Goal: Task Accomplishment & Management: Manage account settings

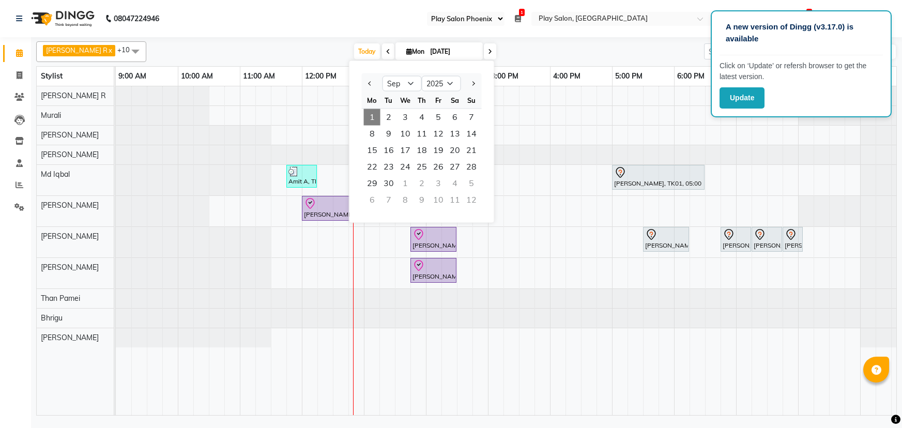
select select "90"
select select "9"
select select "2025"
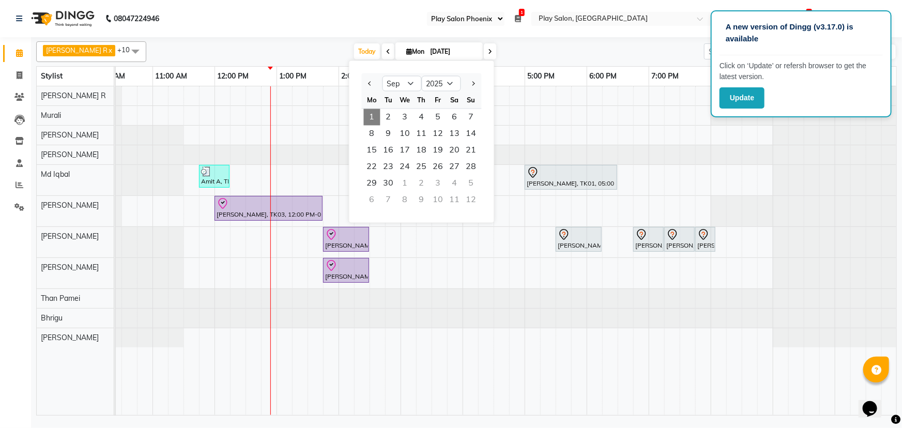
click at [372, 118] on span "1" at bounding box center [372, 117] width 17 height 17
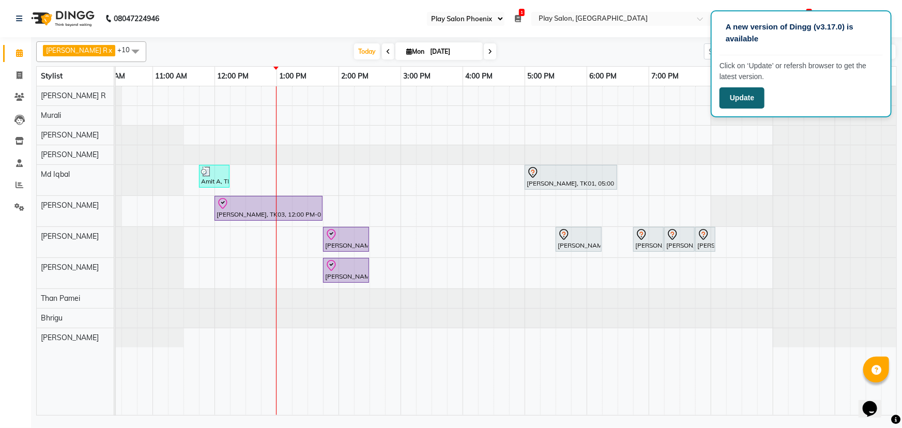
click at [741, 99] on button "Update" at bounding box center [742, 97] width 45 height 21
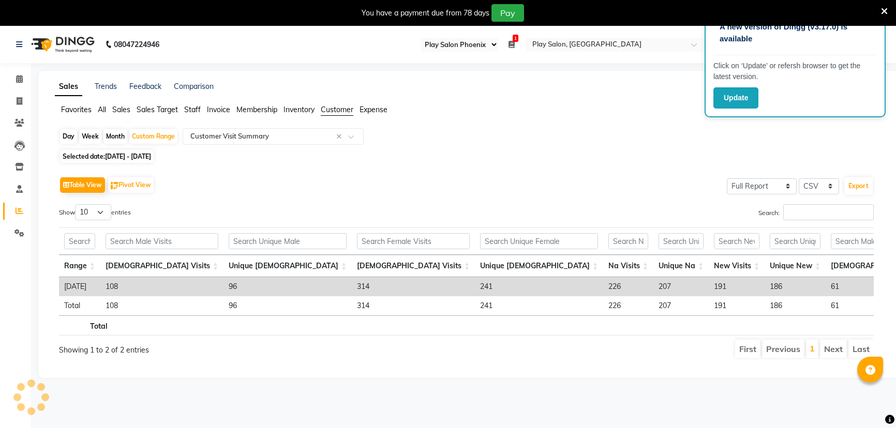
select select "90"
select select "full_report"
select select "csv"
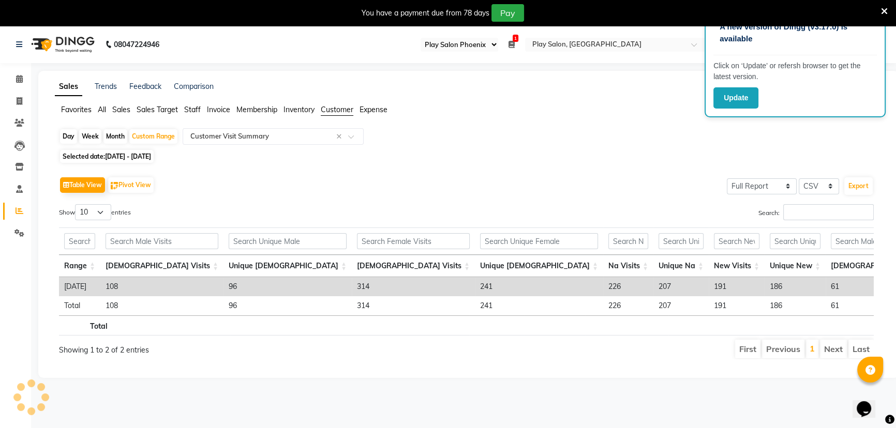
scroll to position [0, 72]
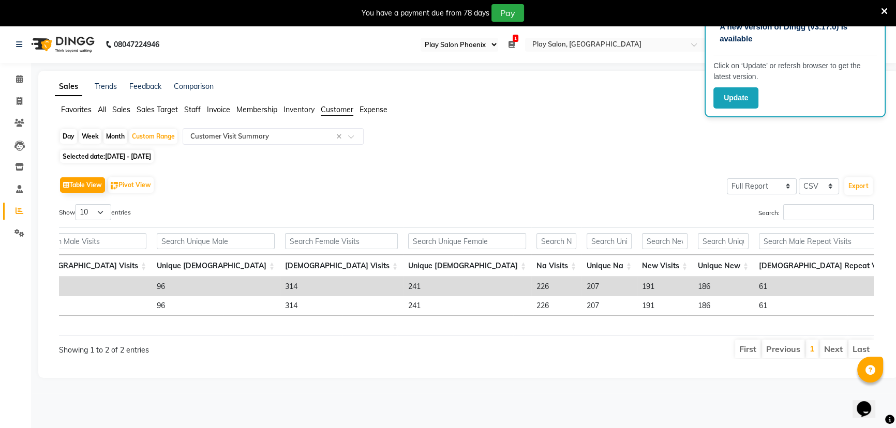
click at [190, 112] on span "Staff" at bounding box center [192, 109] width 17 height 9
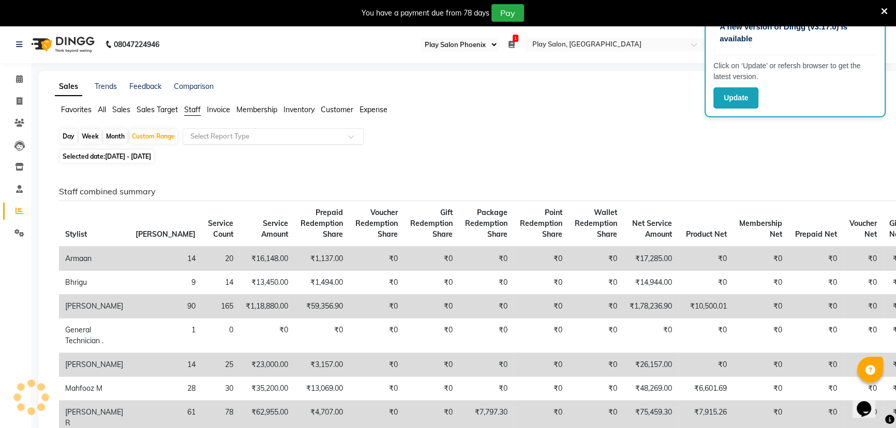
click at [235, 139] on input "text" at bounding box center [262, 136] width 149 height 10
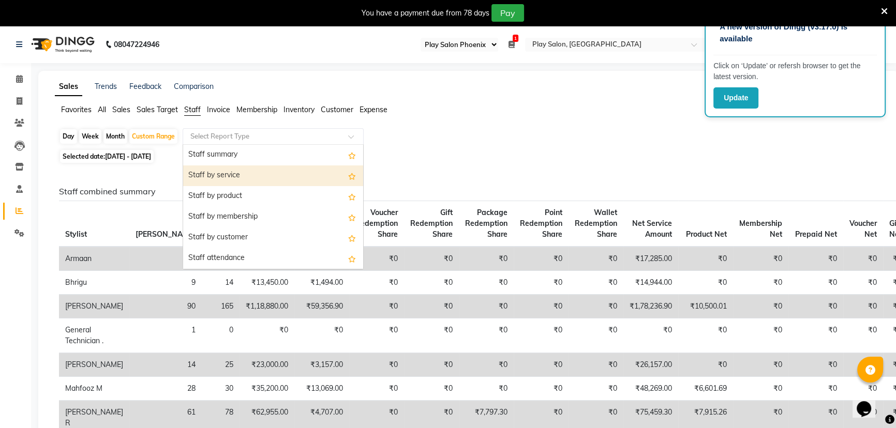
click at [224, 177] on div "Staff by service" at bounding box center [273, 175] width 180 height 21
select select "full_report"
select select "csv"
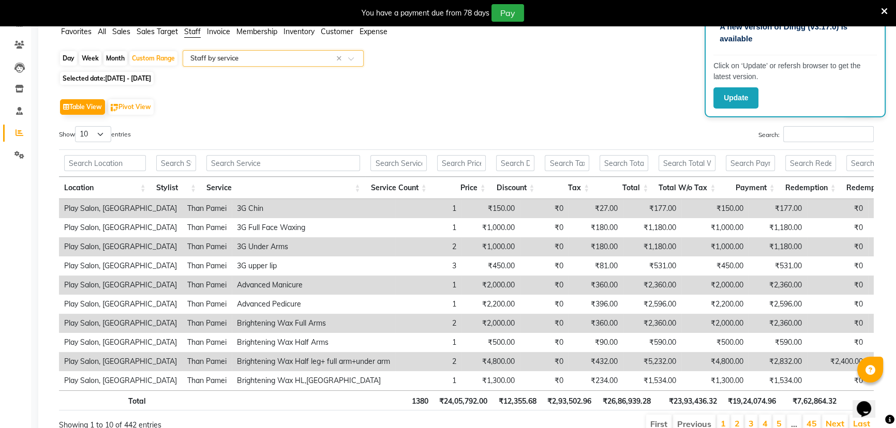
scroll to position [0, 0]
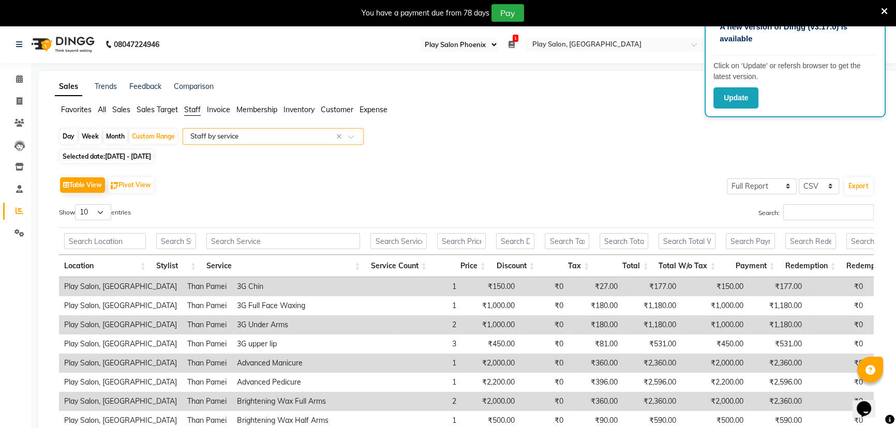
click at [115, 156] on span "01-08-2025 - 31-08-2025" at bounding box center [128, 157] width 46 height 8
select select "8"
select select "2025"
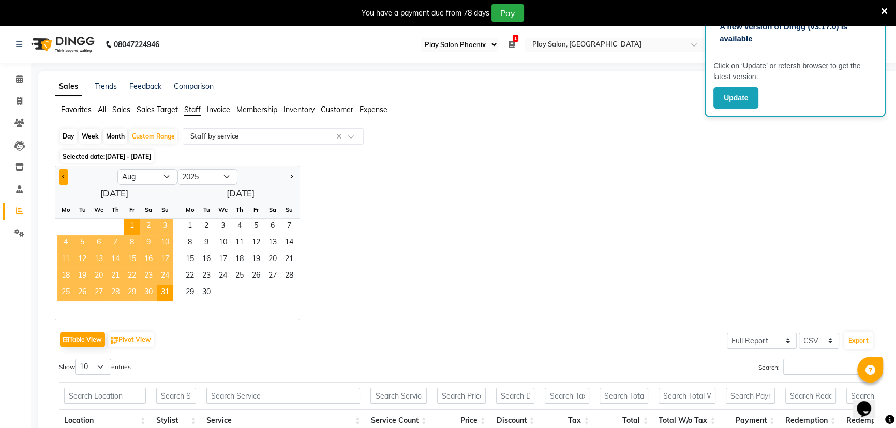
click at [61, 174] on button "Previous month" at bounding box center [63, 177] width 8 height 17
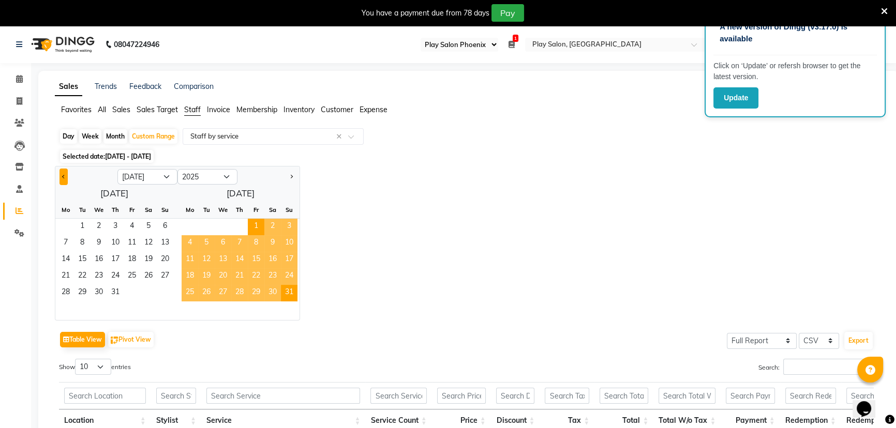
click at [61, 174] on button "Previous month" at bounding box center [63, 177] width 8 height 17
select select "6"
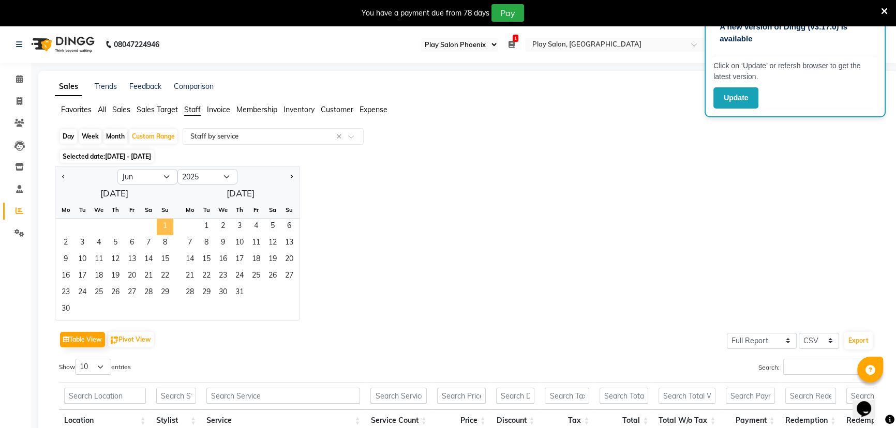
click at [166, 224] on span "1" at bounding box center [165, 227] width 17 height 17
click at [66, 308] on span "30" at bounding box center [65, 309] width 17 height 17
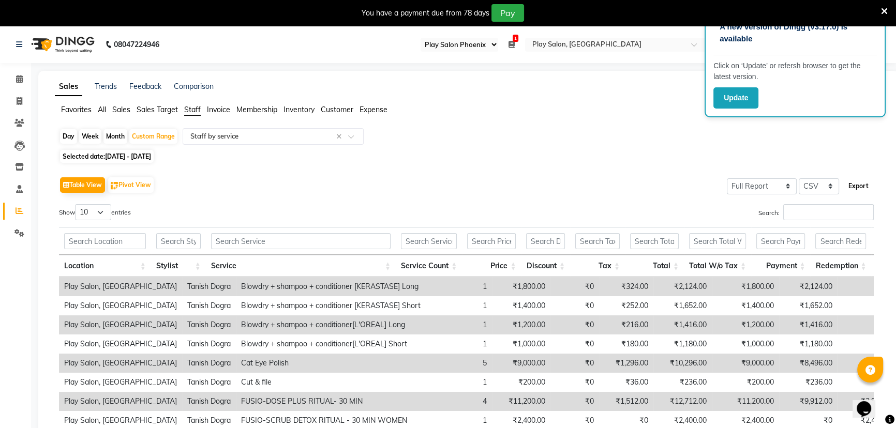
click at [855, 184] on button "Export" at bounding box center [858, 186] width 28 height 18
click at [113, 155] on span "01-06-2025 - 30-06-2025" at bounding box center [128, 157] width 46 height 8
select select "6"
select select "2025"
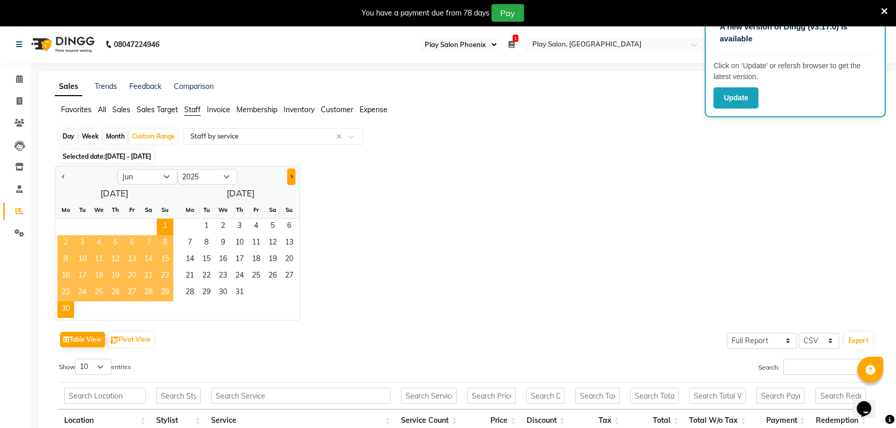
click at [291, 177] on span "Next month" at bounding box center [291, 177] width 4 height 4
select select "7"
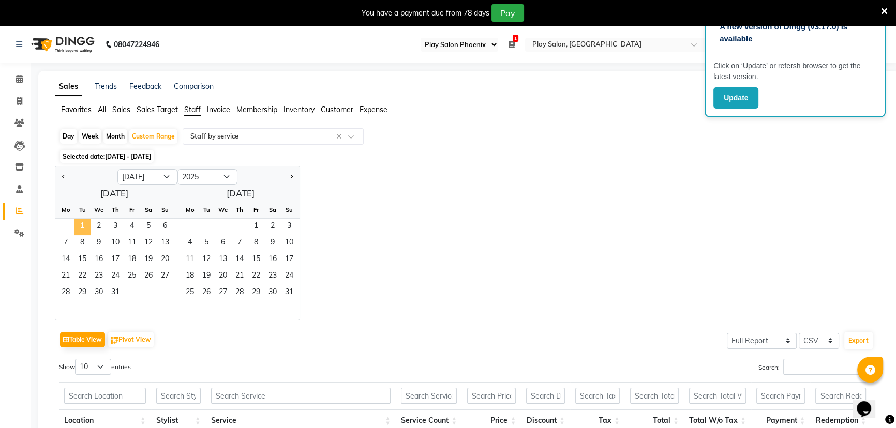
click at [80, 220] on span "1" at bounding box center [82, 227] width 17 height 17
click at [113, 291] on span "31" at bounding box center [115, 293] width 17 height 17
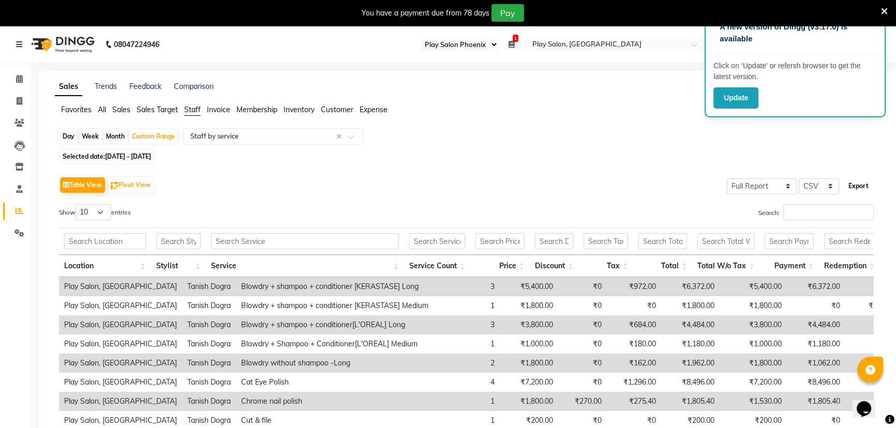
click at [857, 184] on button "Export" at bounding box center [858, 186] width 28 height 18
click at [151, 156] on span "01-07-2025 - 31-07-2025" at bounding box center [128, 157] width 46 height 8
select select "7"
select select "2025"
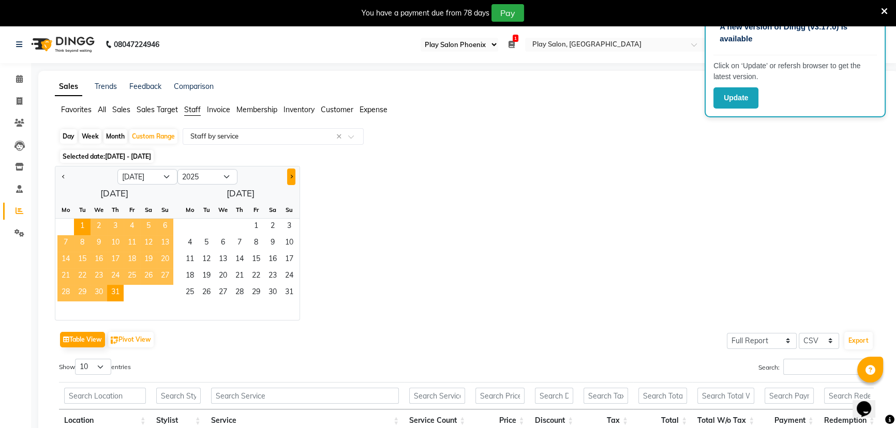
click at [293, 173] on button "Next month" at bounding box center [291, 177] width 8 height 17
select select "8"
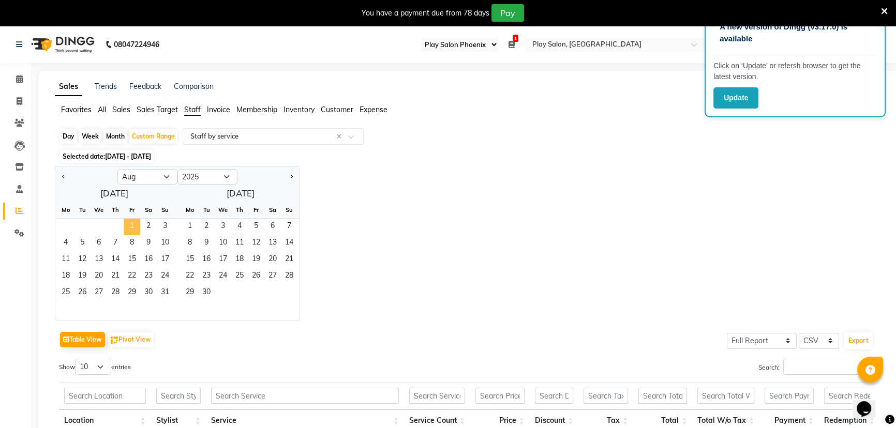
click at [132, 224] on span "1" at bounding box center [132, 227] width 17 height 17
click at [165, 290] on span "31" at bounding box center [165, 293] width 17 height 17
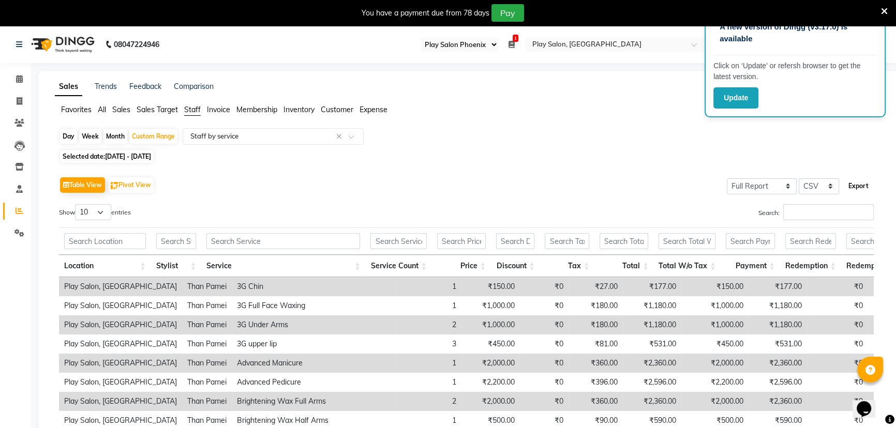
click at [852, 186] on button "Export" at bounding box center [858, 186] width 28 height 18
click at [69, 135] on div "Day" at bounding box center [68, 136] width 17 height 14
select select "8"
select select "2025"
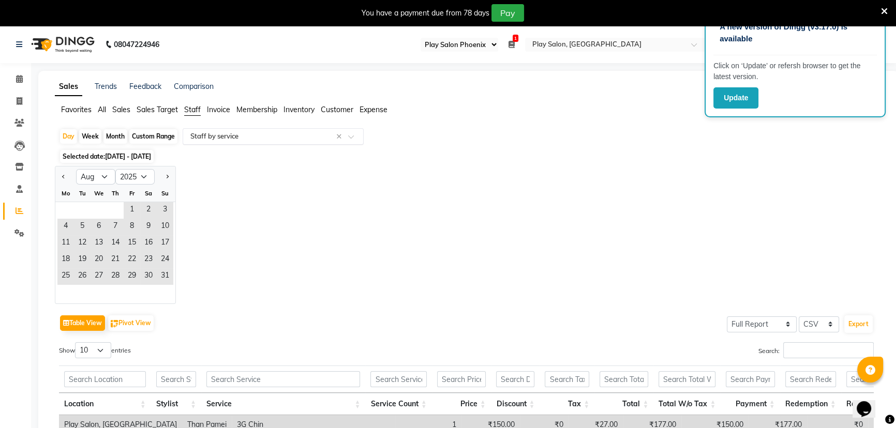
click at [216, 135] on input "text" at bounding box center [262, 136] width 149 height 10
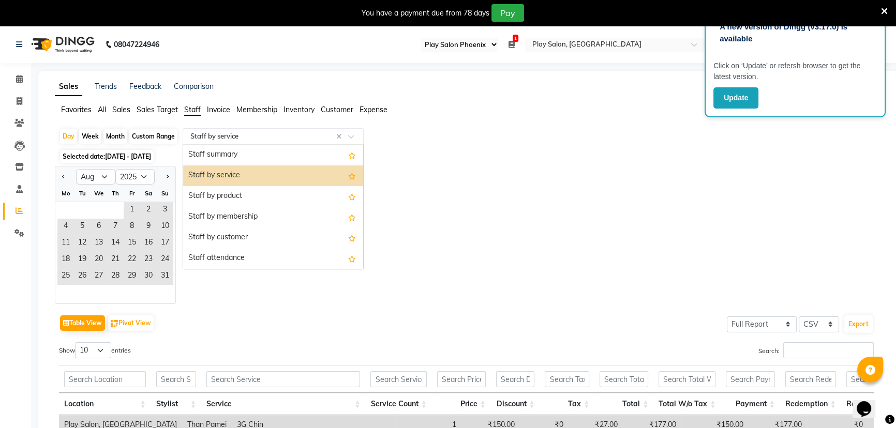
click at [122, 112] on span "Sales" at bounding box center [121, 109] width 18 height 9
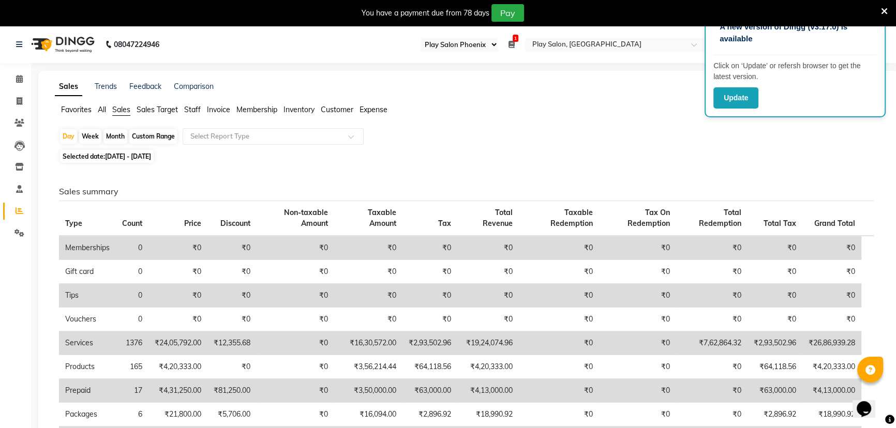
click at [109, 155] on span "01-08-2025 - 31-08-2025" at bounding box center [128, 157] width 46 height 8
select select "8"
select select "2025"
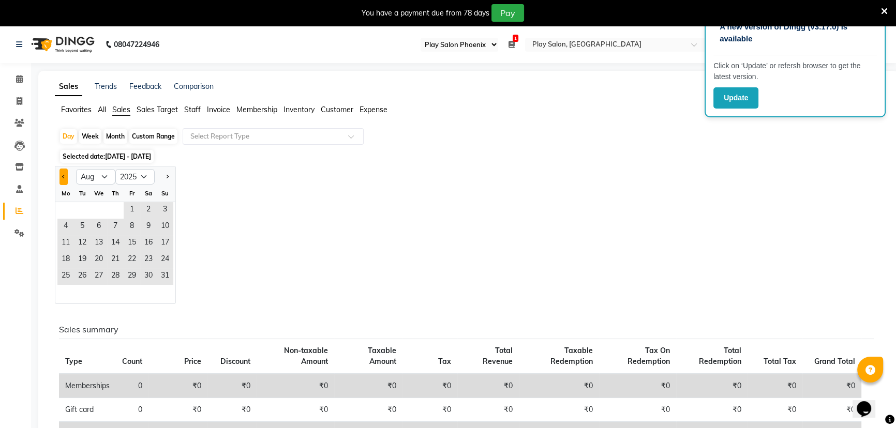
click at [61, 175] on button "Previous month" at bounding box center [63, 177] width 8 height 17
select select "7"
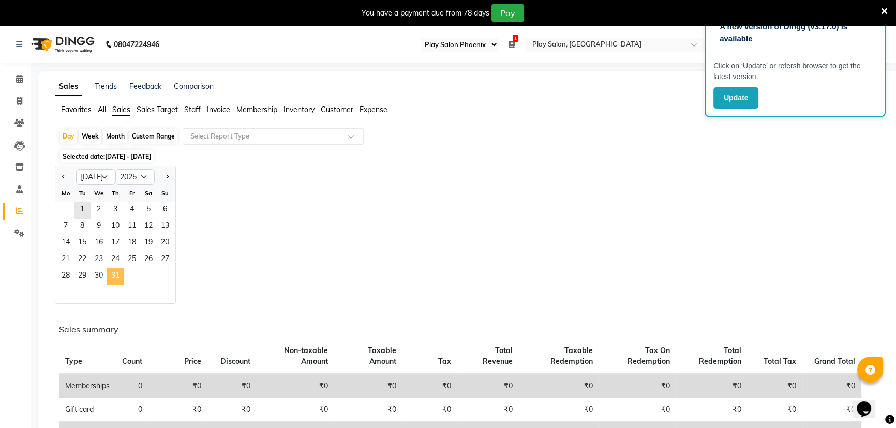
click at [113, 276] on span "31" at bounding box center [115, 276] width 17 height 17
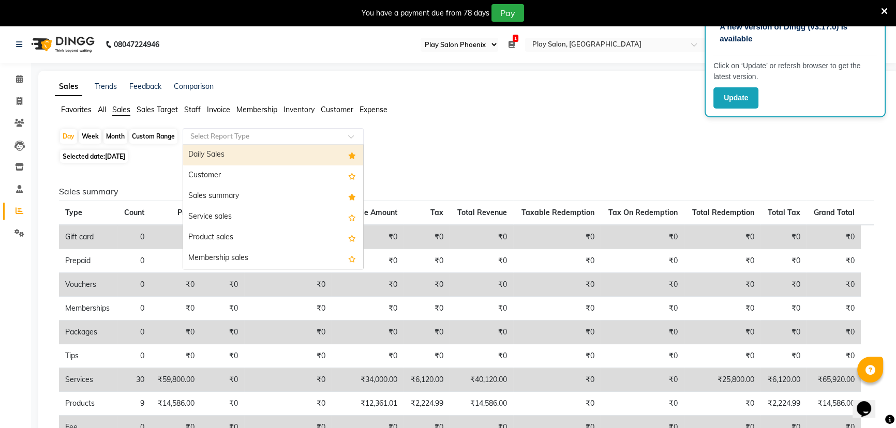
click at [217, 136] on input "text" at bounding box center [262, 136] width 149 height 10
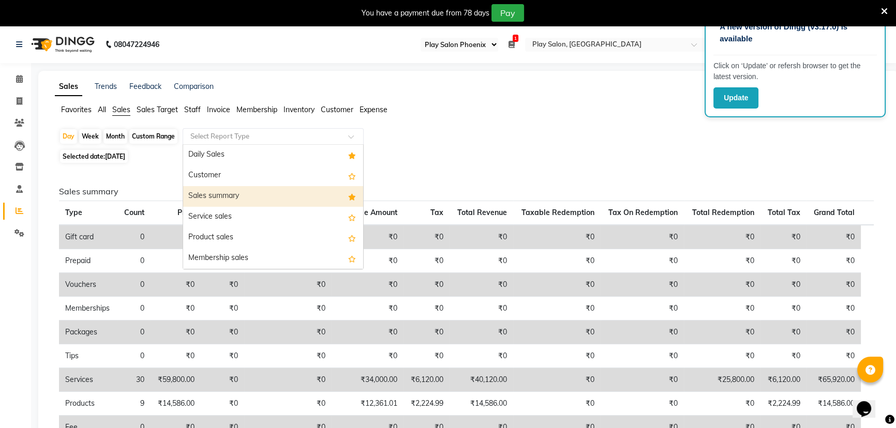
click at [212, 193] on div "Sales summary" at bounding box center [273, 196] width 180 height 21
select select "full_report"
select select "csv"
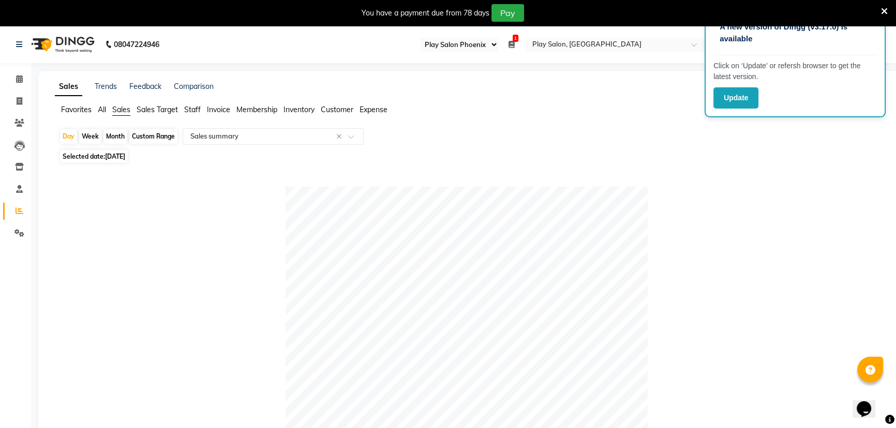
click at [116, 156] on span "31-07-2025" at bounding box center [115, 157] width 20 height 8
select select "7"
select select "2025"
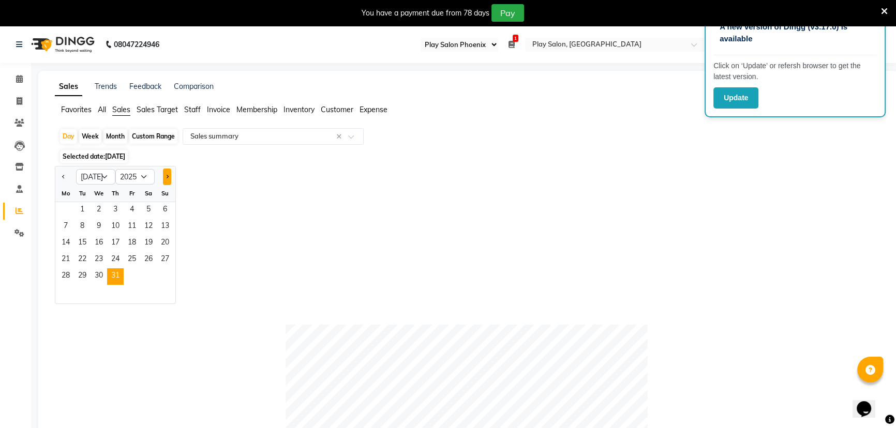
click at [167, 175] on span "Next month" at bounding box center [167, 177] width 4 height 4
select select "8"
click at [162, 275] on span "31" at bounding box center [165, 276] width 17 height 17
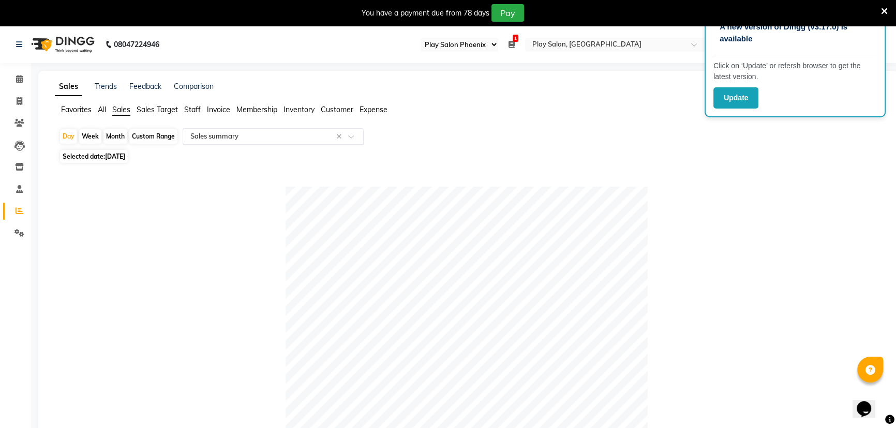
click at [215, 133] on input "text" at bounding box center [262, 136] width 149 height 10
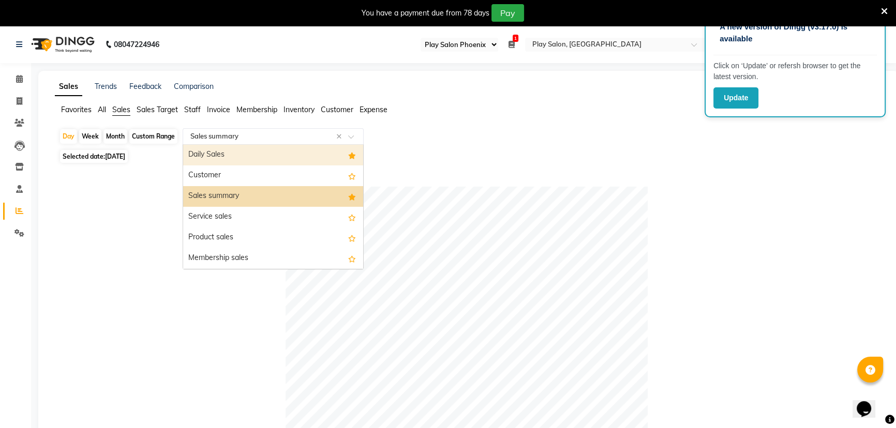
click at [211, 154] on div "Daily Sales" at bounding box center [273, 155] width 180 height 21
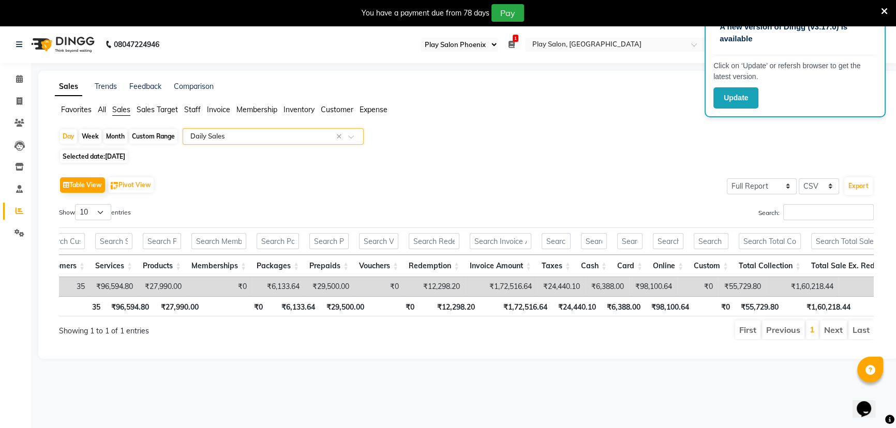
click at [887, 11] on icon at bounding box center [884, 11] width 7 height 9
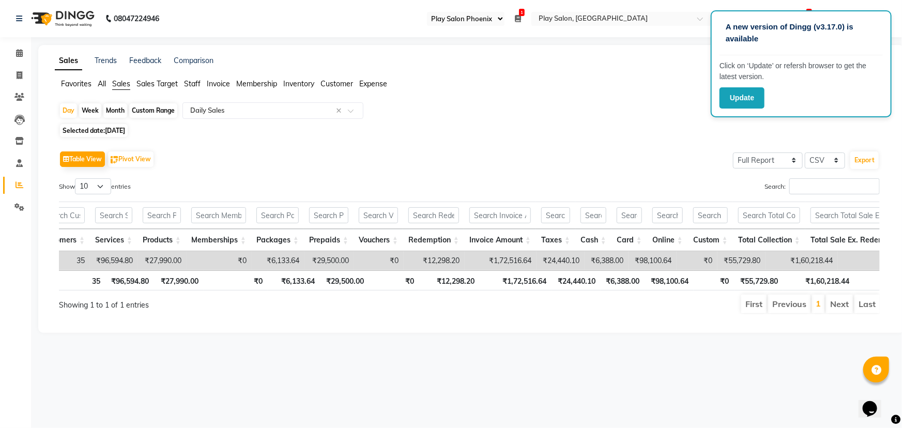
drag, startPoint x: 300, startPoint y: 152, endPoint x: 255, endPoint y: 147, distance: 45.2
click at [293, 152] on div "Table View Pivot View Select Full Report Filtered Report Select CSV PDF Export" at bounding box center [469, 159] width 821 height 22
click at [17, 52] on icon at bounding box center [19, 53] width 7 height 8
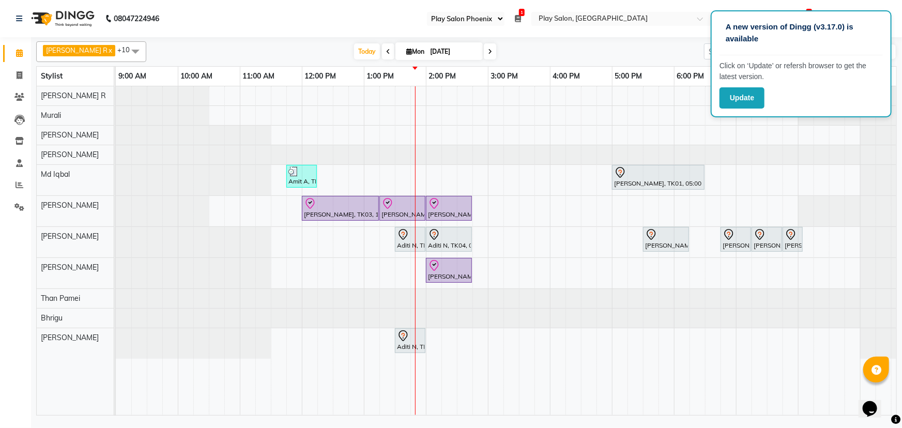
click at [116, 154] on div at bounding box center [116, 154] width 0 height 19
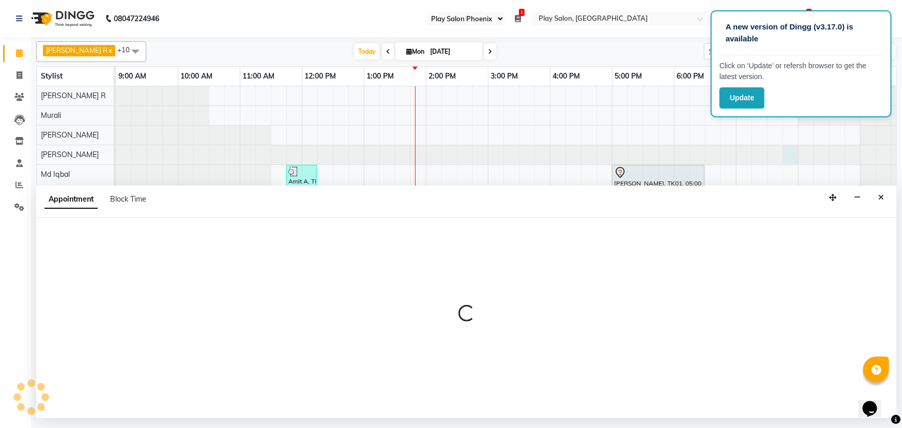
select select "81425"
select select "1185"
select select "tentative"
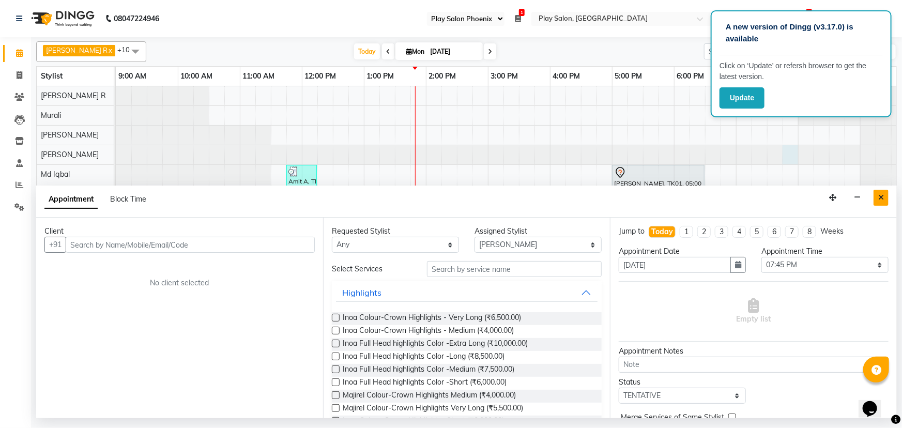
click at [879, 198] on button "Close" at bounding box center [881, 198] width 15 height 16
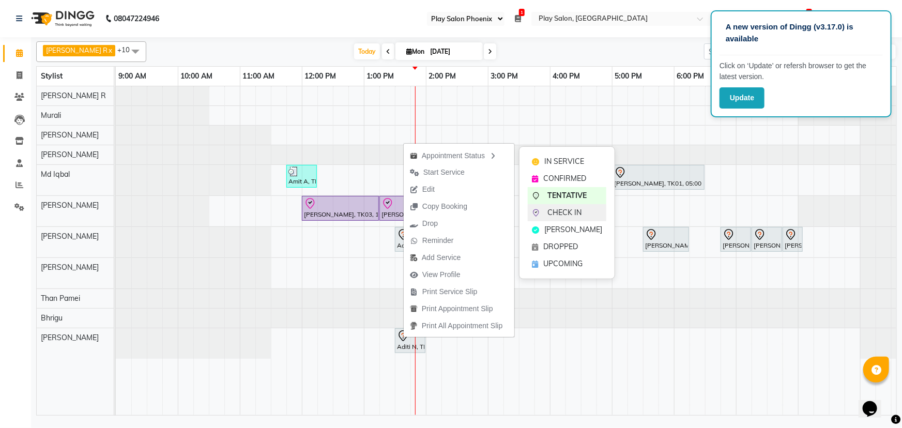
click at [573, 212] on span "CHECK IN" at bounding box center [565, 212] width 34 height 11
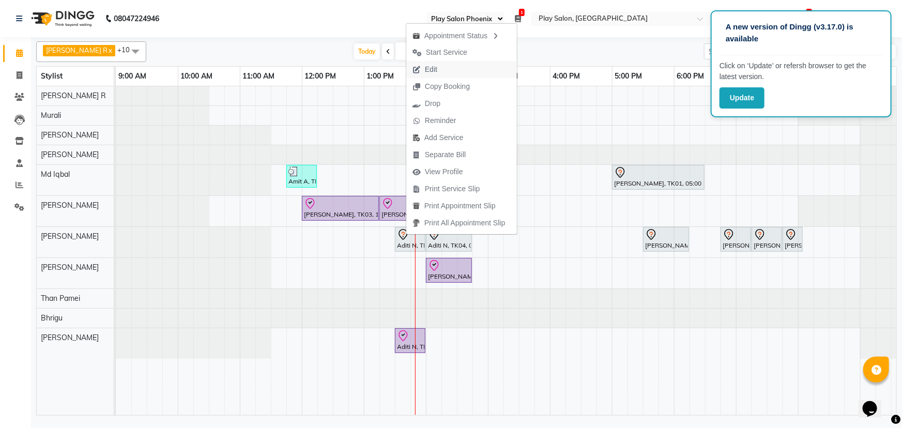
click at [434, 69] on span "Edit" at bounding box center [431, 69] width 12 height 11
select select "tentative"
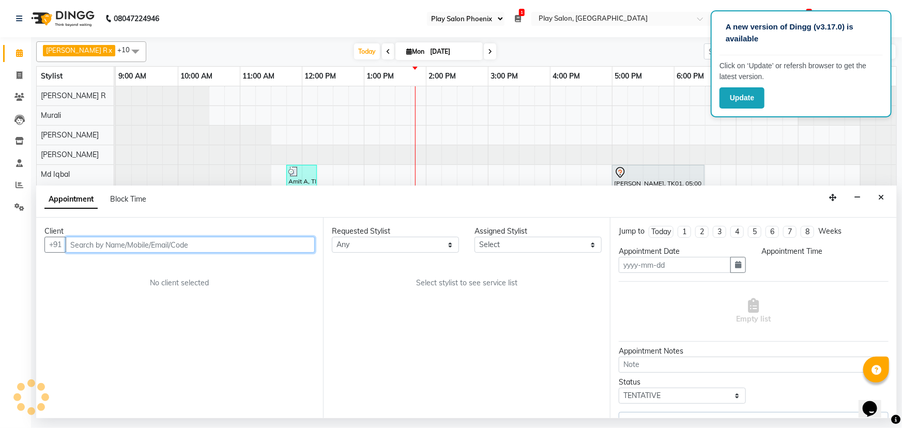
type input "[DATE]"
select select "810"
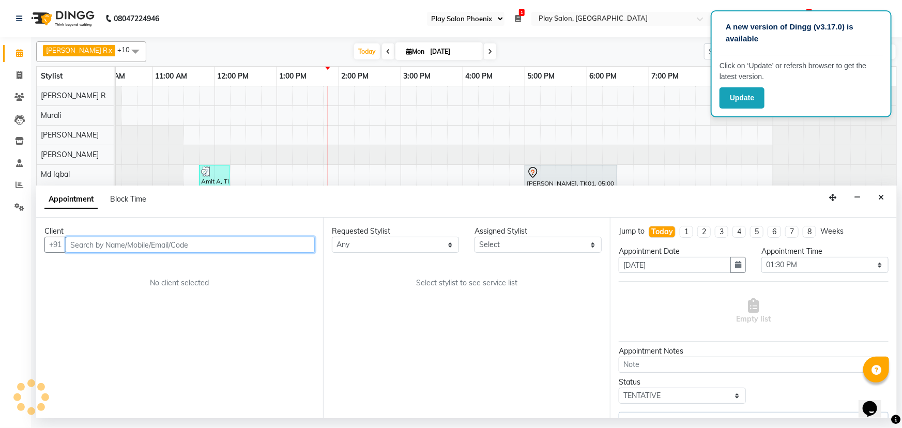
select select "81423"
select select "4216"
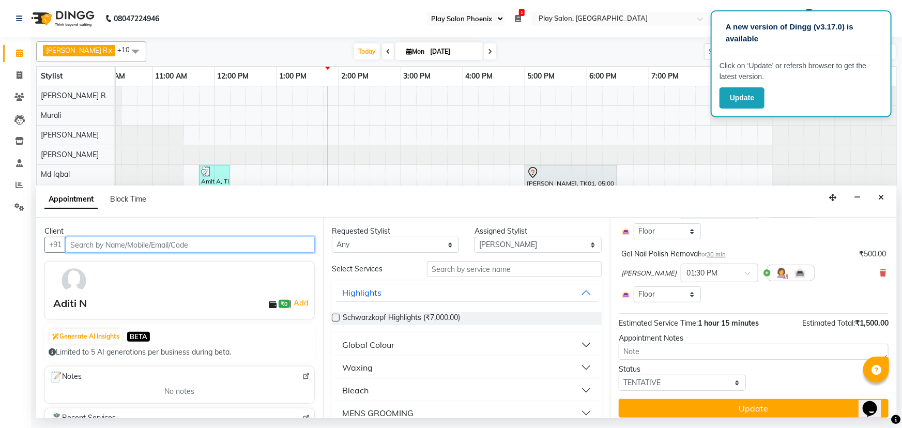
scroll to position [110, 0]
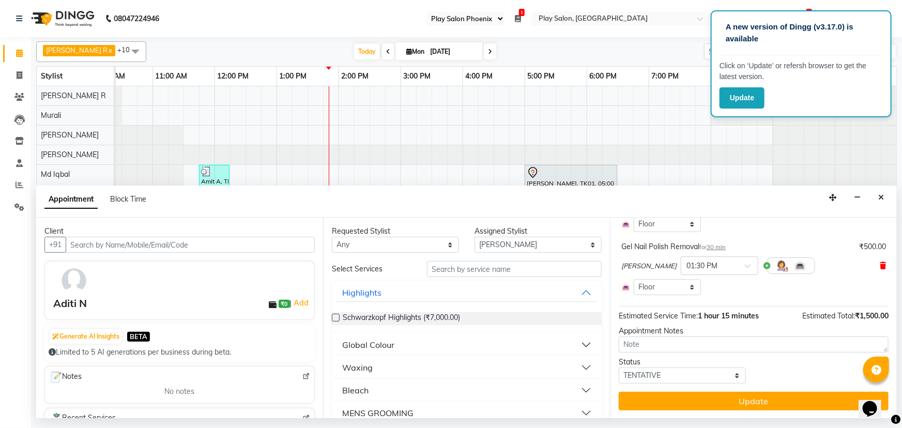
click at [880, 266] on icon at bounding box center [883, 265] width 6 height 7
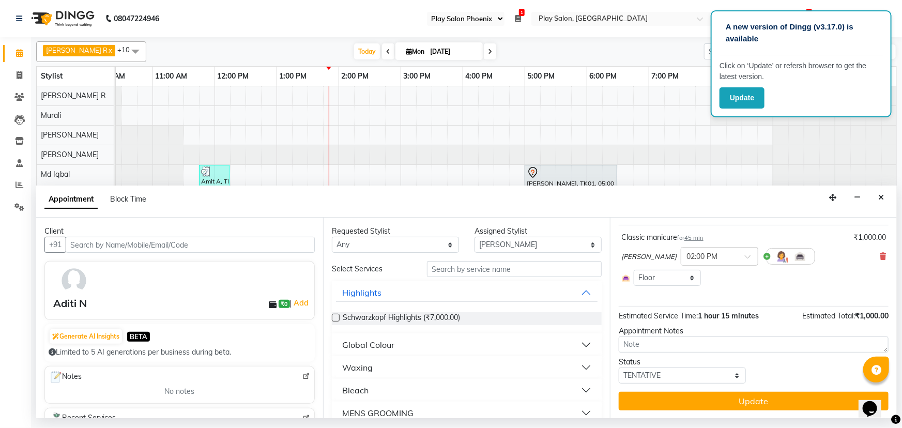
scroll to position [0, 0]
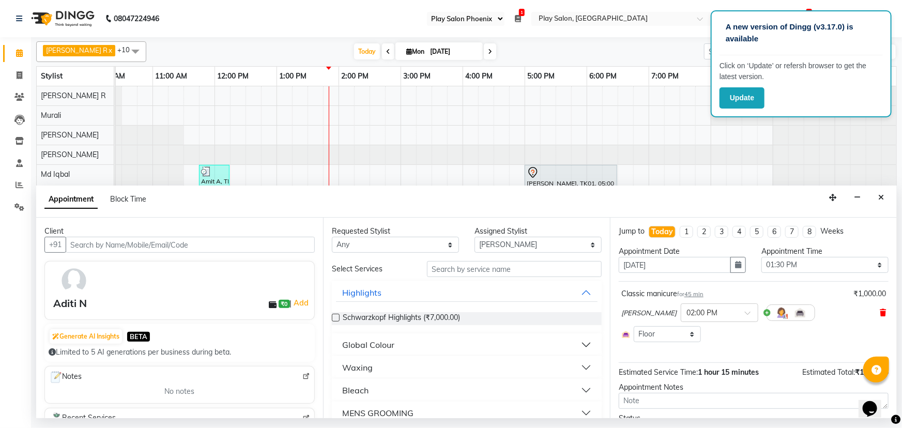
click at [880, 314] on icon at bounding box center [883, 312] width 6 height 7
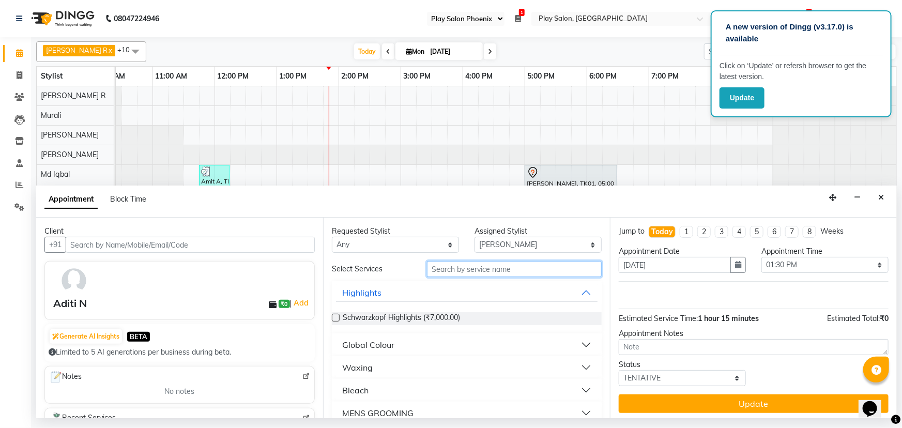
click at [465, 266] on input "text" at bounding box center [514, 269] width 175 height 16
click at [509, 244] on select "Select Armaan Bhrigu Chytra [PERSON_NAME] General Technician . [PERSON_NAME] [P…" at bounding box center [538, 245] width 127 height 16
select select "82500"
click at [475, 237] on select "Select Armaan Bhrigu Chytra [PERSON_NAME] General Technician . [PERSON_NAME] [P…" at bounding box center [538, 245] width 127 height 16
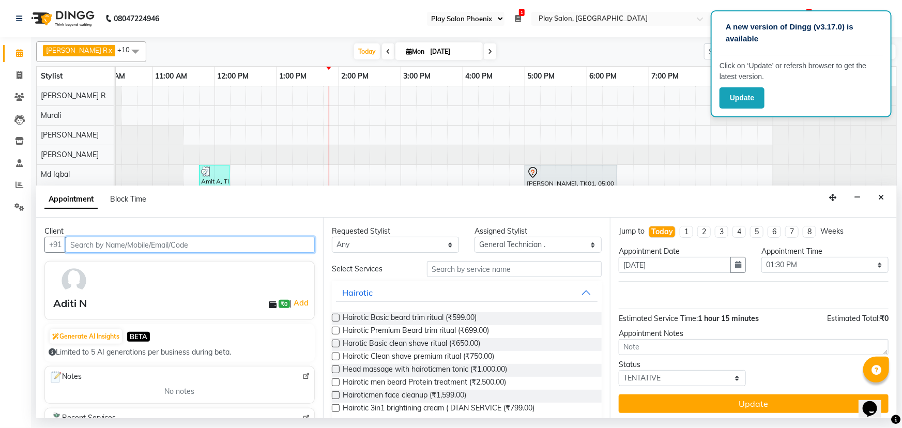
click at [150, 244] on input "text" at bounding box center [190, 245] width 249 height 16
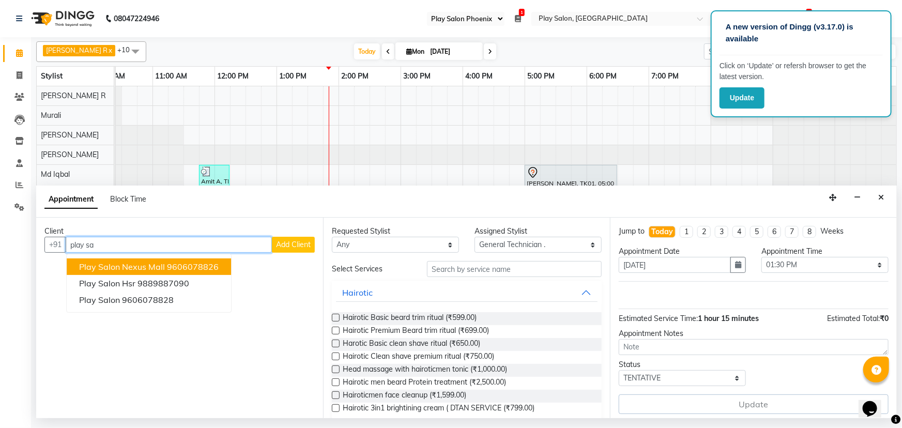
click at [105, 247] on input "play sa" at bounding box center [169, 245] width 206 height 16
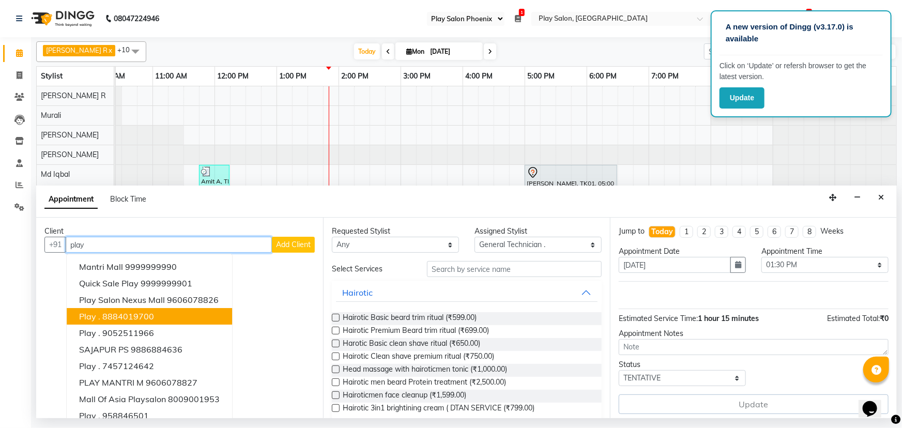
scroll to position [10, 0]
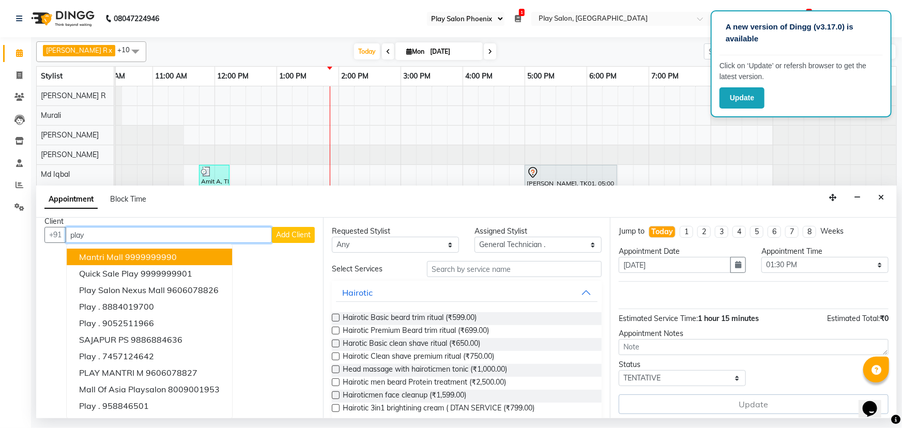
type input "play"
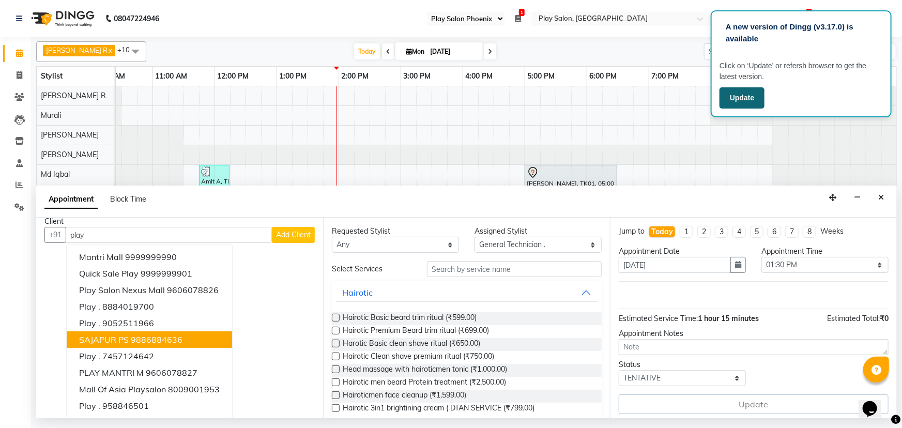
click at [747, 97] on button "Update" at bounding box center [742, 97] width 45 height 21
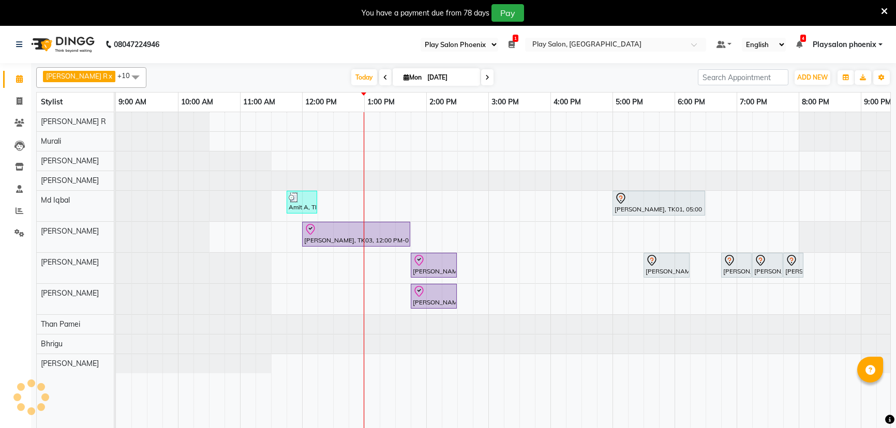
select select "90"
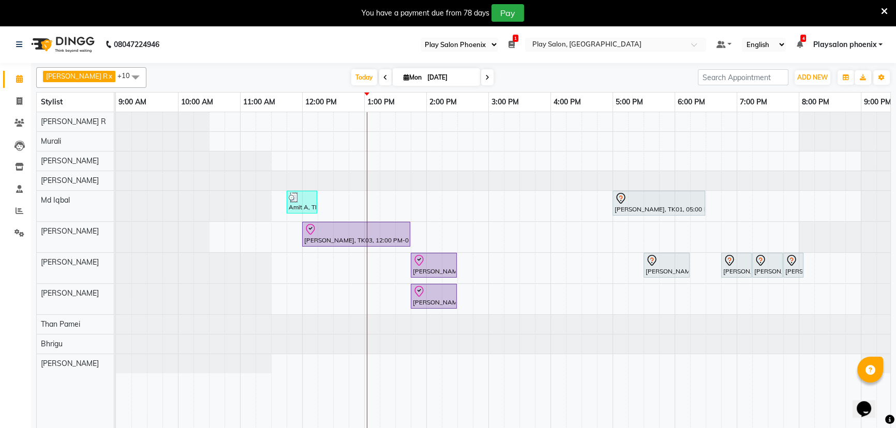
click at [405, 361] on div "Amit A, TK02, 11:45 AM-12:15 PM, Beard Shaping Ramya Reddy, TK01, 05:00 PM-06:3…" at bounding box center [550, 276] width 869 height 329
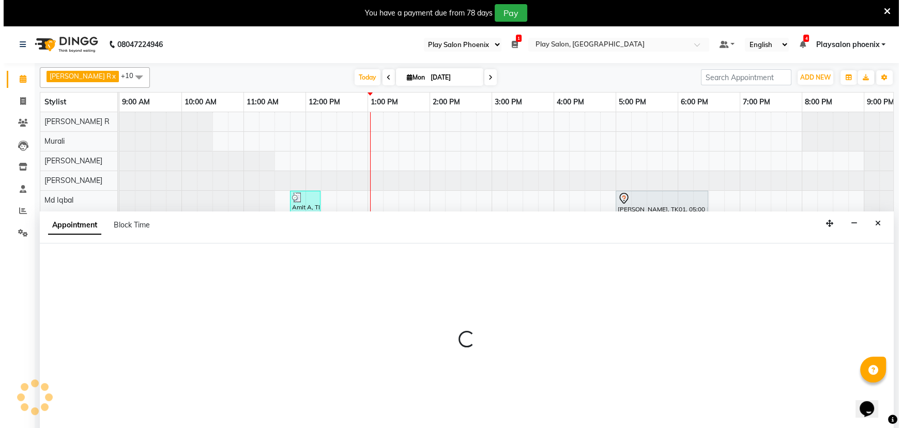
scroll to position [26, 0]
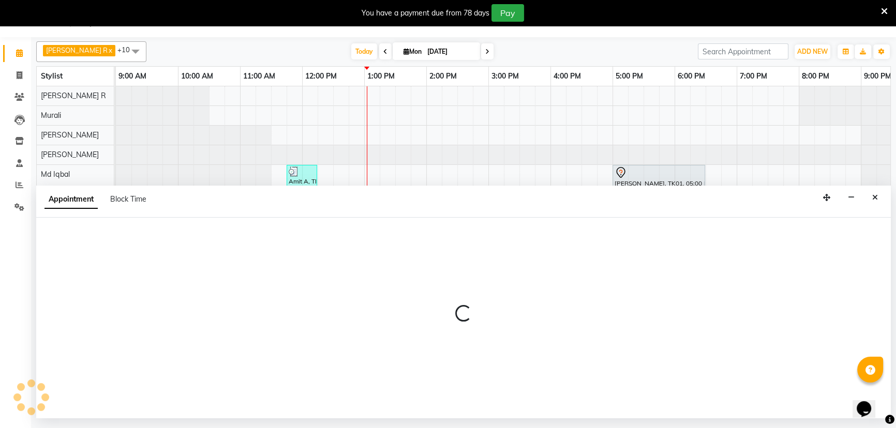
select select "87444"
select select "810"
select select "tentative"
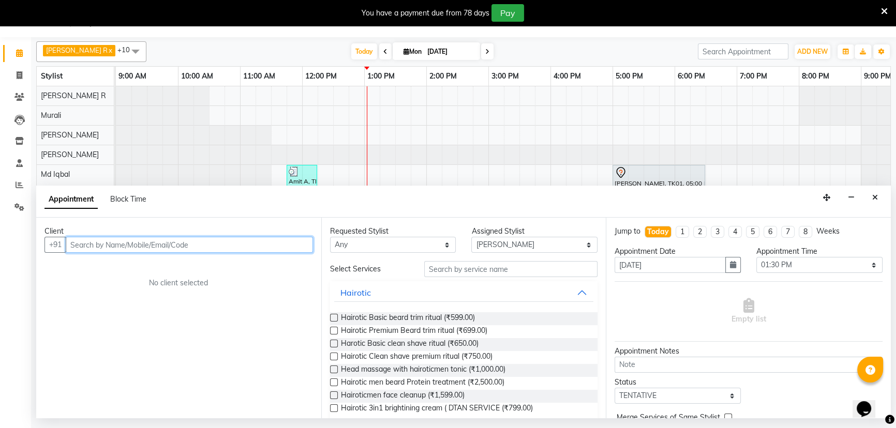
click at [100, 244] on input "text" at bounding box center [189, 245] width 247 height 16
type input "9119385118"
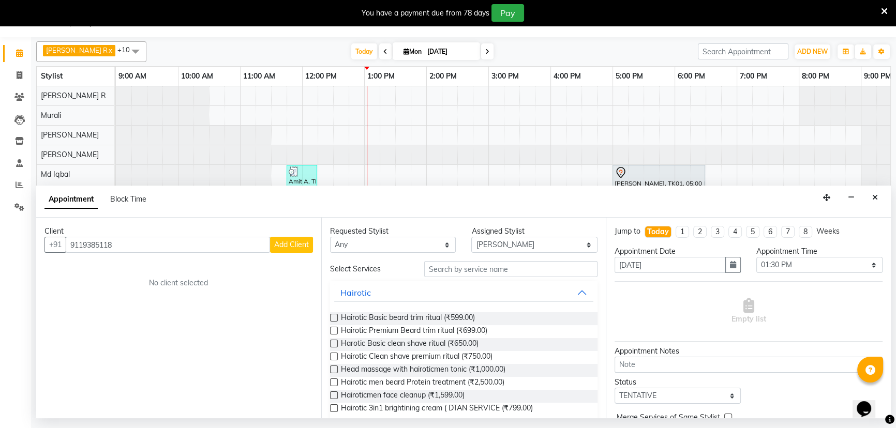
click at [293, 246] on span "Add Client" at bounding box center [291, 244] width 35 height 9
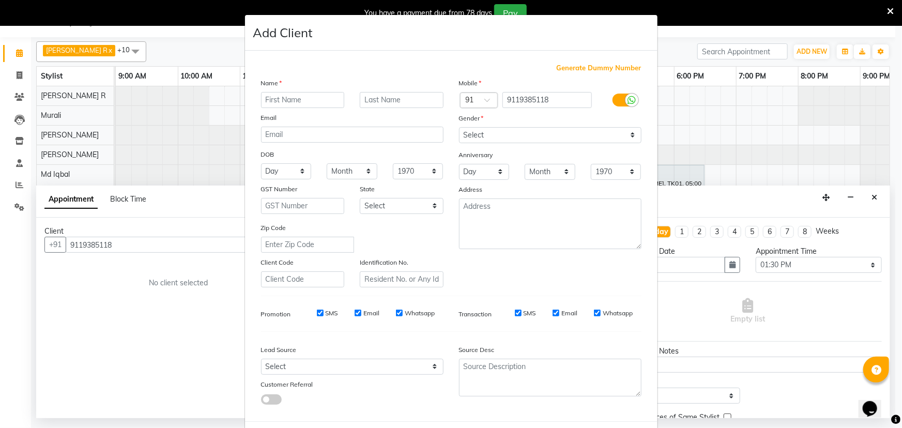
click at [280, 100] on input "text" at bounding box center [303, 100] width 84 height 16
type input "A"
type input "Aditi"
click at [378, 100] on input "text" at bounding box center [402, 100] width 84 height 16
type input "N"
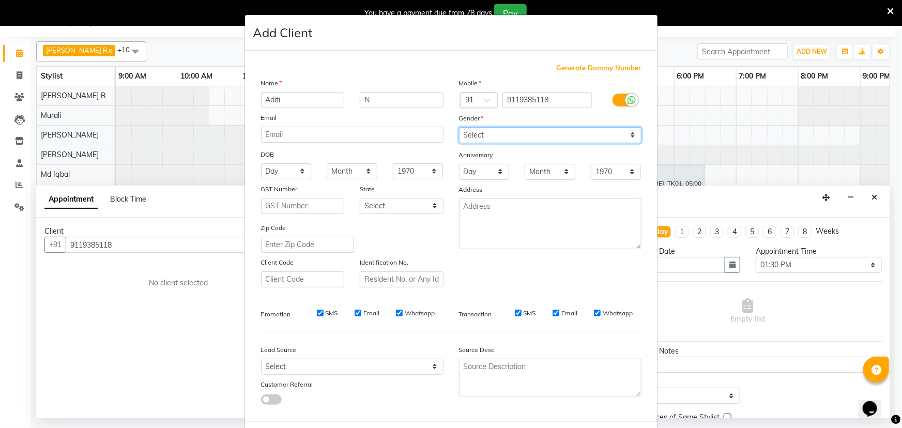
click at [500, 137] on select "Select [DEMOGRAPHIC_DATA] [DEMOGRAPHIC_DATA] Other Prefer Not To Say" at bounding box center [550, 135] width 183 height 16
select select "female"
click at [459, 127] on select "Select [DEMOGRAPHIC_DATA] [DEMOGRAPHIC_DATA] Other Prefer Not To Say" at bounding box center [550, 135] width 183 height 16
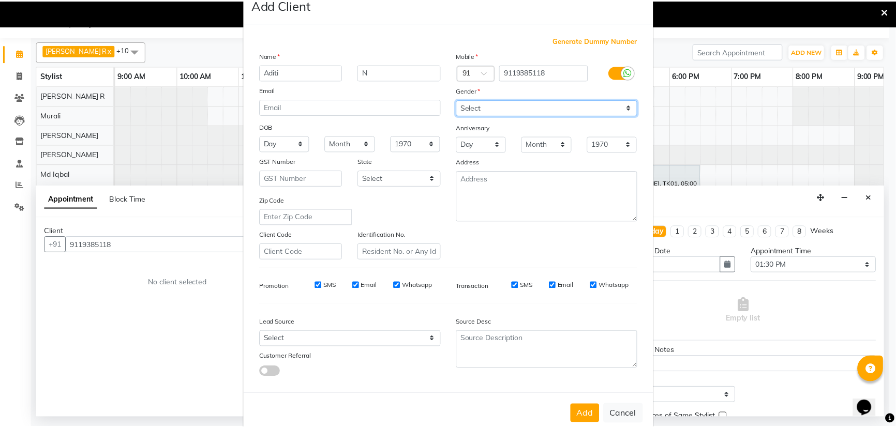
scroll to position [52, 0]
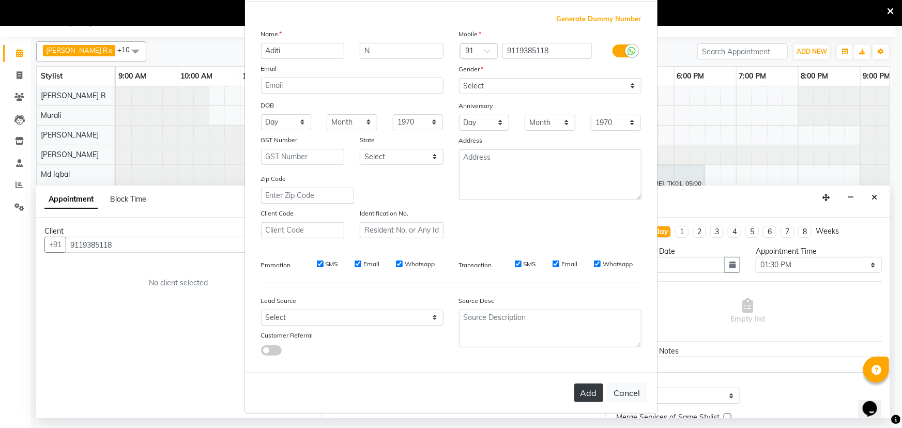
click at [589, 393] on button "Add" at bounding box center [589, 393] width 29 height 19
select select
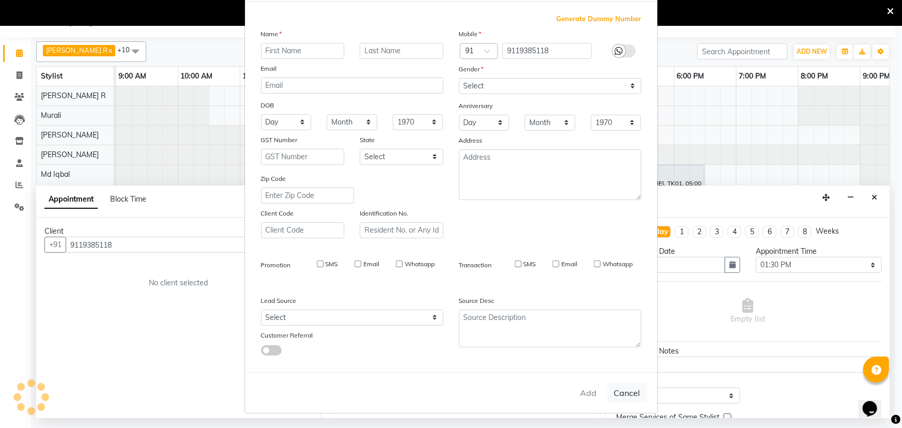
select select
checkbox input "false"
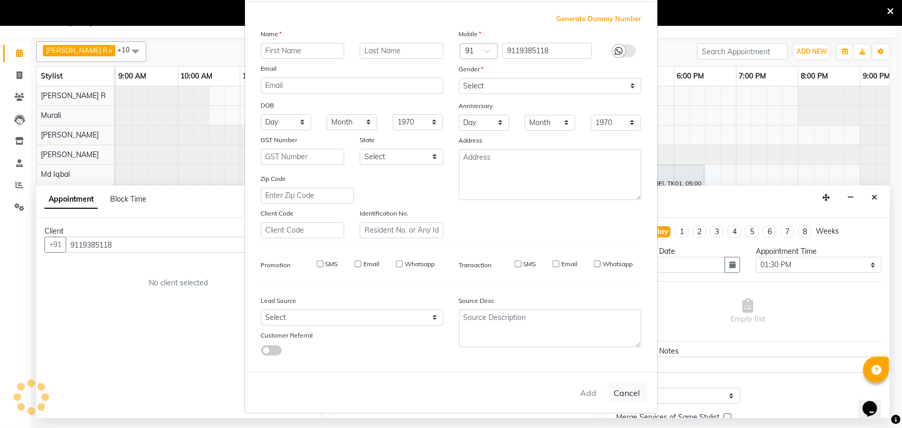
checkbox input "false"
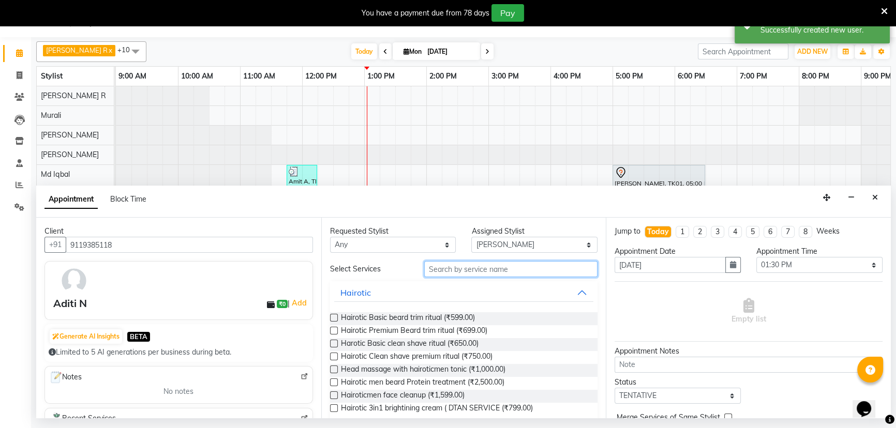
click at [446, 272] on input "text" at bounding box center [510, 269] width 173 height 16
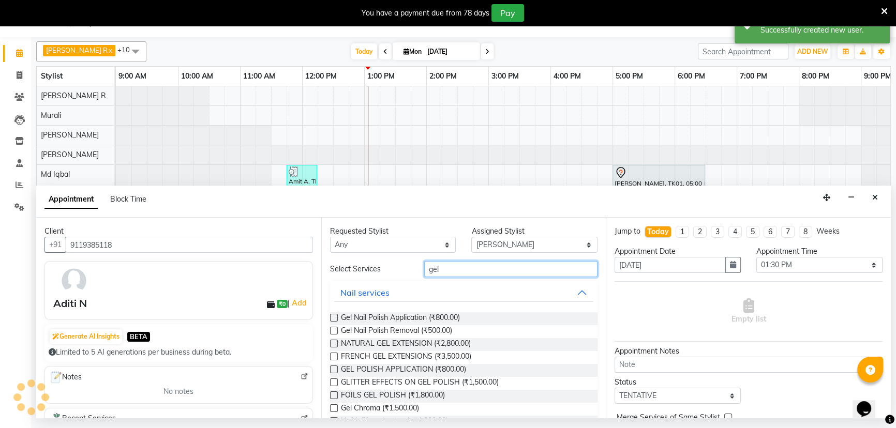
type input "gel"
click at [334, 330] on label at bounding box center [334, 331] width 8 height 8
click at [334, 330] on input "checkbox" at bounding box center [333, 331] width 7 height 7
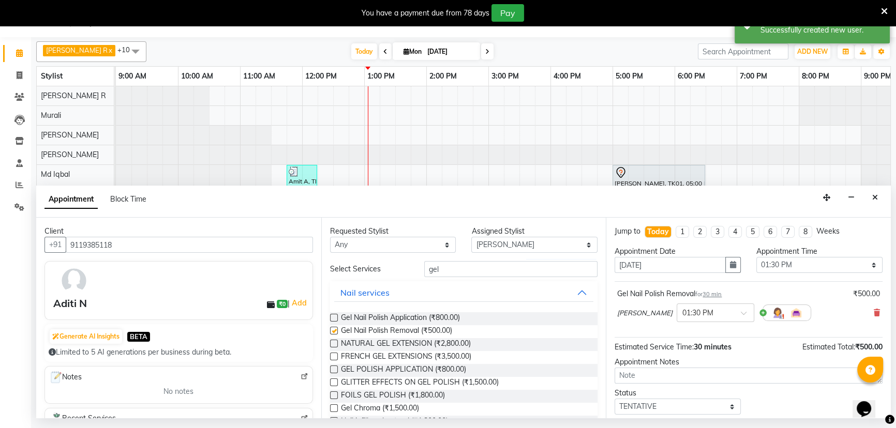
checkbox input "false"
drag, startPoint x: 446, startPoint y: 267, endPoint x: 414, endPoint y: 267, distance: 32.6
click at [416, 267] on div "gel" at bounding box center [510, 269] width 189 height 16
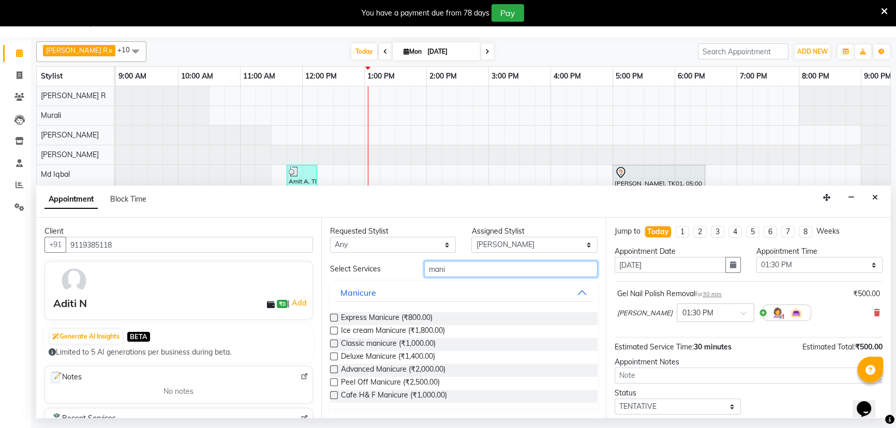
type input "mani"
click at [333, 345] on label at bounding box center [334, 344] width 8 height 8
click at [333, 345] on input "checkbox" at bounding box center [333, 344] width 7 height 7
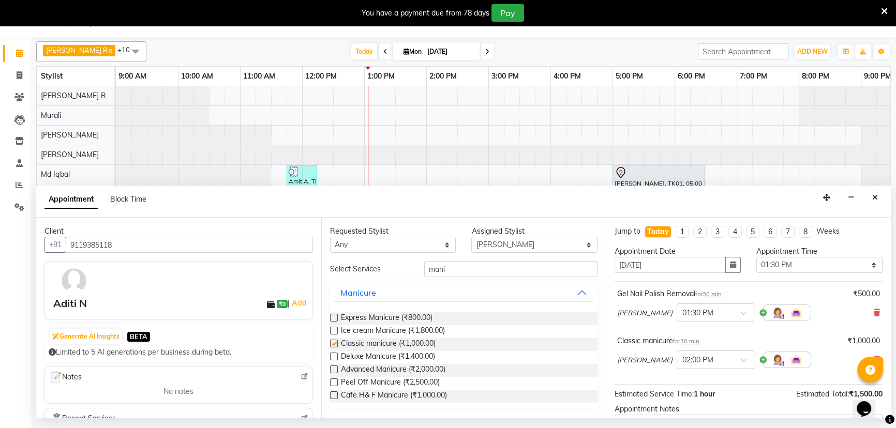
checkbox input "false"
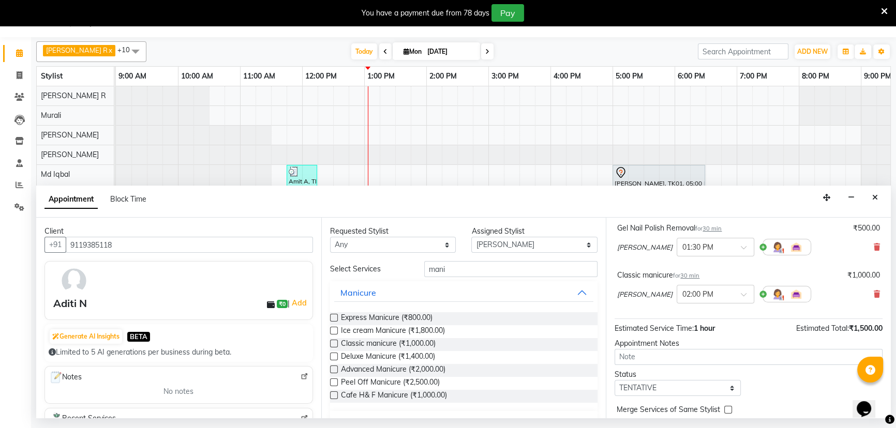
scroll to position [108, 0]
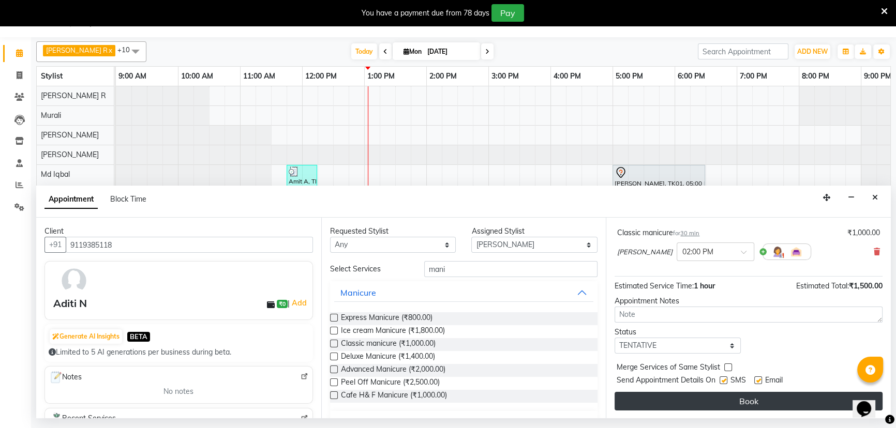
click at [731, 401] on button "Book" at bounding box center [748, 401] width 268 height 19
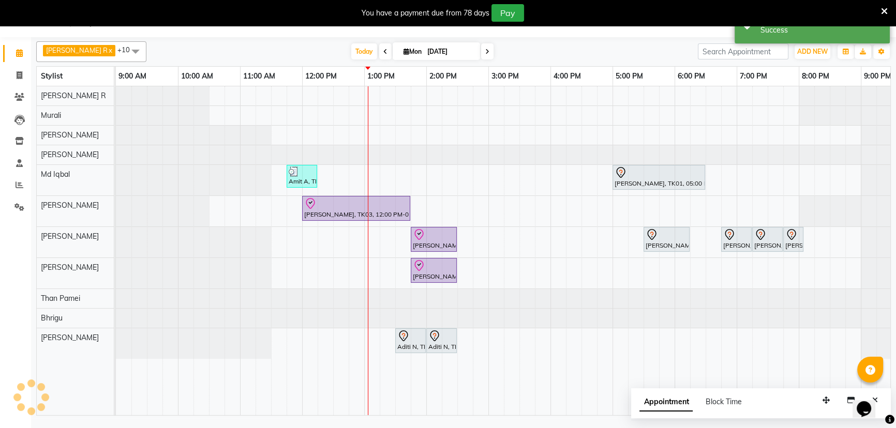
scroll to position [0, 0]
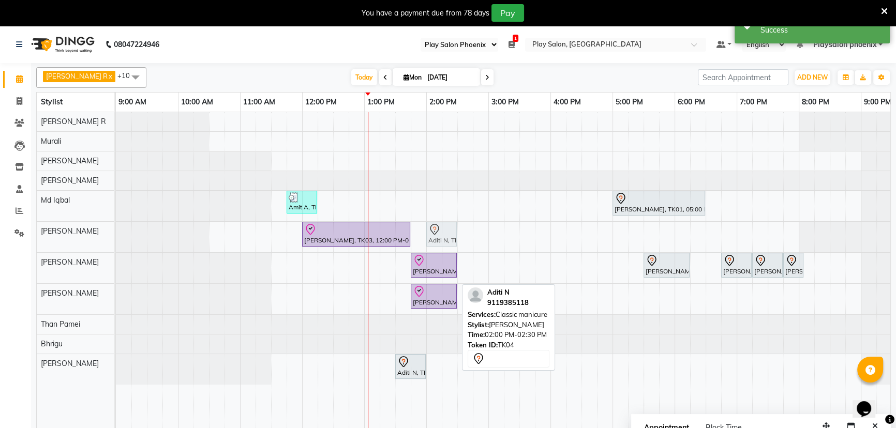
drag, startPoint x: 438, startPoint y: 370, endPoint x: 435, endPoint y: 244, distance: 126.2
click at [435, 244] on tbody "Amit A, TK02, 11:45 AM-12:15 PM, Beard Shaping Ramya Reddy, TK01, 05:00 PM-06:3…" at bounding box center [550, 248] width 869 height 273
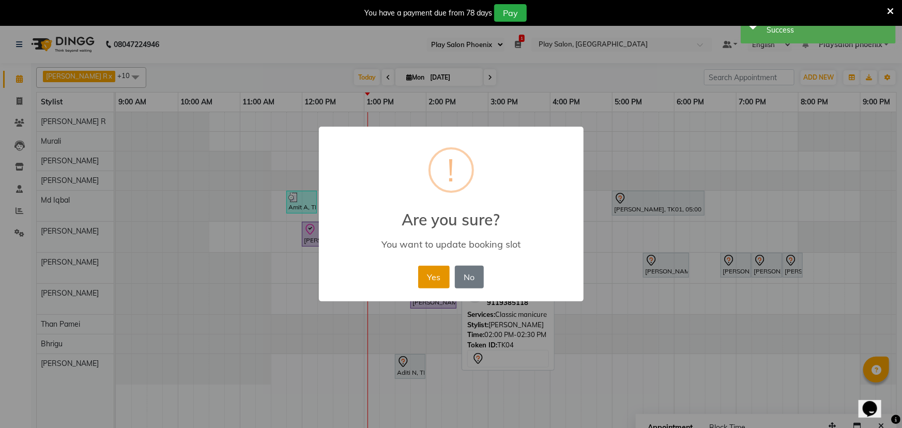
click at [432, 275] on button "Yes" at bounding box center [434, 277] width 32 height 23
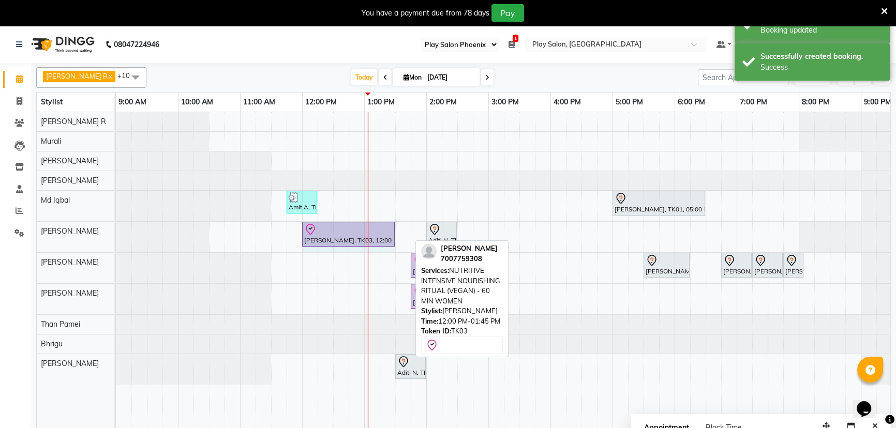
drag, startPoint x: 408, startPoint y: 232, endPoint x: 390, endPoint y: 231, distance: 17.1
click at [116, 231] on div "Sakshi Singh, TK03, 12:00 PM-01:45 PM, NUTRITIVE INTENSIVE NOURISHING RITUAL (V…" at bounding box center [116, 237] width 0 height 31
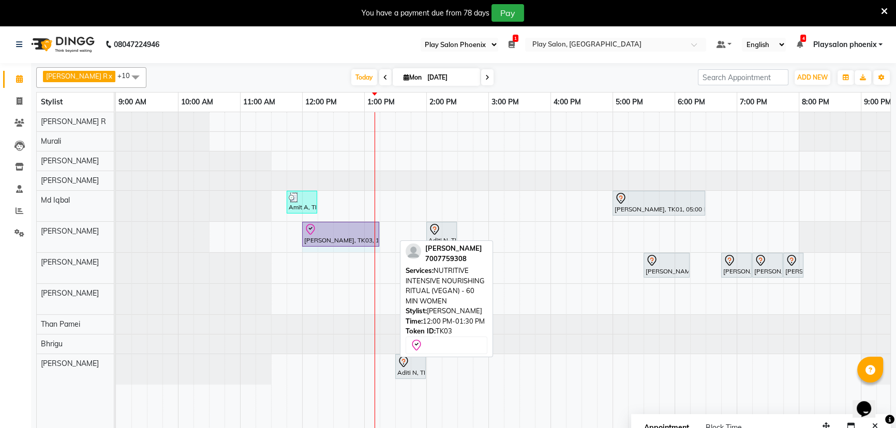
click at [116, 230] on div "Sakshi Singh, TK03, 12:00 PM-01:30 PM, NUTRITIVE INTENSIVE NOURISHING RITUAL (V…" at bounding box center [116, 237] width 0 height 31
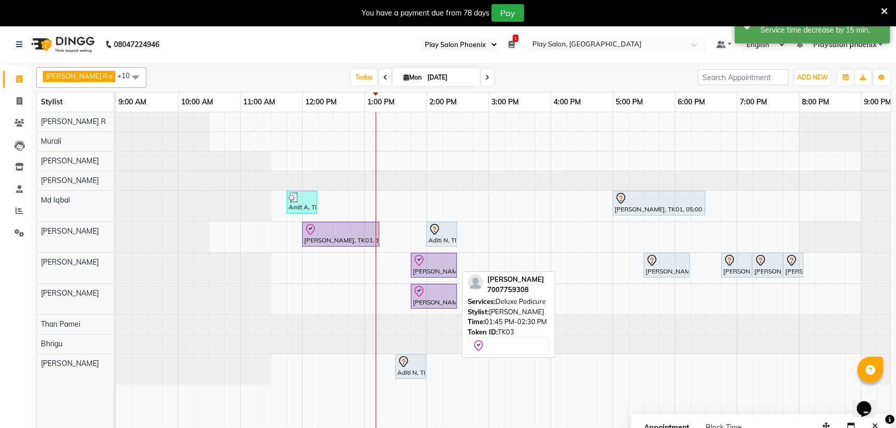
click at [422, 266] on div "Sakshi Singh, TK03, 01:45 PM-02:30 PM, Deluxe Pedicure" at bounding box center [434, 265] width 44 height 22
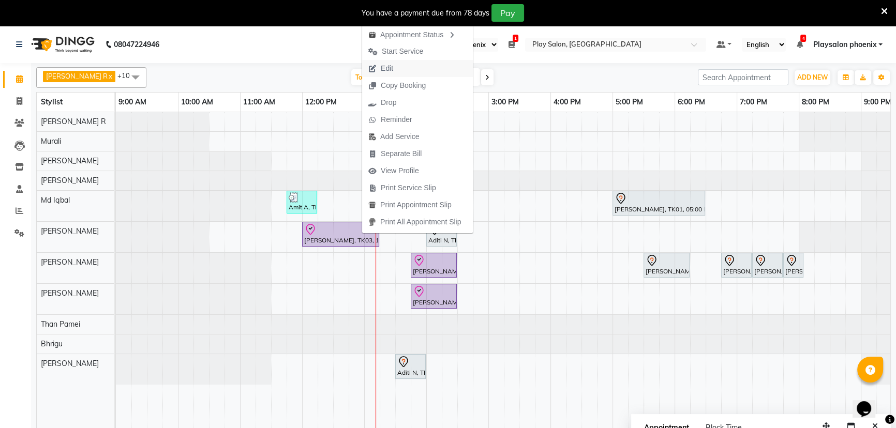
click at [387, 66] on span "Edit" at bounding box center [387, 68] width 12 height 11
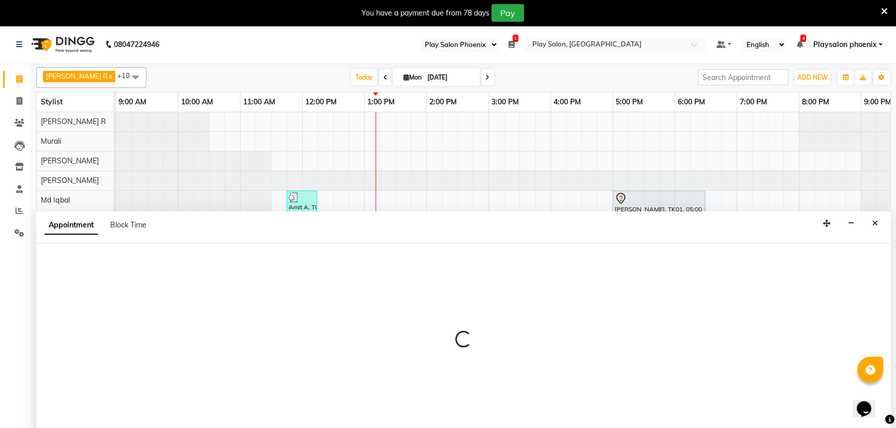
scroll to position [26, 0]
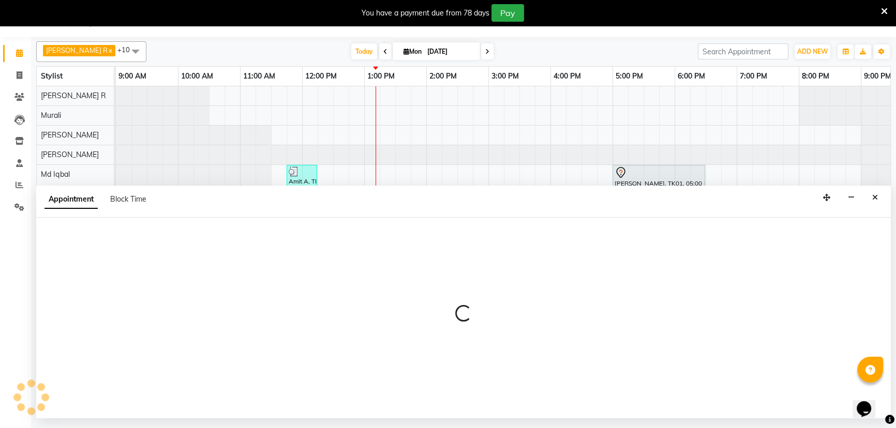
select select "tentative"
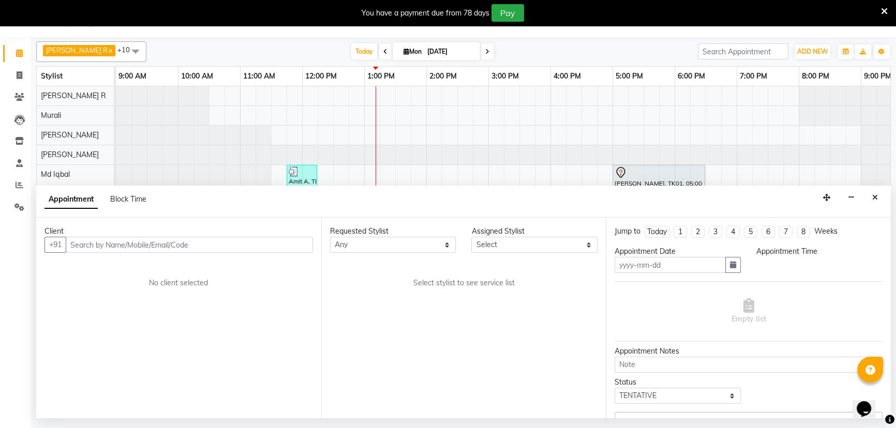
type input "[DATE]"
select select "check-in"
select select "720"
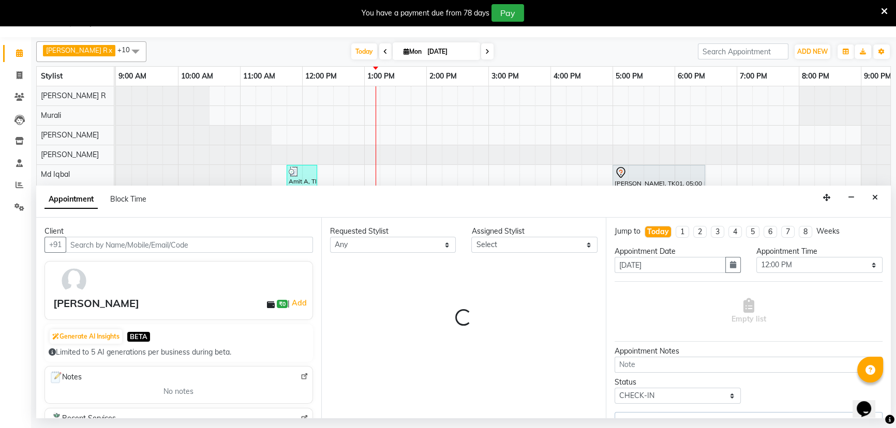
select select "81420"
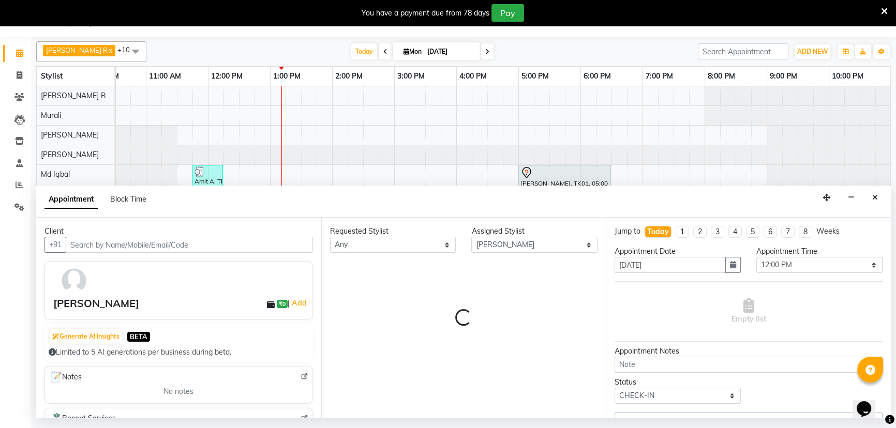
select select "4216"
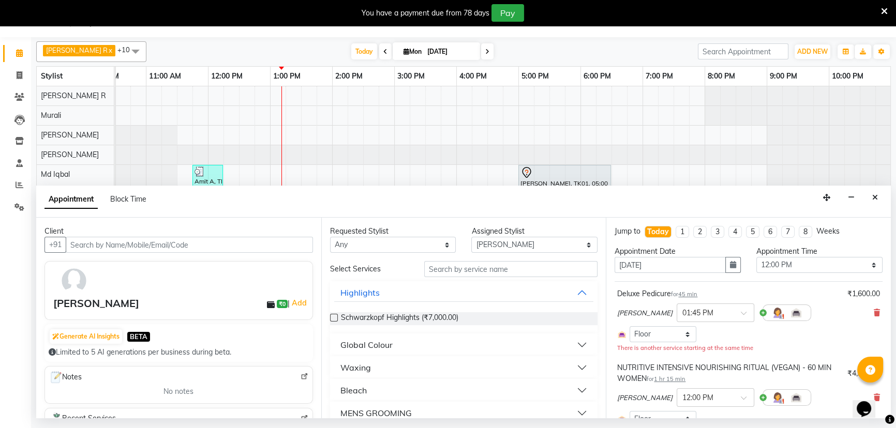
click at [107, 243] on input "text" at bounding box center [189, 245] width 247 height 16
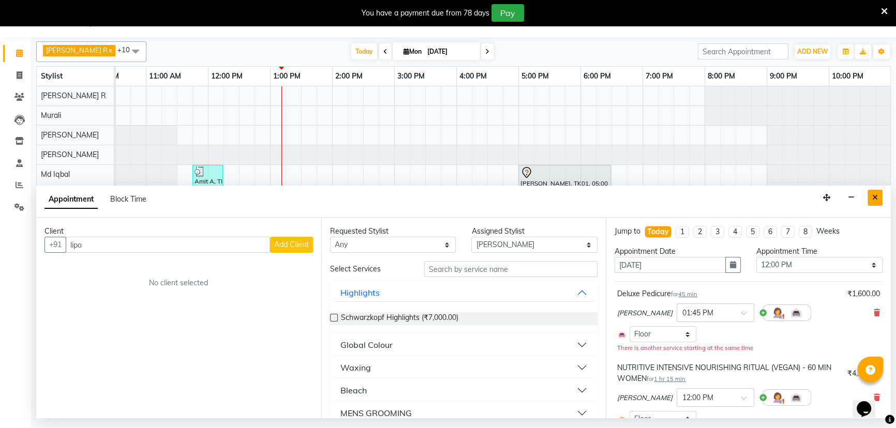
type input "lipo"
click at [875, 200] on icon "Close" at bounding box center [875, 197] width 6 height 7
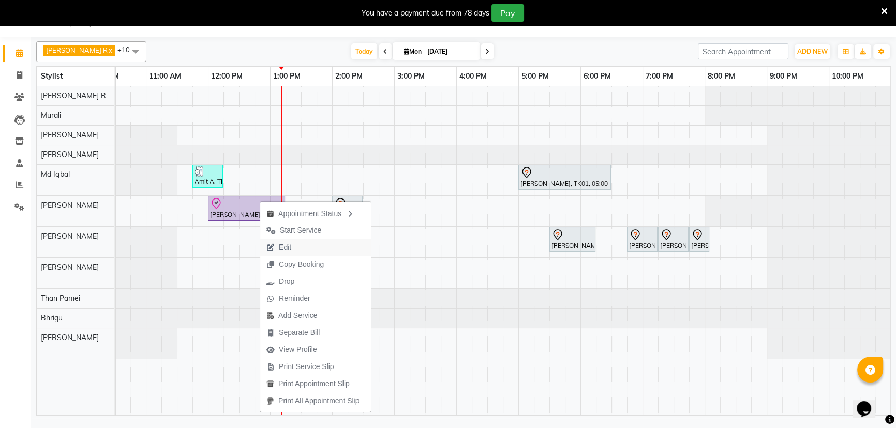
click at [300, 244] on button "Edit" at bounding box center [315, 247] width 111 height 17
select select "tentative"
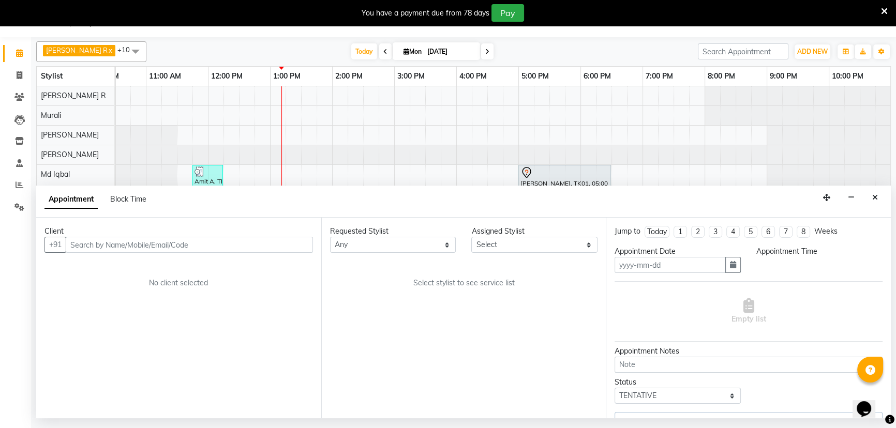
type input "[DATE]"
select select "check-in"
select select "720"
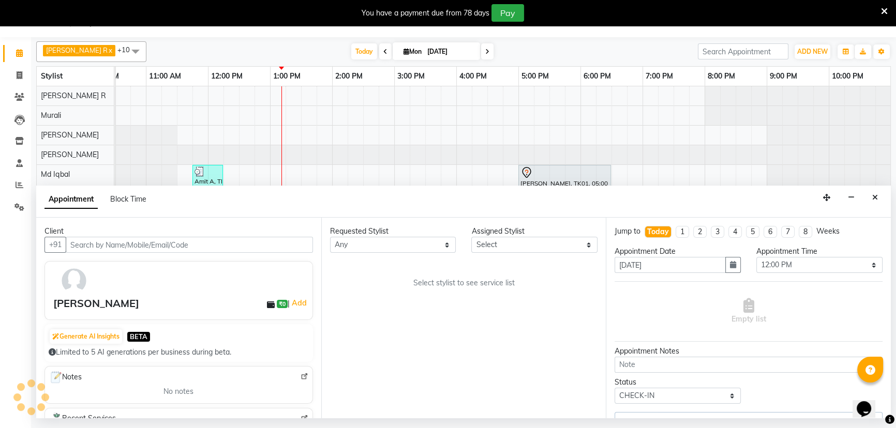
select select "81420"
select select "4216"
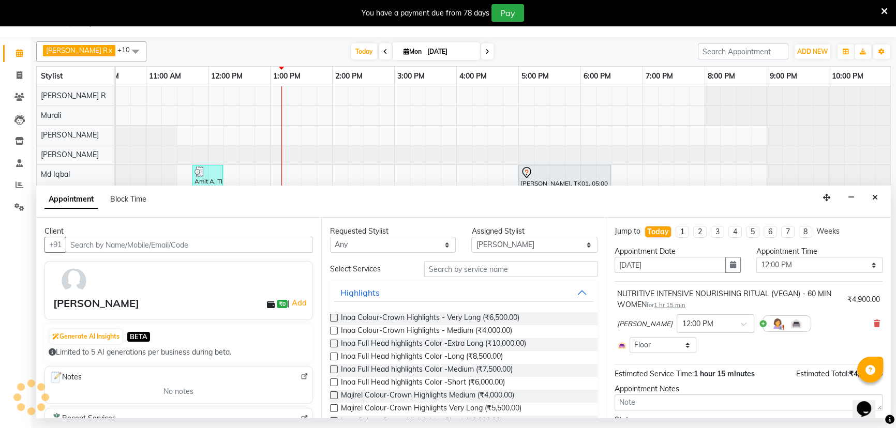
select select "4216"
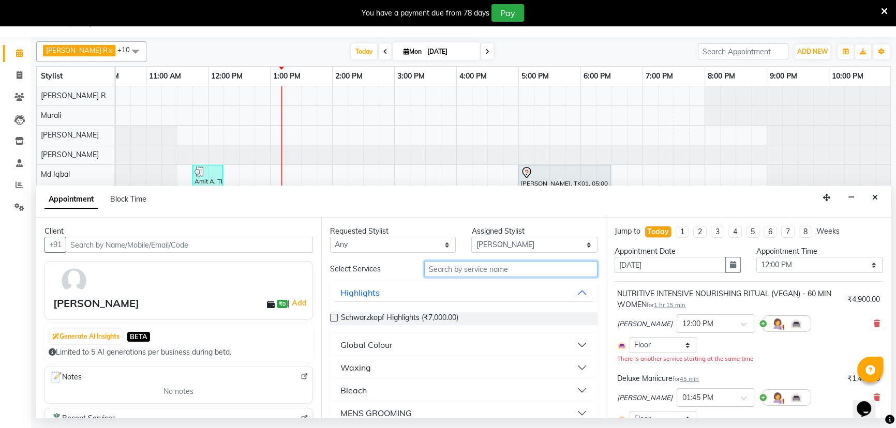
click at [460, 268] on input "text" at bounding box center [510, 269] width 173 height 16
click at [492, 243] on select "Select Armaan Bhrigu Chytra Diksha Tamang General Technician . Imran Ansari Mah…" at bounding box center [534, 245] width 126 height 16
select select "81417"
click at [471, 237] on select "Select Armaan Bhrigu Chytra [PERSON_NAME] General Technician . [PERSON_NAME] [P…" at bounding box center [534, 245] width 126 height 16
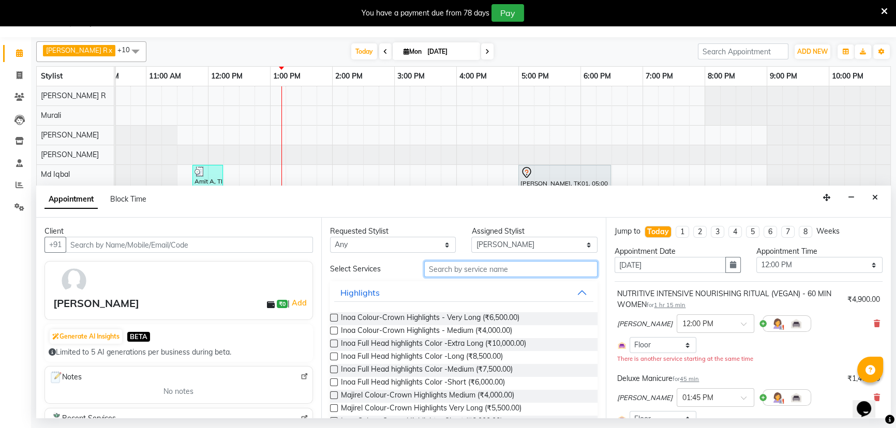
click at [462, 271] on input "text" at bounding box center [510, 269] width 173 height 16
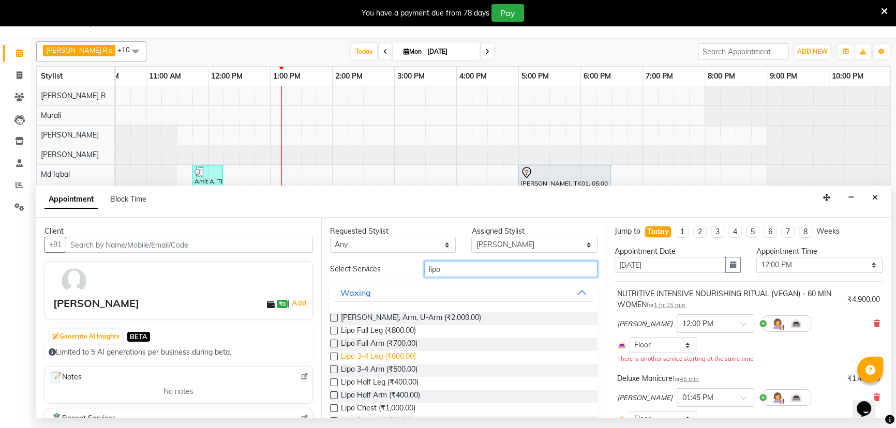
scroll to position [47, 0]
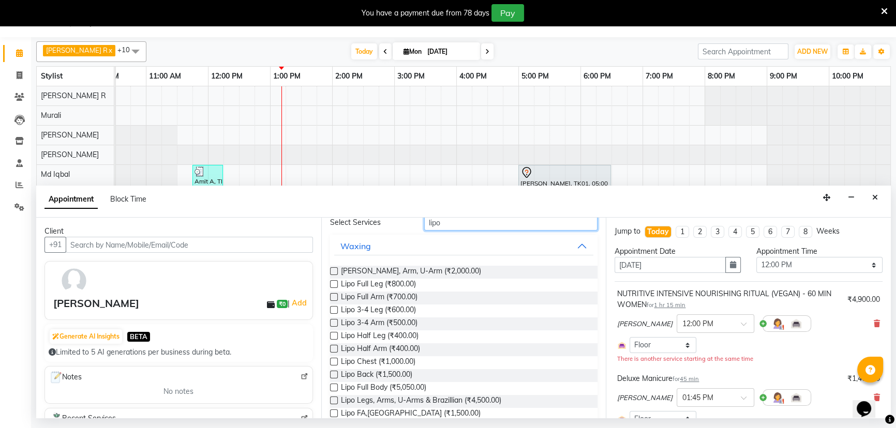
type input "lipo"
click at [331, 270] on label at bounding box center [334, 271] width 8 height 8
click at [331, 270] on input "checkbox" at bounding box center [333, 272] width 7 height 7
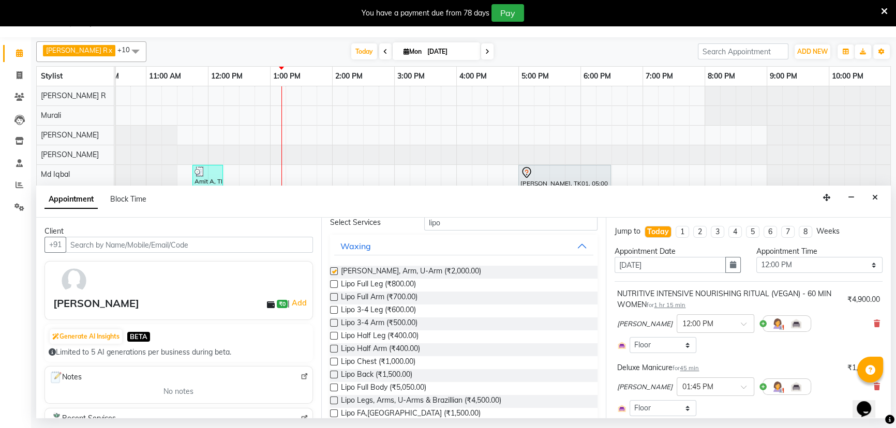
checkbox input "false"
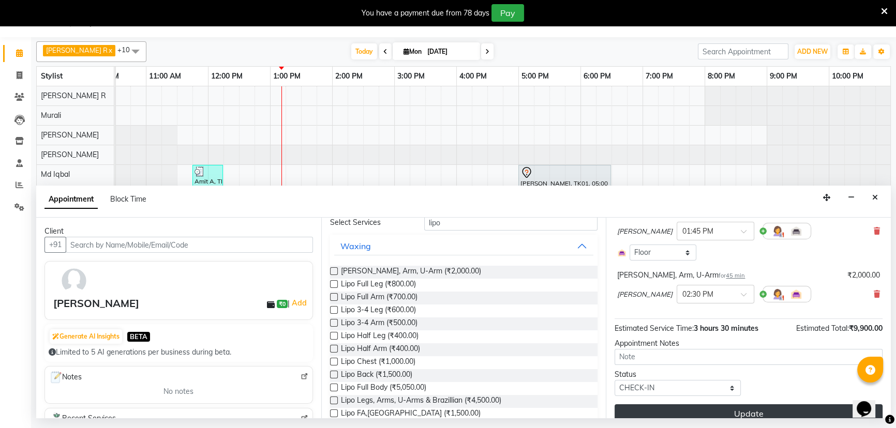
scroll to position [231, 0]
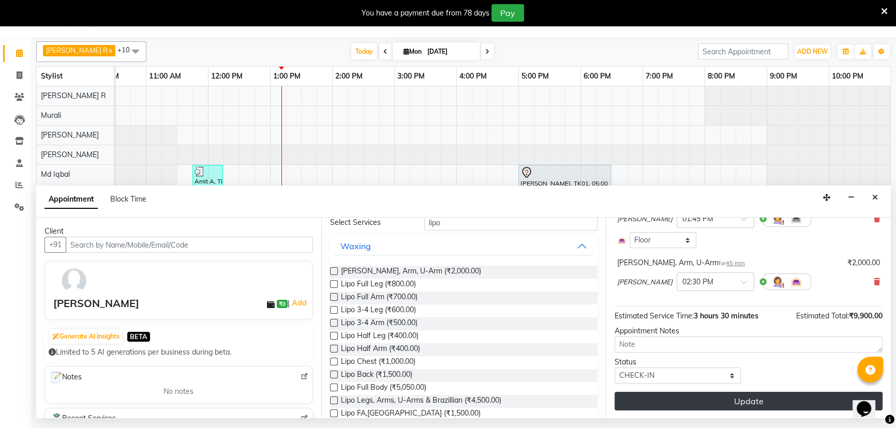
click at [744, 401] on button "Update" at bounding box center [748, 401] width 268 height 19
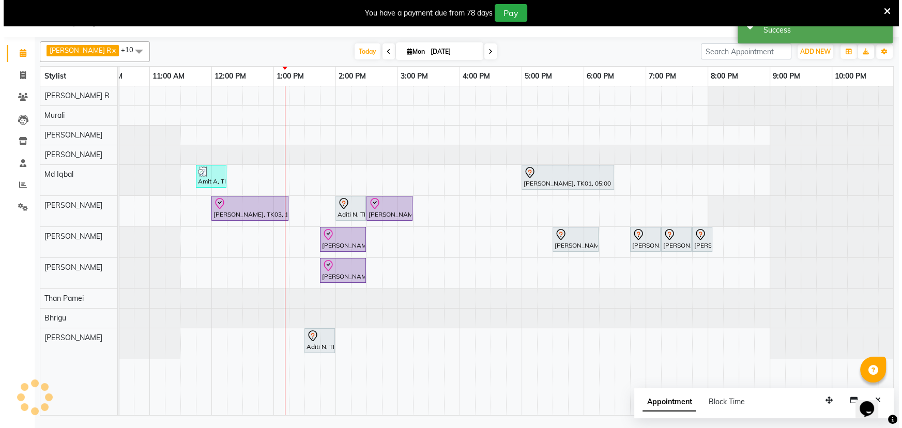
scroll to position [0, 0]
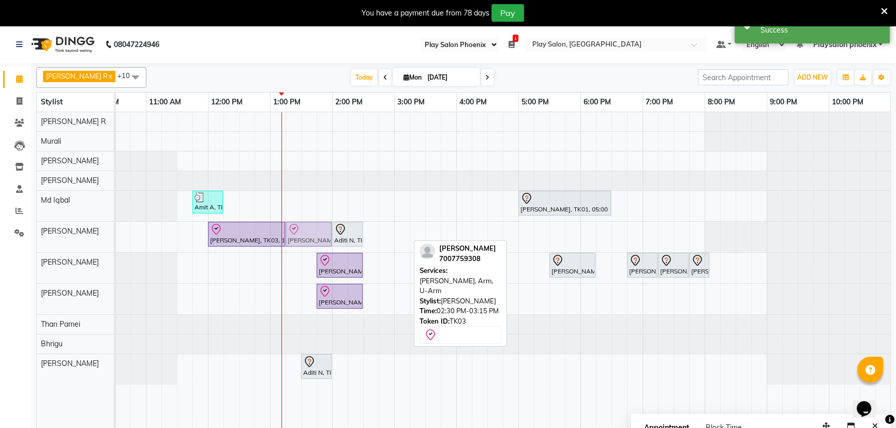
drag, startPoint x: 385, startPoint y: 237, endPoint x: 309, endPoint y: 237, distance: 76.5
click at [22, 237] on div "Sakshi Singh, TK03, 12:00 PM-01:15 PM, NUTRITIVE INTENSIVE NOURISHING RITUAL (V…" at bounding box center [22, 237] width 0 height 31
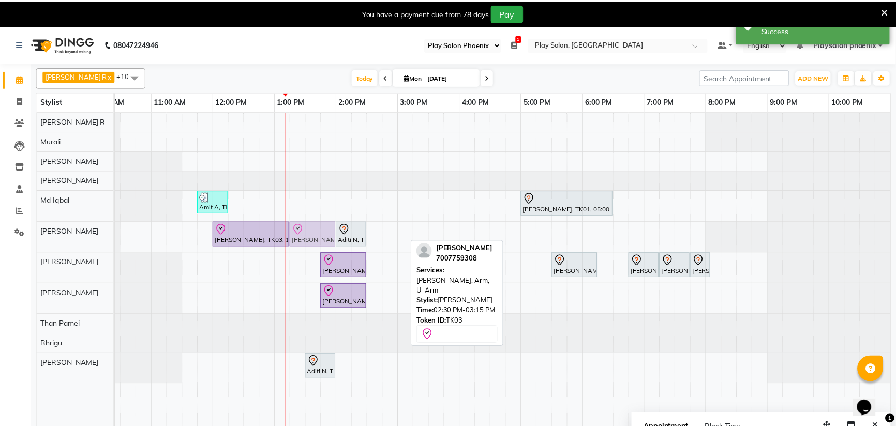
scroll to position [0, 87]
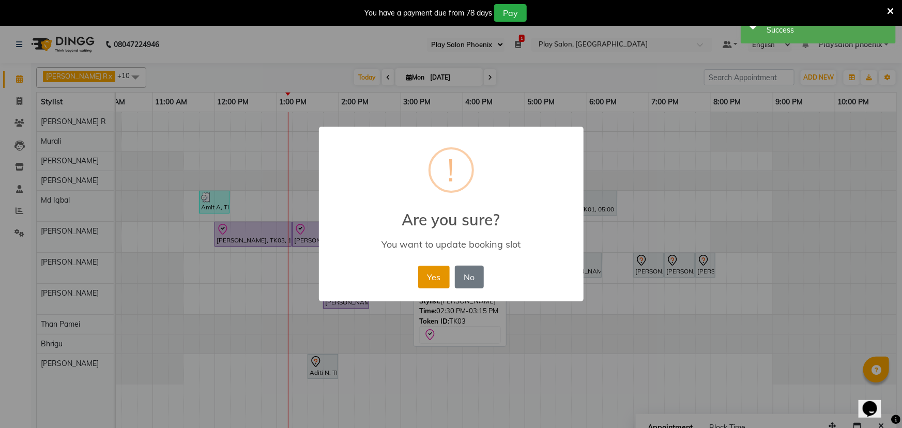
click at [431, 269] on button "Yes" at bounding box center [434, 277] width 32 height 23
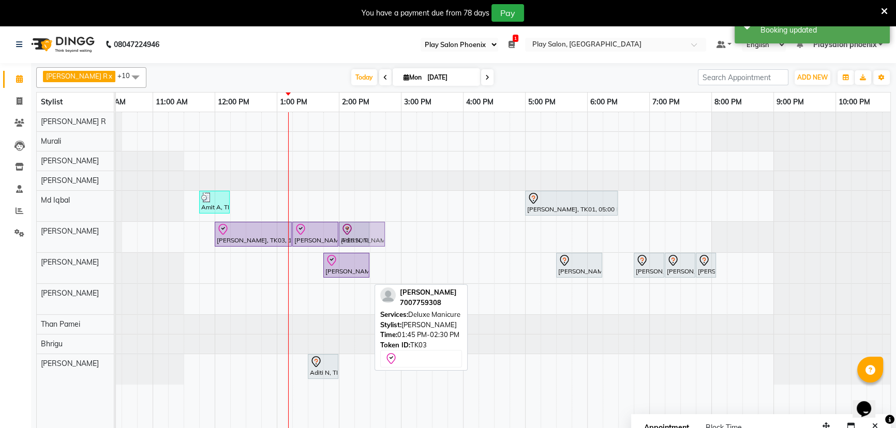
drag, startPoint x: 341, startPoint y: 300, endPoint x: 356, endPoint y: 243, distance: 59.5
click at [356, 243] on tbody "Amit A, TK02, 11:45 AM-12:15 PM, Beard Shaping Ramya Reddy, TK01, 05:00 PM-06:3…" at bounding box center [462, 248] width 869 height 273
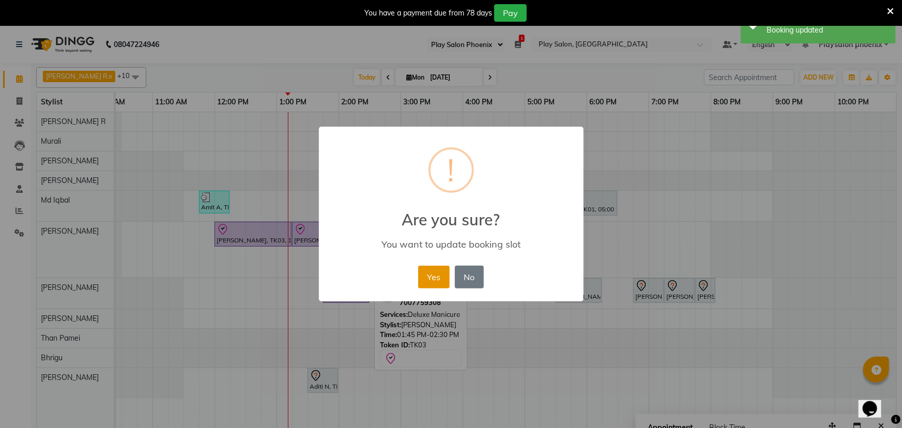
click at [436, 278] on button "Yes" at bounding box center [434, 277] width 32 height 23
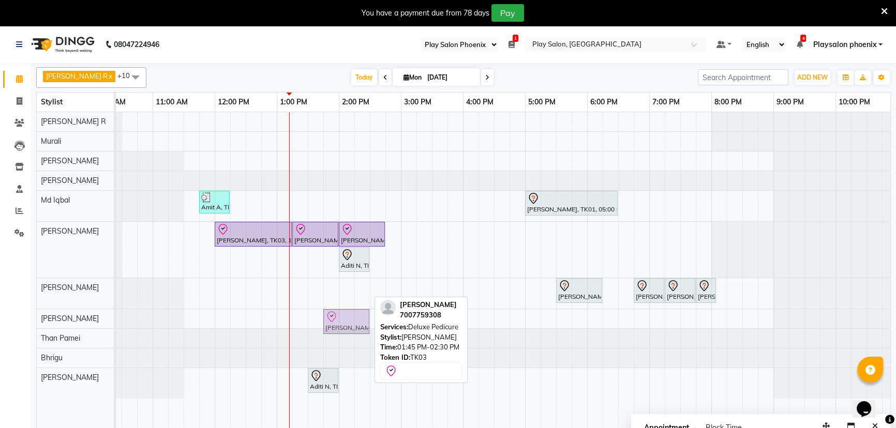
drag, startPoint x: 339, startPoint y: 292, endPoint x: 340, endPoint y: 310, distance: 18.6
click at [340, 312] on tbody "Amit A, TK02, 11:45 AM-12:15 PM, Beard Shaping Ramya Reddy, TK01, 05:00 PM-06:3…" at bounding box center [462, 255] width 869 height 287
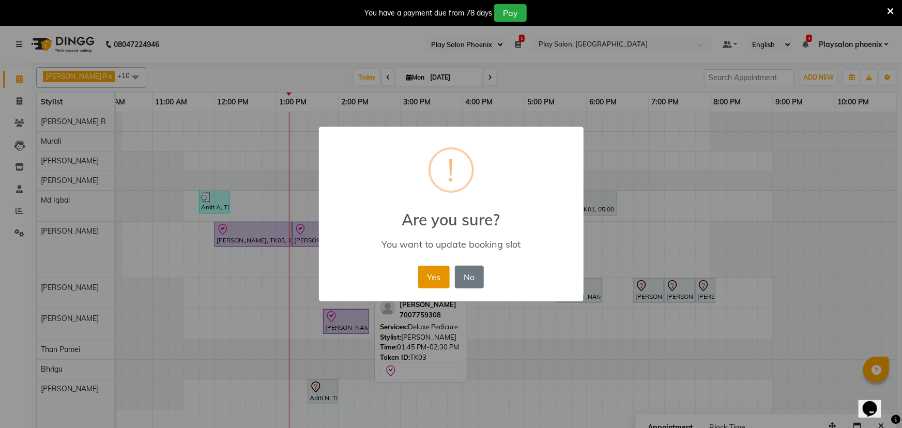
click at [438, 276] on button "Yes" at bounding box center [434, 277] width 32 height 23
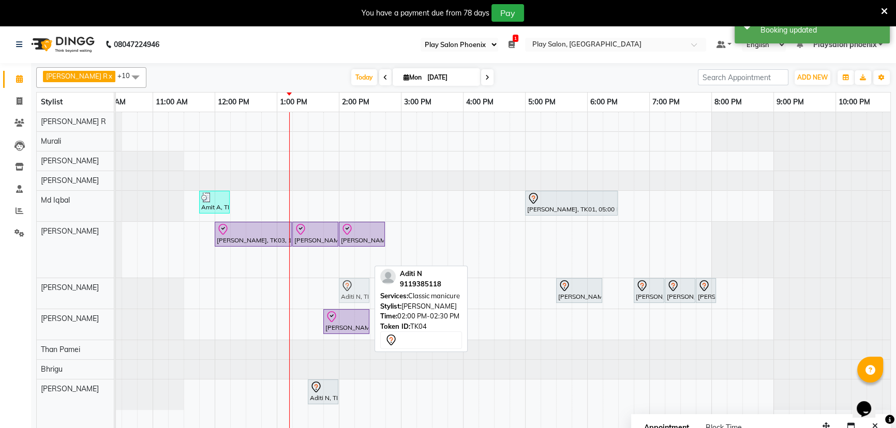
drag, startPoint x: 351, startPoint y: 262, endPoint x: 352, endPoint y: 288, distance: 25.9
click at [352, 288] on tbody "Amit A, TK02, 11:45 AM-12:15 PM, Beard Shaping Ramya Reddy, TK01, 05:00 PM-06:3…" at bounding box center [462, 261] width 869 height 298
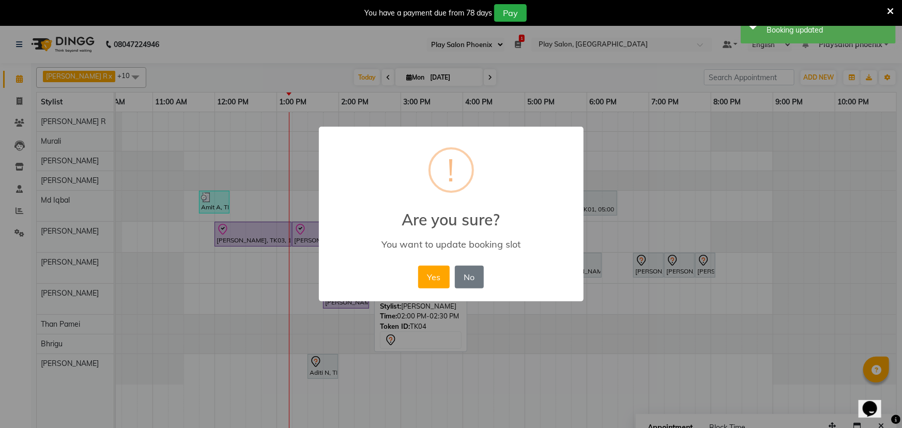
drag, startPoint x: 434, startPoint y: 276, endPoint x: 417, endPoint y: 284, distance: 19.2
click at [433, 276] on button "Yes" at bounding box center [434, 277] width 32 height 23
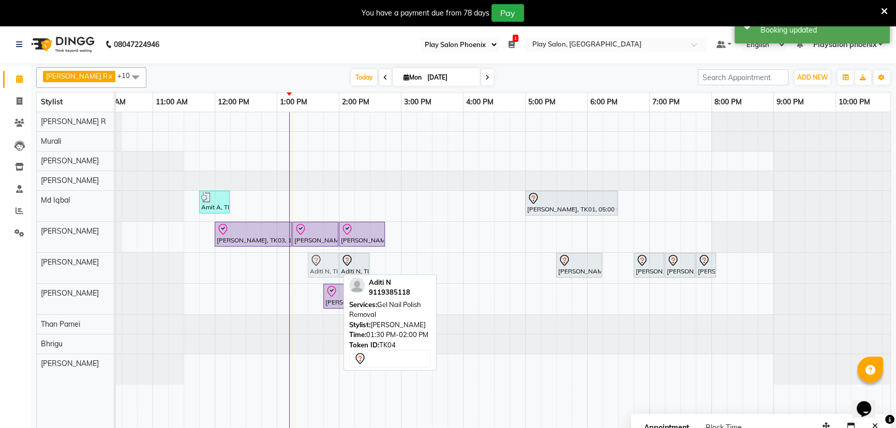
drag, startPoint x: 321, startPoint y: 361, endPoint x: 323, endPoint y: 266, distance: 94.7
click at [323, 266] on tbody "Amit A, TK02, 11:45 AM-12:15 PM, Beard Shaping Ramya Reddy, TK01, 05:00 PM-06:3…" at bounding box center [462, 248] width 869 height 273
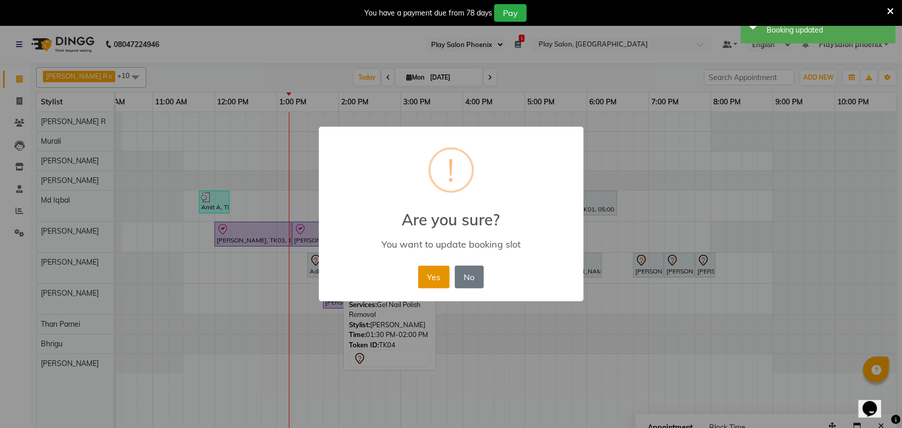
click at [429, 279] on button "Yes" at bounding box center [434, 277] width 32 height 23
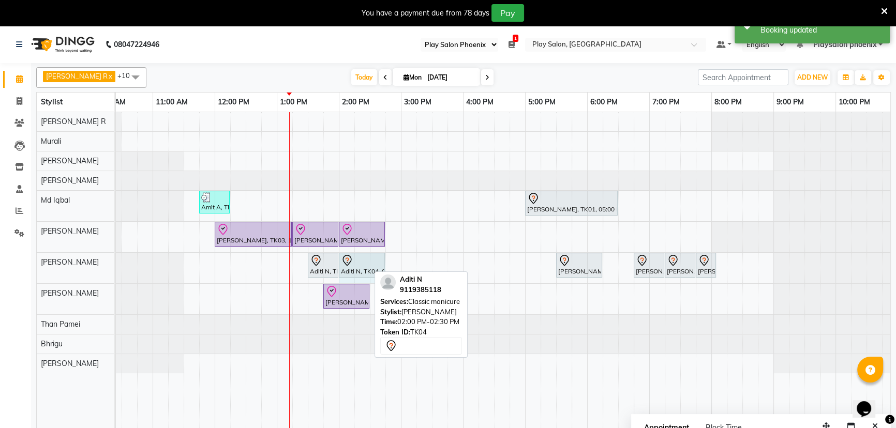
drag, startPoint x: 367, startPoint y: 256, endPoint x: 375, endPoint y: 255, distance: 8.9
click at [28, 255] on div "Aditi N, TK04, 01:30 PM-02:00 PM, Gel Nail Polish Removal Aditi N, TK04, 02:00 …" at bounding box center [28, 268] width 0 height 31
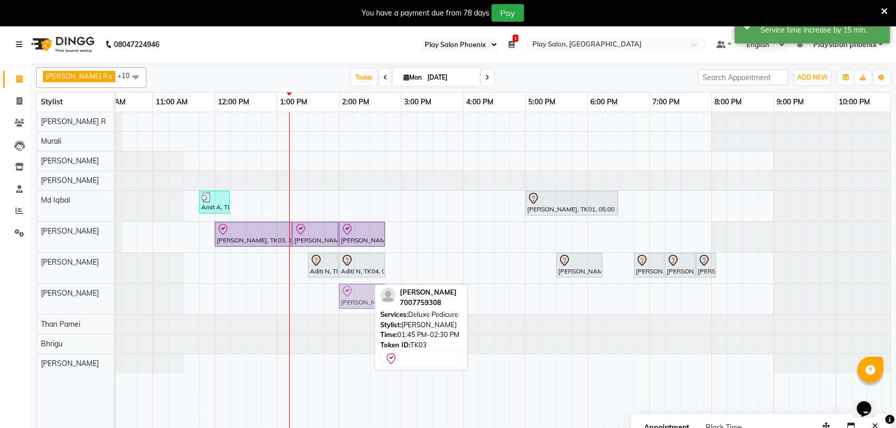
drag, startPoint x: 336, startPoint y: 292, endPoint x: 346, endPoint y: 292, distance: 9.8
click at [28, 292] on div "Sakshi Singh, TK03, 01:45 PM-02:30 PM, Deluxe Pedicure Sakshi Singh, TK03, 01:4…" at bounding box center [28, 299] width 0 height 31
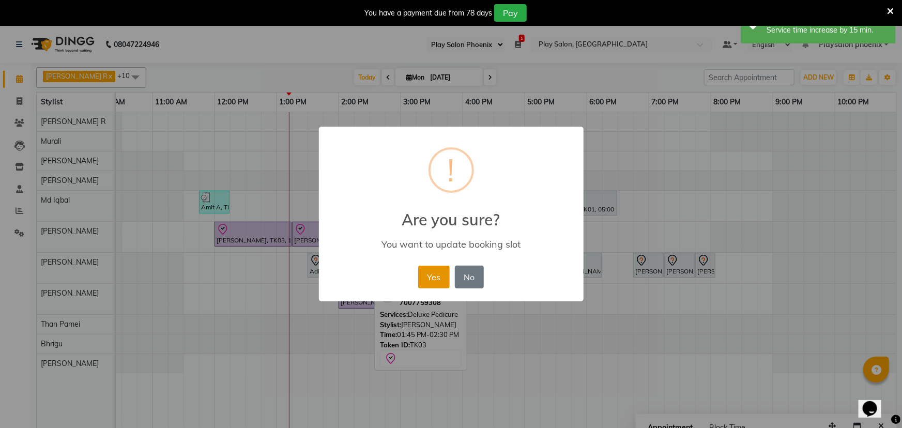
click at [436, 275] on button "Yes" at bounding box center [434, 277] width 32 height 23
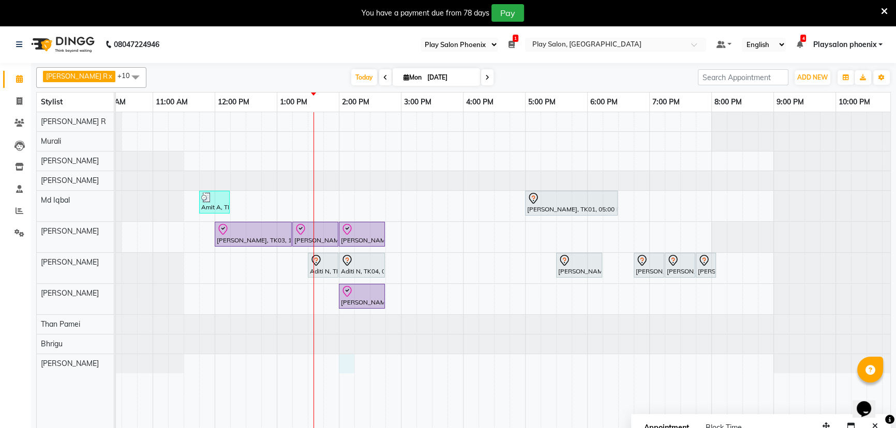
click at [340, 359] on div "Amit A, TK02, 11:45 AM-12:15 PM, Beard Shaping Ramya Reddy, TK01, 05:00 PM-06:3…" at bounding box center [462, 276] width 869 height 329
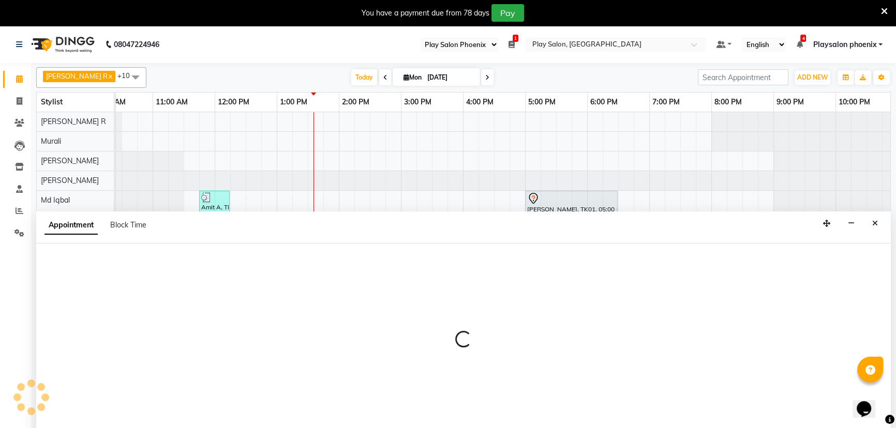
scroll to position [26, 0]
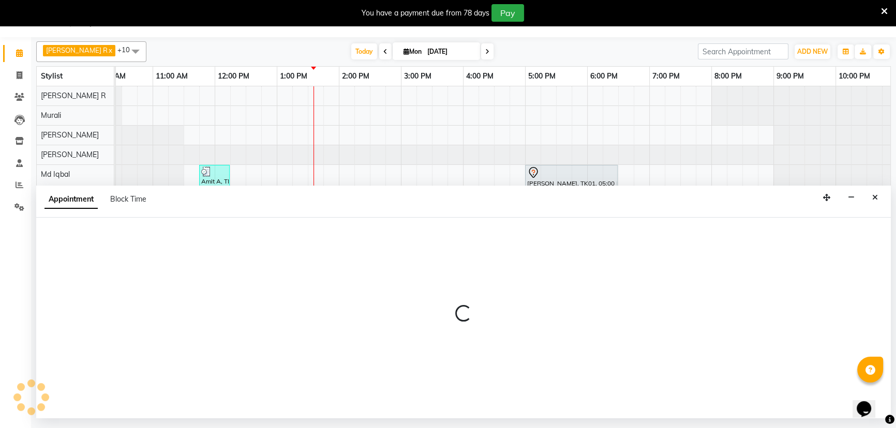
select select "87444"
select select "tentative"
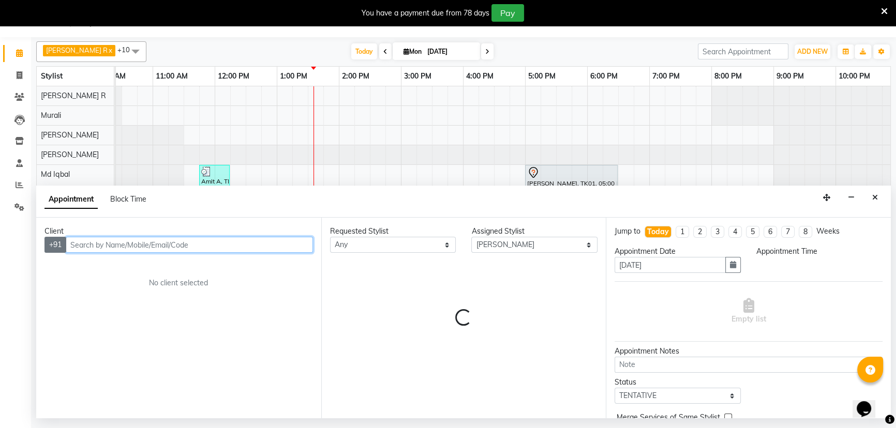
select select "840"
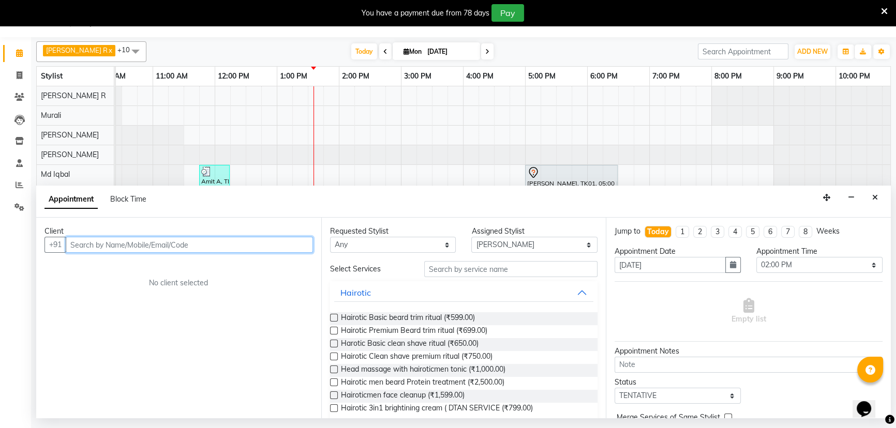
click at [86, 243] on input "text" at bounding box center [189, 245] width 247 height 16
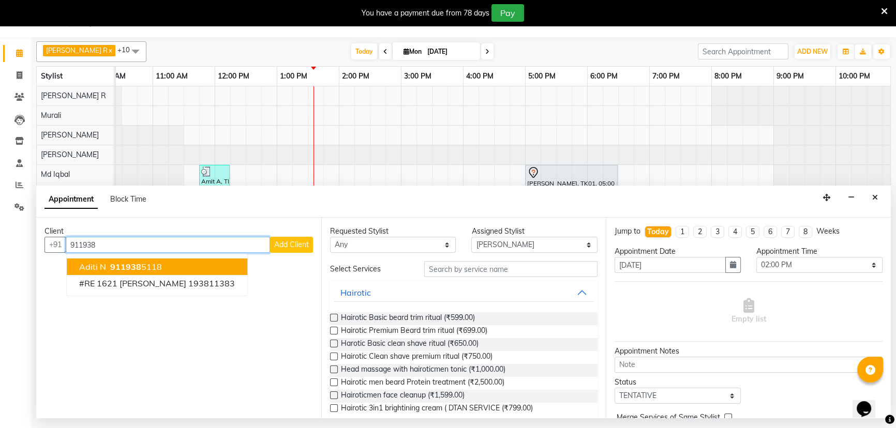
click at [141, 263] on ngb-highlight "911938 5118" at bounding box center [135, 267] width 54 height 10
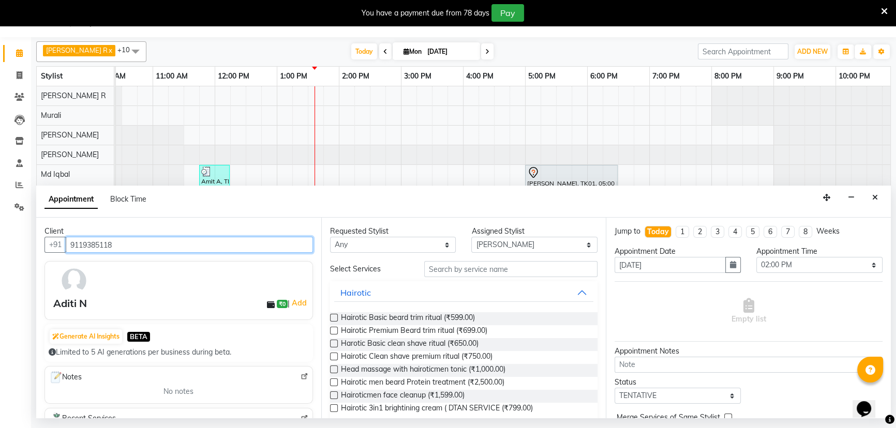
type input "9119385118"
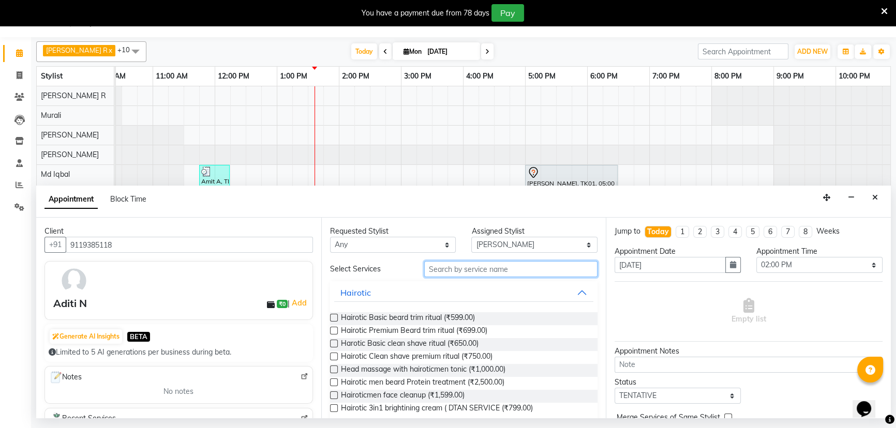
click at [437, 269] on input "text" at bounding box center [510, 269] width 173 height 16
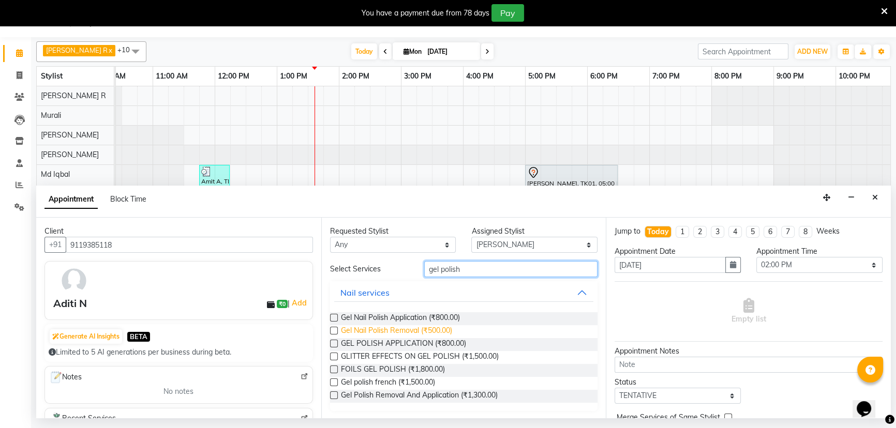
type input "gel polish"
click at [370, 331] on span "Gel Nail Polish Removal (₹500.00)" at bounding box center [396, 331] width 111 height 13
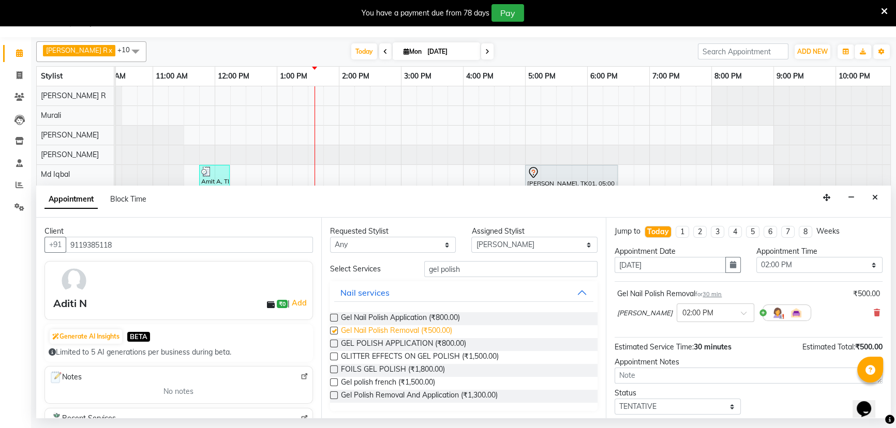
checkbox input "false"
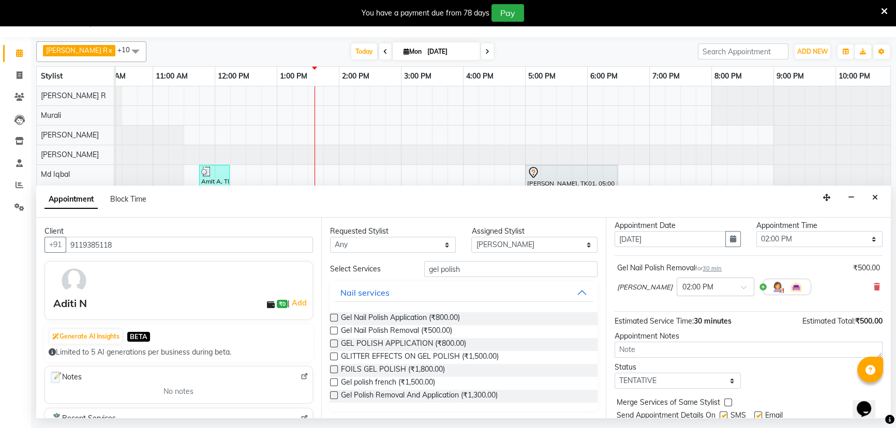
scroll to position [61, 0]
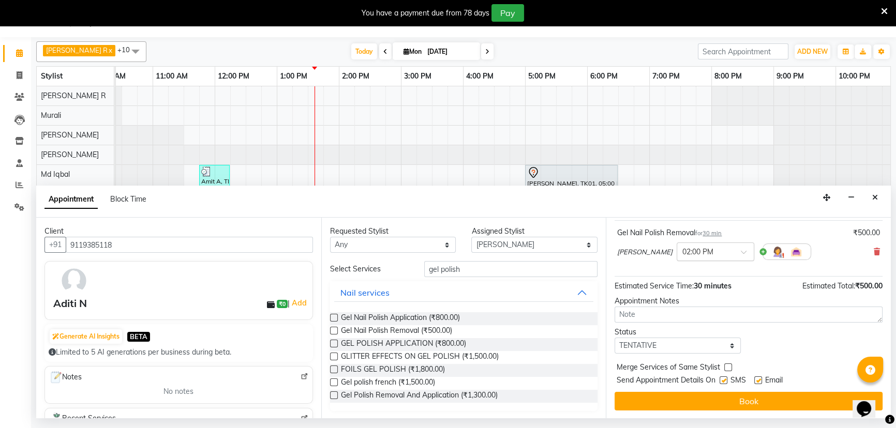
click at [741, 253] on span at bounding box center [747, 255] width 13 height 11
click at [705, 268] on div "01:30 PM" at bounding box center [715, 270] width 77 height 19
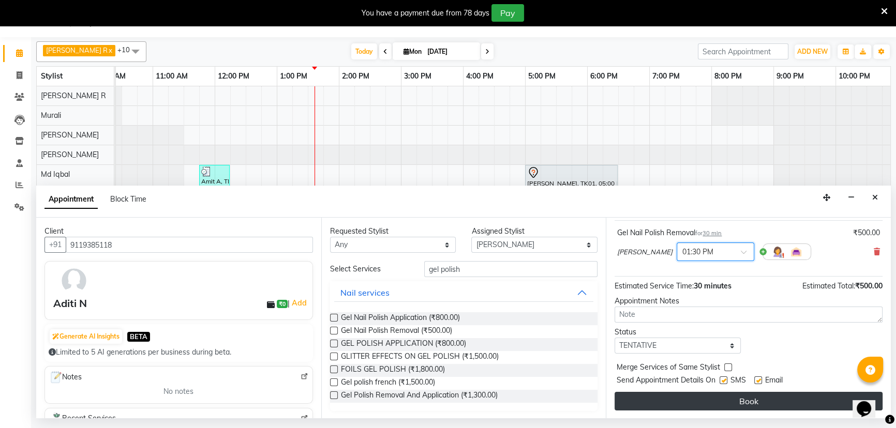
click at [744, 404] on button "Book" at bounding box center [748, 401] width 268 height 19
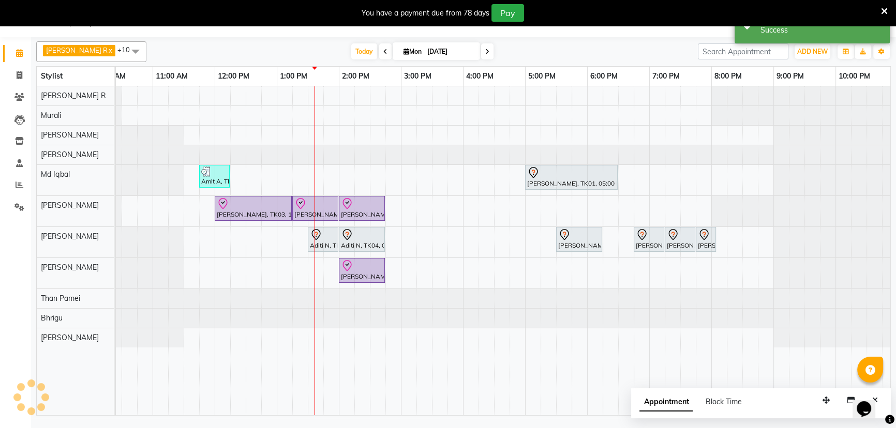
scroll to position [0, 0]
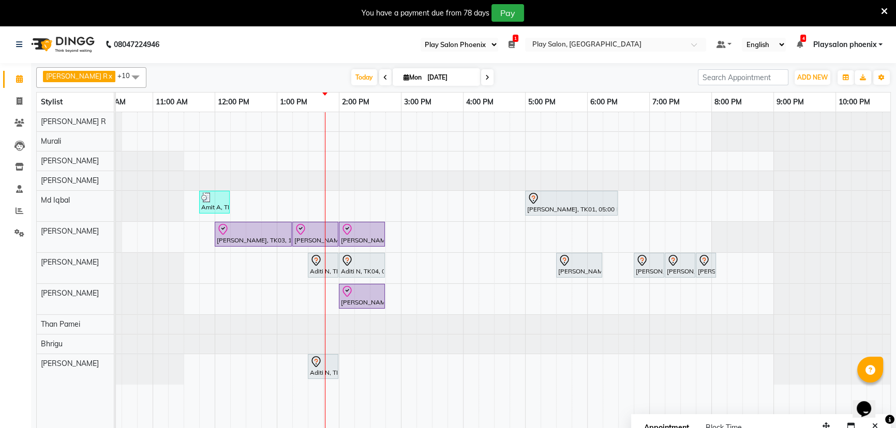
click at [686, 219] on div "Amit A, TK02, 11:45 AM-12:15 PM, Beard Shaping Ramya Reddy, TK01, 05:00 PM-06:3…" at bounding box center [462, 276] width 869 height 329
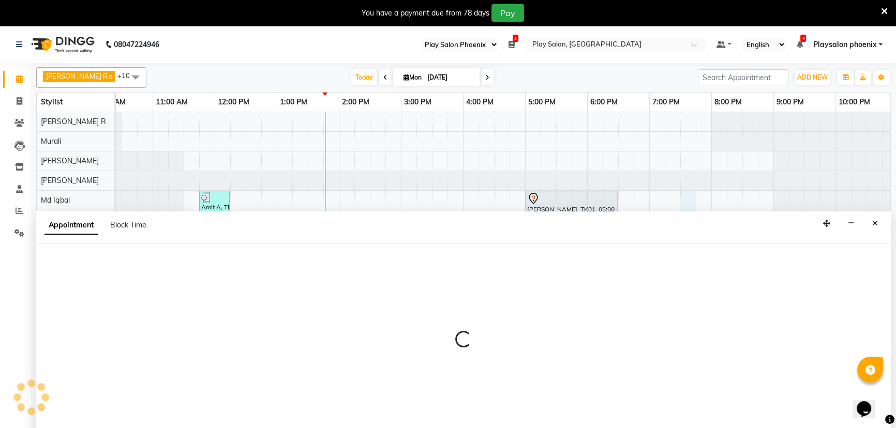
scroll to position [26, 0]
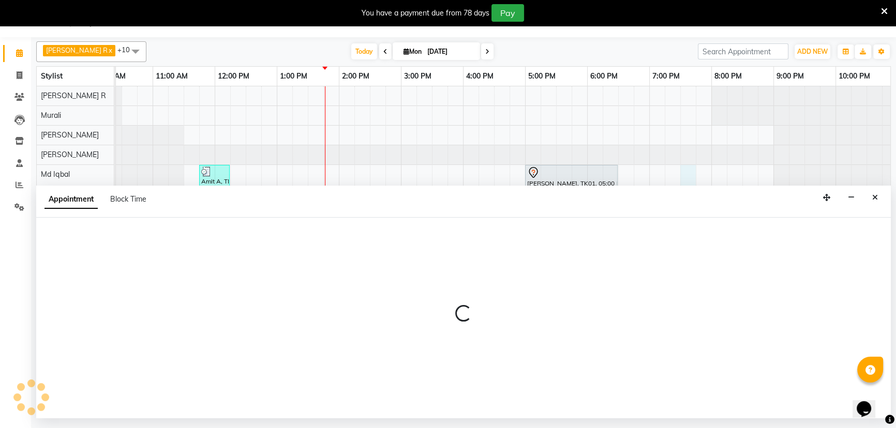
select select "81412"
select select "1170"
select select "tentative"
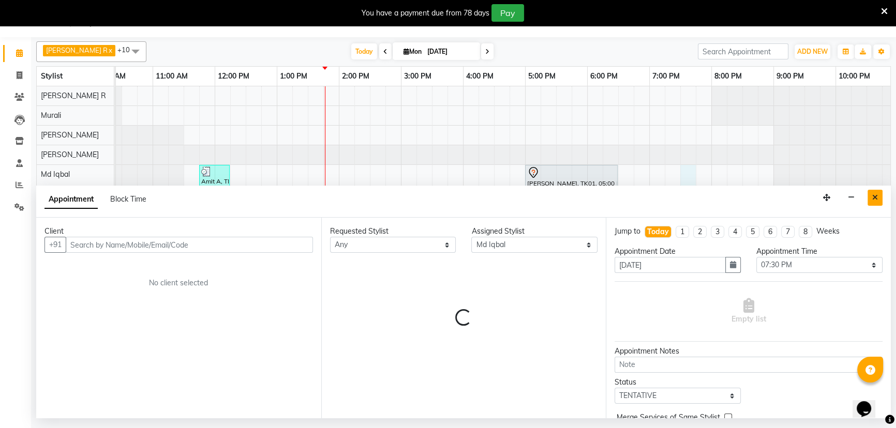
click at [877, 198] on icon "Close" at bounding box center [875, 197] width 6 height 7
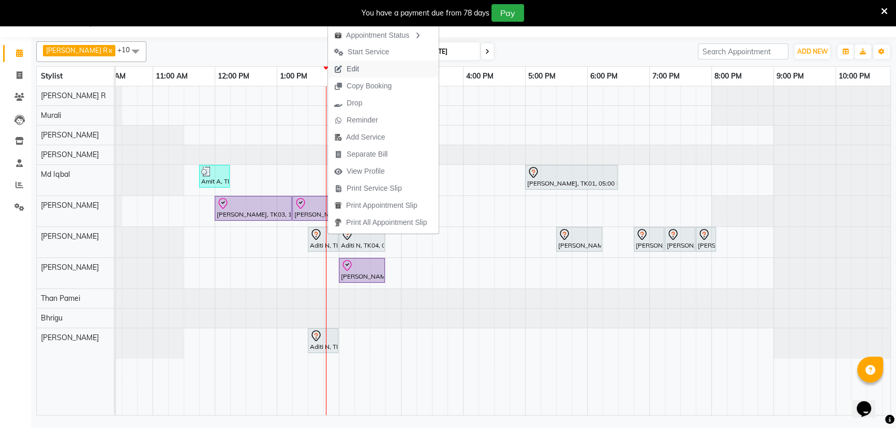
click at [381, 66] on button "Edit" at bounding box center [383, 69] width 111 height 17
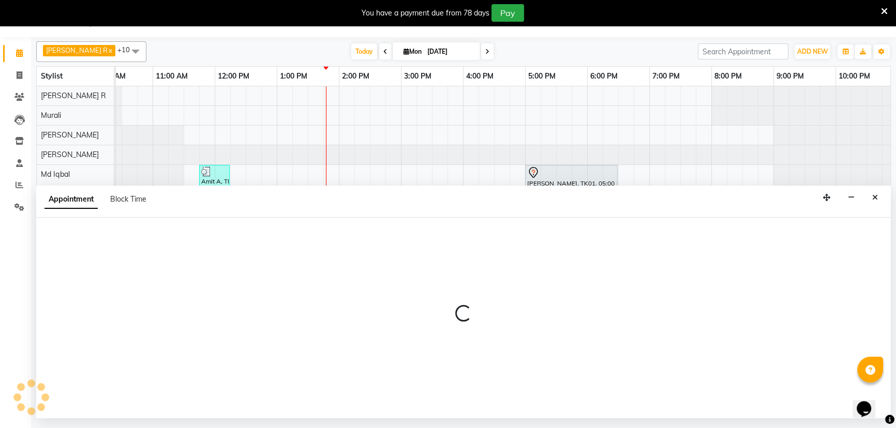
select select "tentative"
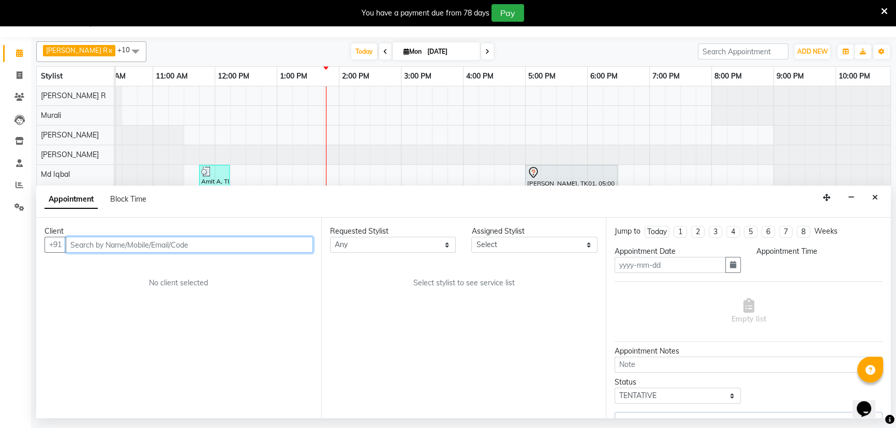
type input "[DATE]"
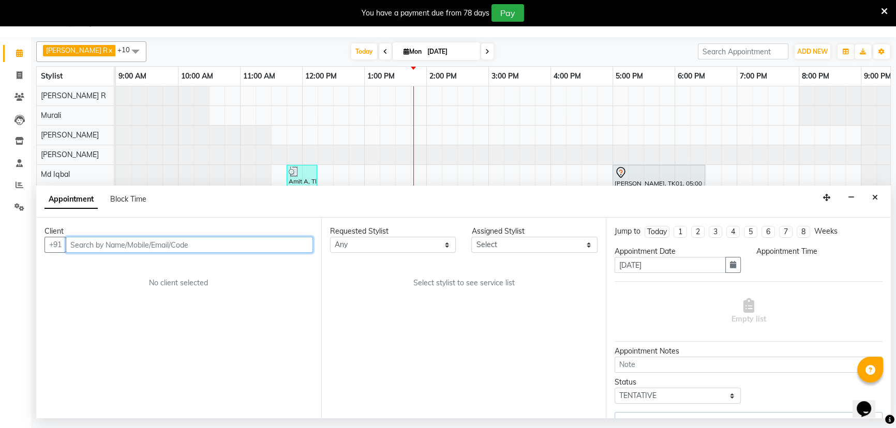
select select "810"
select select "81423"
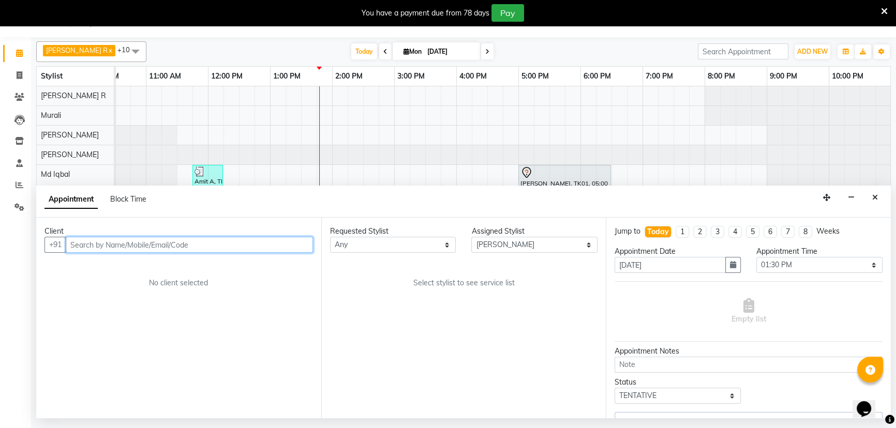
select select "4216"
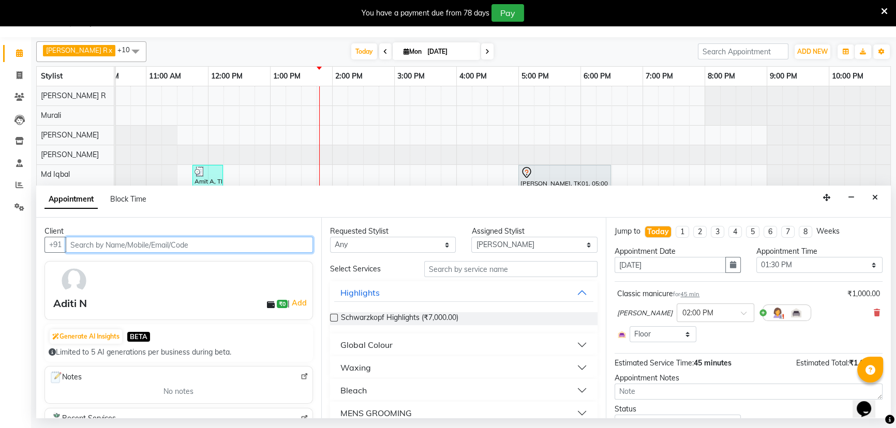
select select "4216"
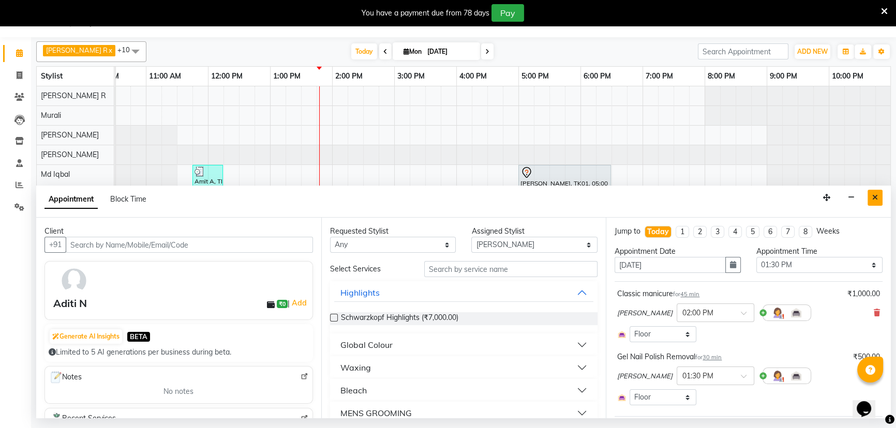
click at [880, 198] on button "Close" at bounding box center [874, 198] width 15 height 16
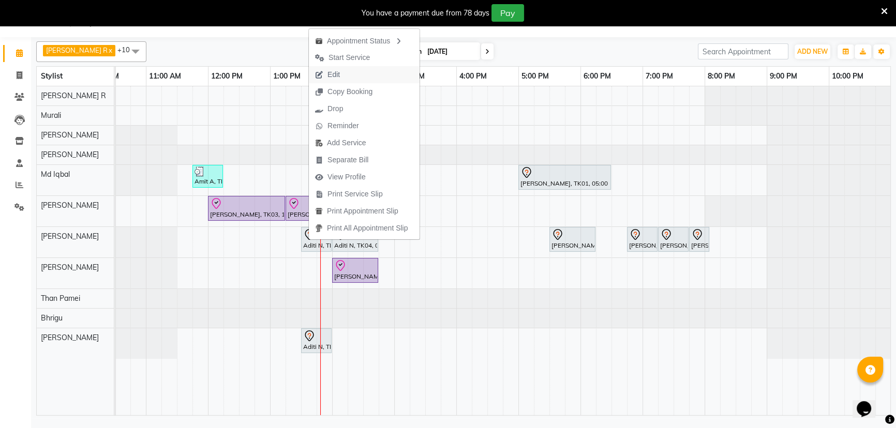
click at [346, 76] on button "Edit" at bounding box center [364, 74] width 111 height 17
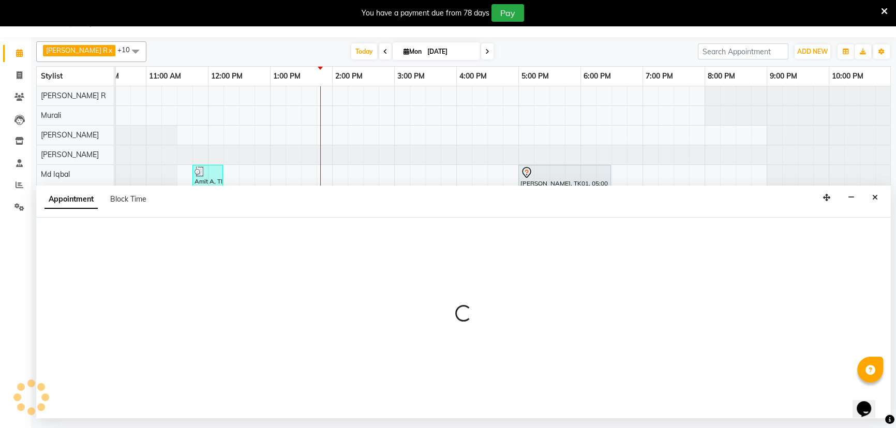
select select "tentative"
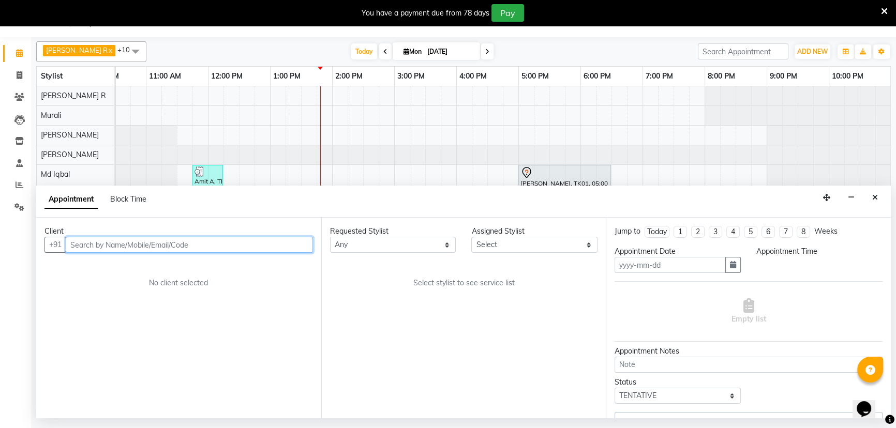
type input "[DATE]"
select select "81423"
select select "810"
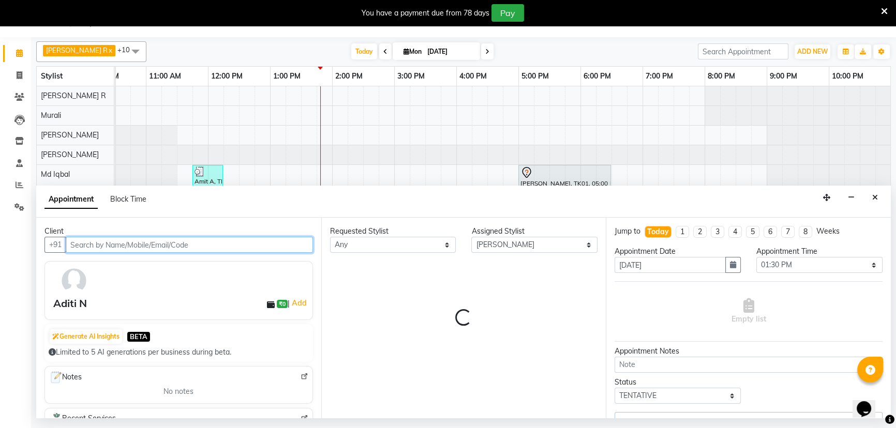
select select "4216"
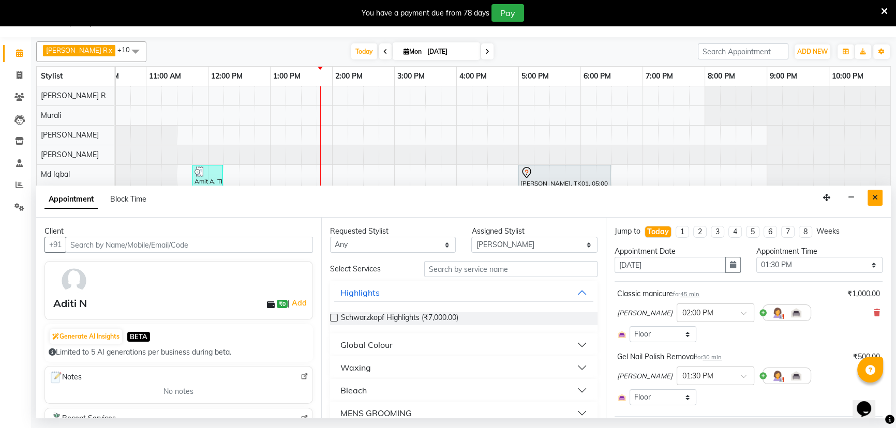
click at [871, 197] on button "Close" at bounding box center [874, 198] width 15 height 16
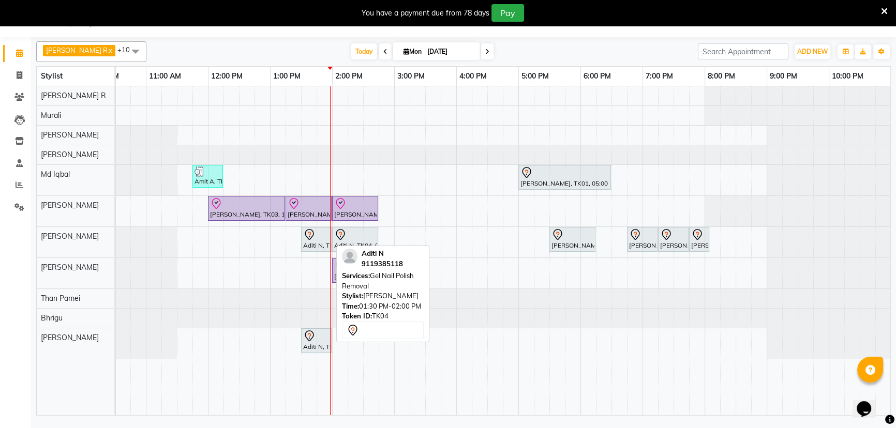
click at [314, 236] on icon at bounding box center [309, 235] width 12 height 12
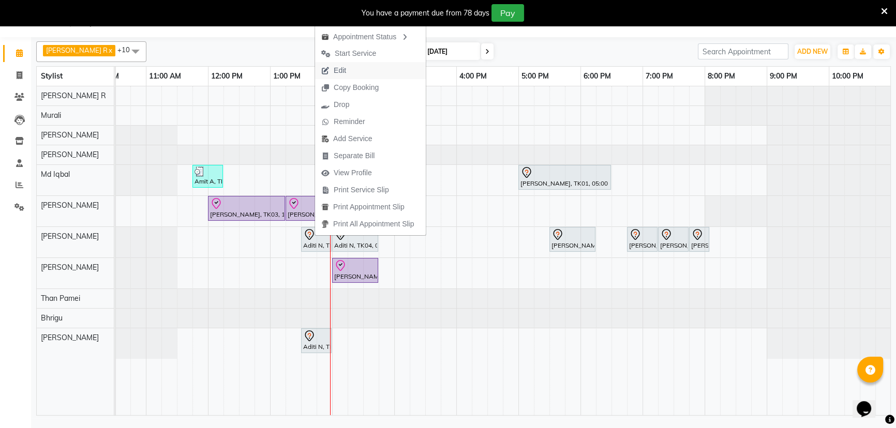
click at [347, 71] on span "Edit" at bounding box center [333, 70] width 37 height 17
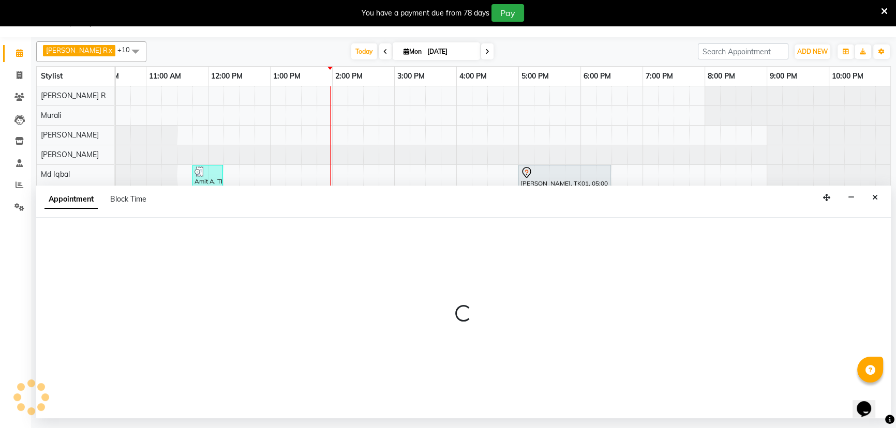
select select "tentative"
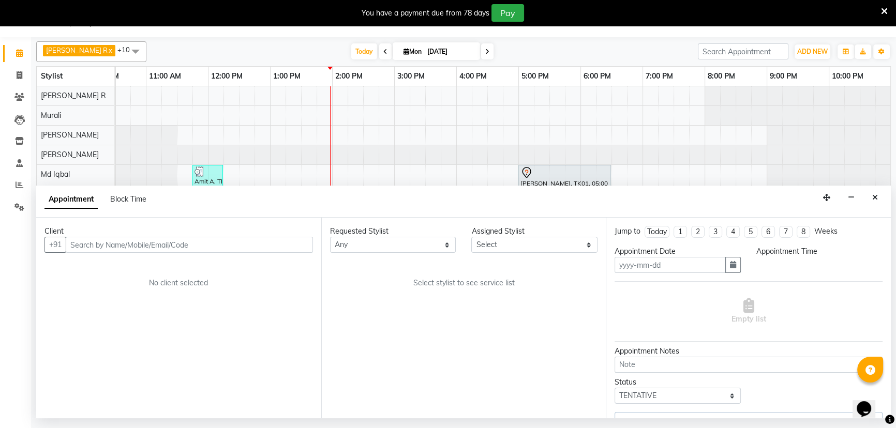
type input "[DATE]"
select select "810"
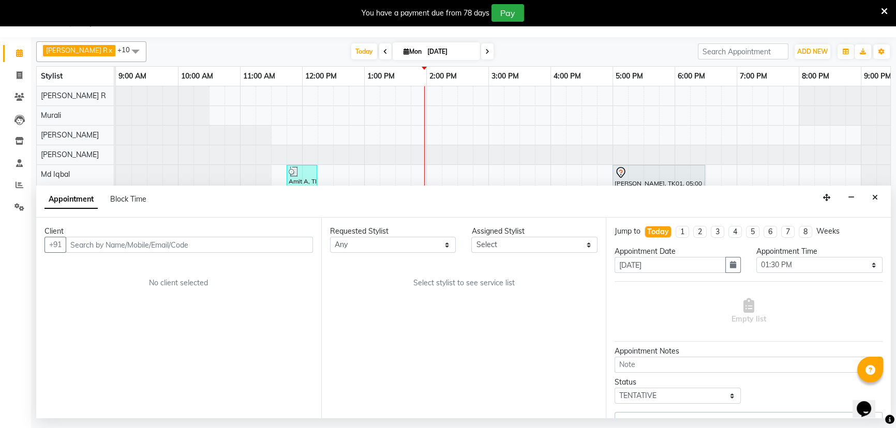
select select "81423"
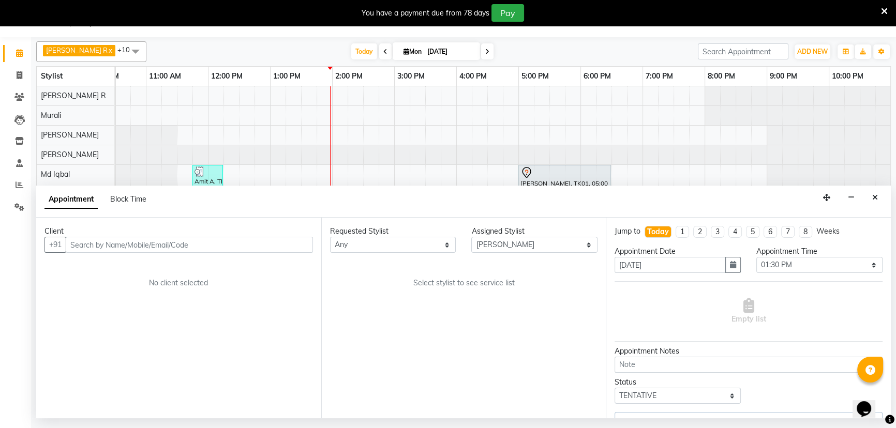
select select "4216"
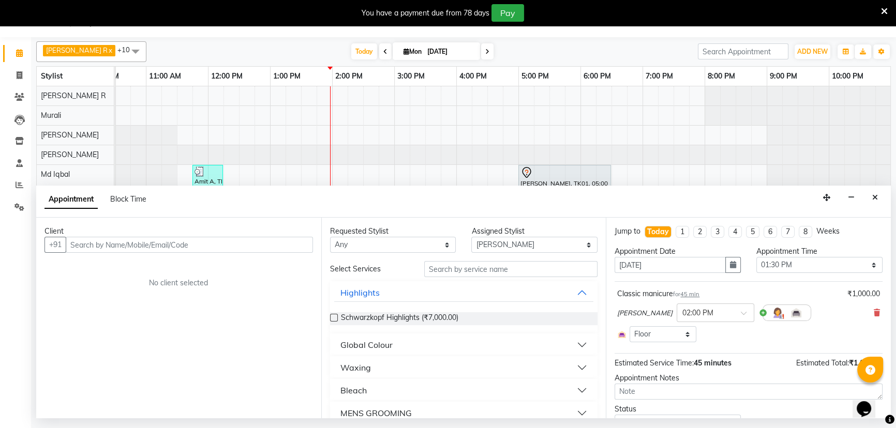
select select "4216"
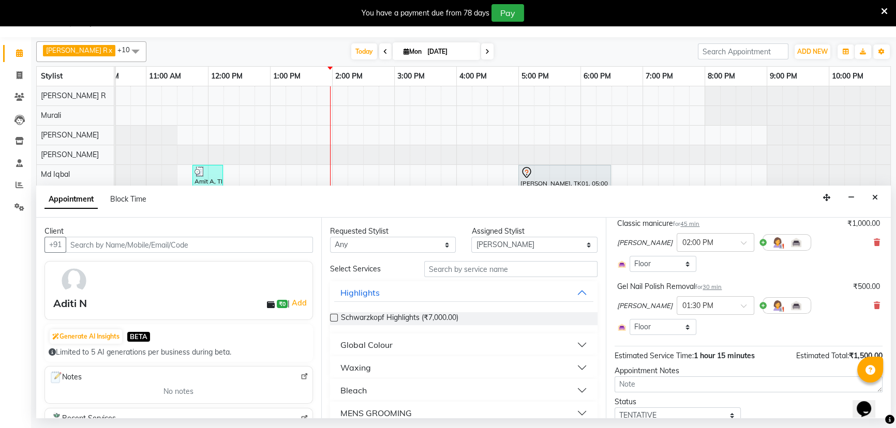
scroll to position [94, 0]
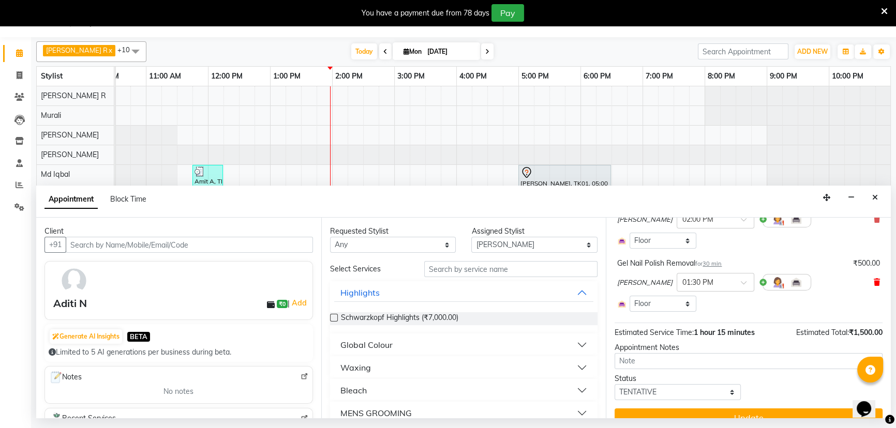
click at [873, 281] on icon at bounding box center [876, 282] width 6 height 7
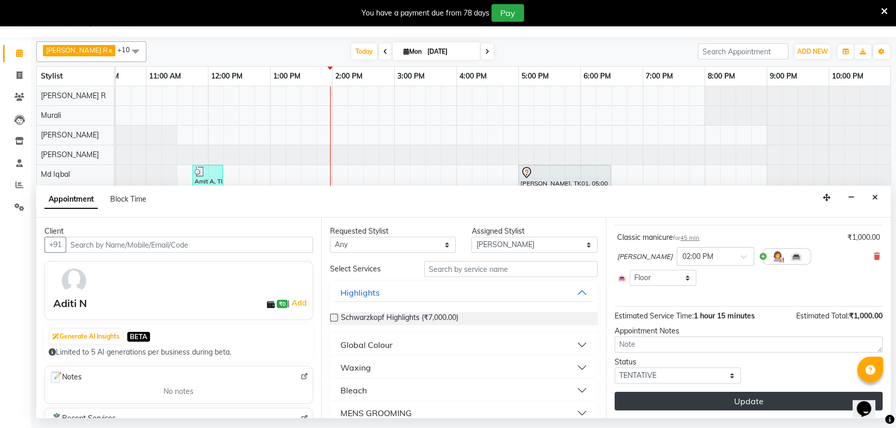
click at [735, 399] on button "Update" at bounding box center [748, 401] width 268 height 19
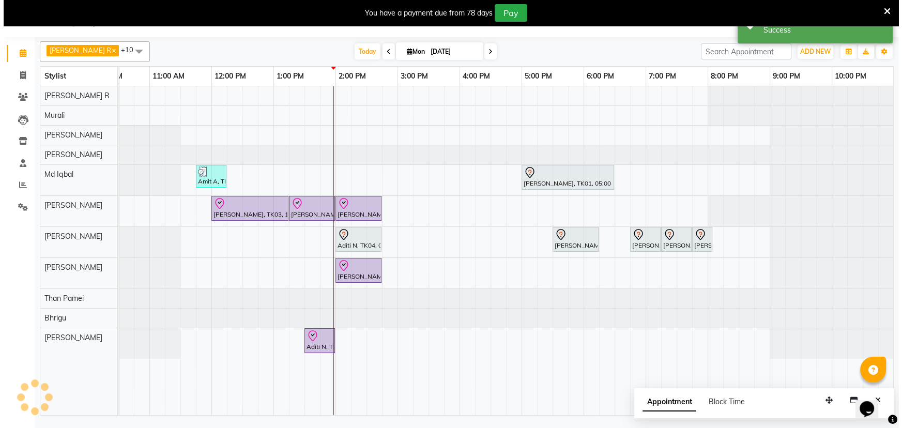
scroll to position [0, 0]
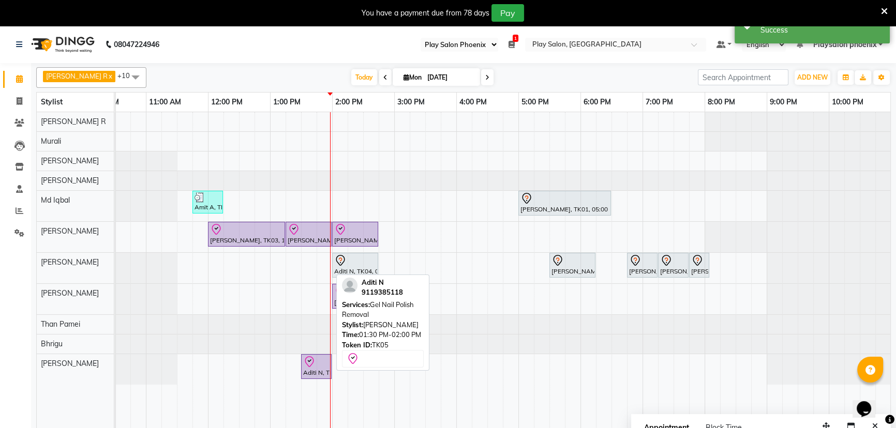
click at [314, 366] on icon at bounding box center [309, 362] width 12 height 12
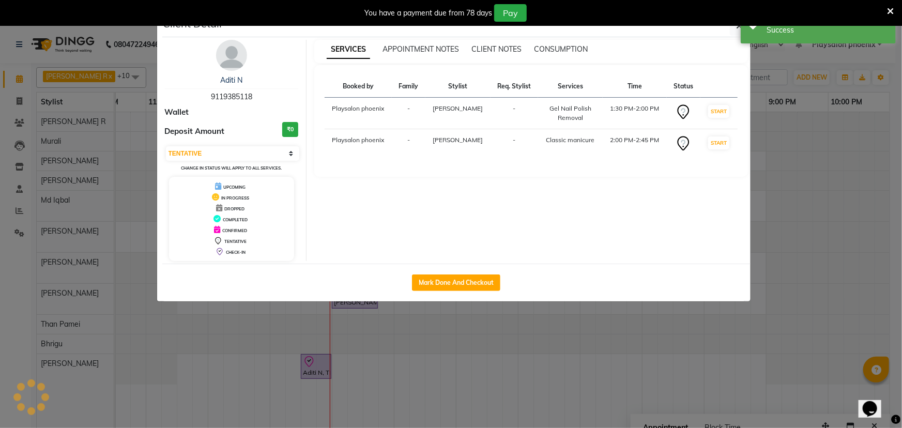
select select "8"
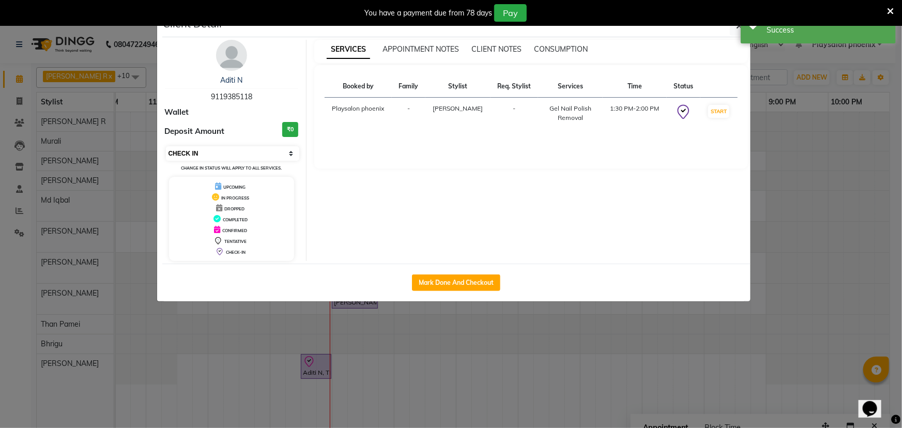
click at [227, 150] on select "Select IN SERVICE CONFIRMED TENTATIVE CHECK IN MARK DONE DROPPED UPCOMING" at bounding box center [233, 153] width 134 height 14
click at [166, 146] on select "Select IN SERVICE CONFIRMED TENTATIVE CHECK IN MARK DONE DROPPED UPCOMING" at bounding box center [233, 153] width 134 height 14
click at [886, 10] on div "You have a payment due from 78 days Pay" at bounding box center [445, 13] width 883 height 18
click at [889, 12] on icon at bounding box center [890, 11] width 7 height 9
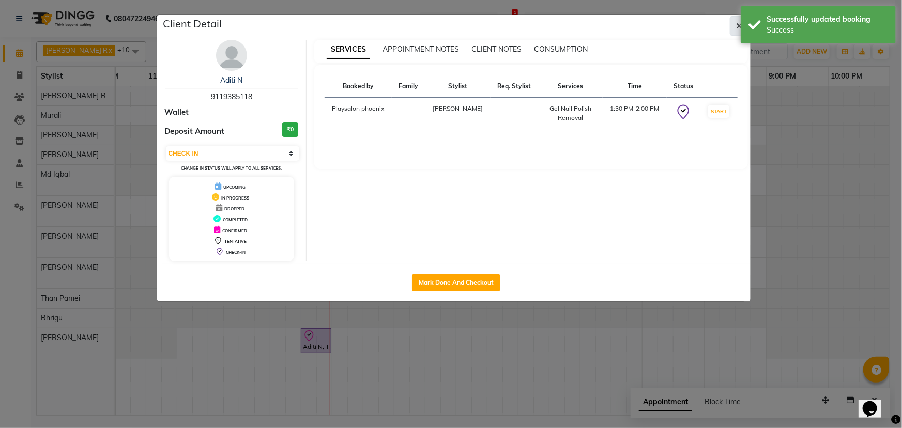
click at [738, 27] on icon "button" at bounding box center [740, 26] width 6 height 8
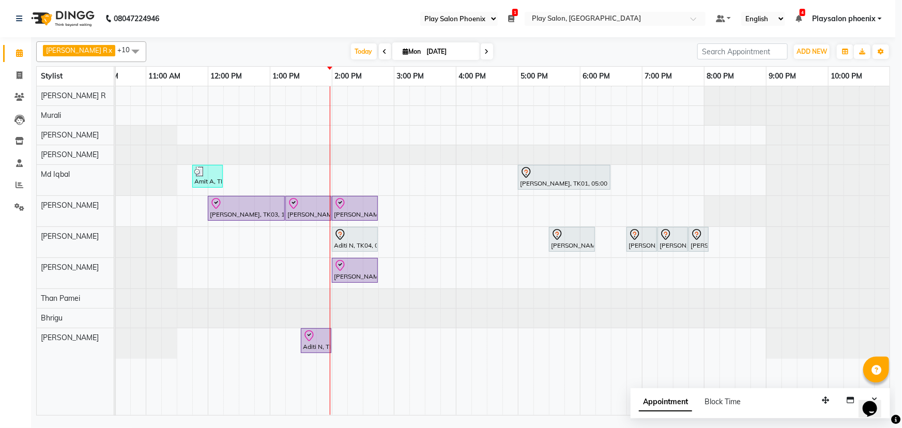
scroll to position [0, 87]
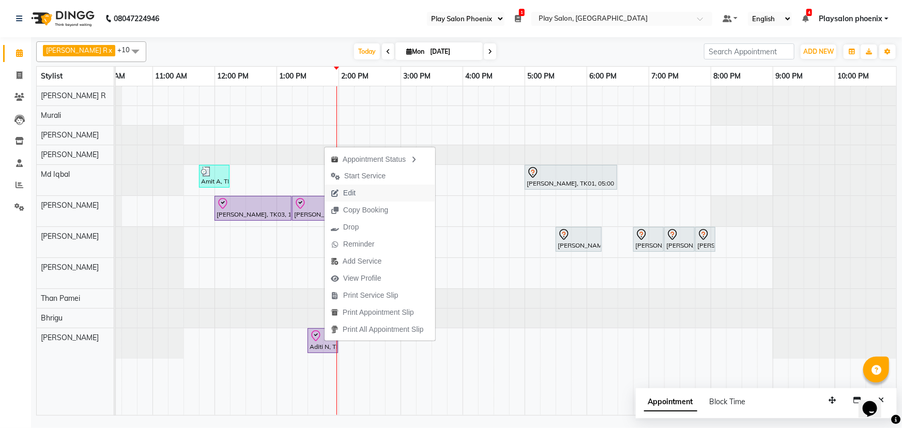
click at [357, 194] on span "Edit" at bounding box center [343, 193] width 37 height 17
select select "tentative"
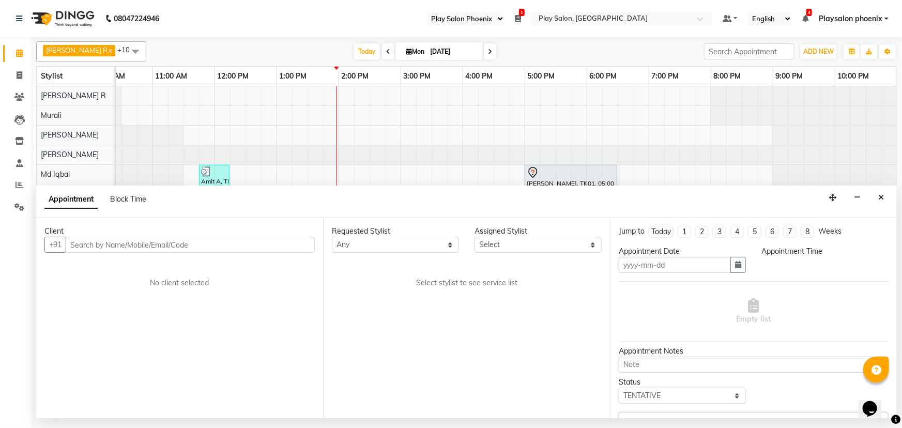
type input "[DATE]"
select select "check-in"
select select "810"
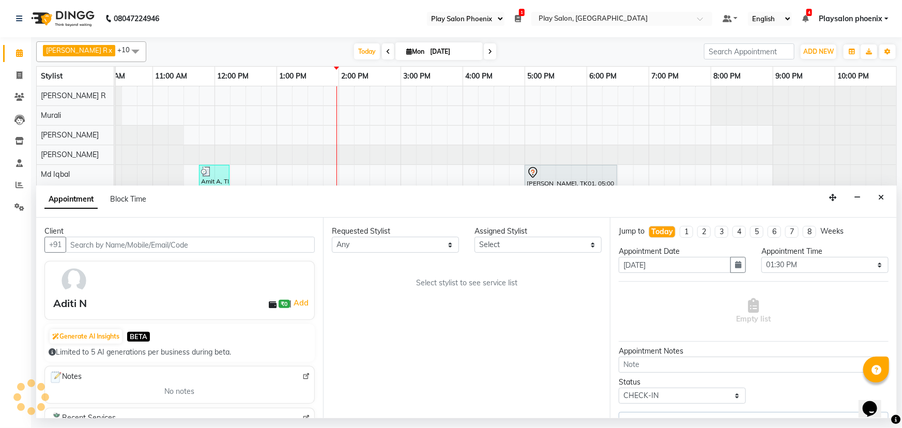
select select "87444"
select select "4216"
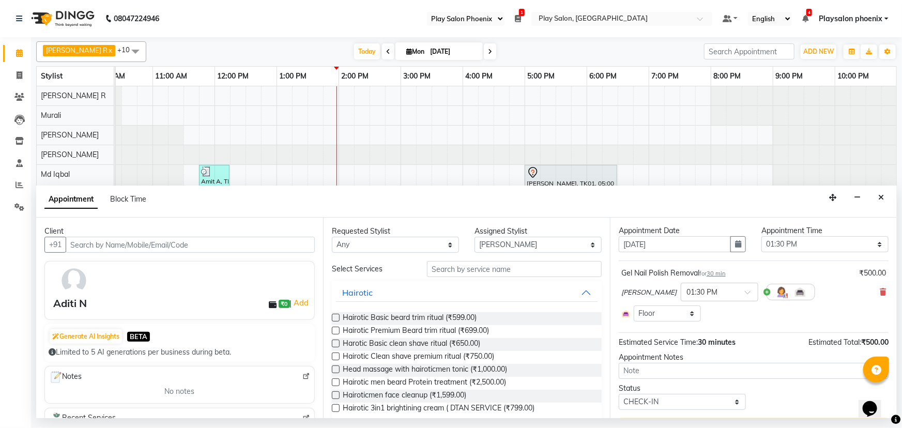
scroll to position [47, 0]
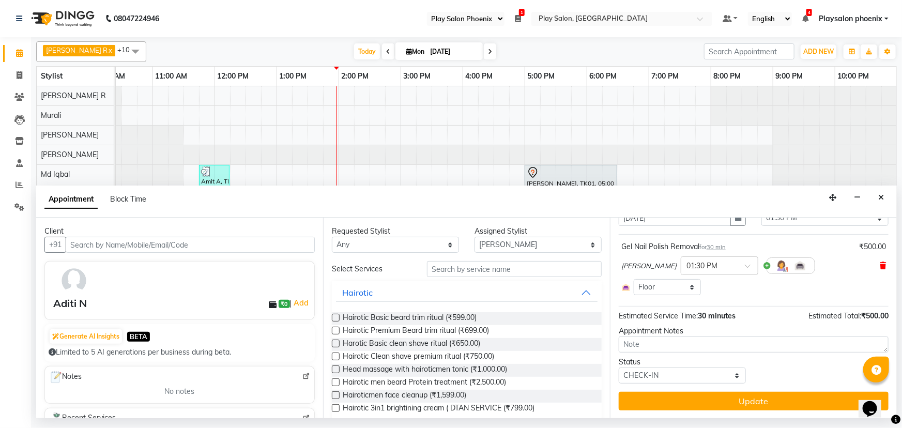
click at [880, 265] on icon at bounding box center [883, 265] width 6 height 7
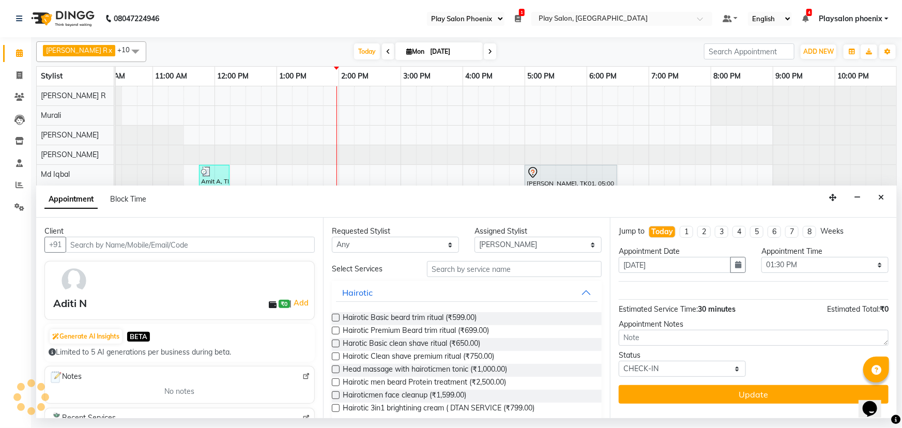
scroll to position [0, 0]
click at [883, 201] on icon "Close" at bounding box center [882, 197] width 6 height 7
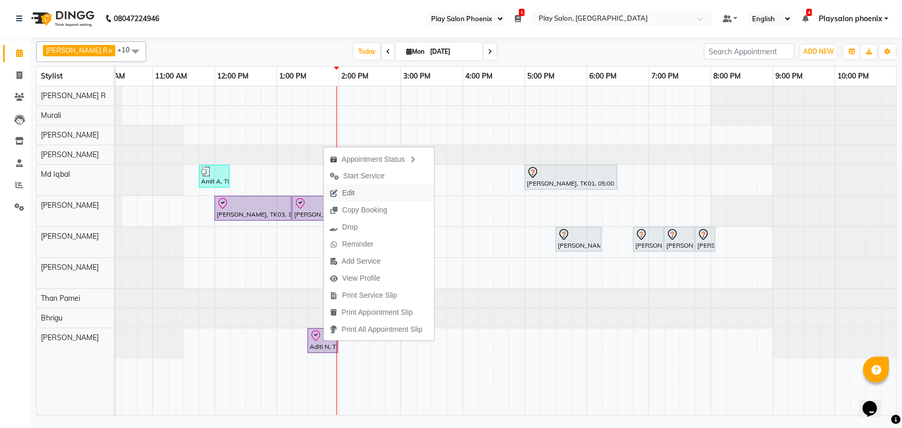
click at [353, 196] on span "Edit" at bounding box center [348, 193] width 12 height 11
select select "tentative"
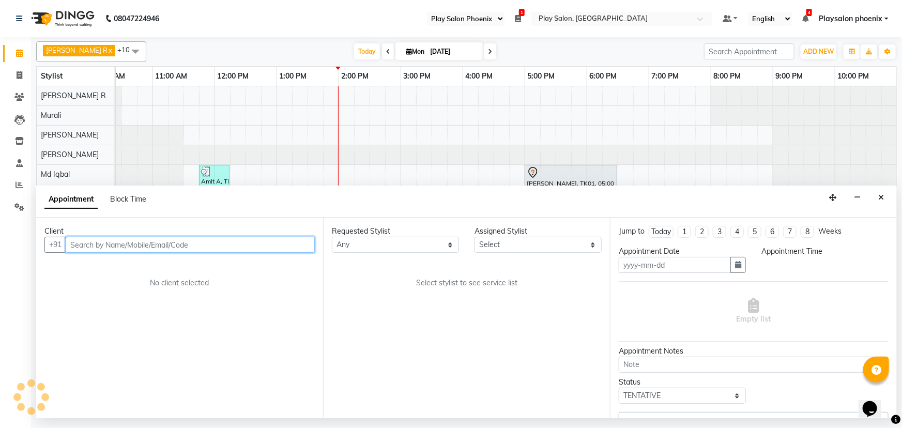
type input "[DATE]"
select select "check-in"
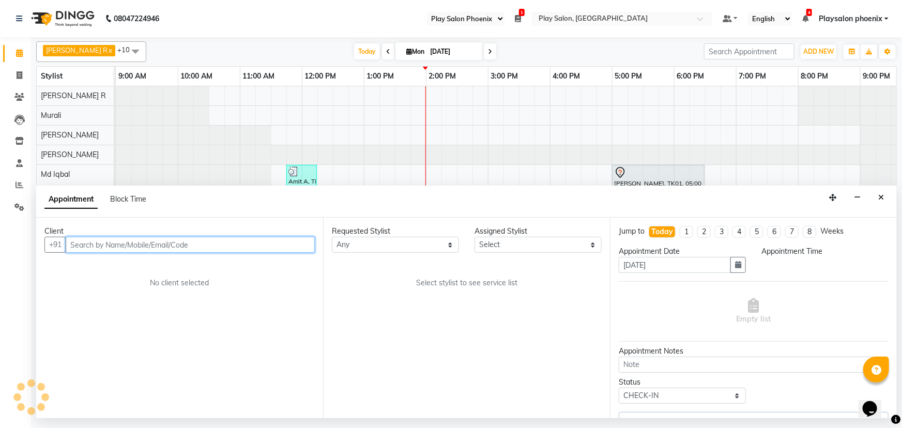
scroll to position [0, 87]
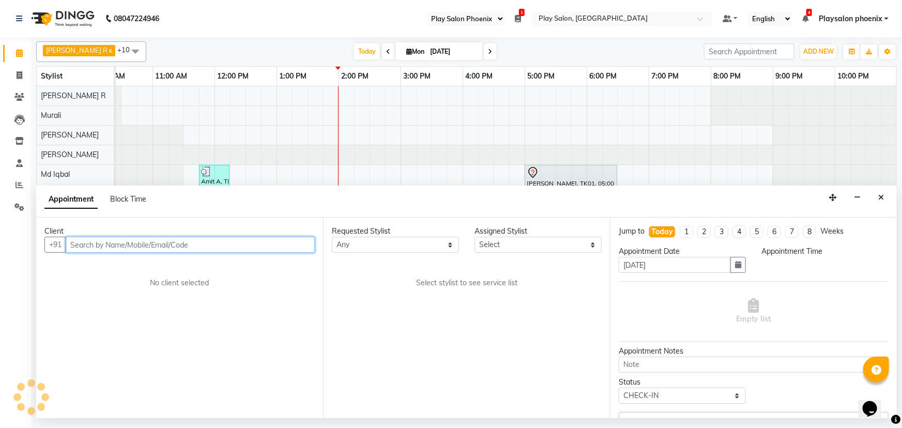
select select "810"
select select "87444"
select select "4216"
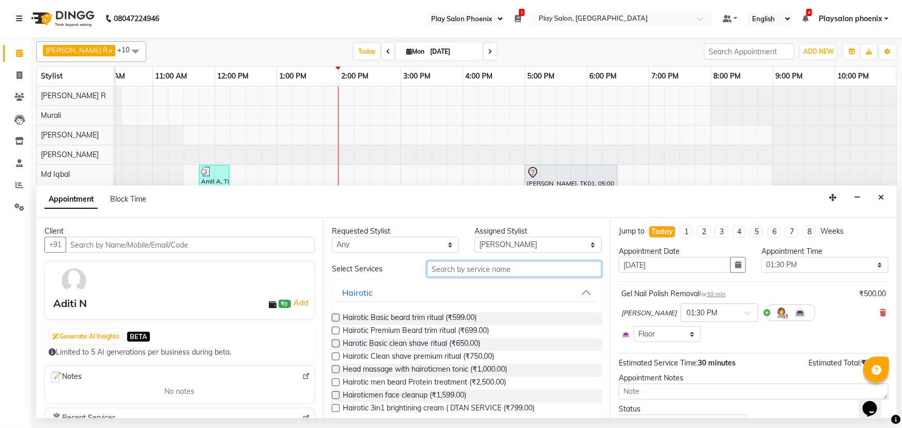
click at [454, 270] on input "text" at bounding box center [514, 269] width 175 height 16
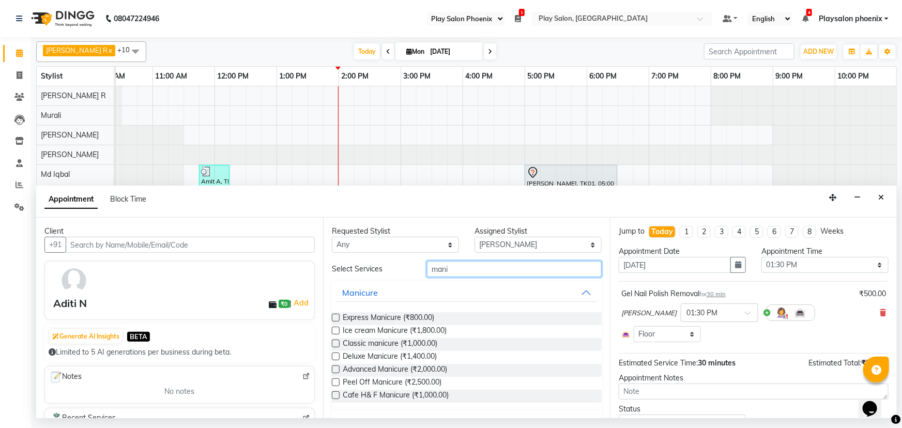
type input "mani"
click at [333, 344] on label at bounding box center [336, 344] width 8 height 8
click at [333, 344] on input "checkbox" at bounding box center [335, 344] width 7 height 7
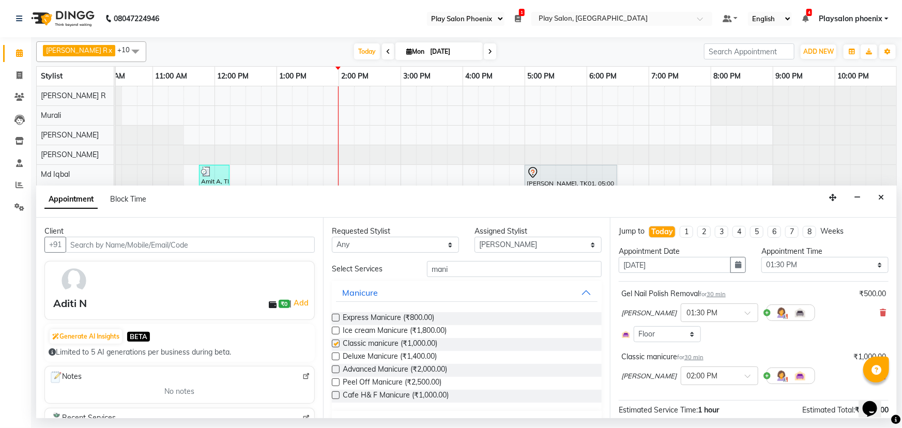
checkbox input "false"
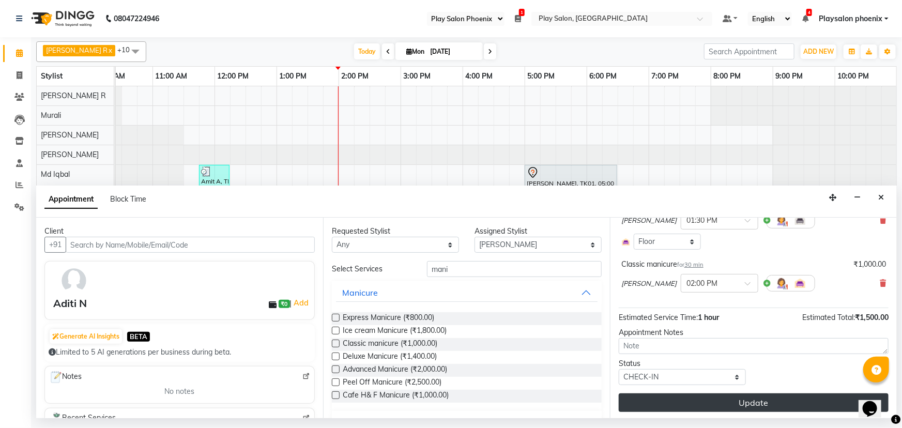
scroll to position [94, 0]
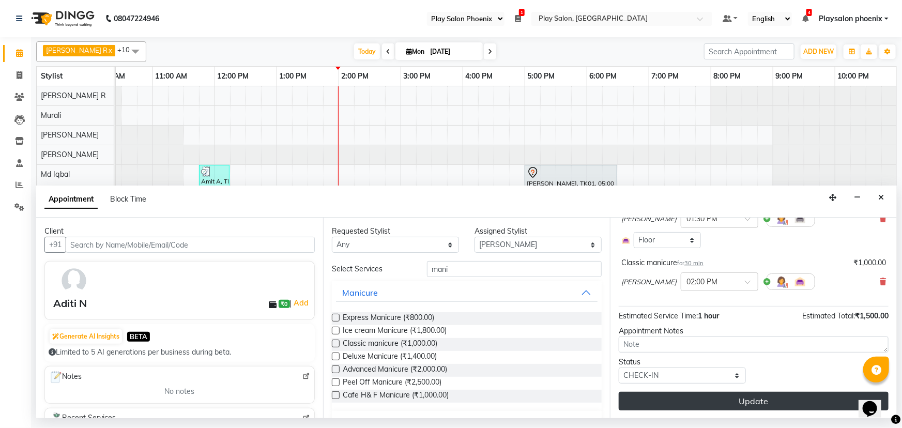
click at [755, 399] on button "Update" at bounding box center [754, 401] width 270 height 19
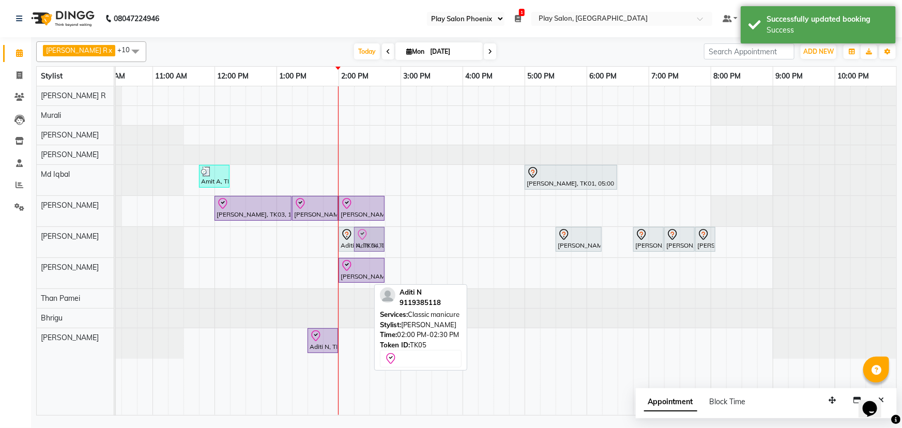
drag, startPoint x: 350, startPoint y: 343, endPoint x: 372, endPoint y: 237, distance: 108.8
click at [369, 236] on tbody "Amit A, TK02, 11:45 AM-12:15 PM, Beard Shaping Ramya Reddy, TK01, 05:00 PM-06:3…" at bounding box center [462, 222] width 869 height 273
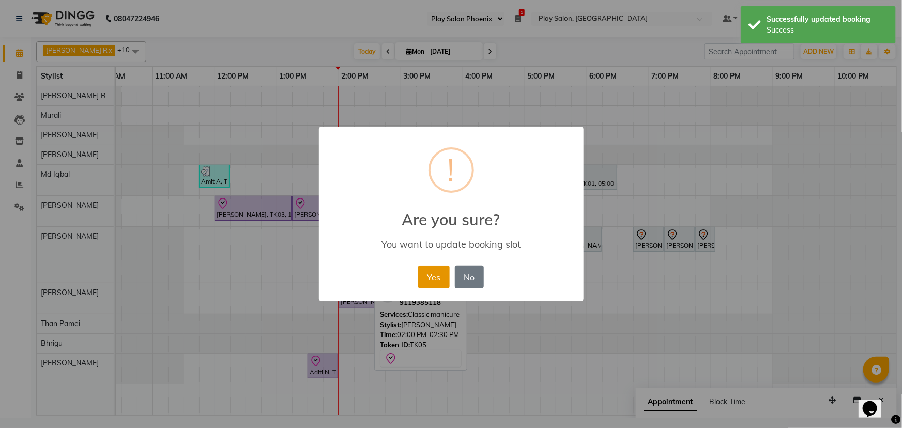
click at [436, 275] on button "Yes" at bounding box center [434, 277] width 32 height 23
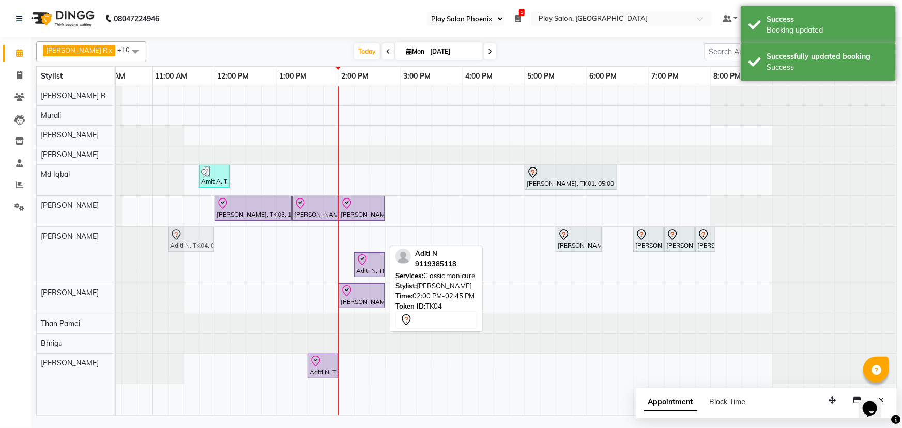
drag, startPoint x: 361, startPoint y: 239, endPoint x: 184, endPoint y: 236, distance: 176.9
click at [28, 236] on div "Aditi N, TK04, 02:00 PM-02:45 PM, Classic manicure Ramya Reddy, TK01, 05:30 PM-…" at bounding box center [28, 255] width 0 height 56
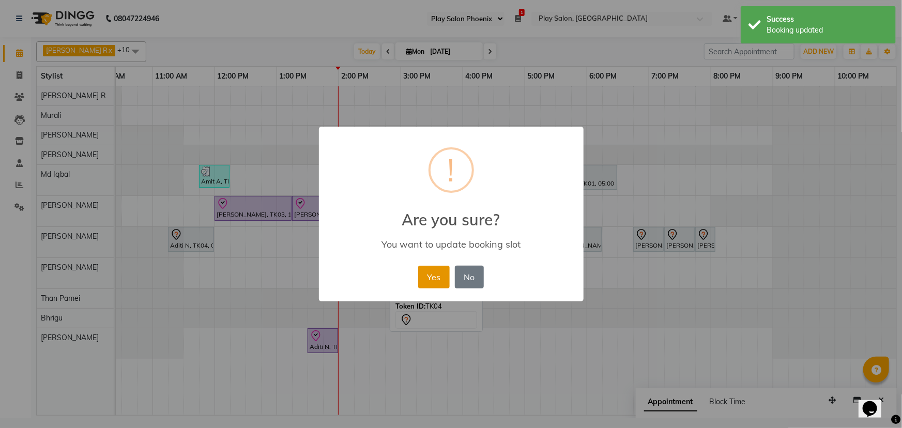
click at [434, 273] on button "Yes" at bounding box center [434, 277] width 32 height 23
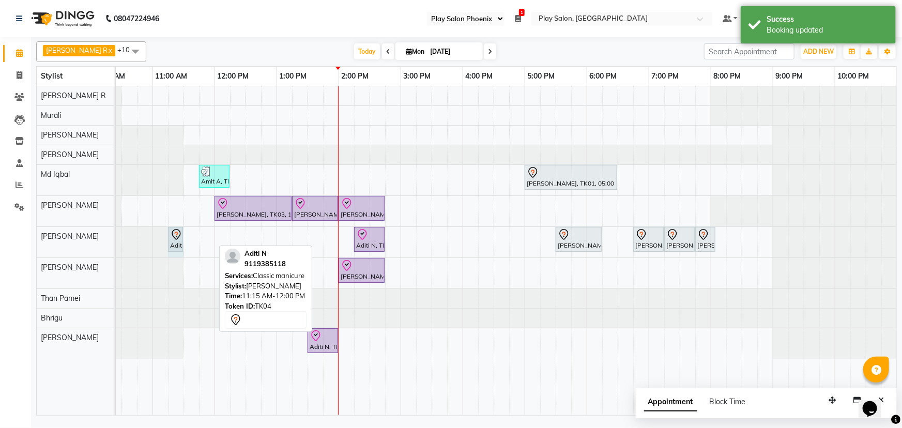
drag, startPoint x: 213, startPoint y: 230, endPoint x: 177, endPoint y: 228, distance: 36.3
click at [28, 228] on div "Aditi N, TK04, 11:15 AM-12:00 PM, Classic manicure Aditi N, TK05, 02:15 PM-02:4…" at bounding box center [28, 242] width 0 height 31
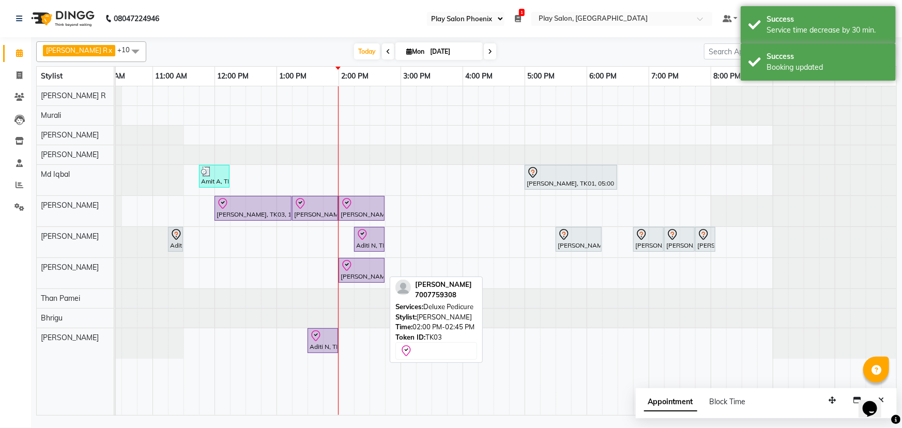
click at [361, 269] on div at bounding box center [362, 266] width 42 height 12
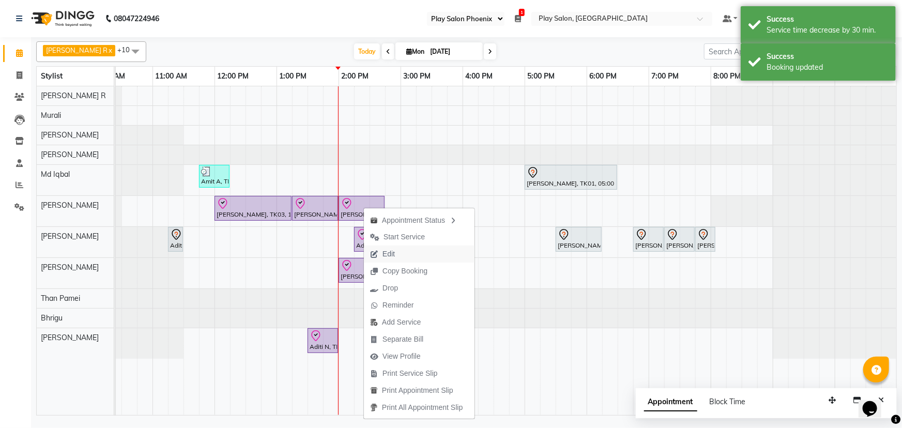
click at [397, 253] on span "Edit" at bounding box center [382, 254] width 37 height 17
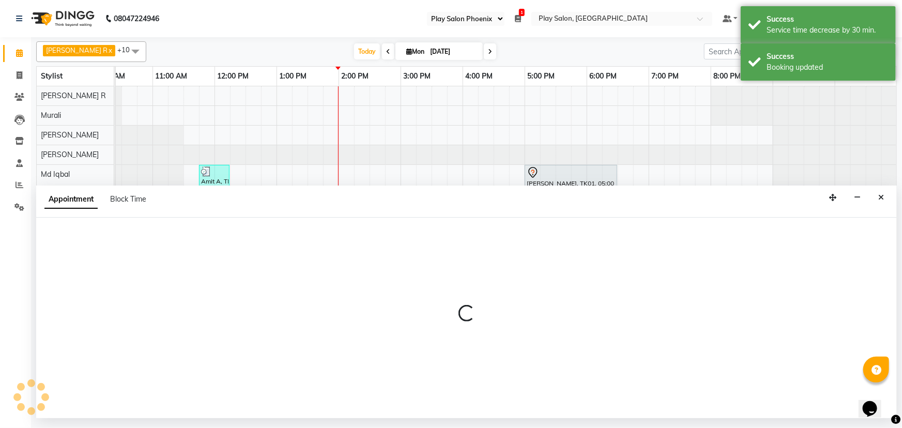
select select "tentative"
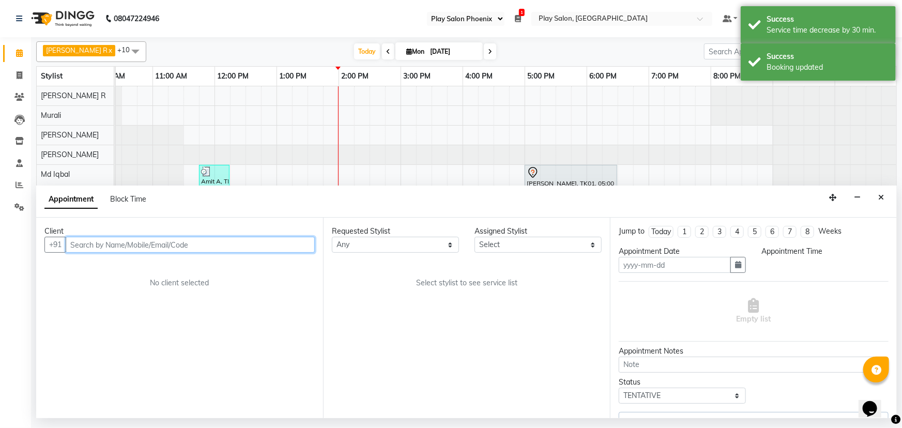
type input "[DATE]"
select select "check-in"
select select "720"
select select "81420"
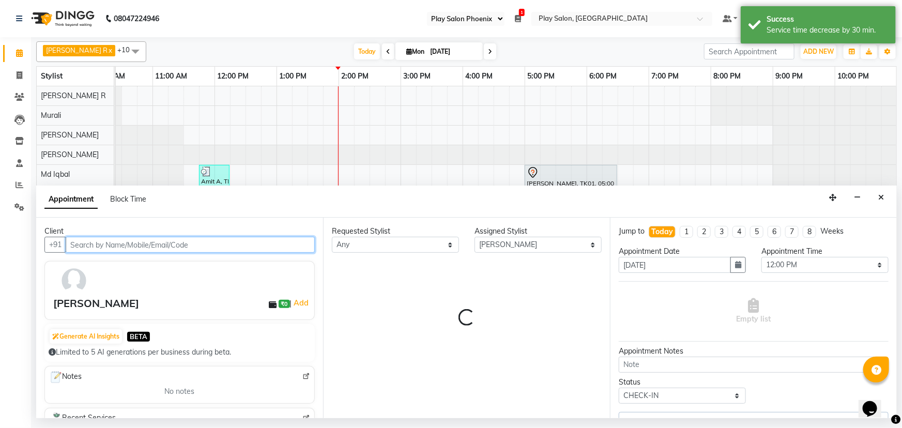
select select "4216"
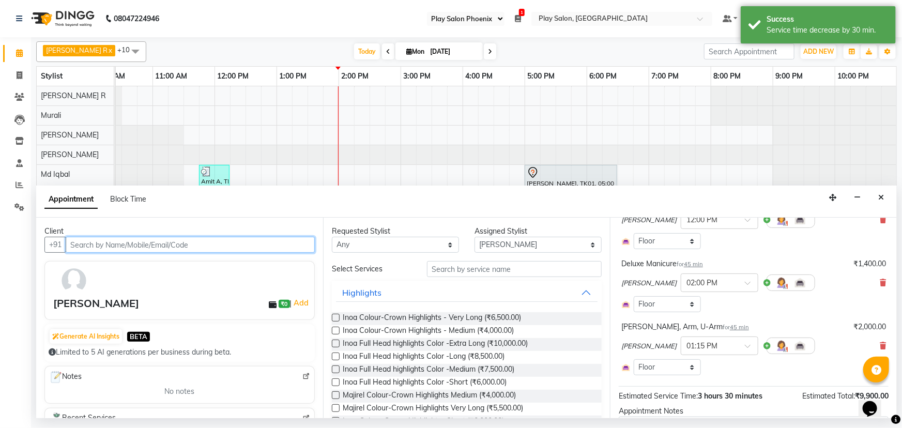
scroll to position [188, 0]
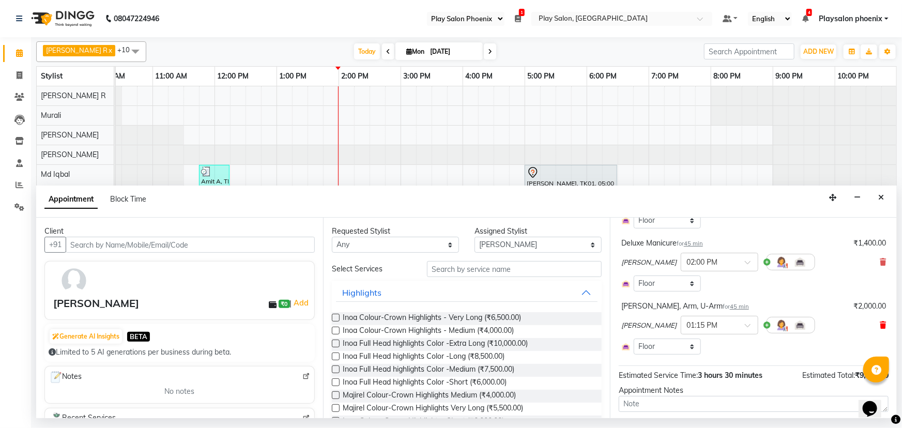
click at [880, 324] on icon at bounding box center [883, 325] width 6 height 7
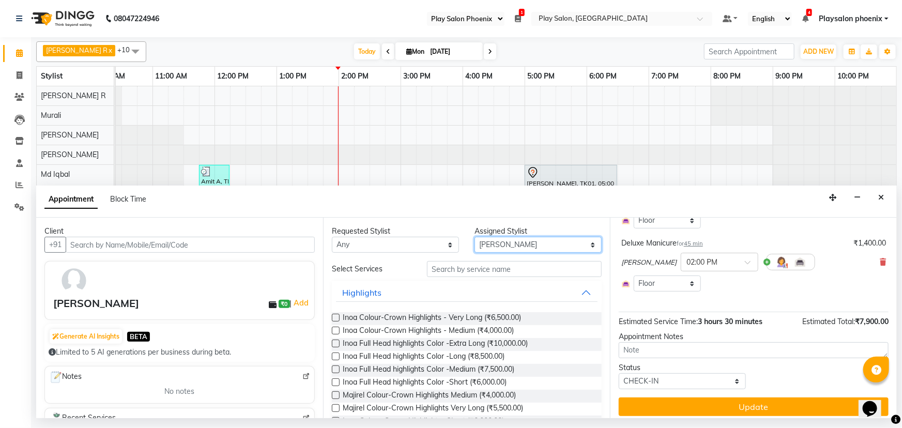
click at [506, 237] on select "Select Armaan Bhrigu Chytra [PERSON_NAME] General Technician . [PERSON_NAME] [P…" at bounding box center [538, 245] width 127 height 16
select select "81417"
click at [475, 237] on select "Select Armaan Bhrigu Chytra [PERSON_NAME] General Technician . [PERSON_NAME] [P…" at bounding box center [538, 245] width 127 height 16
click at [449, 269] on input "text" at bounding box center [514, 269] width 175 height 16
click at [443, 270] on input "text" at bounding box center [514, 269] width 175 height 16
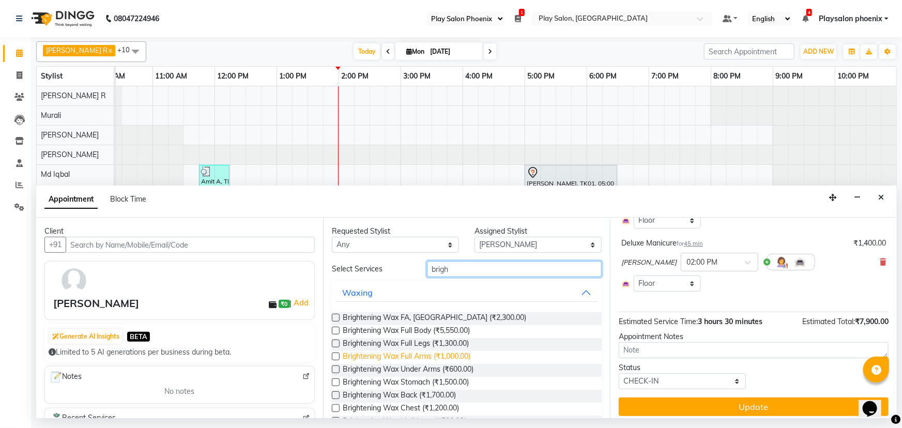
scroll to position [94, 0]
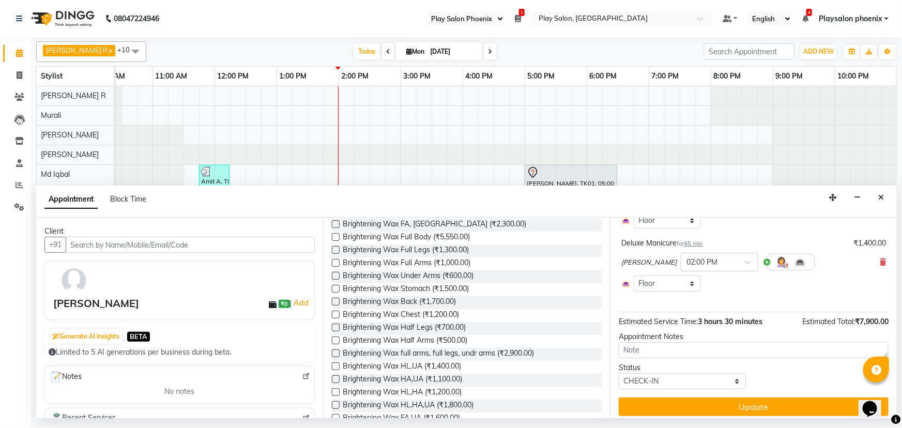
type input "brigh"
click at [335, 350] on label at bounding box center [336, 354] width 8 height 8
click at [335, 351] on input "checkbox" at bounding box center [335, 354] width 7 height 7
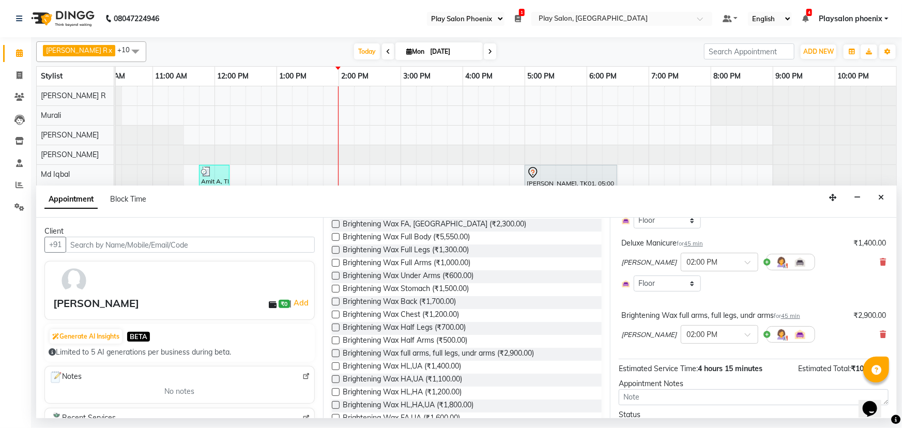
checkbox input "false"
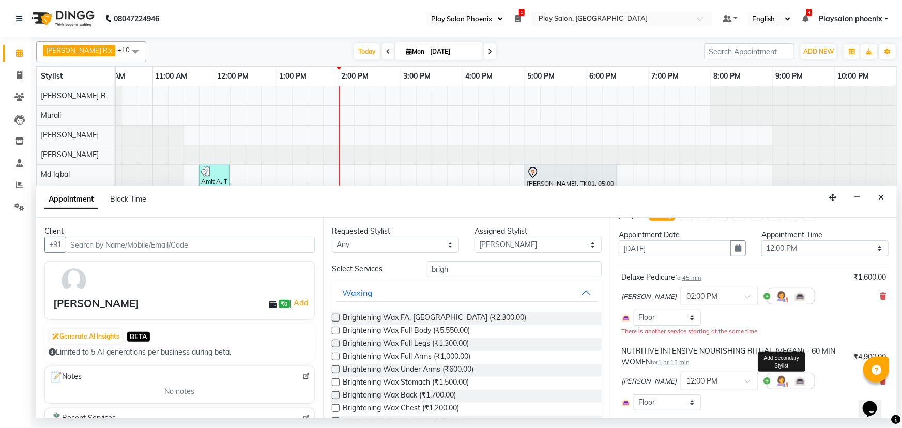
scroll to position [16, 0]
drag, startPoint x: 452, startPoint y: 272, endPoint x: 405, endPoint y: 268, distance: 47.2
click at [405, 268] on div "Select Services brigh" at bounding box center [466, 269] width 285 height 16
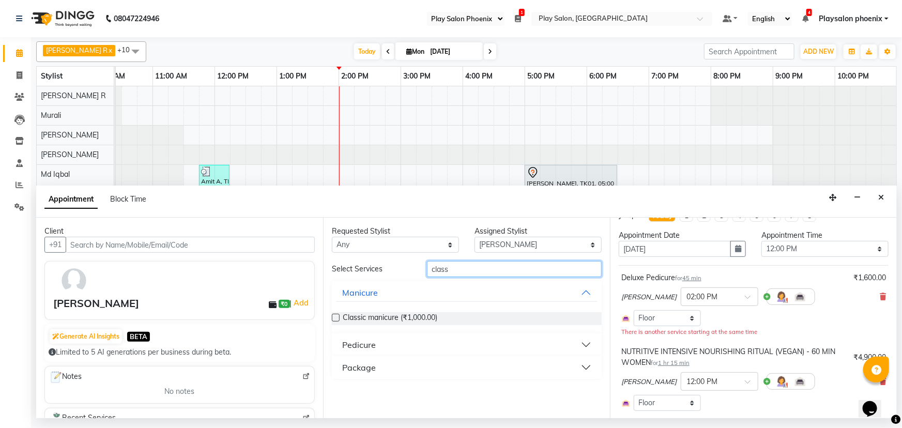
type input "class"
click at [336, 316] on label at bounding box center [336, 318] width 8 height 8
click at [336, 316] on input "checkbox" at bounding box center [335, 318] width 7 height 7
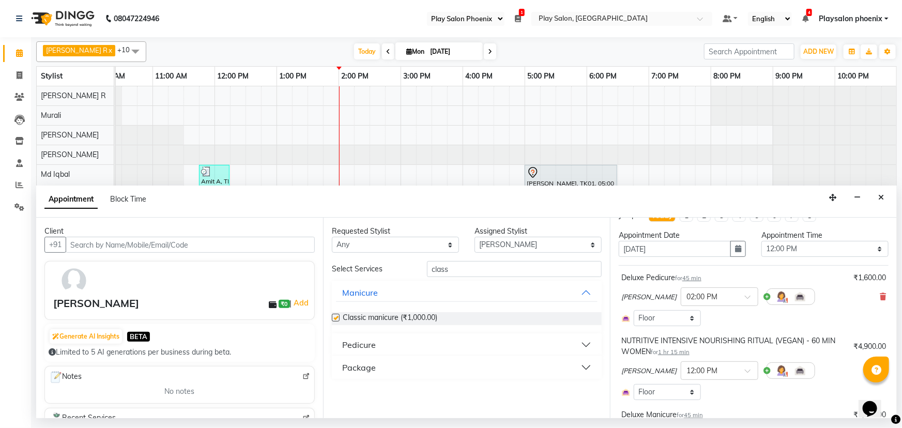
checkbox input "false"
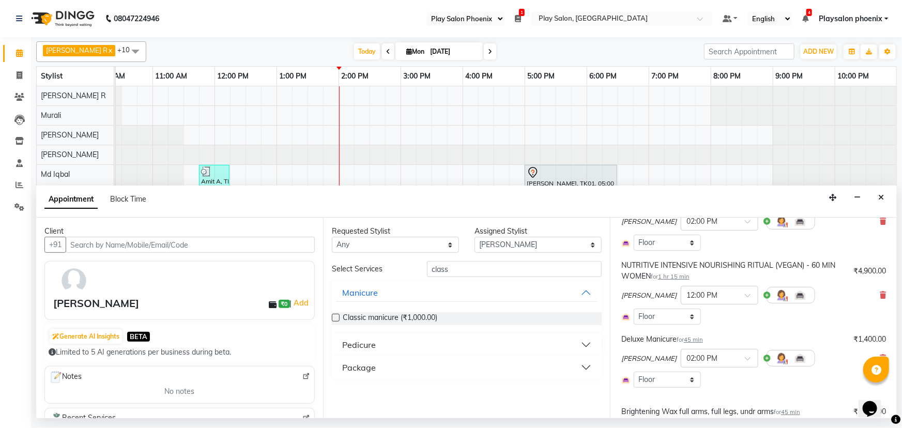
scroll to position [94, 0]
click at [880, 354] on icon at bounding box center [883, 356] width 6 height 7
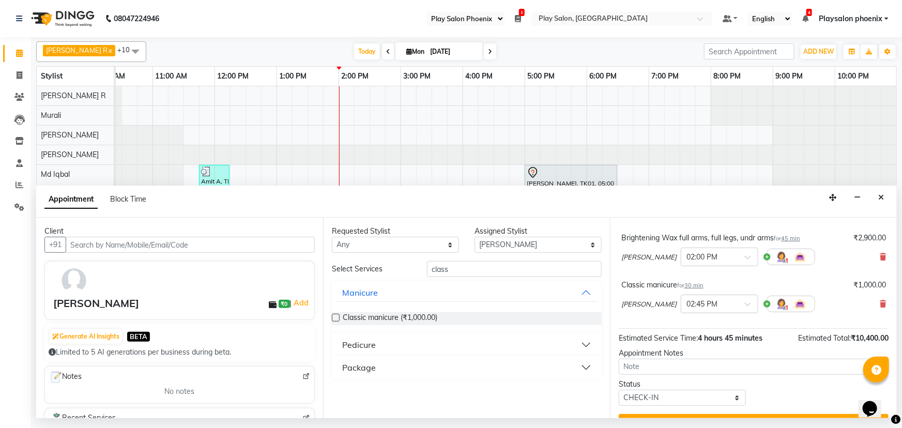
scroll to position [234, 0]
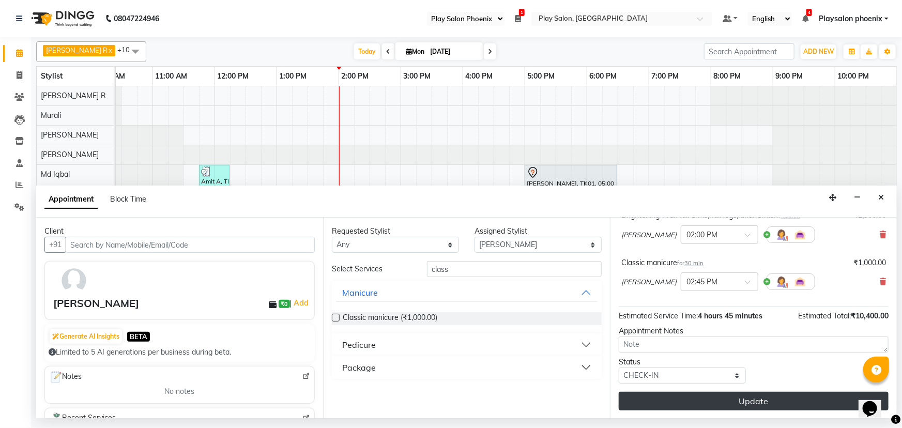
click at [724, 398] on button "Update" at bounding box center [754, 401] width 270 height 19
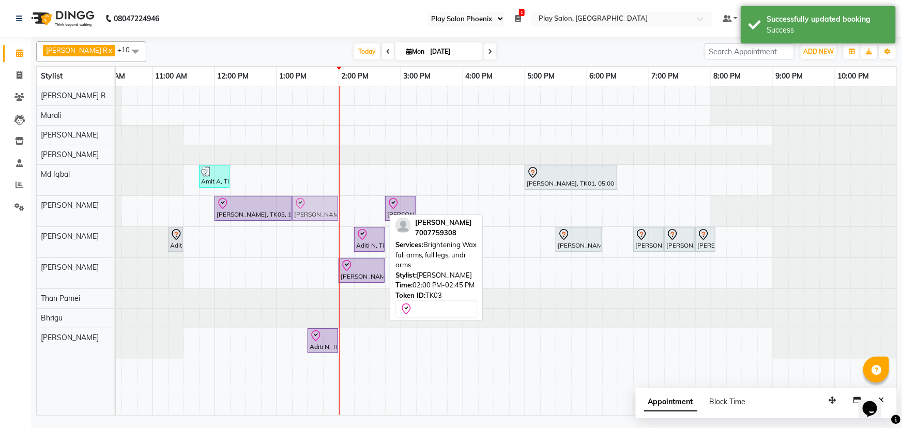
drag, startPoint x: 358, startPoint y: 214, endPoint x: 316, endPoint y: 210, distance: 41.5
click at [28, 210] on div "Sakshi Singh, TK03, 12:00 PM-01:15 PM, NUTRITIVE INTENSIVE NOURISHING RITUAL (V…" at bounding box center [28, 211] width 0 height 31
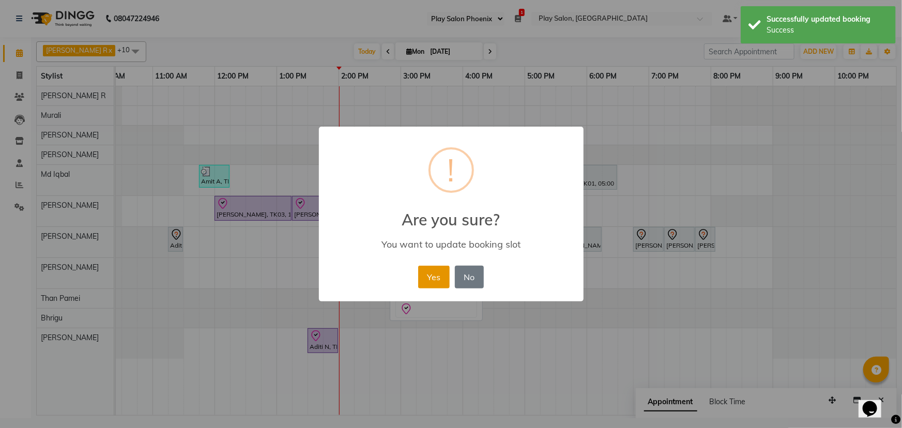
click at [443, 273] on button "Yes" at bounding box center [434, 277] width 32 height 23
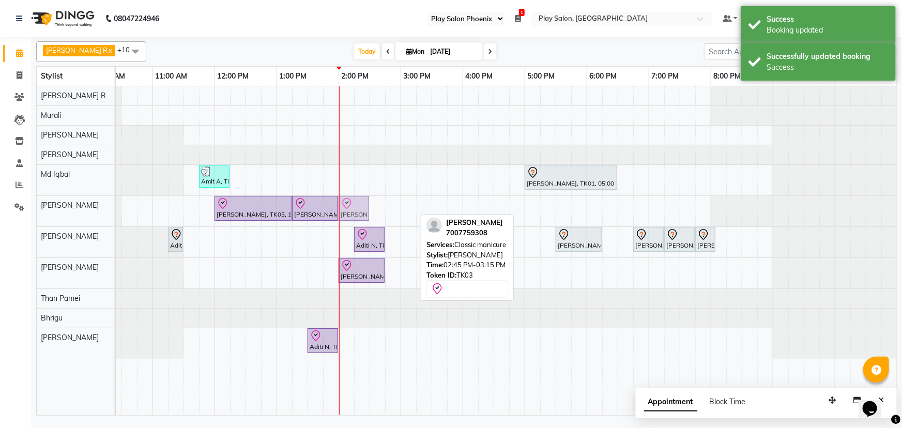
drag, startPoint x: 397, startPoint y: 210, endPoint x: 358, endPoint y: 210, distance: 38.8
click at [28, 211] on div "Sakshi Singh, TK03, 12:00 PM-01:15 PM, NUTRITIVE INTENSIVE NOURISHING RITUAL (V…" at bounding box center [28, 211] width 0 height 31
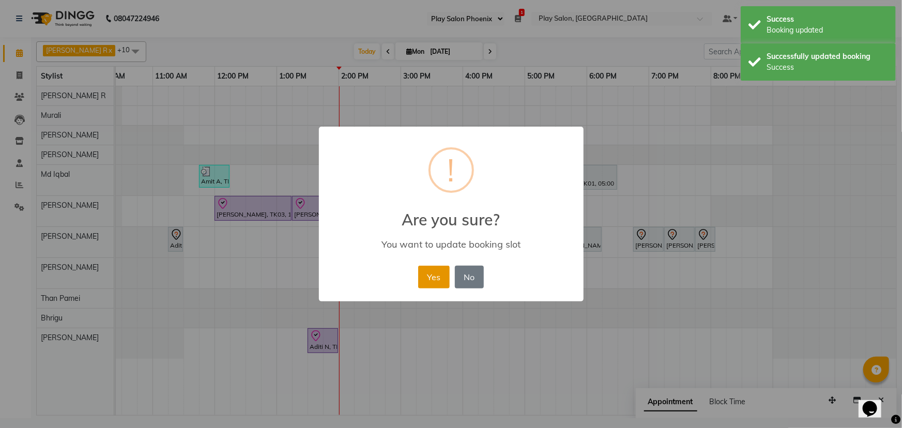
click at [429, 279] on button "Yes" at bounding box center [434, 277] width 32 height 23
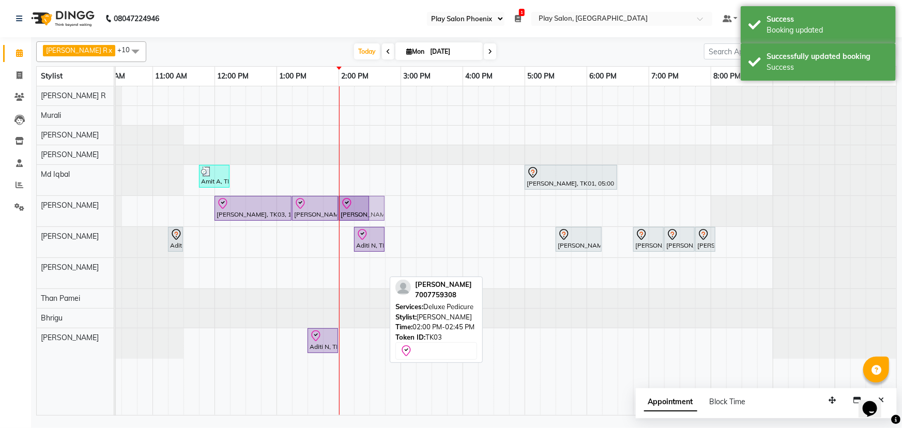
drag, startPoint x: 359, startPoint y: 272, endPoint x: 357, endPoint y: 217, distance: 55.4
click at [357, 217] on tbody "Amit A, TK02, 11:45 AM-12:15 PM, Beard Shaping Ramya Reddy, TK01, 05:00 PM-06:3…" at bounding box center [462, 222] width 869 height 273
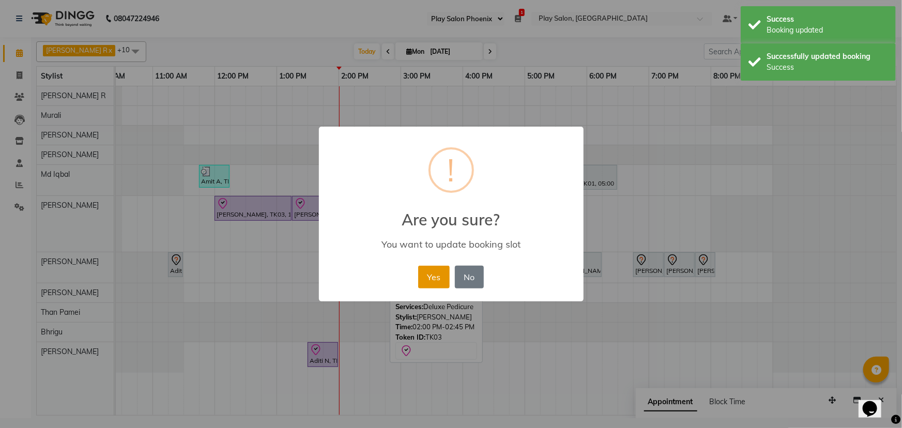
click at [429, 277] on button "Yes" at bounding box center [434, 277] width 32 height 23
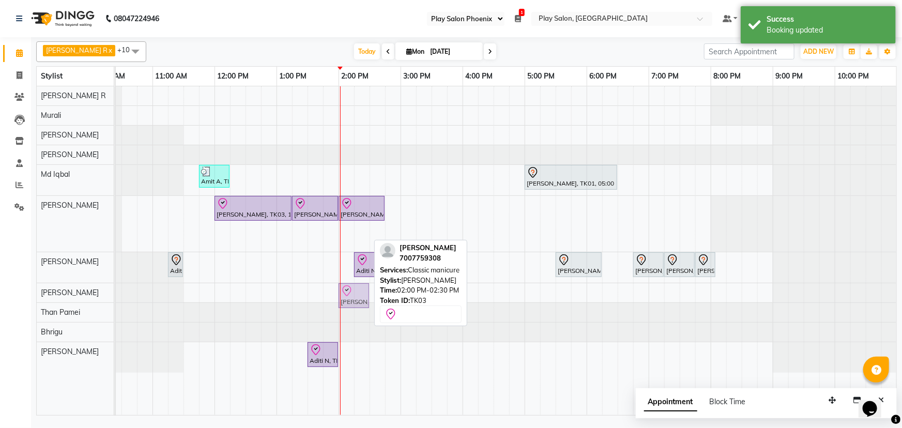
drag, startPoint x: 357, startPoint y: 237, endPoint x: 361, endPoint y: 288, distance: 50.8
click at [361, 288] on tbody "Amit A, TK02, 11:45 AM-12:15 PM, Beard Shaping Ramya Reddy, TK01, 05:00 PM-06:3…" at bounding box center [462, 229] width 869 height 287
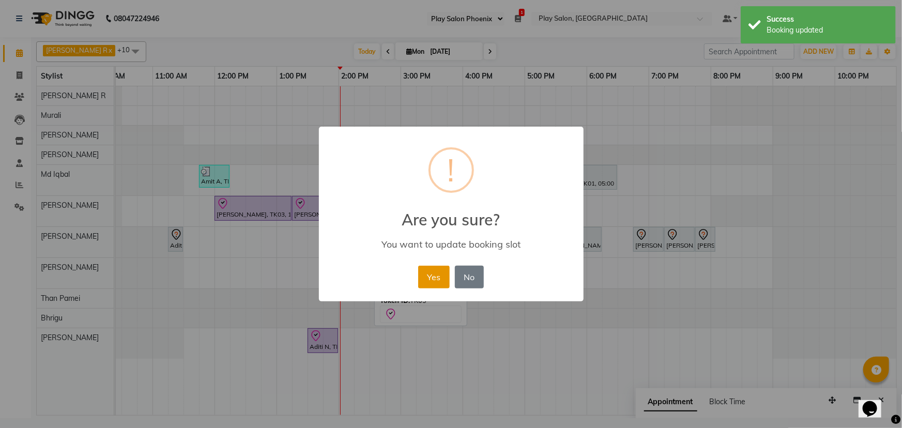
click at [434, 273] on button "Yes" at bounding box center [434, 277] width 32 height 23
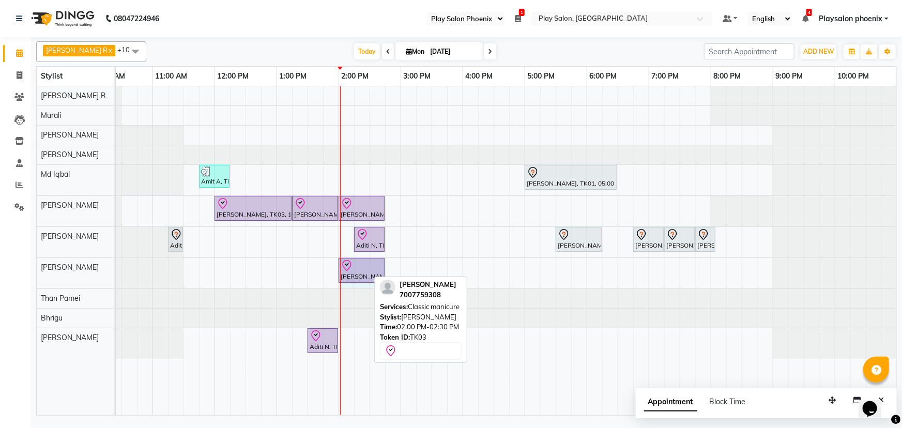
click at [28, 266] on div "Sakshi Singh, TK03, 02:00 PM-02:30 PM, Classic manicure Sakshi Singh, TK03, 02:…" at bounding box center [28, 273] width 0 height 31
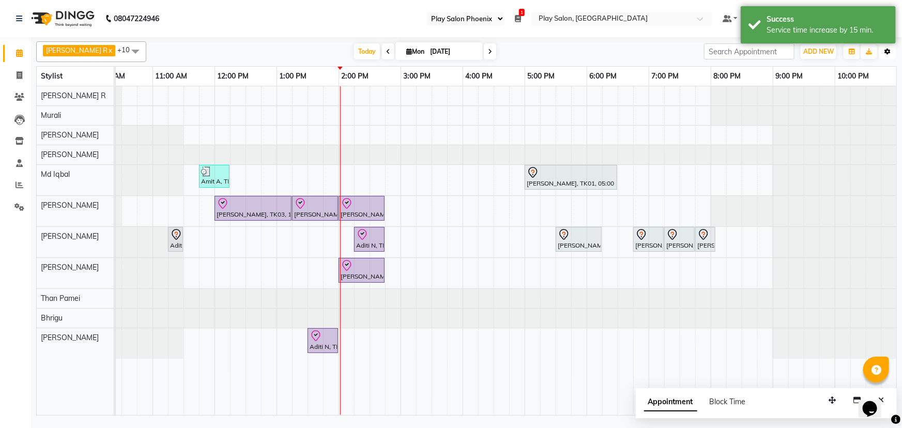
click at [886, 50] on icon "button" at bounding box center [888, 52] width 6 height 6
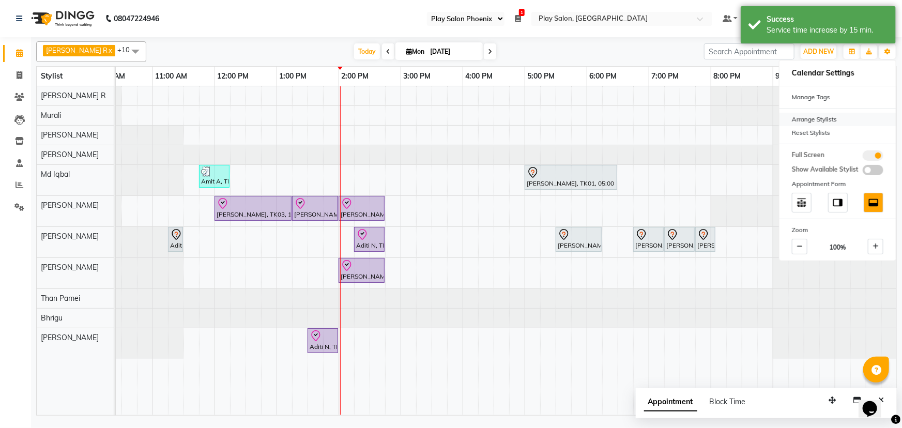
click at [812, 116] on div "Arrange Stylists" at bounding box center [838, 119] width 116 height 13
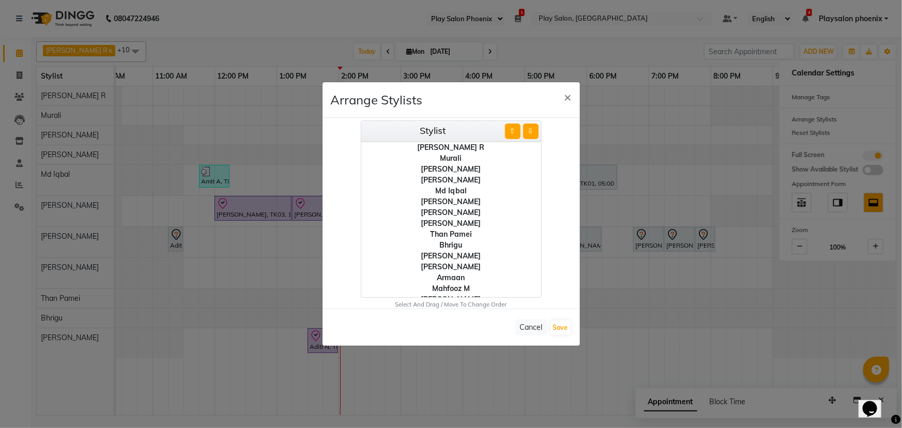
click at [456, 253] on div "[PERSON_NAME]" at bounding box center [451, 256] width 180 height 11
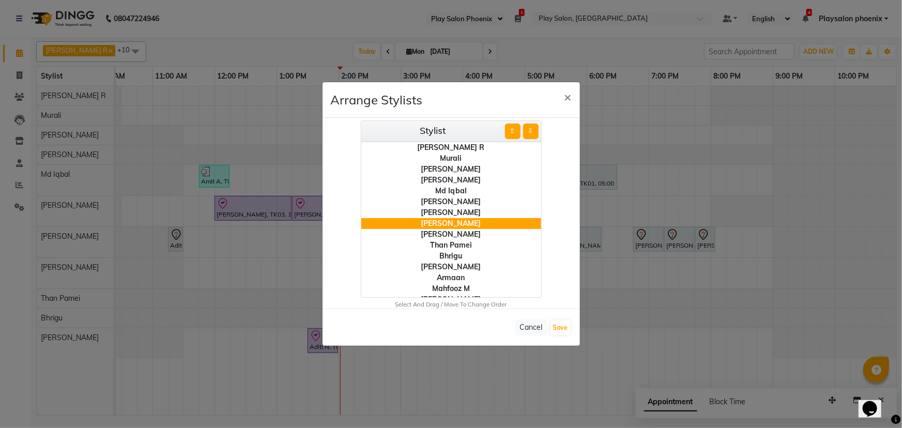
scroll to position [0, 0]
click at [453, 183] on div "[PERSON_NAME]" at bounding box center [451, 180] width 180 height 11
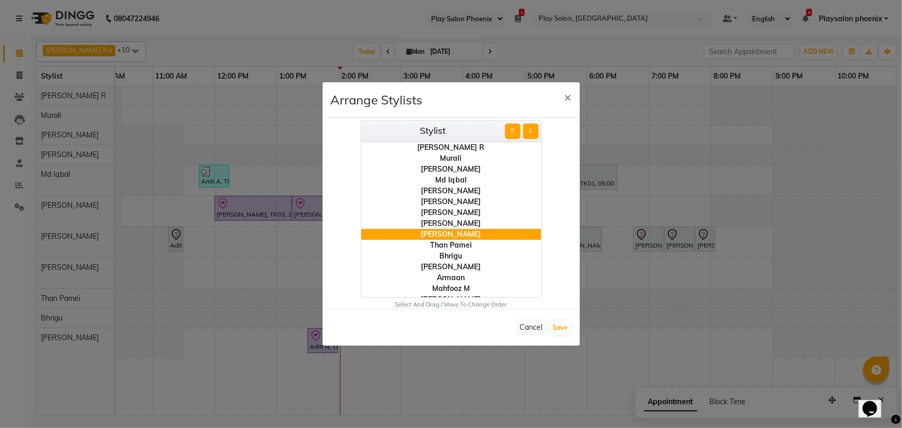
click at [440, 223] on div "[PERSON_NAME]" at bounding box center [451, 223] width 180 height 11
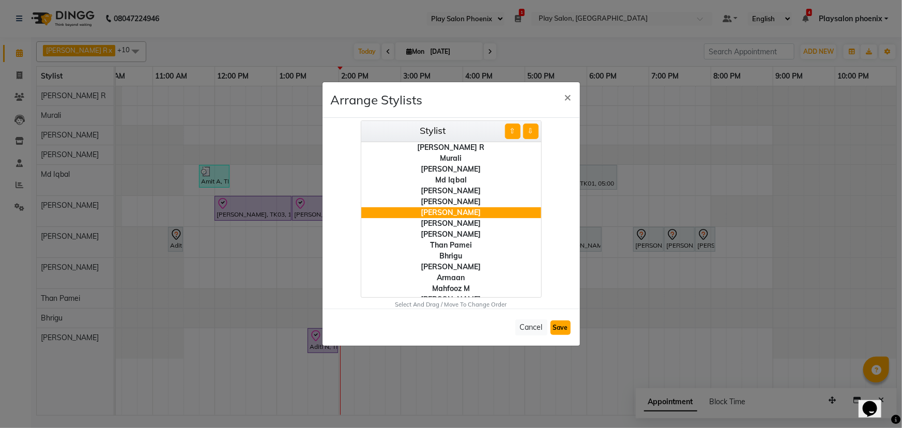
click at [559, 328] on button "Save" at bounding box center [561, 328] width 20 height 14
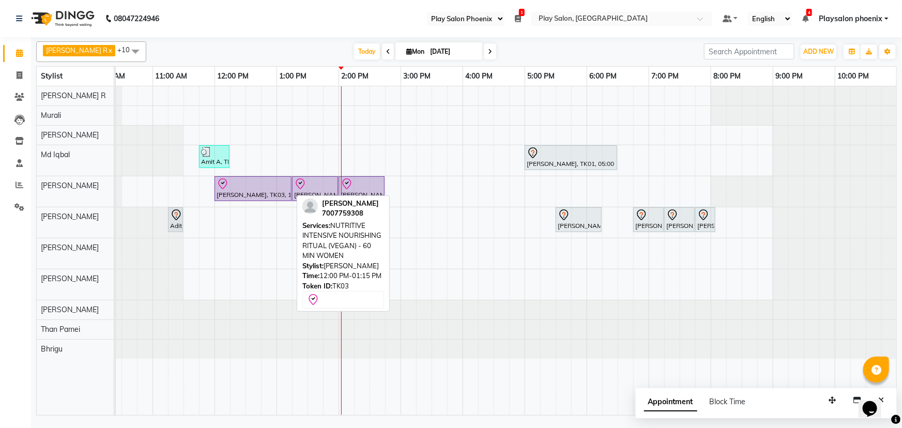
click at [256, 190] on div "[PERSON_NAME], TK03, 12:00 PM-01:15 PM, NUTRITIVE INTENSIVE NOURISHING RITUAL (…" at bounding box center [253, 189] width 75 height 22
select select "8"
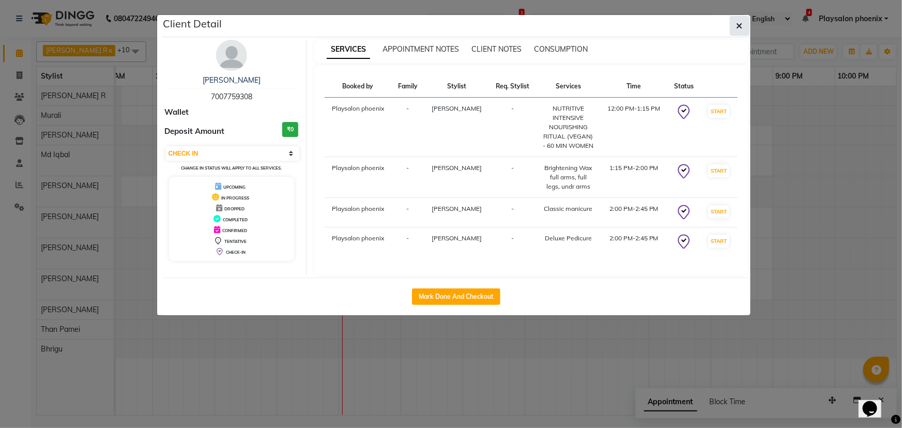
click at [743, 27] on button "button" at bounding box center [740, 26] width 20 height 20
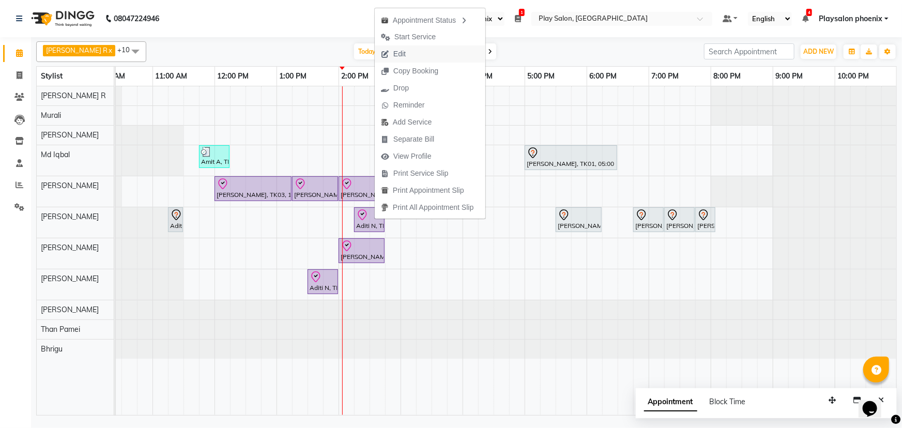
click at [409, 54] on span "Edit" at bounding box center [393, 54] width 37 height 17
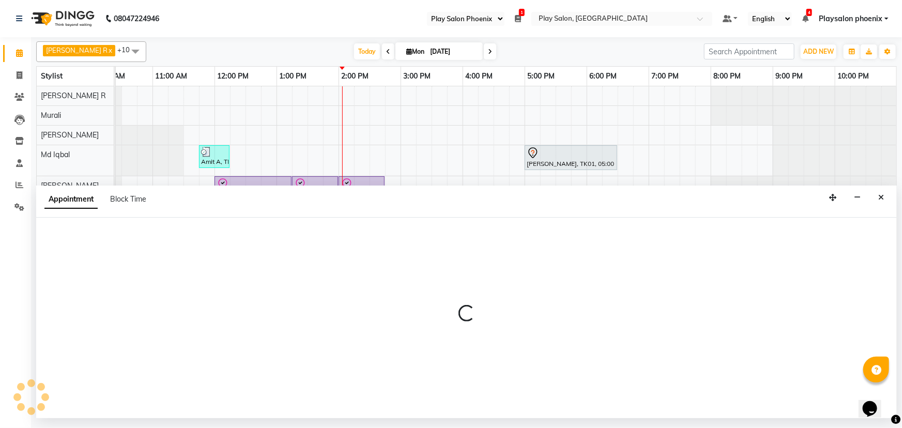
select select "tentative"
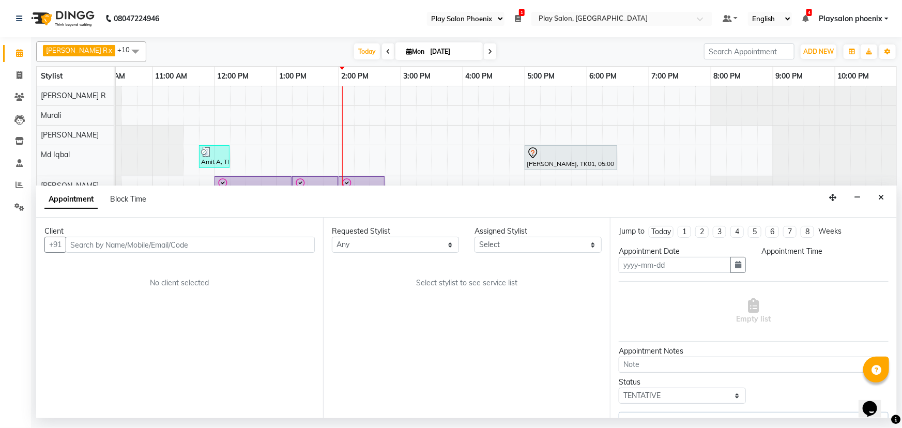
type input "[DATE]"
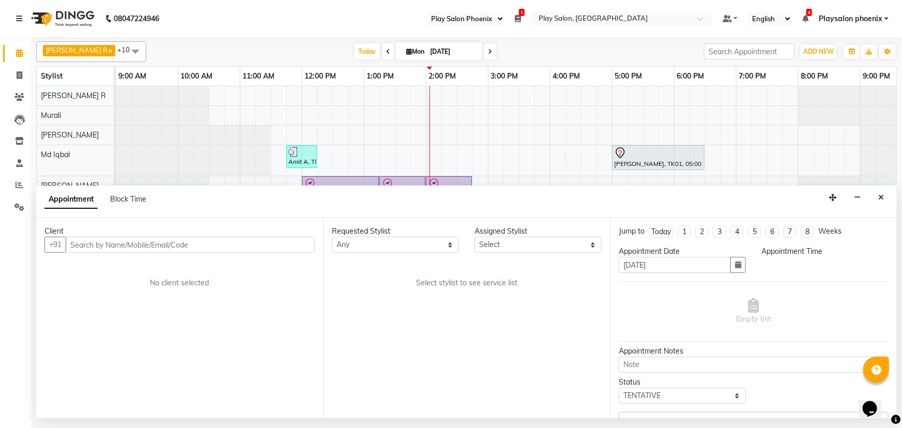
select select "check-in"
select select "810"
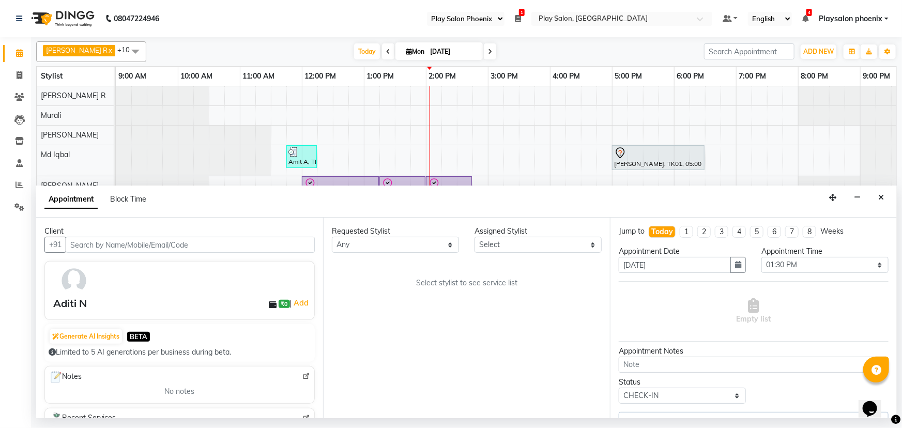
scroll to position [0, 87]
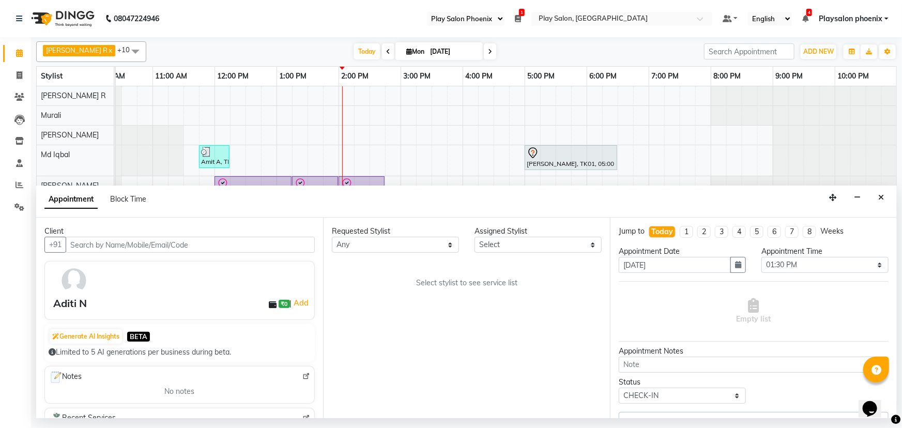
select select "81423"
select select "4216"
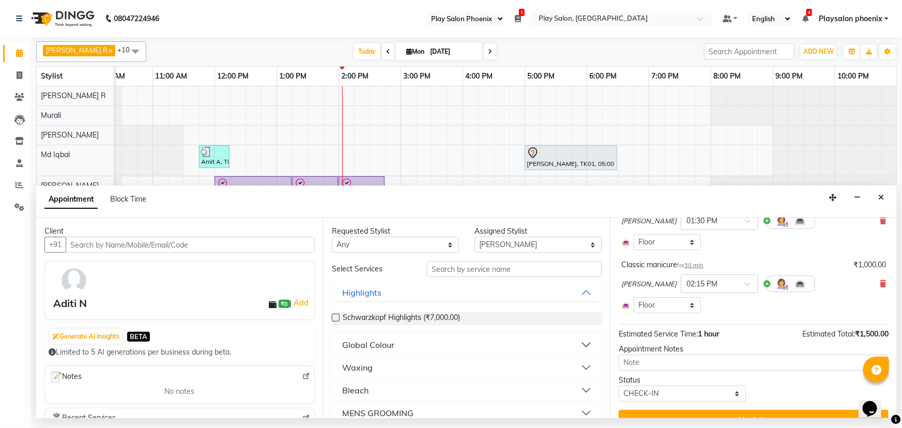
scroll to position [94, 0]
click at [880, 281] on icon at bounding box center [883, 282] width 6 height 7
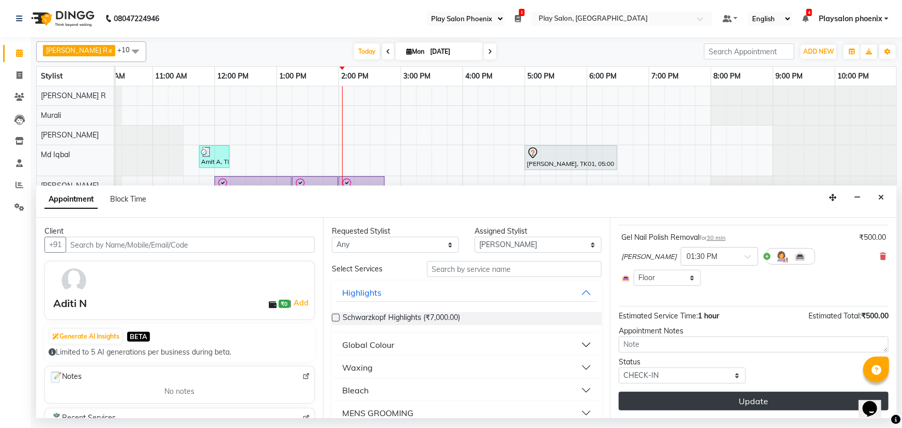
click at [739, 401] on button "Update" at bounding box center [754, 401] width 270 height 19
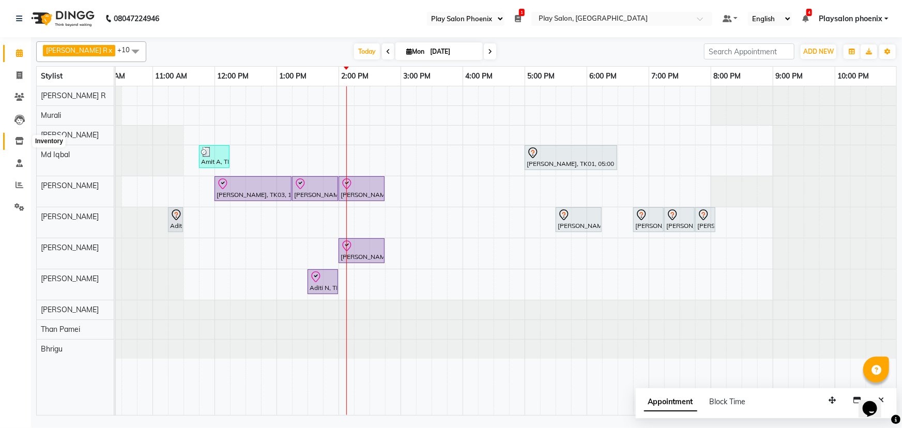
click at [20, 140] on icon at bounding box center [19, 141] width 9 height 8
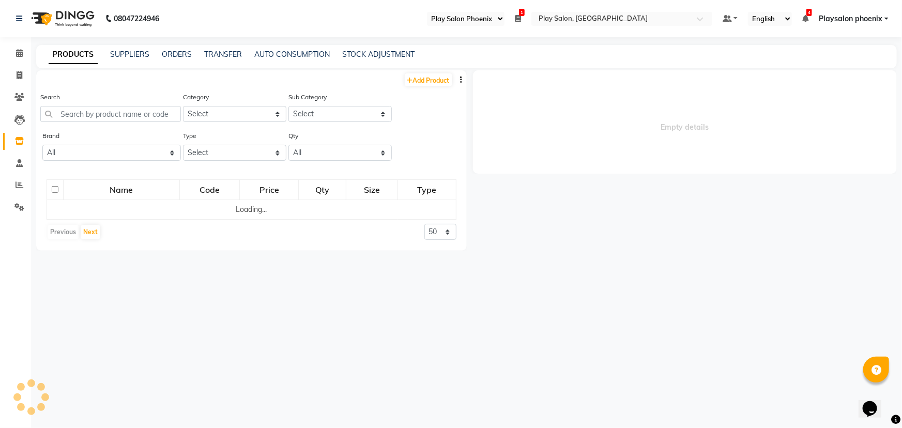
select select
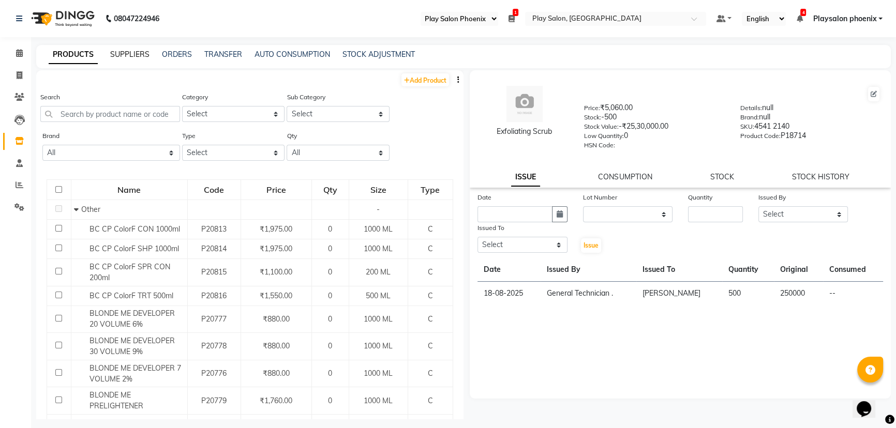
click at [133, 54] on link "SUPPLIERS" at bounding box center [129, 54] width 39 height 9
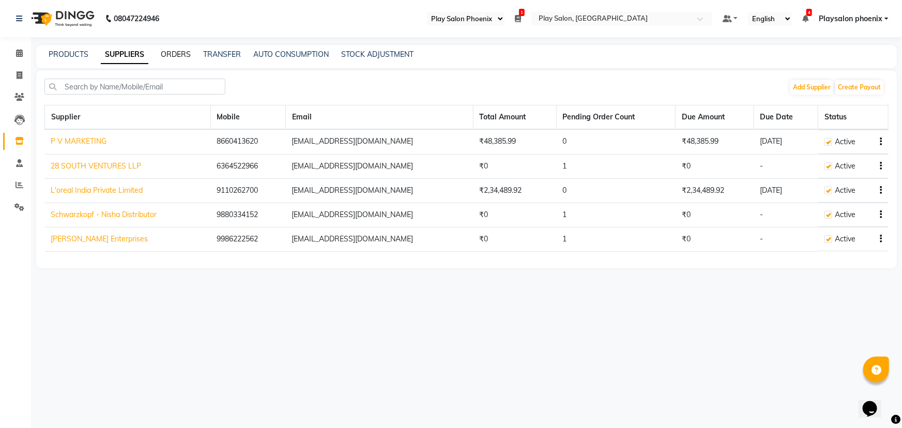
click at [175, 56] on link "ORDERS" at bounding box center [176, 54] width 30 height 9
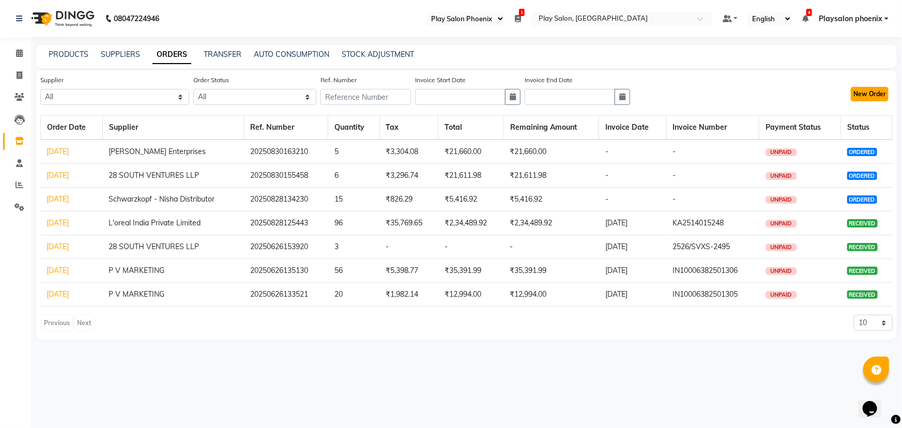
click at [862, 93] on button "New Order" at bounding box center [870, 94] width 38 height 14
select select "true"
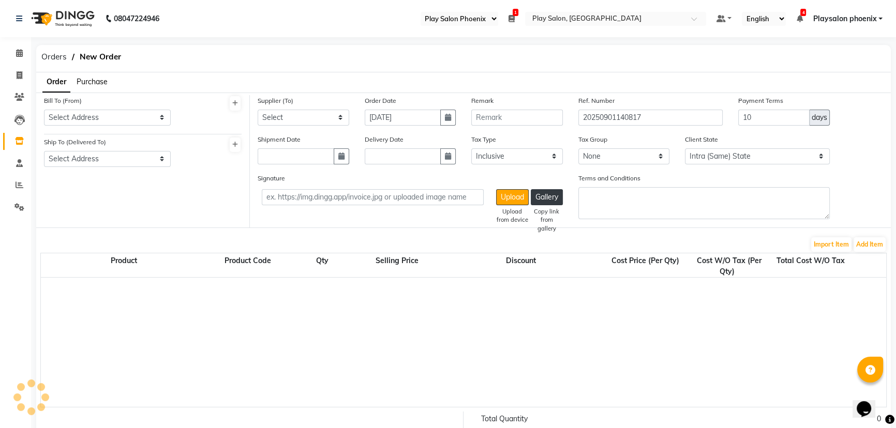
select select "3940"
click at [88, 120] on select "Select Address L'oreal India Private Limited P V marketing 28 SOUTH VENTURES LL…" at bounding box center [107, 118] width 127 height 16
select select "1550"
click at [44, 110] on select "Select Address L'oreal India Private Limited P V marketing 28 SOUTH VENTURES LL…" at bounding box center [107, 118] width 127 height 16
click at [82, 158] on select "Select Address Phoenix mall" at bounding box center [107, 159] width 127 height 16
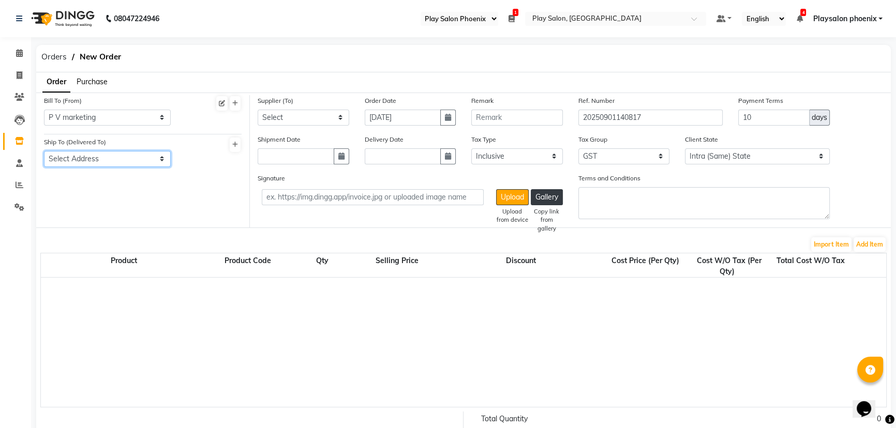
select select "1551"
click at [44, 151] on select "Select Address Phoenix mall" at bounding box center [107, 159] width 127 height 16
click at [302, 117] on select "Select P V MARKETING 28 SOUTH VENTURES LLP L'oreal India Private Limited Schwar…" at bounding box center [304, 118] width 92 height 16
select select "5177"
click at [258, 110] on select "Select P V MARKETING 28 SOUTH VENTURES LLP L'oreal India Private Limited Schwar…" at bounding box center [304, 118] width 92 height 16
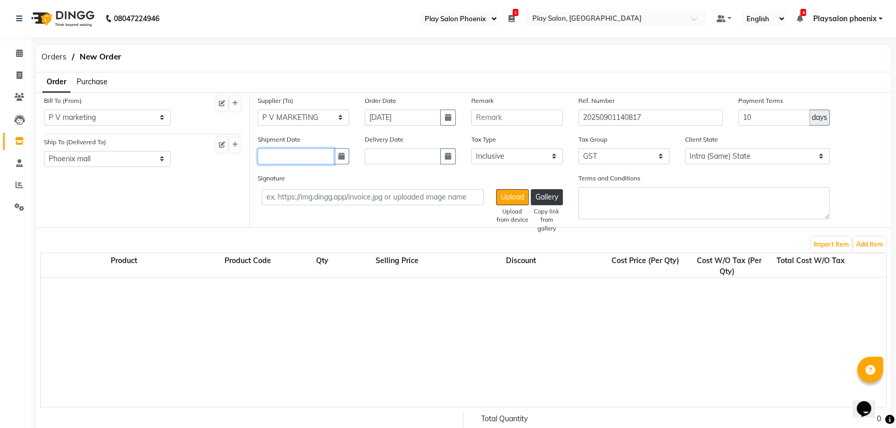
click at [293, 156] on input "text" at bounding box center [296, 156] width 77 height 16
select select "9"
select select "2025"
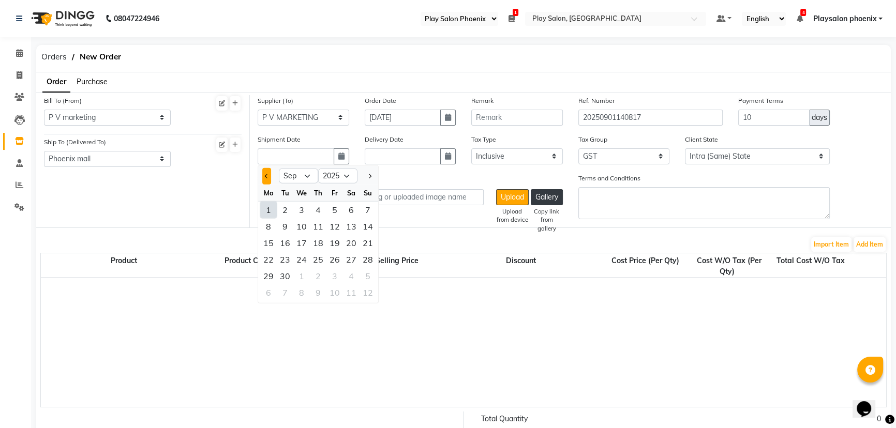
click at [265, 177] on span "Previous month" at bounding box center [267, 176] width 4 height 4
select select "8"
click at [333, 276] on div "29" at bounding box center [334, 275] width 17 height 17
type input "29-08-2025"
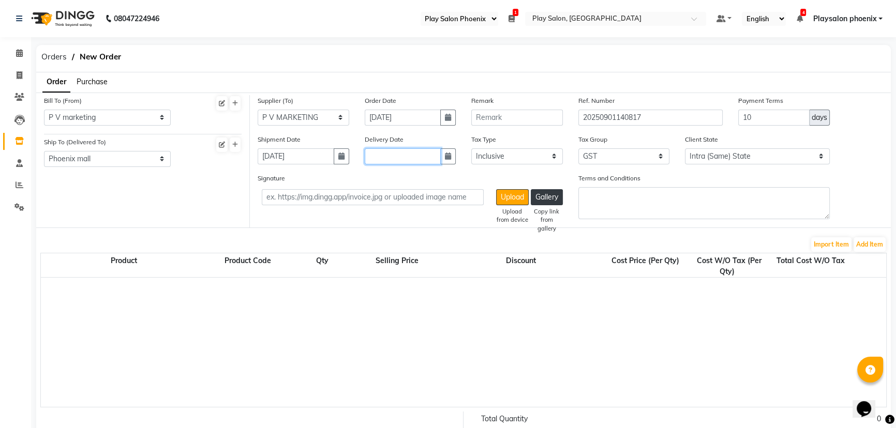
click at [395, 156] on input "text" at bounding box center [403, 156] width 77 height 16
select select "9"
select select "2025"
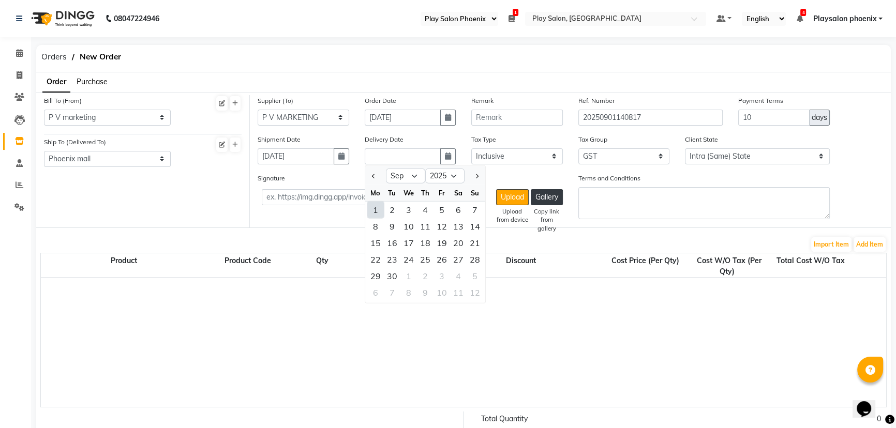
click at [373, 209] on div "1" at bounding box center [375, 209] width 17 height 17
type input "[DATE]"
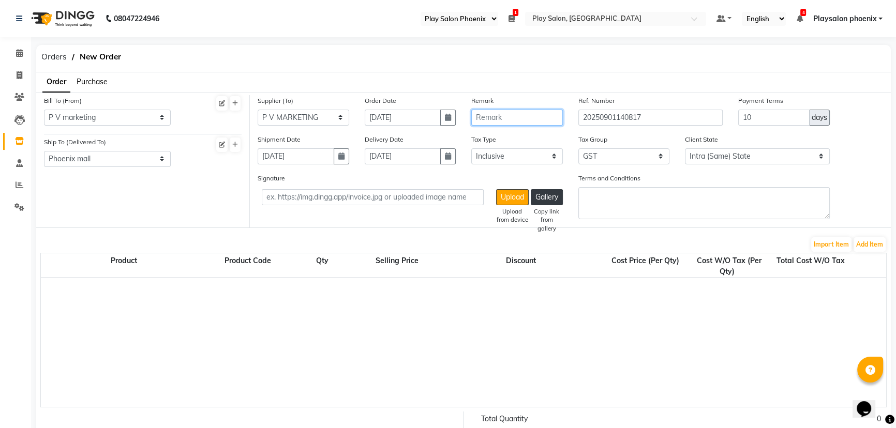
click at [511, 119] on input "text" at bounding box center [517, 118] width 92 height 16
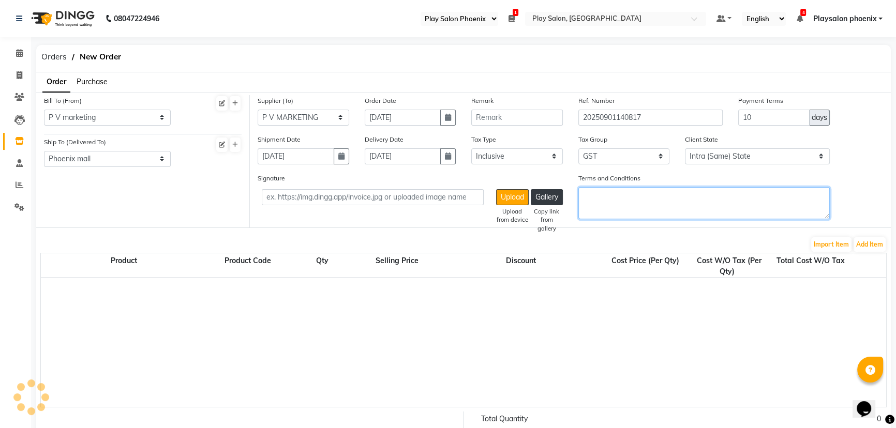
click at [613, 209] on textarea "Terms and Conditions" at bounding box center [703, 203] width 251 height 32
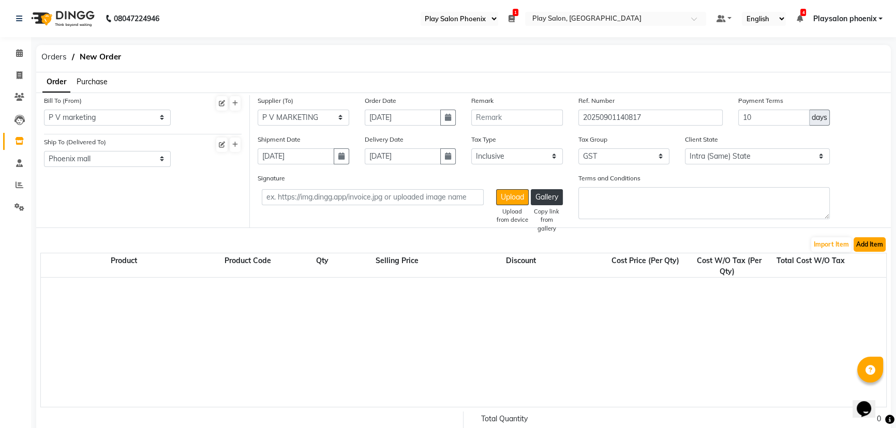
click at [866, 245] on button "Add Item" at bounding box center [869, 244] width 32 height 14
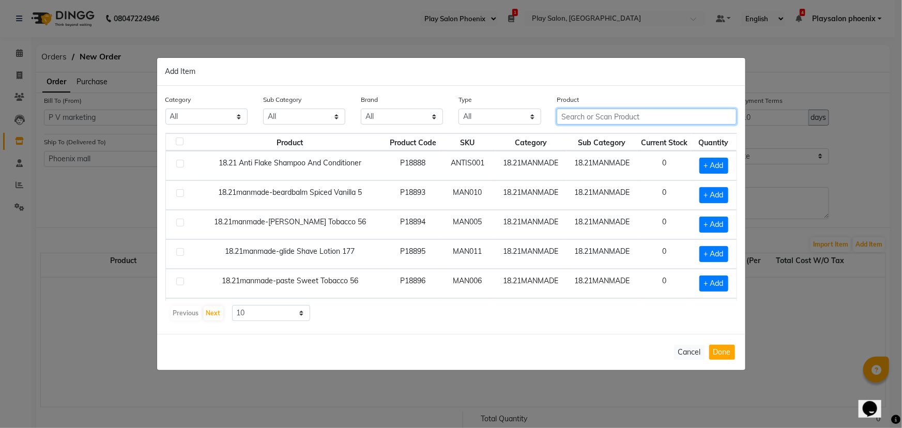
click at [575, 118] on input "text" at bounding box center [647, 117] width 180 height 16
click at [579, 114] on input "text" at bounding box center [647, 117] width 180 height 16
click at [576, 113] on input "text" at bounding box center [647, 117] width 180 height 16
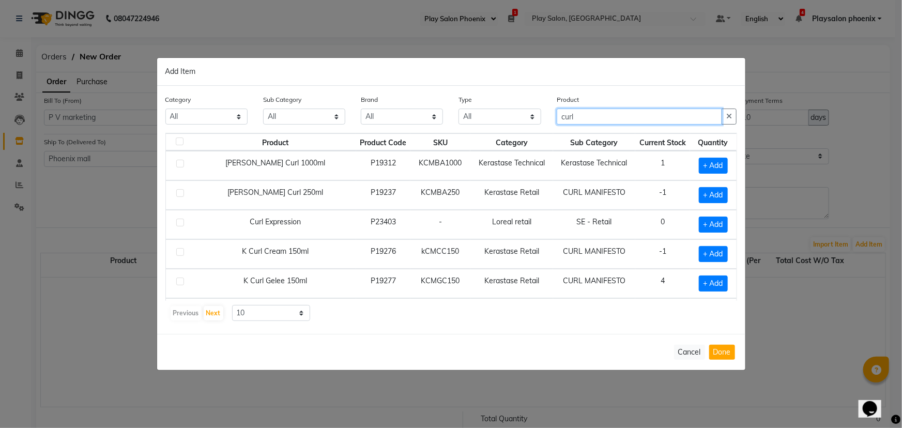
drag, startPoint x: 579, startPoint y: 117, endPoint x: 560, endPoint y: 117, distance: 19.7
click at [560, 117] on input "curl" at bounding box center [640, 117] width 166 height 16
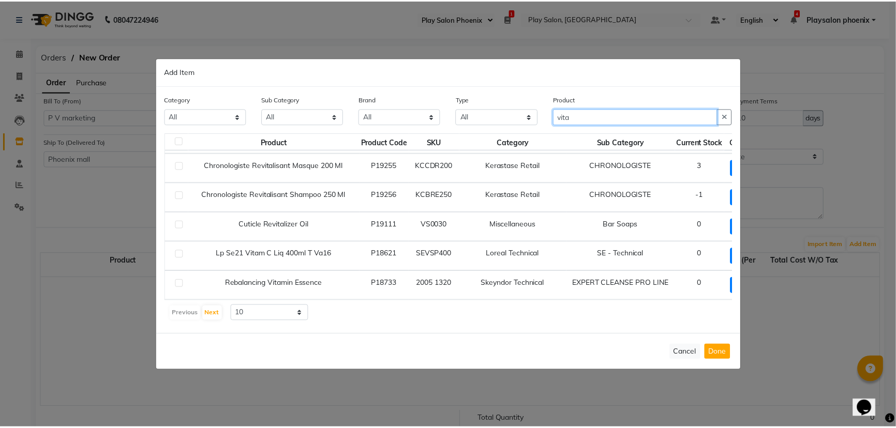
scroll to position [103, 0]
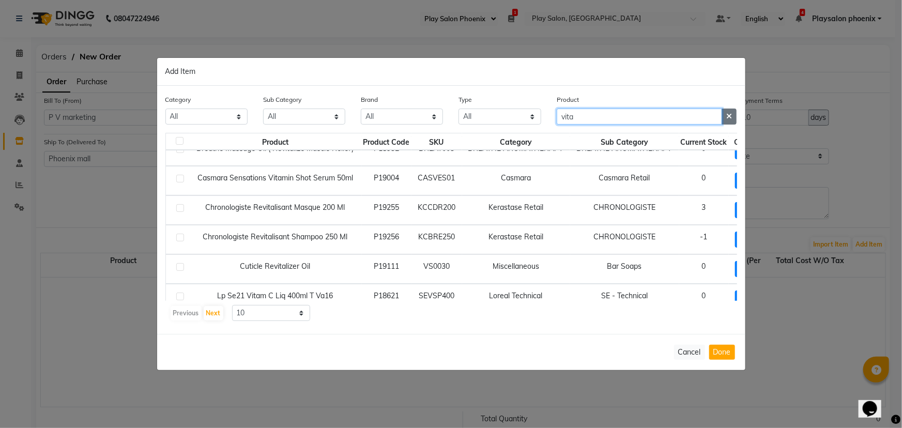
type input "vita"
click at [731, 117] on icon "button" at bounding box center [730, 116] width 6 height 7
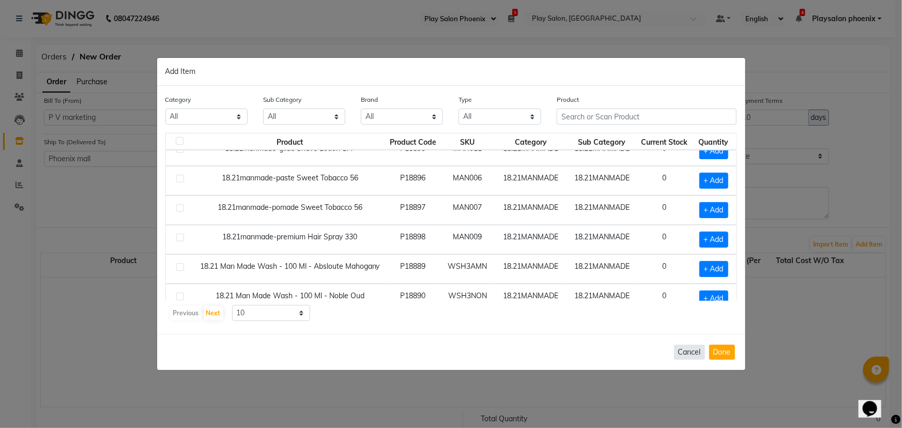
click at [693, 355] on button "Cancel" at bounding box center [689, 352] width 31 height 15
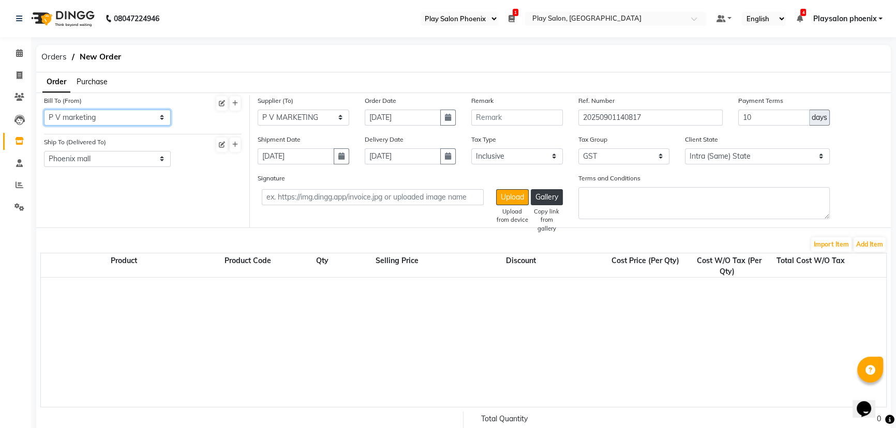
click at [88, 116] on select "Select Address L'oreal India Private Limited P V marketing 28 SOUTH VENTURES LL…" at bounding box center [107, 118] width 127 height 16
select select "1562"
click at [44, 110] on select "Select Address L'oreal India Private Limited P V marketing 28 SOUTH VENTURES LL…" at bounding box center [107, 118] width 127 height 16
click at [95, 155] on select "Select Address Phoenix mall" at bounding box center [107, 159] width 127 height 16
click at [315, 116] on select "Select P V MARKETING 28 SOUTH VENTURES LLP L'oreal India Private Limited Schwar…" at bounding box center [304, 118] width 92 height 16
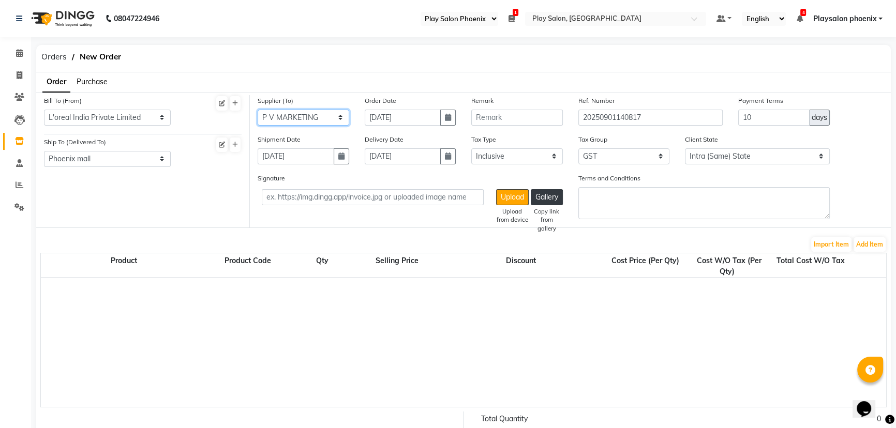
select select "5719"
click at [258, 110] on select "Select P V MARKETING 28 SOUTH VENTURES LLP L'oreal India Private Limited Schwar…" at bounding box center [304, 118] width 92 height 16
click at [338, 158] on icon "button" at bounding box center [341, 156] width 6 height 7
select select "8"
select select "2025"
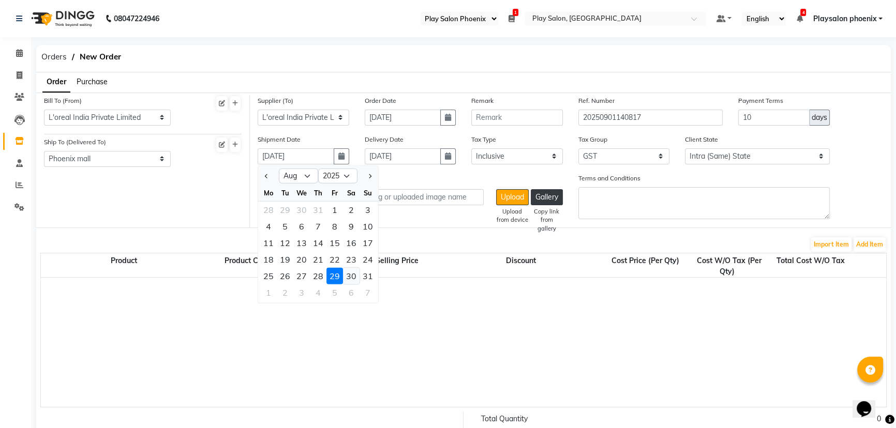
click at [348, 277] on div "30" at bounding box center [351, 275] width 17 height 17
type input "[DATE]"
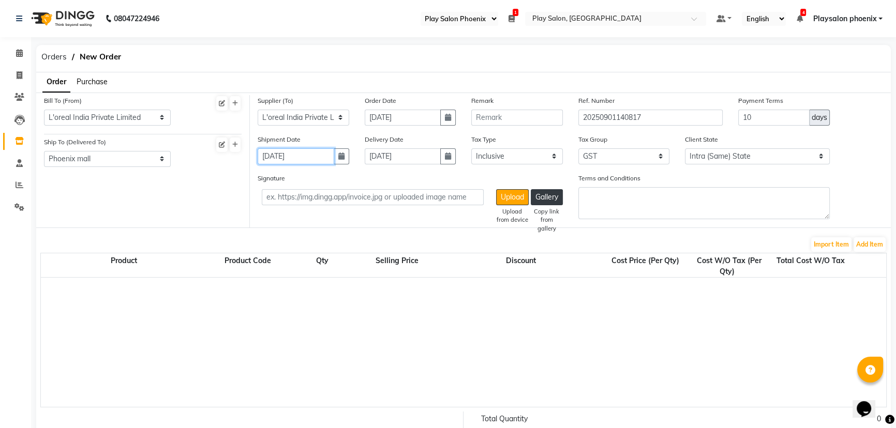
click at [301, 159] on input "[DATE]" at bounding box center [296, 156] width 77 height 16
select select "8"
select select "2025"
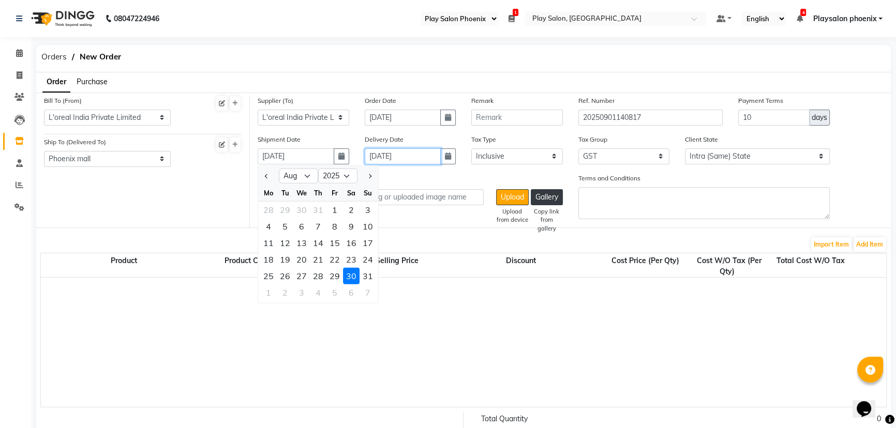
click at [420, 157] on input "[DATE]" at bounding box center [403, 156] width 77 height 16
select select "9"
select select "2025"
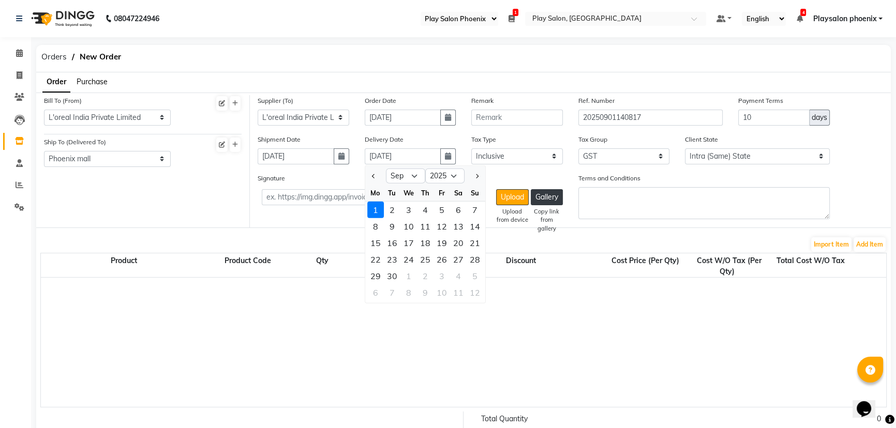
click at [374, 212] on div "1" at bounding box center [375, 209] width 17 height 17
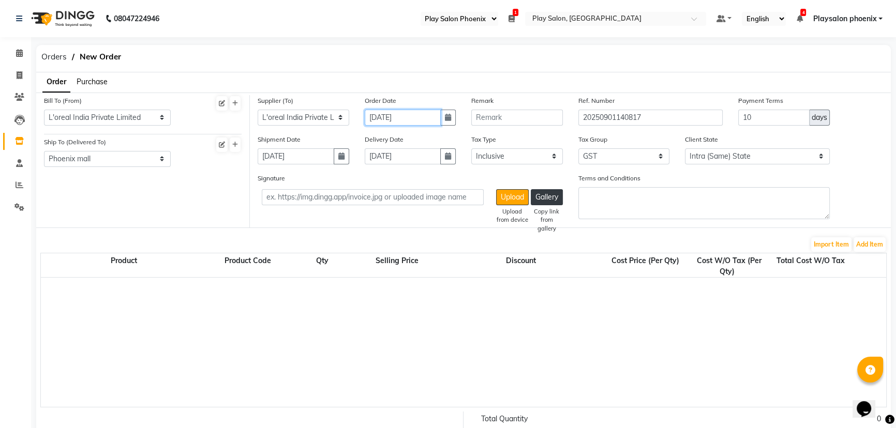
click at [401, 118] on input "[DATE]" at bounding box center [403, 118] width 77 height 16
select select "9"
select select "2025"
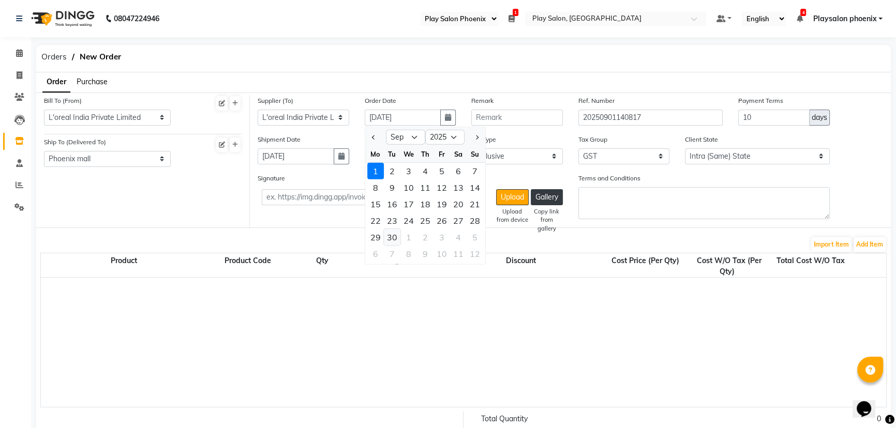
click at [391, 238] on div "30" at bounding box center [392, 237] width 17 height 17
type input "30-09-2025"
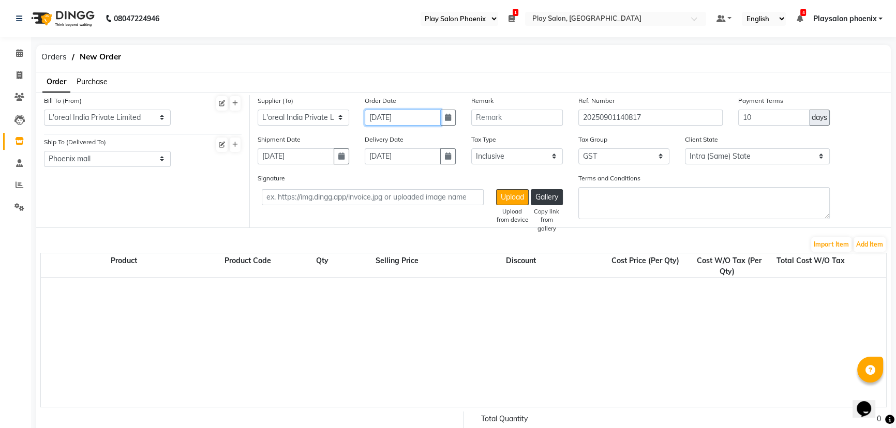
click at [408, 118] on input "30-09-2025" at bounding box center [403, 118] width 77 height 16
select select "9"
select select "2025"
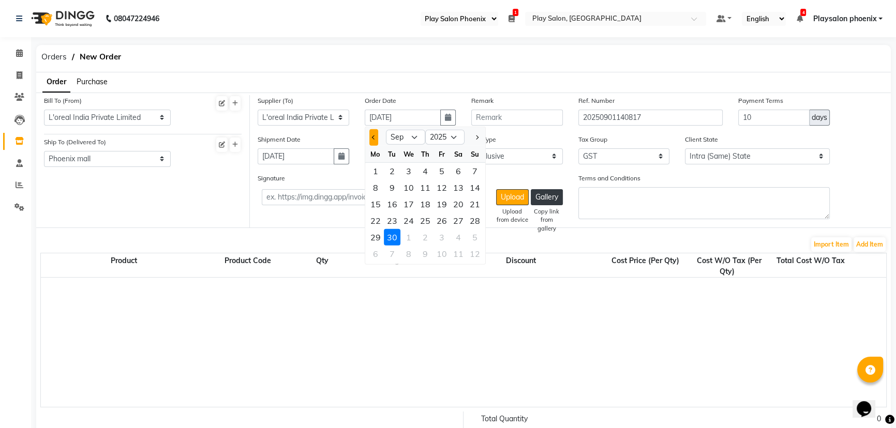
click at [369, 134] on button "Previous month" at bounding box center [373, 137] width 9 height 17
click at [416, 115] on input "30-09-2025" at bounding box center [403, 118] width 77 height 16
click at [371, 135] on button "Previous month" at bounding box center [373, 137] width 9 height 17
select select "7"
click at [407, 240] on div "30" at bounding box center [408, 237] width 17 height 17
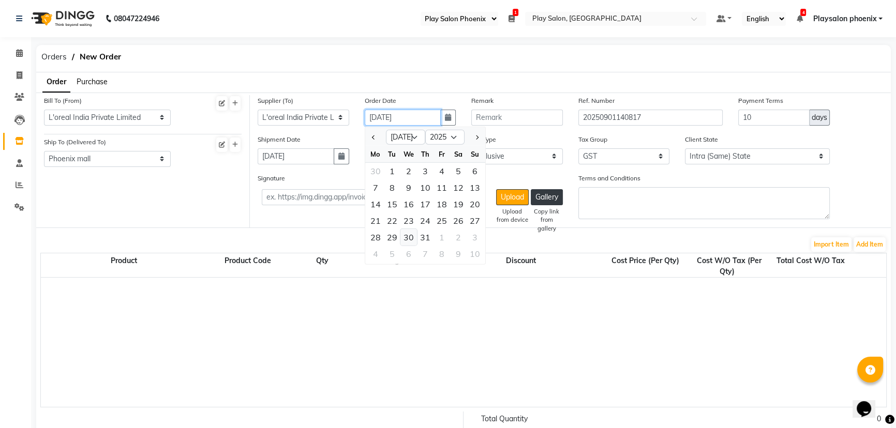
type input "30-07-2025"
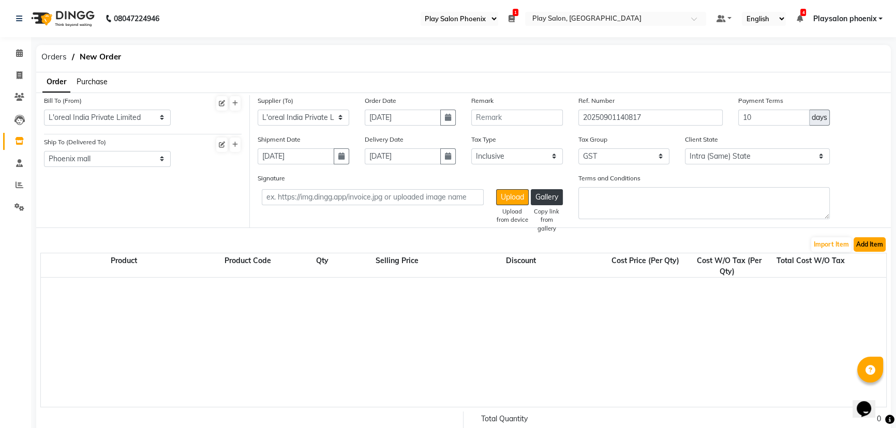
click at [871, 242] on button "Add Item" at bounding box center [869, 244] width 32 height 14
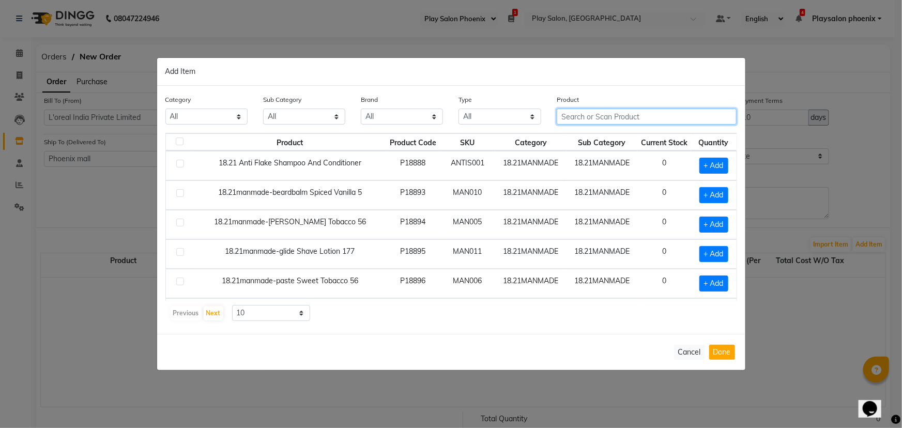
click at [582, 118] on input "text" at bounding box center [647, 117] width 180 height 16
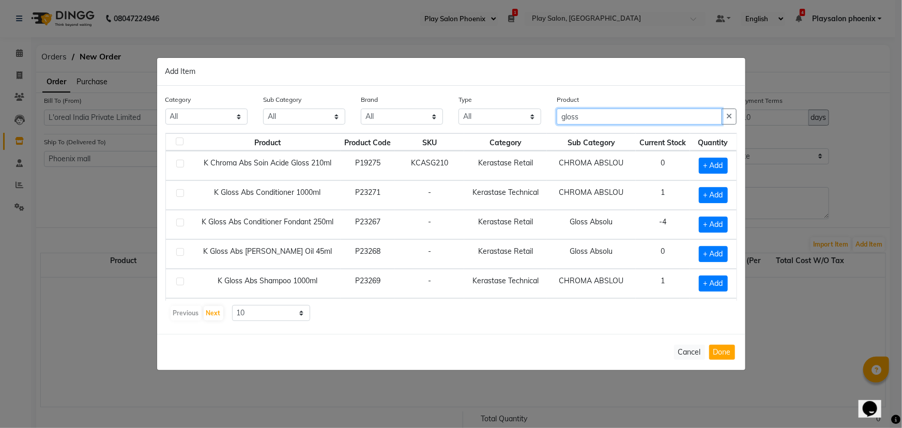
type input "gloss"
click at [178, 251] on label at bounding box center [180, 252] width 8 height 8
click at [178, 251] on input "checkbox" at bounding box center [179, 252] width 7 height 7
checkbox input "true"
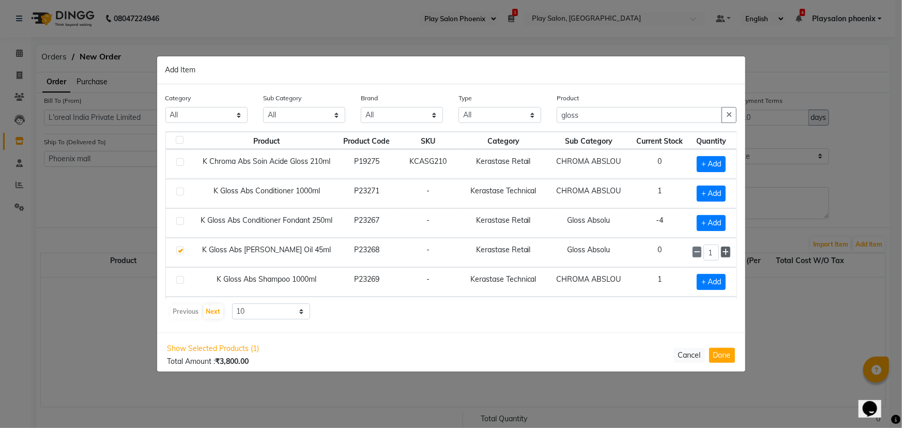
click at [722, 253] on icon at bounding box center [725, 252] width 7 height 7
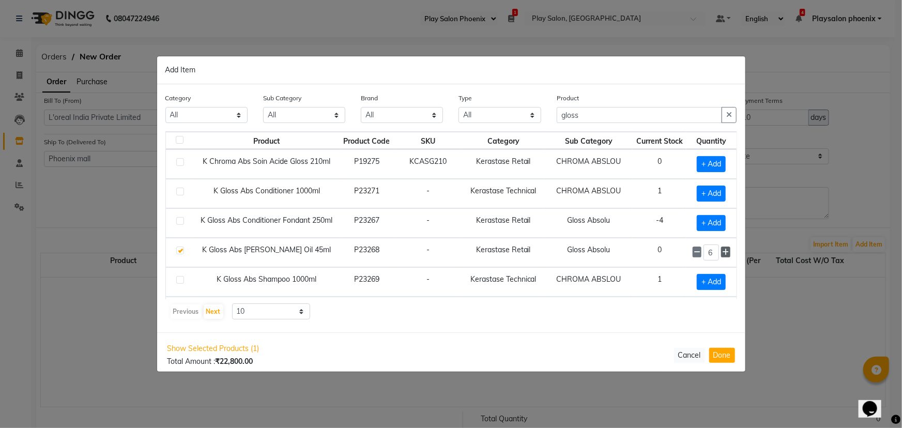
click at [722, 253] on icon at bounding box center [725, 252] width 7 height 7
type input "10"
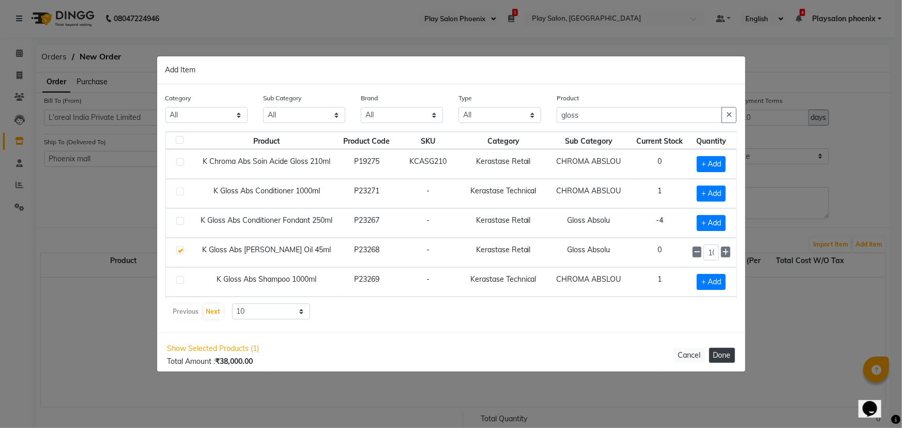
click at [719, 354] on button "Done" at bounding box center [723, 355] width 26 height 15
select select "3940"
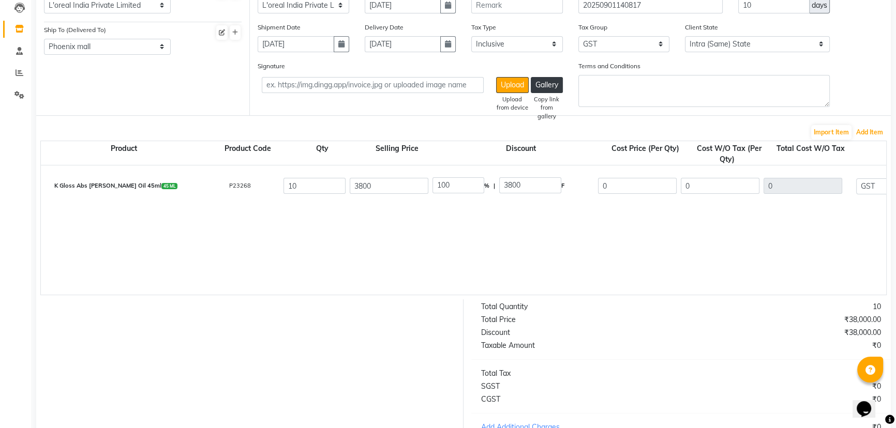
scroll to position [235, 0]
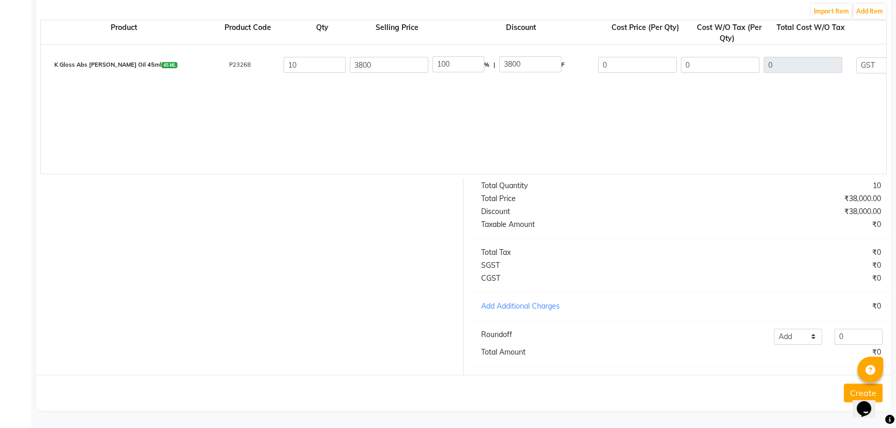
click at [848, 395] on button "Create" at bounding box center [862, 393] width 39 height 19
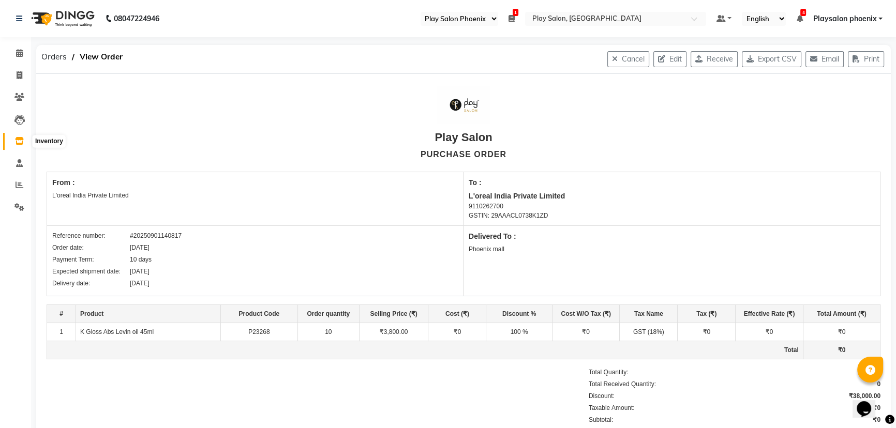
click at [21, 139] on icon at bounding box center [19, 141] width 9 height 8
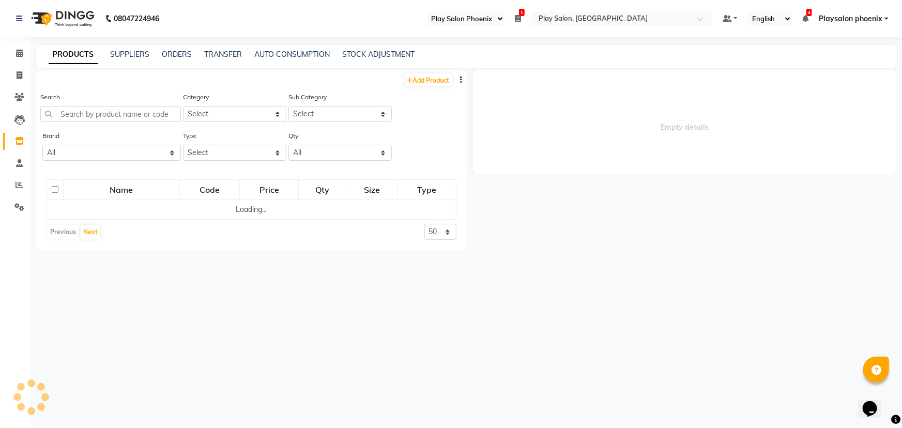
select select
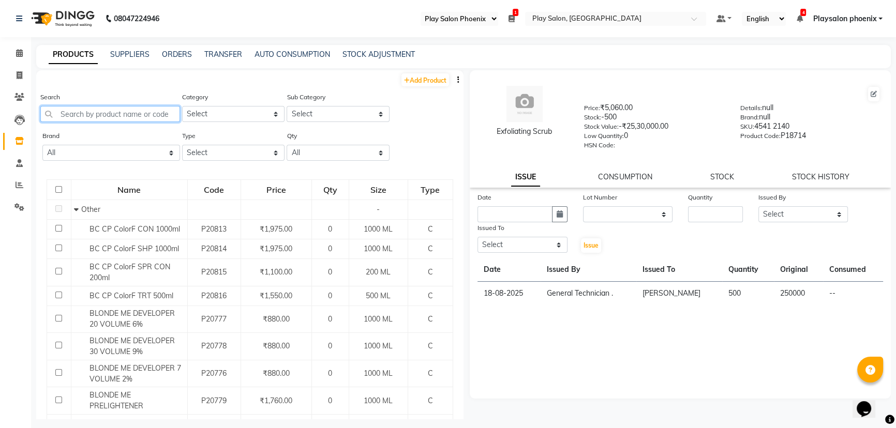
click at [95, 116] on input "text" at bounding box center [110, 114] width 140 height 16
click at [411, 81] on link "Add Product" at bounding box center [425, 79] width 48 height 13
select select "true"
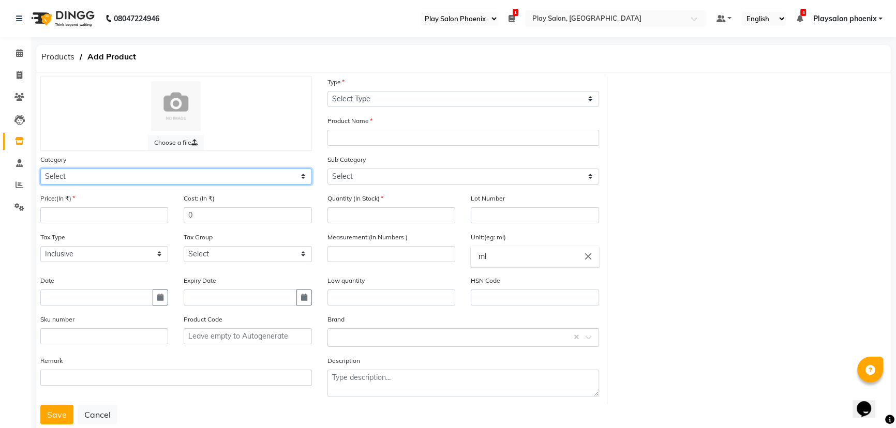
click at [82, 179] on select "Select Hair Skin Makeup Personal Care Appliances Beard Waxing Disposable Thread…" at bounding box center [176, 177] width 272 height 16
select select "1597901650"
click at [40, 169] on select "Select Hair Skin Makeup Personal Care Appliances Beard Waxing Disposable Thread…" at bounding box center [176, 177] width 272 height 16
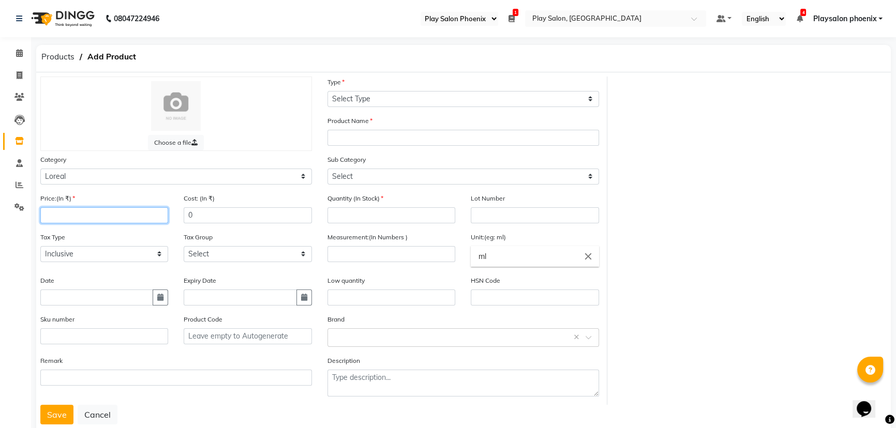
click at [83, 210] on input "number" at bounding box center [104, 215] width 128 height 16
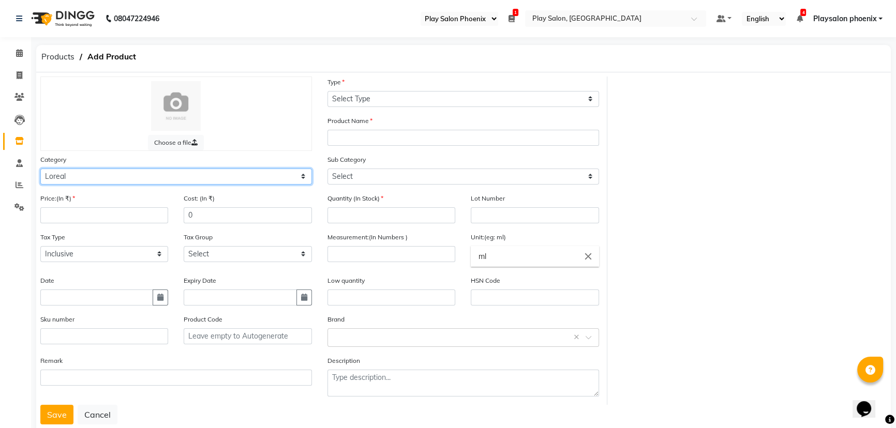
click at [91, 175] on select "Select Hair Skin Makeup Personal Care Appliances Beard Waxing Disposable Thread…" at bounding box center [176, 177] width 272 height 16
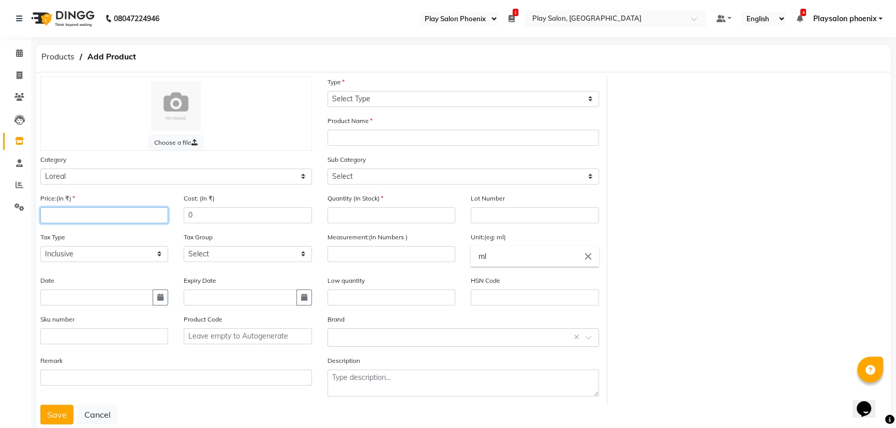
click at [69, 217] on input "number" at bounding box center [104, 215] width 128 height 16
type input "1600"
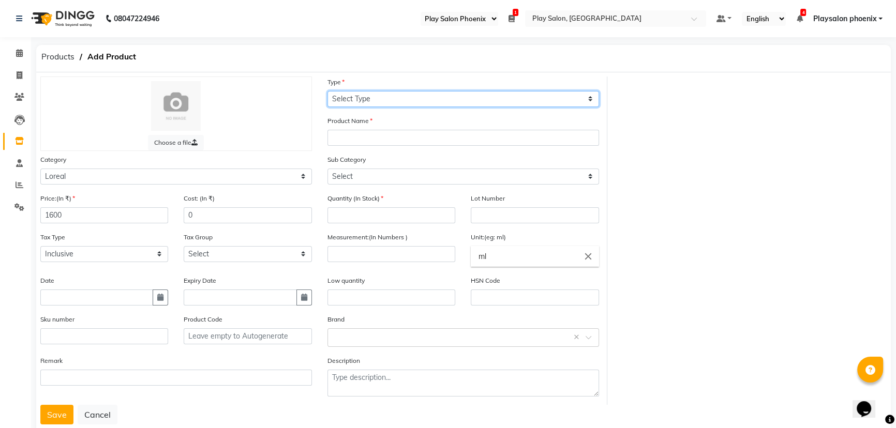
click at [369, 96] on select "Select Type Both Retail Consumable" at bounding box center [463, 99] width 272 height 16
select select "R"
click at [327, 91] on select "Select Type Both Retail Consumable" at bounding box center [463, 99] width 272 height 16
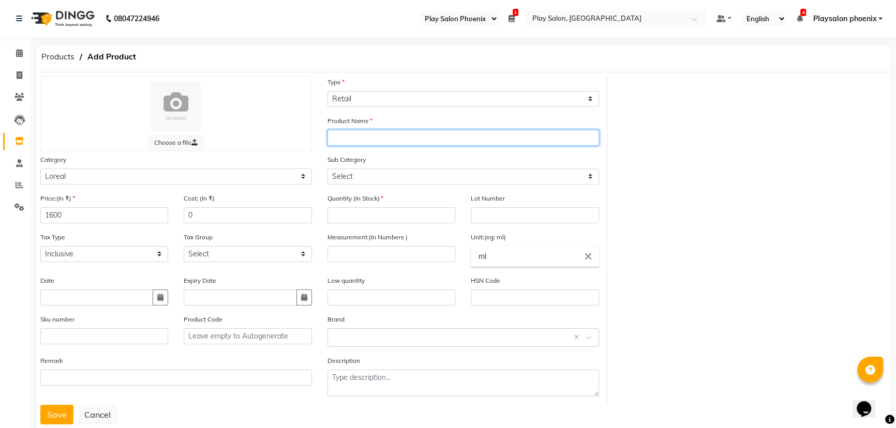
click at [358, 136] on input "text" at bounding box center [463, 138] width 272 height 16
type input "S"
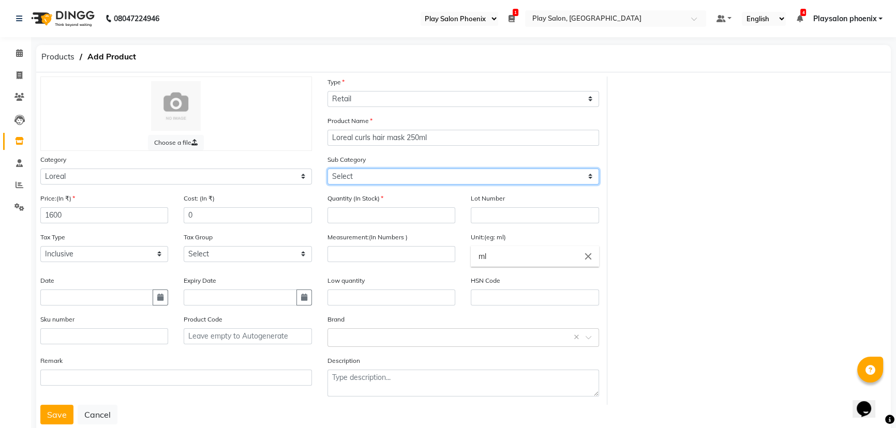
click at [368, 175] on select "Select Loreal Retail Loreal Salon Use Hair Colour Salon Use Matrix Salon Use Ma…" at bounding box center [463, 177] width 272 height 16
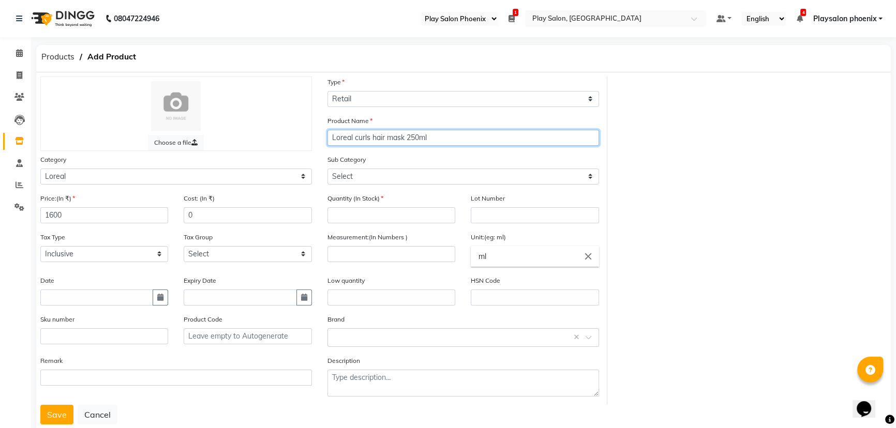
click at [352, 137] on input "Loreal curls hair mask 250ml" at bounding box center [463, 138] width 272 height 16
click at [331, 138] on input "Se curls hair mask 250ml" at bounding box center [463, 138] width 272 height 16
click at [433, 139] on input "Lp Se curls hair mask 250ml" at bounding box center [463, 138] width 272 height 16
type input "Lp Se curls hair mask 250ml"
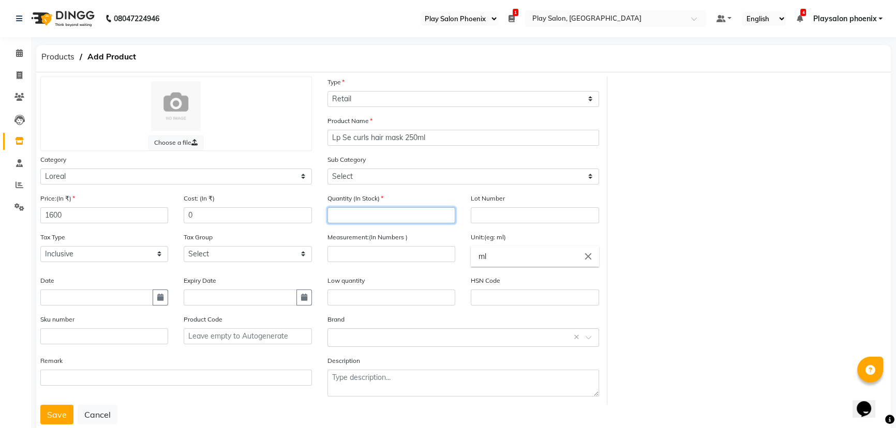
click at [379, 213] on input "number" at bounding box center [391, 215] width 128 height 16
type input "2"
click at [370, 253] on input "number" at bounding box center [391, 254] width 128 height 16
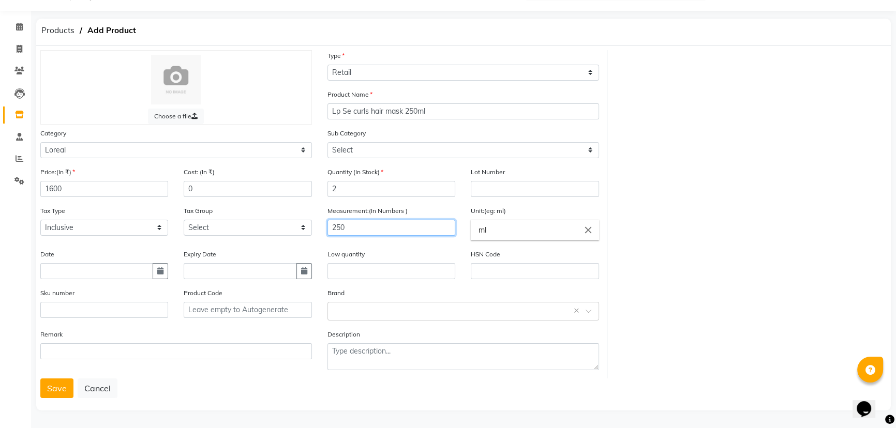
scroll to position [28, 0]
type input "250"
click at [56, 385] on button "Save" at bounding box center [56, 389] width 33 height 20
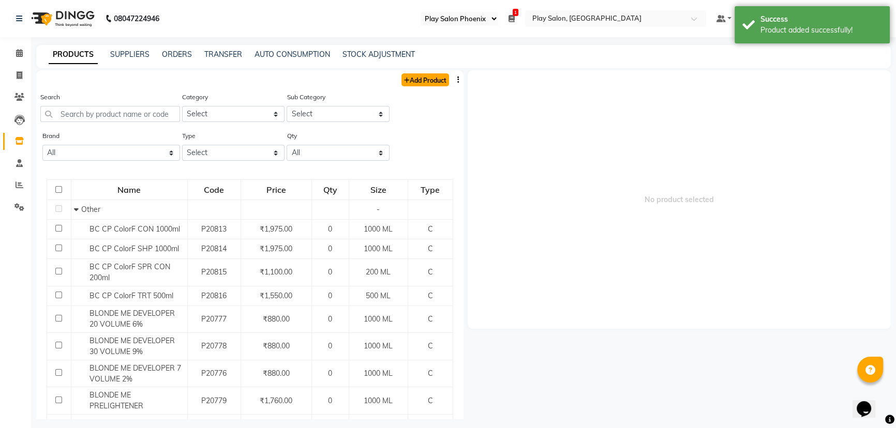
click at [407, 81] on link "Add Product" at bounding box center [425, 79] width 48 height 13
select select "true"
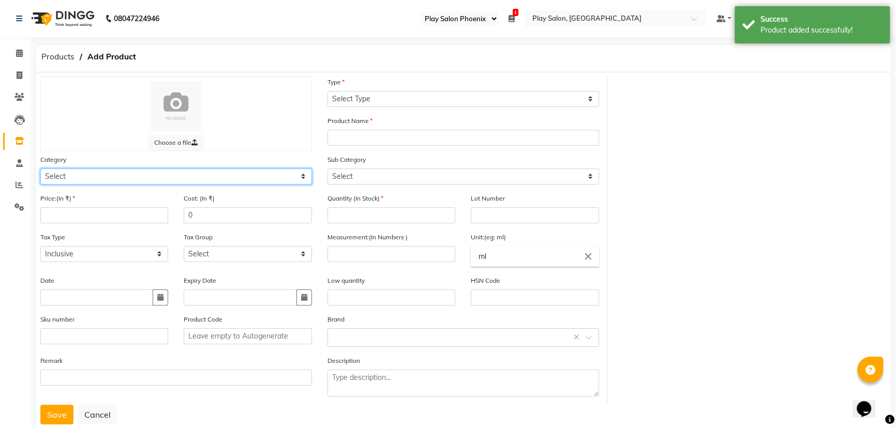
click at [89, 176] on select "Select Hair Skin Makeup Personal Care Appliances Beard Waxing Disposable Thread…" at bounding box center [176, 177] width 272 height 16
select select "1597901650"
click at [40, 169] on select "Select Hair Skin Makeup Personal Care Appliances Beard Waxing Disposable Thread…" at bounding box center [176, 177] width 272 height 16
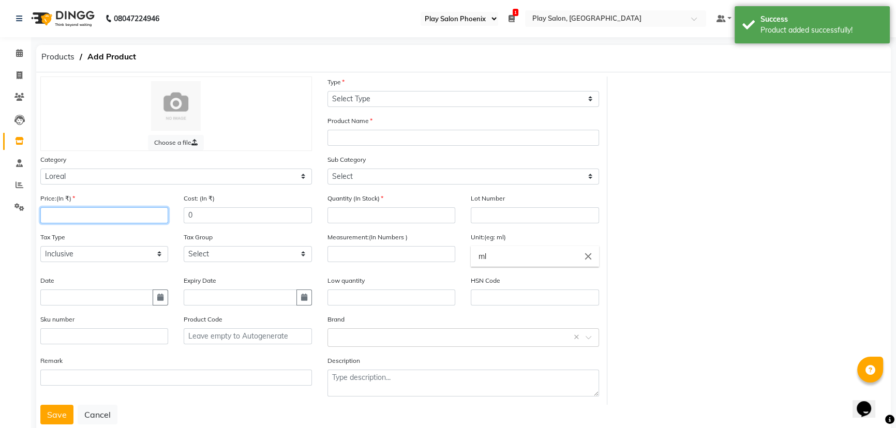
click at [61, 216] on input "number" at bounding box center [104, 215] width 128 height 16
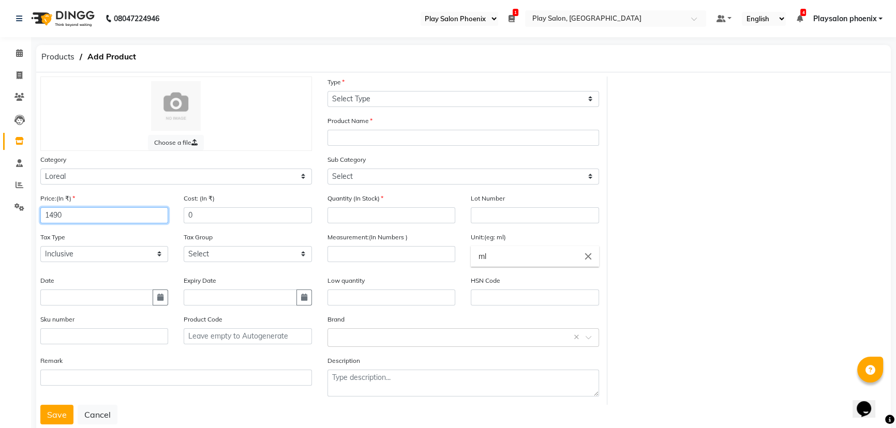
type input "1490"
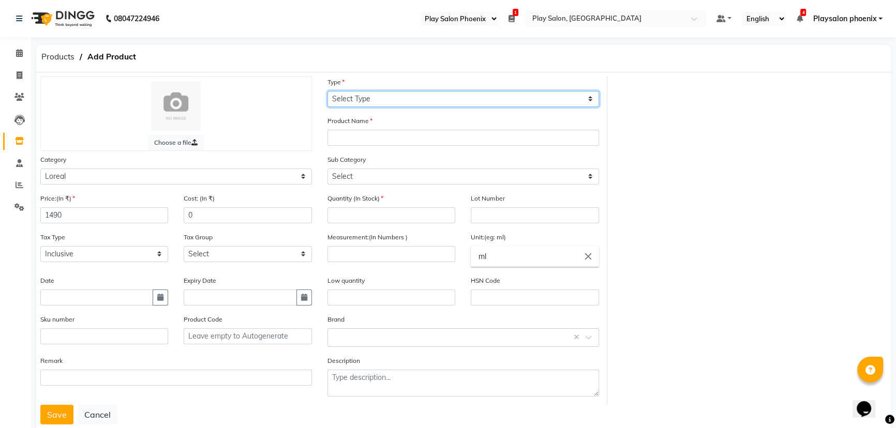
click at [359, 99] on select "Select Type Both Retail Consumable" at bounding box center [463, 99] width 272 height 16
select select "R"
click at [327, 91] on select "Select Type Both Retail Consumable" at bounding box center [463, 99] width 272 height 16
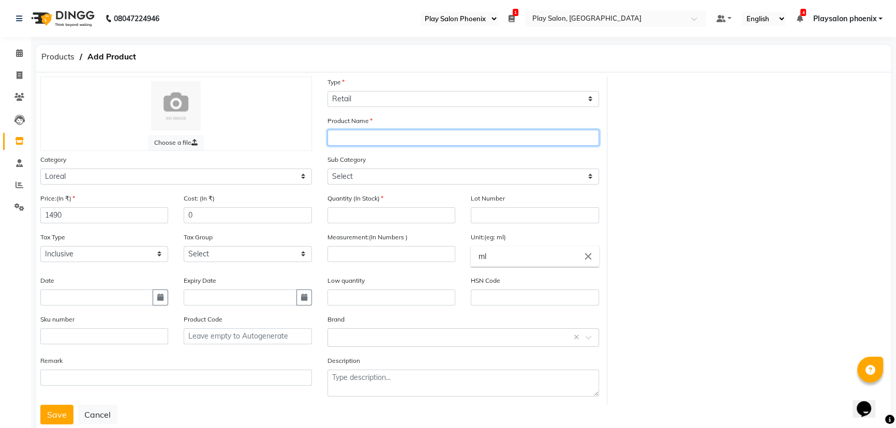
click at [344, 135] on input "text" at bounding box center [463, 138] width 272 height 16
type input "Lp Se curls Shampoo 300ml"
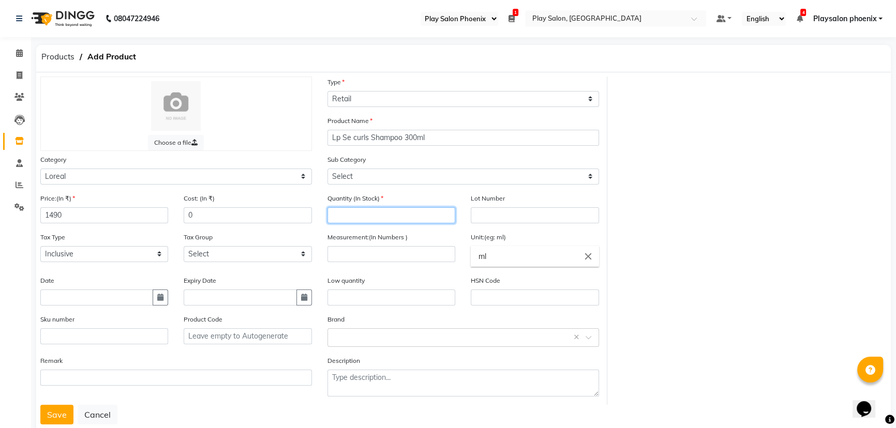
click at [370, 213] on input "number" at bounding box center [391, 215] width 128 height 16
type input "2"
click at [371, 249] on input "number" at bounding box center [391, 254] width 128 height 16
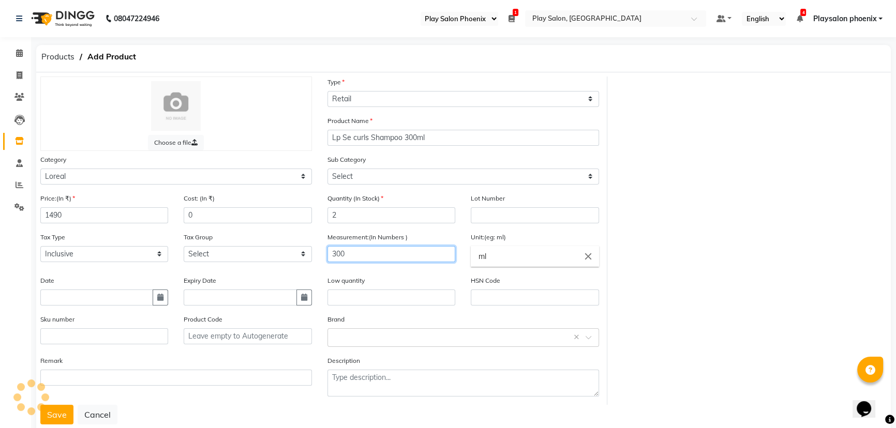
type input "300"
click at [376, 295] on input "text" at bounding box center [391, 298] width 128 height 16
click at [55, 415] on button "Save" at bounding box center [56, 415] width 33 height 20
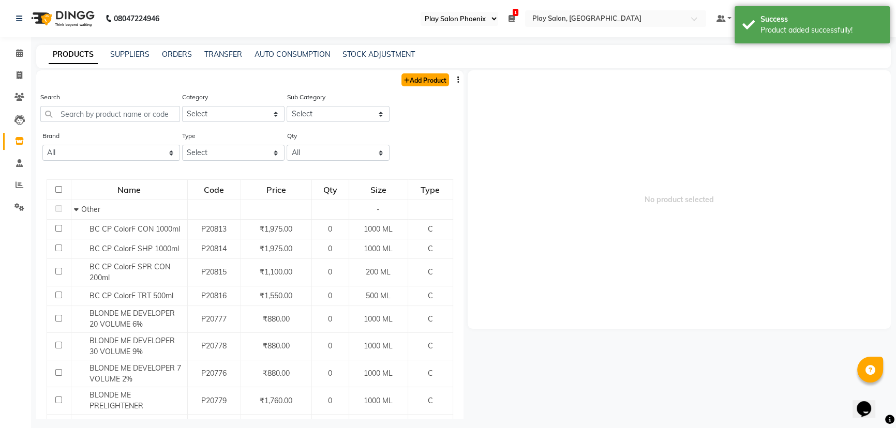
click at [418, 80] on link "Add Product" at bounding box center [425, 79] width 48 height 13
select select "true"
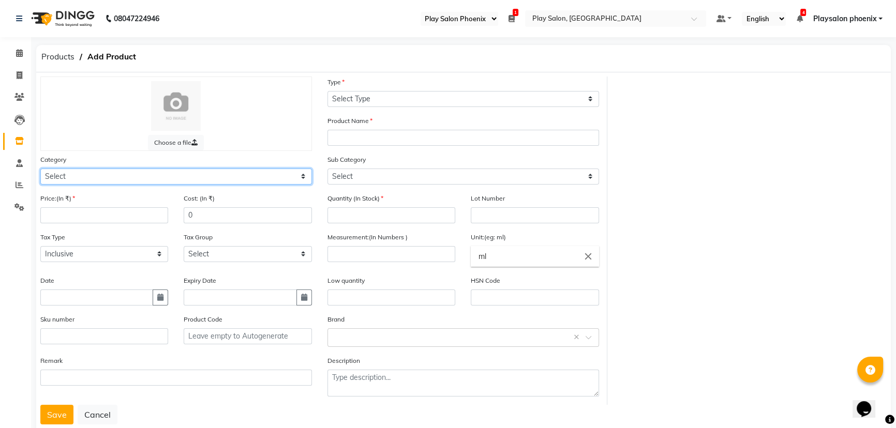
click at [101, 176] on select "Select Hair Skin Makeup Personal Care Appliances Beard Waxing Disposable Thread…" at bounding box center [176, 177] width 272 height 16
click at [65, 182] on select "Select Hair Skin Makeup Personal Care Appliances Beard Waxing Disposable Thread…" at bounding box center [176, 177] width 272 height 16
click at [68, 179] on select "Select Hair Skin Makeup Personal Care Appliances Beard Waxing Disposable Thread…" at bounding box center [176, 177] width 272 height 16
select select "1597901650"
click at [40, 169] on select "Select Hair Skin Makeup Personal Care Appliances Beard Waxing Disposable Thread…" at bounding box center [176, 177] width 272 height 16
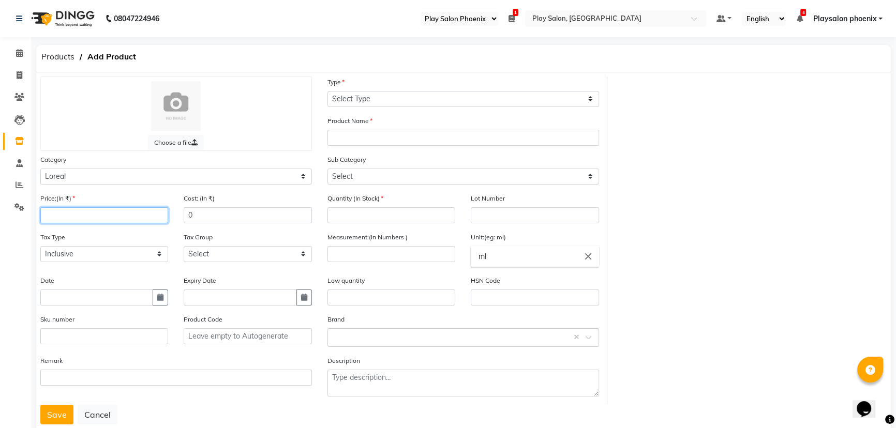
click at [79, 219] on input "number" at bounding box center [104, 215] width 128 height 16
type input "1600"
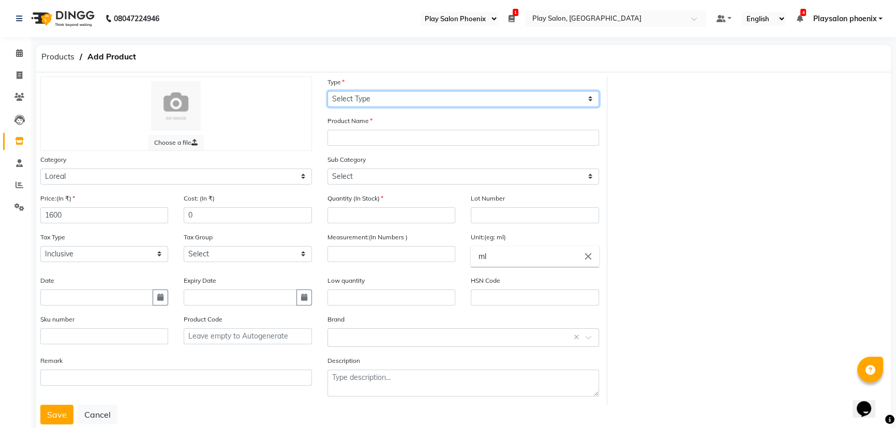
click at [367, 100] on select "Select Type Both Retail Consumable" at bounding box center [463, 99] width 272 height 16
select select "R"
click at [327, 91] on select "Select Type Both Retail Consumable" at bounding box center [463, 99] width 272 height 16
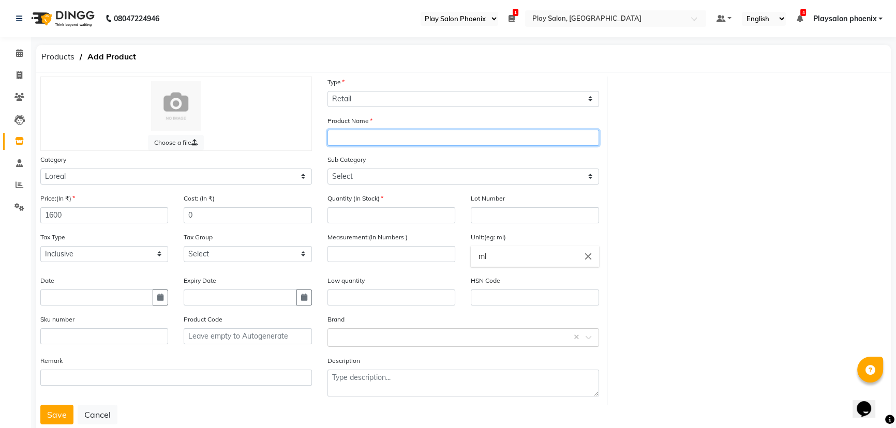
click at [339, 135] on input "text" at bounding box center [463, 138] width 272 height 16
type input "Lp Se vit Spec hai Mask 250ml"
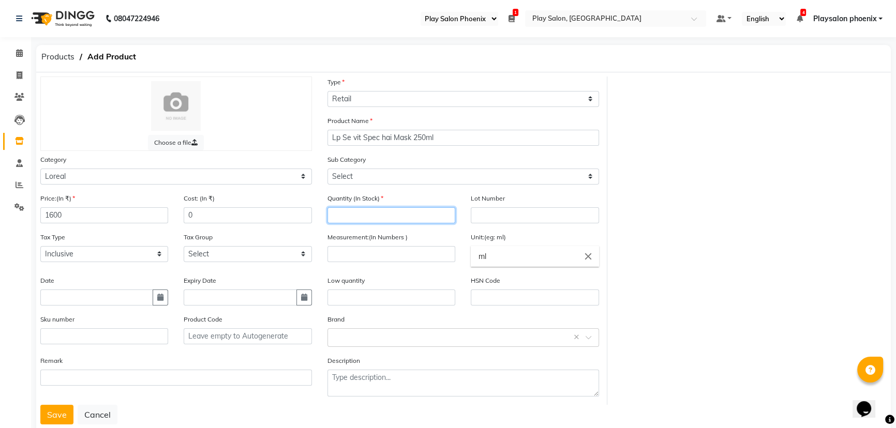
click at [361, 216] on input "number" at bounding box center [391, 215] width 128 height 16
type input "1"
click at [414, 257] on input "number" at bounding box center [391, 254] width 128 height 16
type input "250"
click at [406, 225] on div "Quantity (In Stock) 1" at bounding box center [391, 212] width 143 height 39
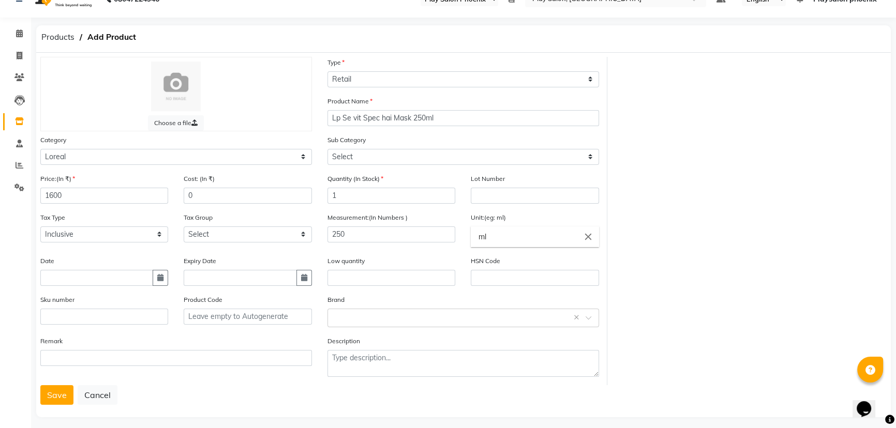
scroll to position [28, 0]
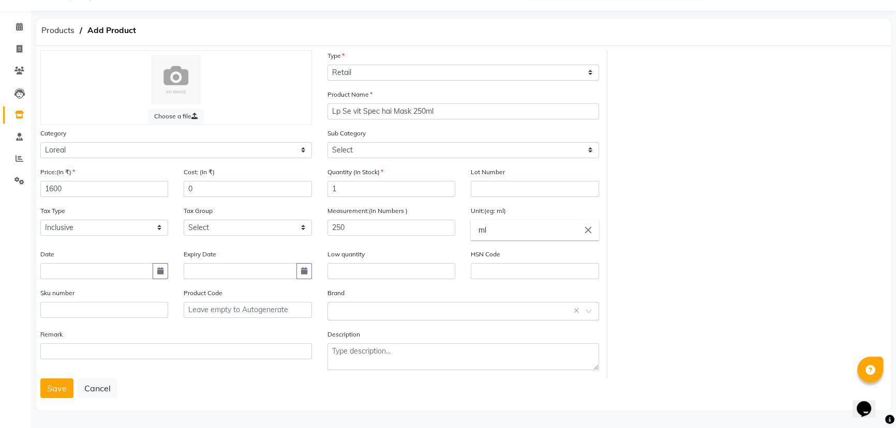
drag, startPoint x: 53, startPoint y: 390, endPoint x: 66, endPoint y: 360, distance: 33.3
click at [53, 390] on button "Save" at bounding box center [56, 389] width 33 height 20
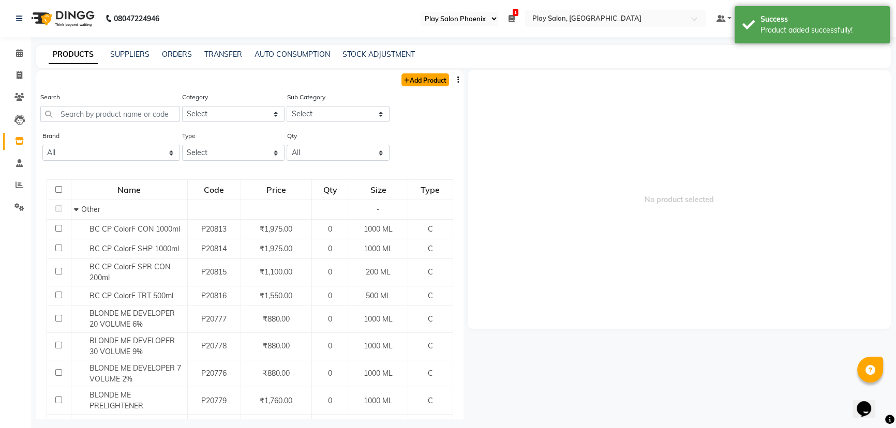
click at [430, 79] on link "Add Product" at bounding box center [425, 79] width 48 height 13
select select "true"
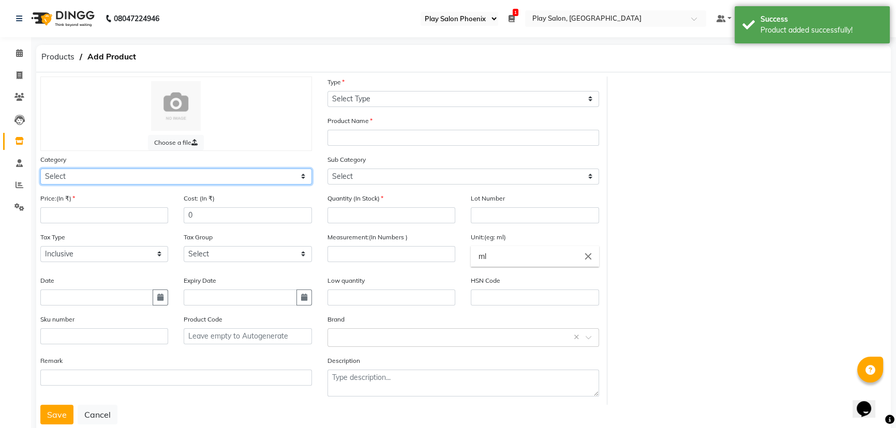
click at [92, 180] on select "Select Hair Skin Makeup Personal Care Appliances Beard Waxing Disposable Thread…" at bounding box center [176, 177] width 272 height 16
select select "1597901650"
click at [40, 169] on select "Select Hair Skin Makeup Personal Care Appliances Beard Waxing Disposable Thread…" at bounding box center [176, 177] width 272 height 16
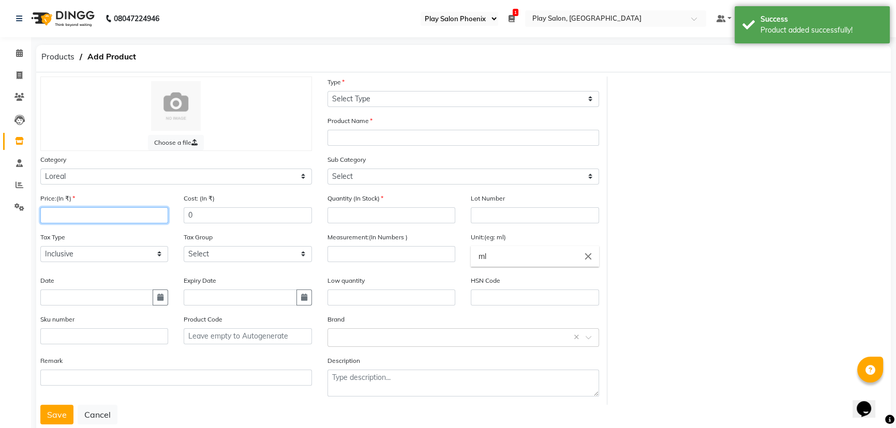
click at [98, 215] on input "number" at bounding box center [104, 215] width 128 height 16
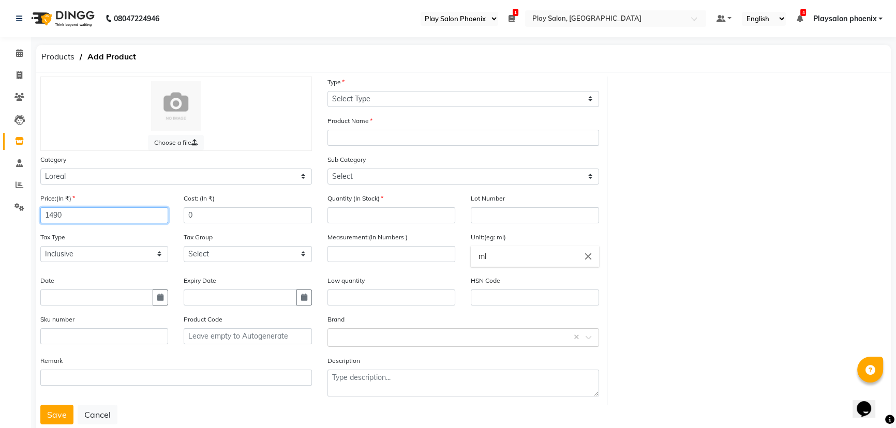
type input "1490"
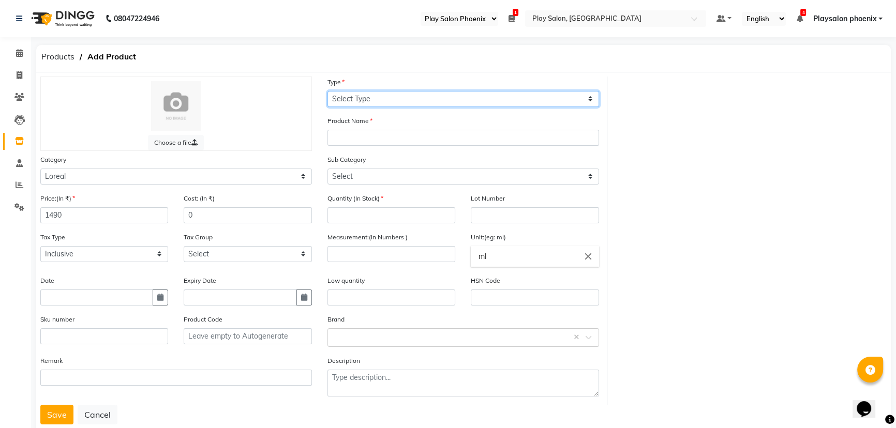
click at [364, 98] on select "Select Type Both Retail Consumable" at bounding box center [463, 99] width 272 height 16
select select "R"
click at [327, 91] on select "Select Type Both Retail Consumable" at bounding box center [463, 99] width 272 height 16
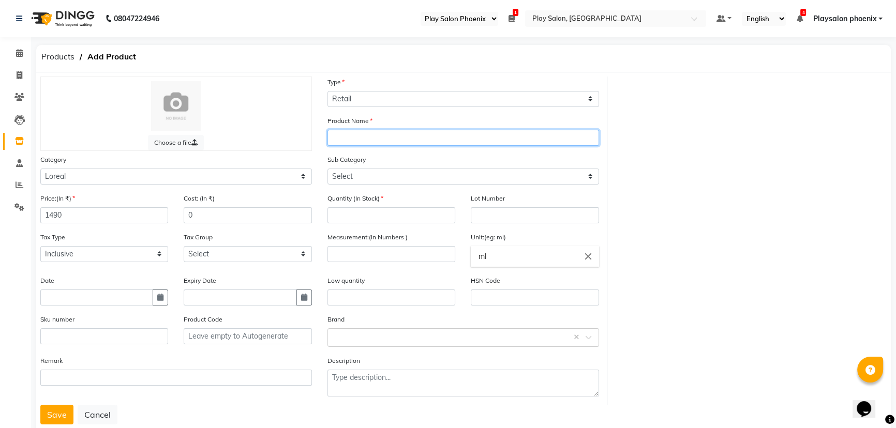
click at [350, 137] on input "text" at bounding box center [463, 138] width 272 height 16
type input ":"
type input "LP Se vit Spec Shampoo 300ml"
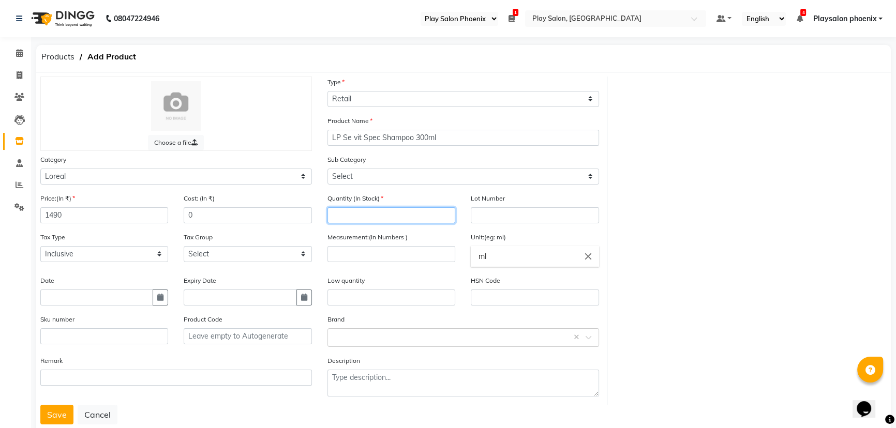
click at [363, 212] on input "number" at bounding box center [391, 215] width 128 height 16
drag, startPoint x: 346, startPoint y: 216, endPoint x: 316, endPoint y: 214, distance: 30.1
click at [316, 214] on div "Price:(In ₹) 1490 Cost: (In ₹) 0 Quantity (In Stock) 300 Lot Number Tax Type Se…" at bounding box center [320, 299] width 574 height 212
type input "2"
click at [352, 257] on input "number" at bounding box center [391, 254] width 128 height 16
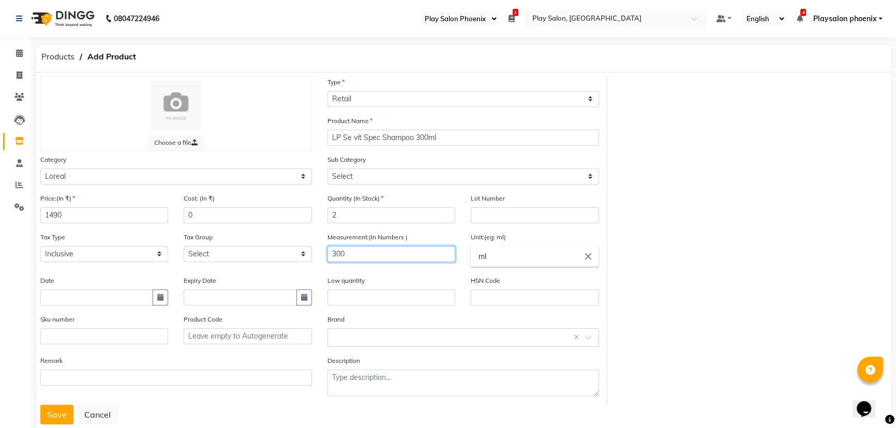
type input "300"
click at [413, 162] on div "Sub Category Select Loreal Retail Loreal Salon Use Hair Colour Salon Use Matrix…" at bounding box center [463, 169] width 272 height 31
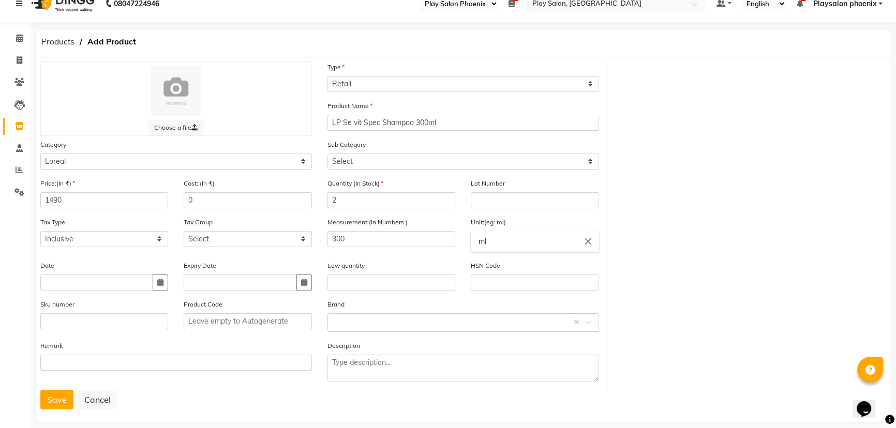
scroll to position [28, 0]
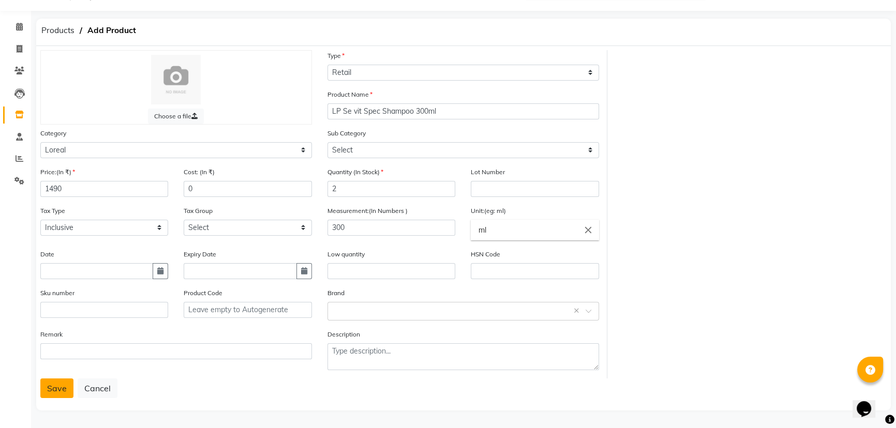
click at [49, 388] on button "Save" at bounding box center [56, 389] width 33 height 20
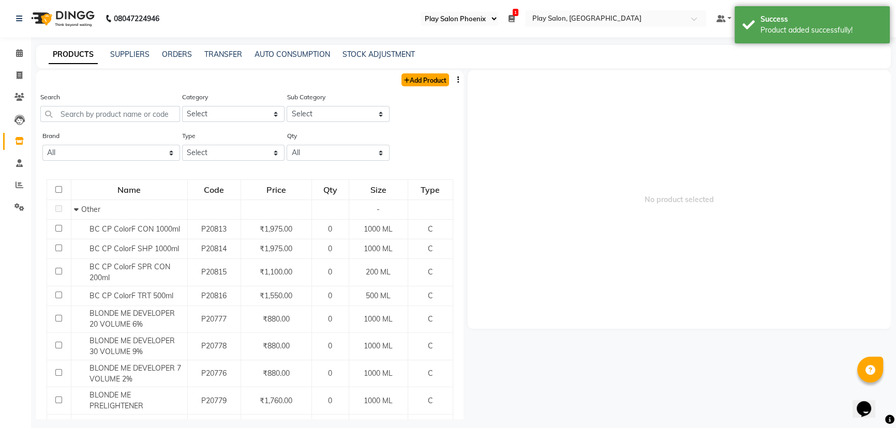
click at [415, 81] on link "Add Product" at bounding box center [425, 79] width 48 height 13
select select "true"
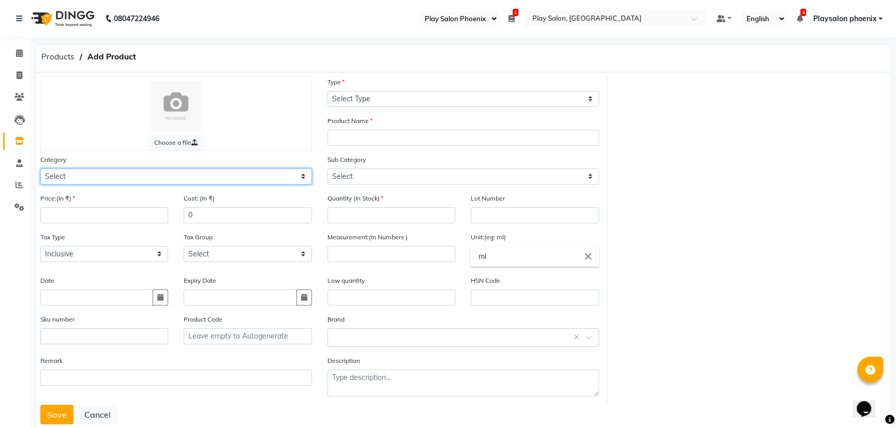
click at [182, 178] on select "Select Hair Skin Makeup Personal Care Appliances Beard Waxing Disposable Thread…" at bounding box center [176, 177] width 272 height 16
click at [40, 169] on select "Select Hair Skin Makeup Personal Care Appliances Beard Waxing Disposable Thread…" at bounding box center [176, 177] width 272 height 16
click at [112, 176] on select "Select Hair Skin Makeup Personal Care Appliances Beard Waxing Disposable Thread…" at bounding box center [176, 177] width 272 height 16
select select "1597901650"
click at [40, 169] on select "Select Hair Skin Makeup Personal Care Appliances Beard Waxing Disposable Thread…" at bounding box center [176, 177] width 272 height 16
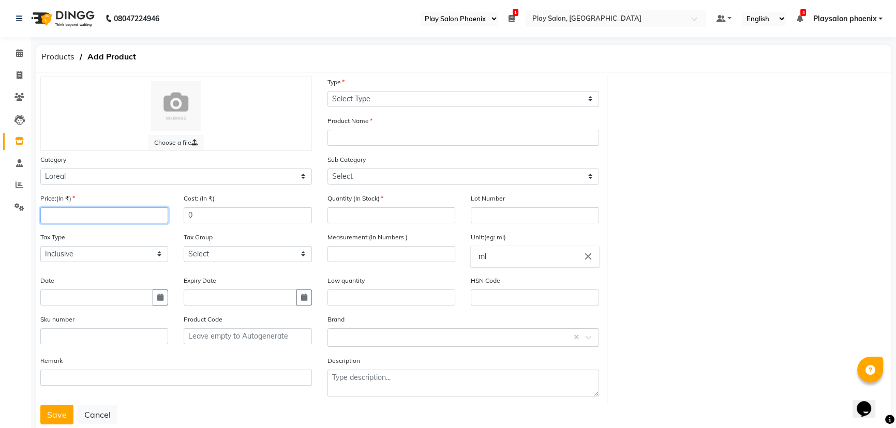
click at [83, 215] on input "number" at bounding box center [104, 215] width 128 height 16
type input "2500"
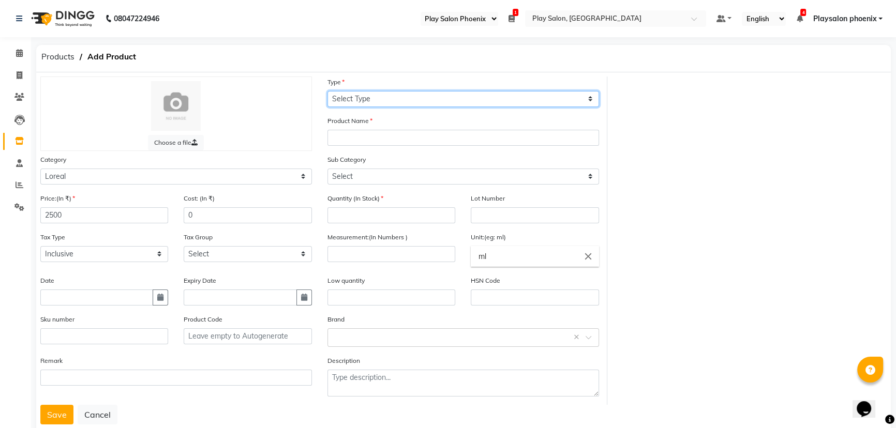
click at [357, 98] on select "Select Type Both Retail Consumable" at bounding box center [463, 99] width 272 height 16
select select "C"
click at [327, 91] on select "Select Type Both Retail Consumable" at bounding box center [463, 99] width 272 height 16
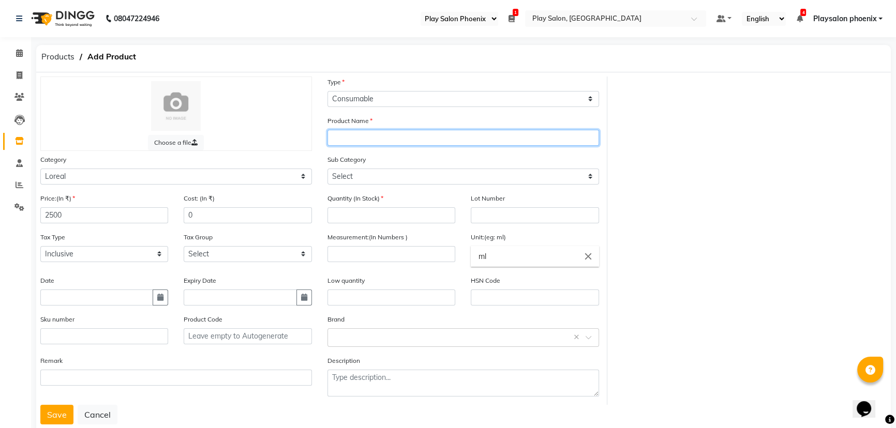
click at [344, 131] on input "text" at bounding box center [463, 138] width 272 height 16
type input "LP SE Vit Spec Hair Mask 500ml"
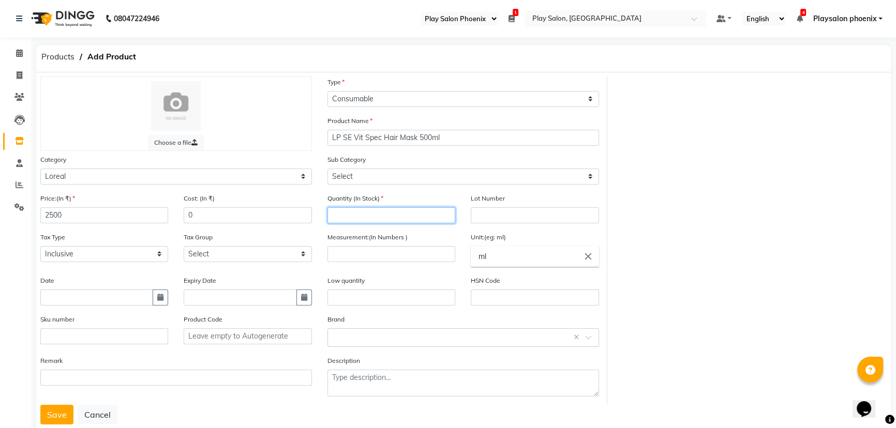
click at [369, 212] on input "number" at bounding box center [391, 215] width 128 height 16
type input "1"
click at [374, 250] on input "number" at bounding box center [391, 254] width 128 height 16
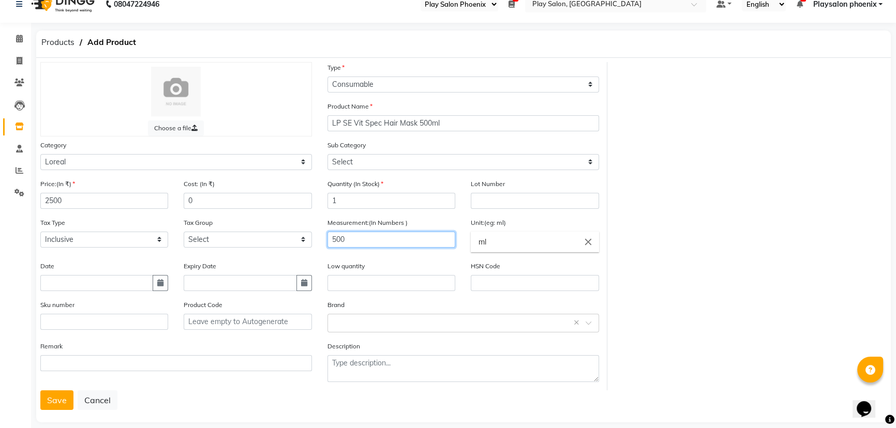
scroll to position [28, 0]
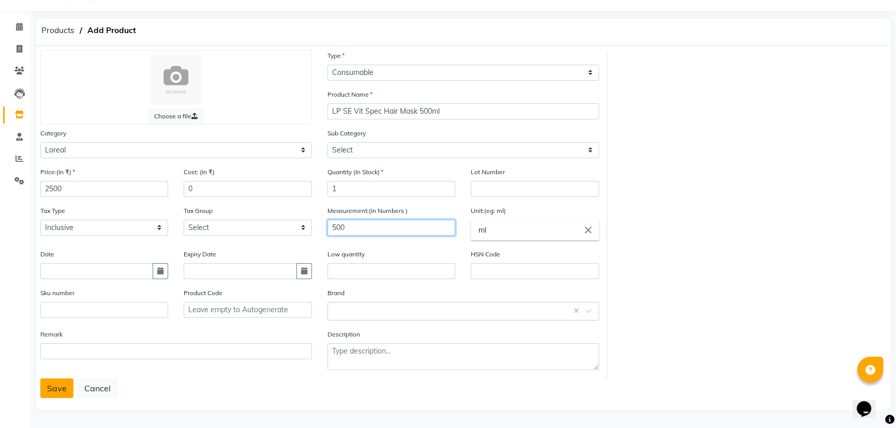
type input "500"
click at [55, 389] on button "Save" at bounding box center [56, 389] width 33 height 20
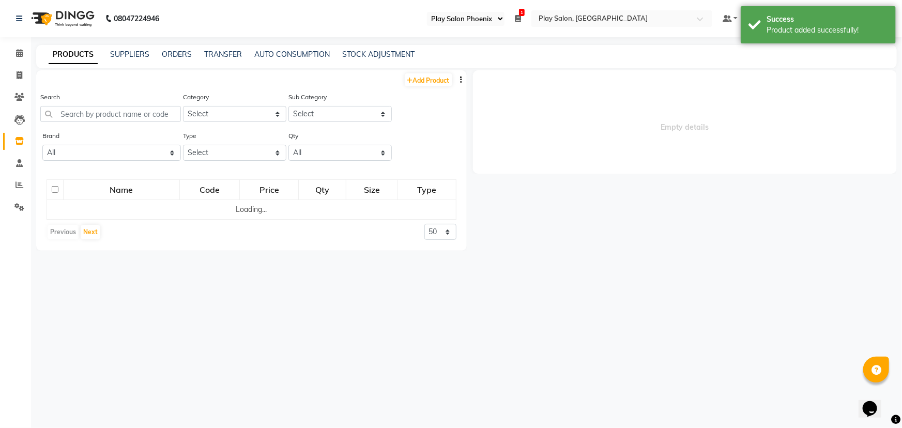
select select
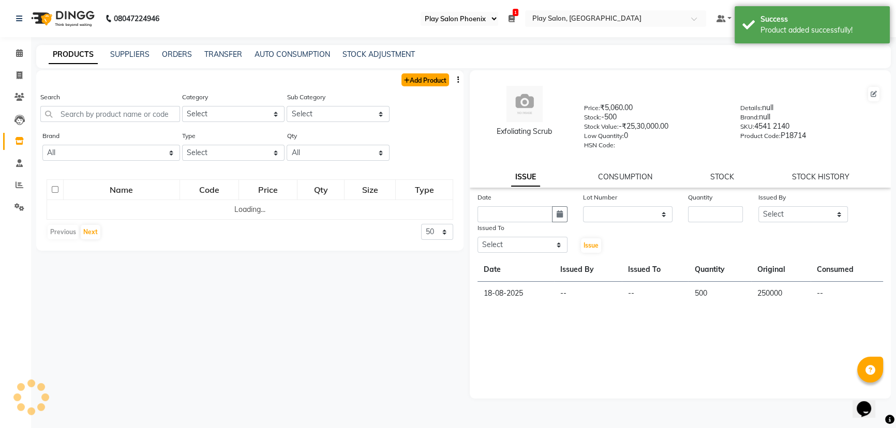
click at [425, 78] on link "Add Product" at bounding box center [425, 79] width 48 height 13
select select "true"
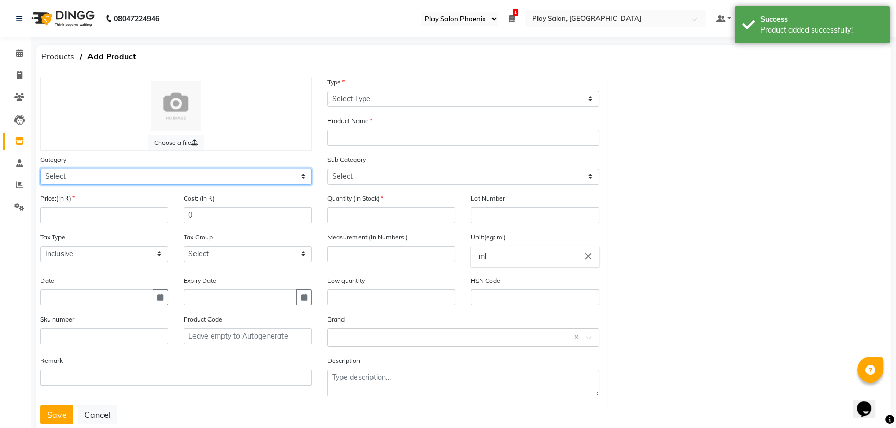
click at [88, 177] on select "Select Hair Skin Makeup Personal Care Appliances Beard Waxing Disposable Thread…" at bounding box center [176, 177] width 272 height 16
select select "1597901650"
click at [40, 169] on select "Select Hair Skin Makeup Personal Care Appliances Beard Waxing Disposable Thread…" at bounding box center [176, 177] width 272 height 16
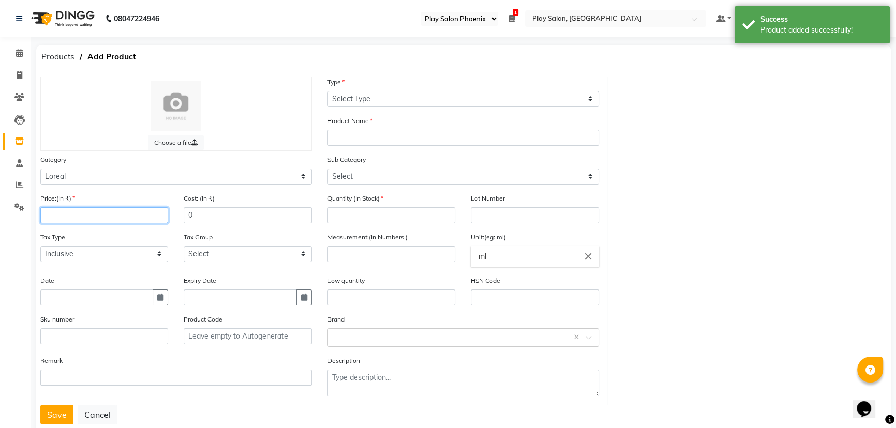
click at [71, 212] on input "number" at bounding box center [104, 215] width 128 height 16
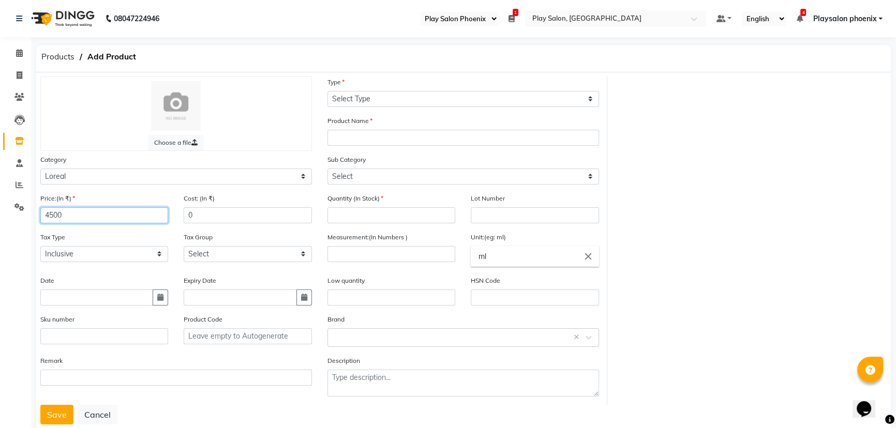
type input "4500"
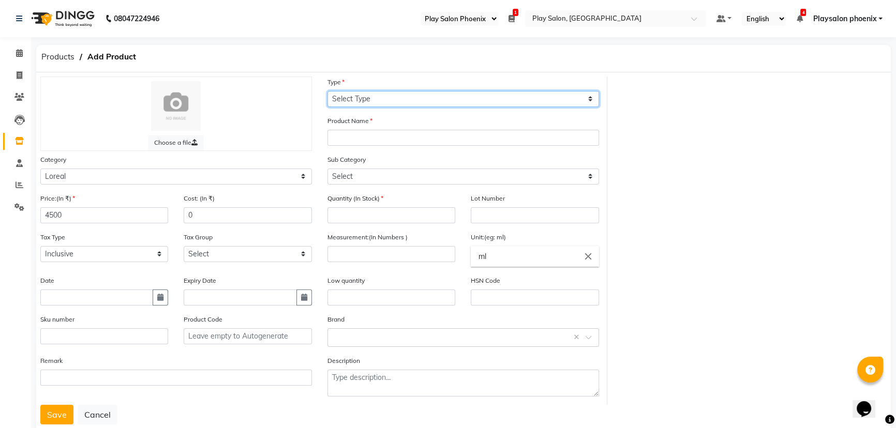
click at [367, 97] on select "Select Type Both Retail Consumable" at bounding box center [463, 99] width 272 height 16
click at [327, 91] on select "Select Type Both Retail Consumable" at bounding box center [463, 99] width 272 height 16
drag, startPoint x: 366, startPoint y: 98, endPoint x: 367, endPoint y: 104, distance: 6.4
click at [366, 98] on select "Select Type Both Retail Consumable" at bounding box center [463, 99] width 272 height 16
select select "C"
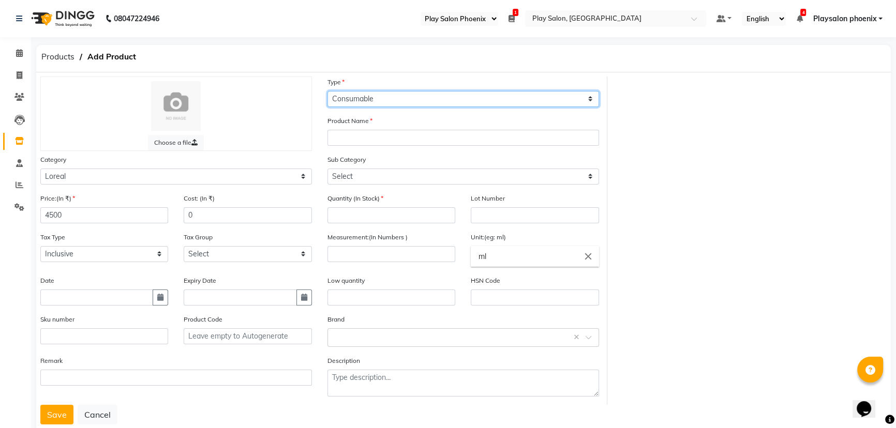
click at [327, 91] on select "Select Type Both Retail Consumable" at bounding box center [463, 99] width 272 height 16
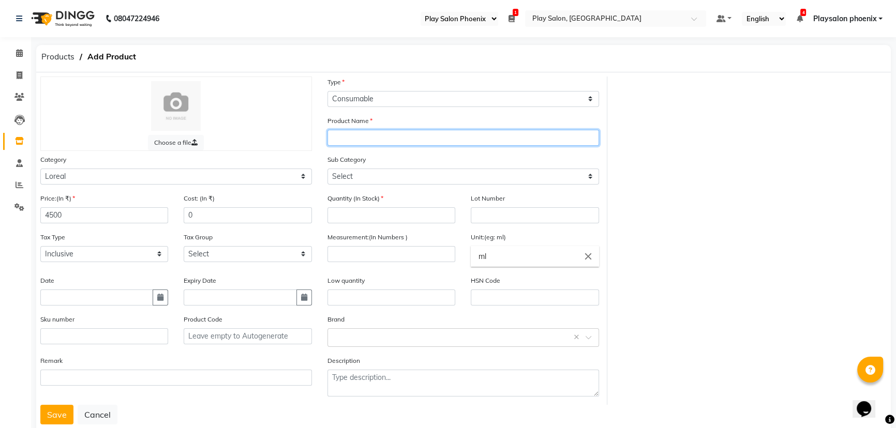
click at [348, 136] on input "text" at bounding box center [463, 138] width 272 height 16
type input "LP SE Vit Spec Shampoo 1500ml"
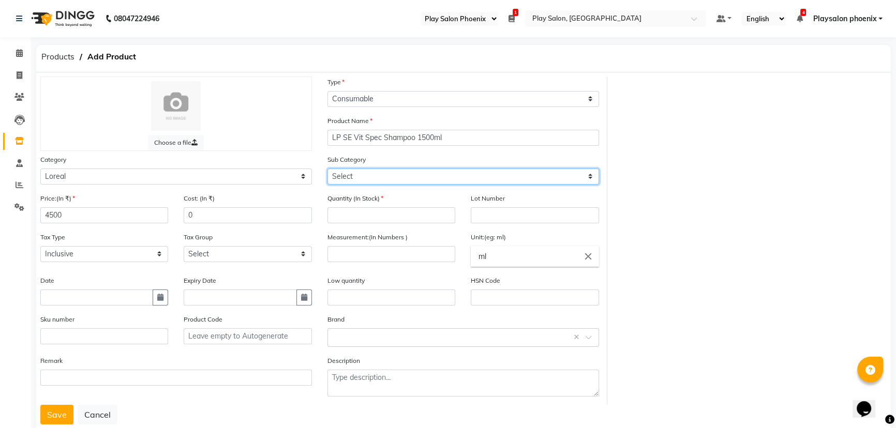
click at [361, 177] on select "Select Loreal Retail Loreal Salon Use Hair Colour Salon Use Matrix Salon Use Ma…" at bounding box center [463, 177] width 272 height 16
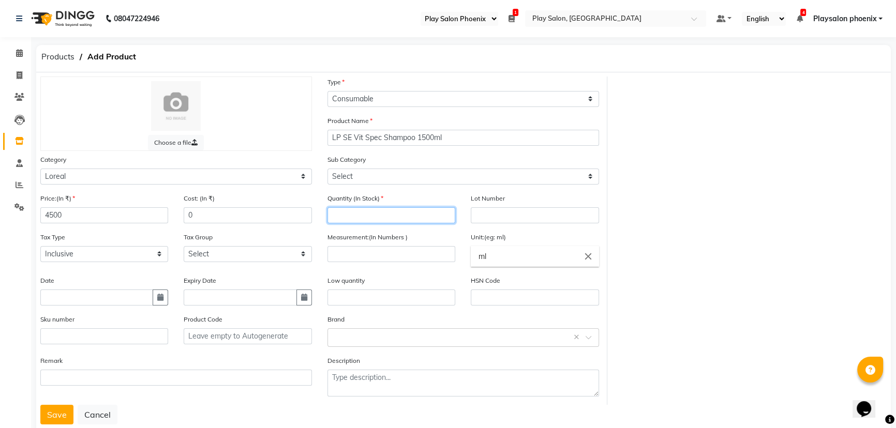
click at [361, 215] on input "number" at bounding box center [391, 215] width 128 height 16
type input "1"
click at [377, 254] on input "number" at bounding box center [391, 254] width 128 height 16
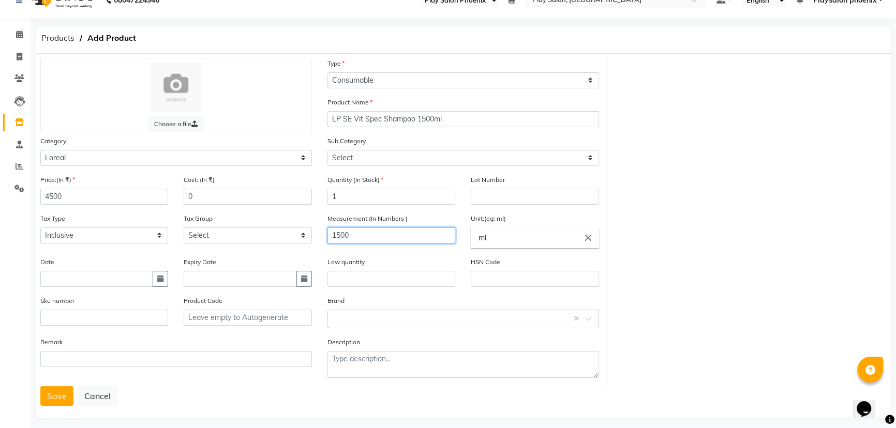
scroll to position [28, 0]
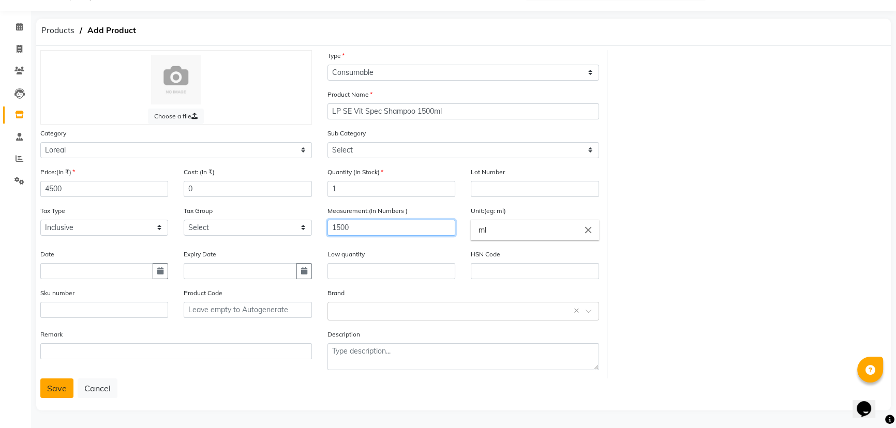
type input "1500"
click at [55, 390] on button "Save" at bounding box center [56, 389] width 33 height 20
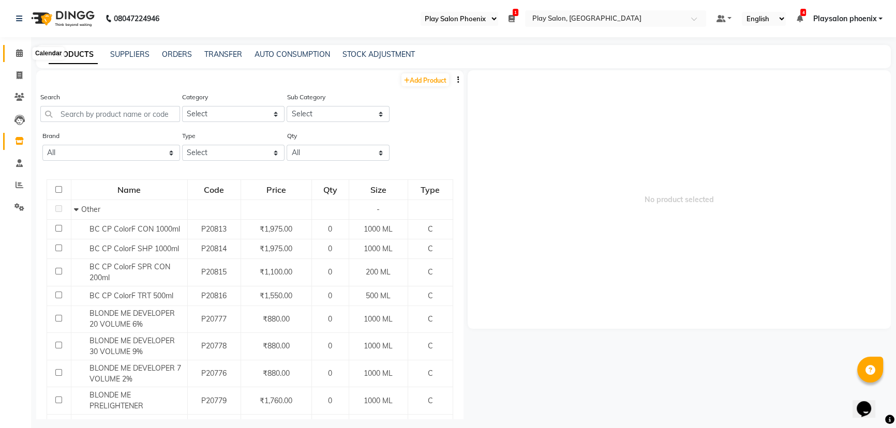
click at [18, 53] on icon at bounding box center [19, 53] width 7 height 8
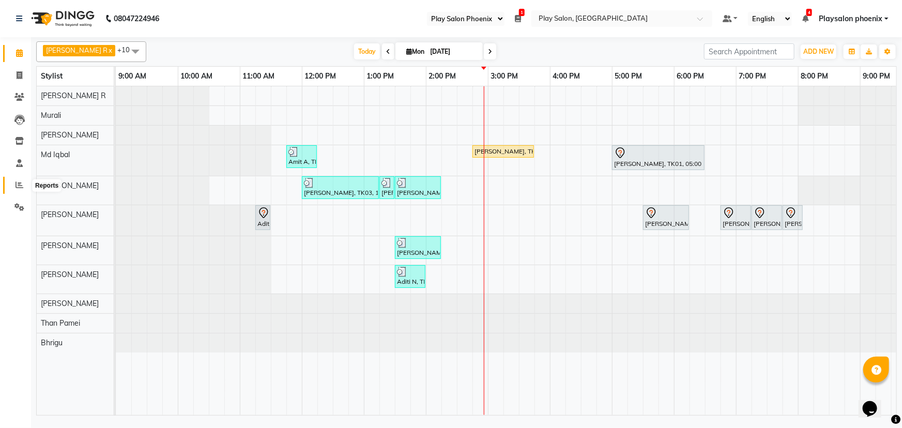
click at [19, 186] on icon at bounding box center [20, 185] width 8 height 8
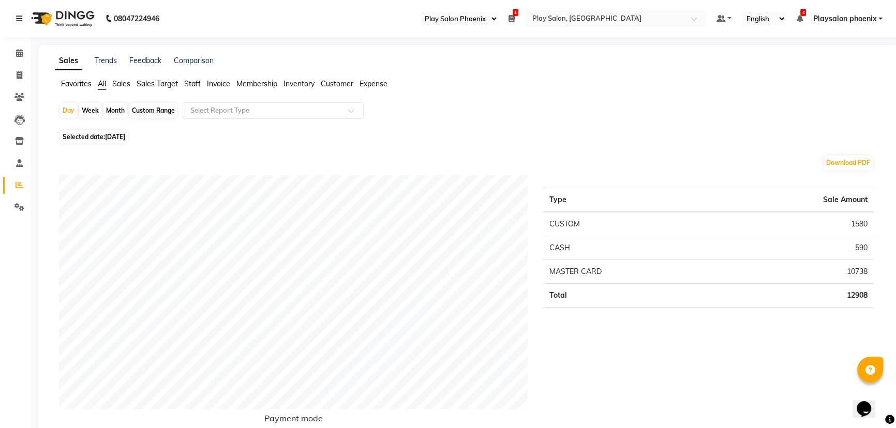
click at [121, 84] on span "Sales" at bounding box center [121, 83] width 18 height 9
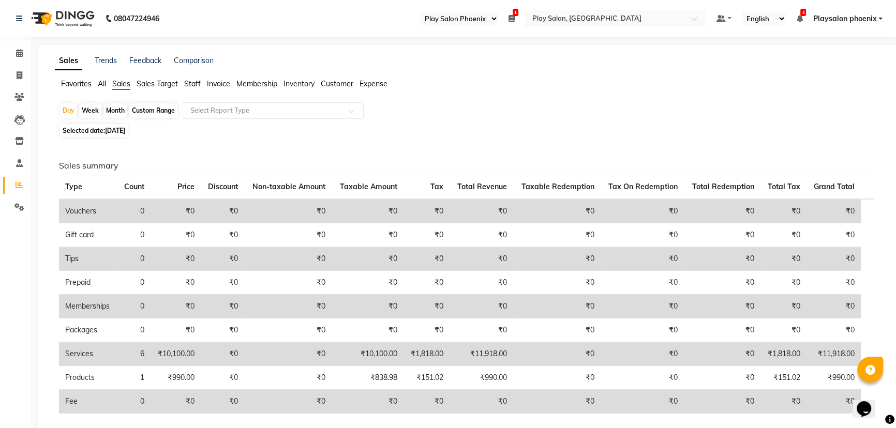
click at [98, 128] on span "Selected date: [DATE]" at bounding box center [94, 130] width 68 height 13
select select "9"
select select "2025"
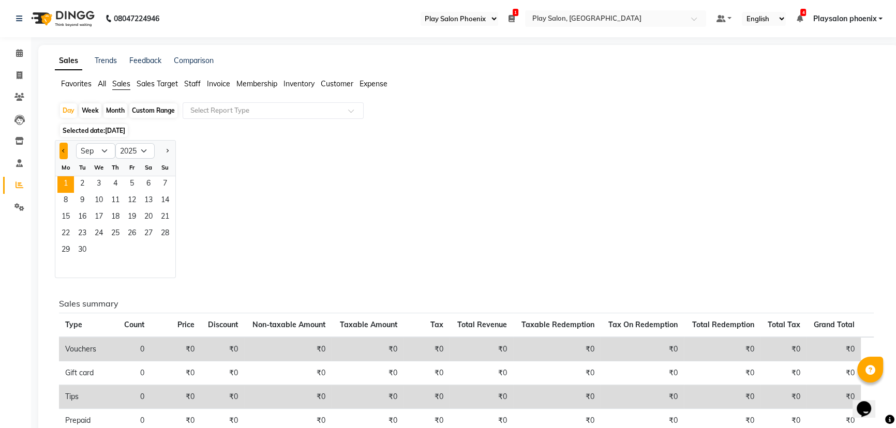
click at [65, 149] on button "Previous month" at bounding box center [63, 151] width 8 height 17
select select "8"
click at [164, 249] on span "31" at bounding box center [165, 251] width 17 height 17
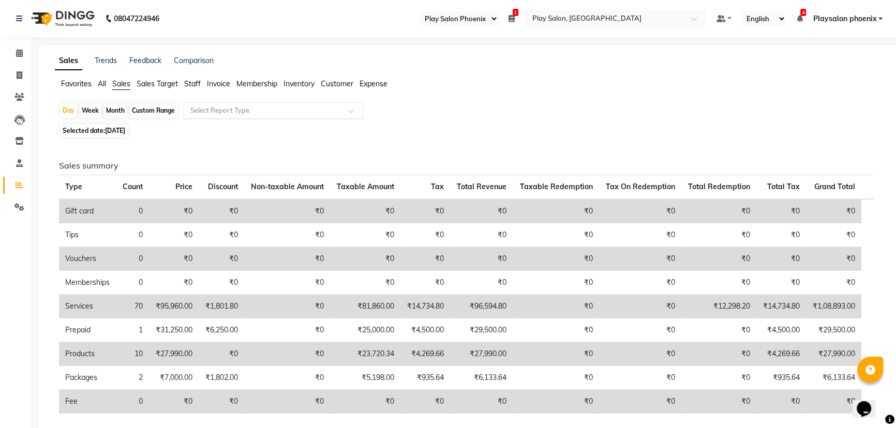
click at [217, 109] on input "text" at bounding box center [262, 110] width 149 height 10
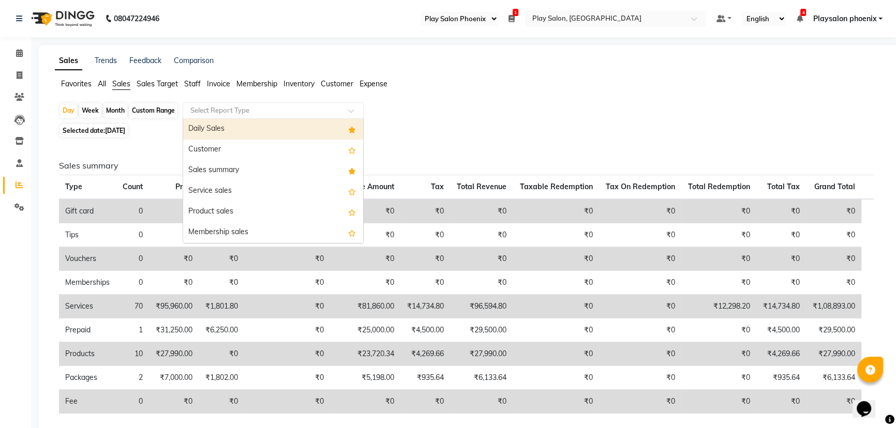
click at [219, 127] on div "Daily Sales" at bounding box center [273, 129] width 180 height 21
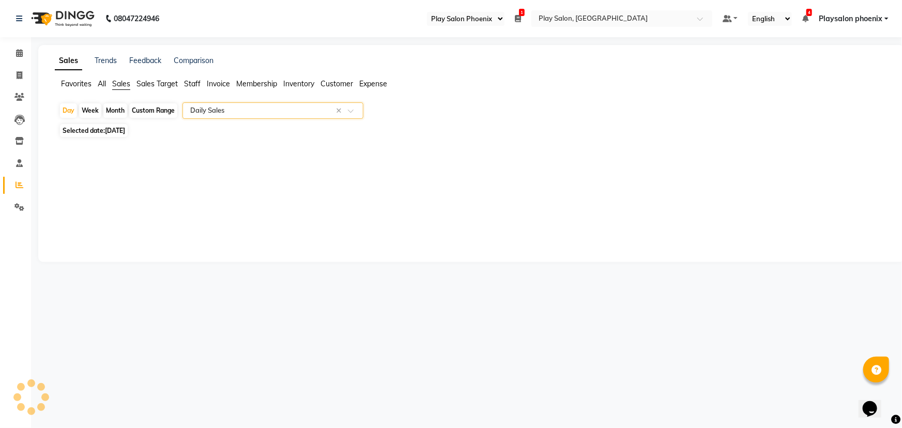
select select "full_report"
select select "csv"
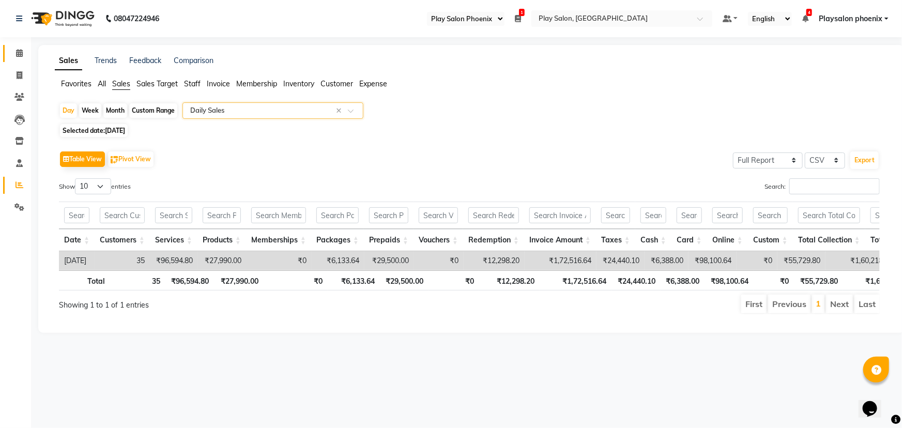
click at [22, 51] on icon at bounding box center [19, 53] width 7 height 8
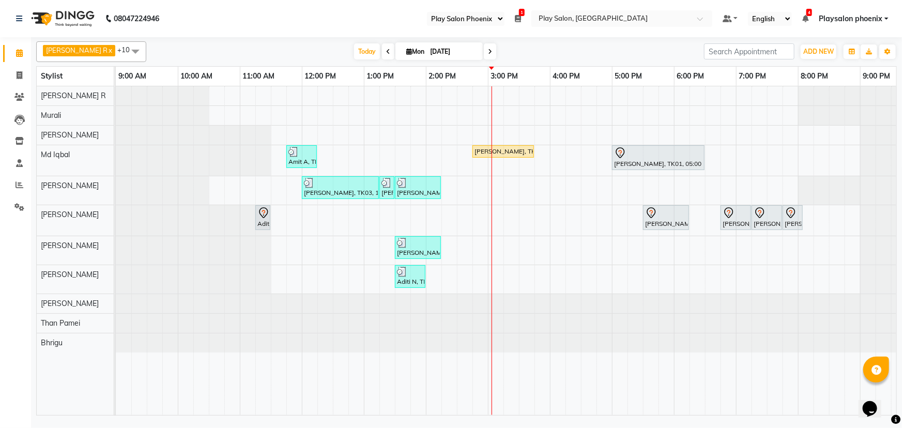
click at [496, 249] on div "Amit A, TK02, 11:45 AM-12:15 PM, Beard Shaping Ravi Prakash, TK06, 02:45 PM-03:…" at bounding box center [550, 250] width 869 height 329
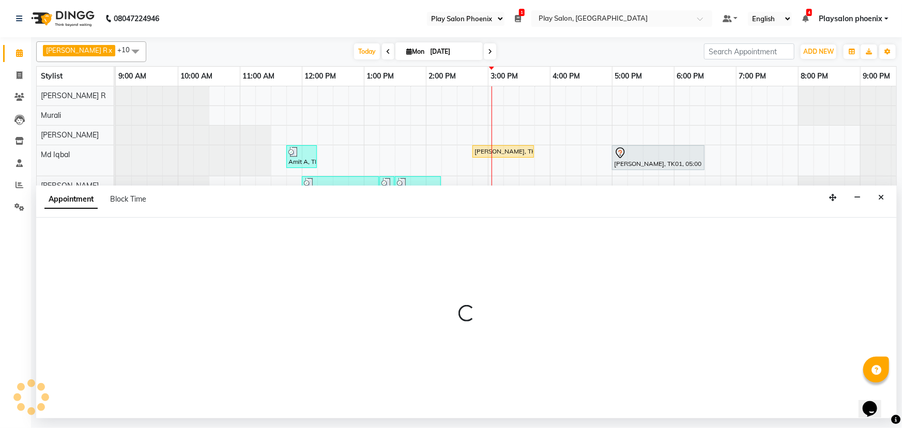
select select "81420"
select select "900"
select select "tentative"
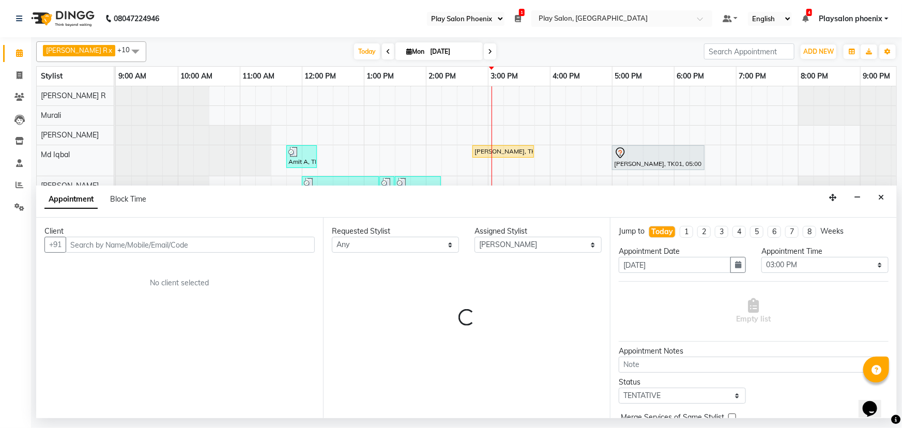
click at [110, 247] on input "text" at bounding box center [190, 245] width 249 height 16
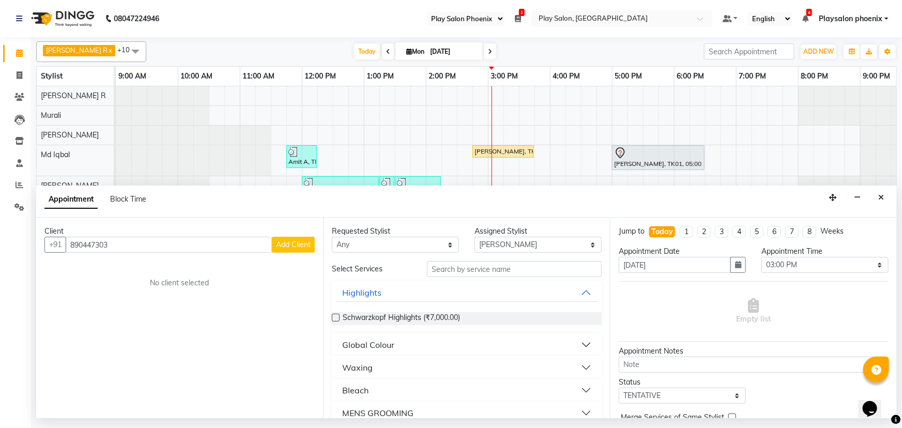
drag, startPoint x: 92, startPoint y: 245, endPoint x: 97, endPoint y: 244, distance: 5.7
click at [93, 244] on input "890447303" at bounding box center [169, 245] width 206 height 16
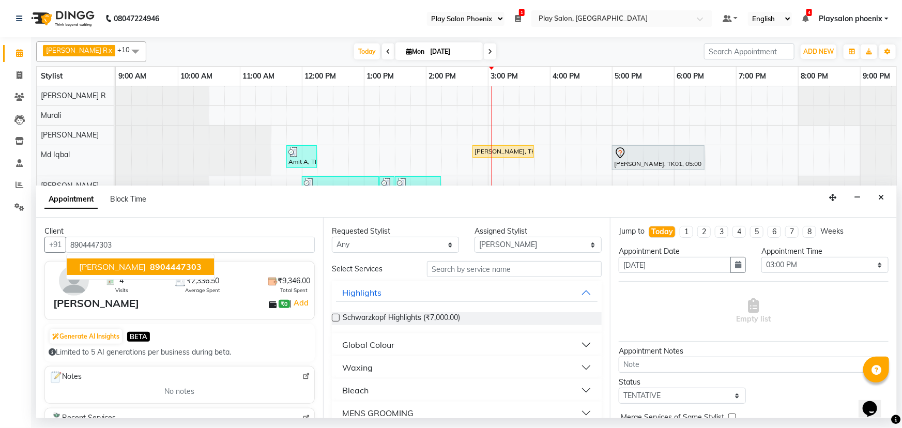
click at [110, 266] on span "[PERSON_NAME]" at bounding box center [112, 267] width 67 height 10
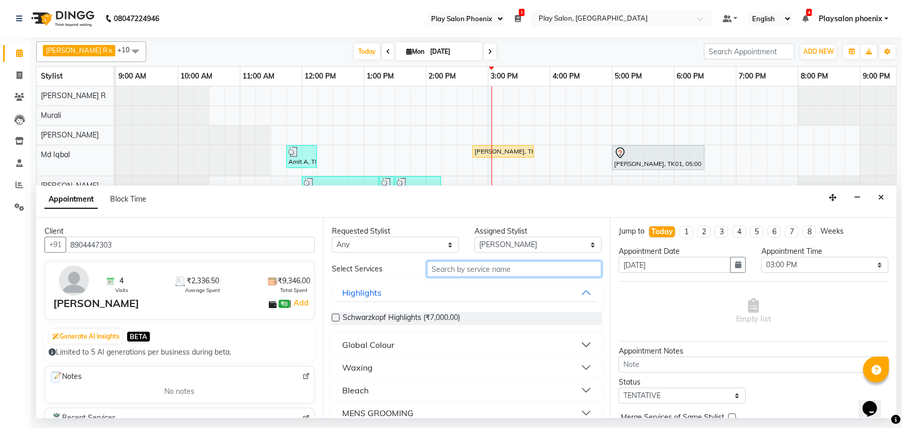
click at [446, 269] on input "text" at bounding box center [514, 269] width 175 height 16
click at [461, 273] on input "text" at bounding box center [514, 269] width 175 height 16
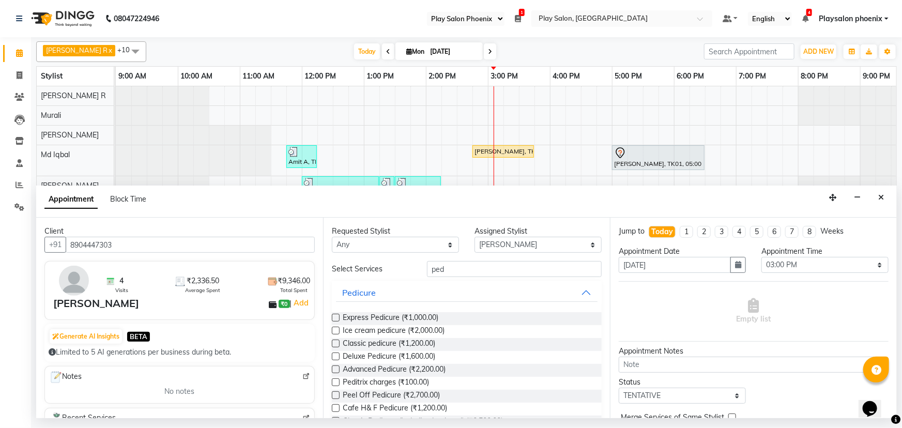
click at [336, 355] on label at bounding box center [336, 357] width 8 height 8
click at [336, 355] on input "checkbox" at bounding box center [335, 357] width 7 height 7
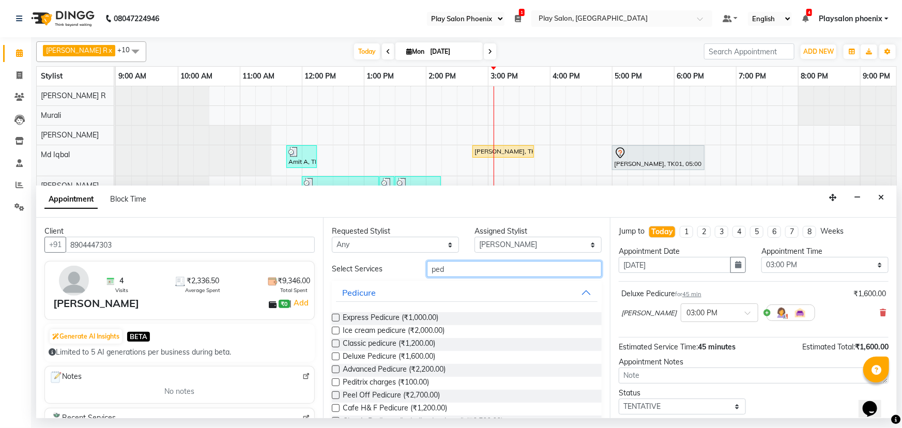
drag, startPoint x: 447, startPoint y: 273, endPoint x: 422, endPoint y: 268, distance: 25.8
click at [422, 268] on div "ped" at bounding box center [514, 269] width 190 height 16
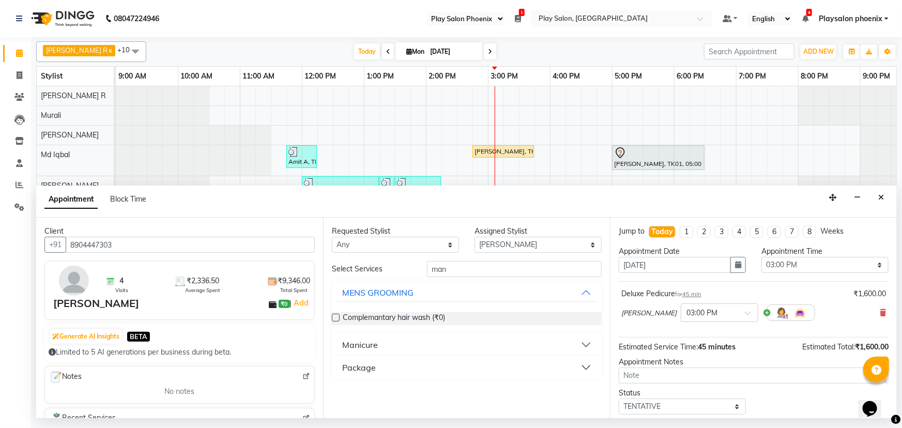
click at [369, 346] on div "Manicure" at bounding box center [360, 345] width 36 height 12
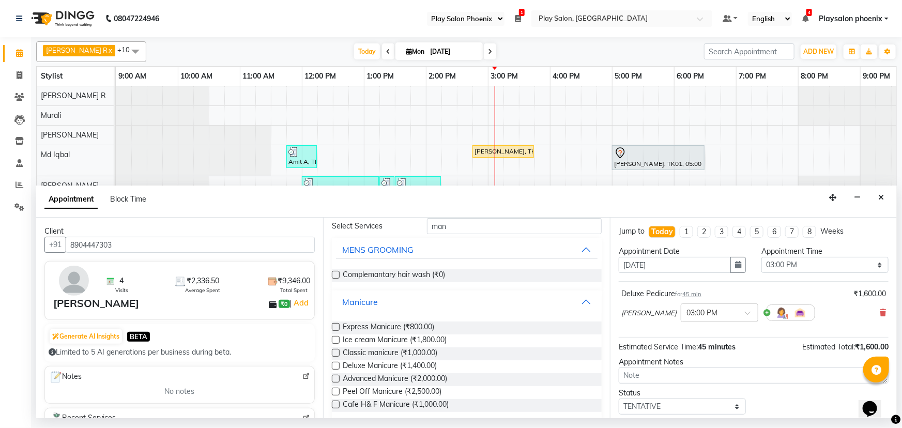
scroll to position [76, 0]
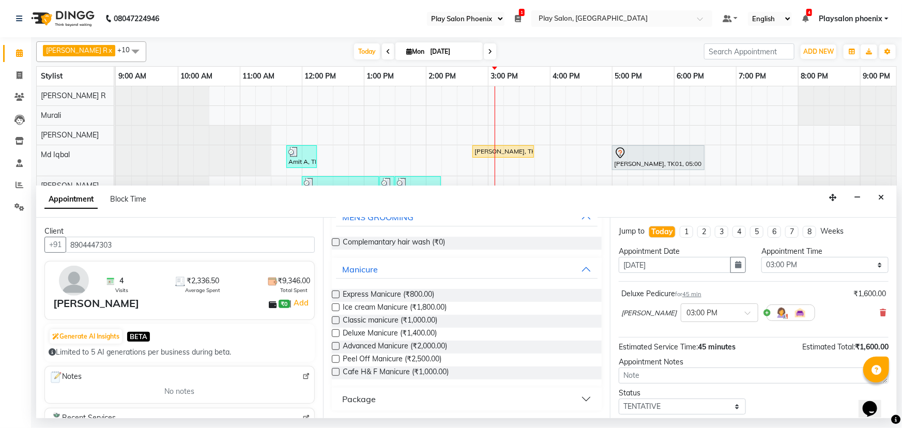
click at [336, 332] on label at bounding box center [336, 333] width 8 height 8
click at [336, 332] on input "checkbox" at bounding box center [335, 334] width 7 height 7
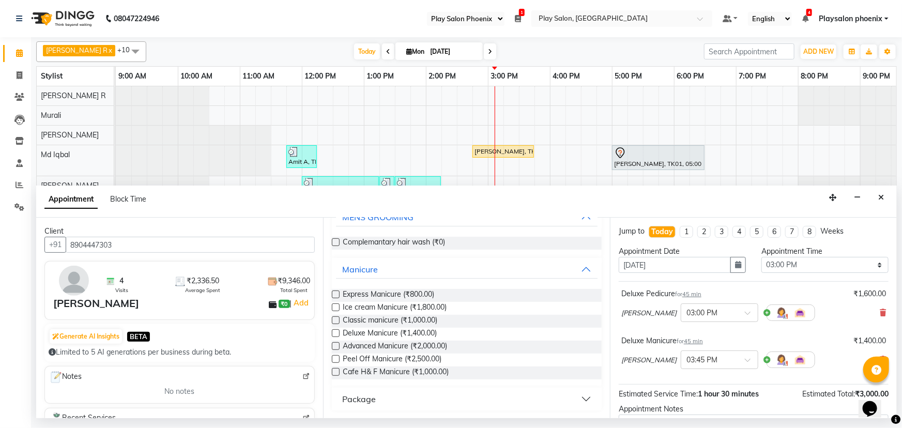
scroll to position [0, 0]
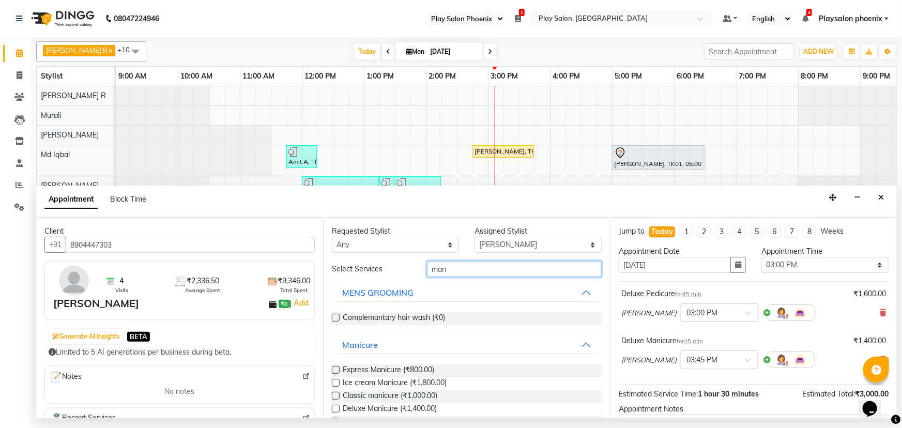
drag, startPoint x: 453, startPoint y: 269, endPoint x: 404, endPoint y: 272, distance: 48.2
click at [405, 272] on div "Select Services man" at bounding box center [466, 269] width 285 height 16
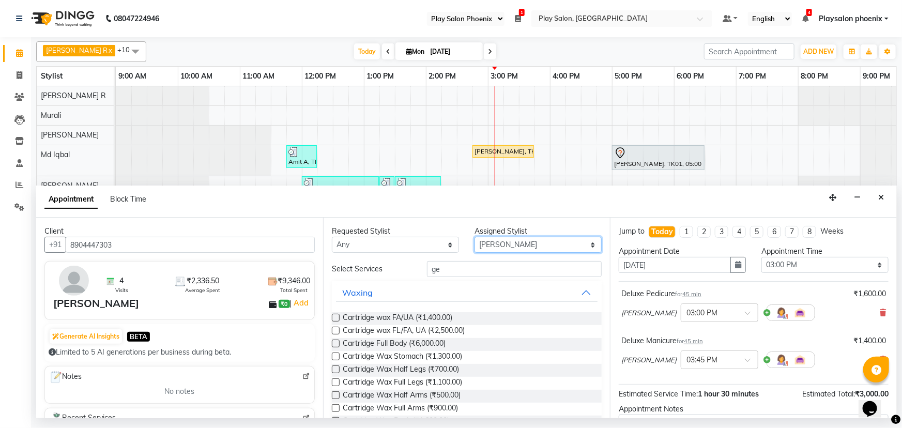
click at [500, 243] on select "Select Armaan Bhrigu Chytra [PERSON_NAME] General Technician . [PERSON_NAME] [P…" at bounding box center [538, 245] width 127 height 16
click at [475, 237] on select "Select Armaan Bhrigu Chytra [PERSON_NAME] General Technician . [PERSON_NAME] [P…" at bounding box center [538, 245] width 127 height 16
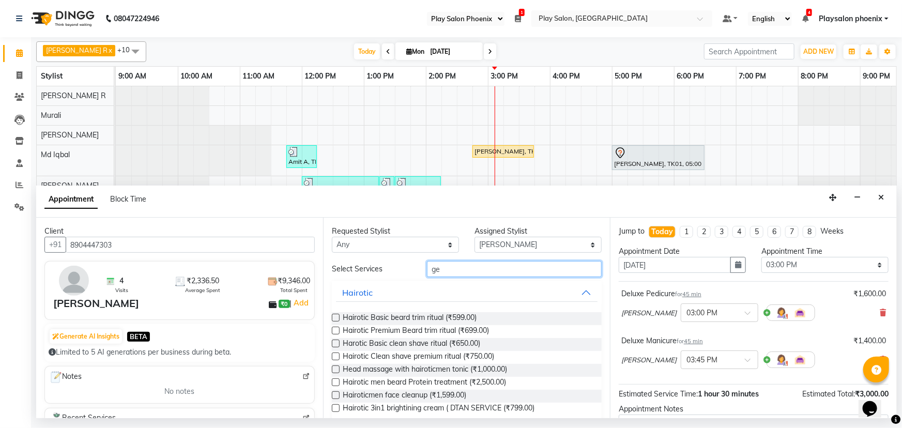
click at [444, 268] on input "ge" at bounding box center [514, 269] width 175 height 16
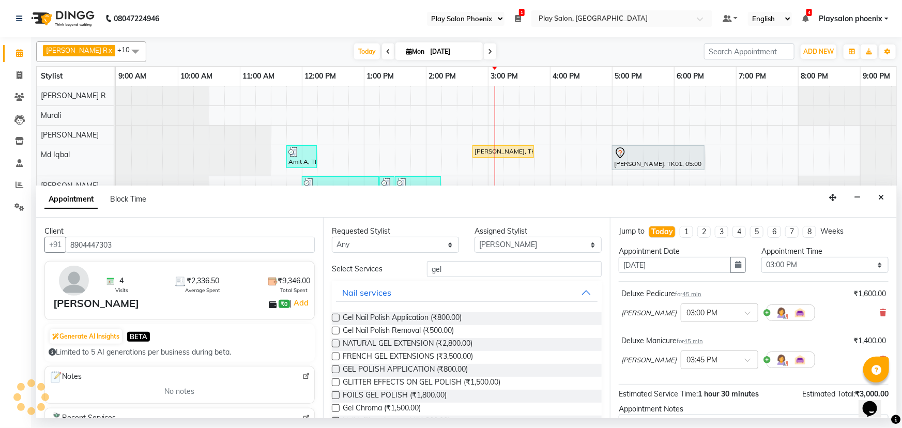
click at [335, 315] on label at bounding box center [336, 318] width 8 height 8
click at [335, 315] on input "checkbox" at bounding box center [335, 318] width 7 height 7
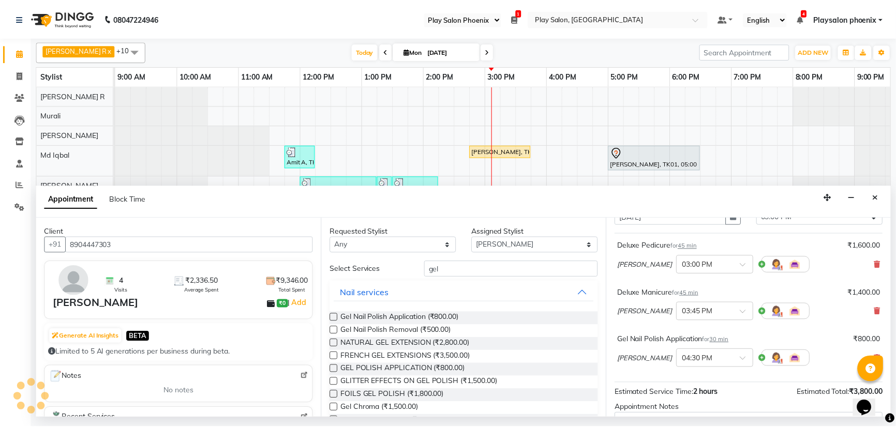
scroll to position [155, 0]
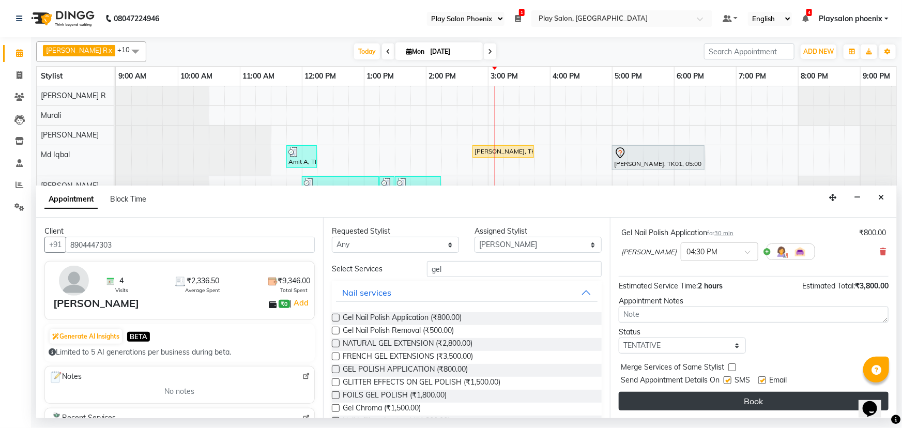
click at [732, 398] on button "Book" at bounding box center [754, 401] width 270 height 19
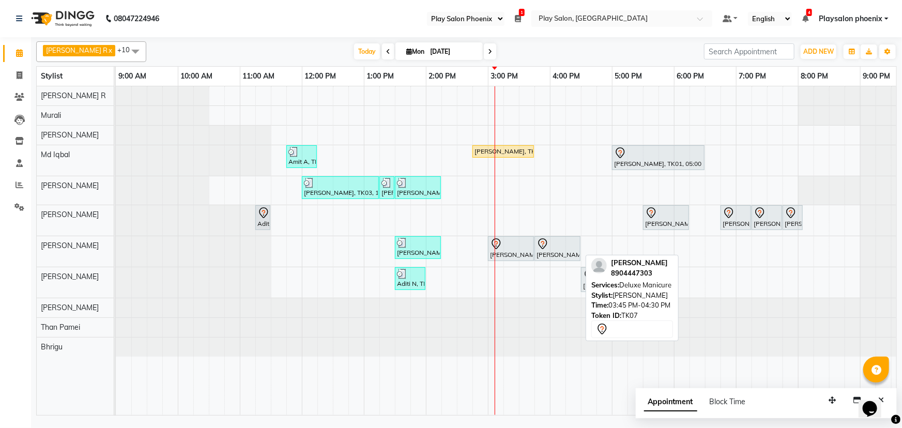
click at [553, 253] on div "Aparna Grover, TK07, 03:45 PM-04:30 PM, Deluxe Manicure" at bounding box center [558, 249] width 44 height 22
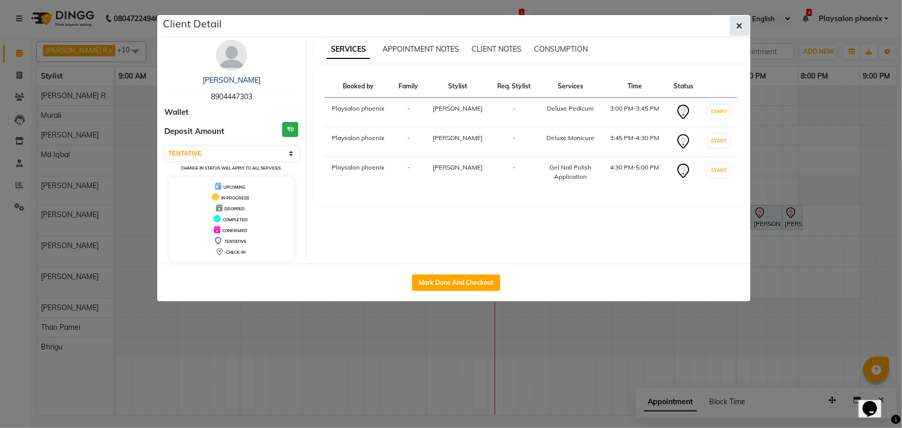
click at [740, 25] on icon "button" at bounding box center [740, 26] width 6 height 8
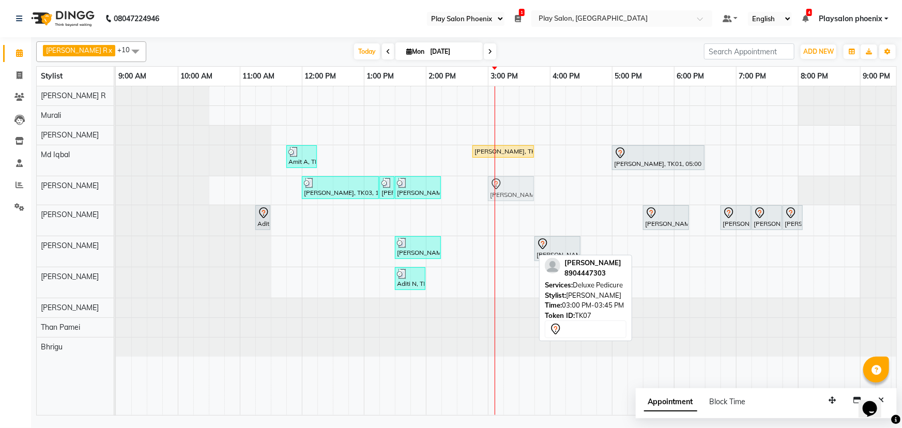
drag, startPoint x: 512, startPoint y: 247, endPoint x: 517, endPoint y: 193, distance: 53.4
click at [517, 193] on tbody "Amit A, TK02, 11:45 AM-12:15 PM, Beard Shaping Ravi Prakash, TK06, 02:45 PM-03:…" at bounding box center [550, 221] width 869 height 270
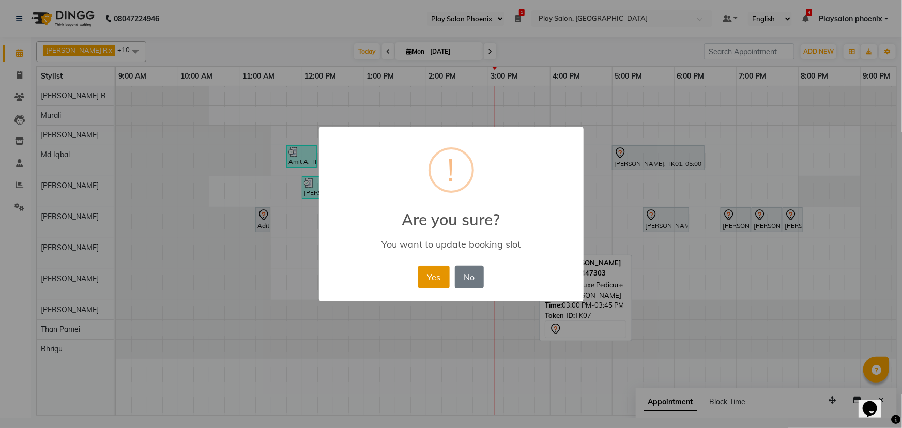
click at [439, 278] on button "Yes" at bounding box center [434, 277] width 32 height 23
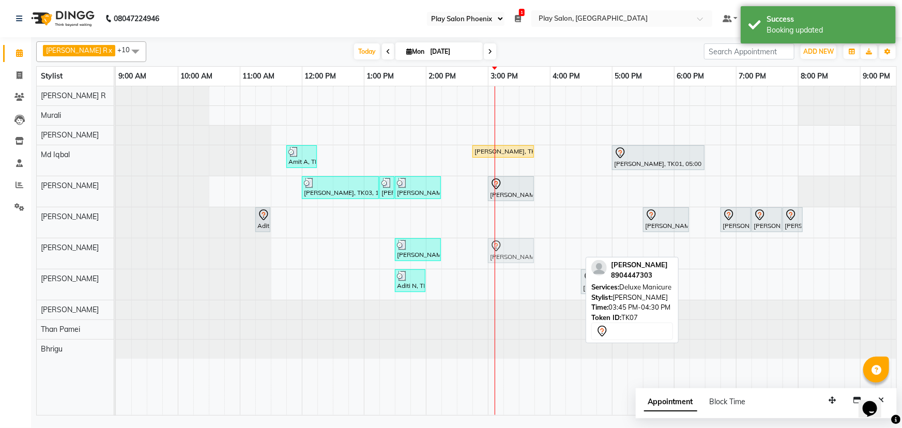
drag, startPoint x: 546, startPoint y: 253, endPoint x: 517, endPoint y: 254, distance: 29.0
click at [116, 257] on div "Sakshi Singh, TK03, 01:30 PM-02:15 PM, Classic manicure Aparna Grover, TK07, 03…" at bounding box center [116, 253] width 0 height 31
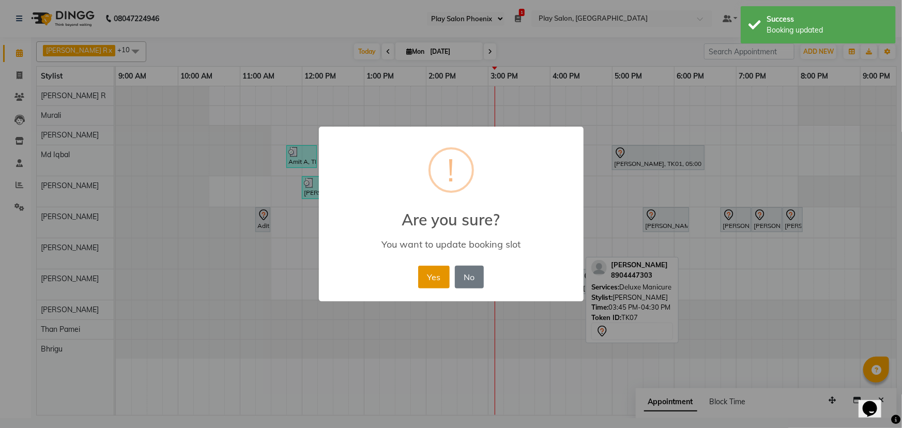
drag, startPoint x: 434, startPoint y: 275, endPoint x: 443, endPoint y: 274, distance: 8.3
click at [435, 274] on button "Yes" at bounding box center [434, 277] width 32 height 23
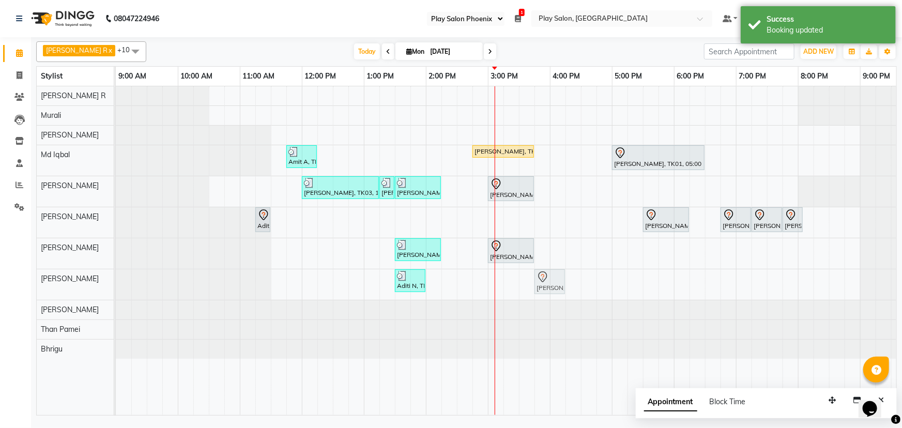
drag, startPoint x: 586, startPoint y: 281, endPoint x: 539, endPoint y: 284, distance: 47.2
click at [116, 284] on div "Aditi N, TK05, 01:30 PM-02:00 PM, Gel Nail Polish Removal Aparna Grover, TK07, …" at bounding box center [116, 284] width 0 height 31
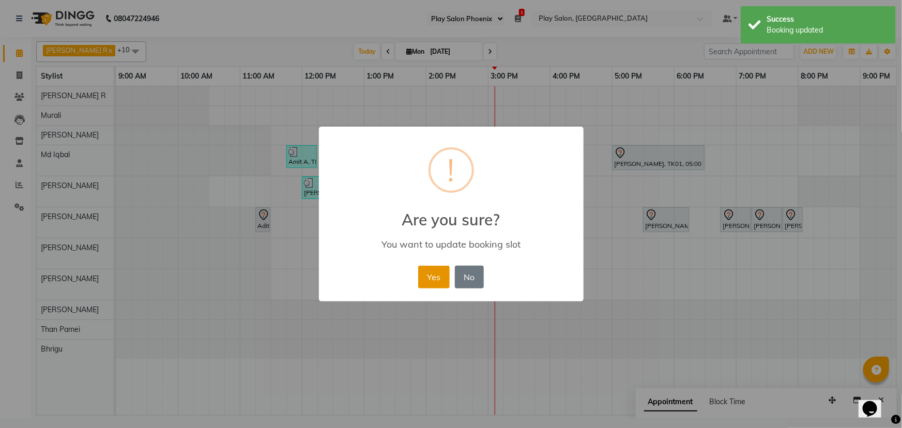
drag, startPoint x: 428, startPoint y: 275, endPoint x: 462, endPoint y: 207, distance: 75.4
click at [428, 274] on button "Yes" at bounding box center [434, 277] width 32 height 23
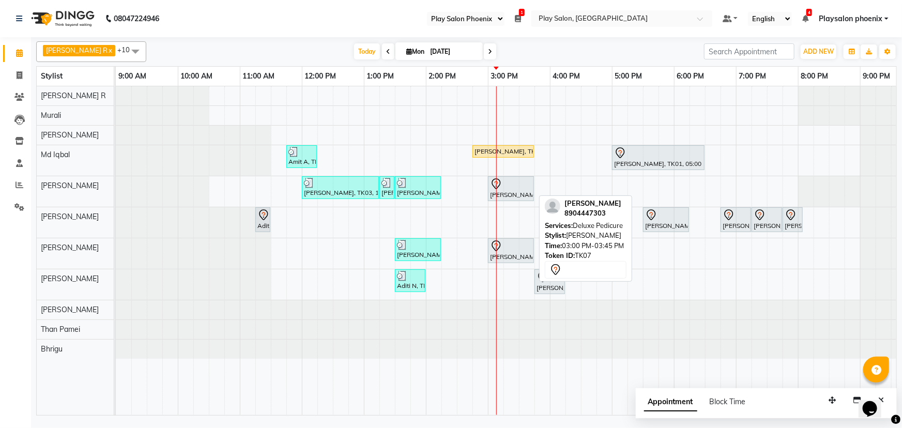
click at [508, 190] on div "Aparna Grover, TK07, 03:00 PM-03:45 PM, Deluxe Pedicure" at bounding box center [511, 189] width 44 height 22
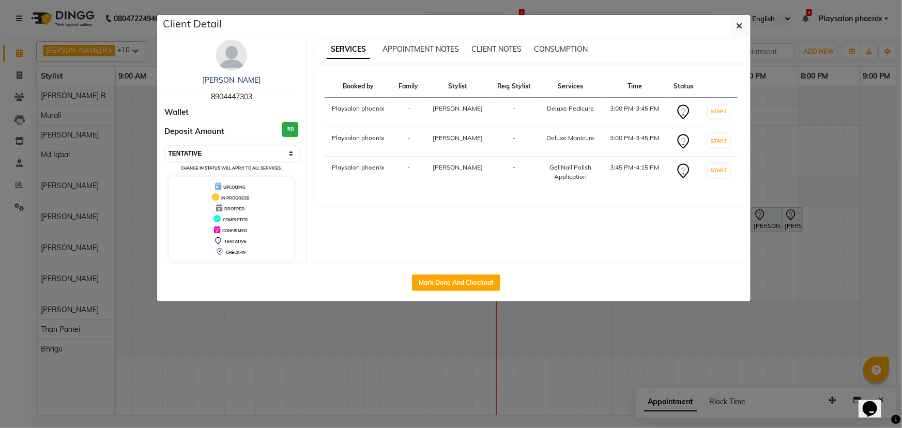
click at [226, 154] on select "Select IN SERVICE CONFIRMED TENTATIVE CHECK IN MARK DONE DROPPED UPCOMING" at bounding box center [233, 153] width 134 height 14
click at [166, 146] on select "Select IN SERVICE CONFIRMED TENTATIVE CHECK IN MARK DONE DROPPED UPCOMING" at bounding box center [233, 153] width 134 height 14
click at [741, 24] on icon "button" at bounding box center [740, 26] width 6 height 8
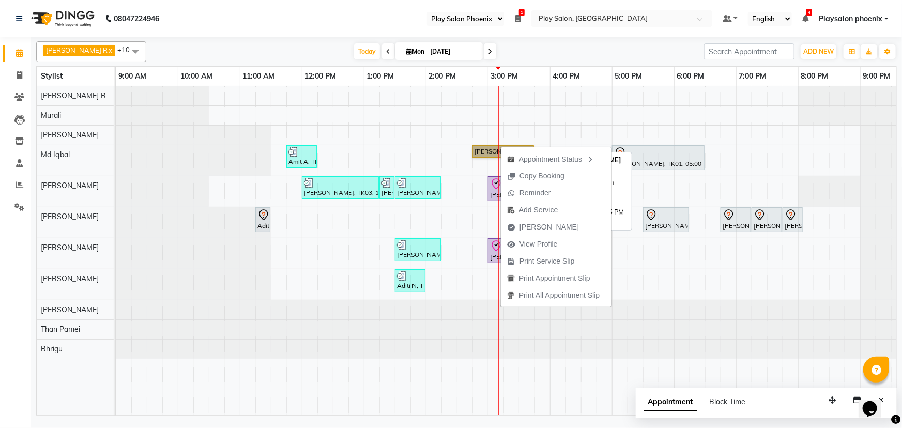
click at [486, 150] on link "Ravi Prakash, TK06, 02:45 PM-03:45 PM, Hair Cut Men (Head Stylist)" at bounding box center [504, 151] width 62 height 12
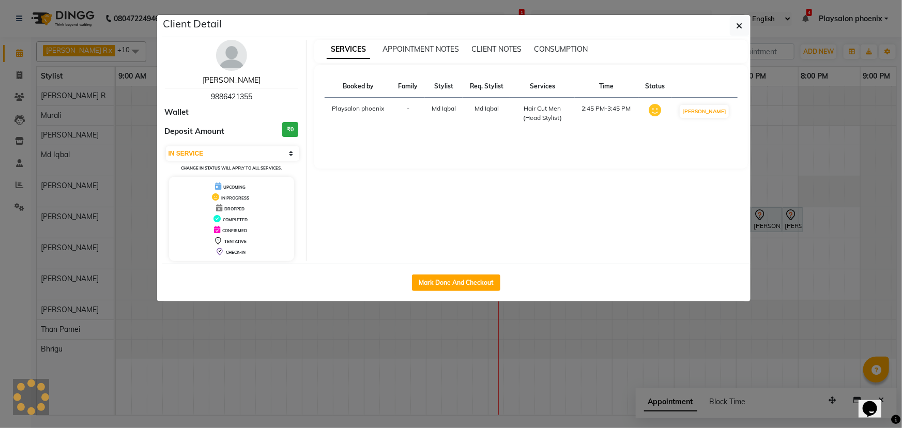
click at [227, 80] on link "[PERSON_NAME]" at bounding box center [232, 80] width 58 height 9
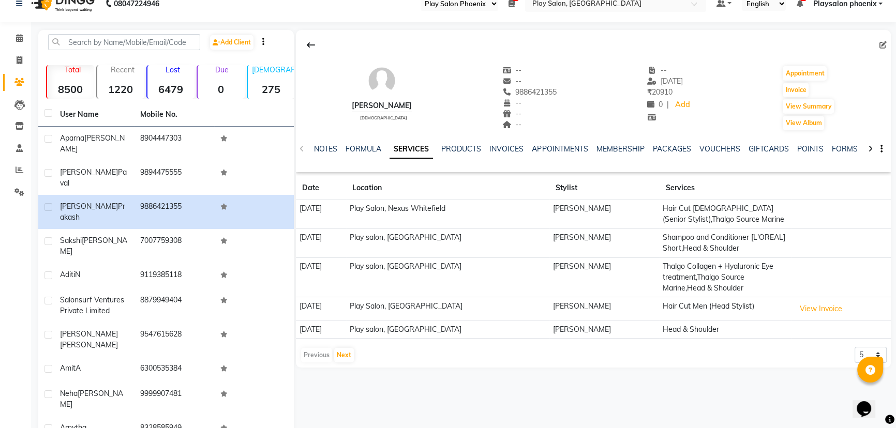
scroll to position [28, 0]
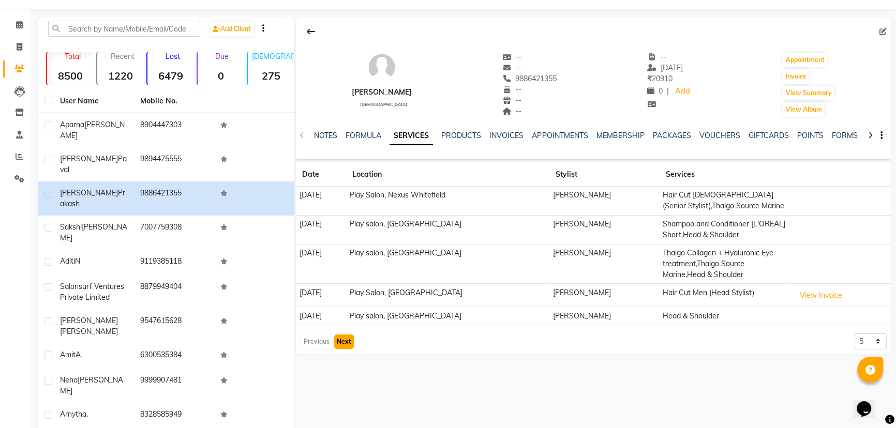
click at [342, 341] on button "Next" at bounding box center [344, 342] width 20 height 14
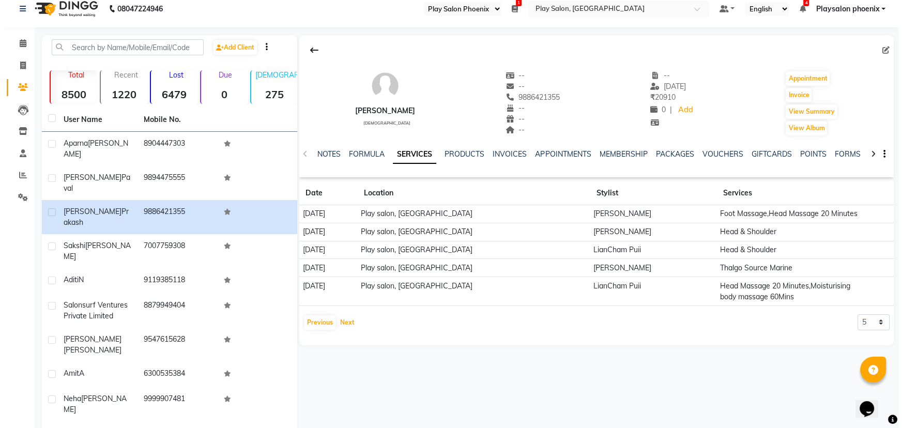
scroll to position [0, 0]
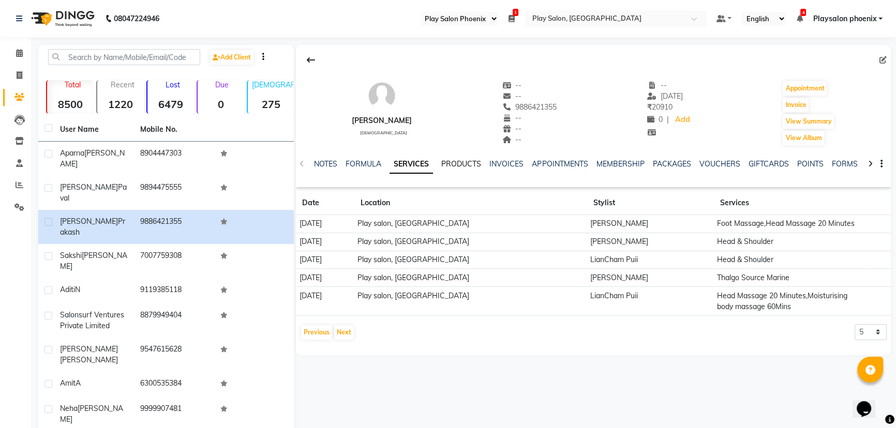
click at [466, 165] on link "PRODUCTS" at bounding box center [461, 163] width 40 height 9
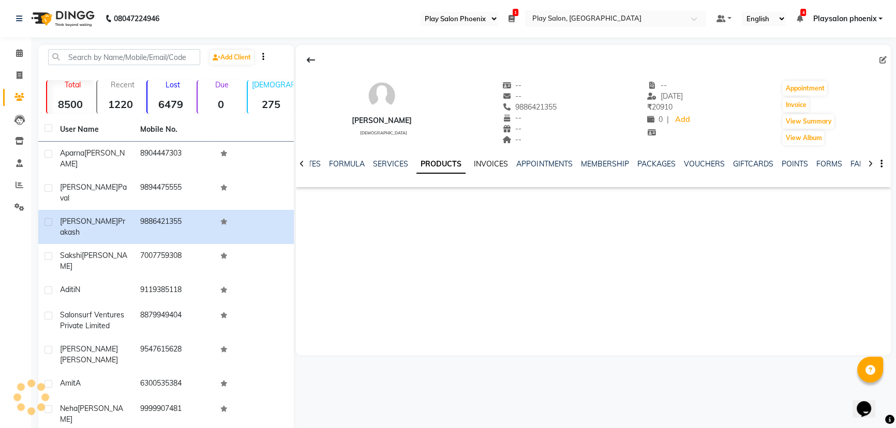
click at [484, 161] on link "INVOICES" at bounding box center [491, 163] width 34 height 9
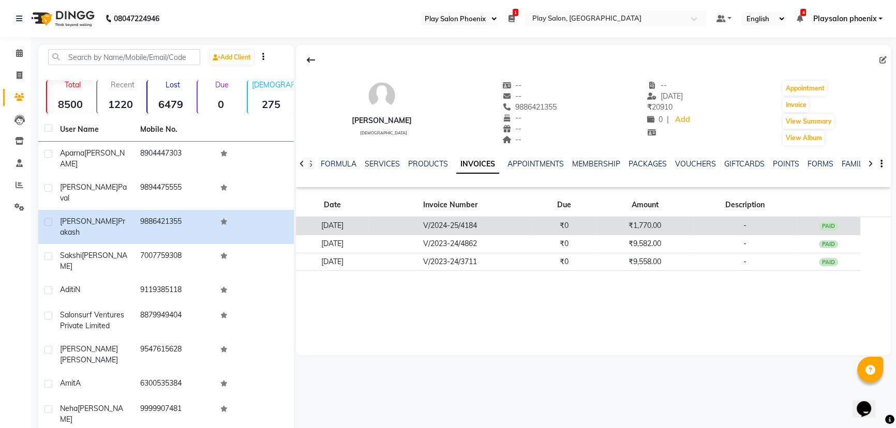
click at [833, 226] on div "PAID" at bounding box center [829, 226] width 20 height 8
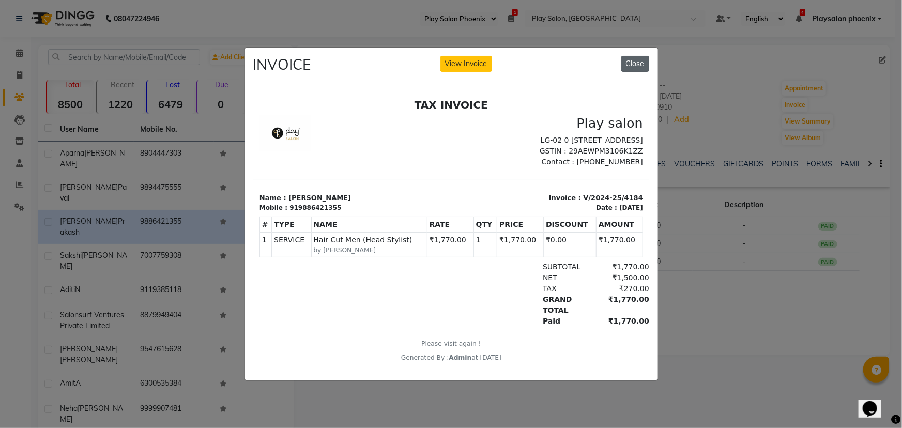
click at [634, 62] on button "Close" at bounding box center [636, 64] width 28 height 16
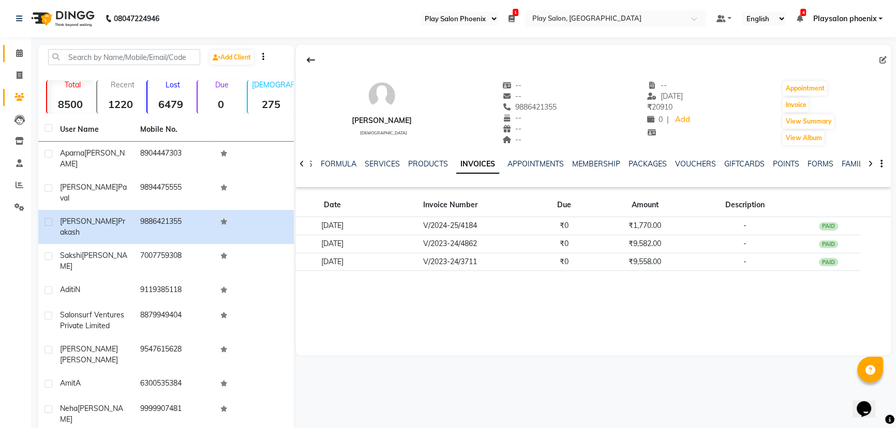
click at [21, 53] on icon at bounding box center [19, 53] width 7 height 8
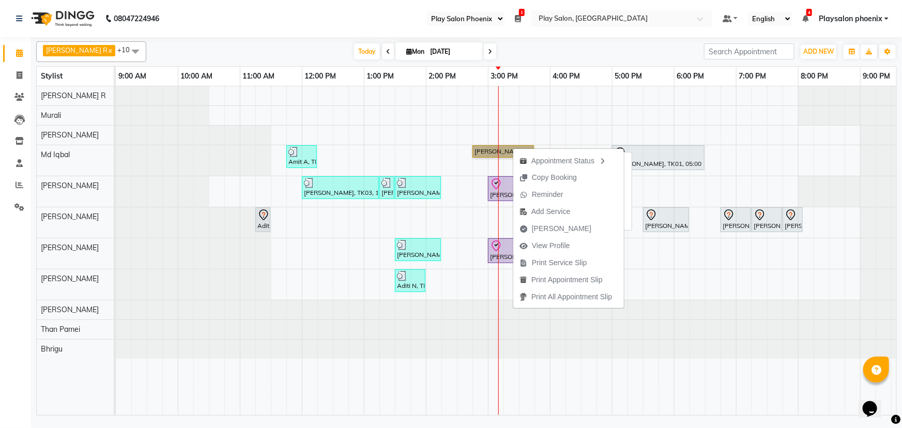
click at [493, 149] on link "Ravi Prakash, TK06, 02:45 PM-03:45 PM, Hair Cut Men (Head Stylist)" at bounding box center [504, 151] width 62 height 12
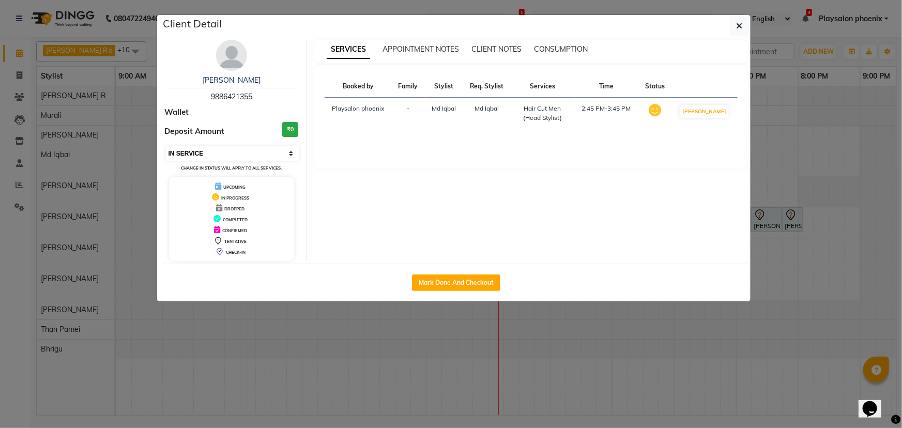
click at [199, 150] on select "Select IN SERVICE CONFIRMED TENTATIVE CHECK IN MARK DONE DROPPED UPCOMING" at bounding box center [233, 153] width 134 height 14
click at [166, 146] on select "Select IN SERVICE CONFIRMED TENTATIVE CHECK IN MARK DONE DROPPED UPCOMING" at bounding box center [233, 153] width 134 height 14
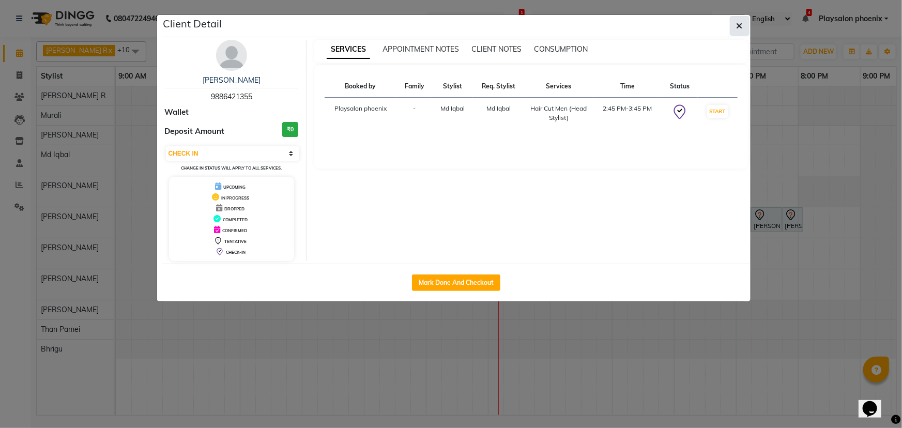
click at [743, 27] on icon "button" at bounding box center [740, 26] width 6 height 8
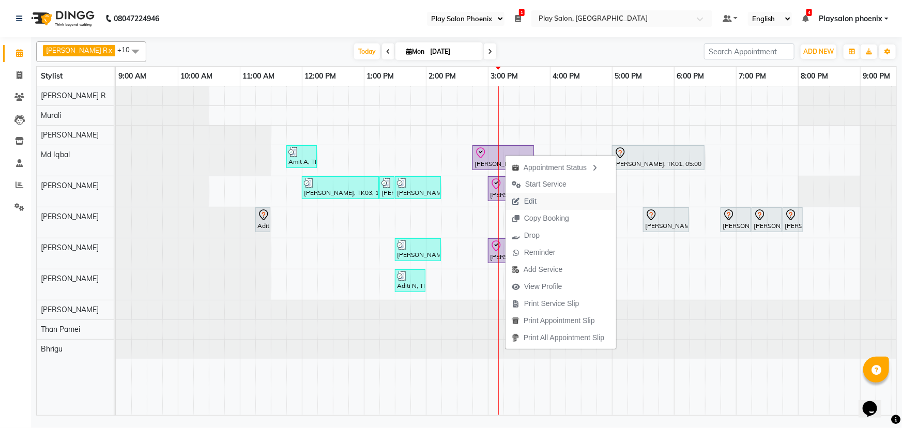
click at [533, 202] on span "Edit" at bounding box center [530, 201] width 12 height 11
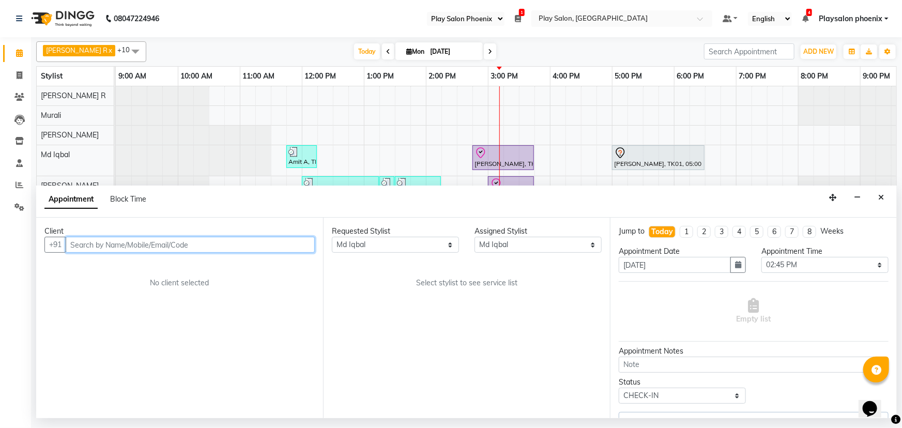
scroll to position [0, 87]
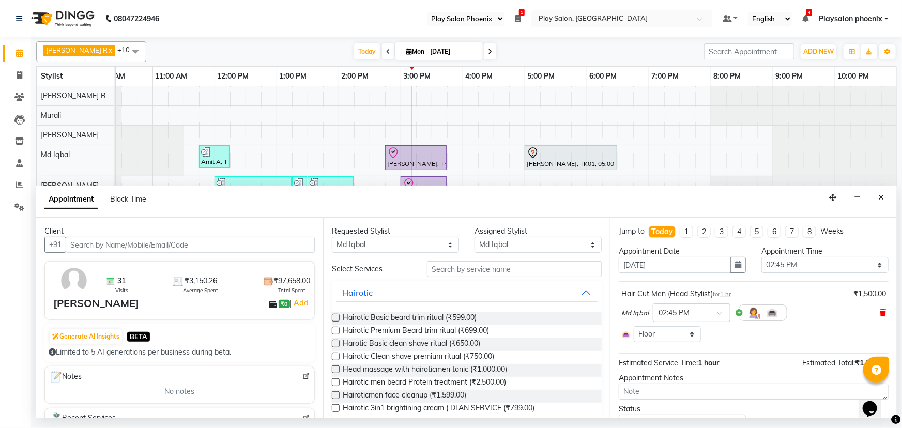
click at [880, 313] on icon at bounding box center [883, 312] width 6 height 7
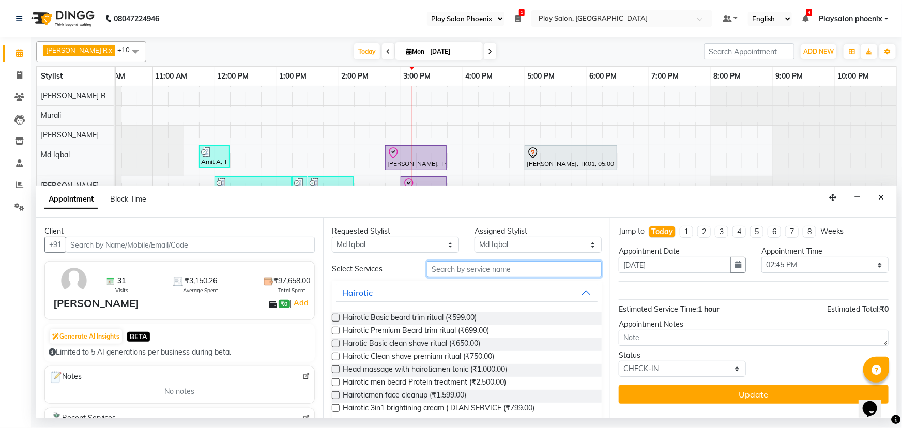
click at [446, 270] on input "text" at bounding box center [514, 269] width 175 height 16
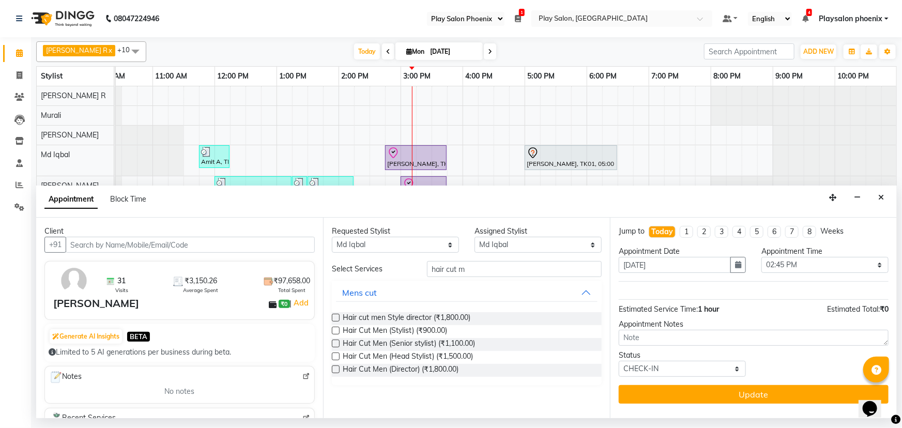
click at [336, 318] on label at bounding box center [336, 318] width 8 height 8
click at [336, 318] on input "checkbox" at bounding box center [335, 318] width 7 height 7
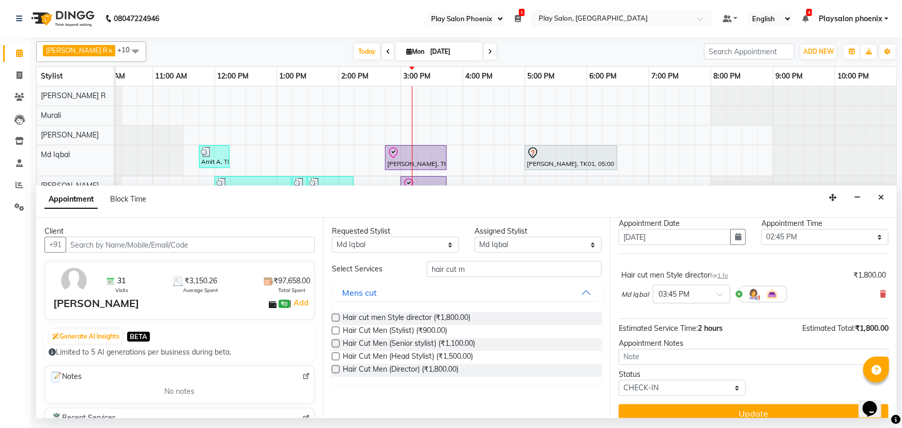
scroll to position [40, 0]
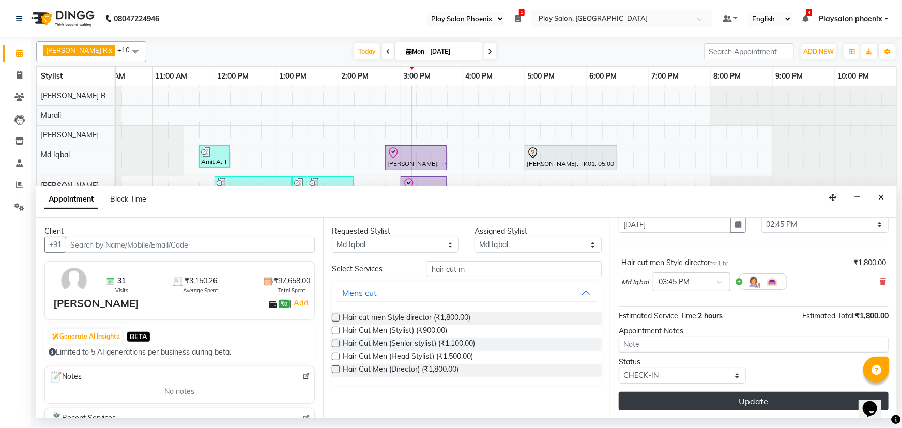
click at [751, 402] on button "Update" at bounding box center [754, 401] width 270 height 19
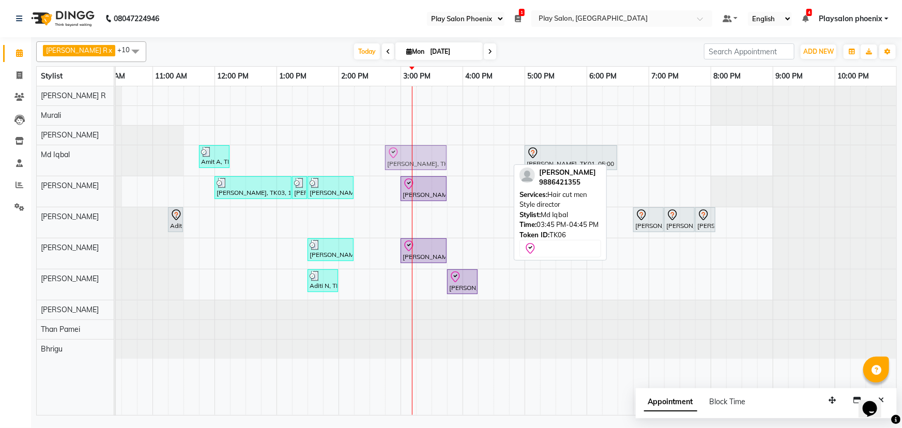
drag, startPoint x: 464, startPoint y: 160, endPoint x: 402, endPoint y: 160, distance: 61.5
click at [28, 160] on div "Amit A, TK02, 11:45 AM-12:15 PM, Beard Shaping Ravi Prakash, TK06, 03:45 PM-04:…" at bounding box center [28, 160] width 0 height 31
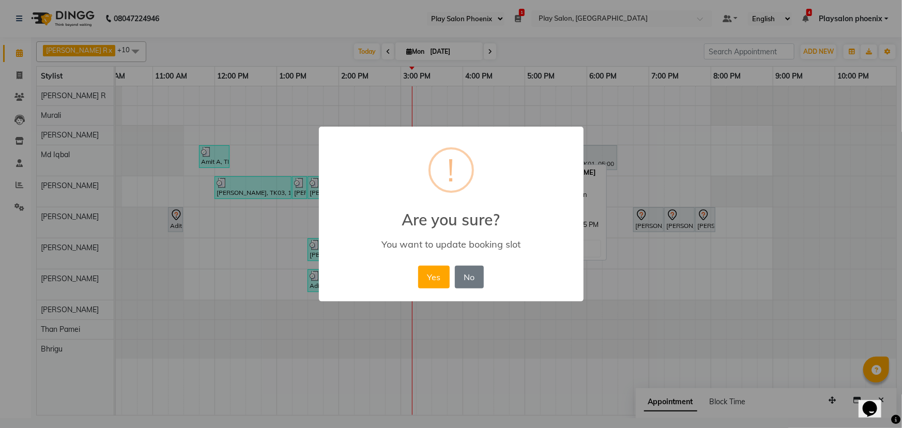
drag, startPoint x: 436, startPoint y: 276, endPoint x: 561, endPoint y: 188, distance: 153.2
click at [436, 276] on button "Yes" at bounding box center [434, 277] width 32 height 23
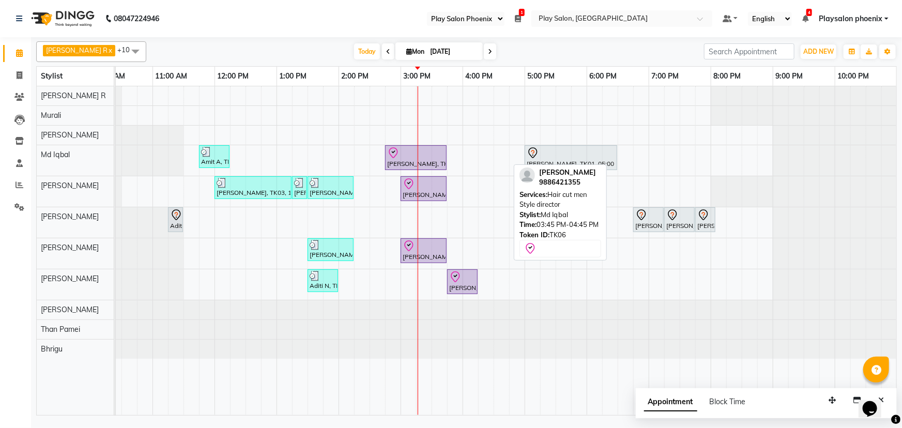
click at [680, 404] on span "Appointment" at bounding box center [670, 402] width 53 height 19
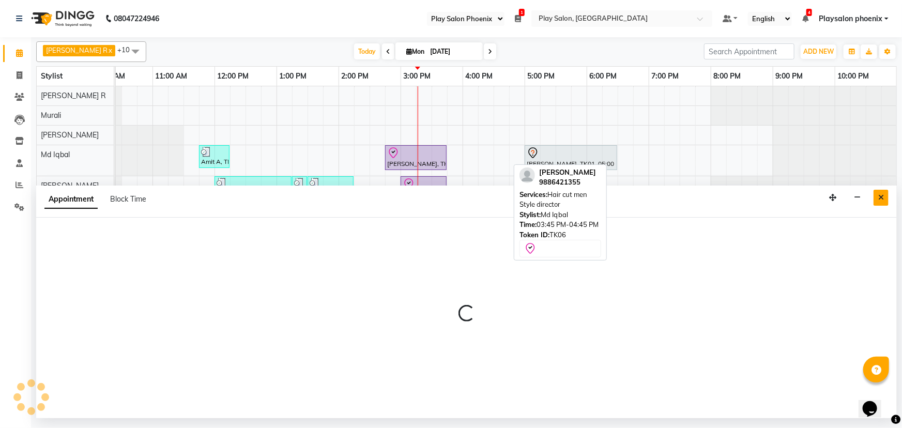
click at [883, 198] on icon "Close" at bounding box center [882, 197] width 6 height 7
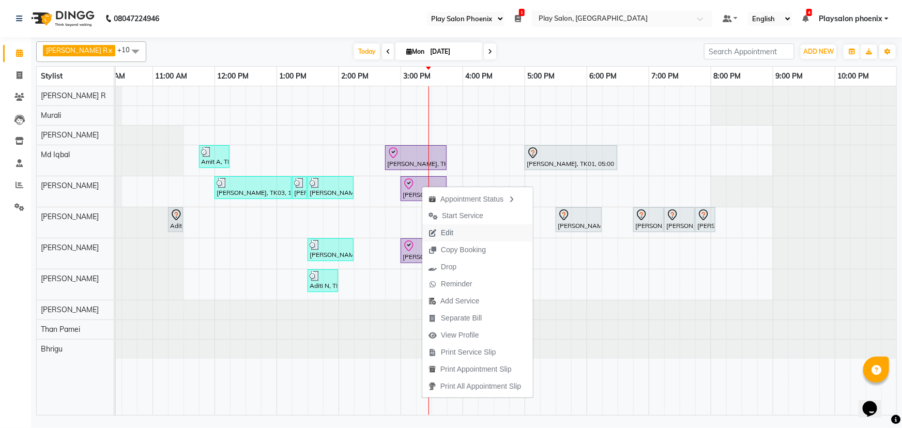
click at [459, 236] on span "Edit" at bounding box center [441, 232] width 37 height 17
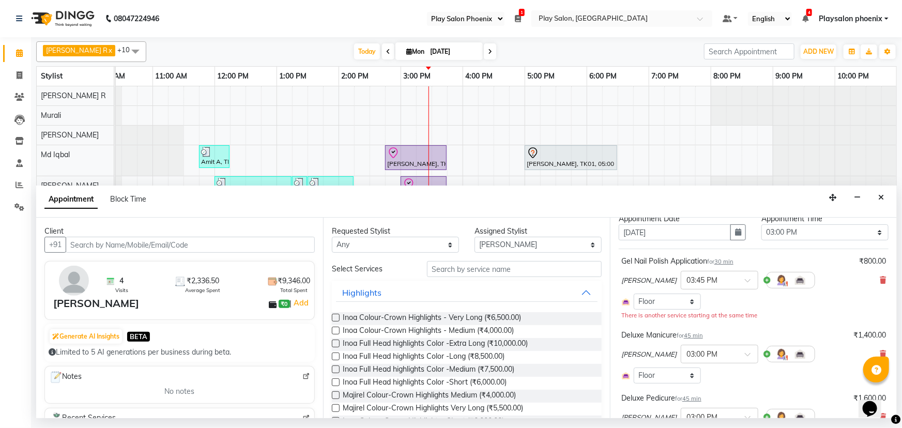
scroll to position [47, 0]
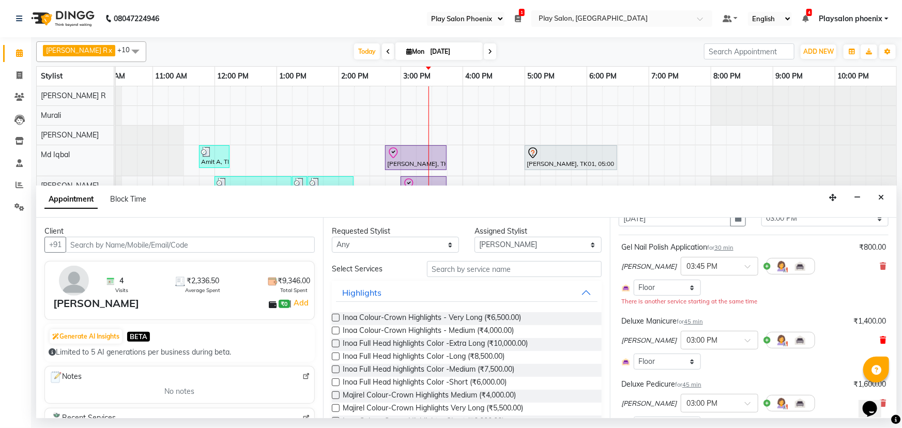
click at [880, 339] on icon at bounding box center [883, 340] width 6 height 7
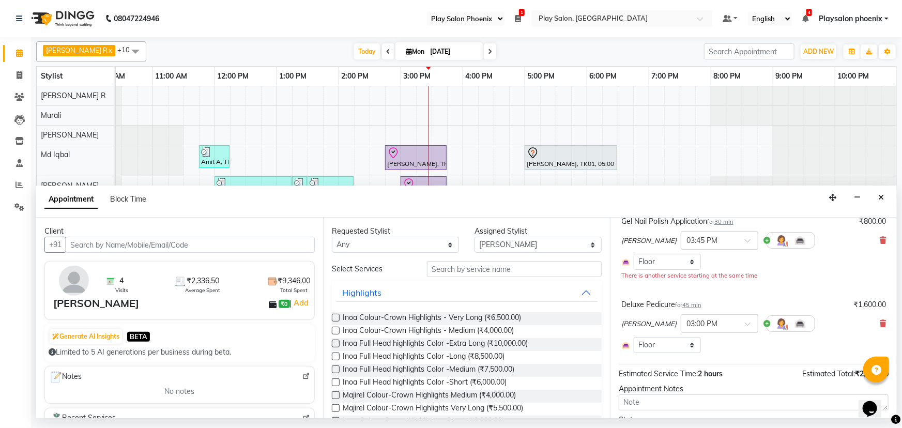
scroll to position [94, 0]
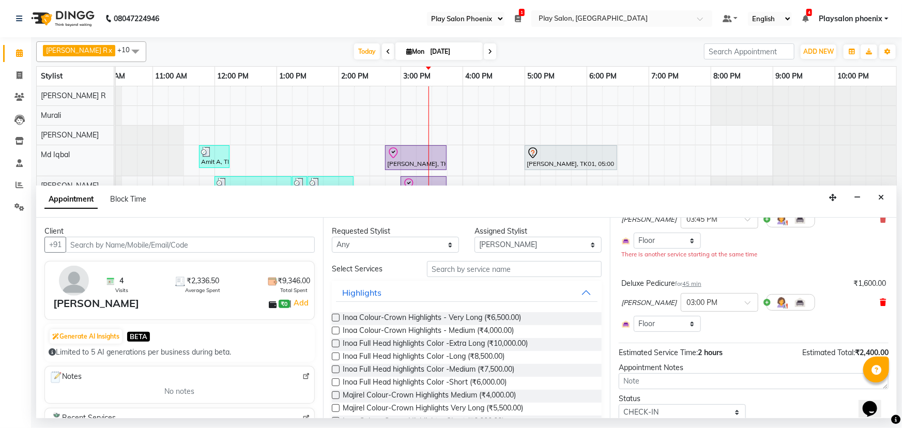
click at [880, 301] on icon at bounding box center [883, 302] width 6 height 7
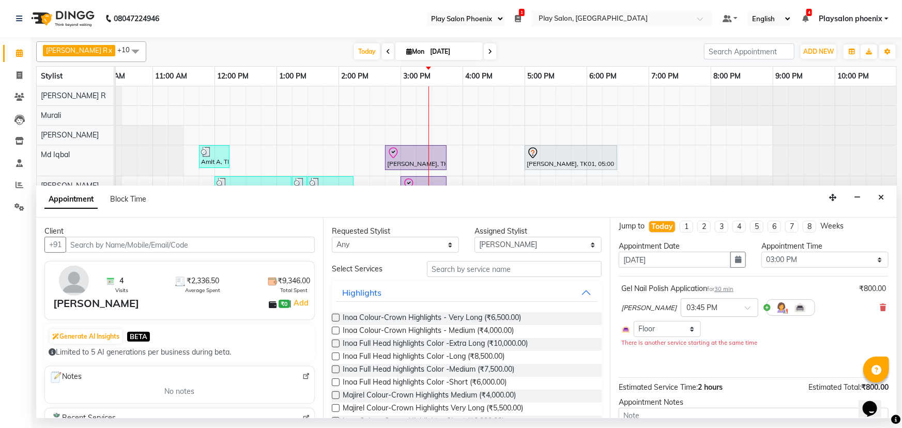
scroll to position [0, 0]
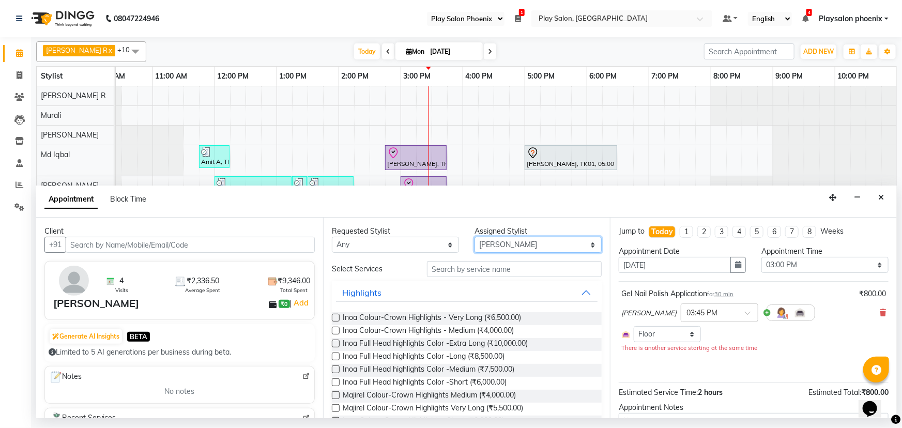
click at [508, 243] on select "Select Armaan Bhrigu Chytra [PERSON_NAME] General Technician . [PERSON_NAME] [P…" at bounding box center [538, 245] width 127 height 16
click at [475, 237] on select "Select Armaan Bhrigu Chytra [PERSON_NAME] General Technician . [PERSON_NAME] [P…" at bounding box center [538, 245] width 127 height 16
click at [447, 270] on input "text" at bounding box center [514, 269] width 175 height 16
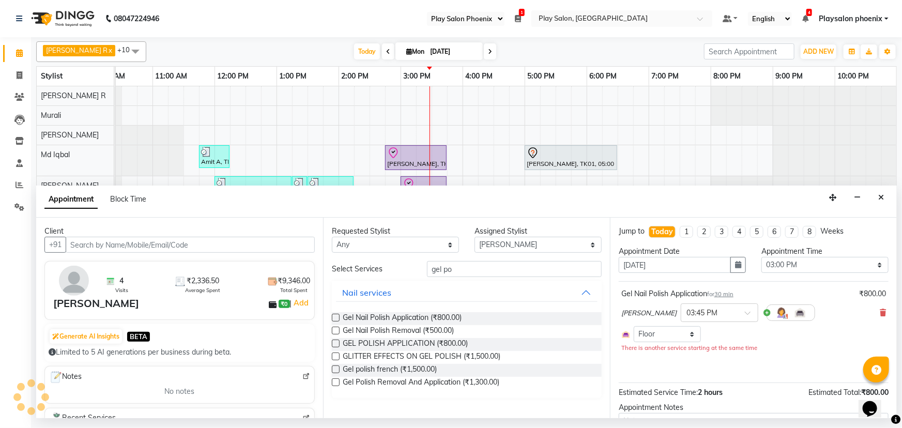
click at [336, 315] on label at bounding box center [336, 318] width 8 height 8
click at [336, 315] on input "checkbox" at bounding box center [335, 318] width 7 height 7
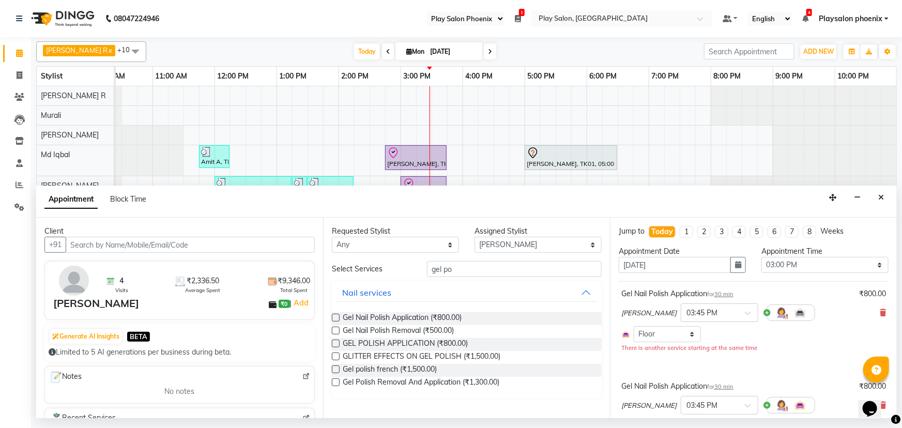
scroll to position [124, 0]
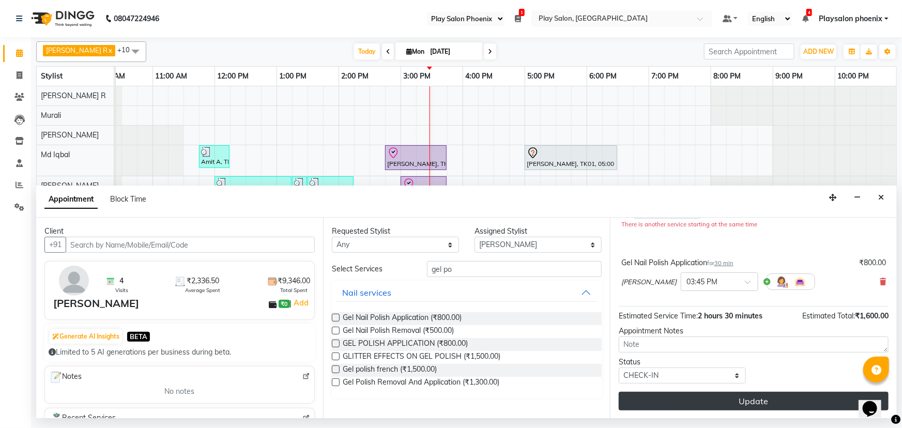
click at [736, 398] on button "Update" at bounding box center [754, 401] width 270 height 19
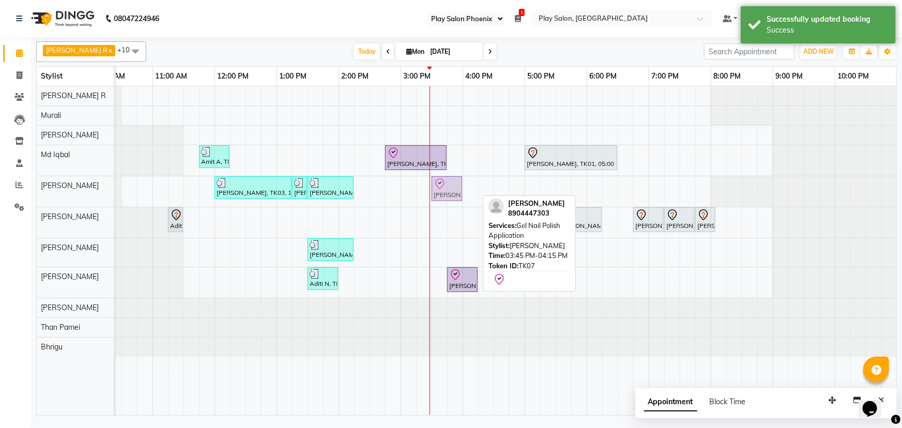
drag, startPoint x: 463, startPoint y: 191, endPoint x: 446, endPoint y: 190, distance: 17.1
click at [28, 190] on div "Sakshi Singh, TK03, 12:00 PM-01:15 PM, NUTRITIVE INTENSIVE NOURISHING RITUAL (V…" at bounding box center [28, 191] width 0 height 31
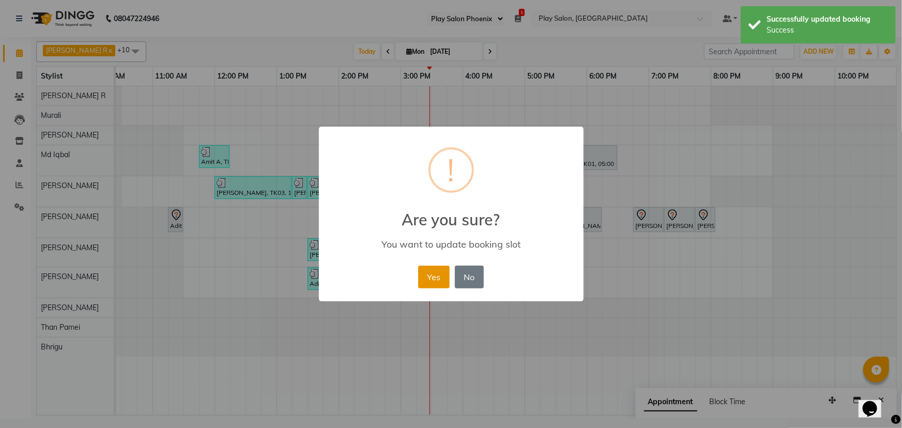
drag, startPoint x: 427, startPoint y: 275, endPoint x: 447, endPoint y: 272, distance: 20.4
click at [429, 275] on button "Yes" at bounding box center [434, 277] width 32 height 23
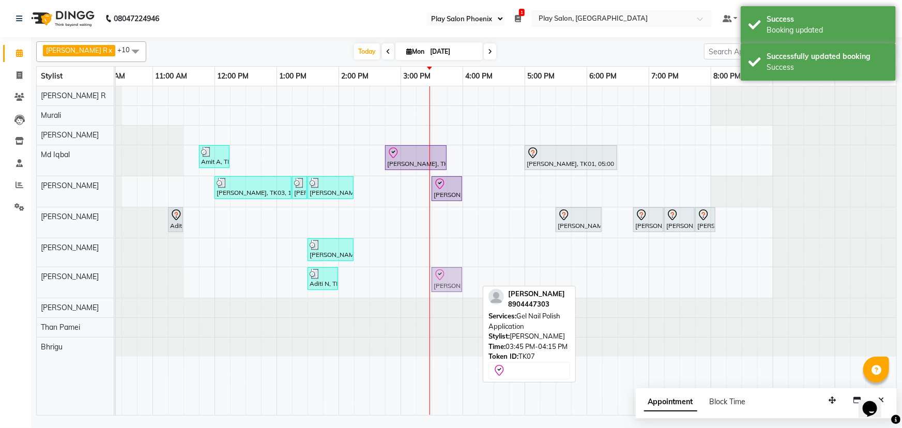
drag, startPoint x: 454, startPoint y: 279, endPoint x: 441, endPoint y: 281, distance: 13.6
click at [28, 281] on div "Aditi N, TK05, 01:30 PM-02:00 PM, Gel Nail Polish Removal Aparna Grover, TK07, …" at bounding box center [28, 282] width 0 height 31
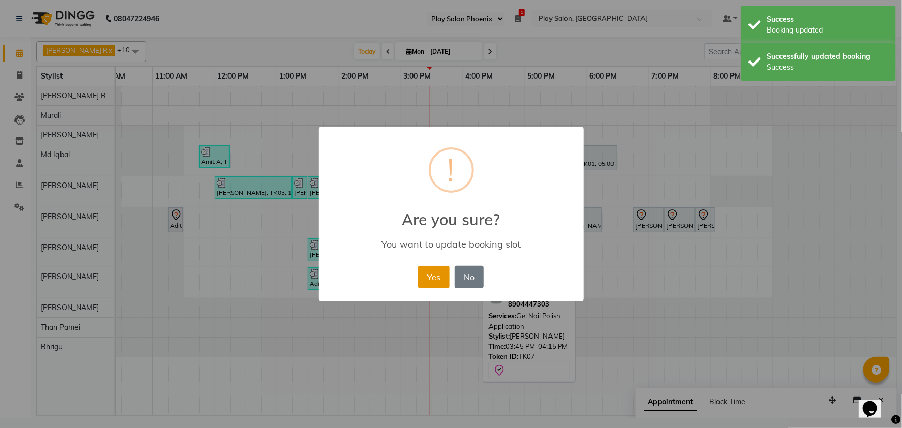
click at [429, 276] on button "Yes" at bounding box center [434, 277] width 32 height 23
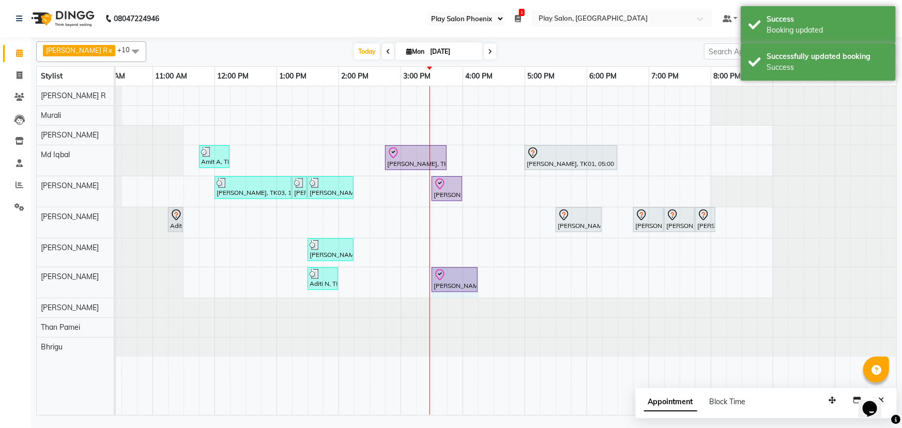
drag, startPoint x: 462, startPoint y: 274, endPoint x: 465, endPoint y: 213, distance: 61.1
click at [28, 273] on div "Aditi N, TK05, 01:30 PM-02:00 PM, Gel Nail Polish Removal Aparna Grover, TK07, …" at bounding box center [28, 282] width 0 height 31
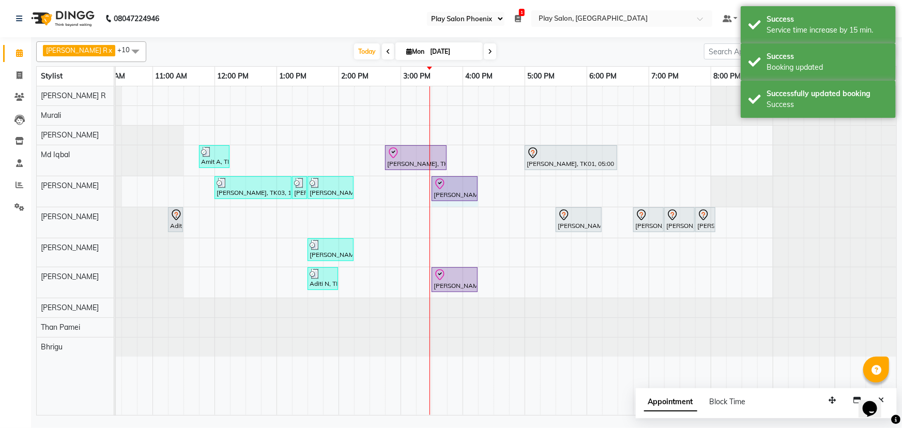
click at [28, 182] on div "Sakshi Singh, TK03, 12:00 PM-01:15 PM, NUTRITIVE INTENSIVE NOURISHING RITUAL (V…" at bounding box center [28, 191] width 0 height 31
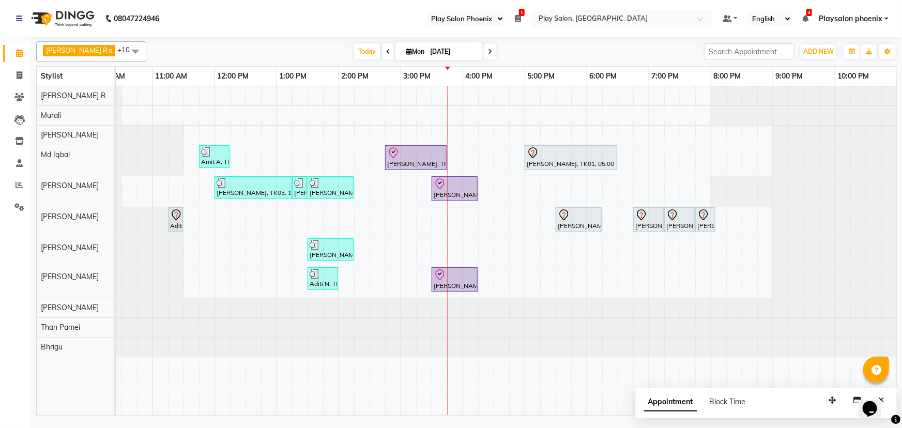
click at [125, 48] on span at bounding box center [135, 51] width 21 height 20
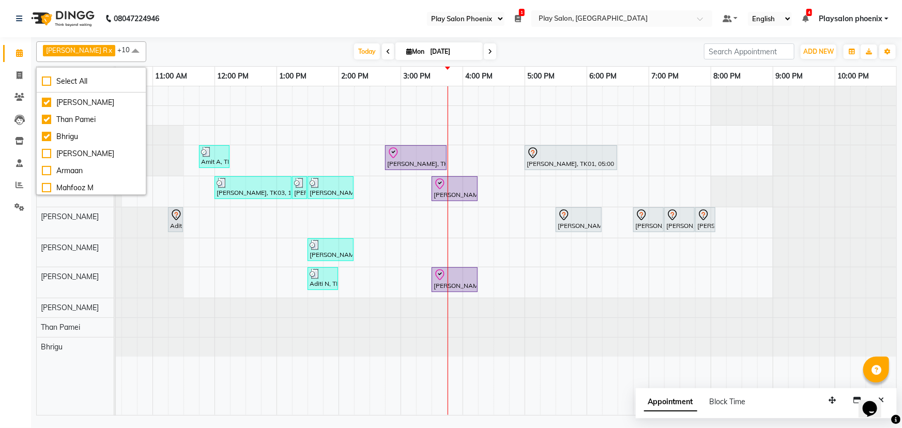
scroll to position [141, 0]
click at [46, 144] on div "[PERSON_NAME]" at bounding box center [91, 148] width 99 height 11
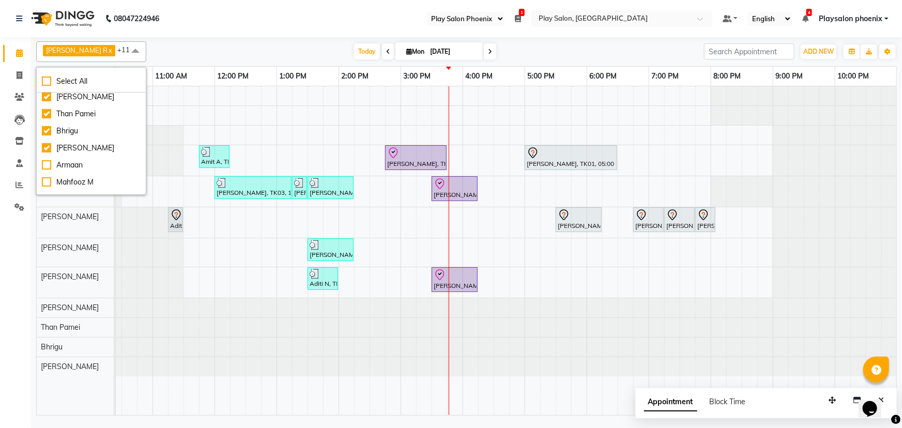
click at [28, 366] on div at bounding box center [28, 366] width 0 height 19
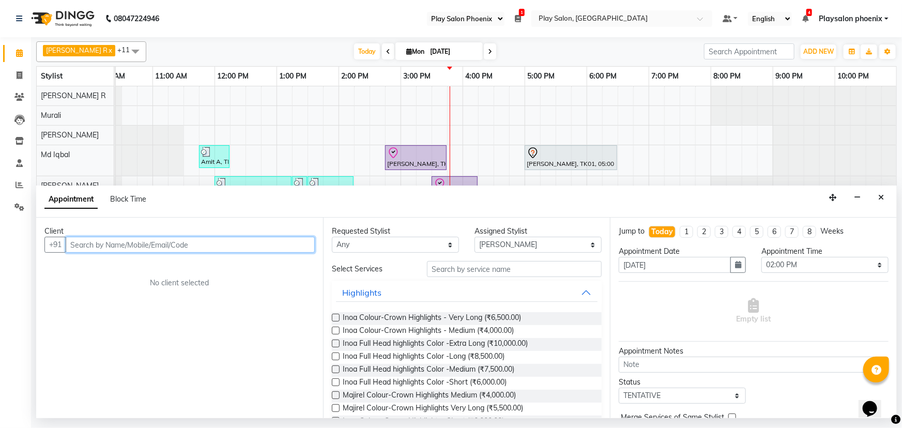
click at [109, 247] on input "text" at bounding box center [190, 245] width 249 height 16
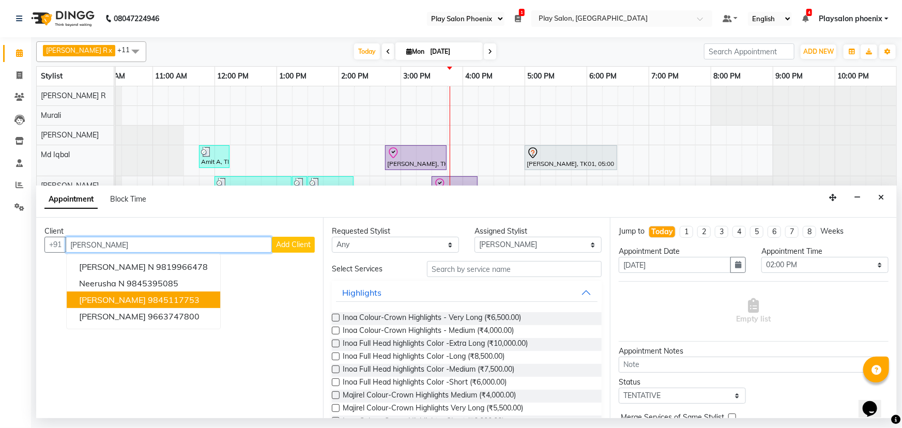
click at [141, 299] on span "[PERSON_NAME]" at bounding box center [112, 300] width 67 height 10
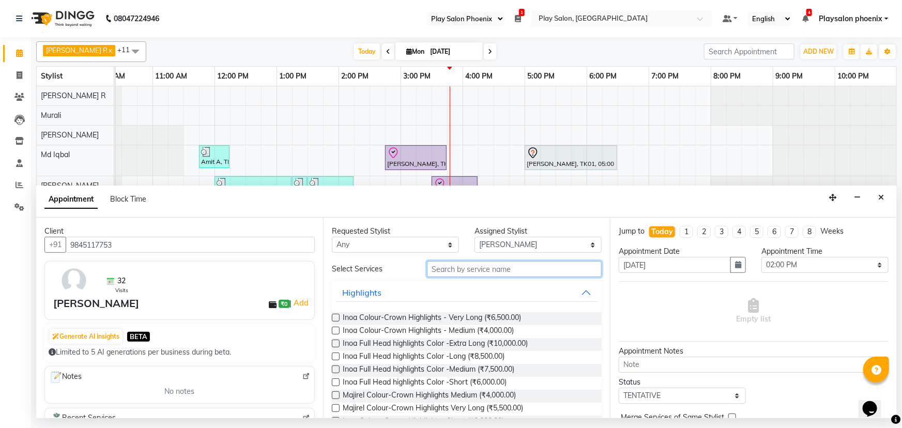
click at [441, 270] on input "text" at bounding box center [514, 269] width 175 height 16
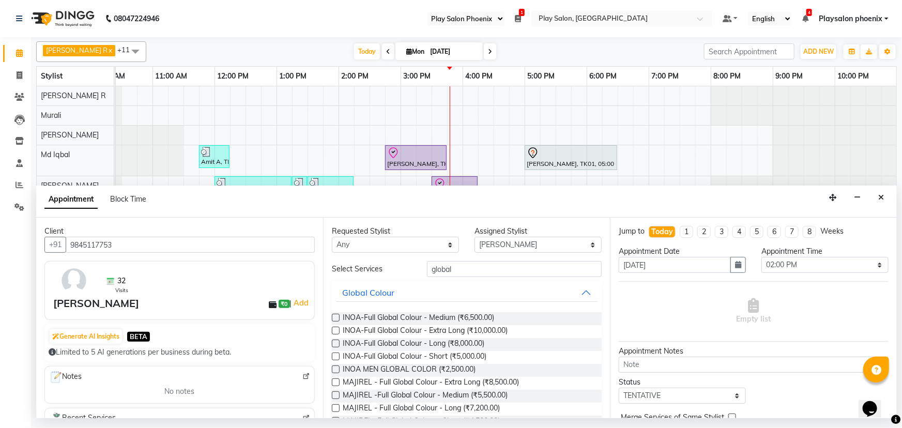
click at [336, 344] on label at bounding box center [336, 344] width 8 height 8
click at [336, 344] on input "checkbox" at bounding box center [335, 344] width 7 height 7
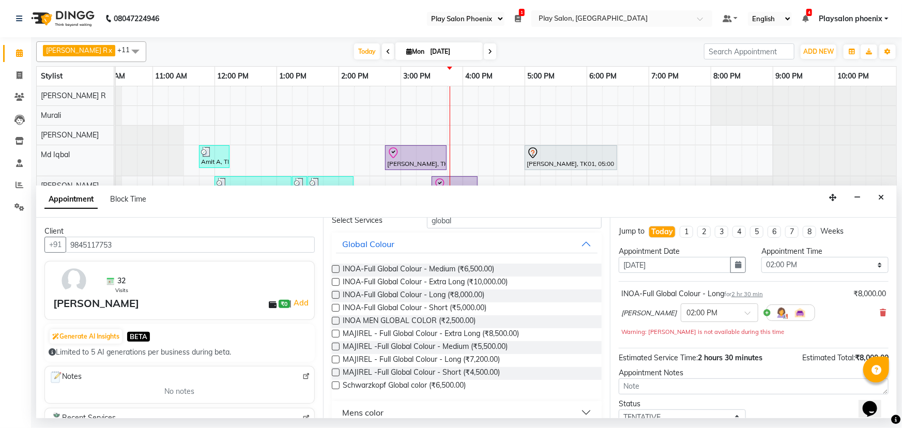
scroll to position [85, 0]
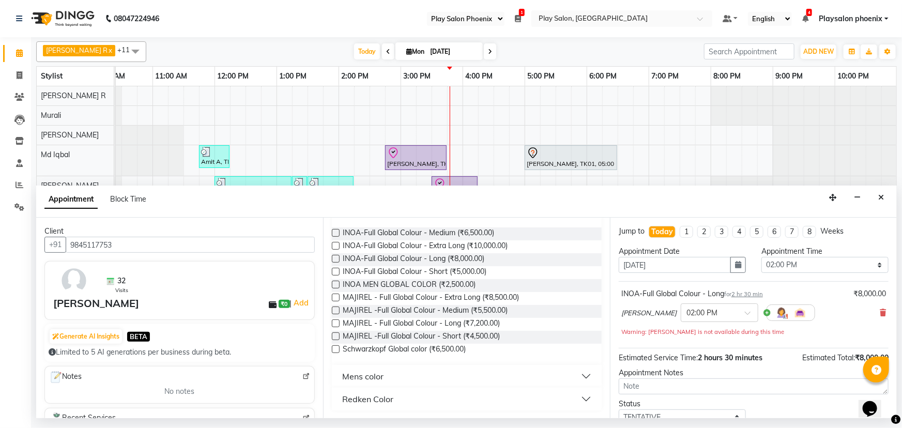
click at [336, 243] on label at bounding box center [336, 246] width 8 height 8
click at [336, 244] on input "checkbox" at bounding box center [335, 247] width 7 height 7
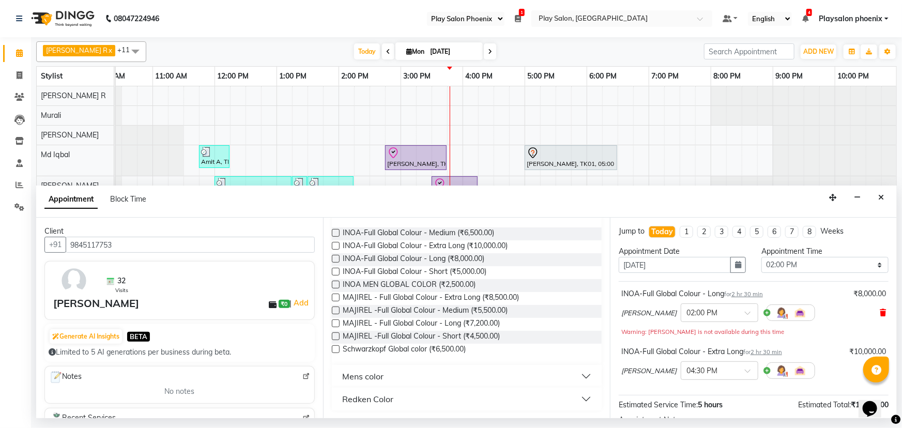
click at [880, 312] on icon at bounding box center [883, 312] width 6 height 7
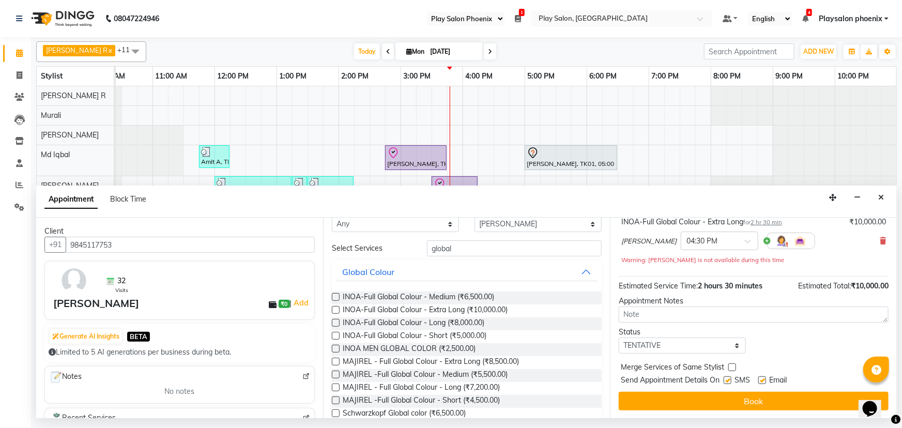
scroll to position [0, 0]
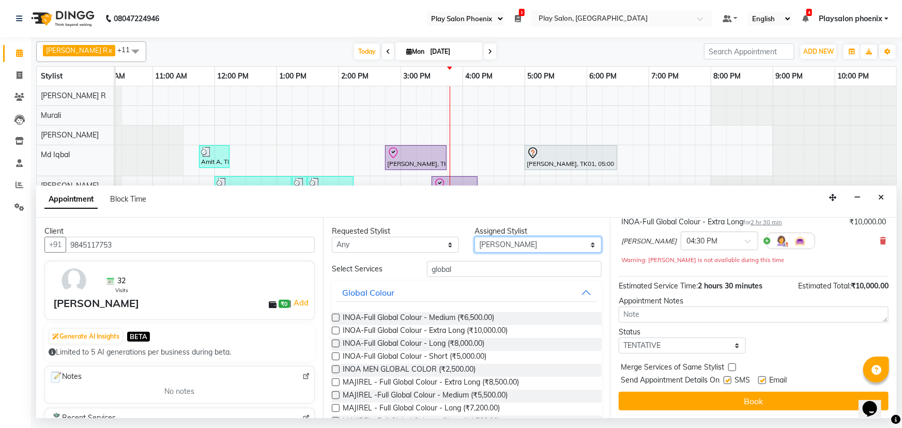
click at [500, 237] on select "Select Armaan Bhrigu Chytra [PERSON_NAME] General Technician . [PERSON_NAME] [P…" at bounding box center [538, 245] width 127 height 16
click at [475, 237] on select "Select Armaan Bhrigu Chytra [PERSON_NAME] General Technician . [PERSON_NAME] [P…" at bounding box center [538, 245] width 127 height 16
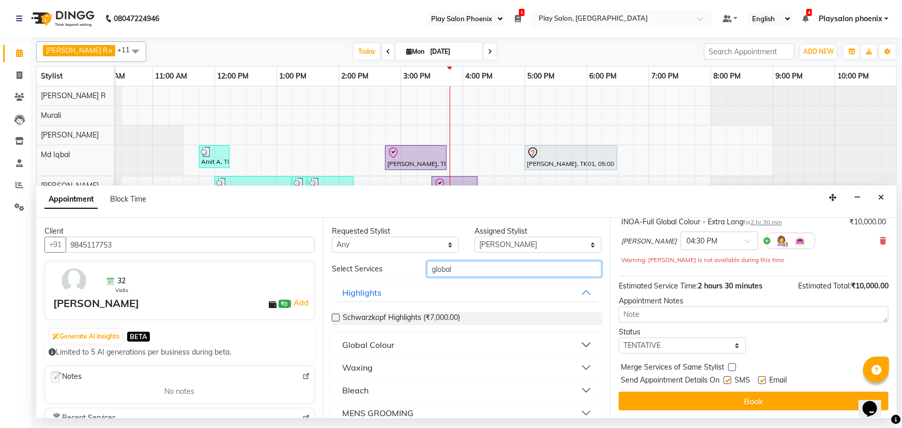
drag, startPoint x: 456, startPoint y: 271, endPoint x: 423, endPoint y: 269, distance: 33.2
click at [423, 269] on div "global" at bounding box center [514, 269] width 190 height 16
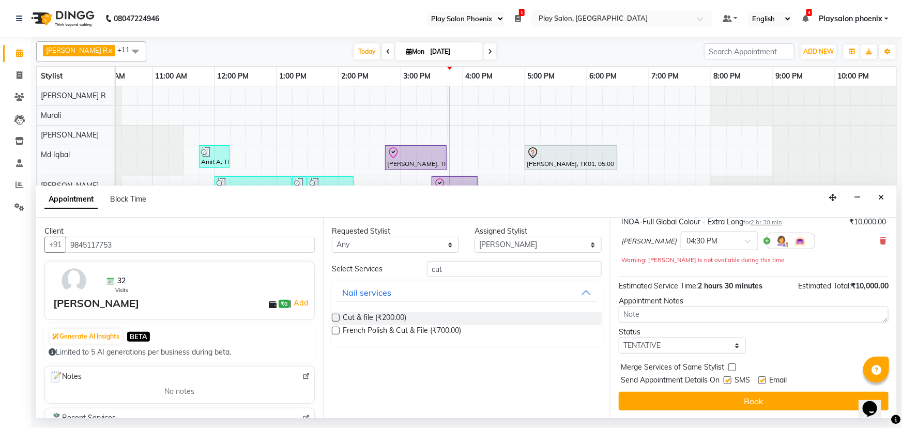
click at [334, 316] on label at bounding box center [336, 318] width 8 height 8
click at [334, 316] on input "checkbox" at bounding box center [335, 318] width 7 height 7
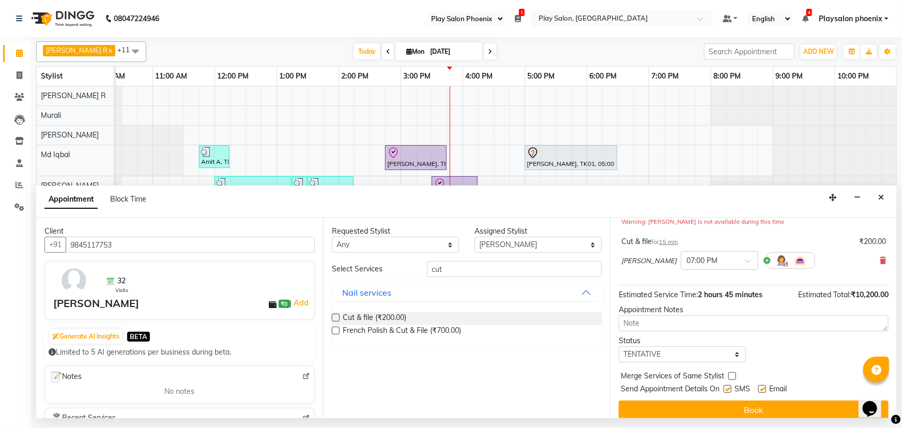
scroll to position [119, 0]
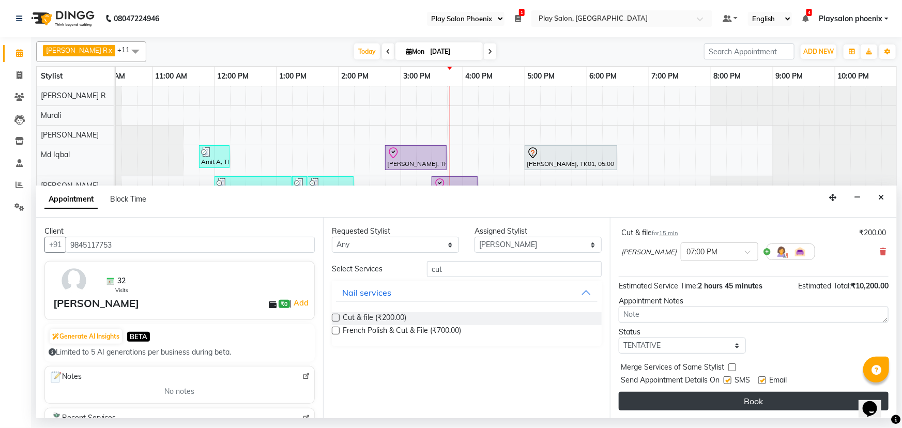
click at [747, 399] on button "Book" at bounding box center [754, 401] width 270 height 19
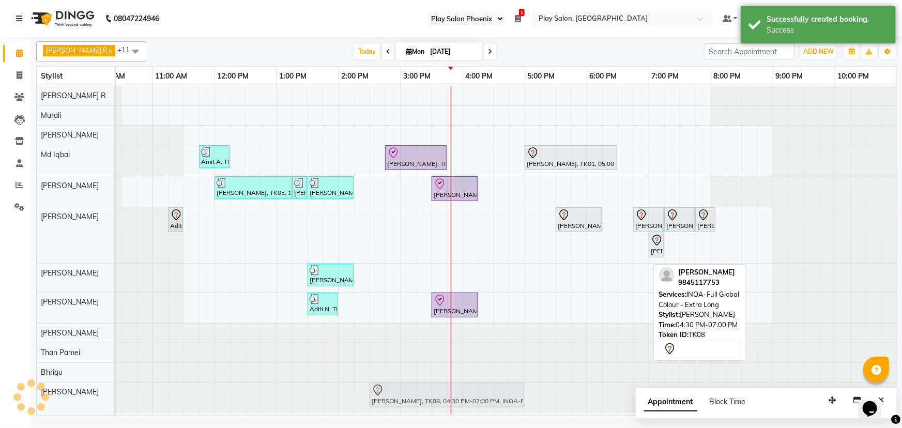
drag, startPoint x: 533, startPoint y: 398, endPoint x: 413, endPoint y: 389, distance: 119.8
click at [28, 389] on div "Neeru Radhakrishnan, TK08, 04:30 PM-07:00 PM, INOA-Full Global Colour - Extra L…" at bounding box center [28, 398] width 0 height 31
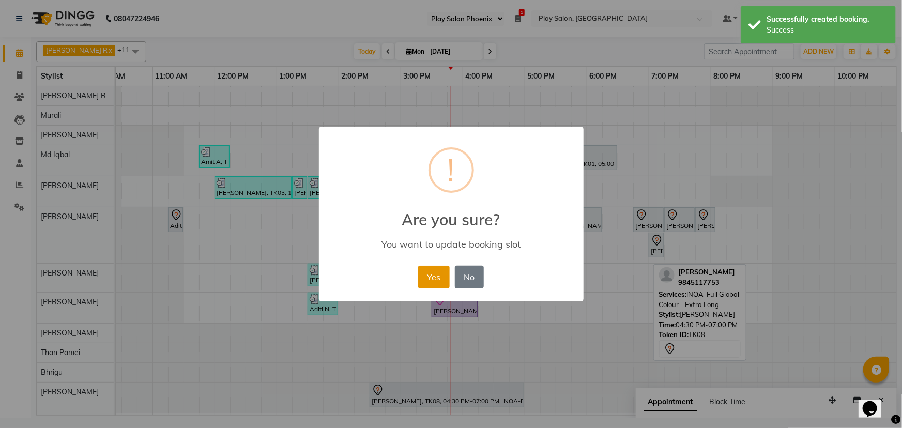
click at [432, 270] on button "Yes" at bounding box center [434, 277] width 32 height 23
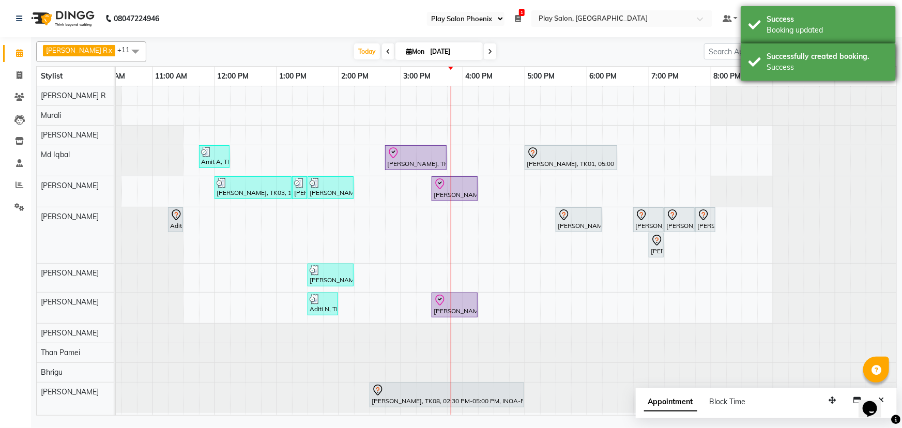
scroll to position [0, 0]
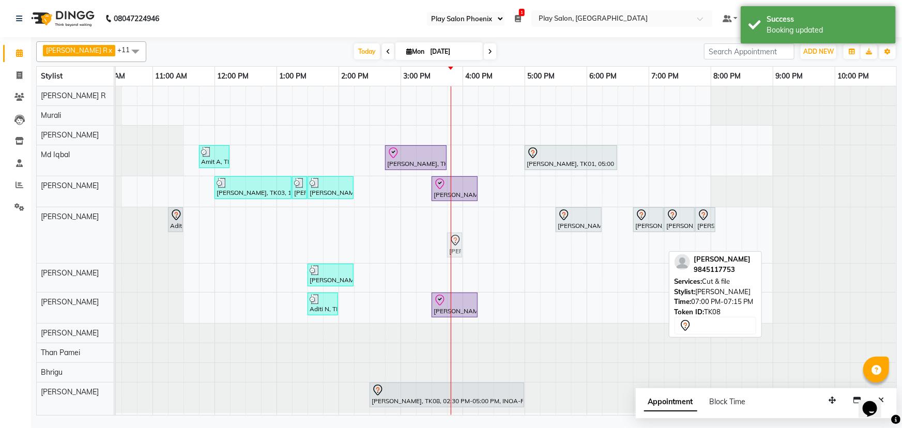
drag, startPoint x: 657, startPoint y: 247, endPoint x: 457, endPoint y: 223, distance: 201.6
click at [457, 223] on div "Amit A, TK02, 11:45 AM-12:15 PM, Beard Shaping Ravi Prakash, TK06, 02:45 PM-03:…" at bounding box center [462, 250] width 869 height 329
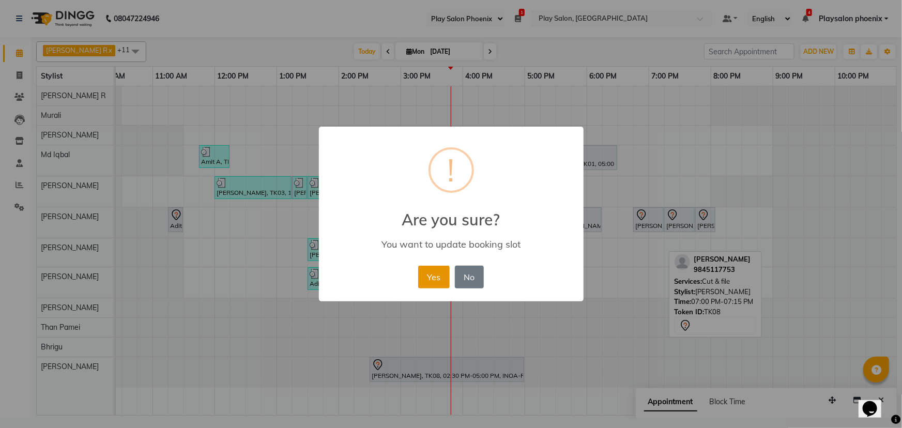
click at [431, 275] on button "Yes" at bounding box center [434, 277] width 32 height 23
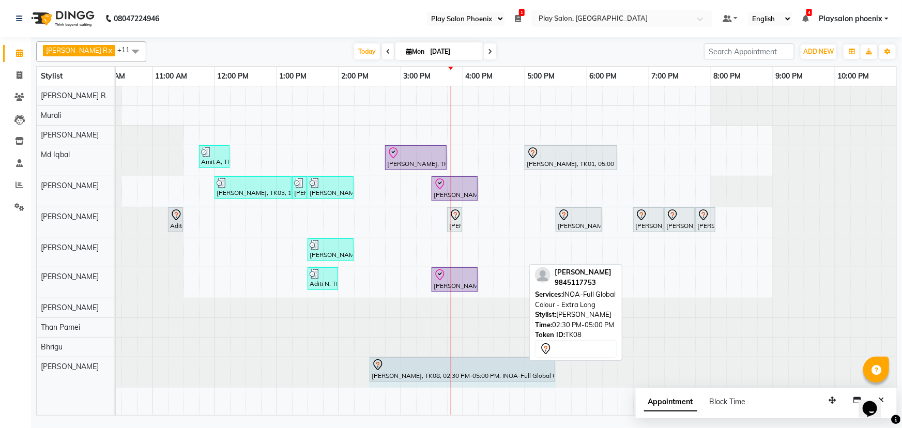
drag, startPoint x: 523, startPoint y: 364, endPoint x: 544, endPoint y: 366, distance: 20.8
click at [544, 366] on div "[PERSON_NAME] R x [PERSON_NAME] x Md Iqbal x Murali x Rosy Rongmei x Sanjay V x…" at bounding box center [466, 226] width 861 height 379
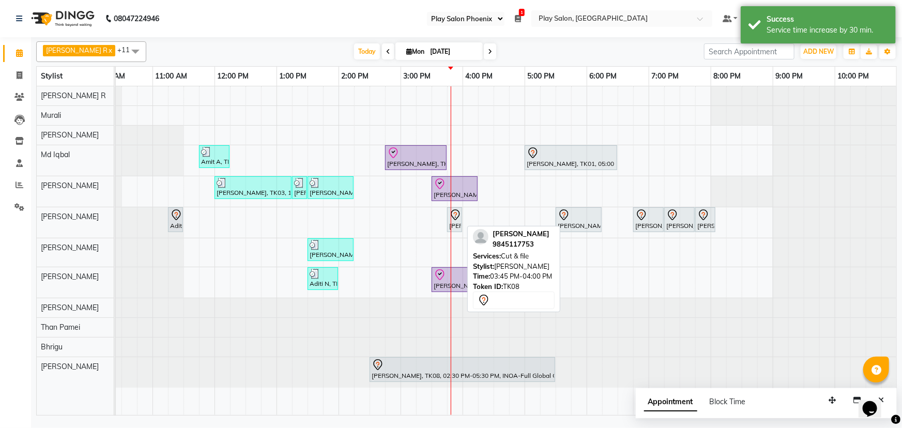
click at [451, 219] on icon at bounding box center [455, 215] width 12 height 12
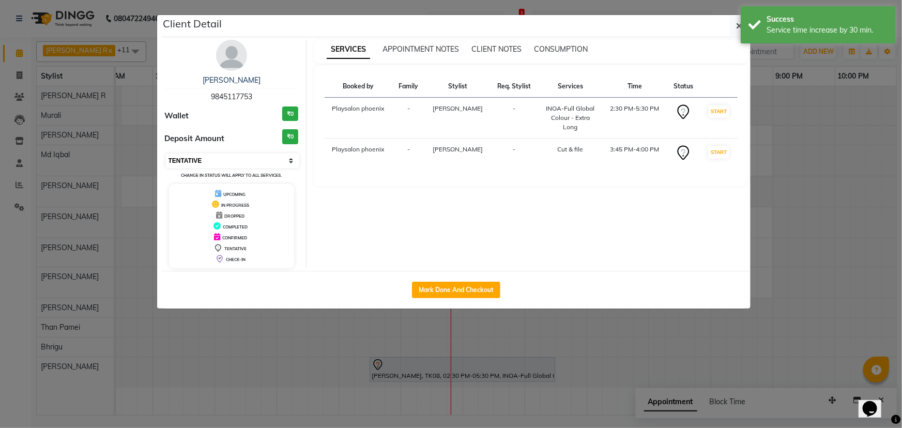
click at [229, 162] on select "Select IN SERVICE CONFIRMED TENTATIVE CHECK IN MARK DONE DROPPED UPCOMING" at bounding box center [233, 161] width 134 height 14
click at [166, 154] on select "Select IN SERVICE CONFIRMED TENTATIVE CHECK IN MARK DONE DROPPED UPCOMING" at bounding box center [233, 161] width 134 height 14
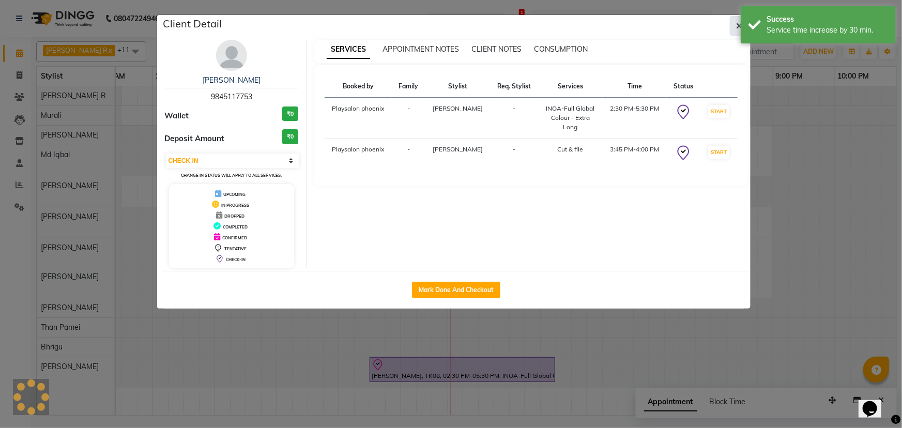
click at [734, 26] on button "button" at bounding box center [740, 26] width 20 height 20
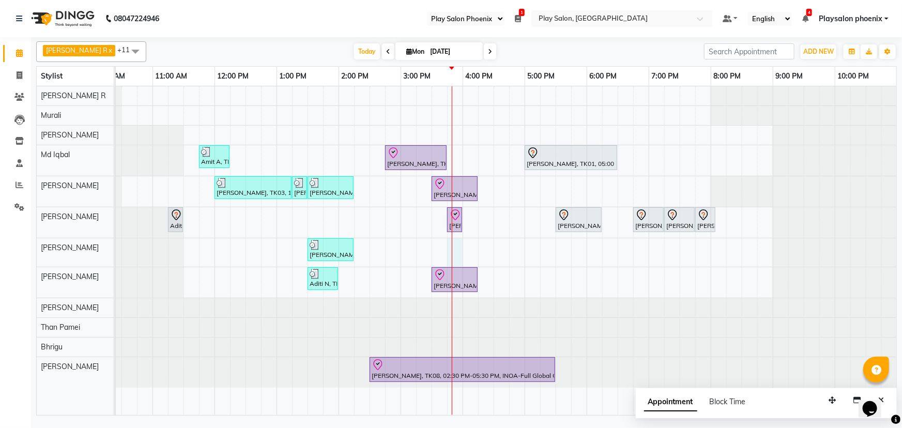
click at [457, 248] on div "Amit A, TK02, 11:45 AM-12:15 PM, Beard Shaping Ravi Prakash, TK06, 02:45 PM-03:…" at bounding box center [462, 250] width 869 height 329
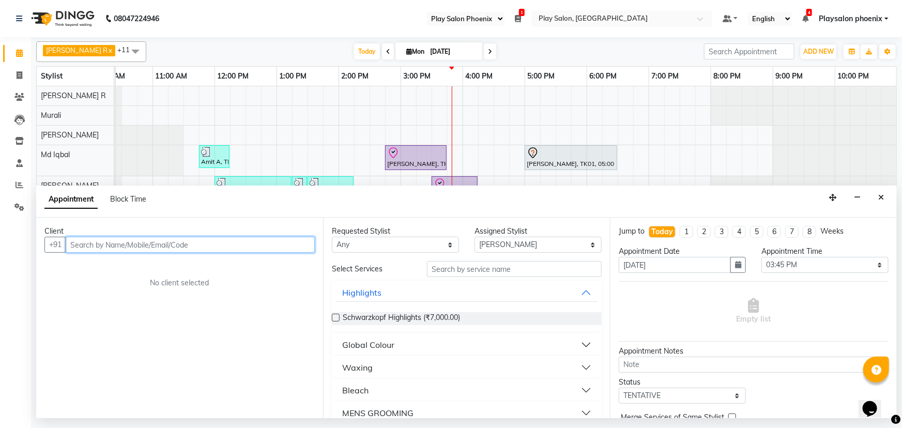
click at [101, 246] on input "text" at bounding box center [190, 245] width 249 height 16
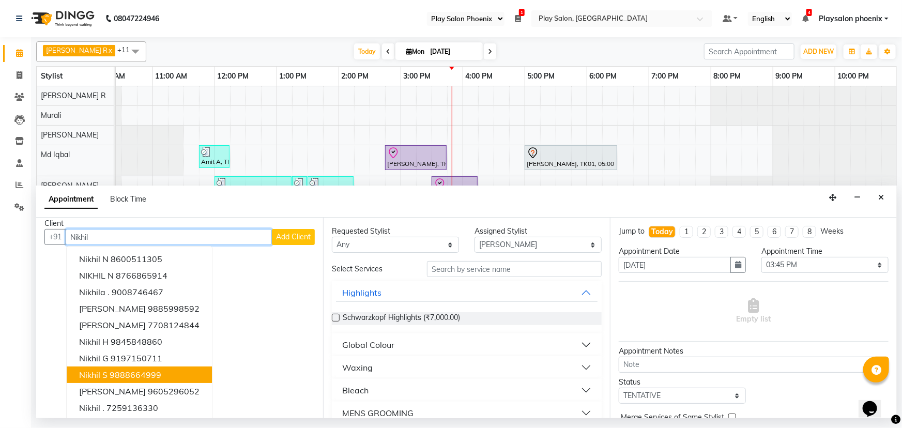
scroll to position [10, 0]
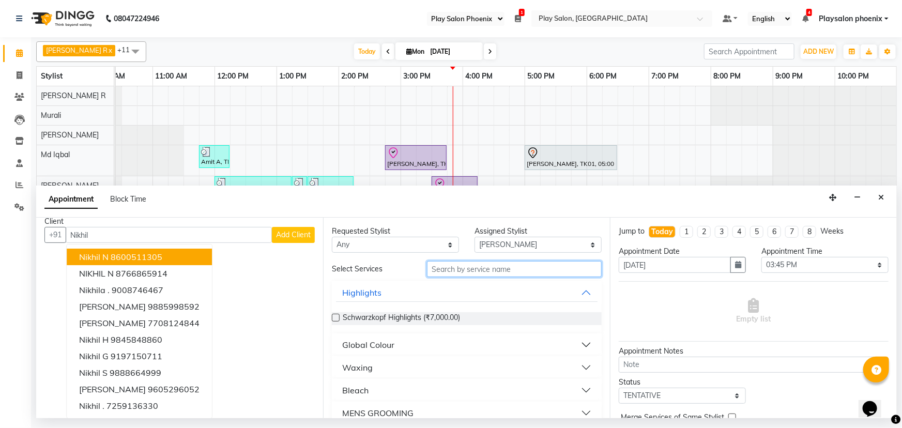
click at [459, 264] on input "text" at bounding box center [514, 269] width 175 height 16
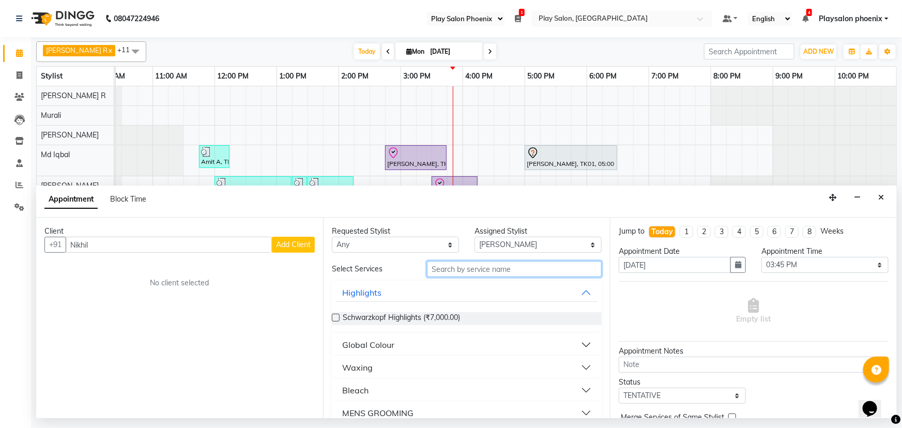
scroll to position [0, 0]
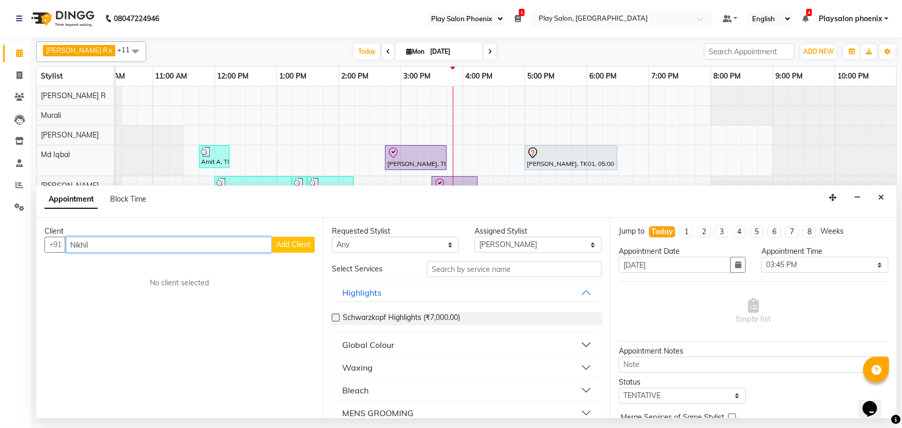
click at [134, 247] on input "Nikhil" at bounding box center [169, 245] width 206 height 16
click at [86, 245] on input "text" at bounding box center [190, 245] width 249 height 16
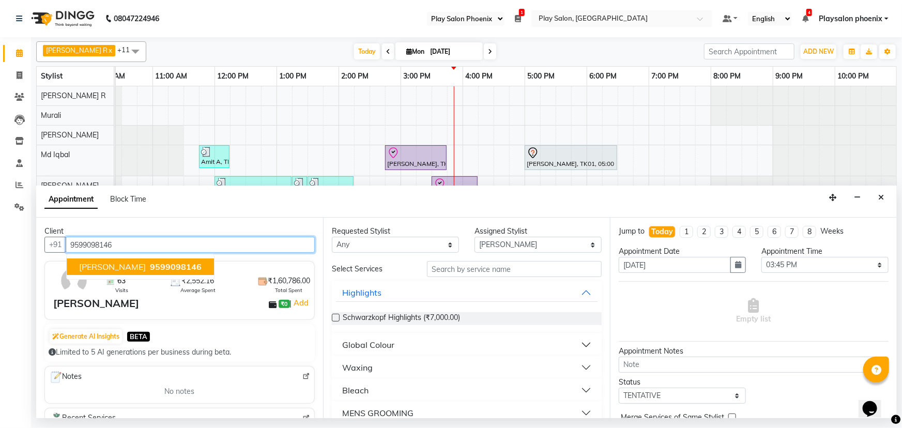
click at [119, 266] on span "[PERSON_NAME]" at bounding box center [112, 267] width 67 height 10
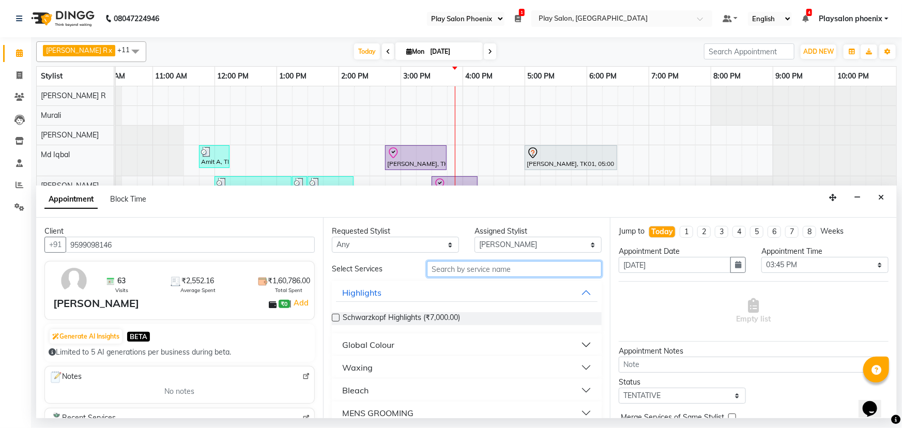
click at [462, 267] on input "text" at bounding box center [514, 269] width 175 height 16
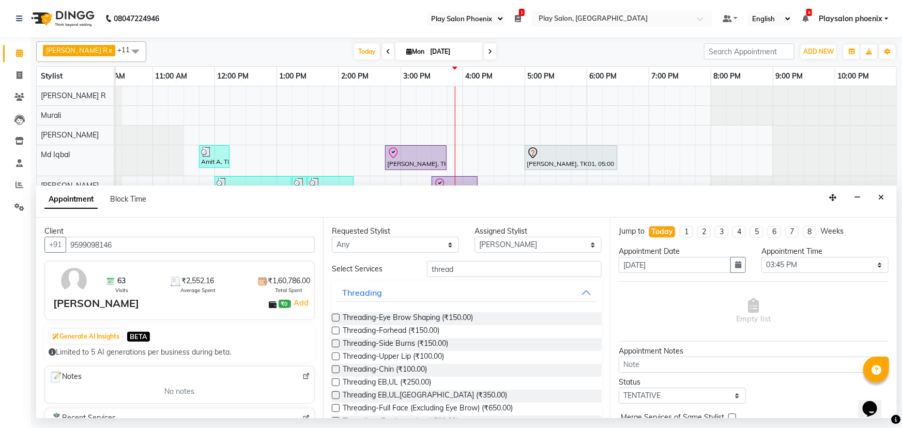
click at [334, 318] on label at bounding box center [336, 318] width 8 height 8
click at [334, 318] on input "checkbox" at bounding box center [335, 318] width 7 height 7
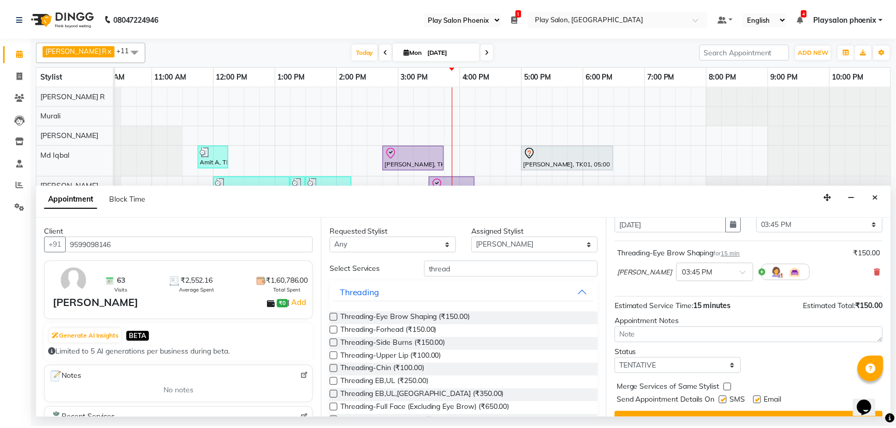
scroll to position [61, 0]
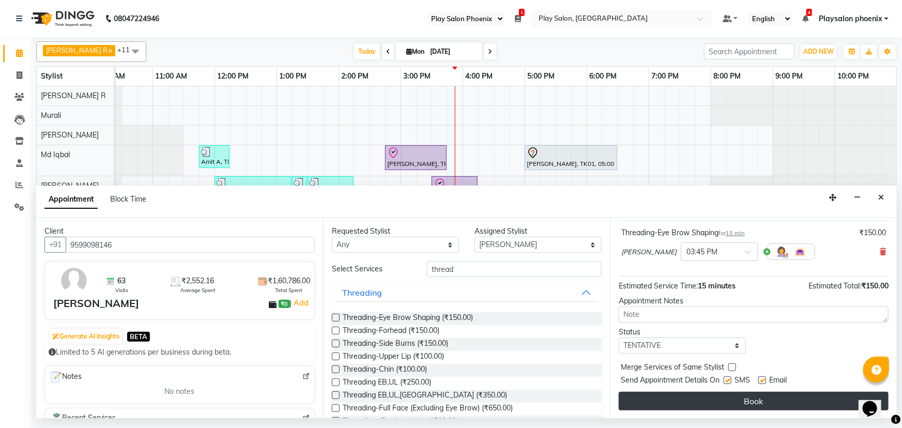
click at [738, 401] on button "Book" at bounding box center [754, 401] width 270 height 19
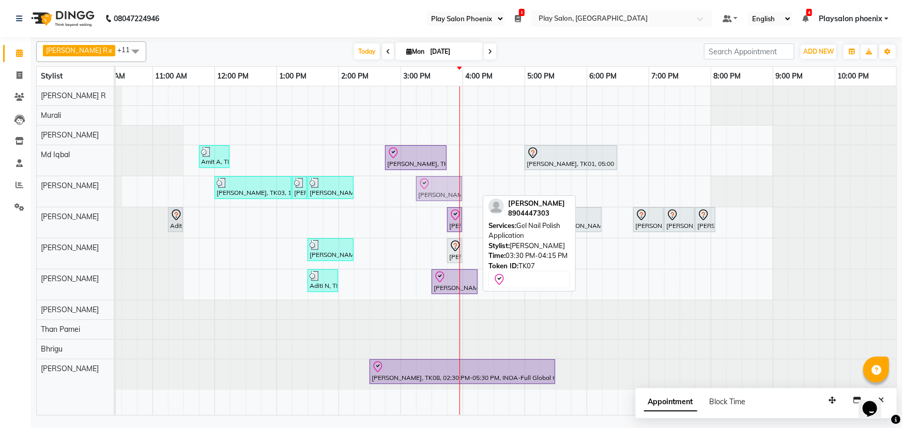
drag, startPoint x: 445, startPoint y: 185, endPoint x: 433, endPoint y: 186, distance: 11.9
click at [28, 186] on div "Sakshi Singh, TK03, 12:00 PM-01:15 PM, NUTRITIVE INTENSIVE NOURISHING RITUAL (V…" at bounding box center [28, 191] width 0 height 31
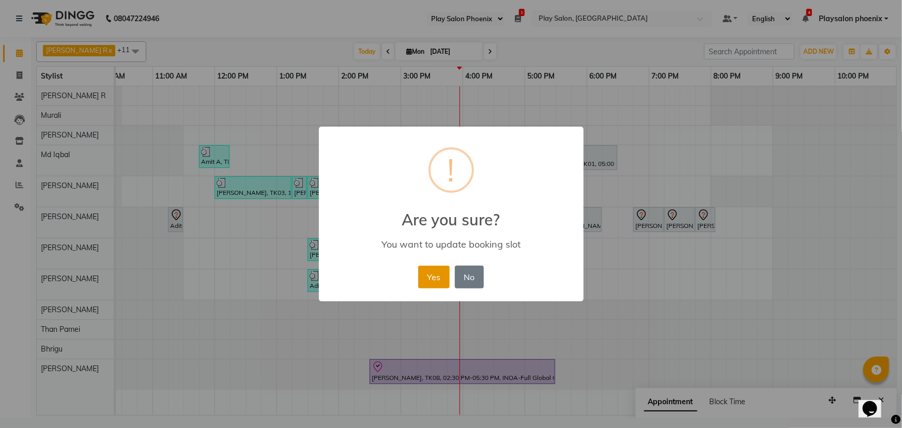
click at [431, 267] on button "Yes" at bounding box center [434, 277] width 32 height 23
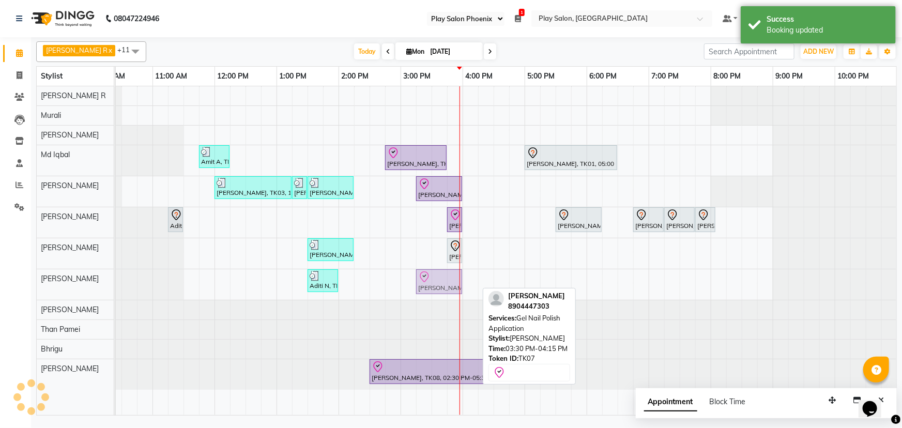
drag, startPoint x: 443, startPoint y: 280, endPoint x: 430, endPoint y: 282, distance: 12.6
click at [28, 282] on div "Aditi N, TK05, 01:30 PM-02:00 PM, Gel Nail Polish Removal Aparna Grover, TK07, …" at bounding box center [28, 284] width 0 height 31
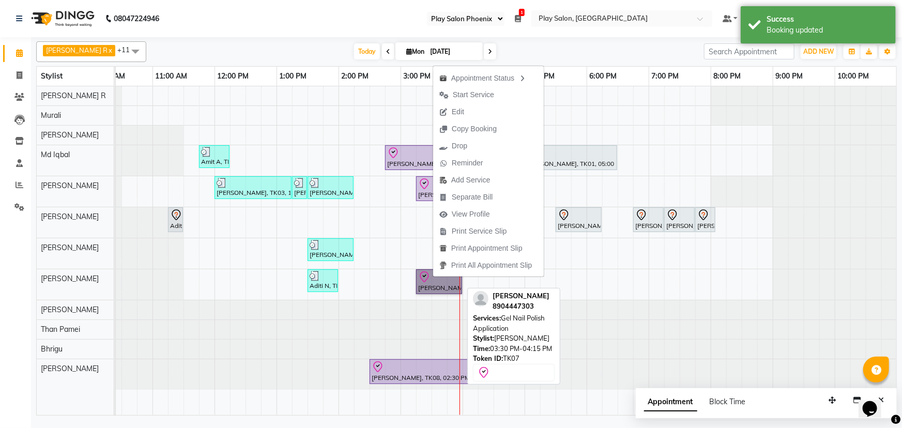
click at [429, 276] on link "[PERSON_NAME], TK07, 03:30 PM-04:15 PM, Gel Nail Polish Application" at bounding box center [439, 281] width 46 height 25
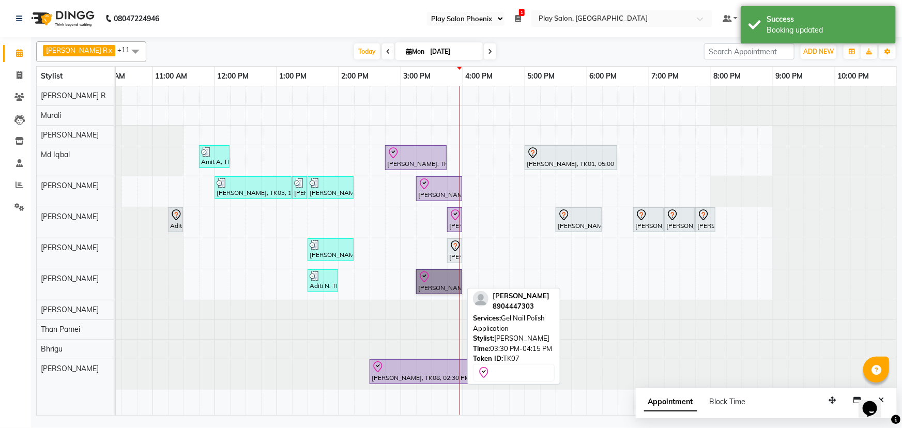
click at [437, 281] on link "[PERSON_NAME], TK07, 03:30 PM-04:15 PM, Gel Nail Polish Application" at bounding box center [439, 281] width 46 height 25
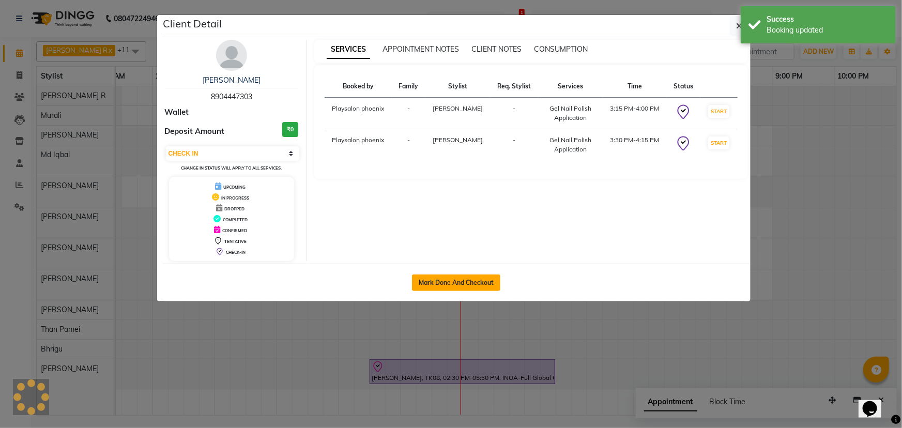
click at [453, 283] on button "Mark Done And Checkout" at bounding box center [456, 283] width 88 height 17
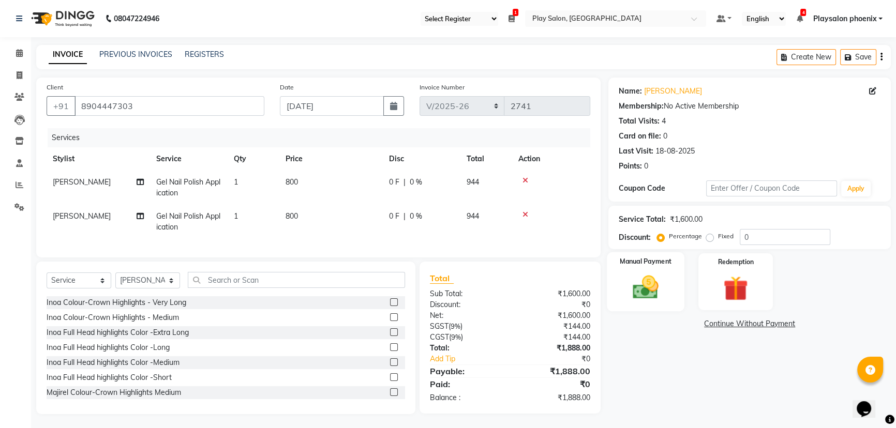
click at [640, 285] on img at bounding box center [646, 287] width 42 height 29
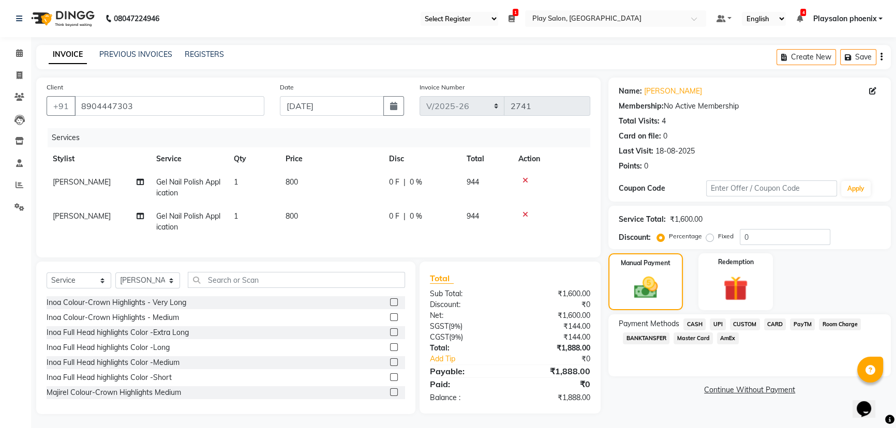
click at [688, 337] on span "Master Card" at bounding box center [692, 339] width 39 height 12
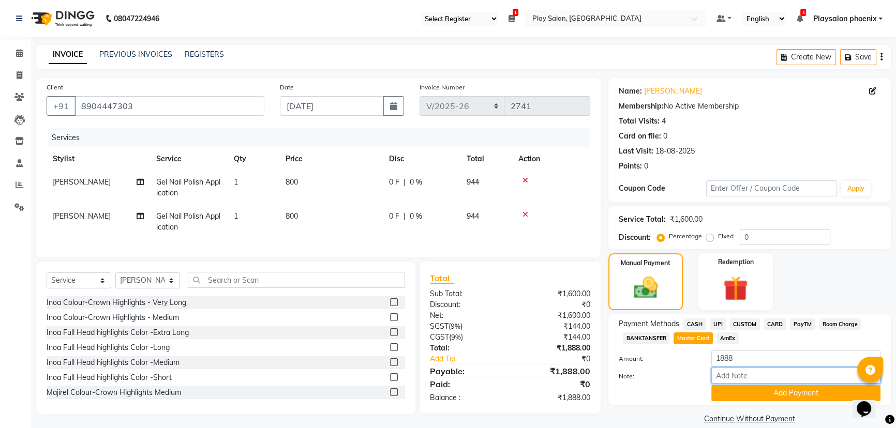
click at [730, 377] on input "Note:" at bounding box center [795, 376] width 169 height 16
click at [793, 394] on button "Add Payment" at bounding box center [795, 393] width 169 height 16
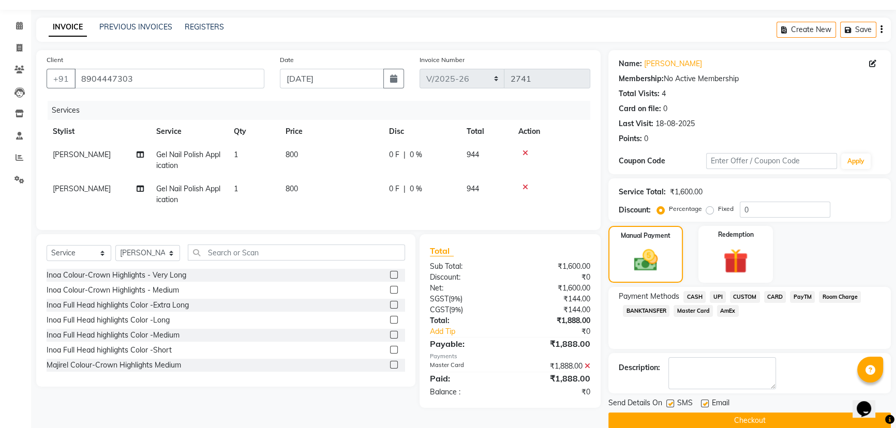
scroll to position [42, 0]
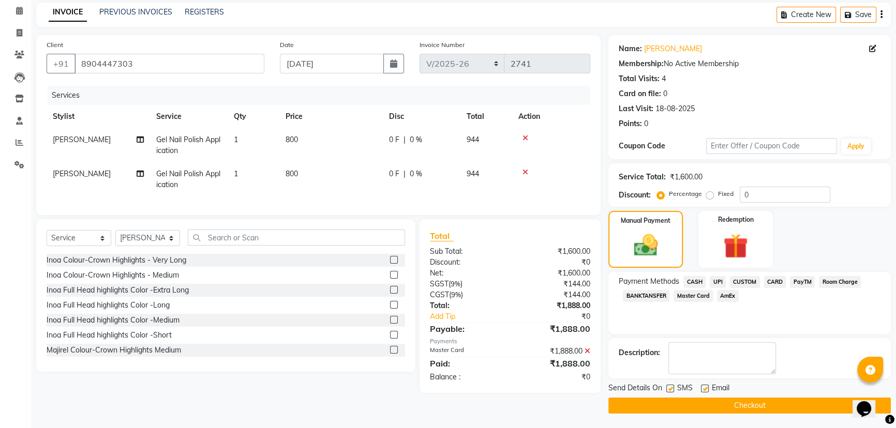
click at [738, 404] on button "Checkout" at bounding box center [749, 406] width 282 height 16
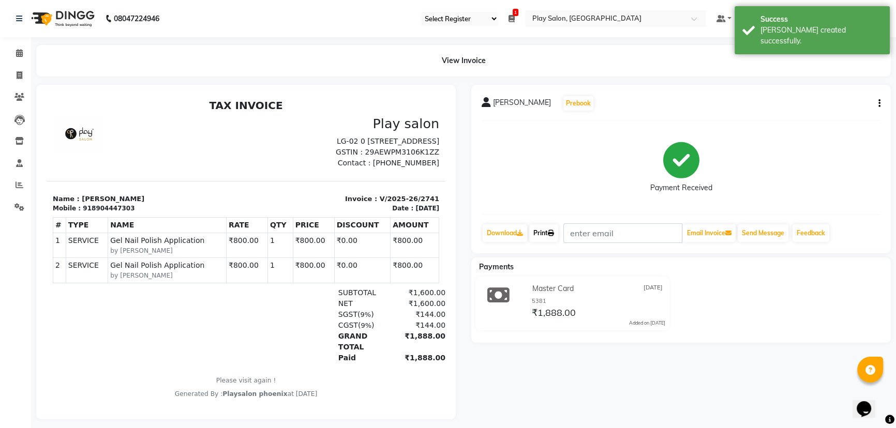
click at [548, 233] on link "Print" at bounding box center [543, 233] width 29 height 18
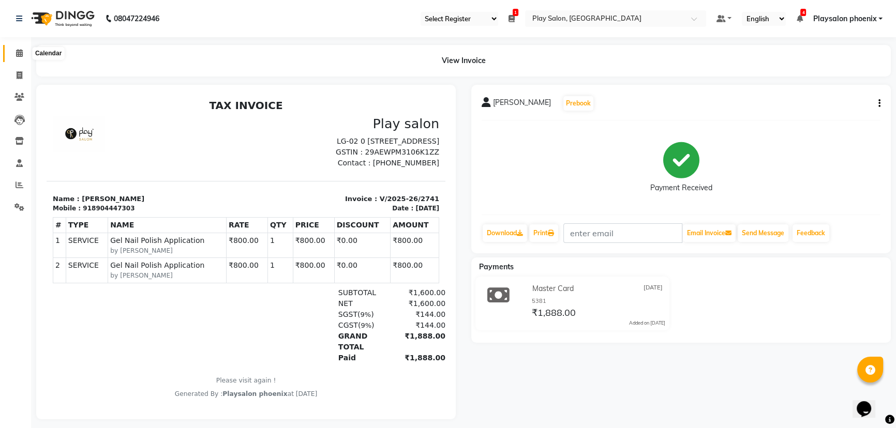
drag, startPoint x: 22, startPoint y: 55, endPoint x: 28, endPoint y: 64, distance: 11.5
click at [22, 55] on icon at bounding box center [19, 53] width 7 height 8
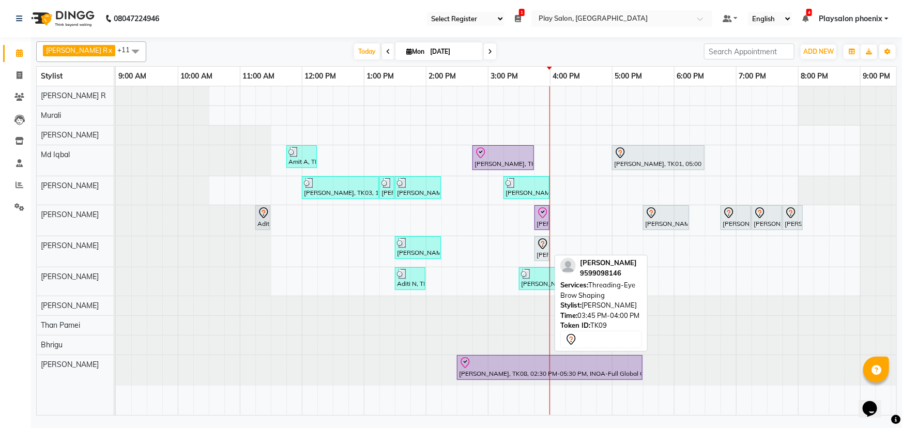
click at [546, 250] on div "[PERSON_NAME], TK09, 03:45 PM-04:00 PM, Threading-Eye Brow Shaping" at bounding box center [542, 249] width 13 height 22
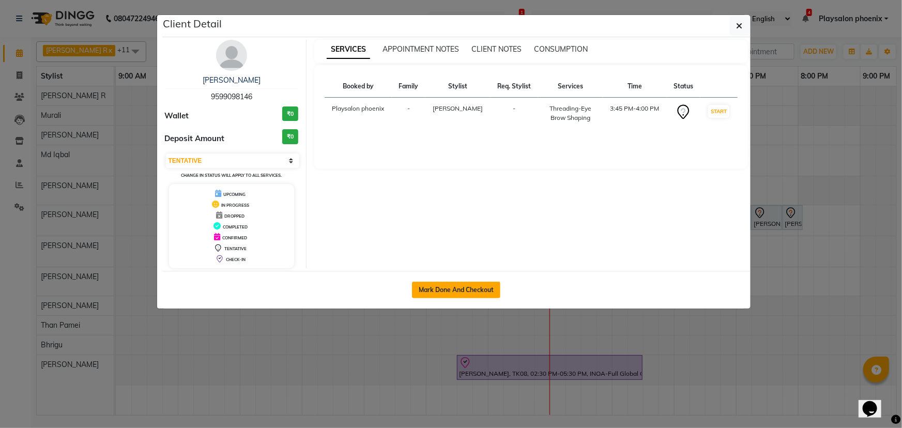
click at [446, 290] on button "Mark Done And Checkout" at bounding box center [456, 290] width 88 height 17
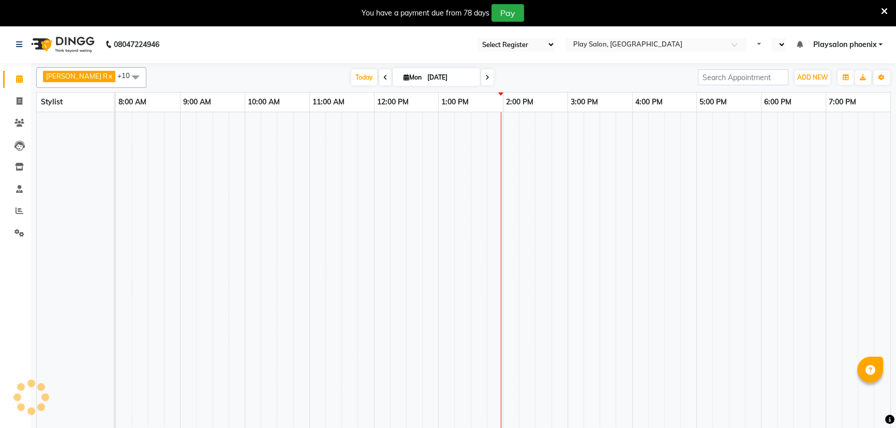
select select "90"
select select "en"
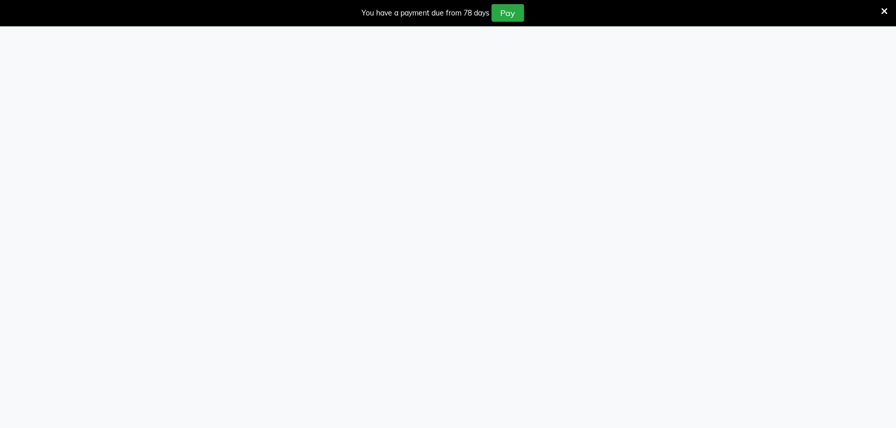
select select "90"
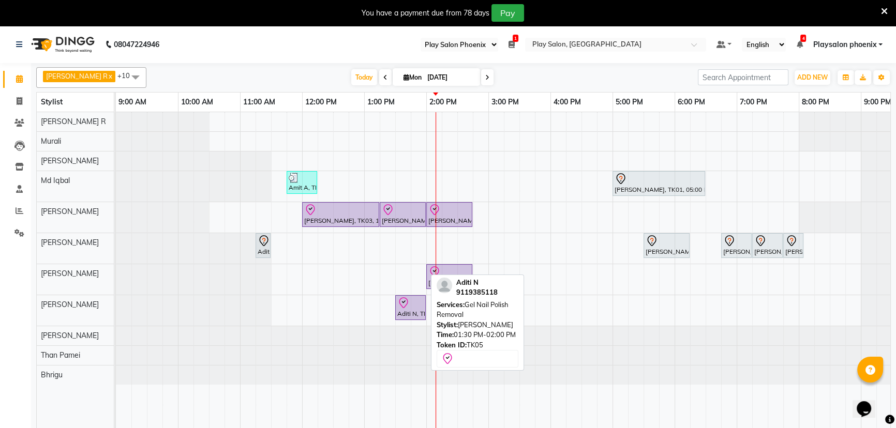
click at [409, 309] on div "Aditi N, TK05, 01:30 PM-02:00 PM, Gel Nail Polish Removal" at bounding box center [410, 308] width 28 height 22
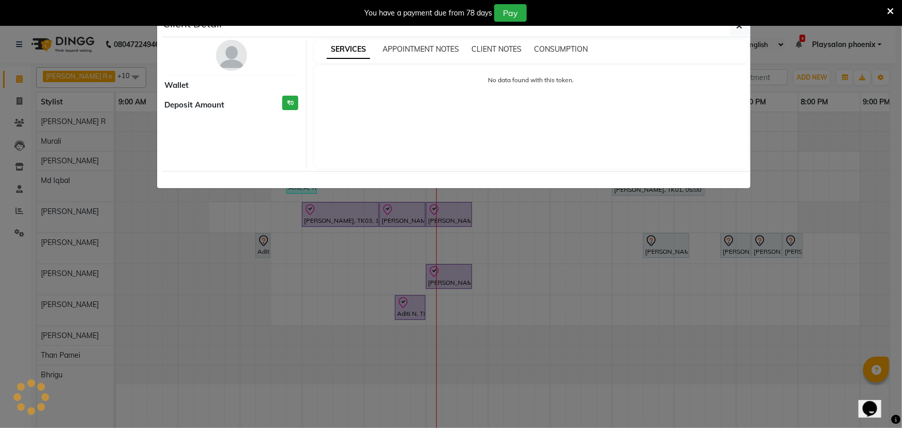
select select "8"
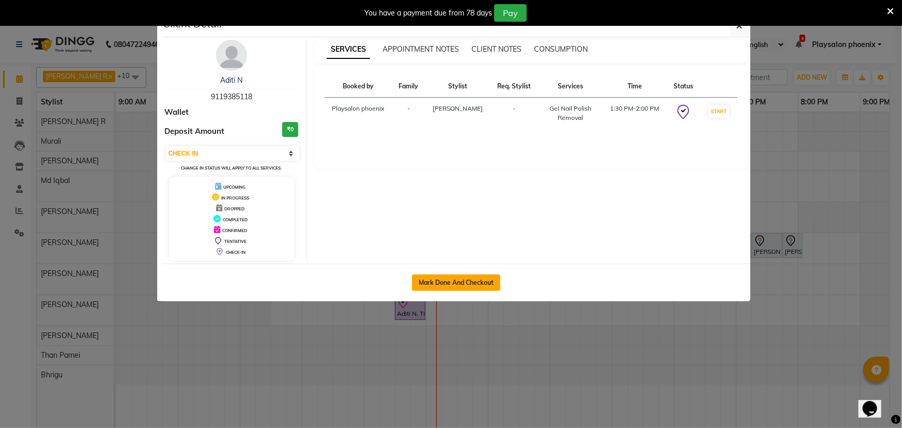
click at [443, 279] on button "Mark Done And Checkout" at bounding box center [456, 283] width 88 height 17
select select "service"
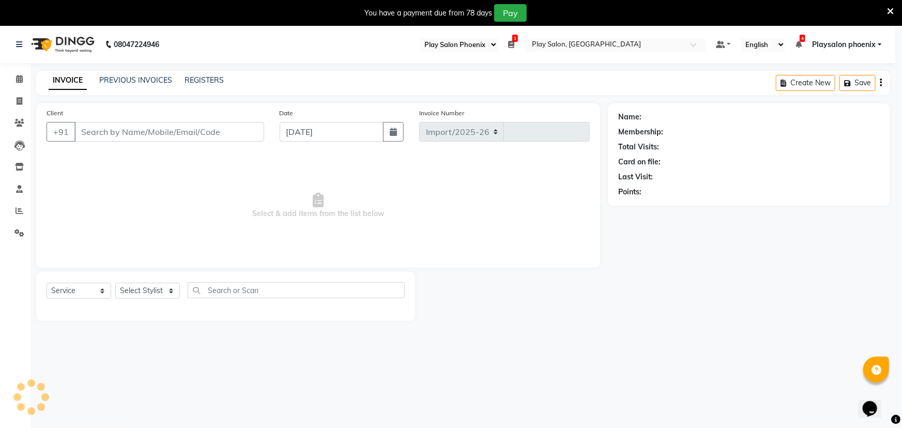
select select "8350"
type input "2739"
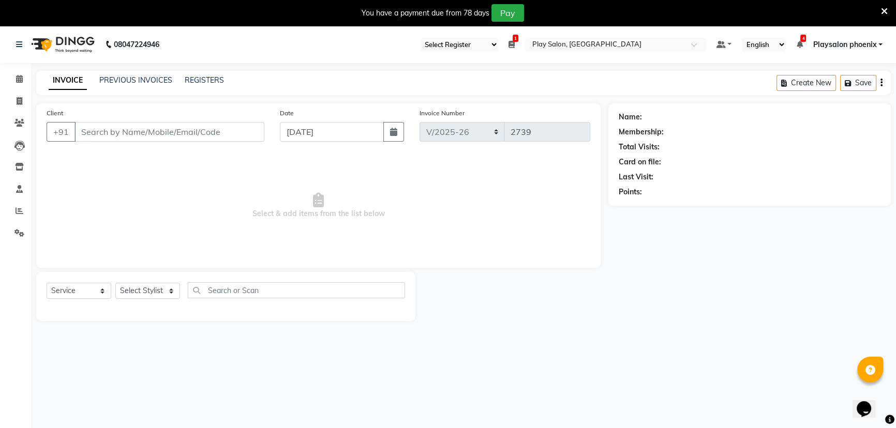
type input "9119385118"
select select "87444"
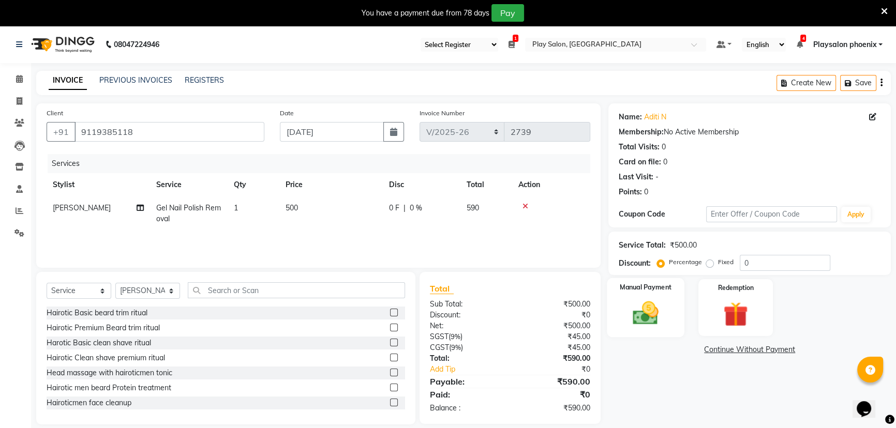
click at [650, 312] on img at bounding box center [646, 312] width 42 height 29
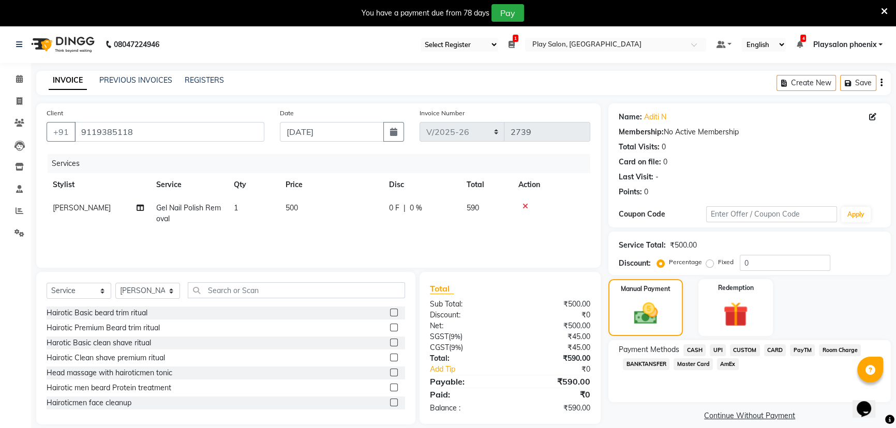
click at [745, 349] on span "CUSTOM" at bounding box center [745, 350] width 30 height 12
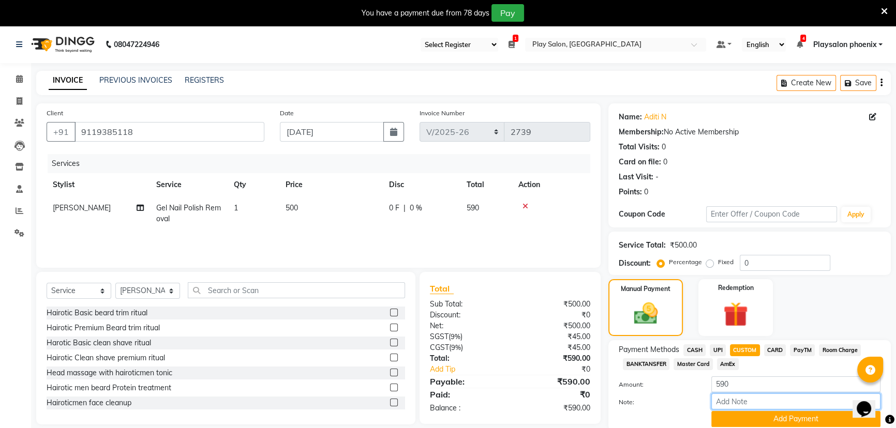
click at [730, 401] on input "Note:" at bounding box center [795, 402] width 169 height 16
type input "Upi"
click at [776, 416] on button "Add Payment" at bounding box center [795, 419] width 169 height 16
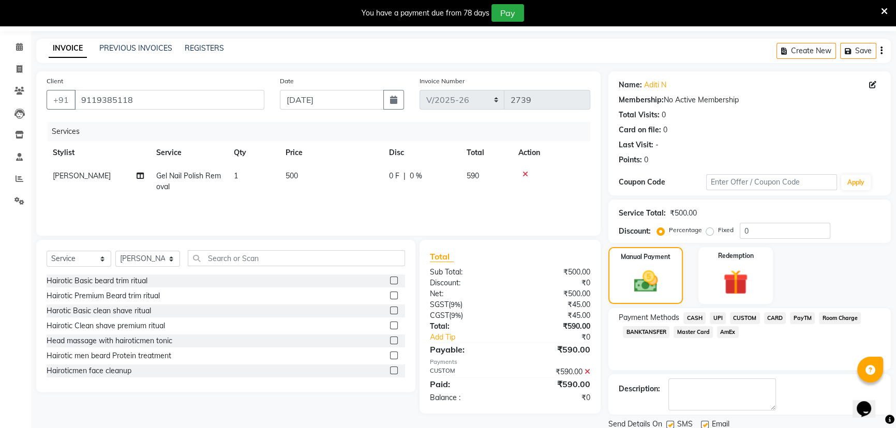
scroll to position [68, 0]
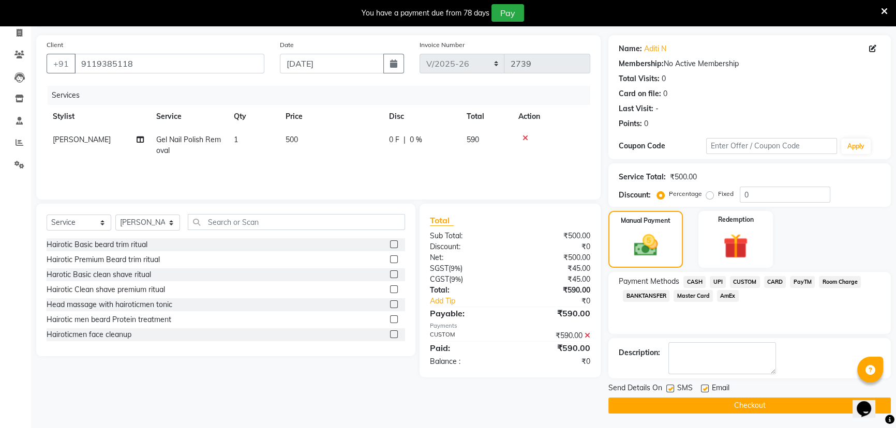
click at [723, 400] on button "Checkout" at bounding box center [749, 406] width 282 height 16
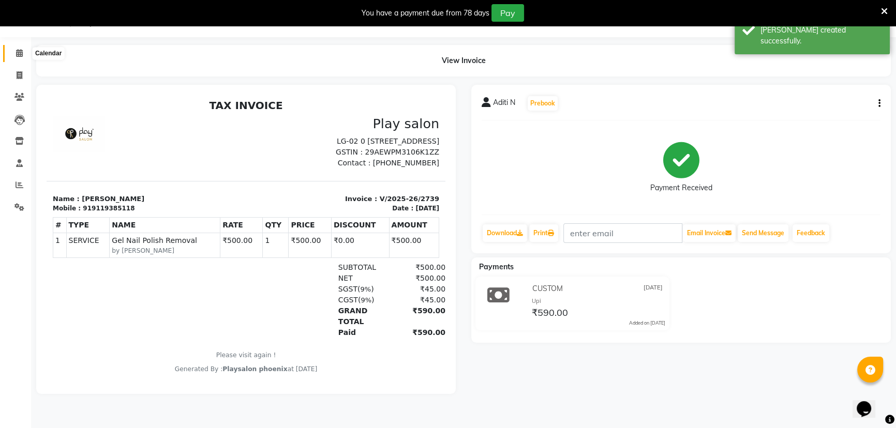
click at [19, 54] on icon at bounding box center [19, 53] width 7 height 8
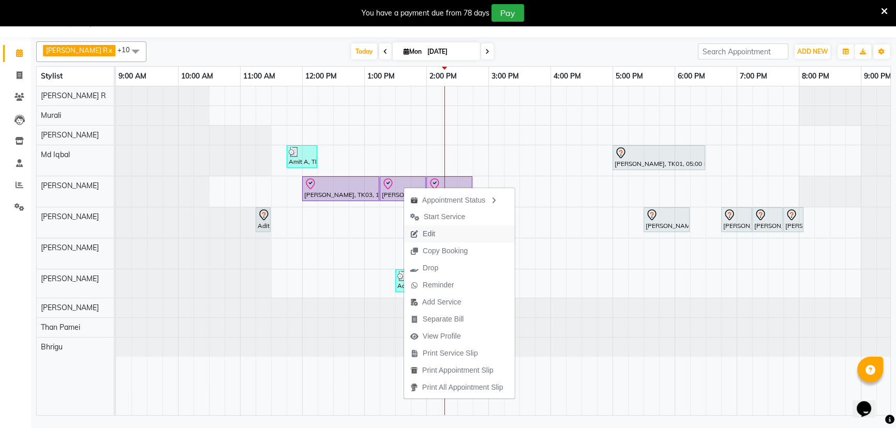
click at [435, 232] on span "Edit" at bounding box center [422, 233] width 37 height 17
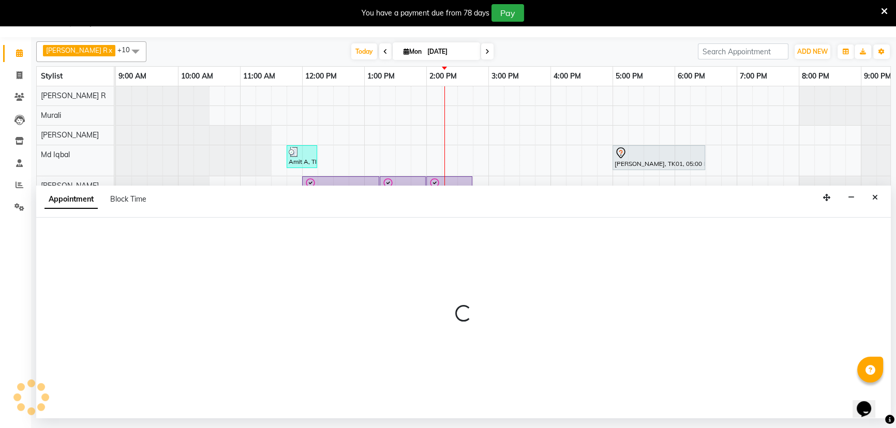
select select "tentative"
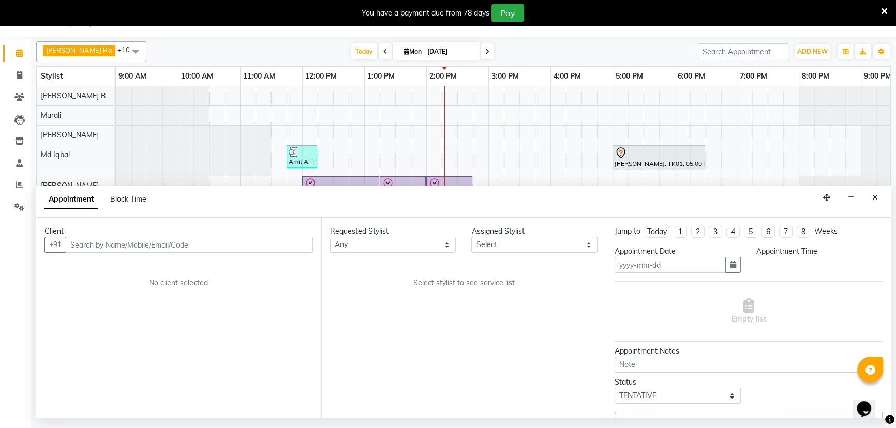
type input "[DATE]"
select select "check-in"
select select "720"
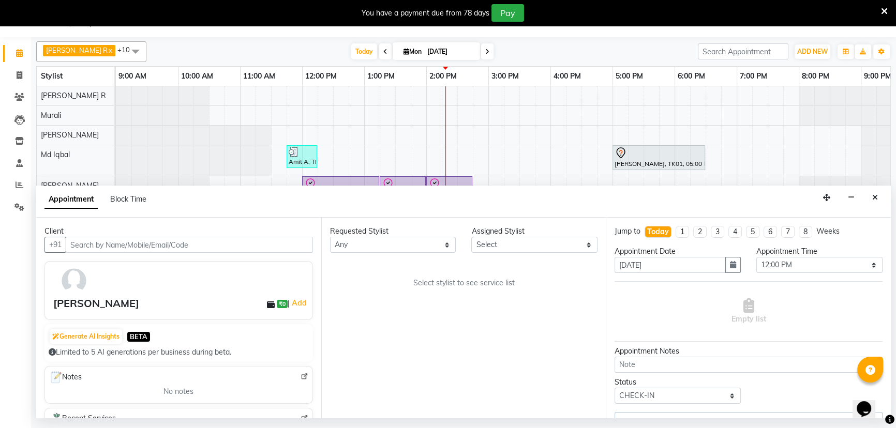
select select "81417"
select select "4216"
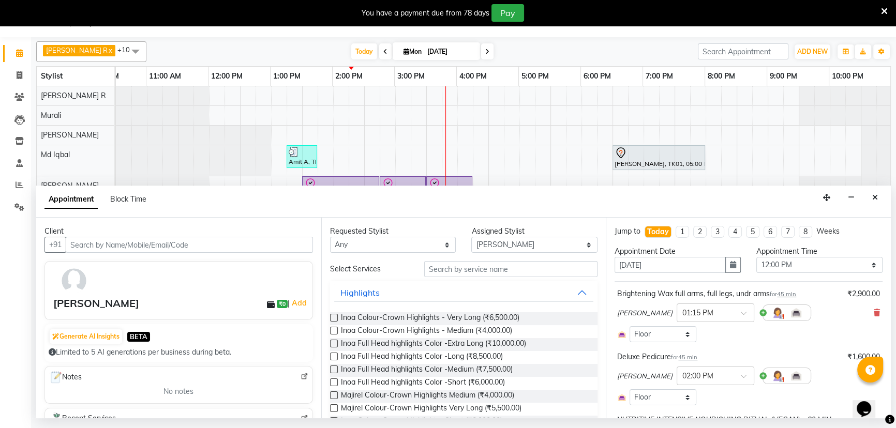
scroll to position [0, 94]
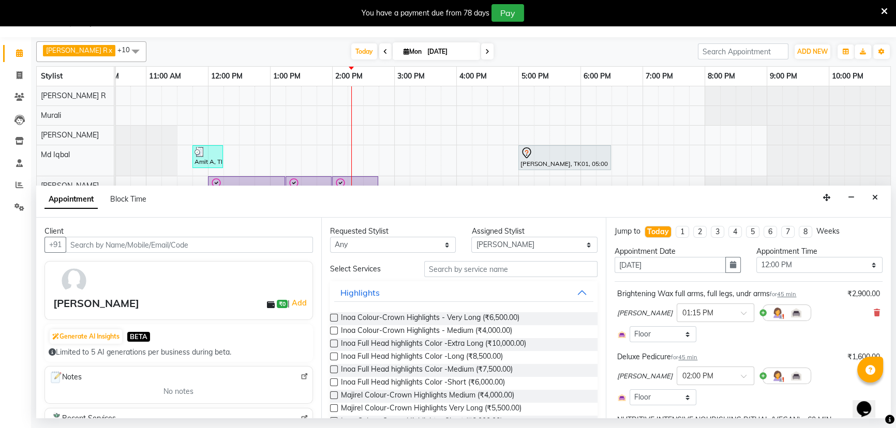
select select "4216"
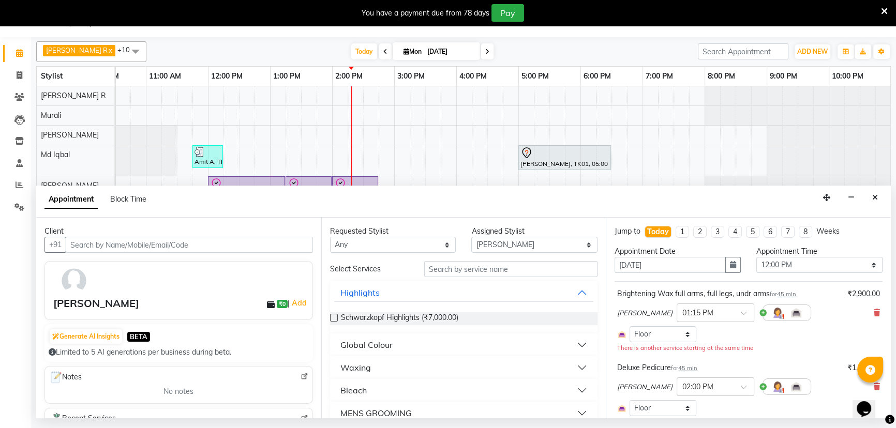
drag, startPoint x: 869, startPoint y: 311, endPoint x: 784, endPoint y: 304, distance: 85.6
click at [873, 312] on icon at bounding box center [876, 312] width 6 height 7
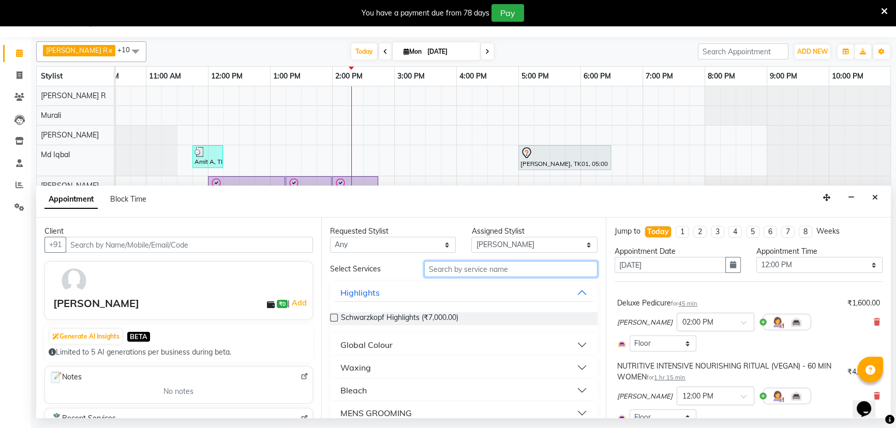
click at [451, 266] on input "text" at bounding box center [510, 269] width 173 height 16
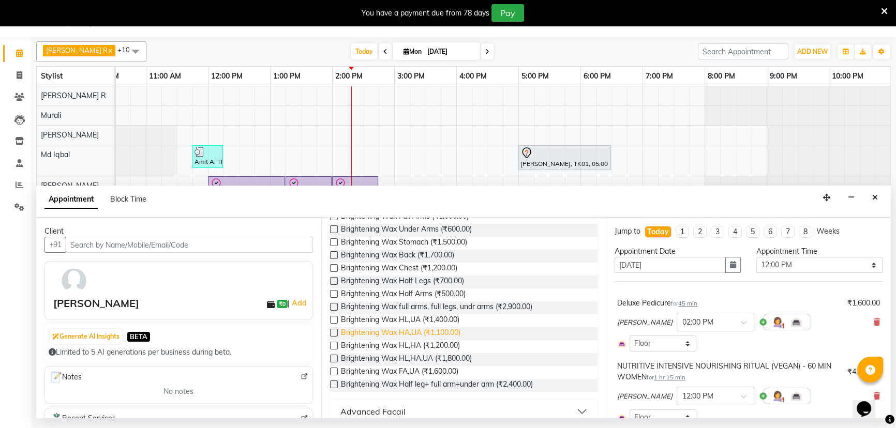
scroll to position [141, 0]
type input "brigh"
click at [334, 370] on label at bounding box center [334, 371] width 8 height 8
click at [334, 370] on input "checkbox" at bounding box center [333, 372] width 7 height 7
checkbox input "false"
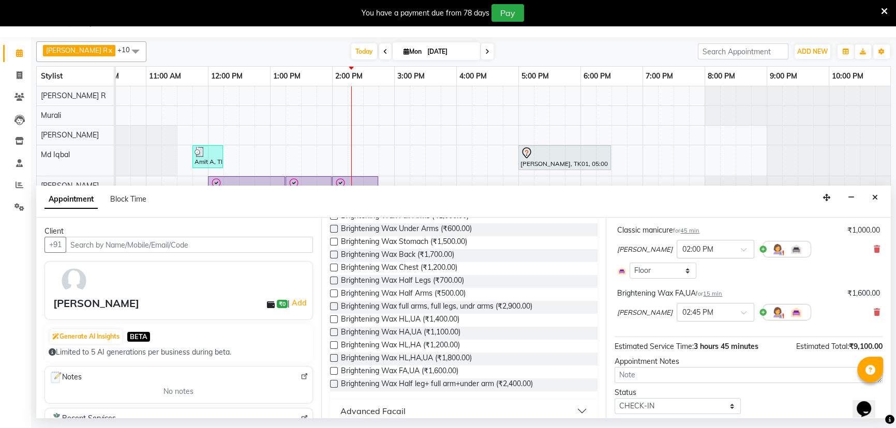
scroll to position [240, 0]
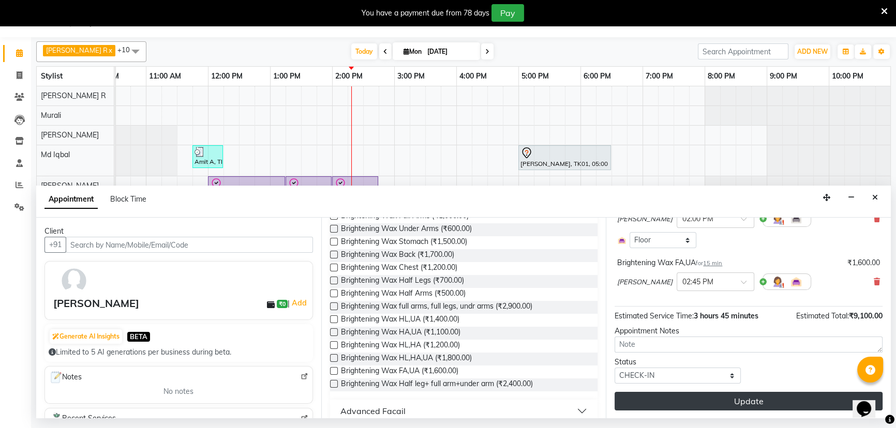
click at [719, 398] on button "Update" at bounding box center [748, 401] width 268 height 19
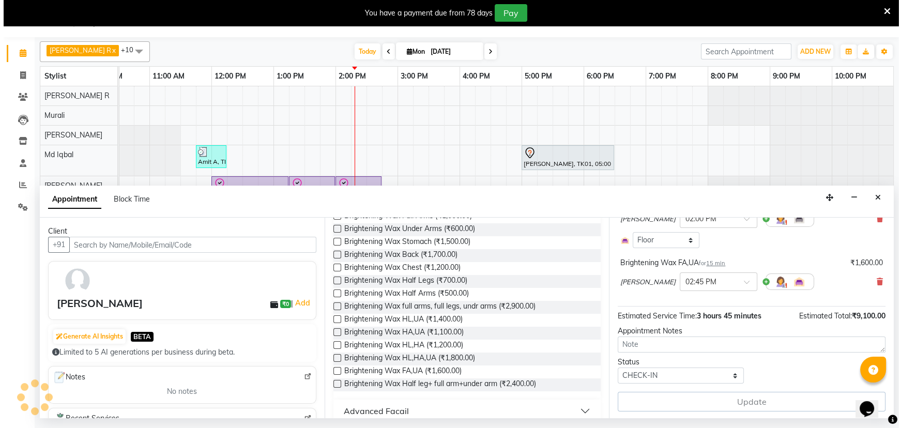
scroll to position [0, 0]
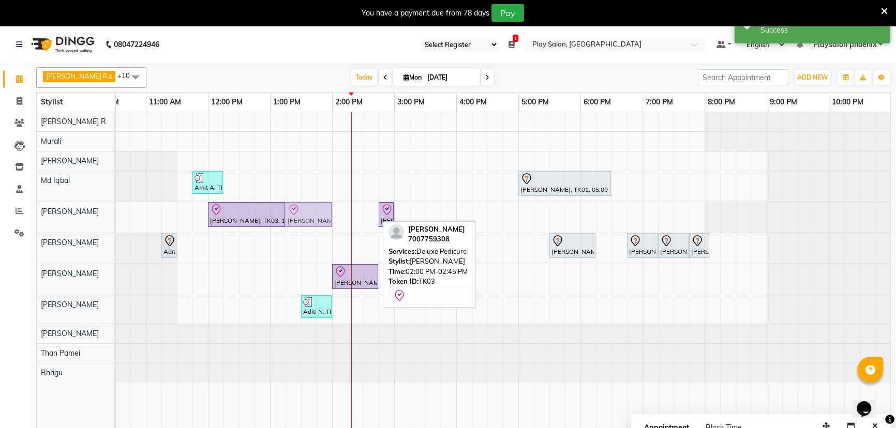
drag, startPoint x: 355, startPoint y: 217, endPoint x: 315, endPoint y: 215, distance: 39.9
click at [22, 215] on div "Sakshi Singh, TK03, 12:00 PM-01:15 PM, NUTRITIVE INTENSIVE NOURISHING RITUAL (V…" at bounding box center [22, 217] width 0 height 31
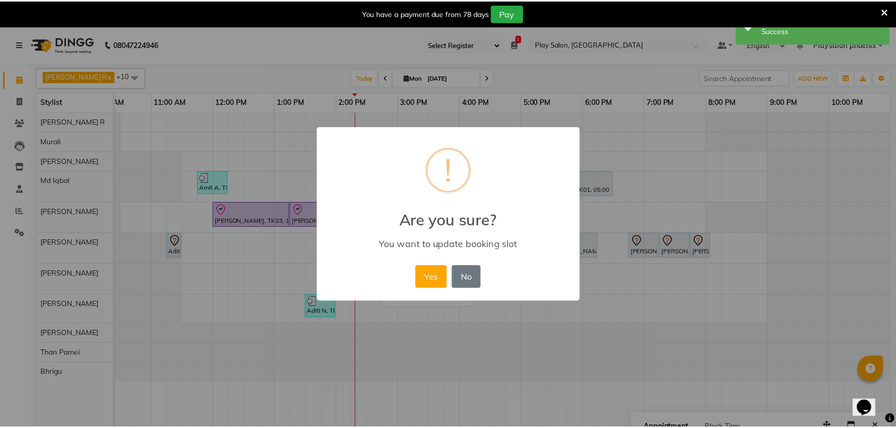
scroll to position [0, 87]
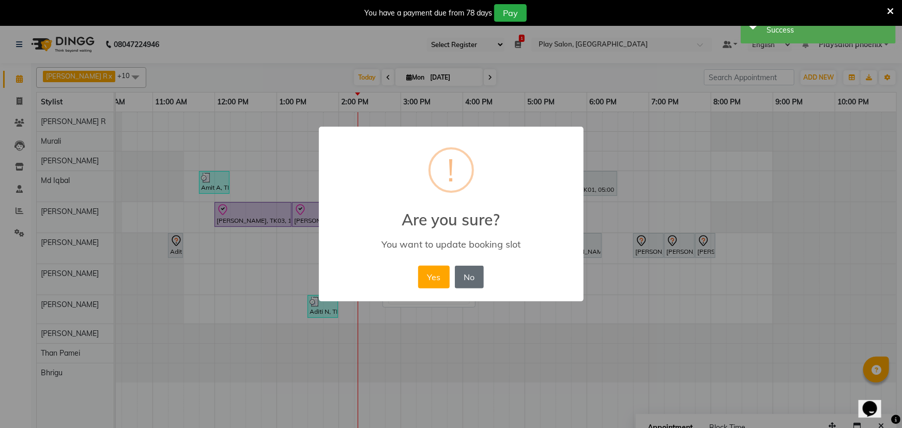
click at [475, 277] on button "No" at bounding box center [469, 277] width 29 height 23
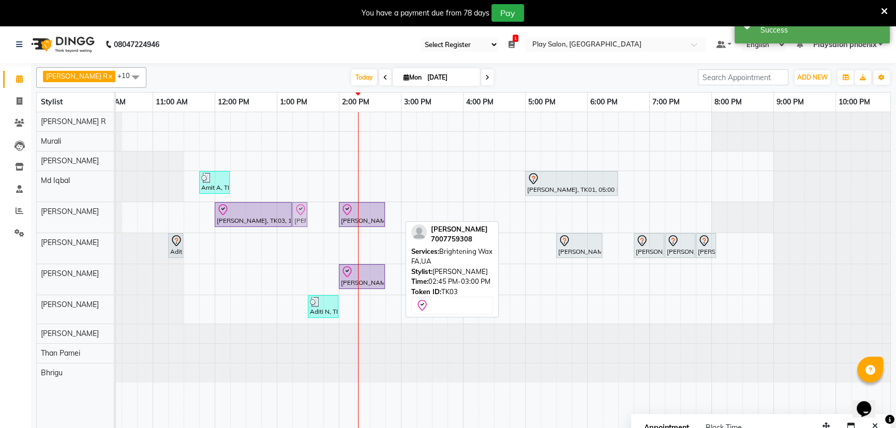
drag, startPoint x: 396, startPoint y: 213, endPoint x: 305, endPoint y: 203, distance: 91.1
click at [28, 203] on div "Sakshi Singh, TK03, 12:00 PM-01:15 PM, NUTRITIVE INTENSIVE NOURISHING RITUAL (V…" at bounding box center [28, 217] width 0 height 31
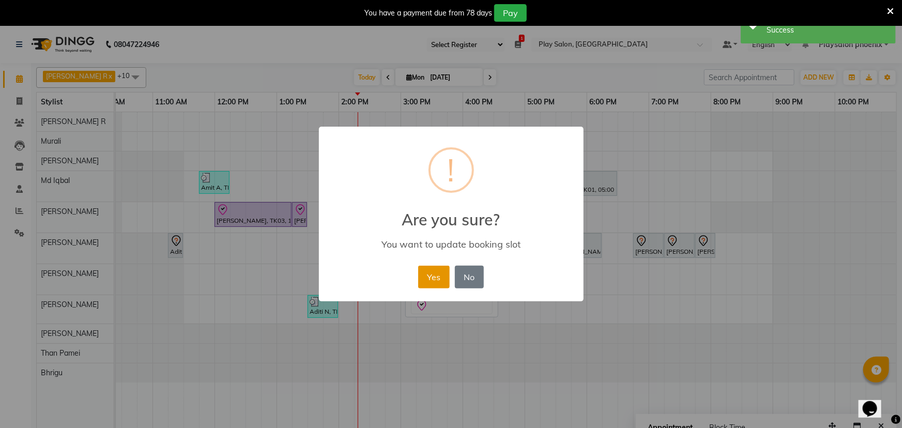
click at [438, 275] on button "Yes" at bounding box center [434, 277] width 32 height 23
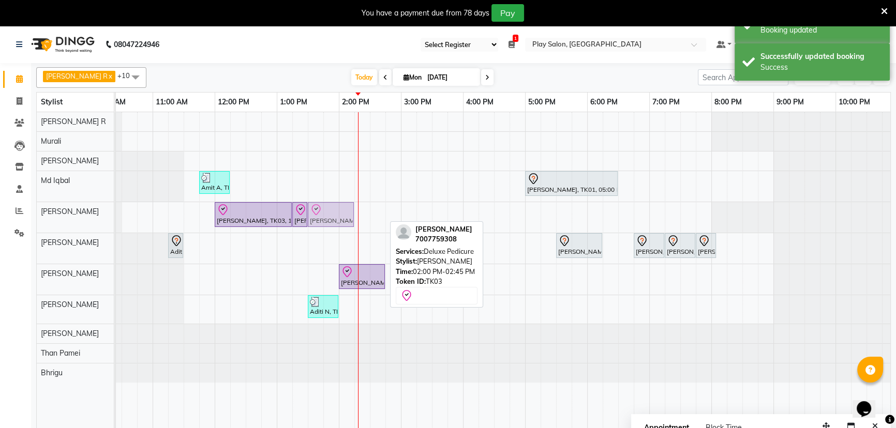
drag, startPoint x: 351, startPoint y: 216, endPoint x: 327, endPoint y: 215, distance: 23.8
click at [28, 215] on div "Sakshi Singh, TK03, 12:00 PM-01:15 PM, NUTRITIVE INTENSIVE NOURISHING RITUAL (V…" at bounding box center [28, 217] width 0 height 31
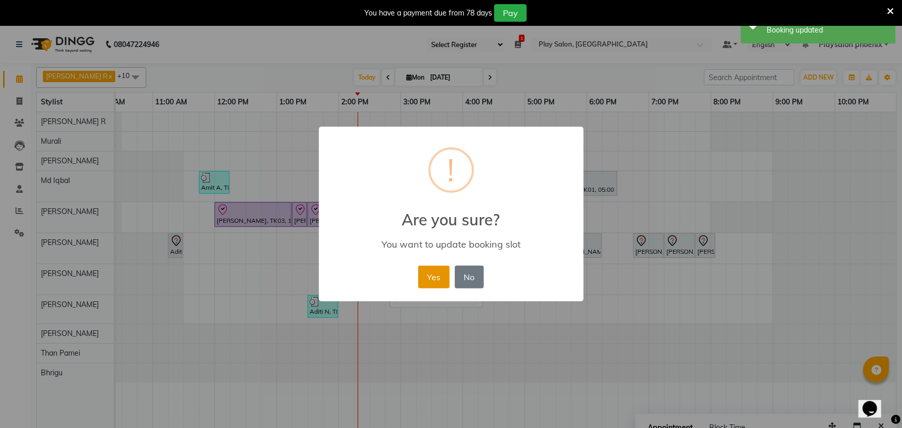
click at [434, 278] on button "Yes" at bounding box center [434, 277] width 32 height 23
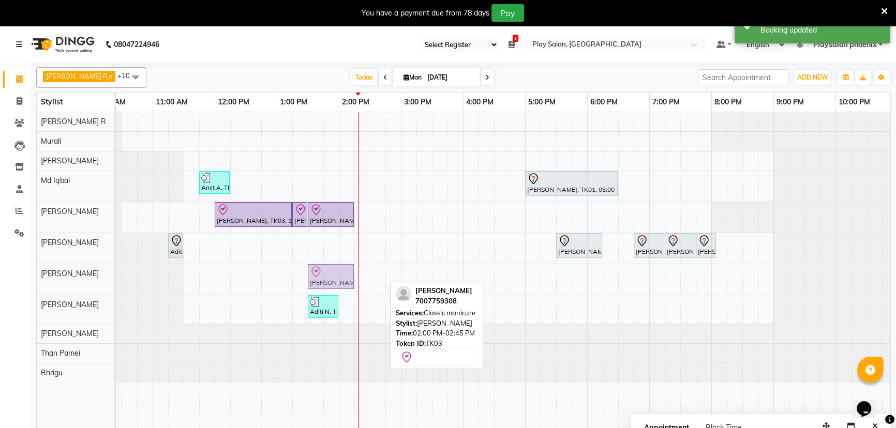
drag, startPoint x: 346, startPoint y: 279, endPoint x: 320, endPoint y: 277, distance: 27.0
click at [28, 277] on div "Sakshi Singh, TK03, 02:00 PM-02:45 PM, Classic manicure Sakshi Singh, TK03, 02:…" at bounding box center [28, 279] width 0 height 31
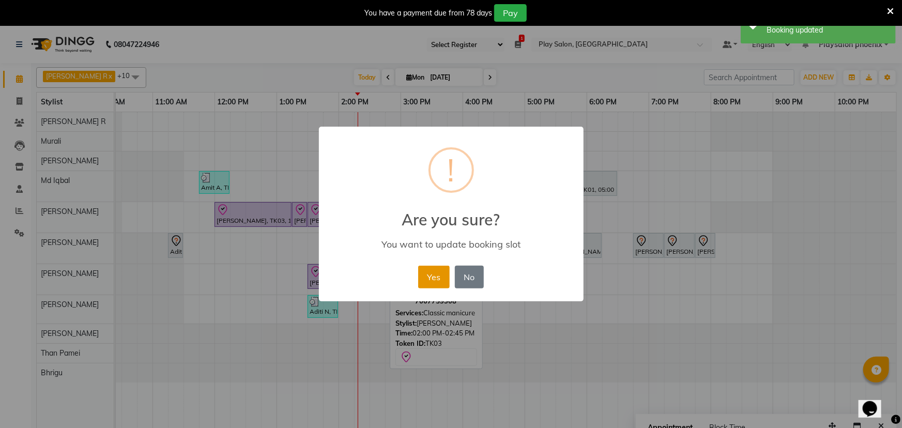
click at [429, 278] on button "Yes" at bounding box center [434, 277] width 32 height 23
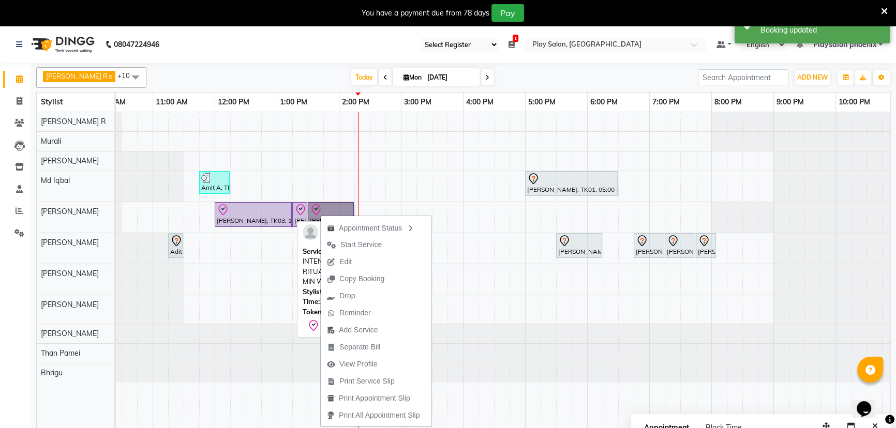
click at [259, 209] on div at bounding box center [253, 210] width 73 height 12
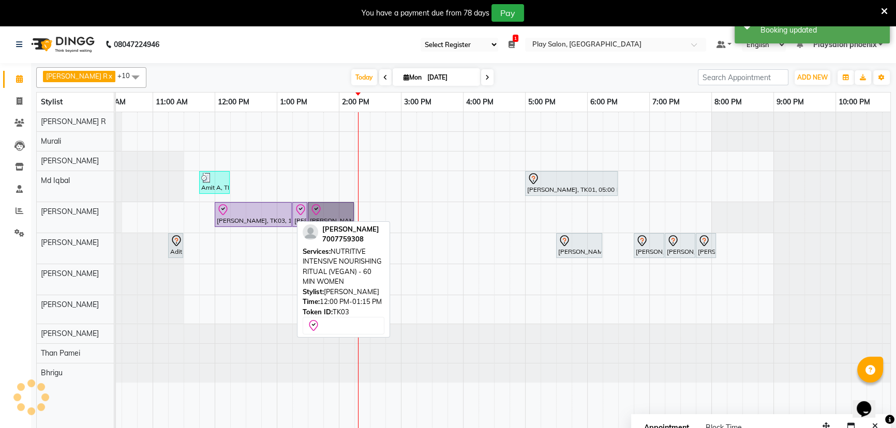
click at [259, 209] on div at bounding box center [253, 210] width 73 height 12
select select "8"
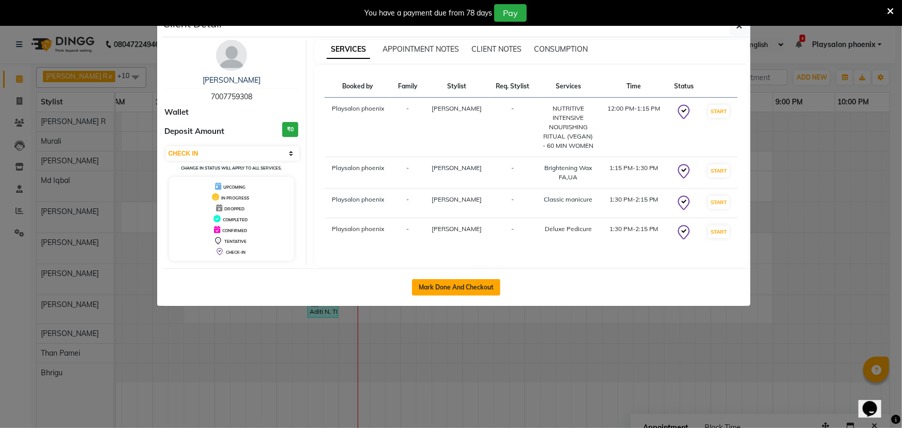
click at [440, 282] on button "Mark Done And Checkout" at bounding box center [456, 287] width 88 height 17
select select "service"
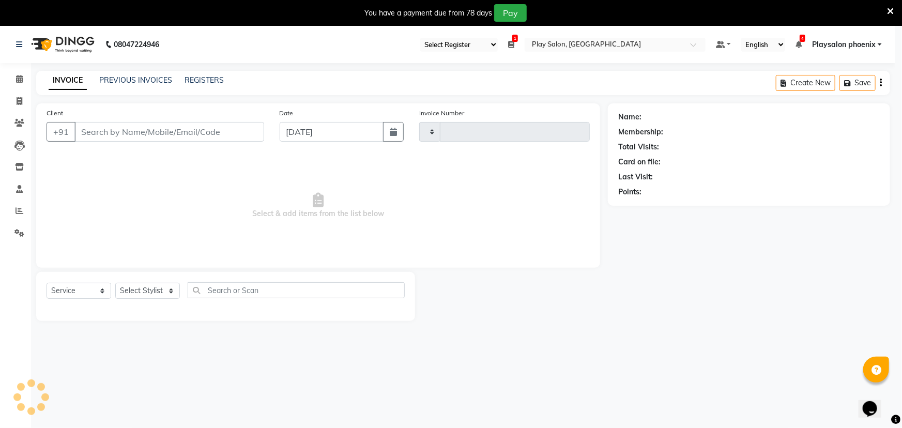
type input "2740"
select select "8350"
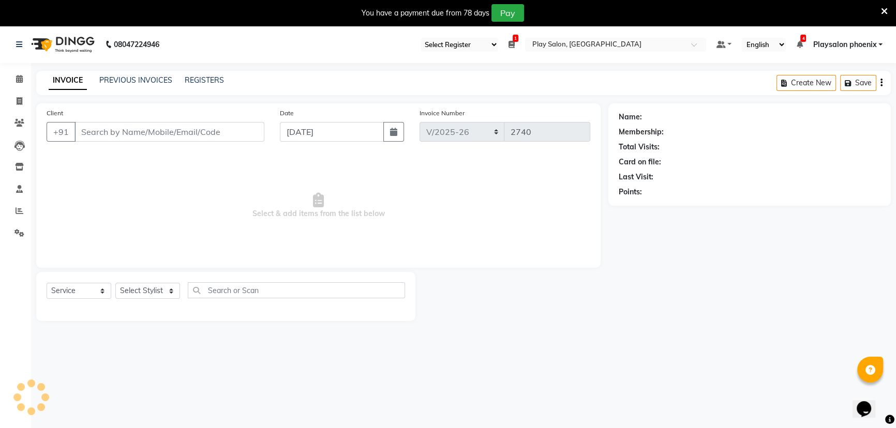
type input "7007759308"
select select "81417"
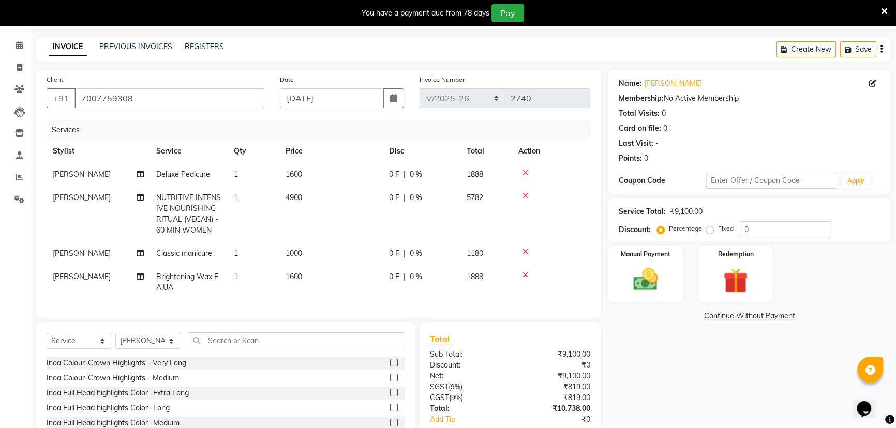
scroll to position [103, 0]
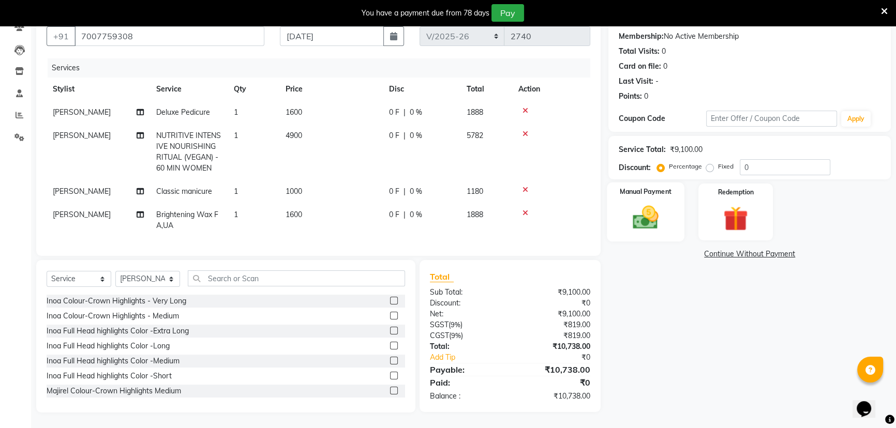
click at [644, 207] on img at bounding box center [646, 217] width 42 height 29
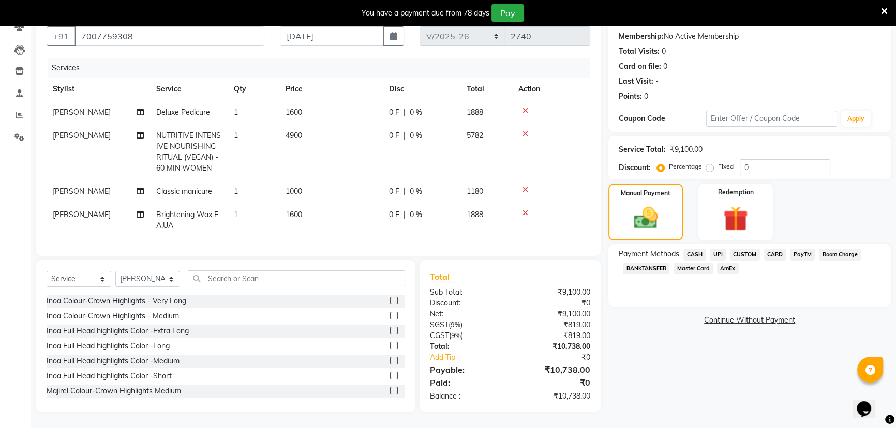
click at [688, 263] on span "Master Card" at bounding box center [692, 269] width 39 height 12
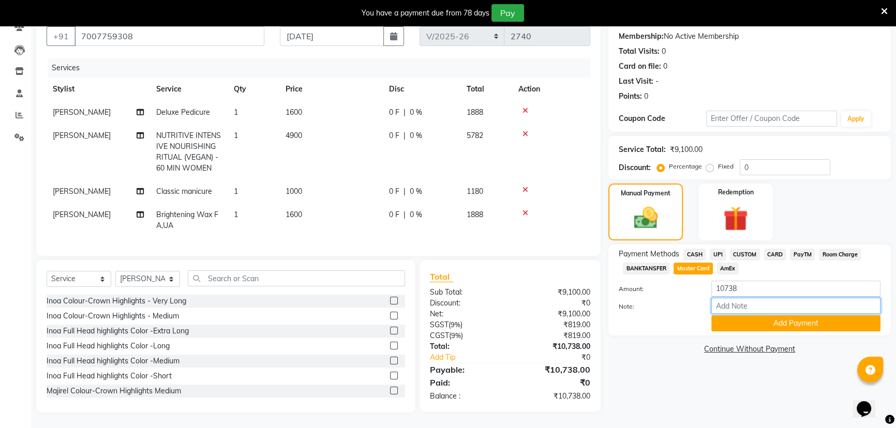
click at [728, 300] on input "Note:" at bounding box center [795, 306] width 169 height 16
type input "2976"
click at [758, 315] on button "Add Payment" at bounding box center [795, 323] width 169 height 16
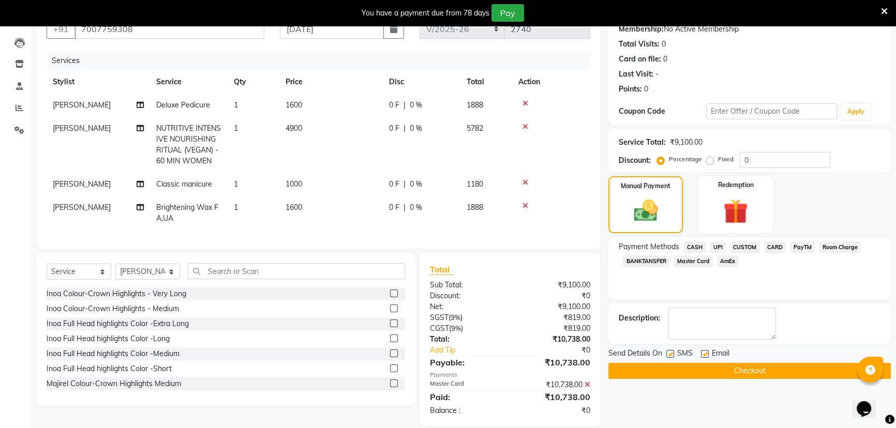
click at [726, 371] on button "Checkout" at bounding box center [749, 371] width 282 height 16
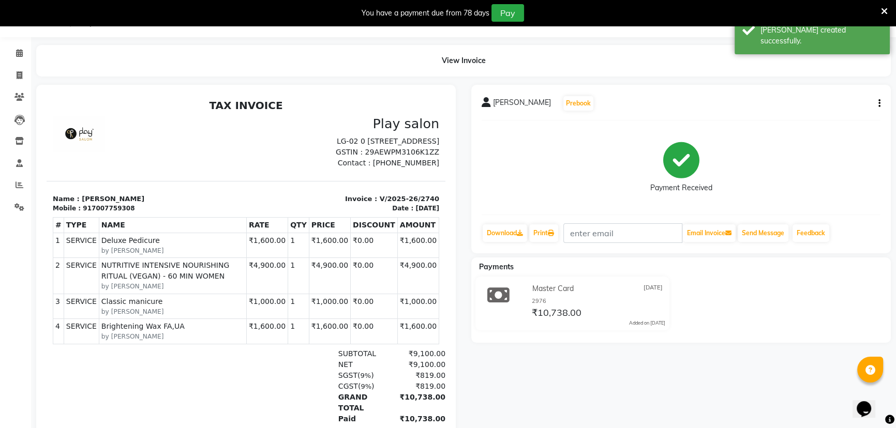
scroll to position [99, 0]
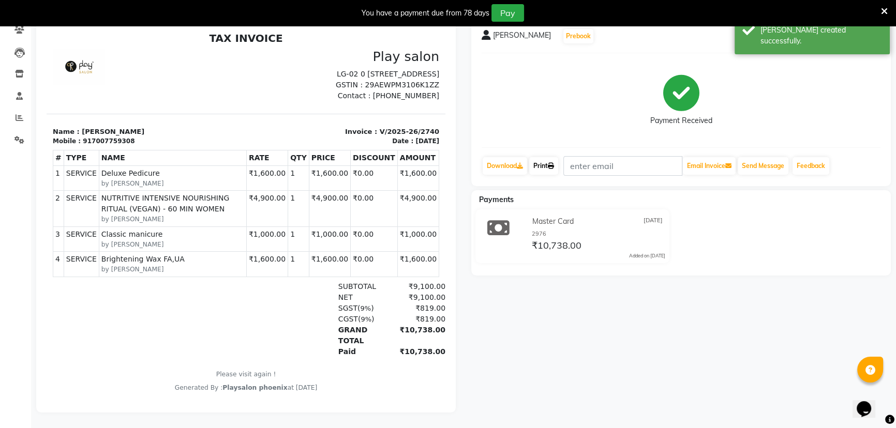
click at [547, 159] on link "Print" at bounding box center [543, 166] width 29 height 18
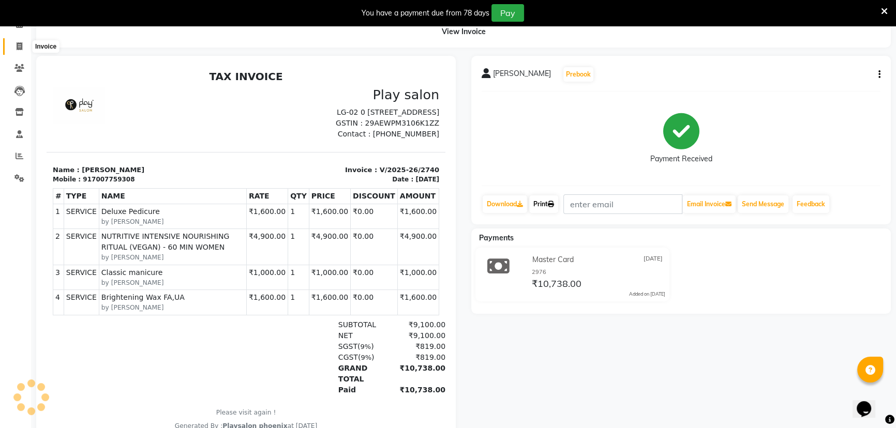
scroll to position [0, 0]
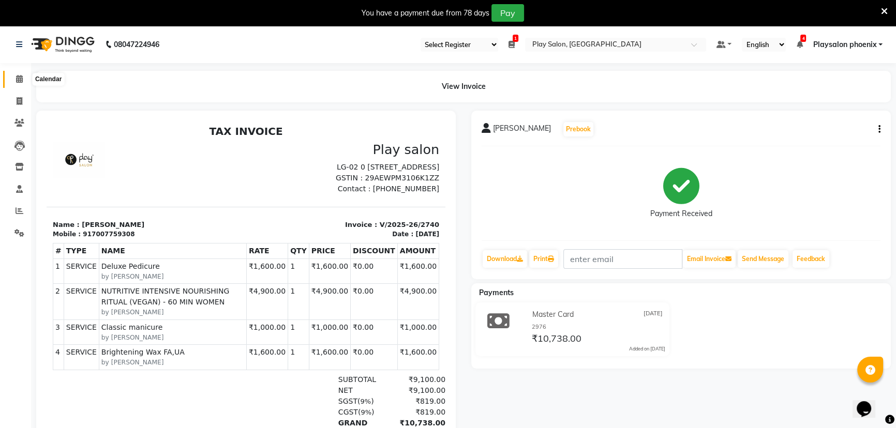
click at [17, 81] on icon at bounding box center [19, 79] width 7 height 8
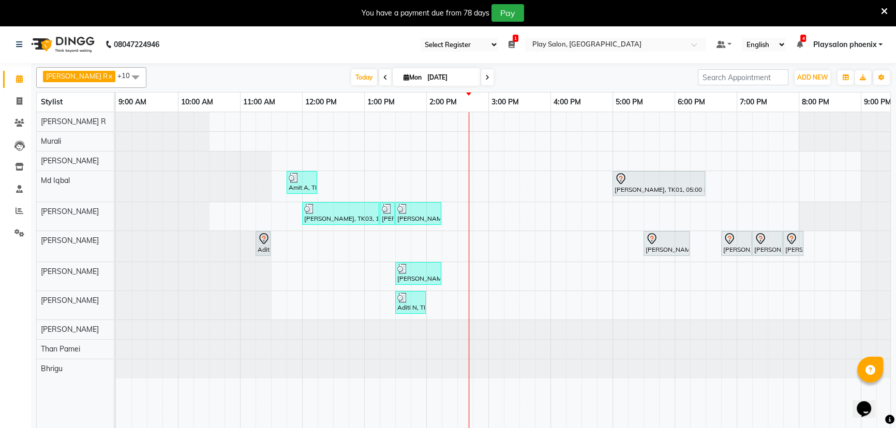
click at [479, 184] on div "Amit A, TK02, 11:45 AM-12:15 PM, Beard Shaping Ramya Reddy, TK01, 05:00 PM-06:3…" at bounding box center [550, 276] width 869 height 329
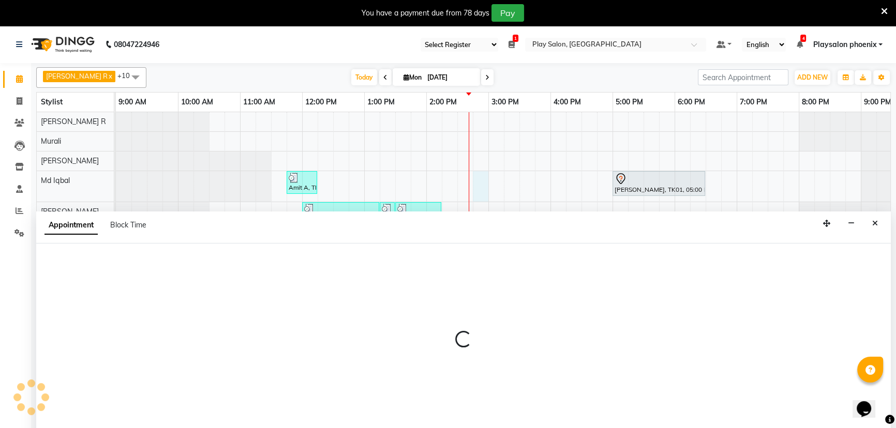
scroll to position [26, 0]
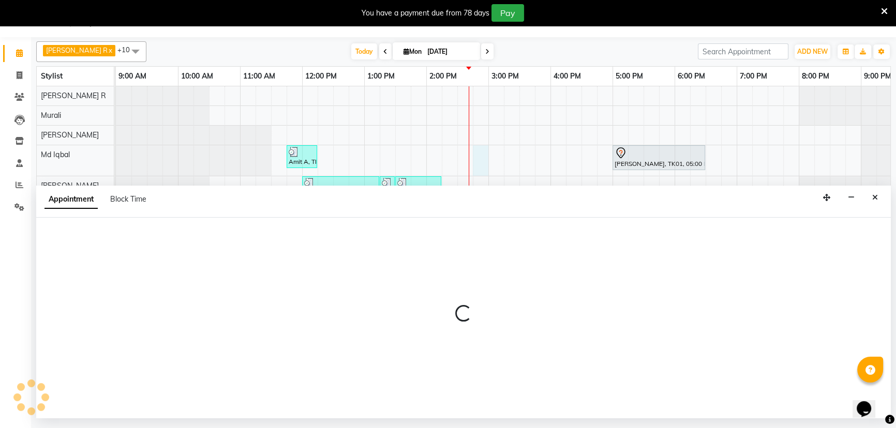
select select "81412"
select select "885"
select select "tentative"
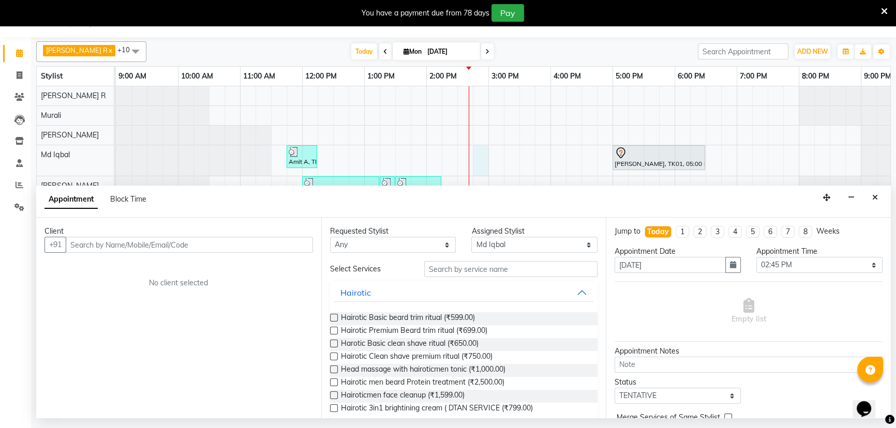
click at [80, 243] on input "text" at bounding box center [189, 245] width 247 height 16
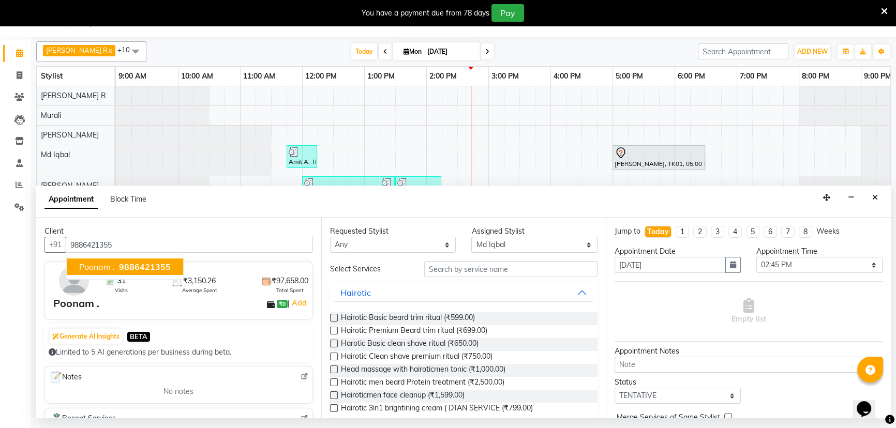
click at [146, 266] on span "9886421355" at bounding box center [145, 267] width 52 height 10
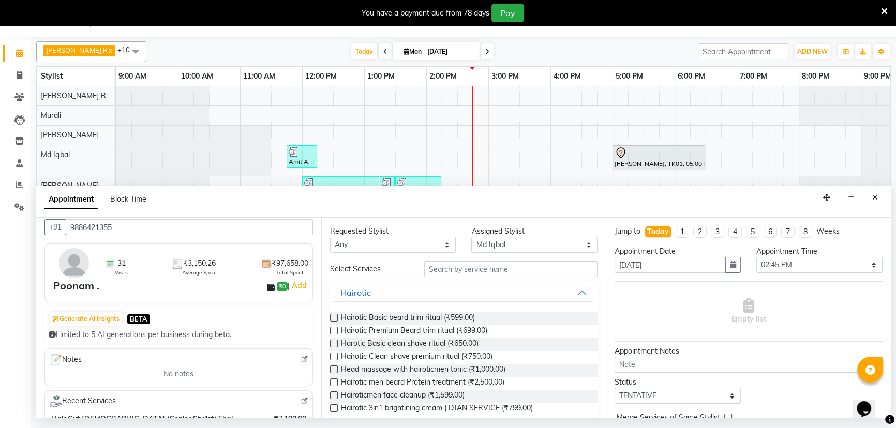
scroll to position [159, 0]
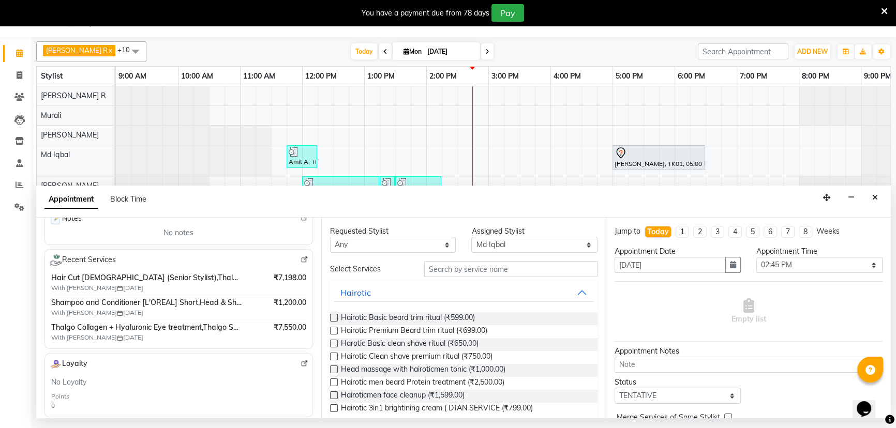
type input "9886421355"
click at [300, 260] on img at bounding box center [304, 260] width 8 height 8
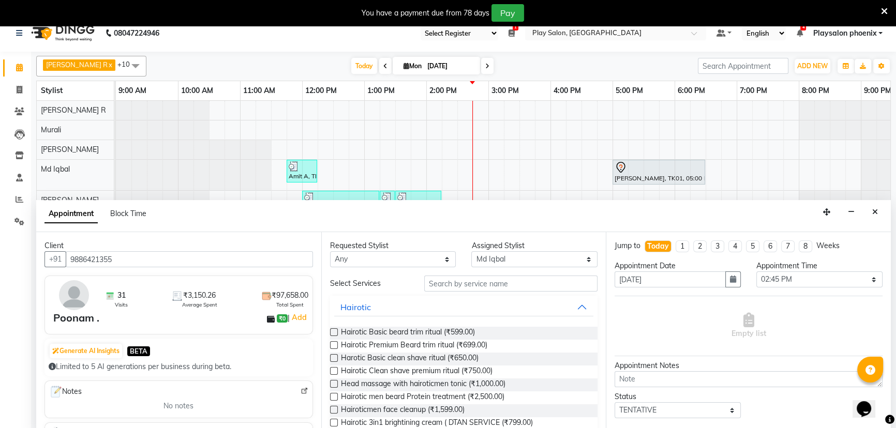
scroll to position [0, 0]
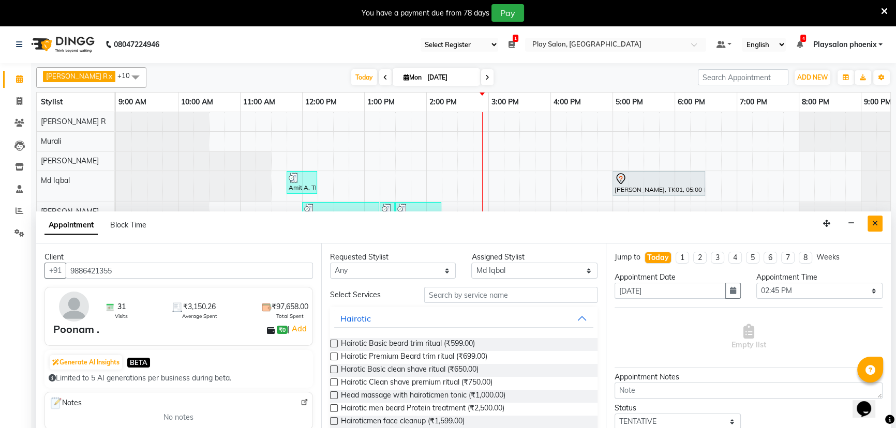
click at [875, 223] on icon "Close" at bounding box center [875, 223] width 6 height 7
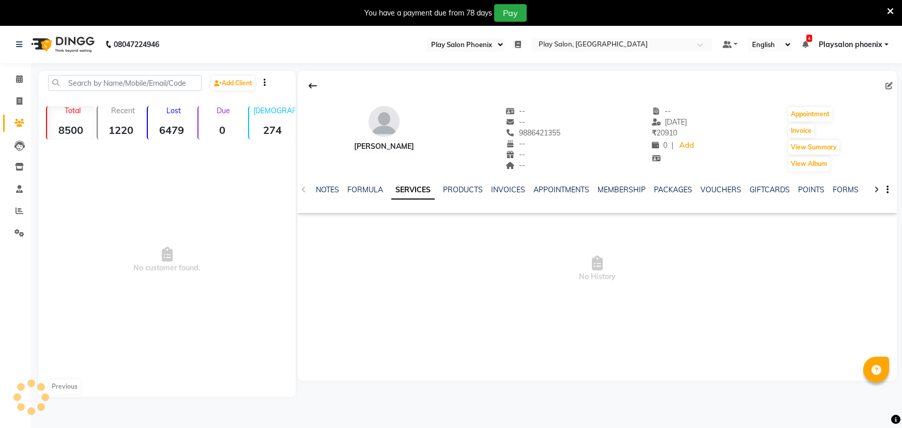
select select "90"
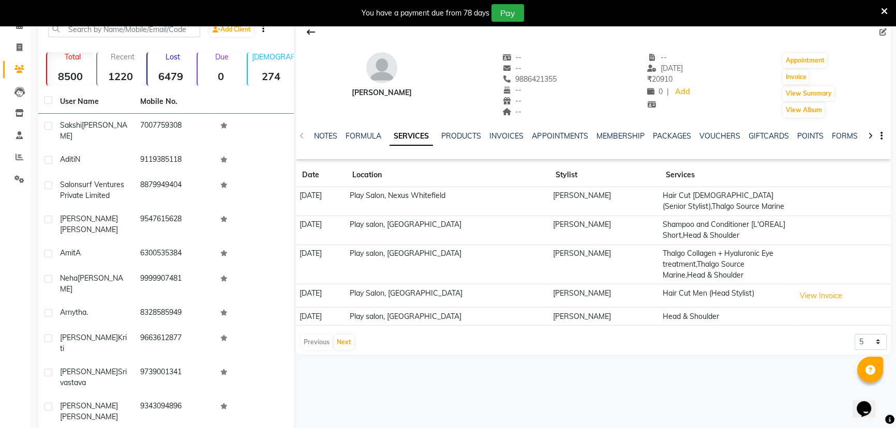
scroll to position [54, 0]
click at [342, 341] on button "Next" at bounding box center [344, 342] width 20 height 14
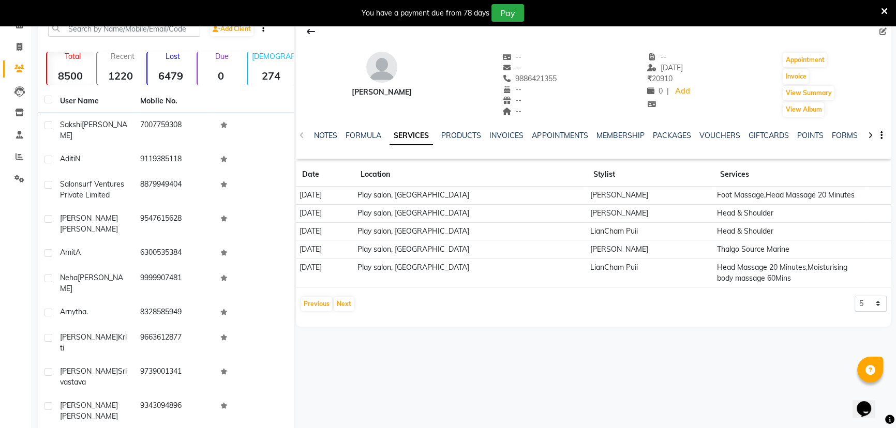
click at [388, 95] on div "[PERSON_NAME]" at bounding box center [382, 92] width 60 height 11
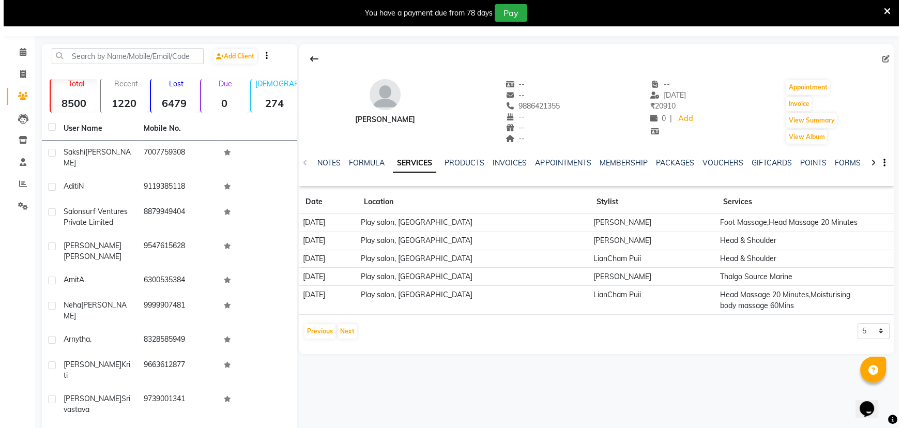
scroll to position [0, 0]
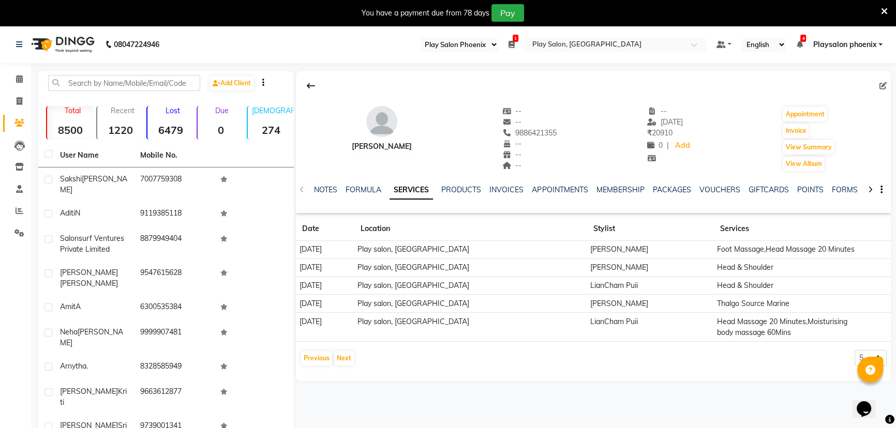
click at [381, 146] on div "[PERSON_NAME]" at bounding box center [382, 146] width 60 height 11
click at [882, 85] on icon at bounding box center [882, 85] width 7 height 7
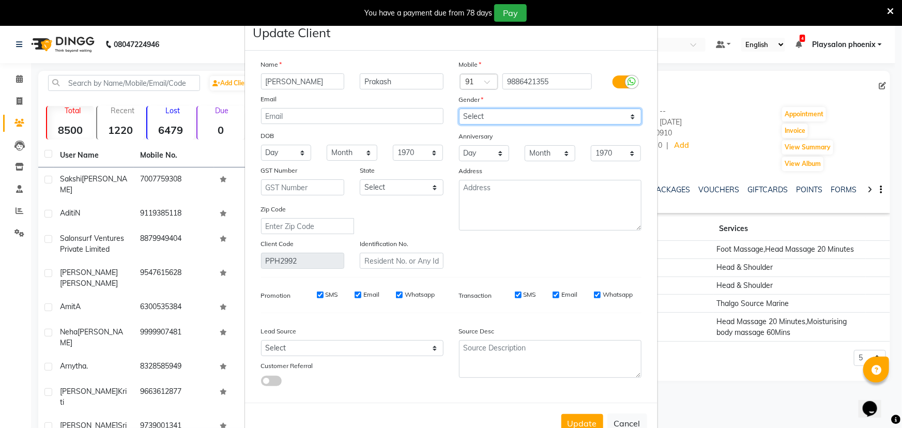
click at [468, 116] on select "Select [DEMOGRAPHIC_DATA] [DEMOGRAPHIC_DATA] Other Prefer Not To Say" at bounding box center [550, 117] width 183 height 16
select select "[DEMOGRAPHIC_DATA]"
click at [459, 109] on select "Select [DEMOGRAPHIC_DATA] [DEMOGRAPHIC_DATA] Other Prefer Not To Say" at bounding box center [550, 117] width 183 height 16
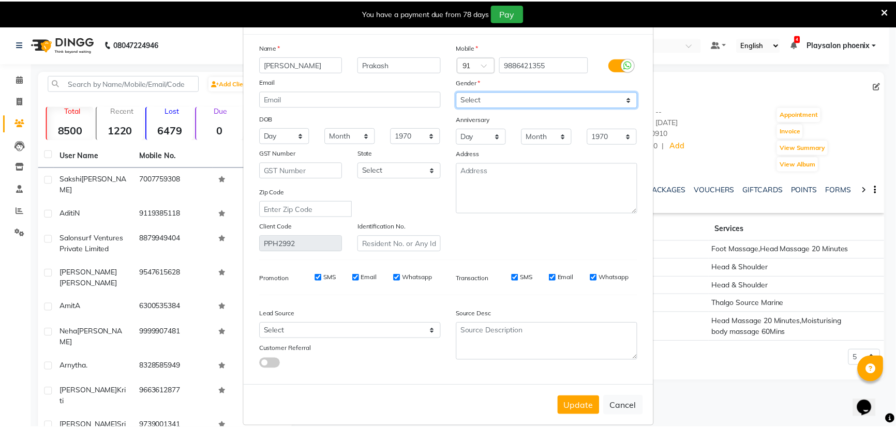
scroll to position [34, 0]
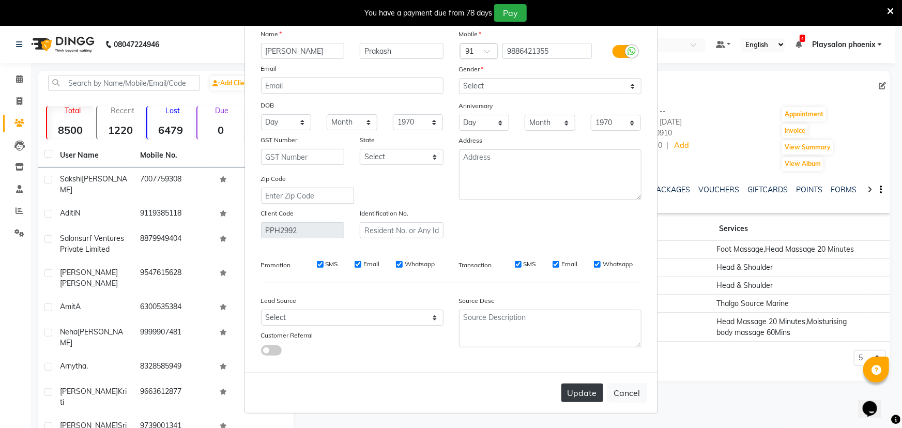
click at [578, 396] on button "Update" at bounding box center [583, 393] width 42 height 19
select select
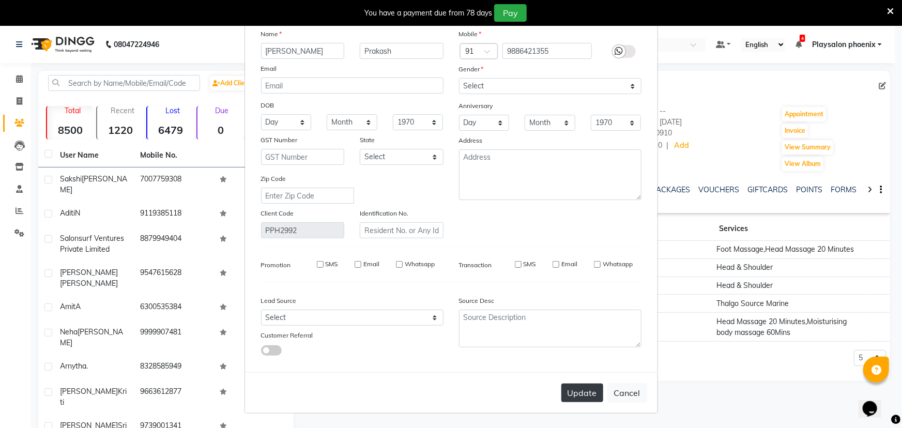
select select
checkbox input "false"
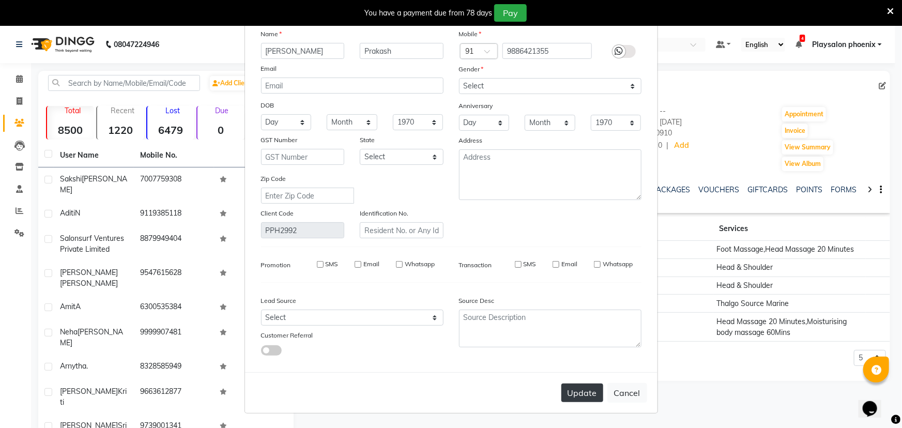
checkbox input "false"
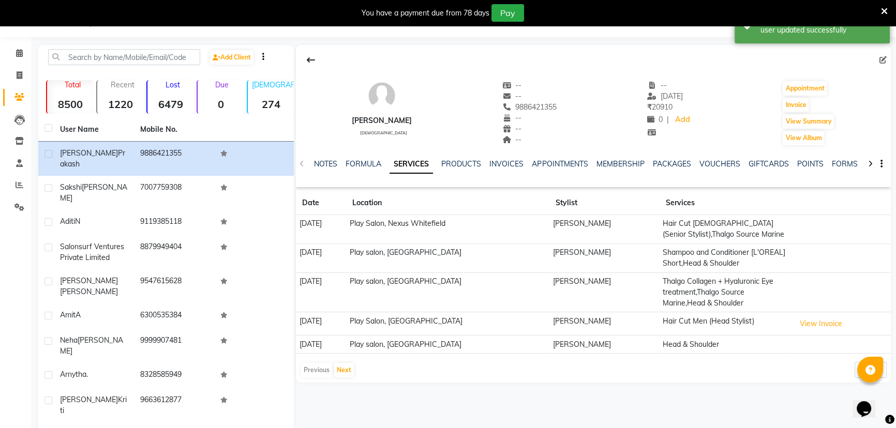
scroll to position [0, 0]
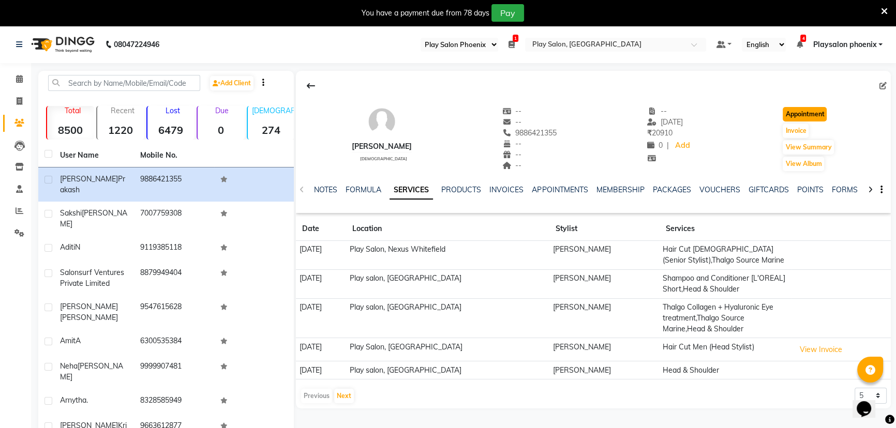
click at [806, 115] on button "Appointment" at bounding box center [804, 114] width 44 height 14
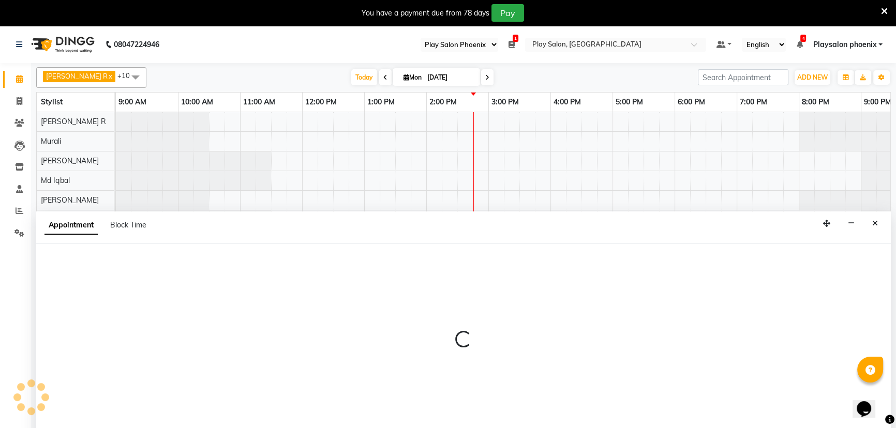
scroll to position [26, 0]
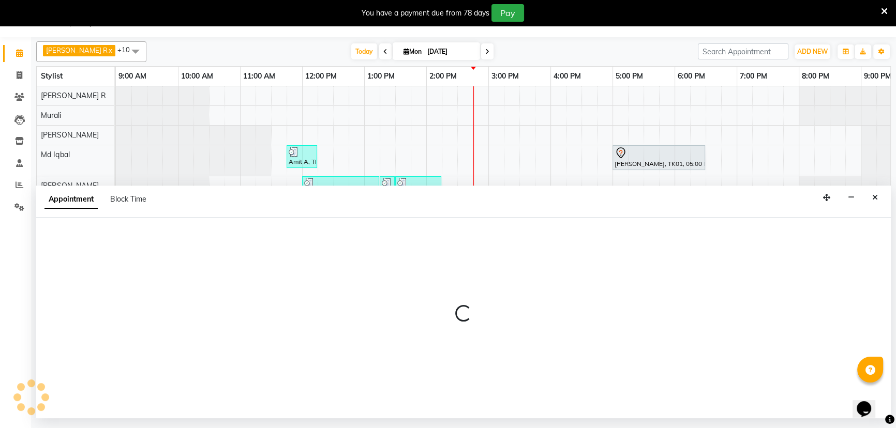
select select "tentative"
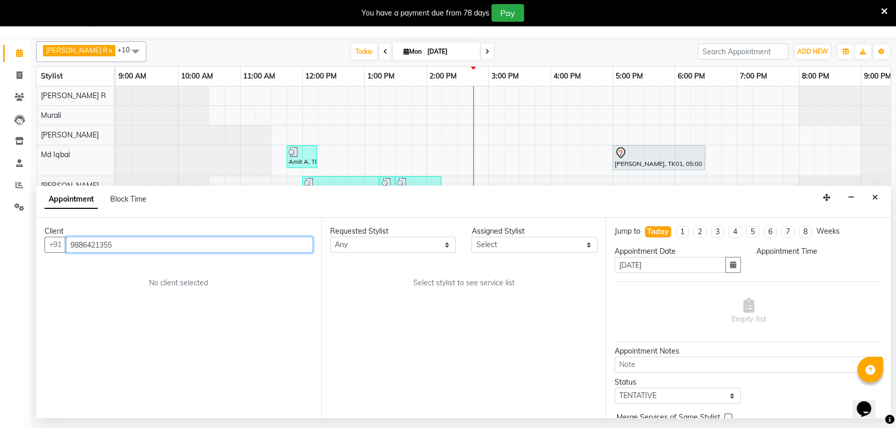
select select "600"
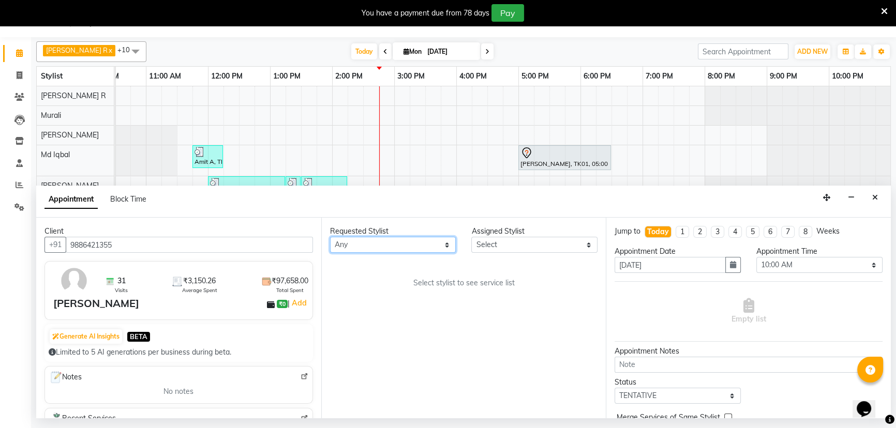
click at [428, 244] on select "Any Armaan Bhrigu Chytra [PERSON_NAME] General Technician . [PERSON_NAME] [PERS…" at bounding box center [393, 245] width 126 height 16
select select "81412"
click at [330, 237] on select "Any Armaan Bhrigu Chytra [PERSON_NAME] General Technician . [PERSON_NAME] [PERS…" at bounding box center [393, 245] width 126 height 16
select select "81412"
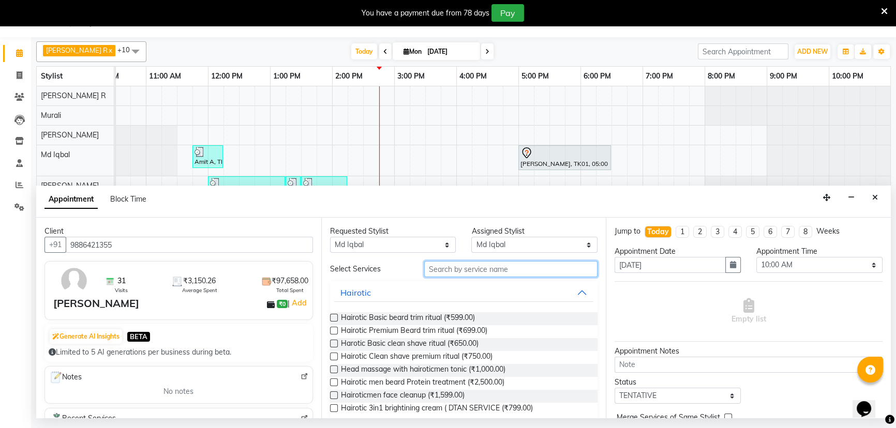
click at [454, 269] on input "text" at bounding box center [510, 269] width 173 height 16
type input "h"
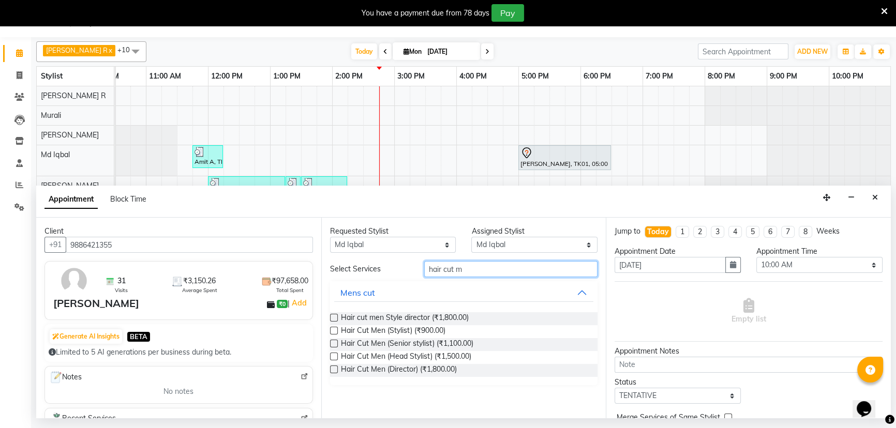
type input "hair cut m"
click at [332, 355] on label at bounding box center [334, 357] width 8 height 8
click at [332, 355] on input "checkbox" at bounding box center [333, 357] width 7 height 7
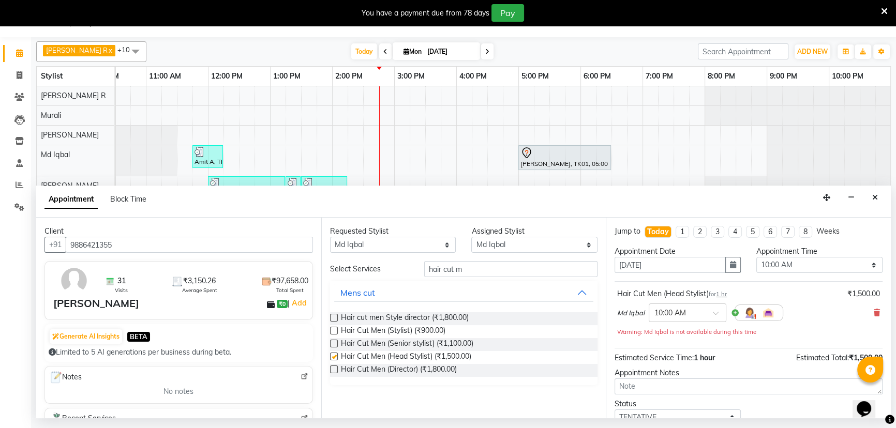
checkbox input "false"
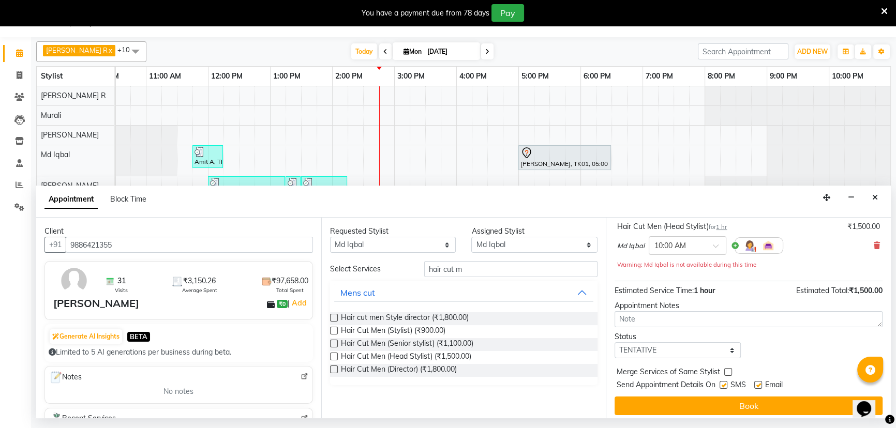
scroll to position [72, 0]
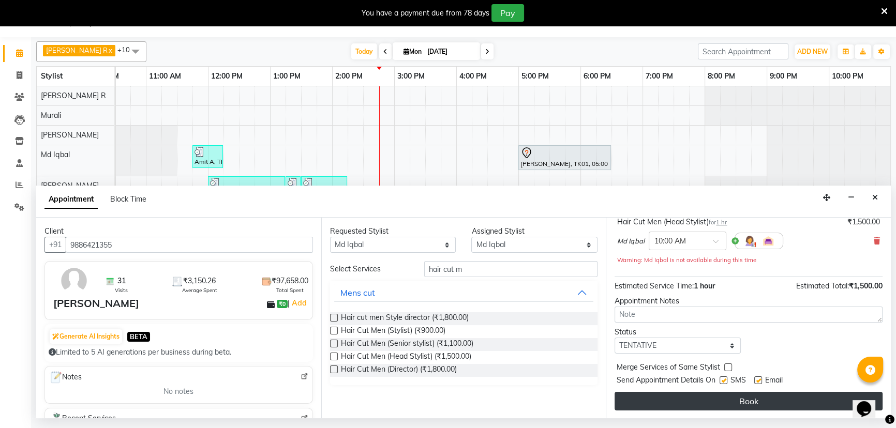
click at [716, 396] on button "Book" at bounding box center [748, 401] width 268 height 19
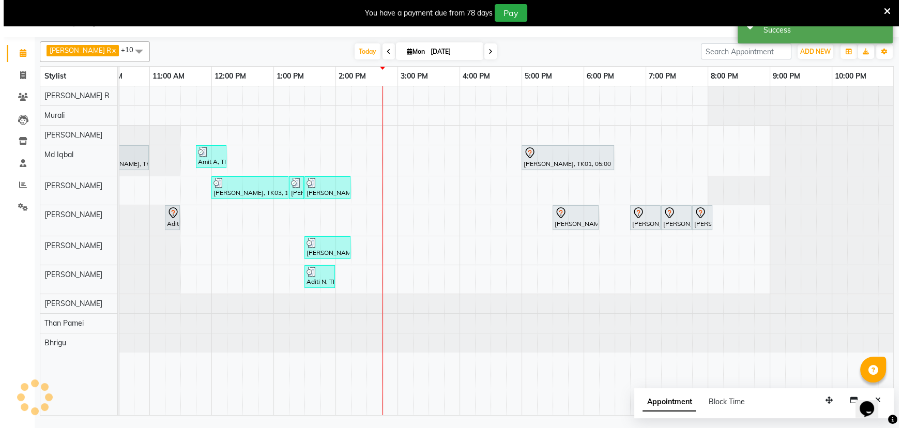
scroll to position [0, 0]
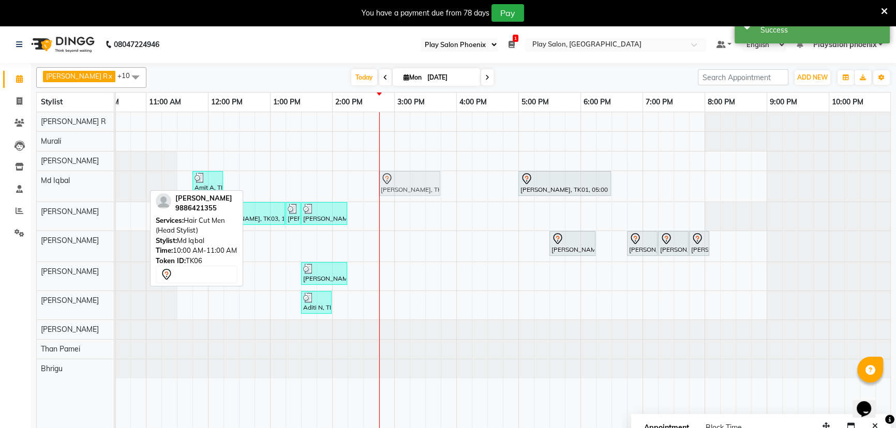
drag, startPoint x: 130, startPoint y: 188, endPoint x: 418, endPoint y: 189, distance: 288.1
click at [22, 189] on div "[PERSON_NAME], TK06, 10:00 AM-11:00 AM, Hair Cut Men (Head Stylist) Amit A, TK0…" at bounding box center [22, 186] width 0 height 31
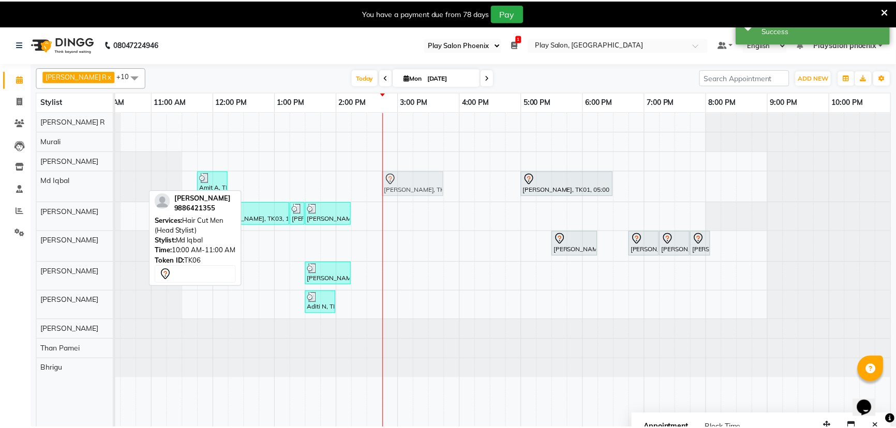
scroll to position [0, 87]
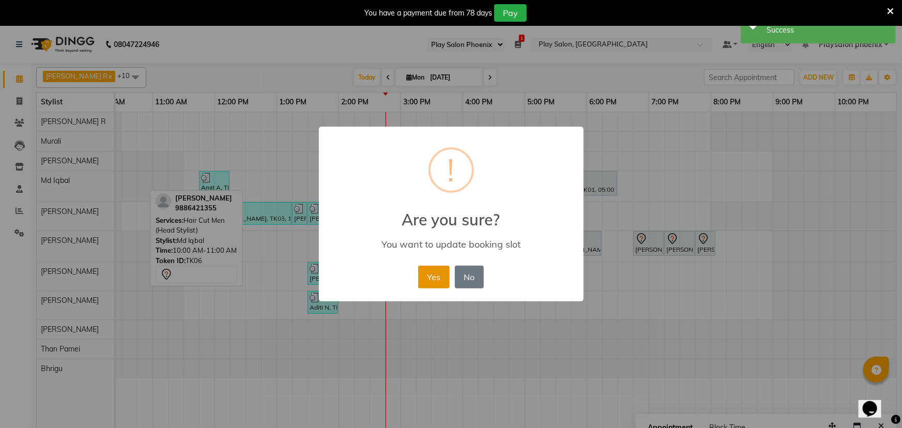
click at [438, 276] on button "Yes" at bounding box center [434, 277] width 32 height 23
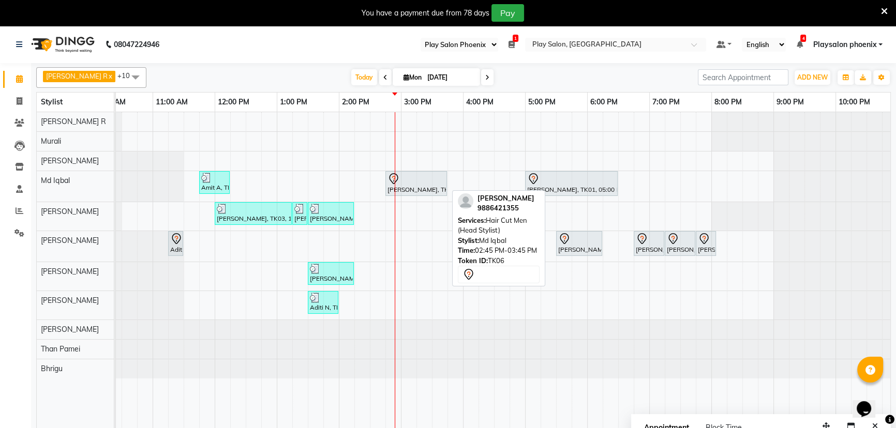
click at [426, 189] on div "[PERSON_NAME], TK06, 02:45 PM-03:45 PM, Hair Cut Men (Head Stylist)" at bounding box center [415, 184] width 59 height 22
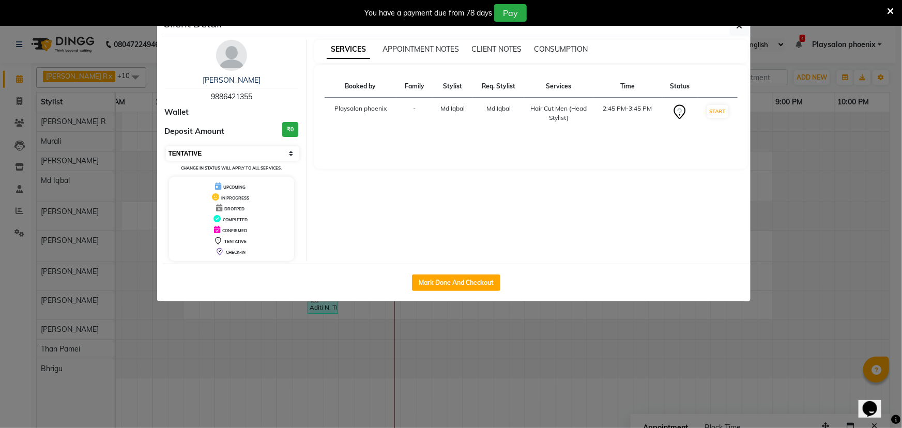
drag, startPoint x: 254, startPoint y: 148, endPoint x: 237, endPoint y: 159, distance: 19.8
click at [254, 148] on select "Select IN SERVICE CONFIRMED TENTATIVE CHECK IN MARK DONE DROPPED UPCOMING" at bounding box center [233, 153] width 134 height 14
select select "1"
click at [166, 146] on select "Select IN SERVICE CONFIRMED TENTATIVE CHECK IN MARK DONE DROPPED UPCOMING" at bounding box center [233, 153] width 134 height 14
click at [737, 30] on icon "button" at bounding box center [740, 26] width 6 height 8
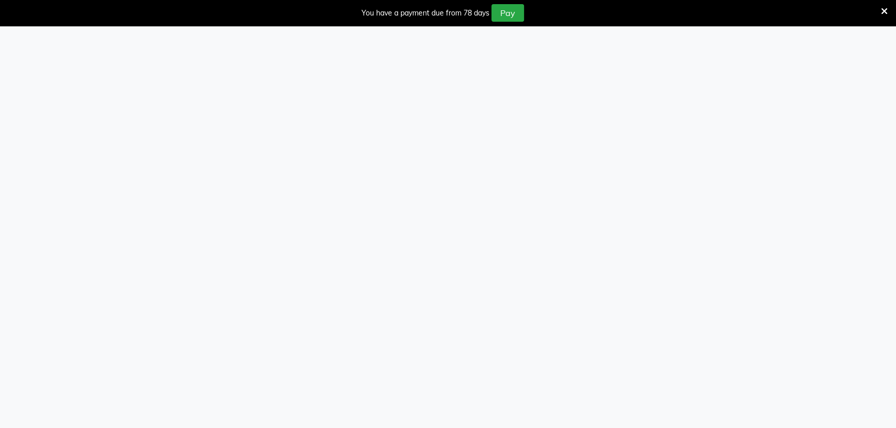
select select "90"
select select "8350"
select select "service"
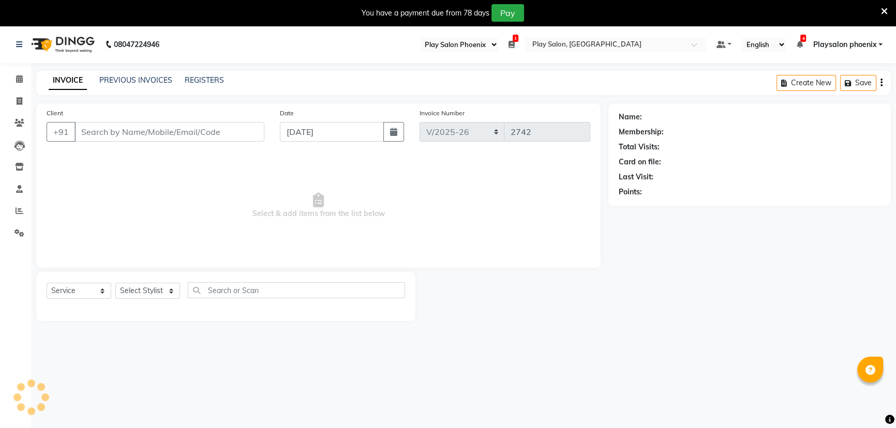
type input "9599098146"
select select "81420"
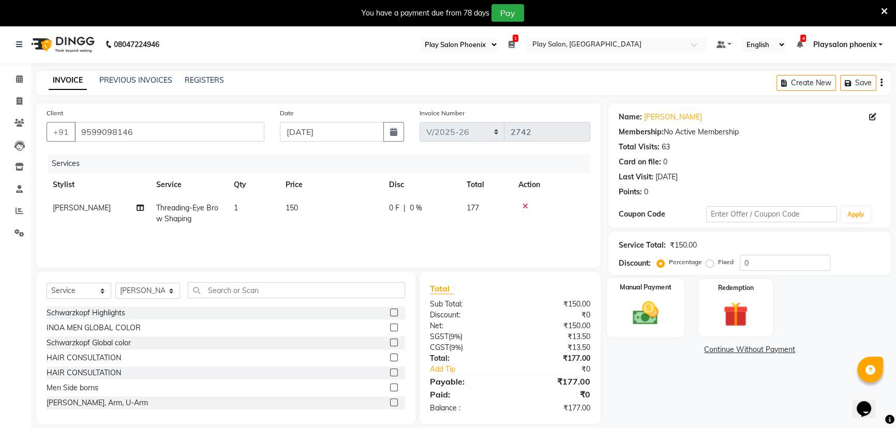
click at [647, 312] on img at bounding box center [646, 312] width 42 height 29
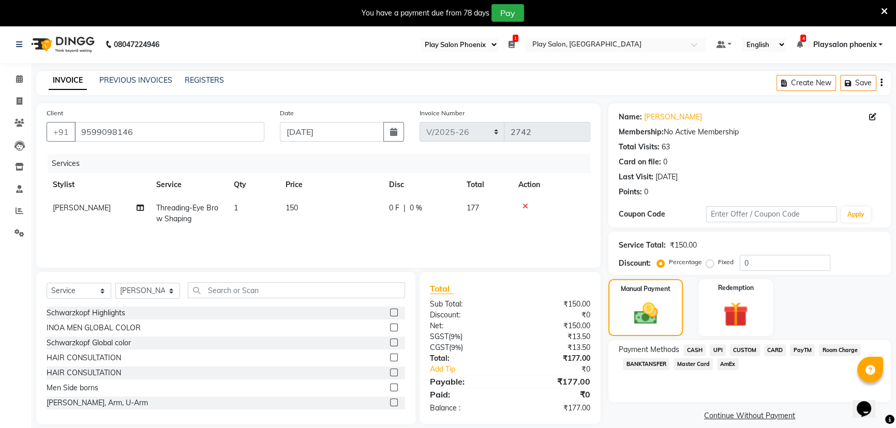
click at [744, 351] on span "CUSTOM" at bounding box center [745, 350] width 30 height 12
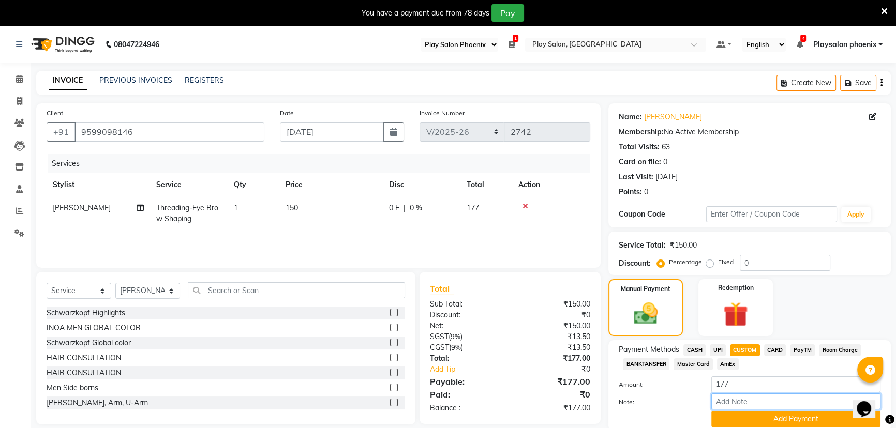
click at [729, 401] on input "Note:" at bounding box center [795, 402] width 169 height 16
type input "Upi"
click at [748, 418] on button "Add Payment" at bounding box center [795, 419] width 169 height 16
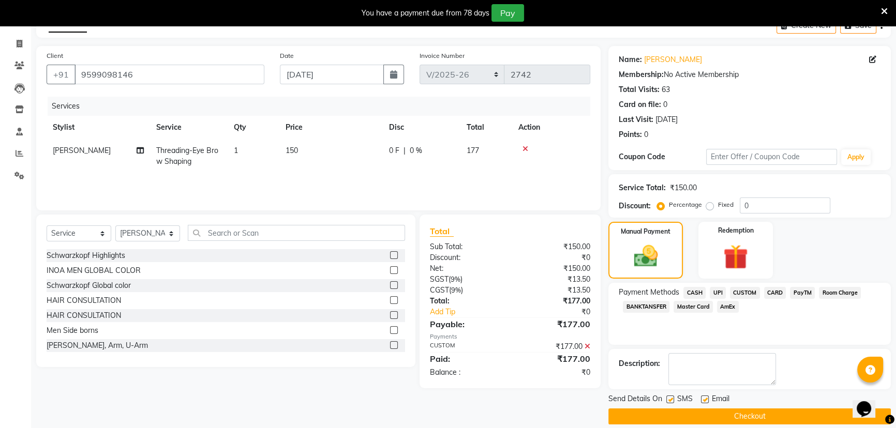
scroll to position [68, 0]
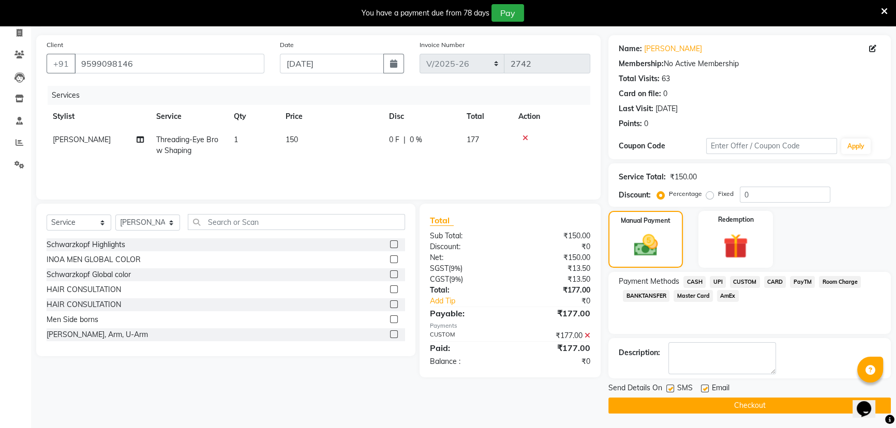
click at [718, 403] on button "Checkout" at bounding box center [749, 406] width 282 height 16
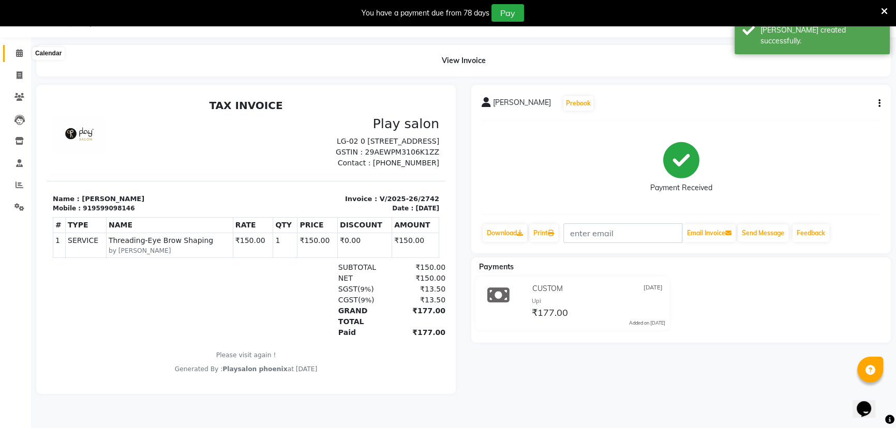
click at [16, 53] on icon at bounding box center [19, 53] width 7 height 8
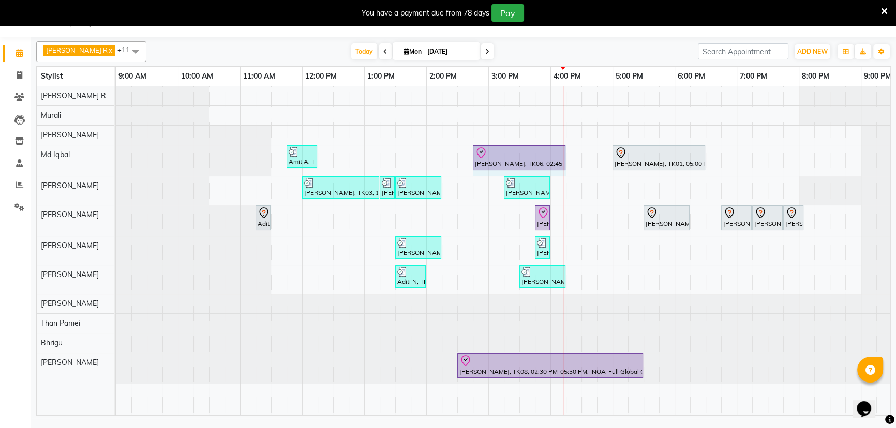
drag, startPoint x: 534, startPoint y: 150, endPoint x: 556, endPoint y: 150, distance: 22.2
click at [116, 150] on div "Amit A, TK02, 11:45 AM-12:15 PM, [PERSON_NAME] Shaping [PERSON_NAME], TK06, 02:…" at bounding box center [116, 160] width 0 height 31
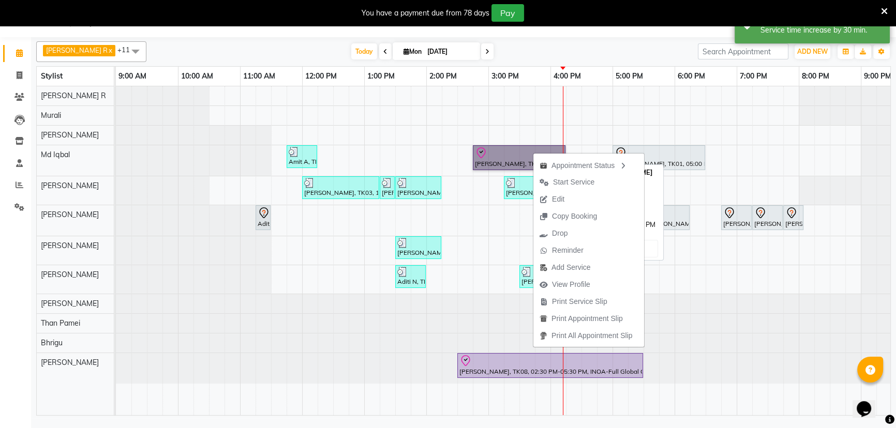
click at [501, 152] on link "[PERSON_NAME], TK06, 02:45 PM-04:15 PM, Hair cut men Style director" at bounding box center [519, 157] width 93 height 25
select select "8"
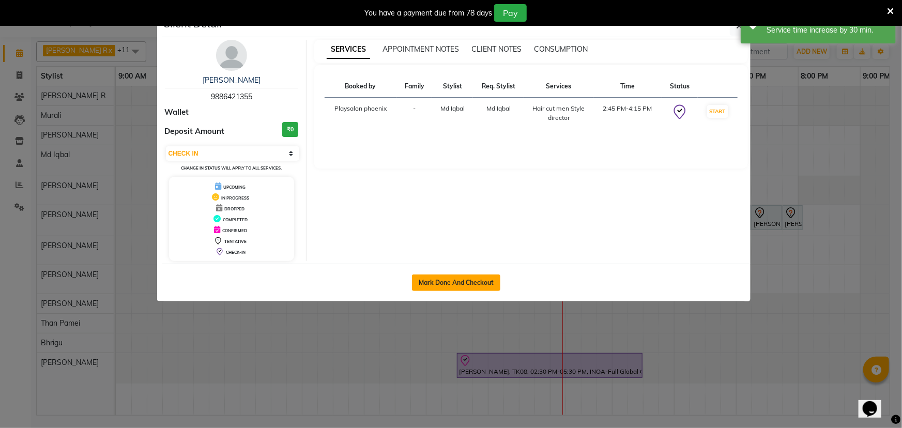
click at [449, 282] on button "Mark Done And Checkout" at bounding box center [456, 283] width 88 height 17
select select "service"
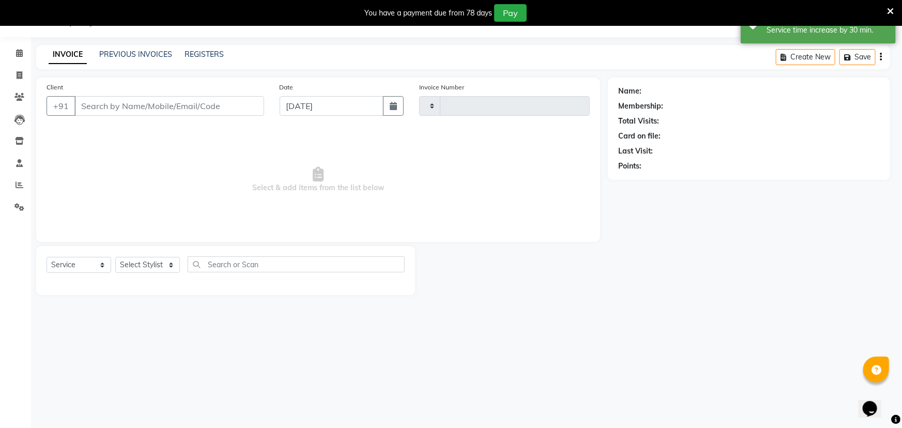
type input "2743"
select select "8350"
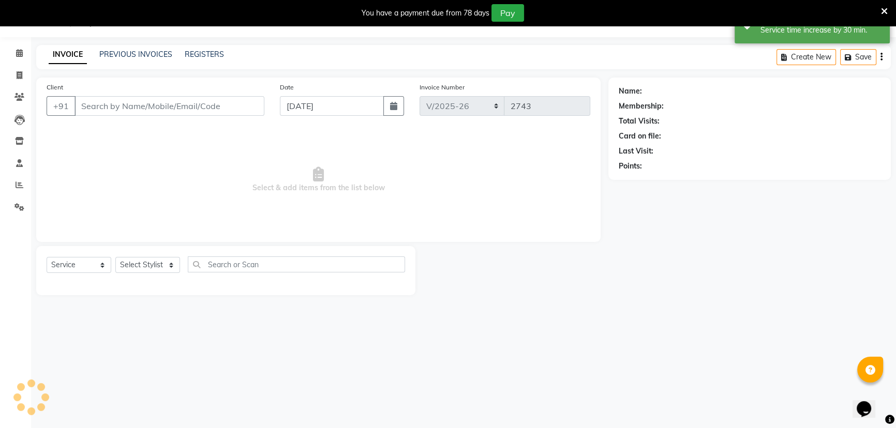
type input "9886421355"
select select "81412"
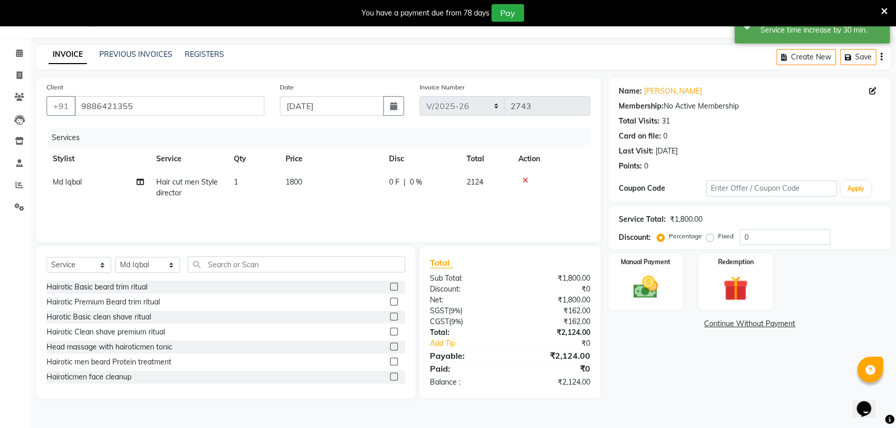
click at [299, 185] on span "1800" at bounding box center [293, 181] width 17 height 9
select select "81412"
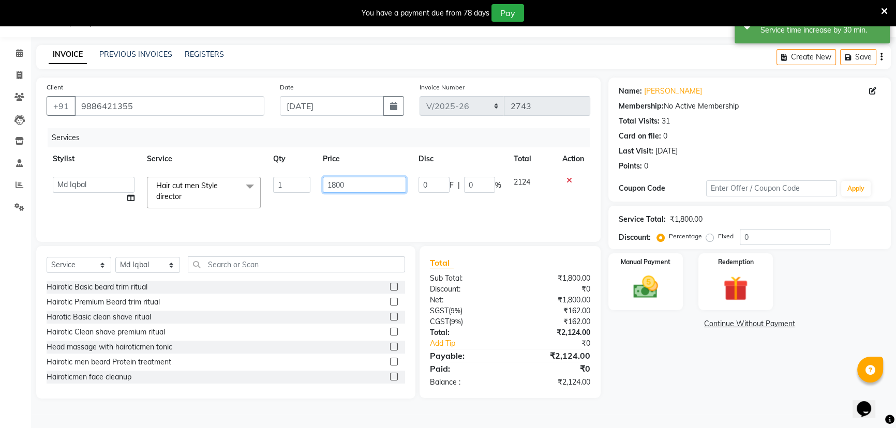
drag, startPoint x: 347, startPoint y: 184, endPoint x: 310, endPoint y: 185, distance: 36.8
click at [310, 185] on tr "Armaan Bhrigu Chytra [PERSON_NAME] General Technician . Imran [PERSON_NAME] A […" at bounding box center [319, 193] width 544 height 44
type input "2200"
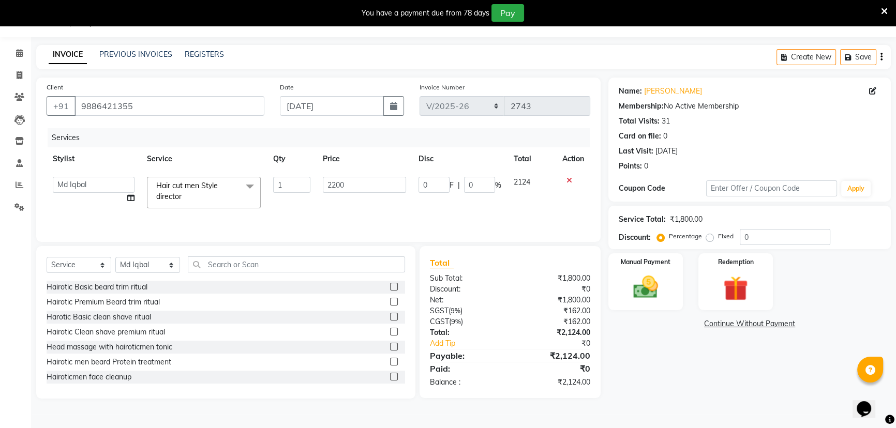
click at [330, 133] on div "Services" at bounding box center [323, 137] width 550 height 19
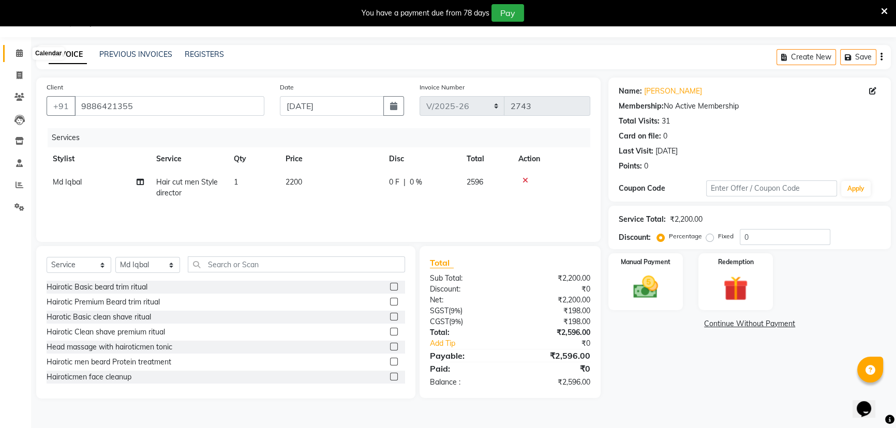
click at [18, 54] on icon at bounding box center [19, 53] width 7 height 8
click at [646, 288] on img at bounding box center [646, 287] width 42 height 29
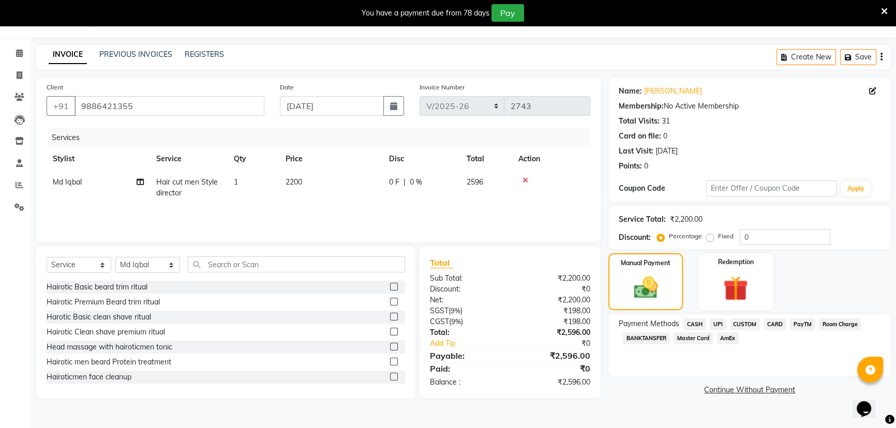
click at [745, 323] on span "CUSTOM" at bounding box center [745, 325] width 30 height 12
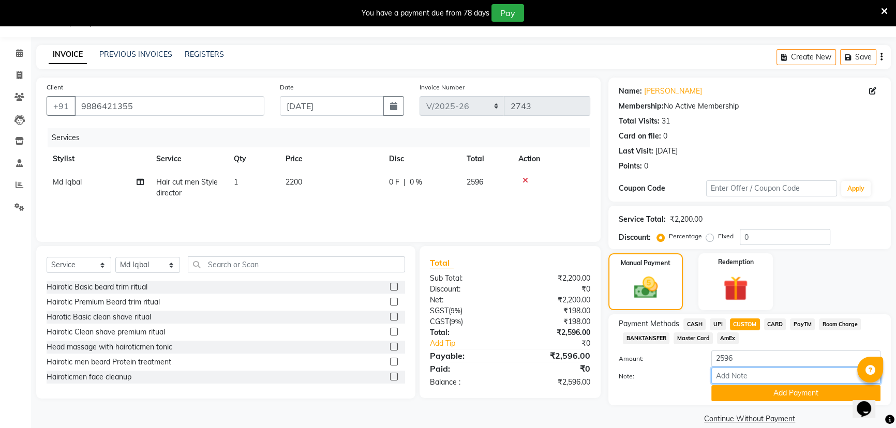
click at [733, 376] on input "Note:" at bounding box center [795, 376] width 169 height 16
type input "Upi"
click at [751, 389] on button "Add Payment" at bounding box center [795, 393] width 169 height 16
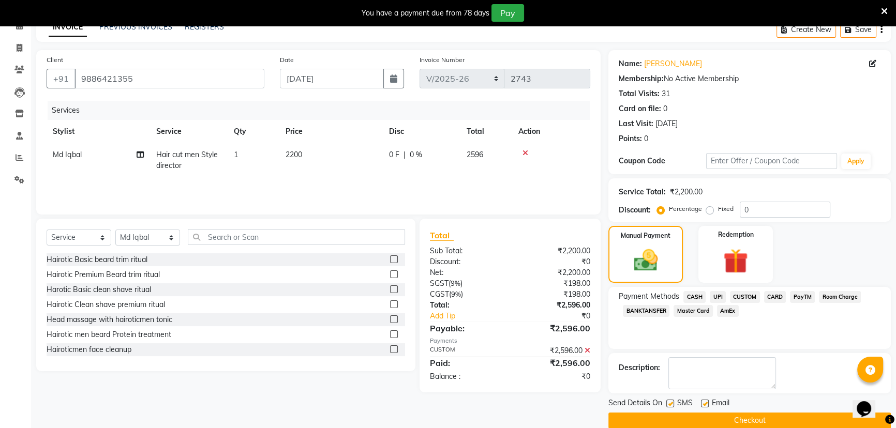
scroll to position [68, 0]
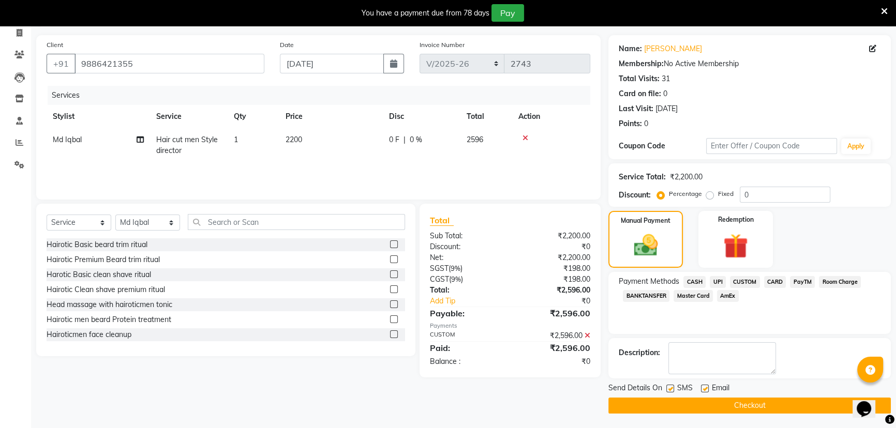
click at [694, 404] on button "Checkout" at bounding box center [749, 406] width 282 height 16
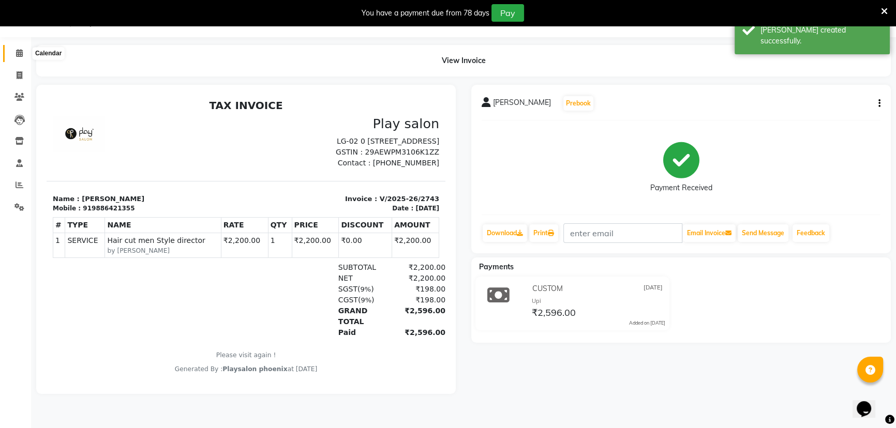
click at [18, 55] on icon at bounding box center [19, 53] width 7 height 8
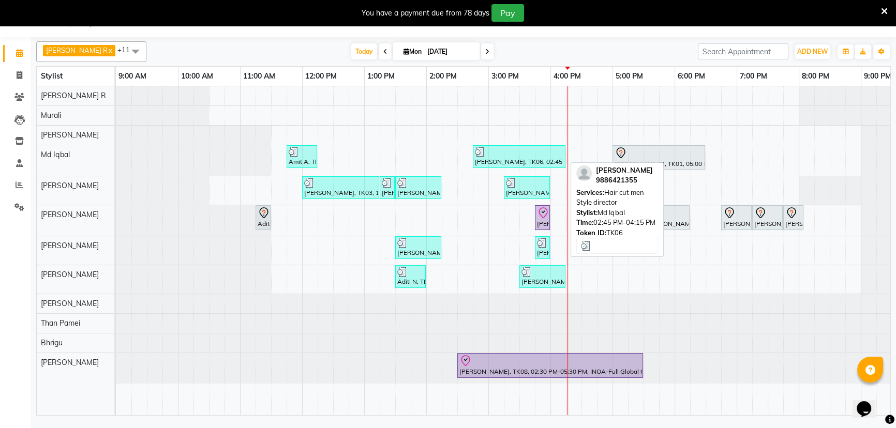
click at [530, 157] on div "[PERSON_NAME], TK06, 02:45 PM-04:15 PM, Hair cut men Style director" at bounding box center [519, 157] width 91 height 20
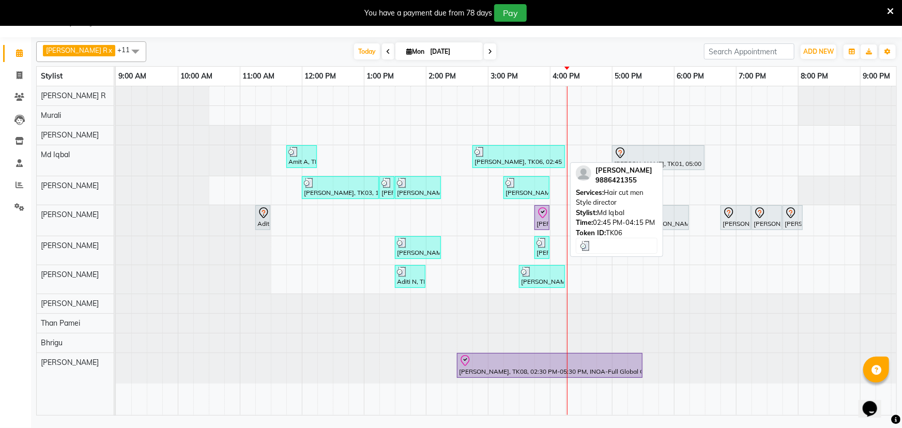
select select "3"
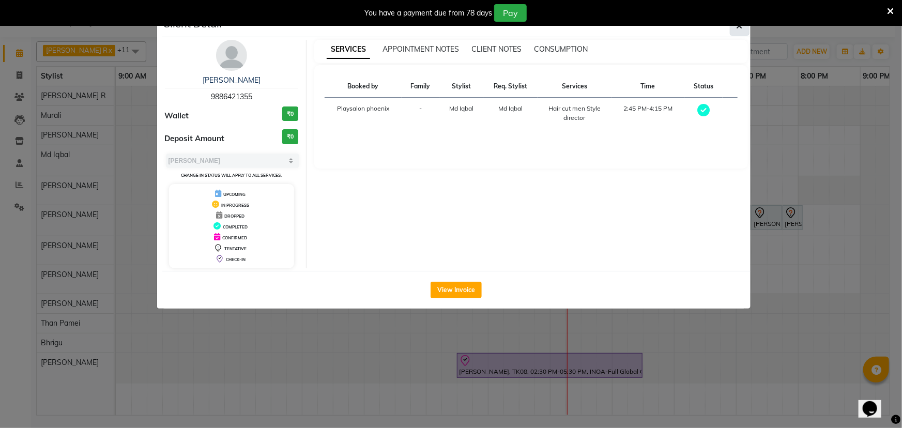
click at [739, 31] on button "button" at bounding box center [740, 26] width 20 height 20
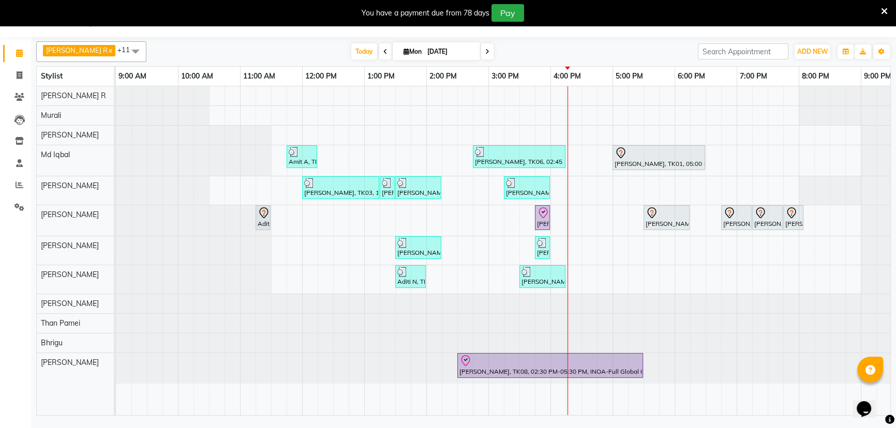
click at [883, 12] on icon at bounding box center [884, 11] width 7 height 9
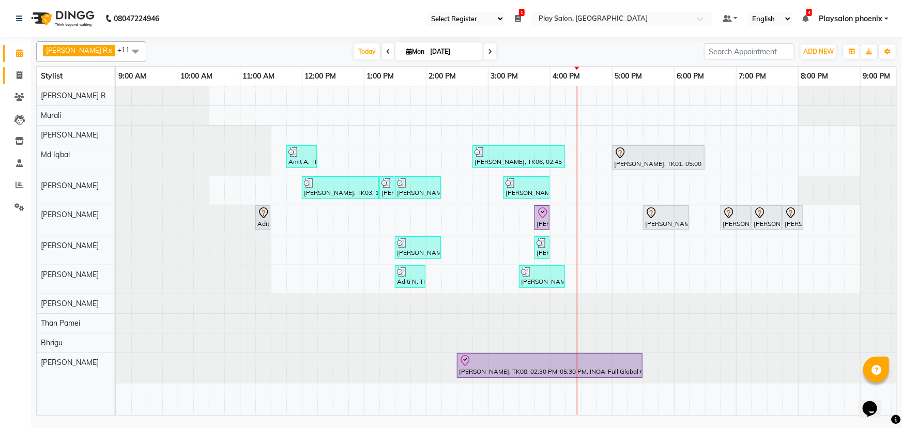
click at [21, 73] on icon at bounding box center [20, 75] width 6 height 8
select select "service"
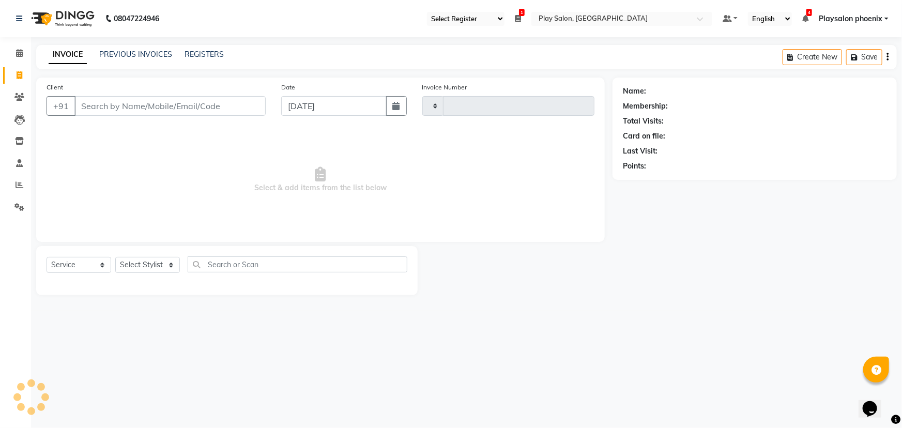
type input "2744"
select select "8350"
click at [98, 109] on input "Client" at bounding box center [169, 106] width 191 height 20
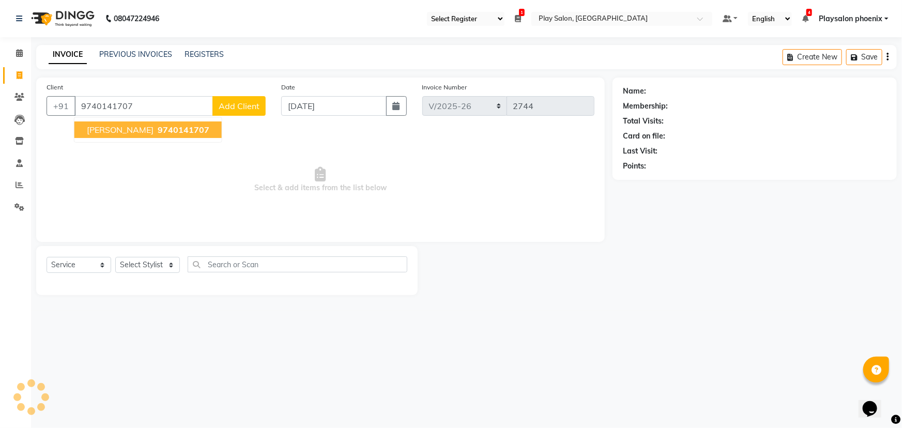
click at [125, 133] on button "[PERSON_NAME] 9740141707" at bounding box center [147, 130] width 147 height 17
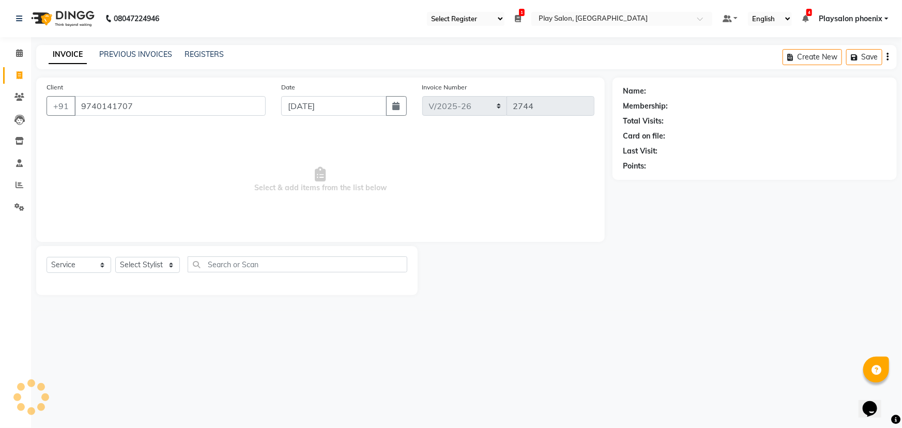
type input "9740141707"
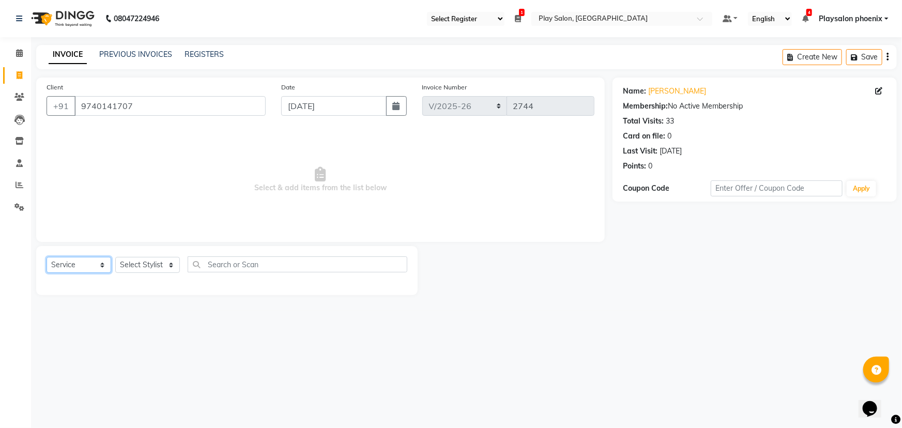
click at [93, 268] on select "Select Service Product Membership Package Voucher Prepaid Gift Card" at bounding box center [79, 265] width 65 height 16
select select "product"
click at [47, 257] on select "Select Service Product Membership Package Voucher Prepaid Gift Card" at bounding box center [79, 265] width 65 height 16
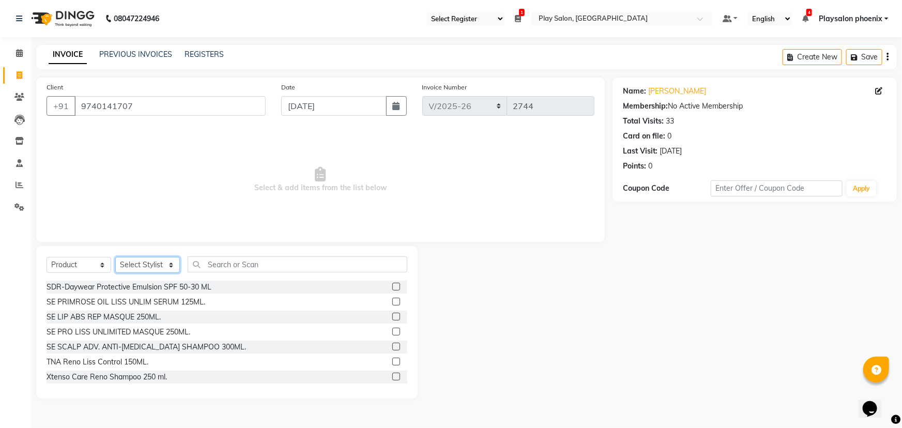
click at [165, 258] on select "Select Stylist Armaan Bhrigu Chytra [PERSON_NAME] General Technician . Imran [P…" at bounding box center [147, 265] width 65 height 16
select select "81415"
click at [115, 257] on select "Select Stylist Armaan Bhrigu Chytra [PERSON_NAME] General Technician . Imran [P…" at bounding box center [147, 265] width 65 height 16
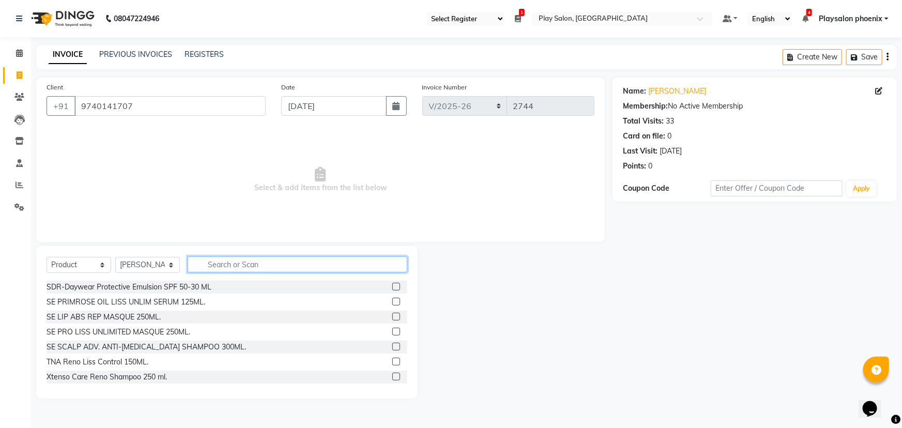
click at [221, 268] on input "text" at bounding box center [298, 265] width 220 height 16
type input "c"
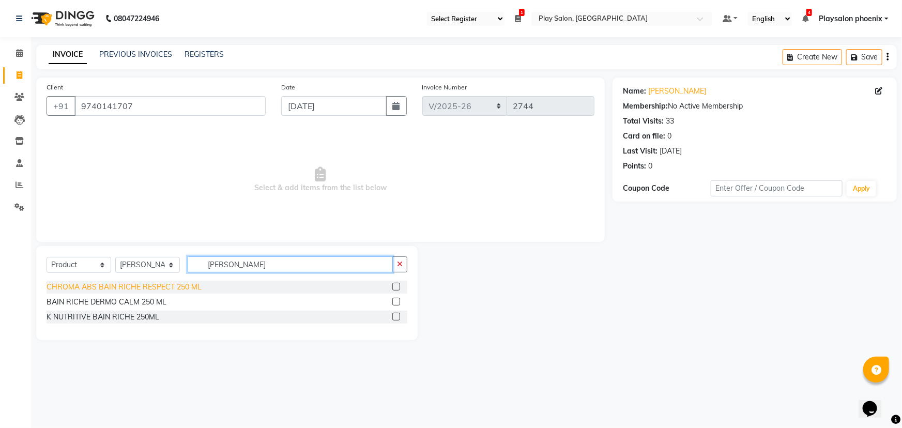
type input "[PERSON_NAME]"
click at [179, 287] on div "CHROMA ABS BAIN RICHE RESPECT 250 ML" at bounding box center [124, 287] width 155 height 11
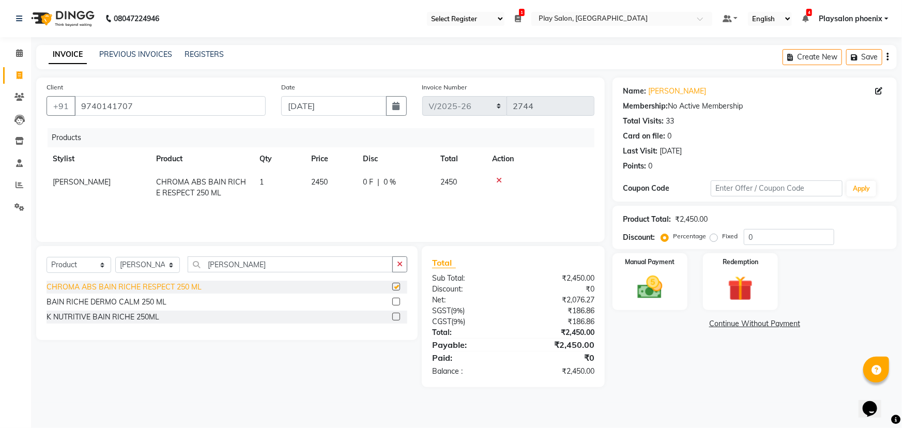
checkbox input "false"
click at [499, 178] on icon at bounding box center [499, 180] width 6 height 7
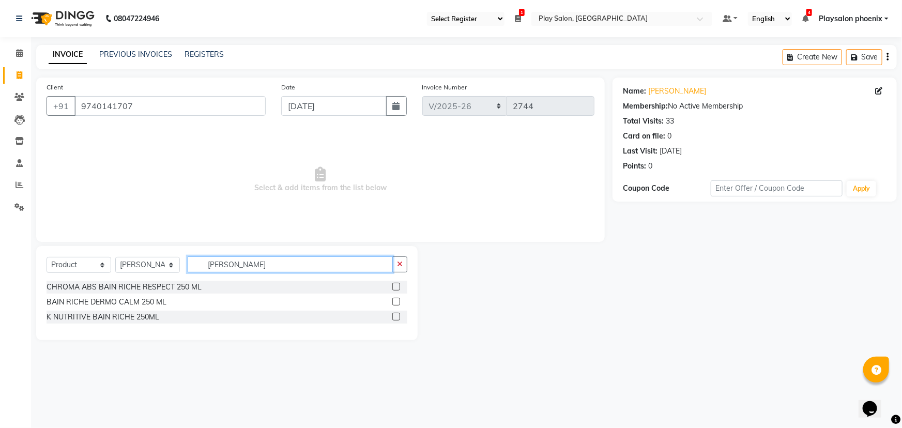
drag, startPoint x: 238, startPoint y: 265, endPoint x: 205, endPoint y: 265, distance: 32.6
click at [205, 265] on input "[PERSON_NAME]" at bounding box center [290, 265] width 205 height 16
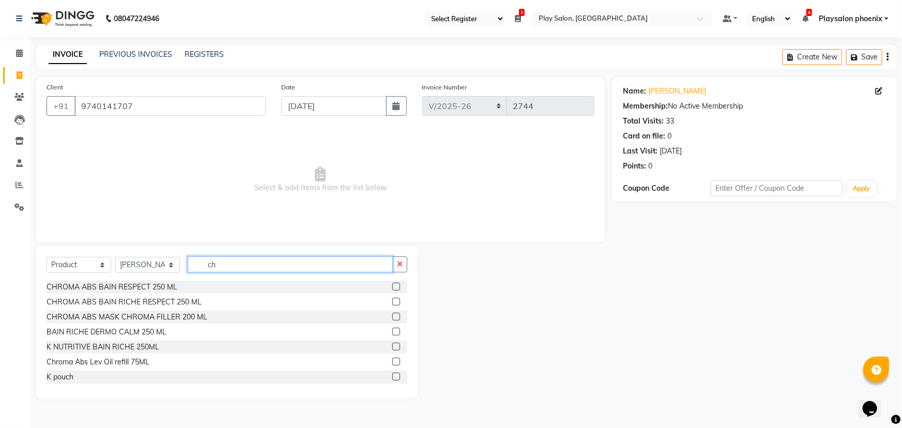
type input "ch"
click at [393, 287] on label at bounding box center [397, 287] width 8 height 8
click at [393, 287] on input "checkbox" at bounding box center [396, 287] width 7 height 7
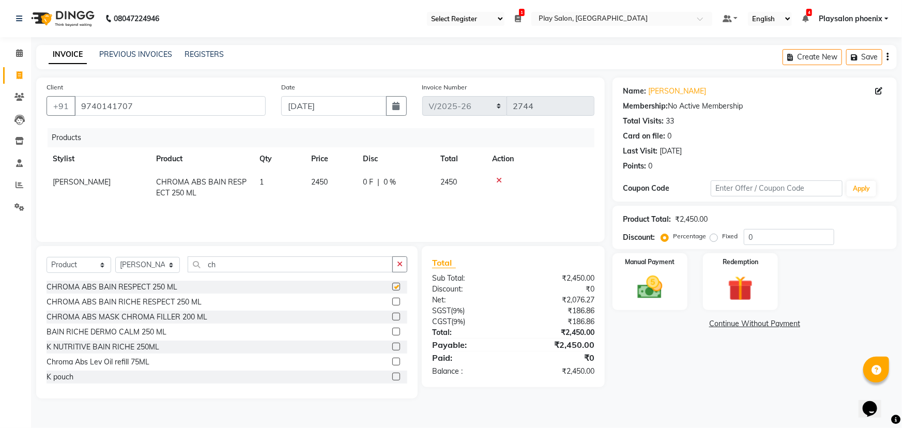
checkbox input "false"
click at [320, 181] on span "2450" at bounding box center [319, 181] width 17 height 9
select select "81415"
drag, startPoint x: 337, startPoint y: 186, endPoint x: 305, endPoint y: 186, distance: 31.5
click at [305, 186] on td "2450" at bounding box center [331, 185] width 52 height 29
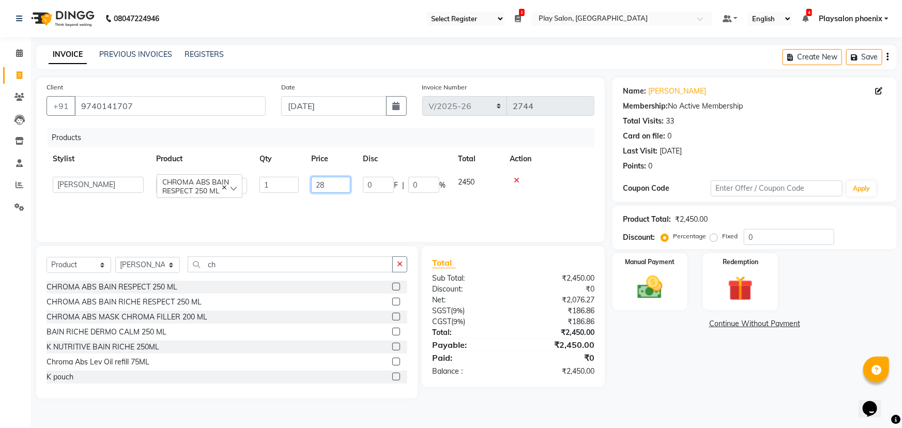
type input "2"
type input "2950"
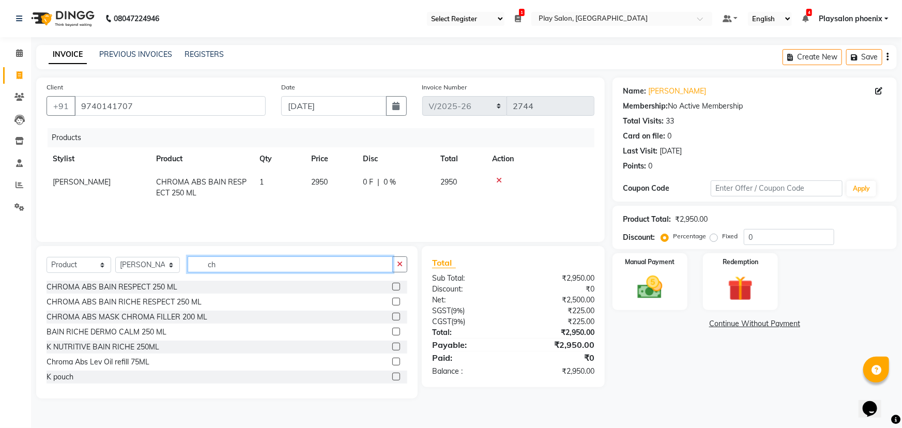
click at [213, 266] on input "ch" at bounding box center [290, 265] width 205 height 16
click at [218, 266] on input "ch" at bounding box center [290, 265] width 205 height 16
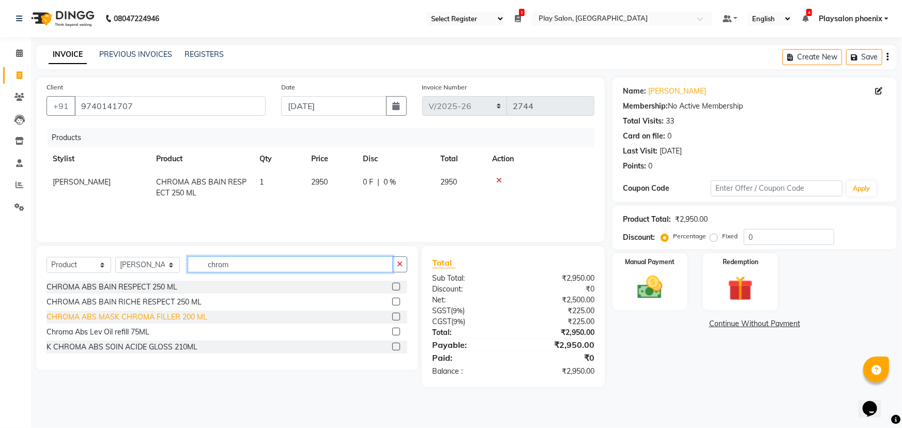
type input "chrom"
click at [117, 319] on div "CHROMA ABS MASK CHROMA FILLER 200 ML" at bounding box center [127, 317] width 161 height 11
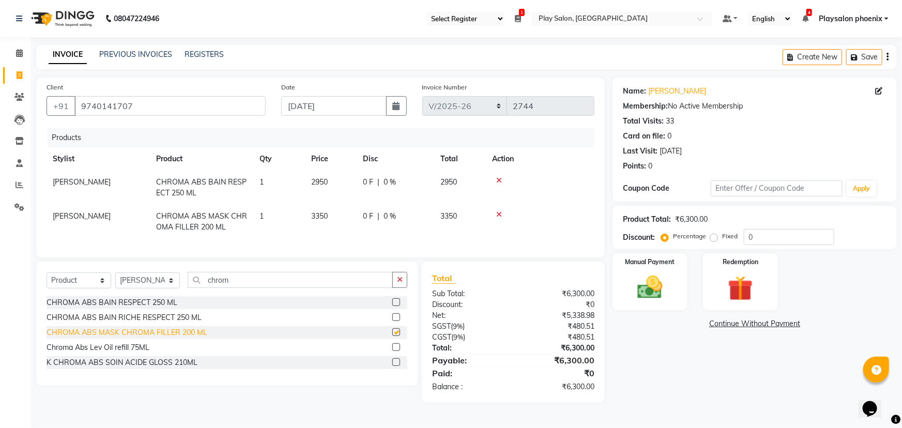
checkbox input "false"
click at [320, 217] on span "3350" at bounding box center [319, 216] width 17 height 9
select select "81415"
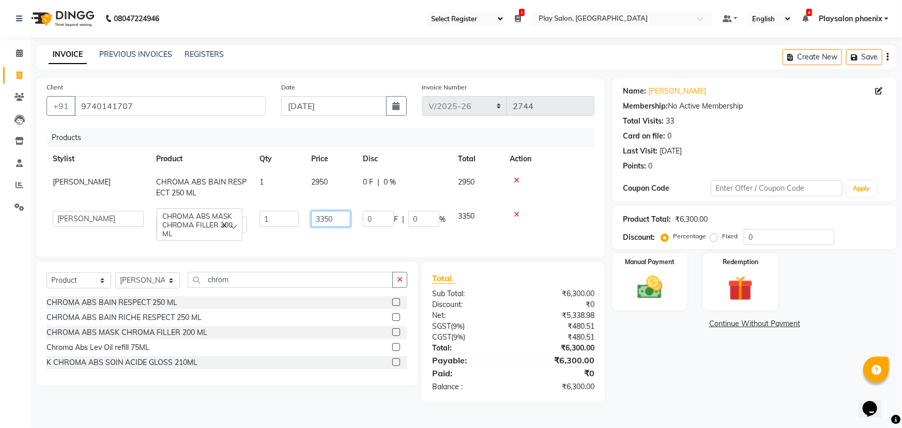
click at [323, 218] on input "3350" at bounding box center [330, 219] width 39 height 16
type input "3850"
click at [325, 183] on span "2950" at bounding box center [319, 181] width 17 height 9
select select "81415"
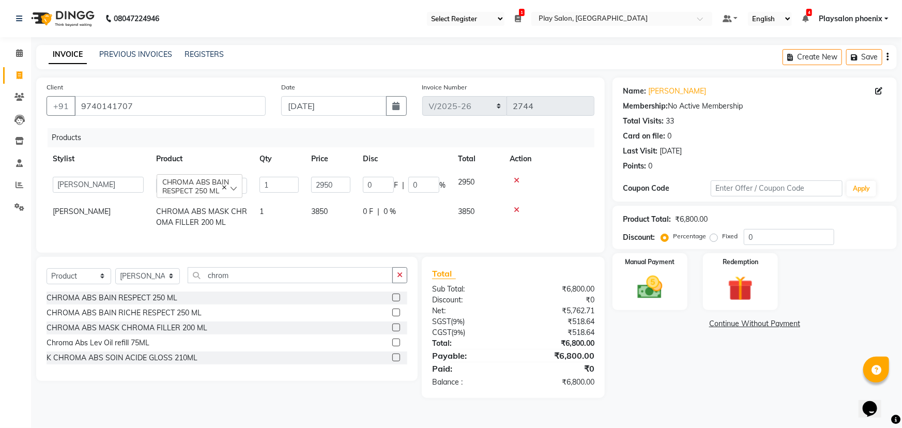
click at [322, 213] on span "3850" at bounding box center [319, 211] width 17 height 9
select select "81415"
click at [666, 290] on img at bounding box center [650, 288] width 42 height 30
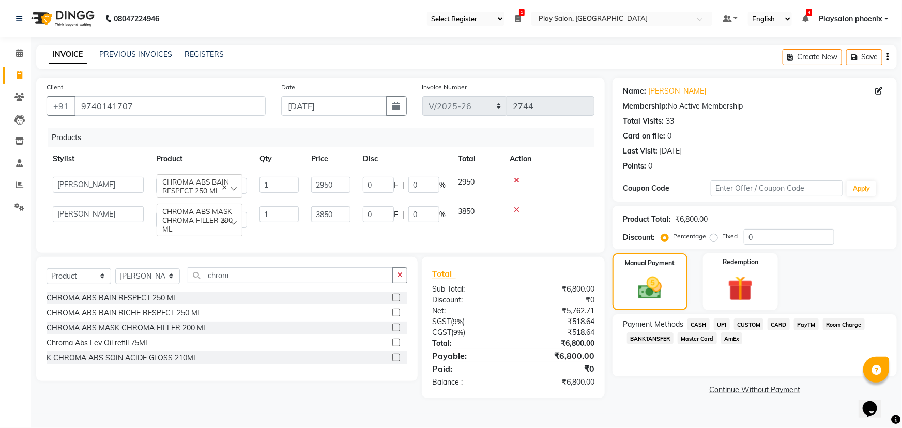
click at [774, 326] on span "CARD" at bounding box center [779, 325] width 22 height 12
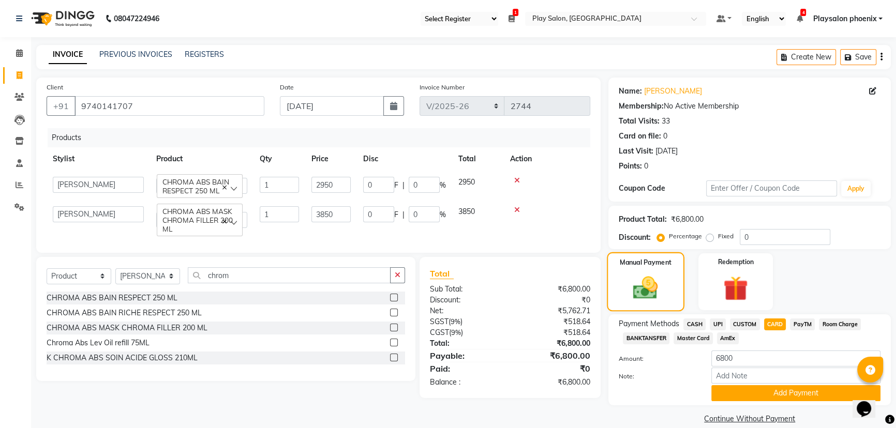
click at [655, 279] on img at bounding box center [645, 288] width 40 height 28
click at [697, 339] on span "Master Card" at bounding box center [692, 339] width 39 height 12
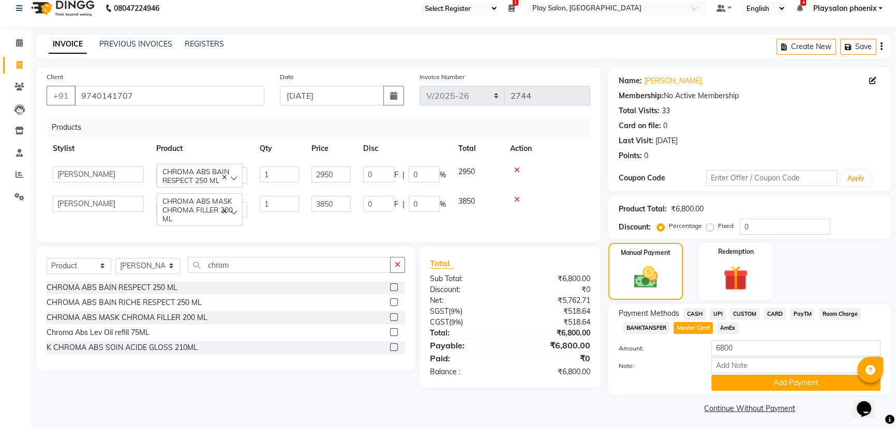
scroll to position [13, 0]
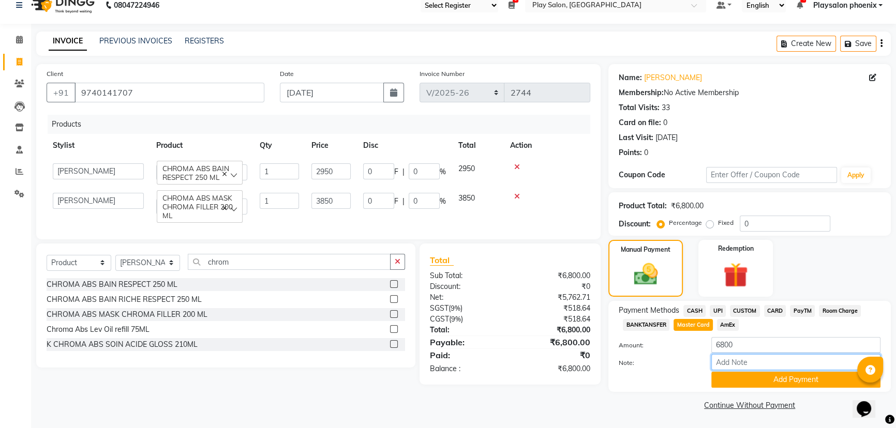
click at [735, 359] on input "Note:" at bounding box center [795, 362] width 169 height 16
type input "3"
type input "6118"
click at [788, 378] on button "Add Payment" at bounding box center [795, 380] width 169 height 16
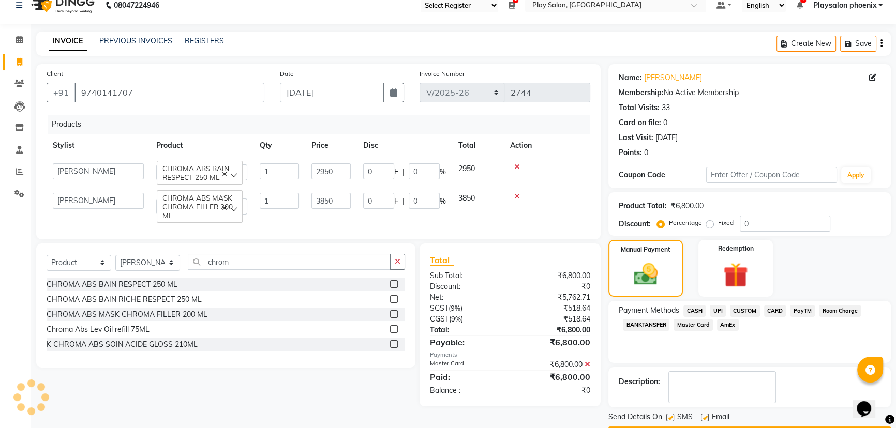
scroll to position [42, 0]
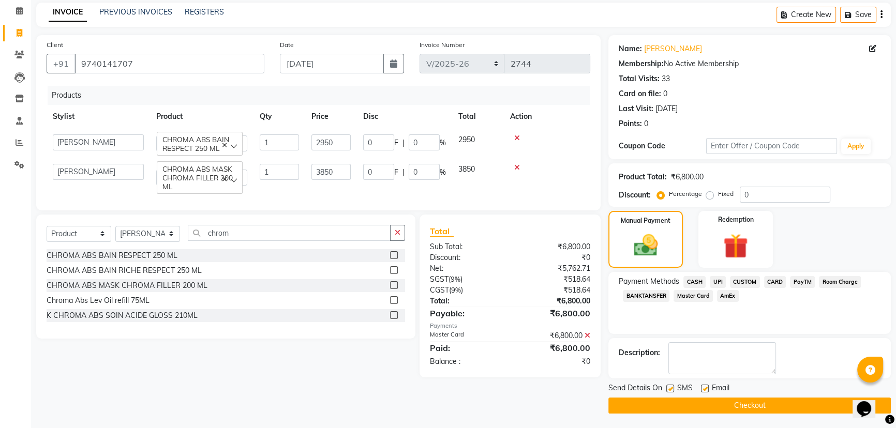
click at [736, 402] on button "Checkout" at bounding box center [749, 406] width 282 height 16
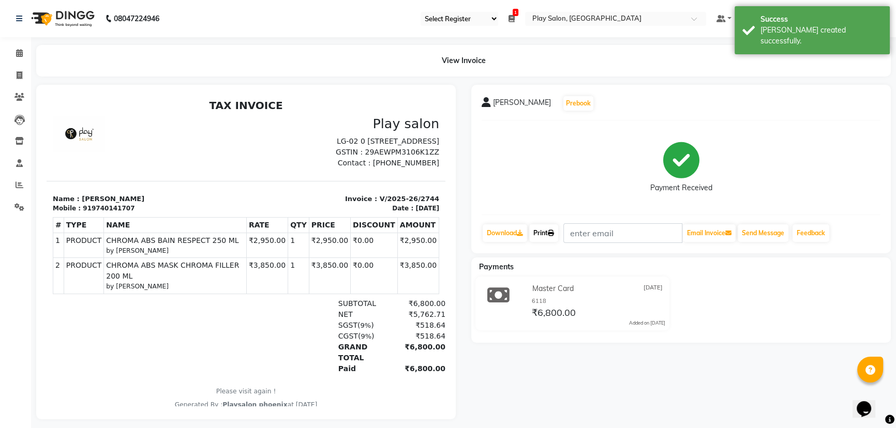
click at [548, 234] on link "Print" at bounding box center [543, 233] width 29 height 18
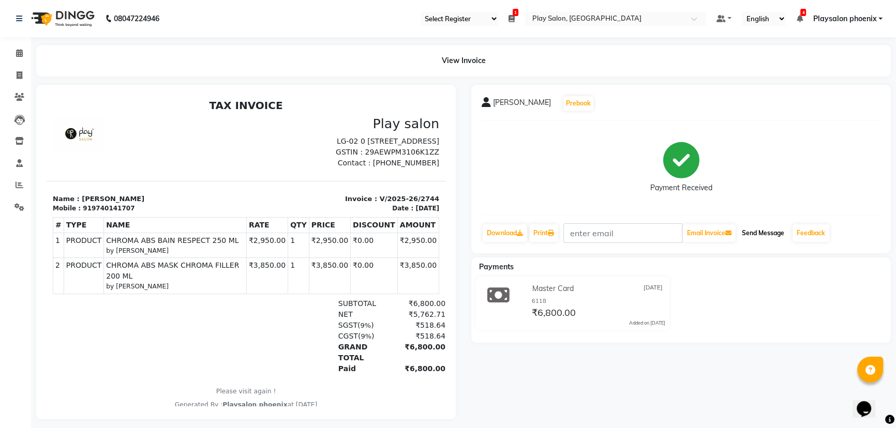
click at [749, 237] on button "Send Message" at bounding box center [762, 233] width 51 height 18
click at [19, 53] on icon at bounding box center [19, 53] width 7 height 8
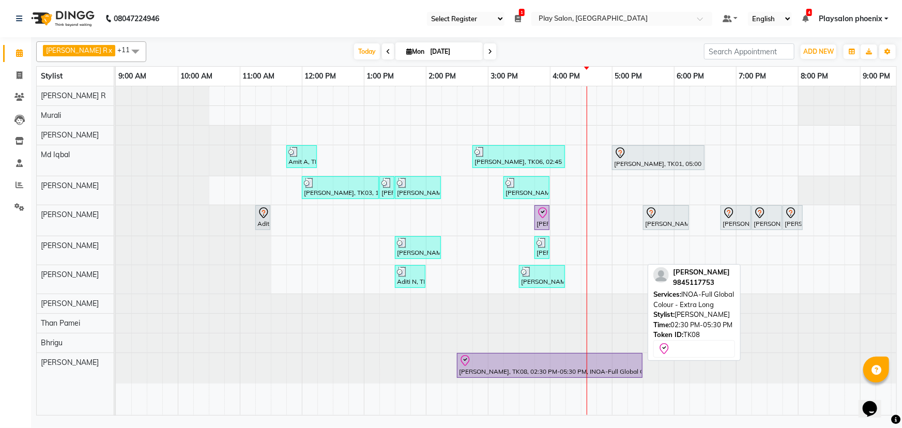
click at [527, 363] on div at bounding box center [550, 361] width 182 height 12
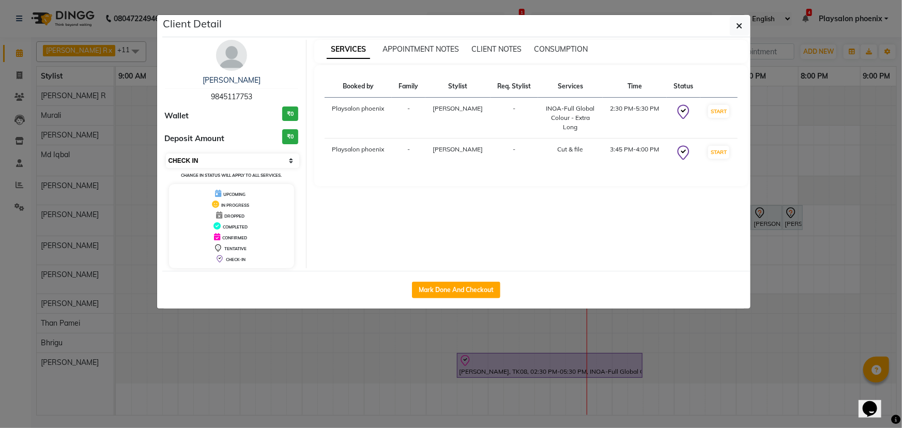
click at [223, 159] on select "Select IN SERVICE CONFIRMED TENTATIVE CHECK IN MARK DONE DROPPED UPCOMING" at bounding box center [233, 161] width 134 height 14
click at [166, 154] on select "Select IN SERVICE CONFIRMED TENTATIVE CHECK IN MARK DONE DROPPED UPCOMING" at bounding box center [233, 161] width 134 height 14
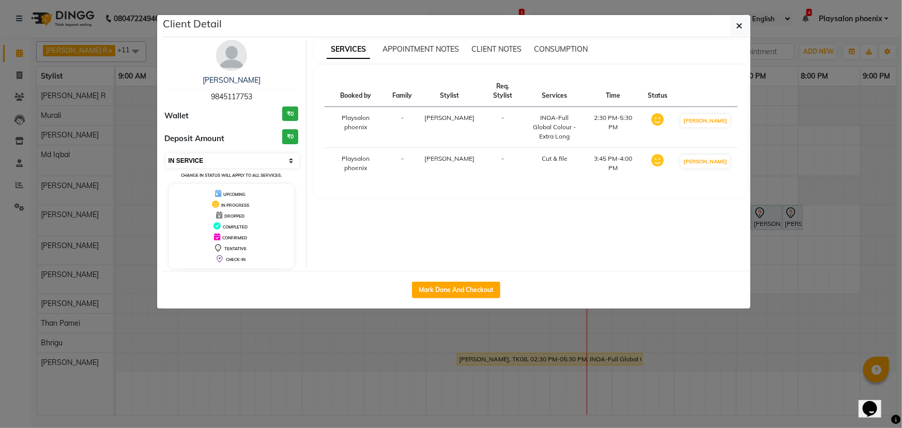
click at [214, 158] on select "Select IN SERVICE CONFIRMED TENTATIVE CHECK IN MARK DONE DROPPED UPCOMING" at bounding box center [233, 161] width 134 height 14
select select "8"
click at [166, 154] on select "Select IN SERVICE CONFIRMED TENTATIVE CHECK IN MARK DONE DROPPED UPCOMING" at bounding box center [233, 161] width 134 height 14
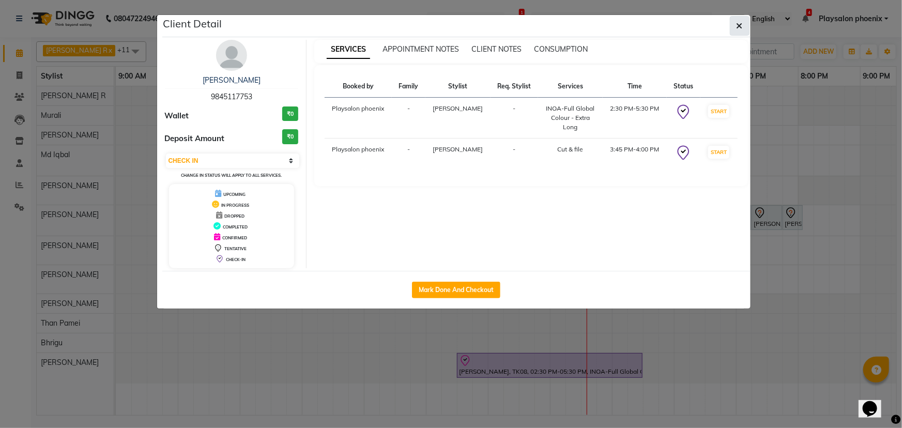
click at [740, 26] on icon "button" at bounding box center [740, 26] width 6 height 8
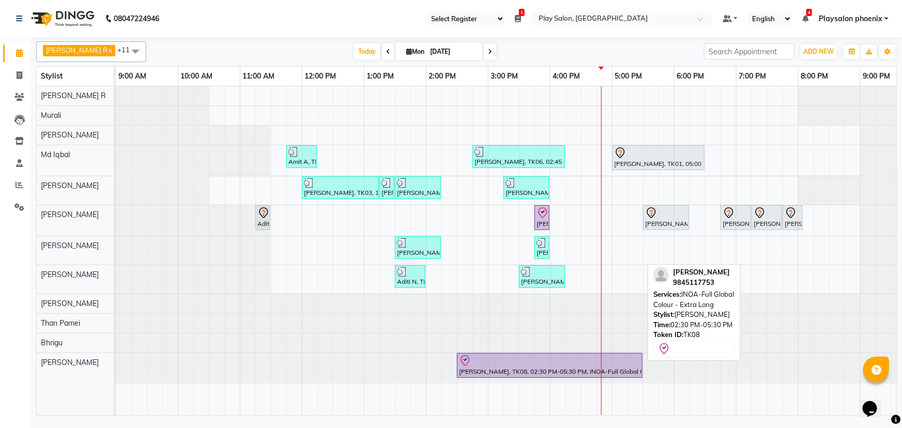
click at [532, 361] on div at bounding box center [550, 361] width 182 height 12
select select "8"
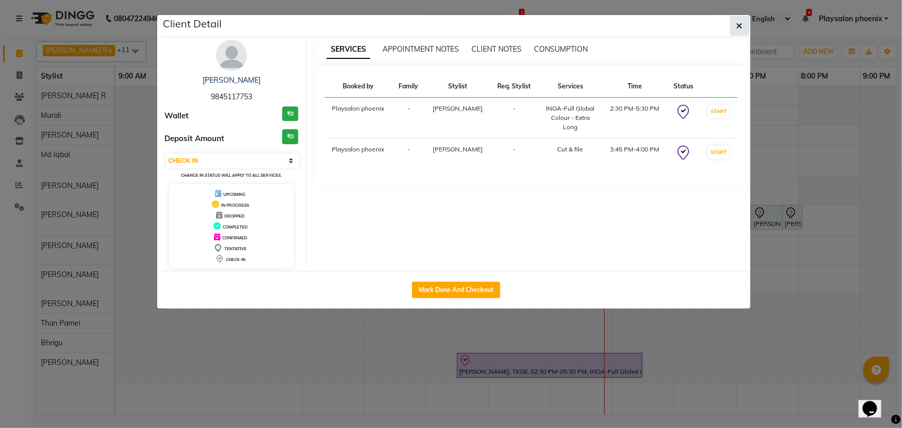
click at [741, 24] on icon "button" at bounding box center [740, 26] width 6 height 8
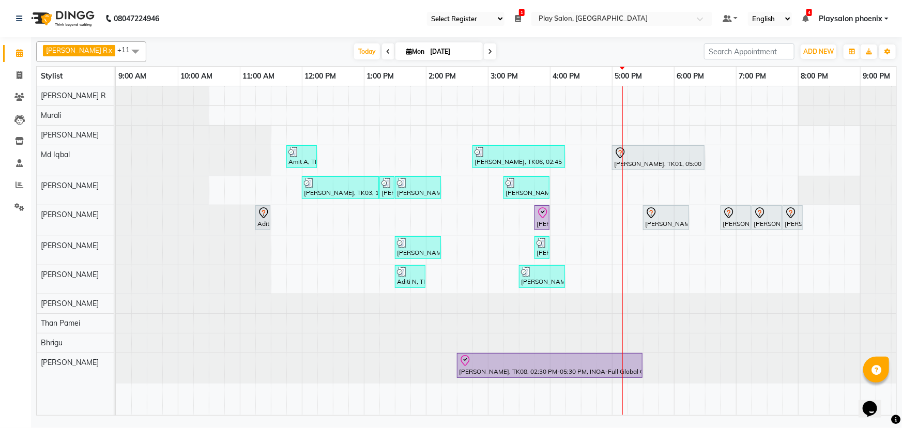
click at [386, 52] on icon at bounding box center [388, 52] width 4 height 6
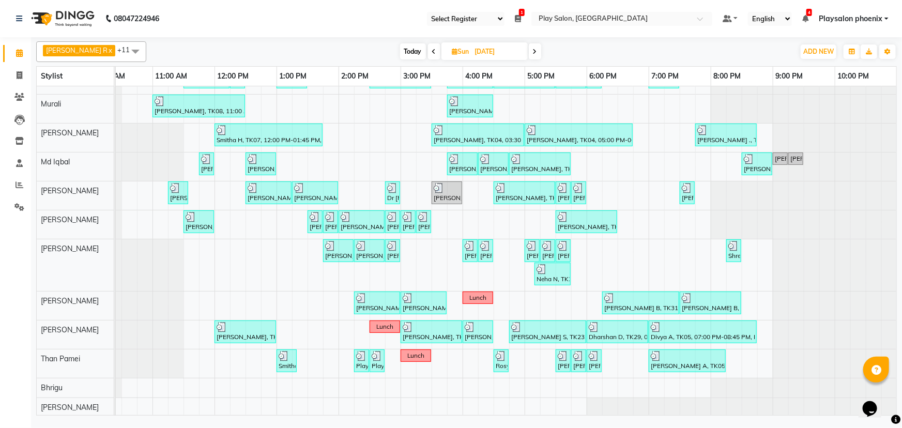
scroll to position [28, 0]
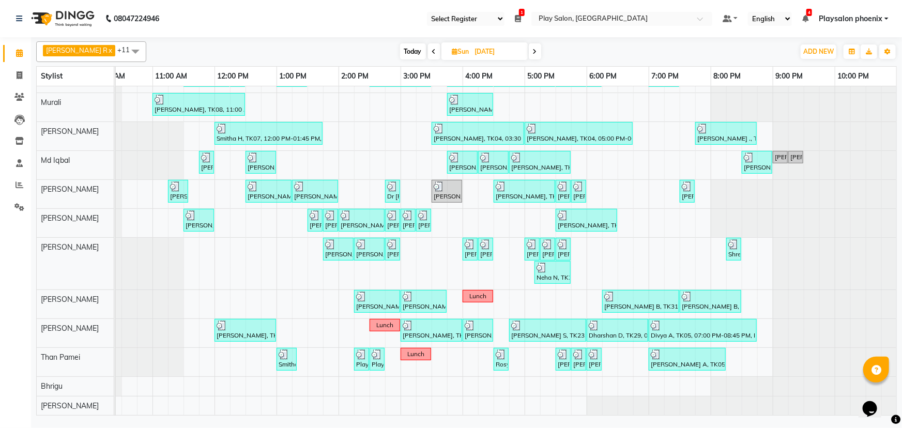
click at [533, 52] on icon at bounding box center [535, 52] width 4 height 6
type input "[DATE]"
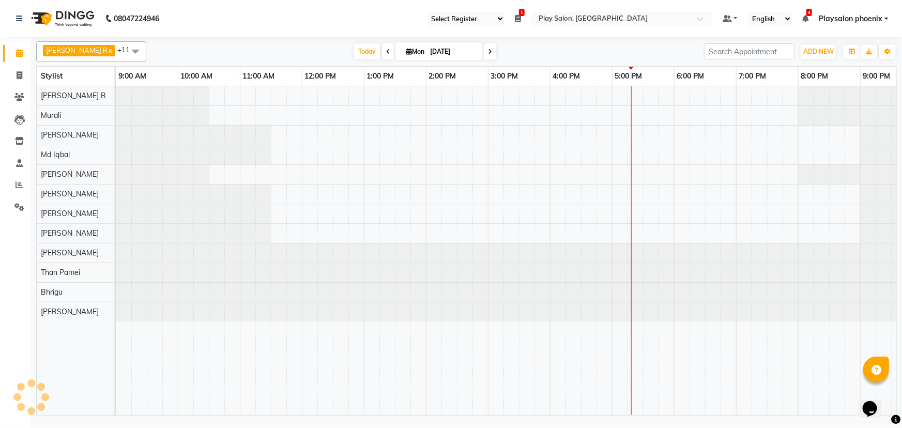
scroll to position [0, 87]
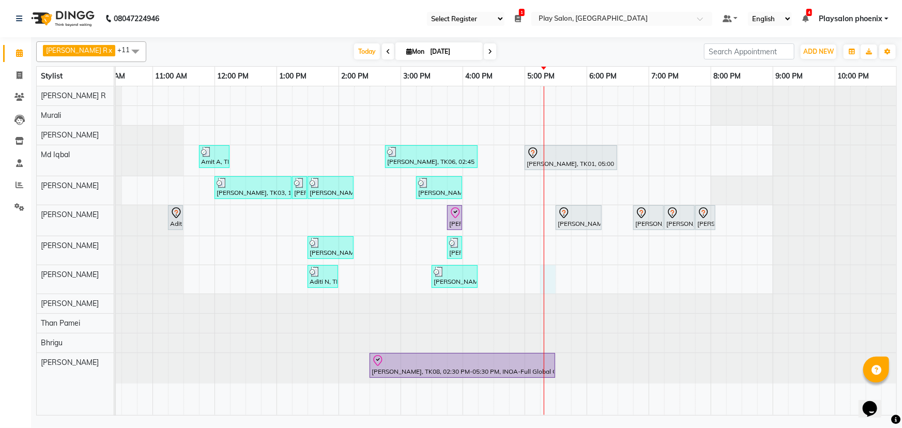
click at [552, 280] on div "Amit A, TK02, 11:45 AM-12:15 PM, [PERSON_NAME] Shaping [PERSON_NAME], TK06, 02:…" at bounding box center [462, 250] width 869 height 329
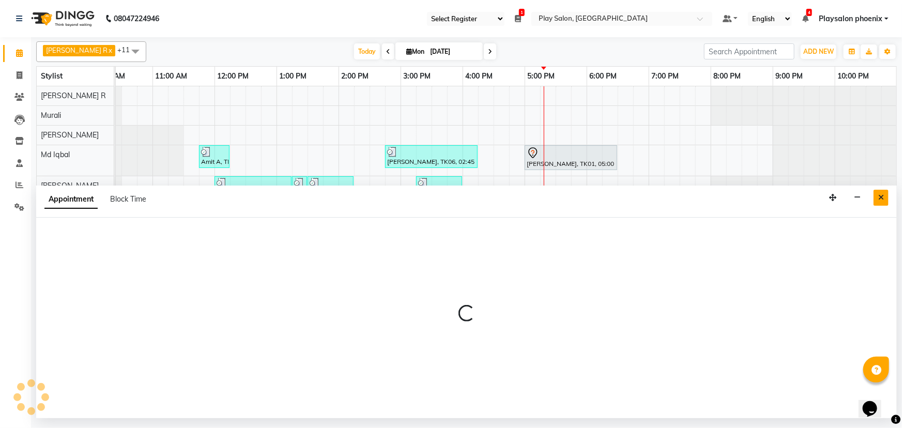
click at [882, 198] on icon "Close" at bounding box center [882, 197] width 6 height 7
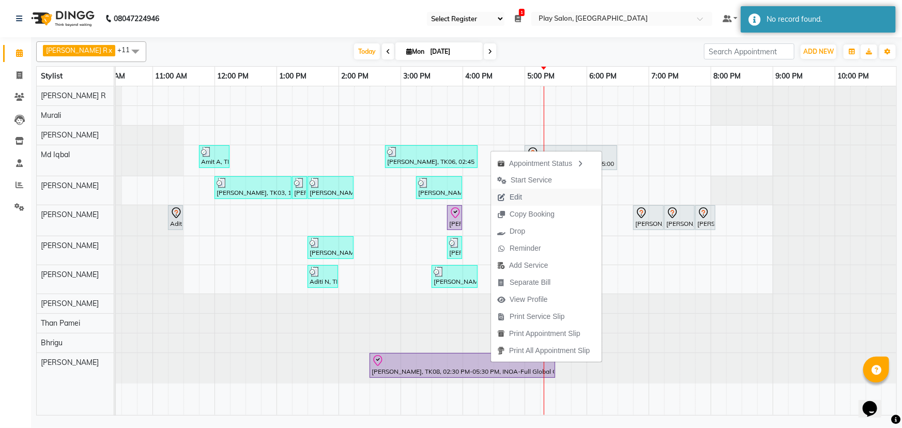
click at [519, 197] on span "Edit" at bounding box center [516, 197] width 12 height 11
select select "tentative"
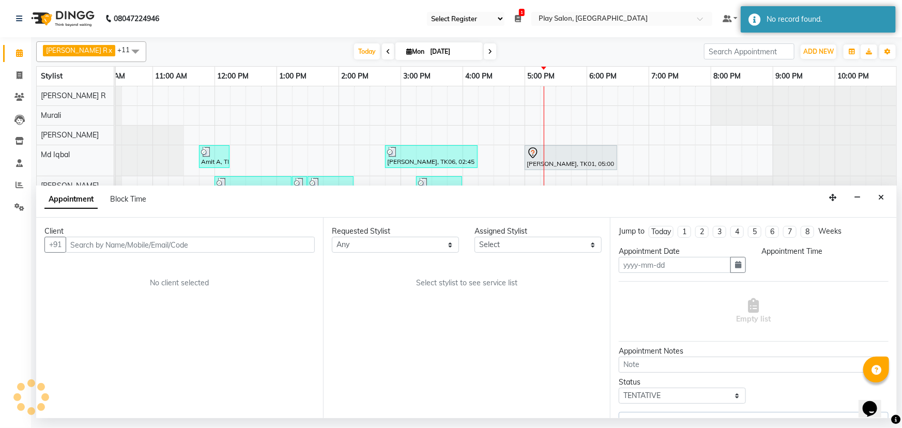
type input "[DATE]"
select select "check-in"
select select "870"
select select "81423"
select select "4216"
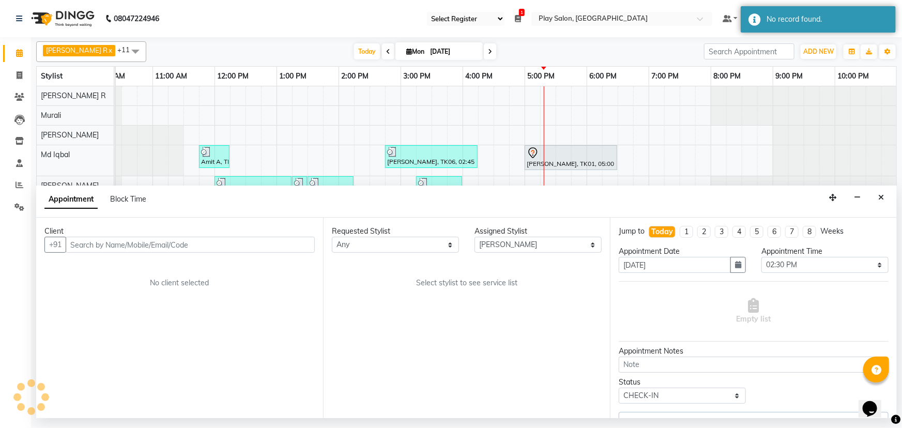
select select "4216"
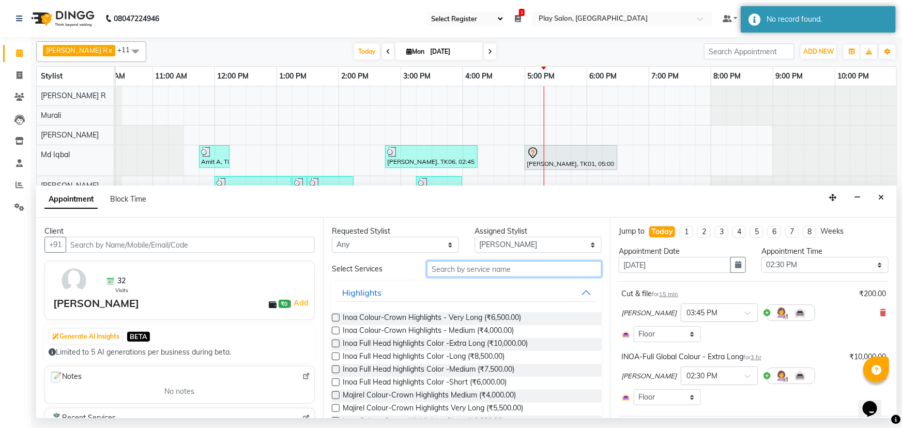
click at [453, 272] on input "text" at bounding box center [514, 269] width 175 height 16
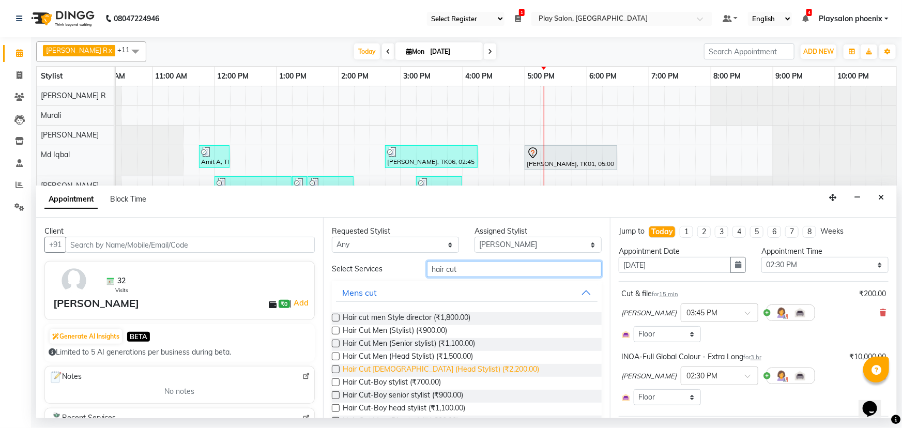
scroll to position [117, 0]
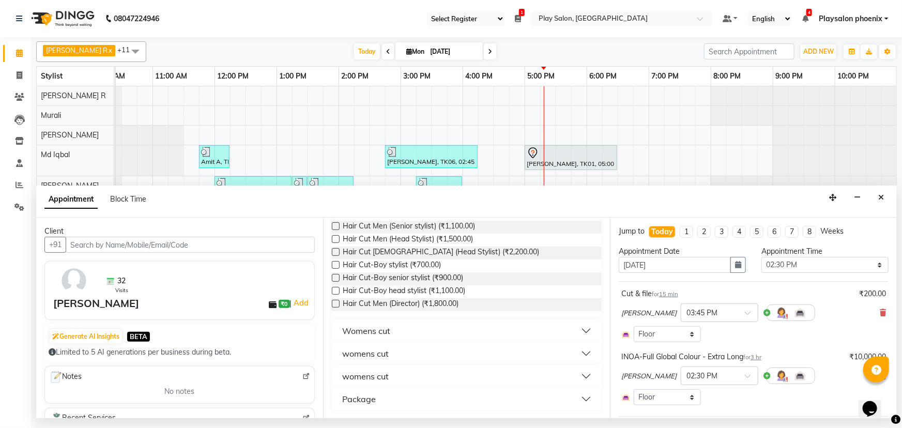
type input "hair cut"
click at [382, 377] on div "womens cut" at bounding box center [365, 376] width 47 height 12
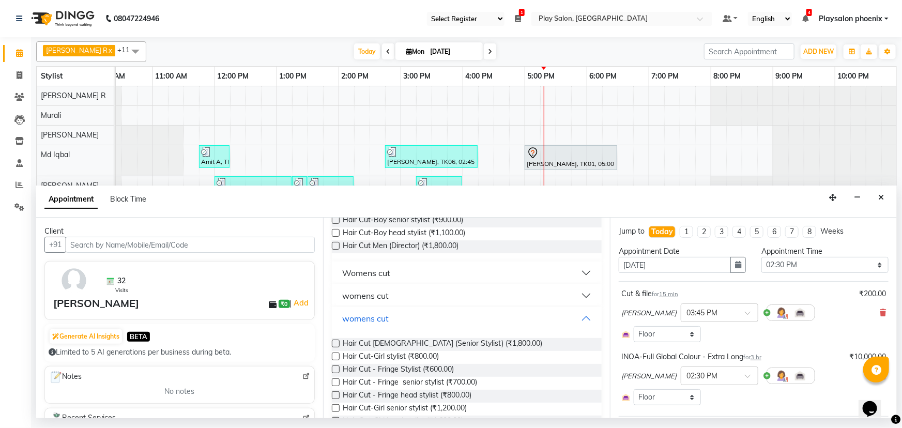
scroll to position [250, 0]
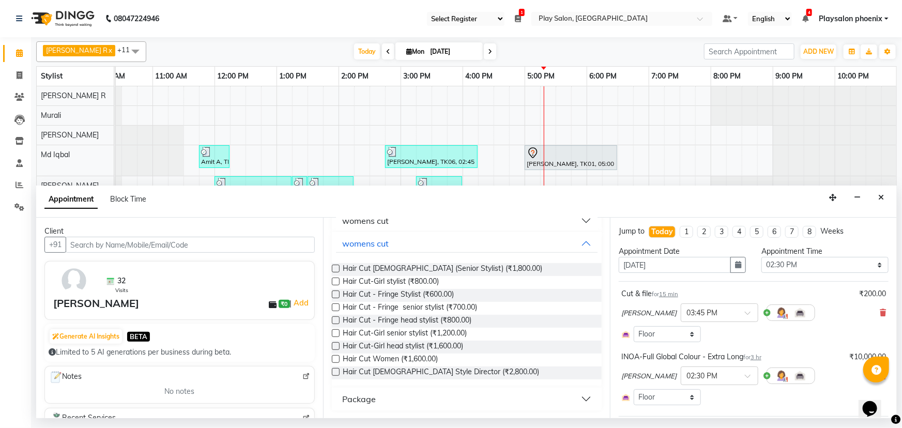
click at [334, 371] on label at bounding box center [336, 372] width 8 height 8
click at [334, 371] on input "checkbox" at bounding box center [335, 373] width 7 height 7
checkbox input "false"
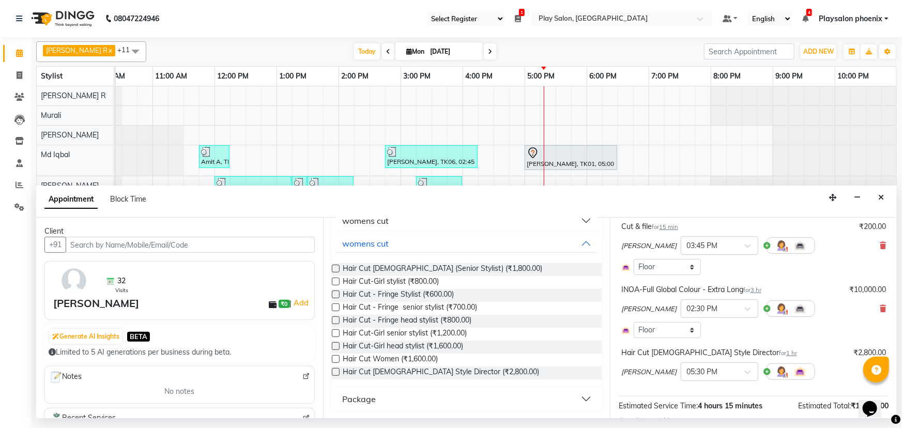
scroll to position [157, 0]
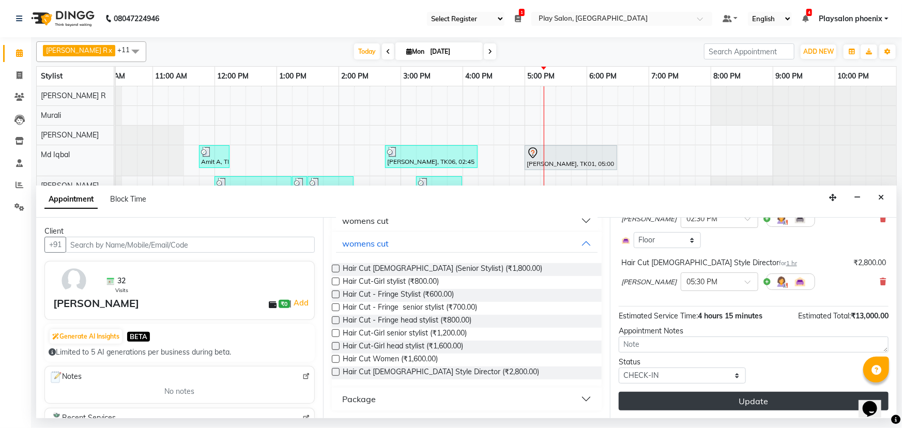
click at [720, 400] on button "Update" at bounding box center [754, 401] width 270 height 19
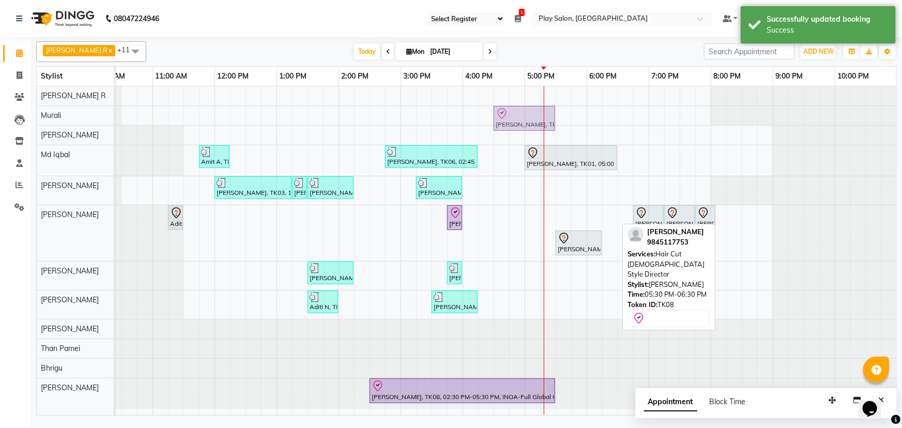
drag, startPoint x: 593, startPoint y: 219, endPoint x: 531, endPoint y: 113, distance: 123.0
click at [531, 113] on tbody "[PERSON_NAME], TK08, 05:30 PM-06:30 PM, Hair Cut [DEMOGRAPHIC_DATA] Style Direc…" at bounding box center [462, 247] width 869 height 323
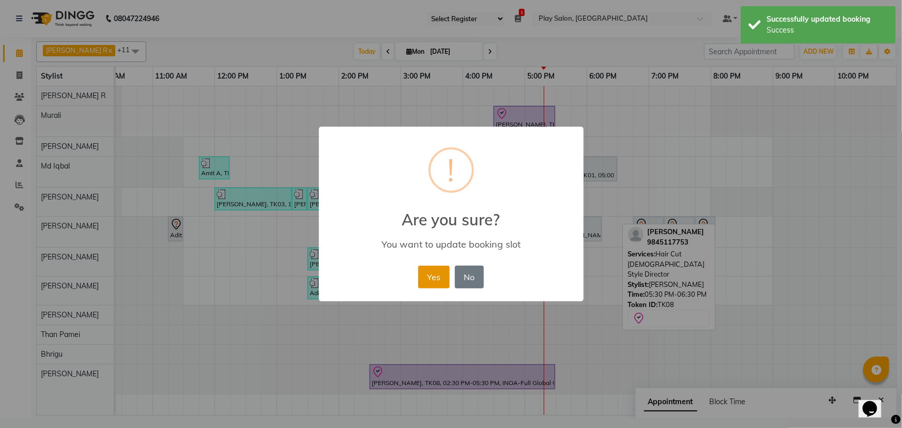
drag, startPoint x: 432, startPoint y: 280, endPoint x: 514, endPoint y: 185, distance: 125.4
click at [433, 278] on button "Yes" at bounding box center [434, 277] width 32 height 23
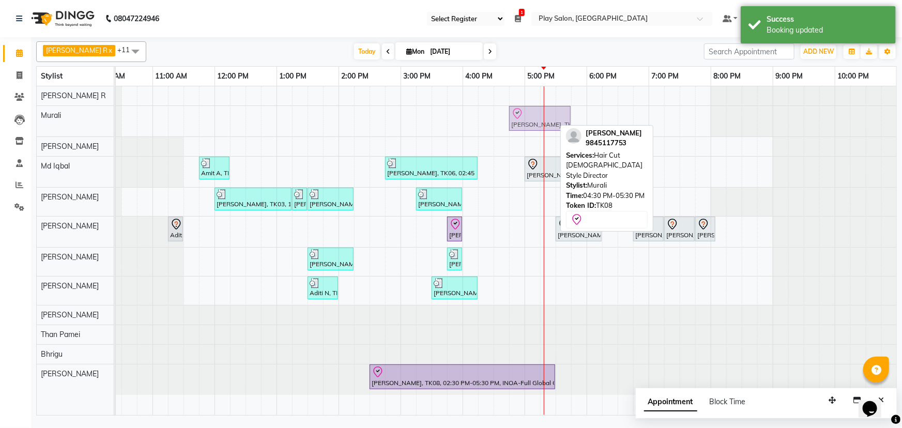
click at [28, 115] on div "[PERSON_NAME], TK08, 04:30 PM-05:30 PM, Hair Cut [DEMOGRAPHIC_DATA] Style Direc…" at bounding box center [28, 121] width 0 height 31
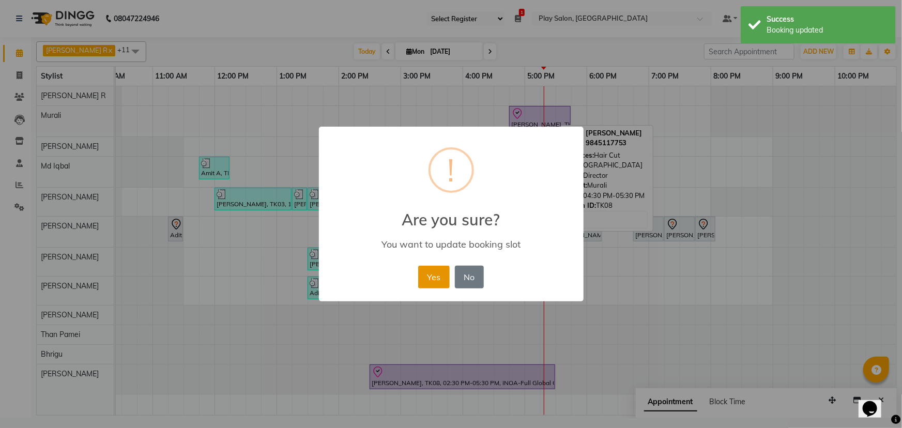
drag, startPoint x: 425, startPoint y: 274, endPoint x: 427, endPoint y: 264, distance: 10.7
click at [425, 274] on button "Yes" at bounding box center [434, 277] width 32 height 23
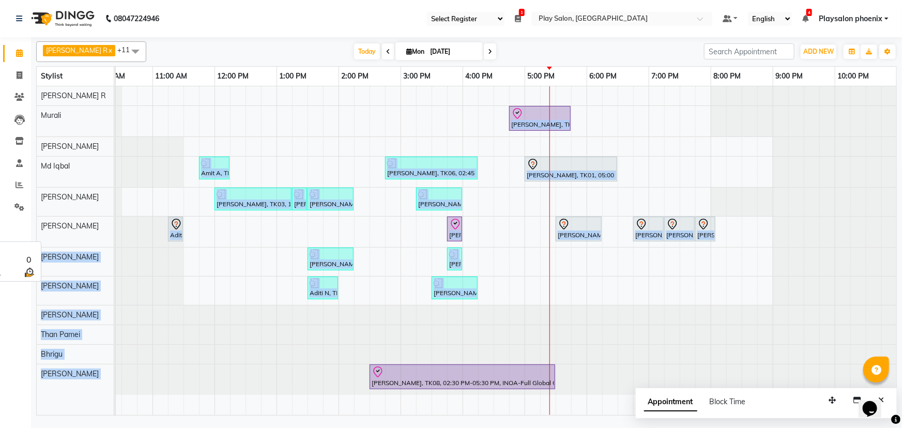
drag, startPoint x: 104, startPoint y: 222, endPoint x: 300, endPoint y: 435, distance: 289.9
click at [300, 428] on html "08047224946 Select Register Play Salon Play Salon Phoenix 1 Daily Open Register…" at bounding box center [451, 214] width 902 height 428
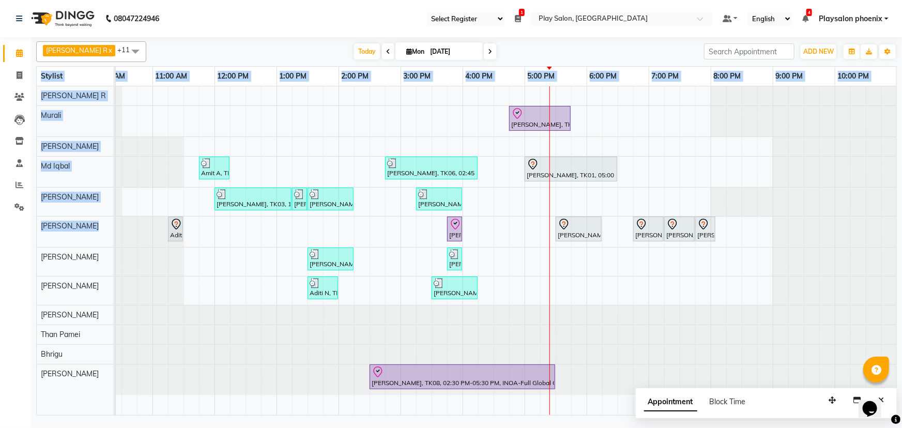
click at [360, 131] on div "[PERSON_NAME], TK08, 04:45 PM-05:45 PM, Hair Cut [DEMOGRAPHIC_DATA] Style Direc…" at bounding box center [462, 250] width 869 height 329
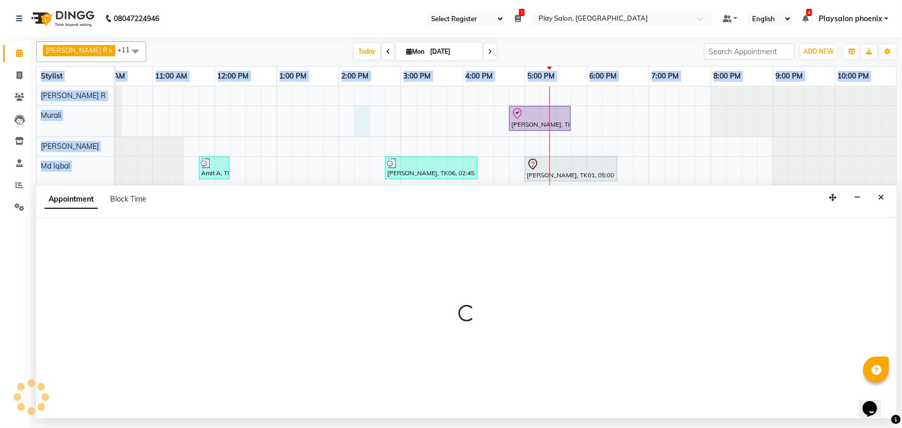
click at [460, 115] on div "[PERSON_NAME], TK08, 04:45 PM-05:45 PM, Hair Cut [DEMOGRAPHIC_DATA] Style Direc…" at bounding box center [462, 250] width 869 height 329
select select "85963"
select select "855"
select select "tentative"
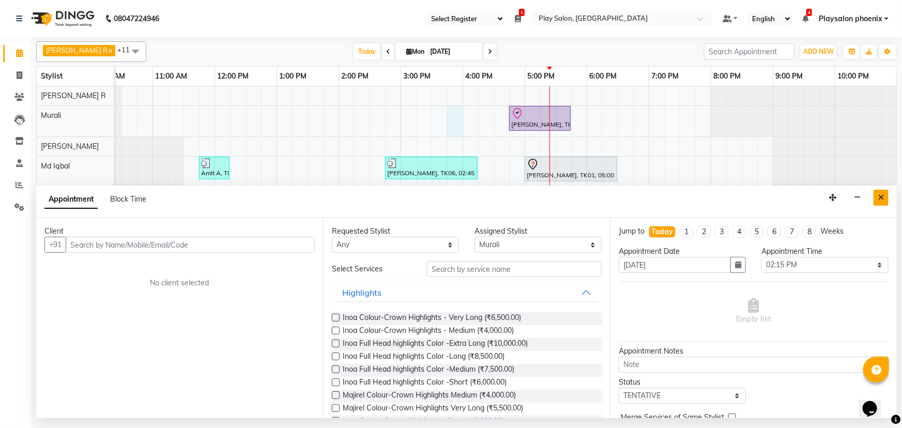
click at [882, 195] on icon "Close" at bounding box center [882, 197] width 6 height 7
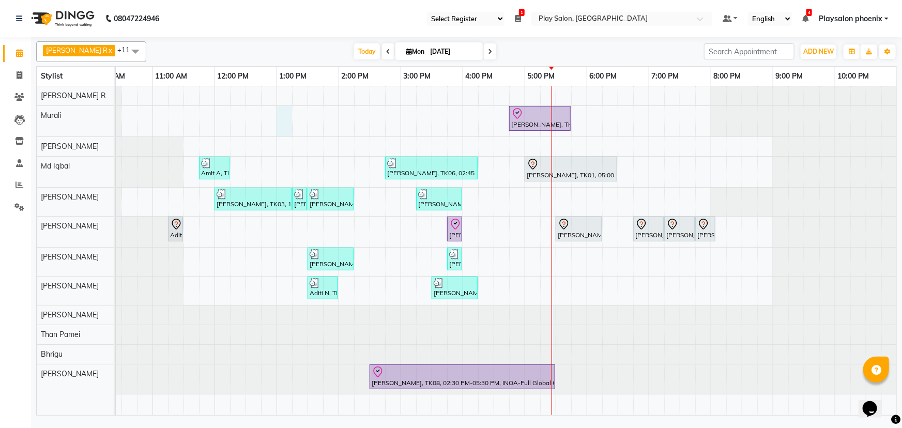
click at [287, 128] on div "[PERSON_NAME], TK08, 04:45 PM-05:45 PM, Hair Cut [DEMOGRAPHIC_DATA] Style Direc…" at bounding box center [462, 250] width 869 height 329
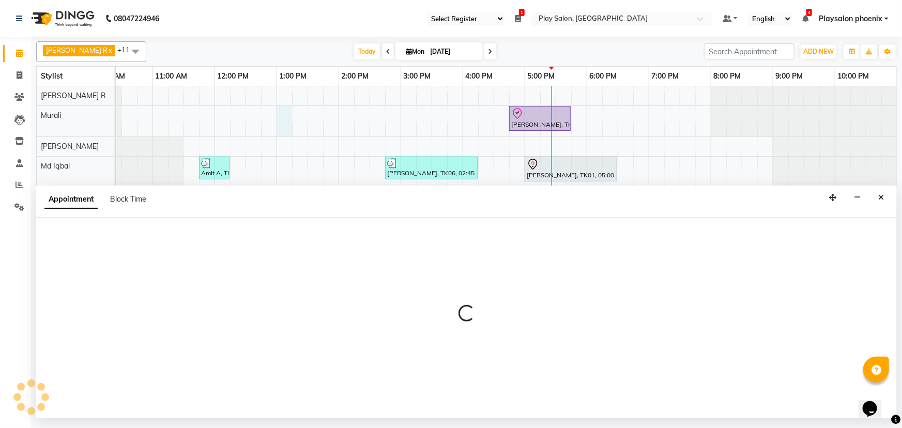
select select "85963"
select select "780"
select select "tentative"
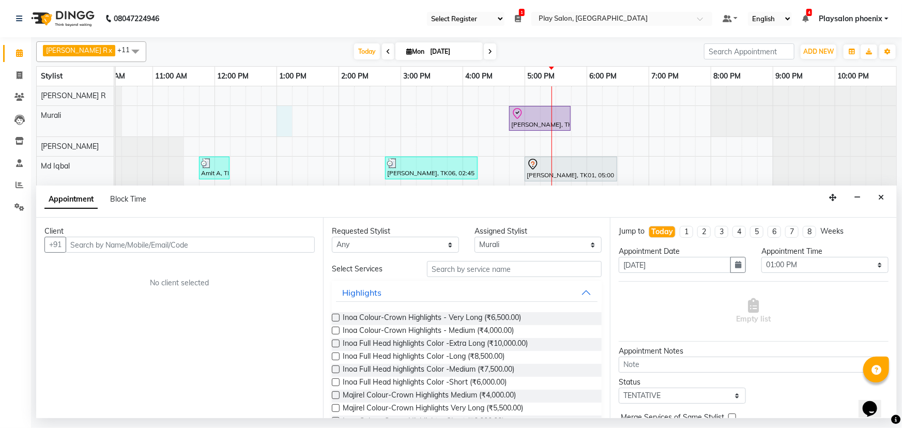
click at [113, 245] on input "text" at bounding box center [190, 245] width 249 height 16
click at [94, 244] on input "98451 81617" at bounding box center [169, 245] width 206 height 16
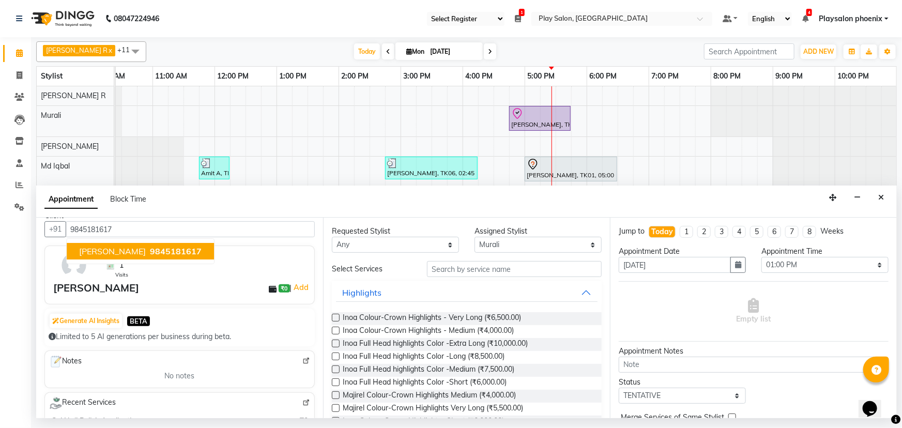
scroll to position [16, 0]
click at [150, 252] on span "9845181617" at bounding box center [176, 251] width 52 height 10
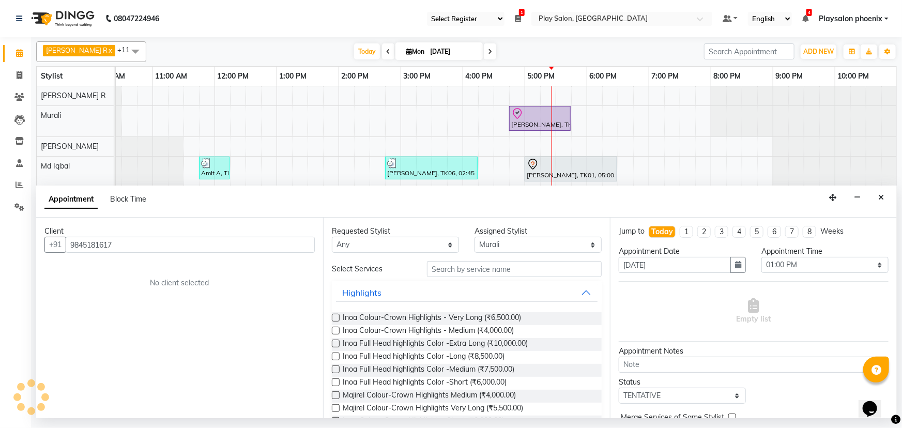
scroll to position [0, 0]
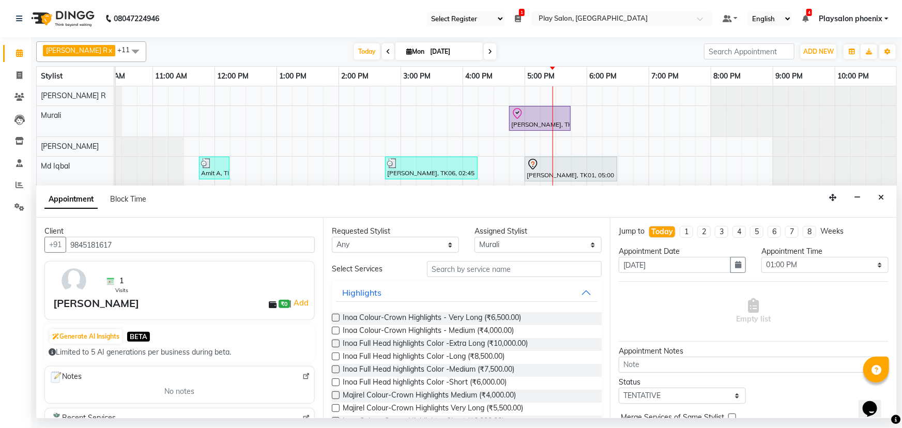
click at [124, 247] on input "9845181617" at bounding box center [190, 245] width 249 height 16
type input "9845181617"
click at [882, 197] on icon "Close" at bounding box center [882, 197] width 6 height 7
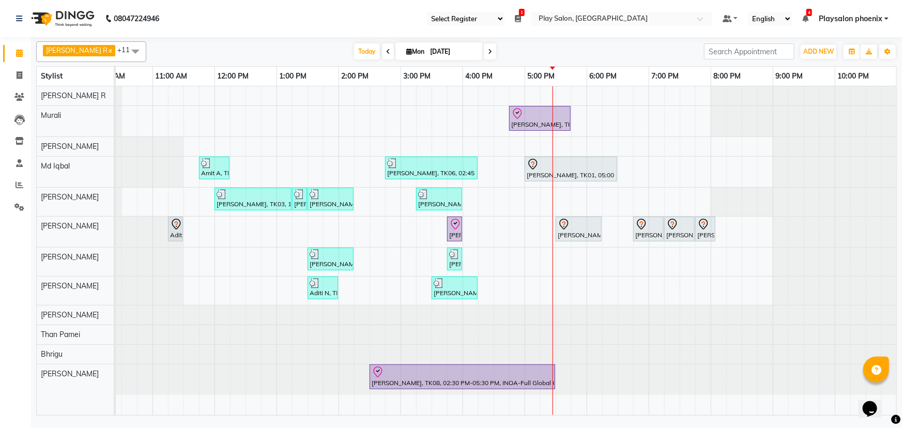
click at [386, 52] on icon at bounding box center [388, 52] width 4 height 6
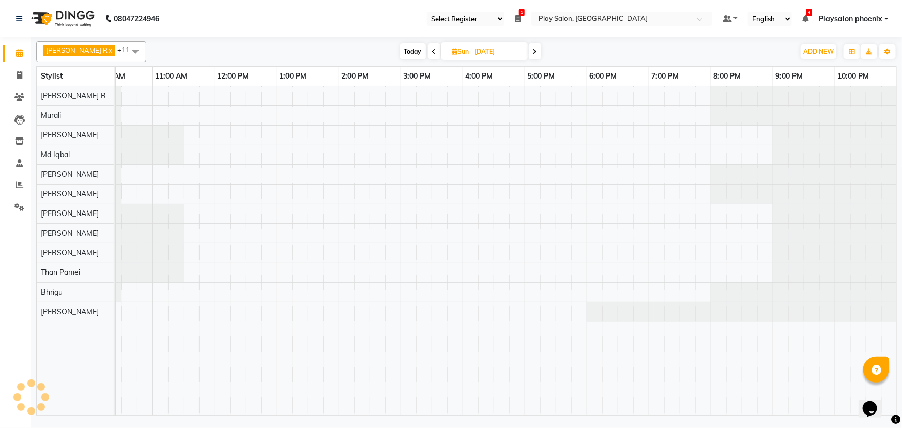
scroll to position [0, 87]
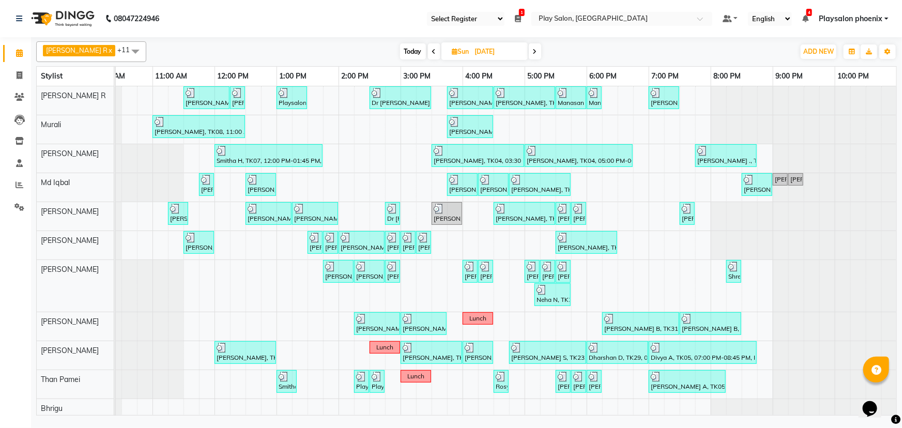
click at [432, 52] on icon at bounding box center [434, 52] width 4 height 6
type input "[DATE]"
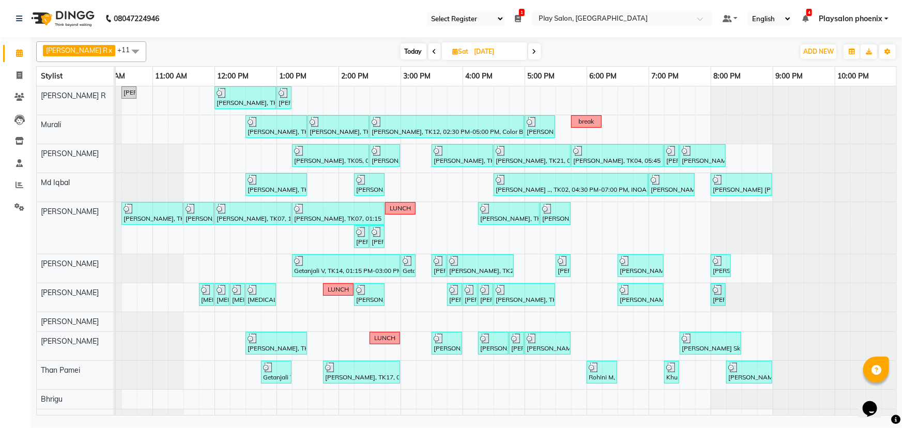
click at [476, 50] on input "[DATE]" at bounding box center [498, 52] width 52 height 16
select select "8"
select select "2025"
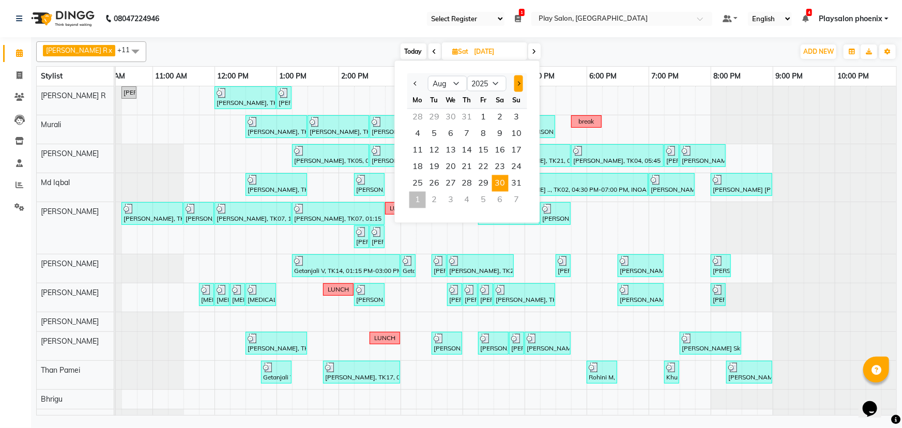
click at [520, 82] on button "Next month" at bounding box center [519, 84] width 9 height 17
select select "9"
click at [419, 118] on span "1" at bounding box center [418, 117] width 17 height 17
type input "[DATE]"
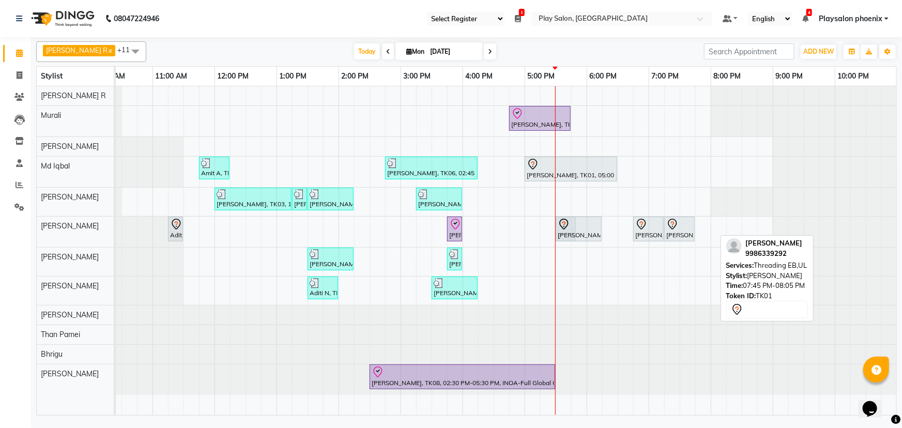
drag, startPoint x: 705, startPoint y: 236, endPoint x: 563, endPoint y: 239, distance: 141.7
click at [28, 239] on div "Aditi N, TK04, 11:15 AM-11:30 AM, Classic manicure [PERSON_NAME], TK08, 03:45 P…" at bounding box center [28, 232] width 0 height 31
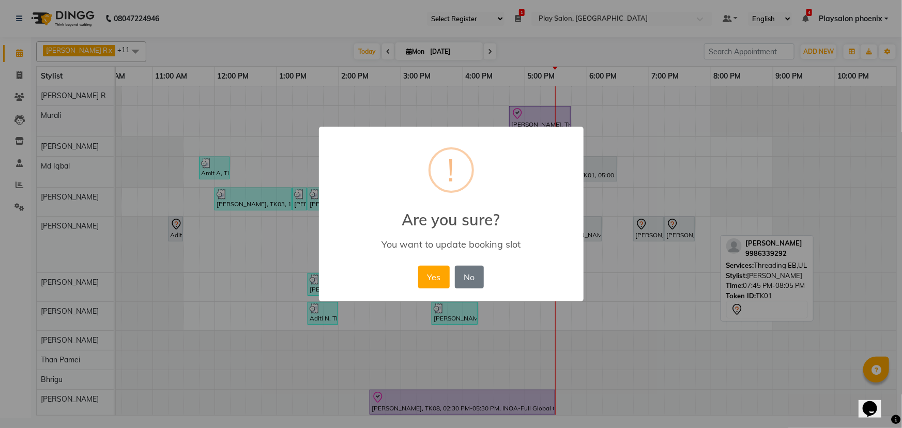
click at [417, 277] on div "Yes No No" at bounding box center [451, 277] width 71 height 28
click at [436, 276] on button "Yes" at bounding box center [434, 277] width 32 height 23
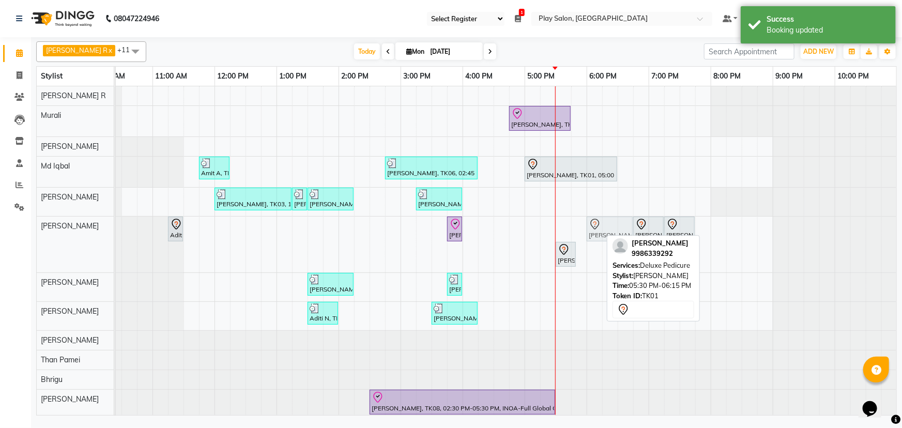
drag, startPoint x: 577, startPoint y: 230, endPoint x: 611, endPoint y: 225, distance: 34.4
click at [28, 225] on div "Aditi N, TK04, 11:15 AM-11:30 AM, Classic manicure [PERSON_NAME], TK08, 03:45 P…" at bounding box center [28, 245] width 0 height 56
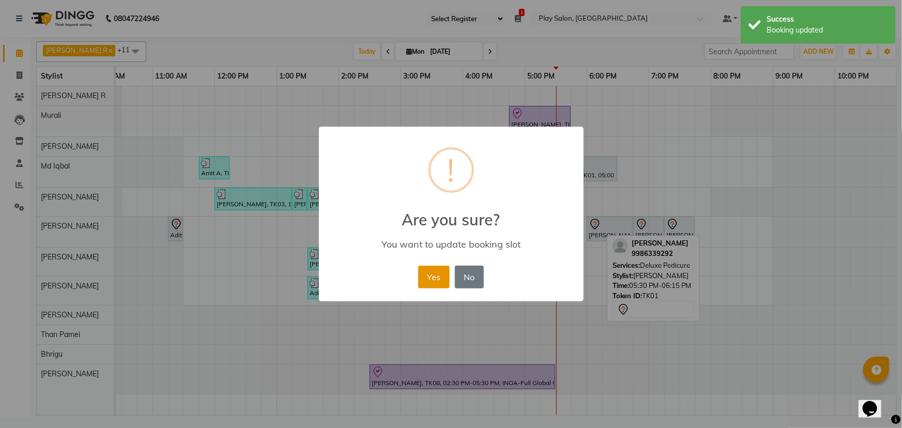
click at [434, 276] on button "Yes" at bounding box center [434, 277] width 32 height 23
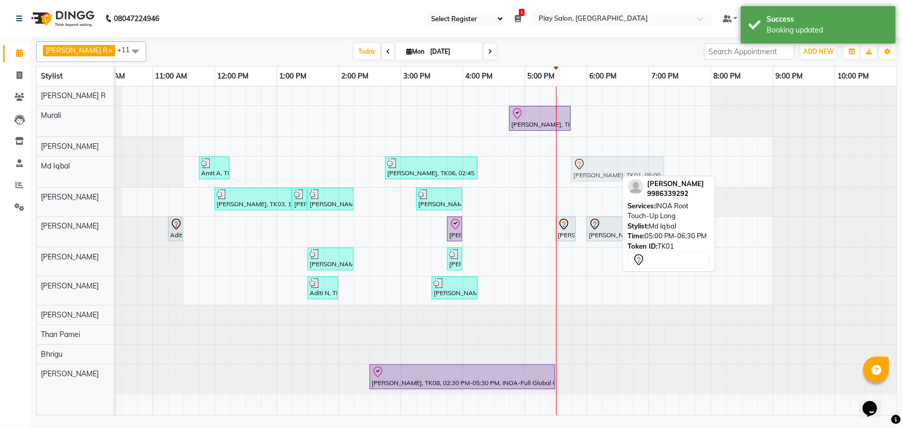
drag, startPoint x: 562, startPoint y: 169, endPoint x: 605, endPoint y: 165, distance: 43.6
click at [28, 165] on div "Amit A, TK02, 11:45 AM-12:15 PM, [PERSON_NAME] Shaping [PERSON_NAME], TK06, 02:…" at bounding box center [28, 172] width 0 height 31
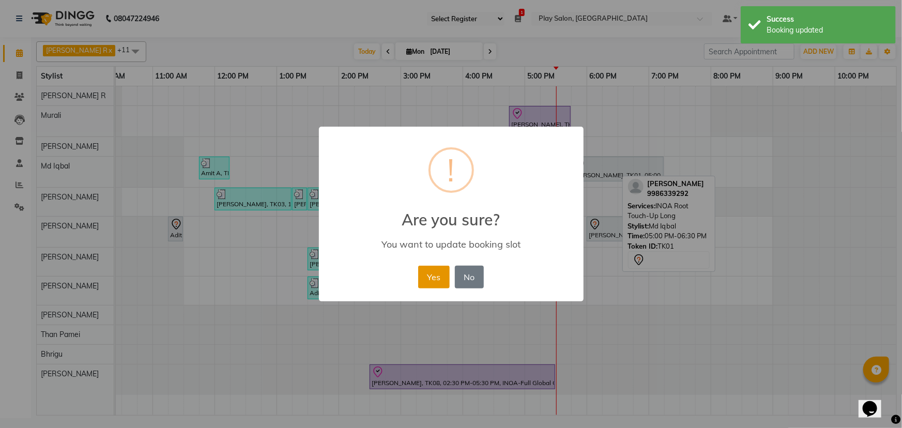
click at [430, 276] on button "Yes" at bounding box center [434, 277] width 32 height 23
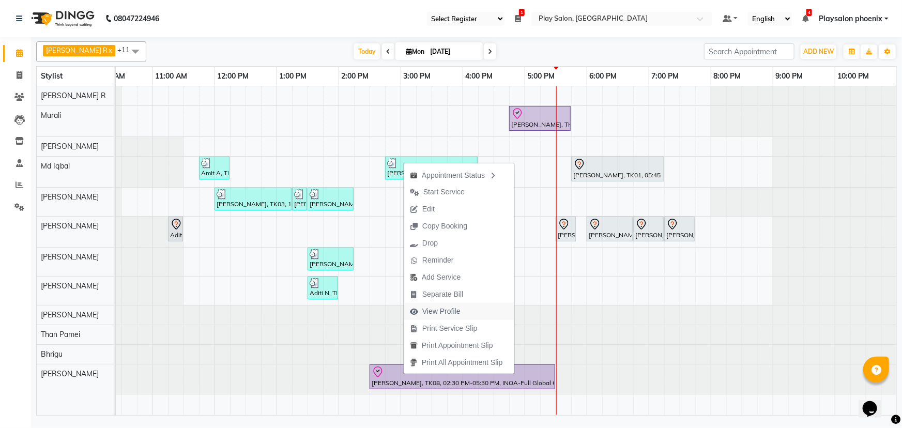
click at [449, 310] on span "View Profile" at bounding box center [442, 311] width 38 height 11
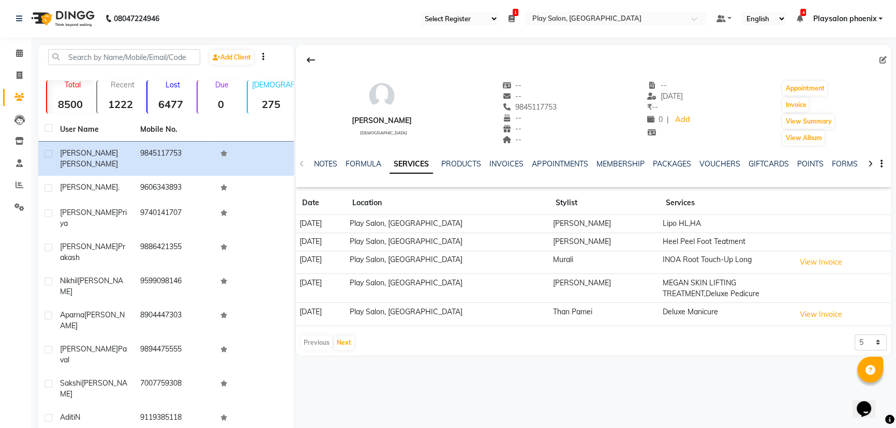
click at [868, 163] on icon at bounding box center [870, 163] width 5 height 7
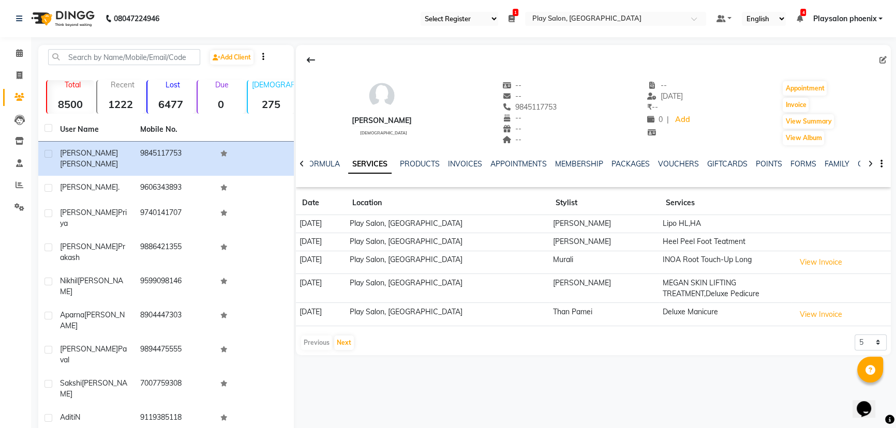
click at [868, 163] on icon at bounding box center [870, 163] width 5 height 7
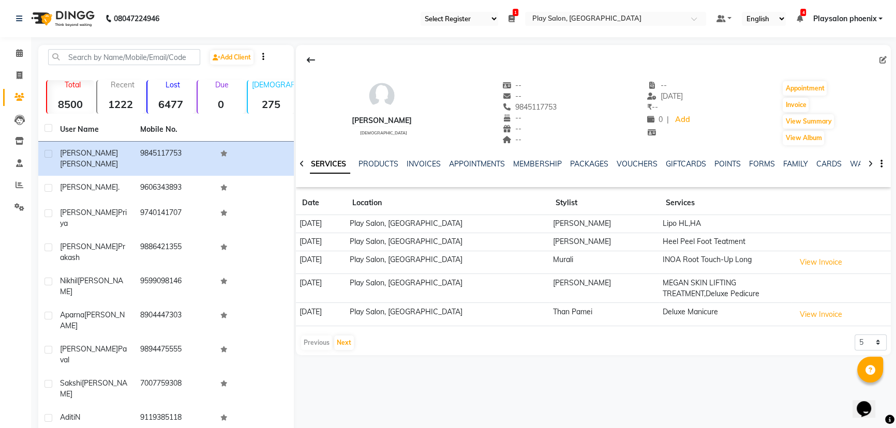
click at [868, 163] on icon at bounding box center [870, 163] width 5 height 7
click at [868, 163] on div "NOTES FORMULA SERVICES PRODUCTS INVOICES APPOINTMENTS MEMBERSHIP PACKAGES VOUCH…" at bounding box center [593, 164] width 595 height 36
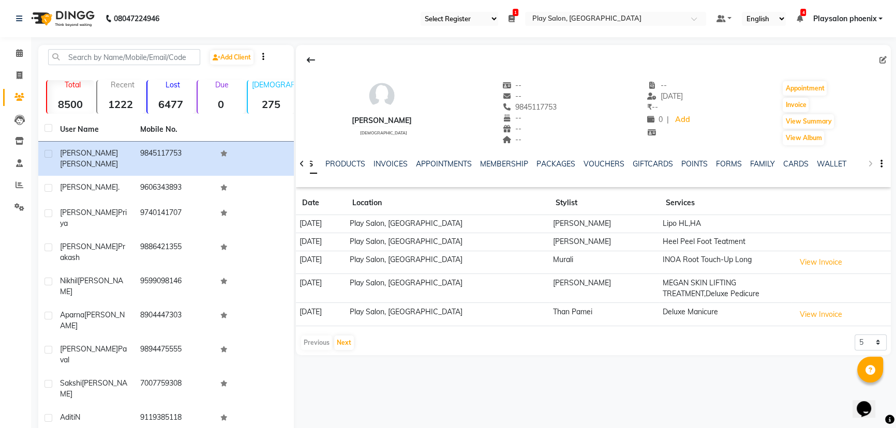
click at [868, 163] on div "NOTES FORMULA SERVICES PRODUCTS INVOICES APPOINTMENTS MEMBERSHIP PACKAGES VOUCH…" at bounding box center [593, 164] width 595 height 36
click at [303, 162] on icon at bounding box center [301, 163] width 5 height 7
click at [299, 162] on icon at bounding box center [301, 163] width 5 height 7
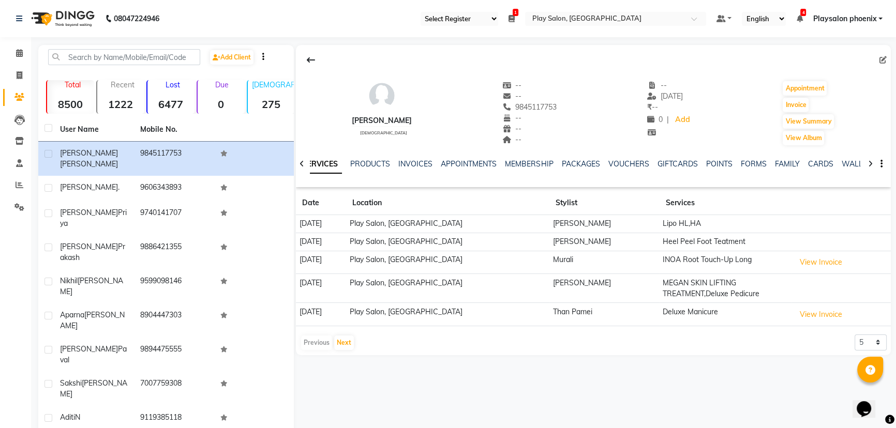
click at [299, 162] on icon at bounding box center [301, 163] width 5 height 7
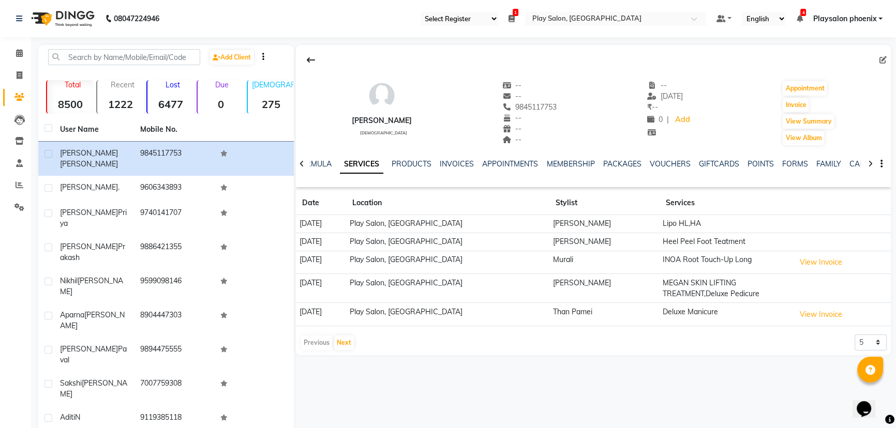
click at [299, 162] on icon at bounding box center [301, 163] width 5 height 7
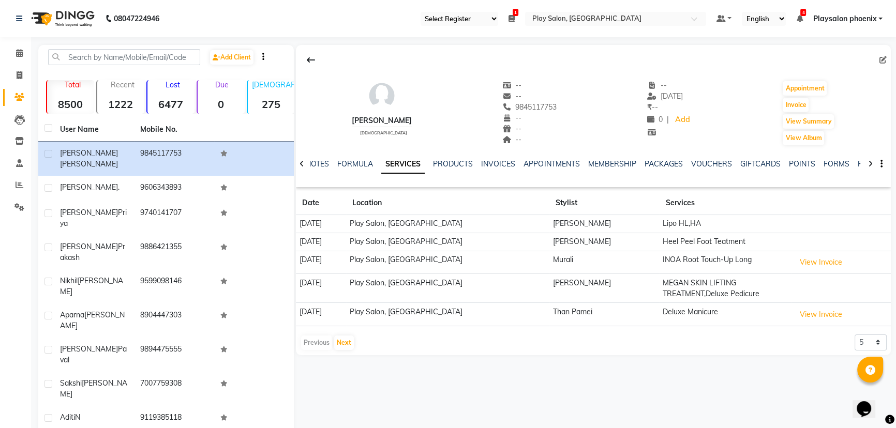
click at [299, 162] on icon at bounding box center [301, 163] width 5 height 7
click at [299, 162] on div "NOTES FORMULA SERVICES PRODUCTS INVOICES APPOINTMENTS MEMBERSHIP PACKAGES VOUCH…" at bounding box center [593, 164] width 595 height 36
click at [325, 164] on link "NOTES" at bounding box center [325, 163] width 23 height 9
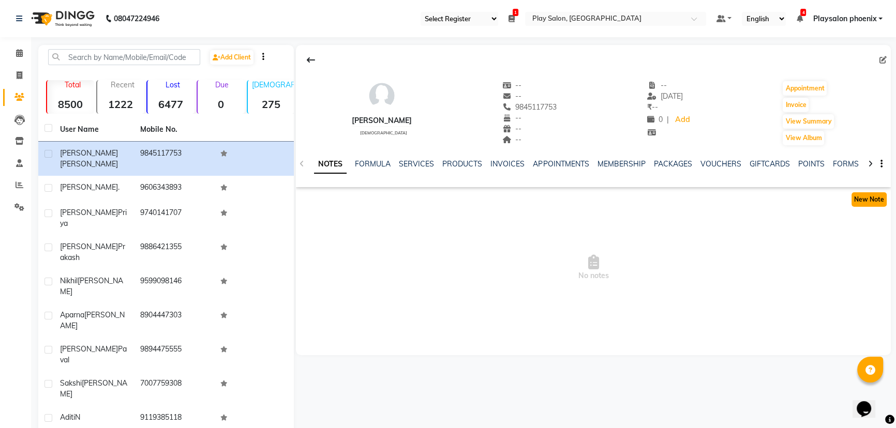
click at [868, 199] on button "New Note" at bounding box center [868, 199] width 35 height 14
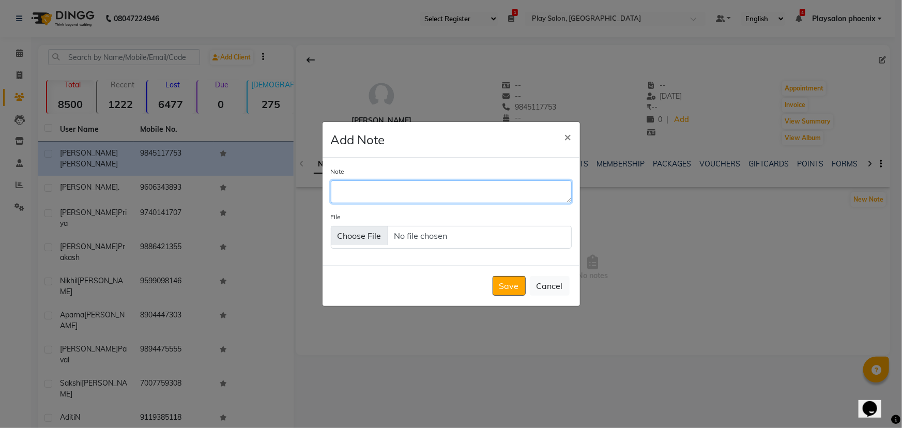
click at [344, 189] on textarea "Note" at bounding box center [451, 191] width 241 height 23
click at [362, 191] on textarea "[PERSON_NAME] 6-60" at bounding box center [451, 191] width 241 height 23
click at [434, 192] on textarea "[PERSON_NAME] Colors Igora 6-60" at bounding box center [451, 191] width 241 height 23
click at [488, 191] on textarea "[PERSON_NAME] Colors Igora 6-60, 6-6 Developer 6%" at bounding box center [451, 191] width 241 height 23
click at [530, 189] on textarea "[PERSON_NAME] Colors Igora 6-60, 6-6 Developer 20 Vol 6%" at bounding box center [451, 191] width 241 height 23
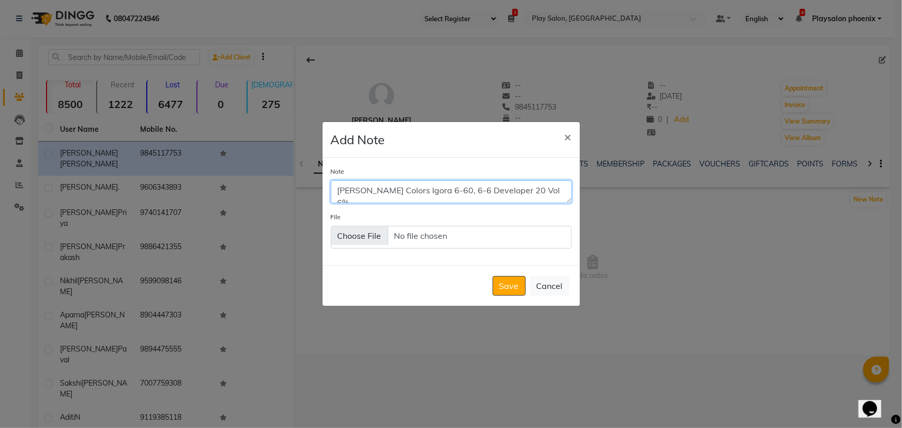
click at [429, 190] on textarea "[PERSON_NAME] Colors Igora 6-60, 6-6 Developer 20 Vol 6%" at bounding box center [451, 191] width 241 height 23
click at [337, 193] on textarea "[PERSON_NAME] Colors Igora 6-60,60 ml, 6-6 90 ml, Developer 20 Vol 6%" at bounding box center [451, 191] width 241 height 23
click at [379, 193] on textarea "[PERSON_NAME] Colors Igora 6-60,60 ml, 6-6 90 ml, Developer 20Vol 6%" at bounding box center [451, 191] width 241 height 23
drag, startPoint x: 499, startPoint y: 190, endPoint x: 375, endPoint y: 197, distance: 124.3
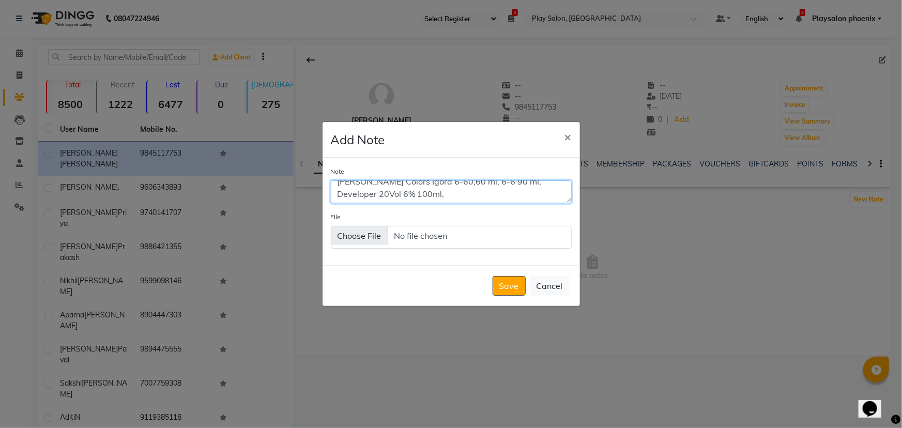
click at [375, 197] on textarea "[PERSON_NAME] Colors Igora 6-60,60 ml, 6-6 90 ml, Developer 20Vol 6% 100ml," at bounding box center [451, 191] width 241 height 23
click at [412, 196] on textarea "[PERSON_NAME] Colors Igora 6-60,60 ml, 6-6 90 ml, Developer 20Vol 6% 100ml," at bounding box center [451, 191] width 241 height 23
paste textarea "Developer 20Vol 6%"
click at [455, 194] on textarea "[PERSON_NAME] Colors Igora 6-60,60 ml, 6-6 90 ml, Developer 20Vol 6% 100ml, Dev…" at bounding box center [451, 191] width 241 height 23
click at [475, 194] on textarea "[PERSON_NAME] Colors Igora 6-60,60 ml, 6-6 90 ml, Developer 20Vol 6% 100ml, Dev…" at bounding box center [451, 191] width 241 height 23
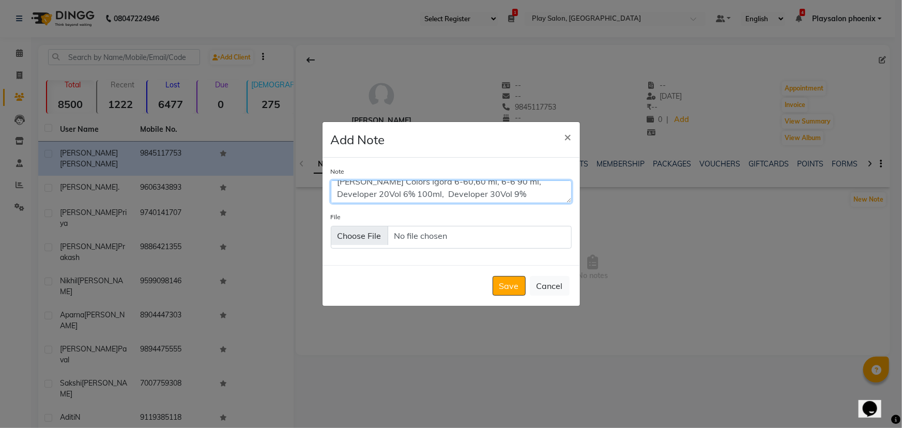
click at [493, 193] on textarea "[PERSON_NAME] Colors Igora 6-60,60 ml, 6-6 90 ml, Developer 20Vol 6% 100ml, Dev…" at bounding box center [451, 191] width 241 height 23
click at [482, 190] on textarea "[PERSON_NAME] Colors Igora 6-60,60 ml, 6-6 90 ml, Developer 20Vol 6% 100ml, Dev…" at bounding box center [451, 191] width 241 height 23
click at [508, 192] on textarea "[PERSON_NAME] Colors Igora 6-60,60 ml, 6-6 130 ml, Developer 20Vol 6% 100ml, De…" at bounding box center [451, 191] width 241 height 23
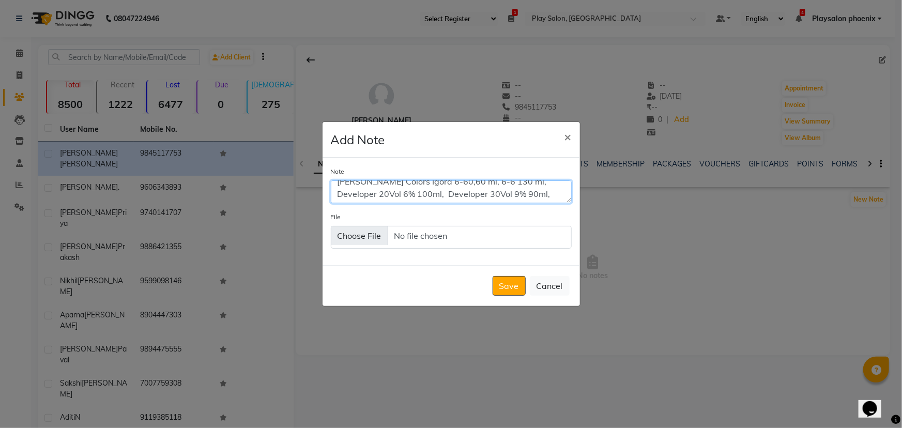
click at [521, 197] on textarea "[PERSON_NAME] Colors Igora 6-60,60 ml, 6-6 130 ml, Developer 20Vol 6% 100ml, De…" at bounding box center [451, 191] width 241 height 23
type textarea "[PERSON_NAME] Colors Igora 6-60,60 ml, 6-6 130 ml, Developer 20Vol 6% 100ml, De…"
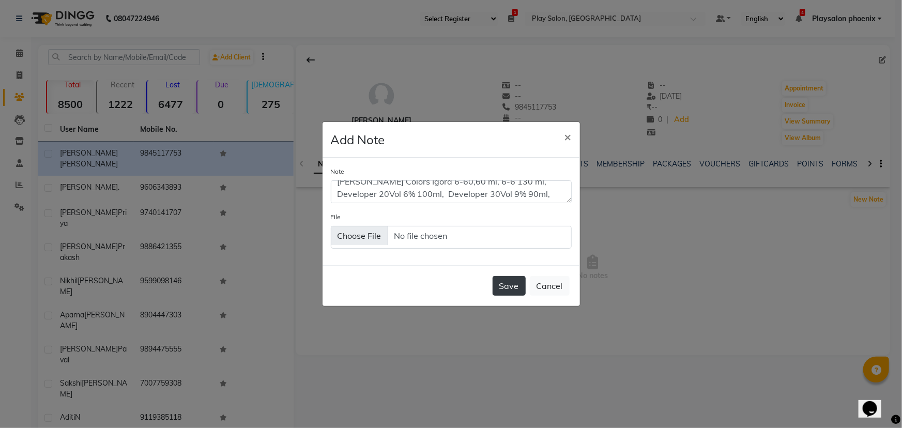
click at [510, 287] on button "Save" at bounding box center [509, 286] width 33 height 20
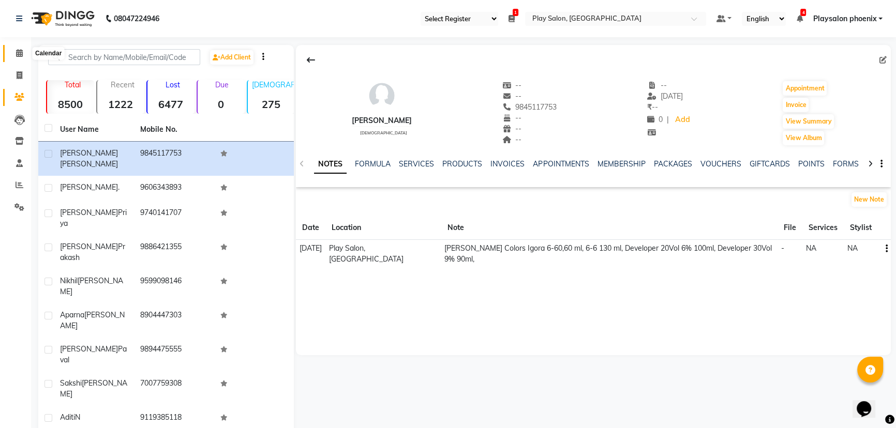
click at [21, 53] on icon at bounding box center [19, 53] width 7 height 8
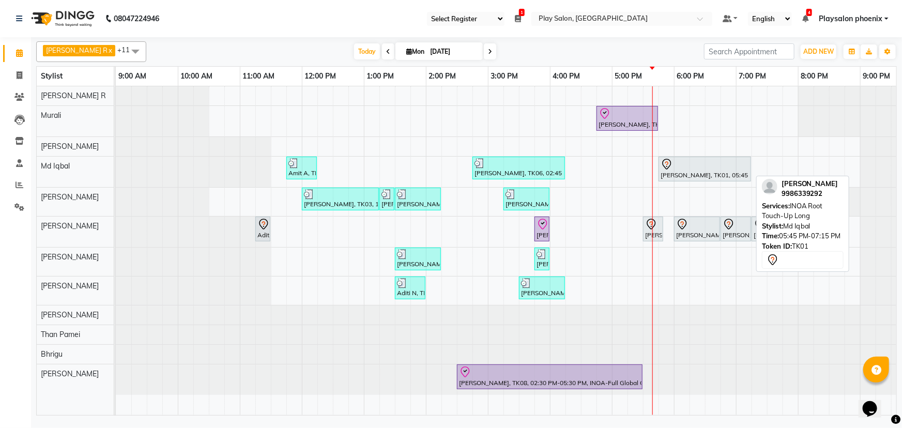
click at [683, 171] on div "[PERSON_NAME], TK01, 05:45 PM-07:15 PM, INOA Root Touch-Up Long" at bounding box center [705, 169] width 91 height 22
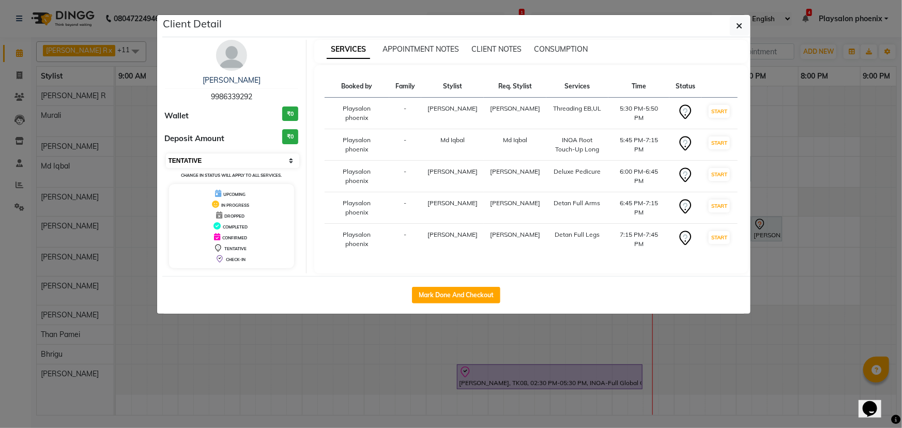
drag, startPoint x: 216, startPoint y: 157, endPoint x: 216, endPoint y: 162, distance: 5.2
click at [216, 157] on select "Select IN SERVICE CONFIRMED TENTATIVE CHECK IN MARK DONE DROPPED UPCOMING" at bounding box center [233, 161] width 134 height 14
select select "8"
click at [166, 154] on select "Select IN SERVICE CONFIRMED TENTATIVE CHECK IN MARK DONE DROPPED UPCOMING" at bounding box center [233, 161] width 134 height 14
click at [742, 27] on icon "button" at bounding box center [740, 26] width 6 height 8
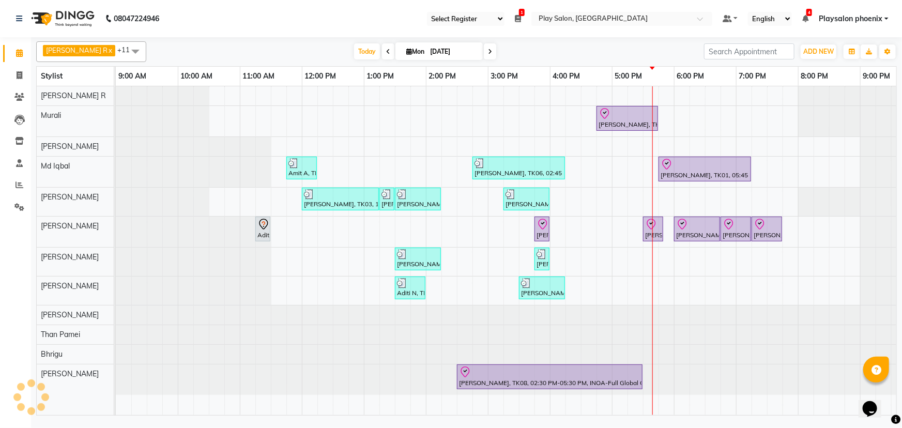
click at [445, 52] on input "[DATE]" at bounding box center [453, 52] width 52 height 16
select select "9"
select select "2025"
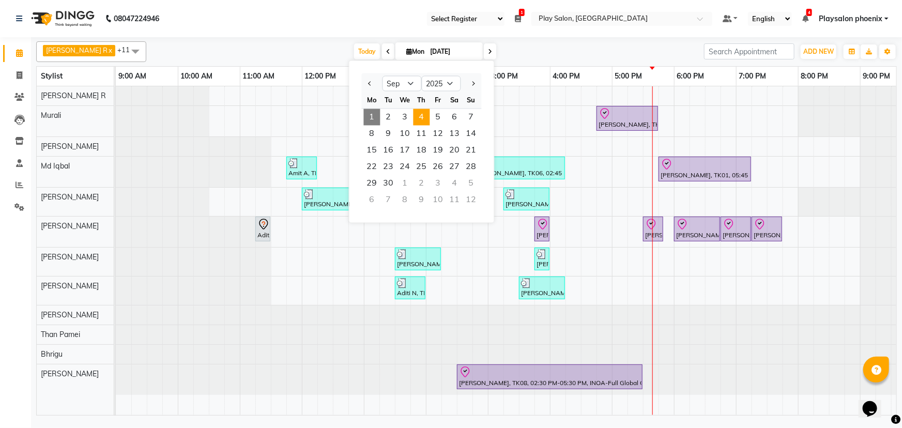
click at [423, 118] on span "4" at bounding box center [422, 117] width 17 height 17
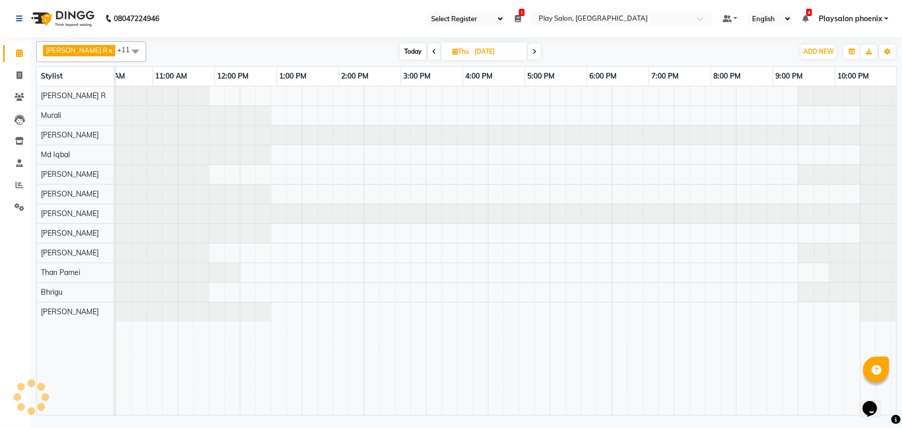
scroll to position [0, 87]
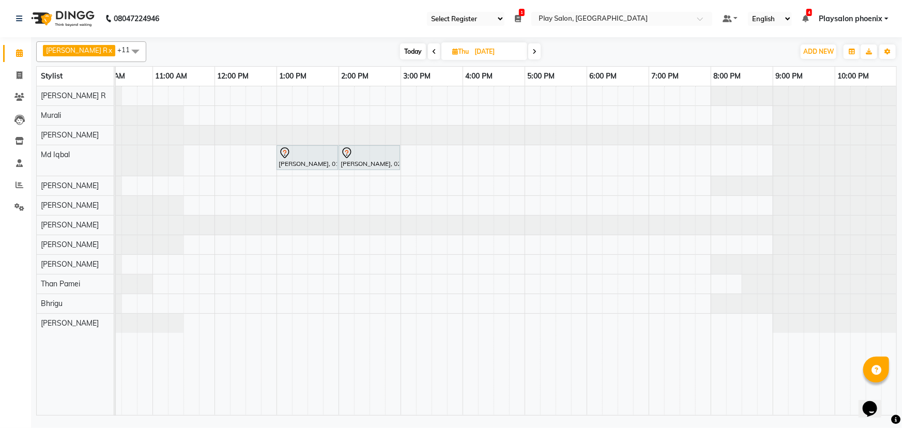
click at [432, 52] on icon at bounding box center [434, 52] width 4 height 6
type input "[DATE]"
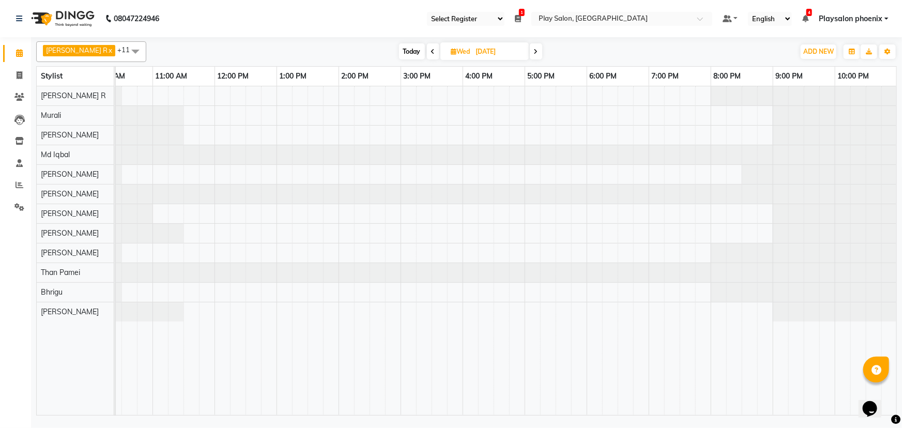
click at [475, 52] on input "[DATE]" at bounding box center [499, 52] width 52 height 16
select select "9"
select select "2025"
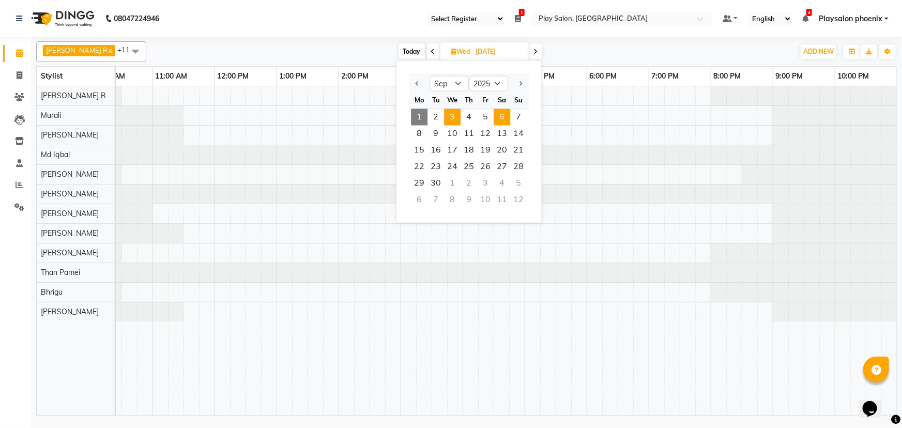
click at [502, 118] on span "6" at bounding box center [502, 117] width 17 height 17
type input "[DATE]"
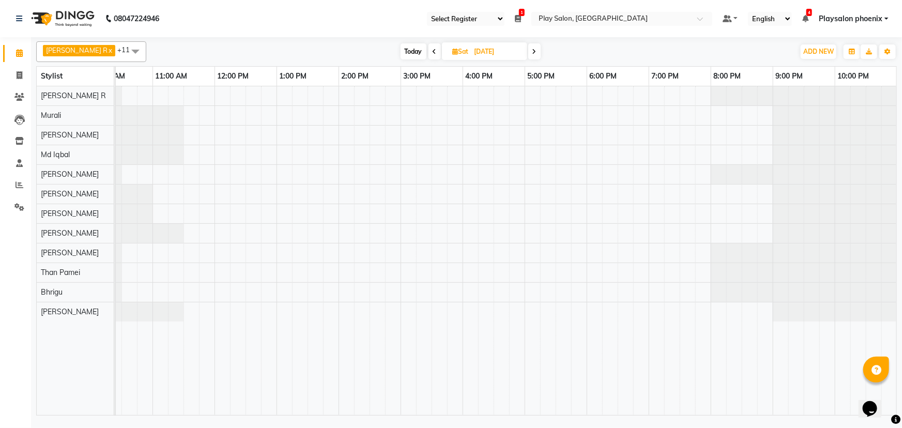
click at [191, 135] on div at bounding box center [462, 250] width 869 height 329
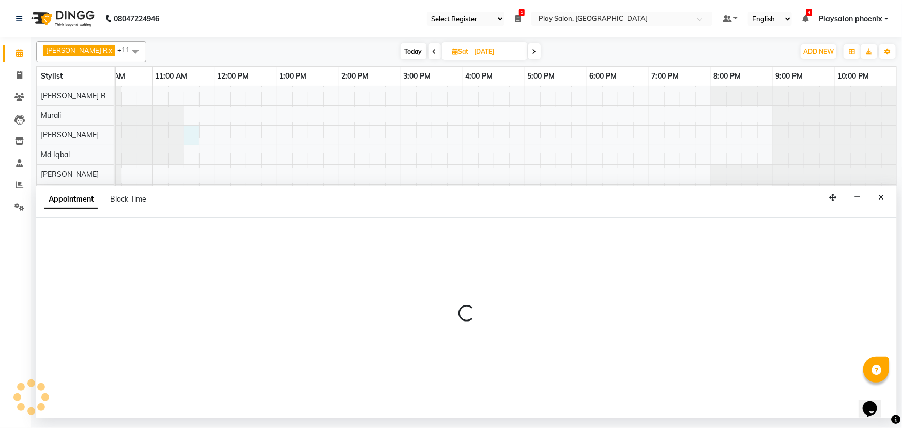
select select "81415"
select select "690"
select select "tentative"
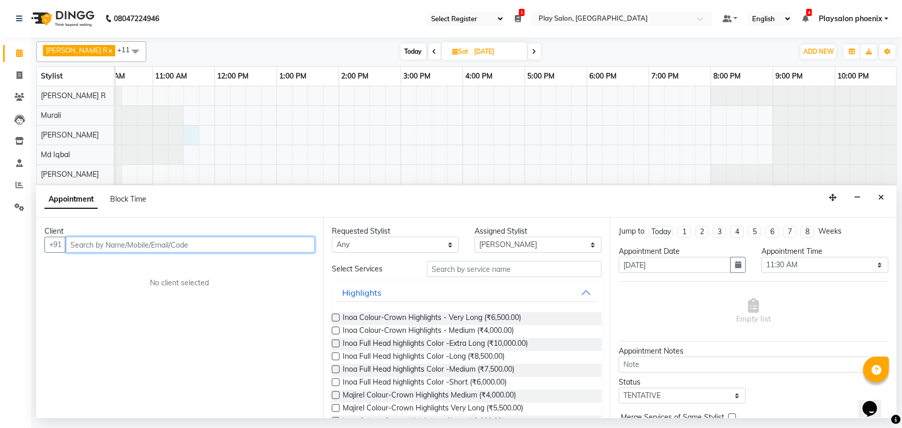
click at [98, 245] on input "text" at bounding box center [190, 245] width 249 height 16
click at [92, 243] on input "text" at bounding box center [190, 245] width 249 height 16
click at [108, 243] on input "text" at bounding box center [190, 245] width 249 height 16
type input "s"
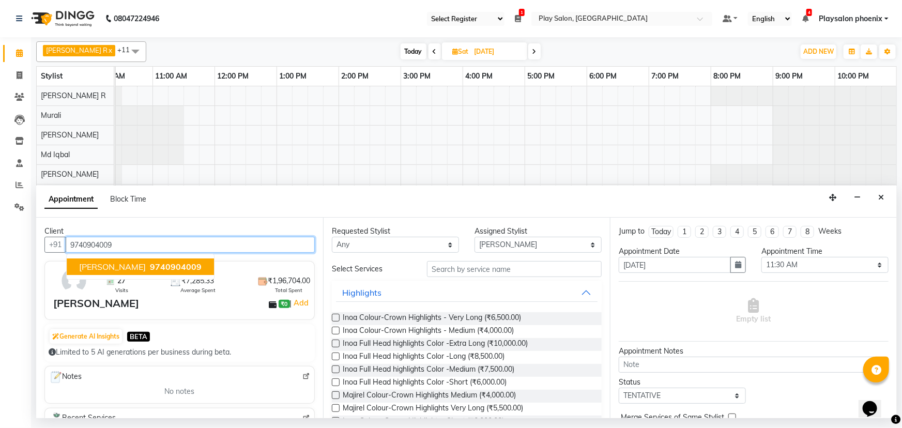
click at [131, 268] on span "[PERSON_NAME]" at bounding box center [112, 267] width 67 height 10
type input "9740904009"
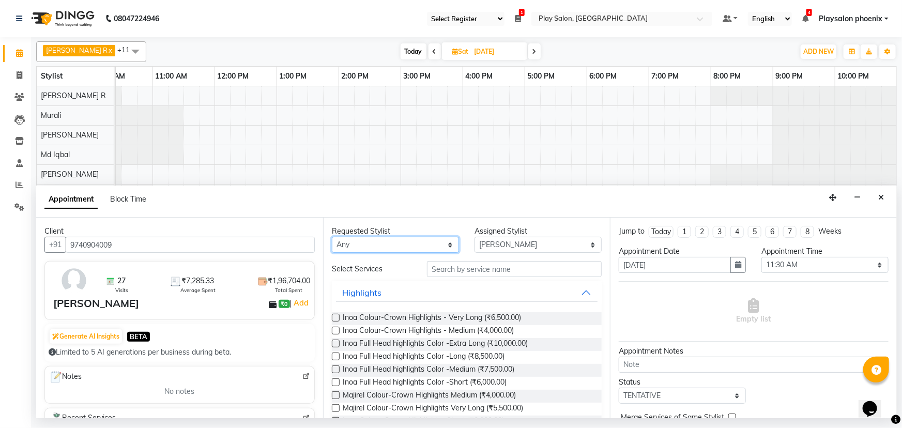
click at [405, 245] on select "Any Armaan Bhrigu Chytra [PERSON_NAME] General Technician . [PERSON_NAME] [PERS…" at bounding box center [395, 245] width 127 height 16
select select "81420"
click at [332, 237] on select "Any Armaan Bhrigu Chytra [PERSON_NAME] General Technician . [PERSON_NAME] [PERS…" at bounding box center [395, 245] width 127 height 16
select select "81420"
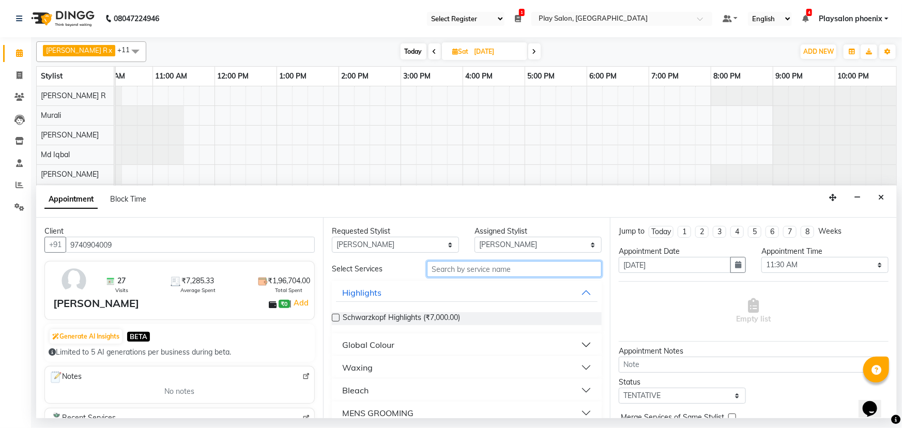
click at [451, 272] on input "text" at bounding box center [514, 269] width 175 height 16
type input "eye"
click at [364, 346] on div "Basic Facail" at bounding box center [365, 345] width 47 height 12
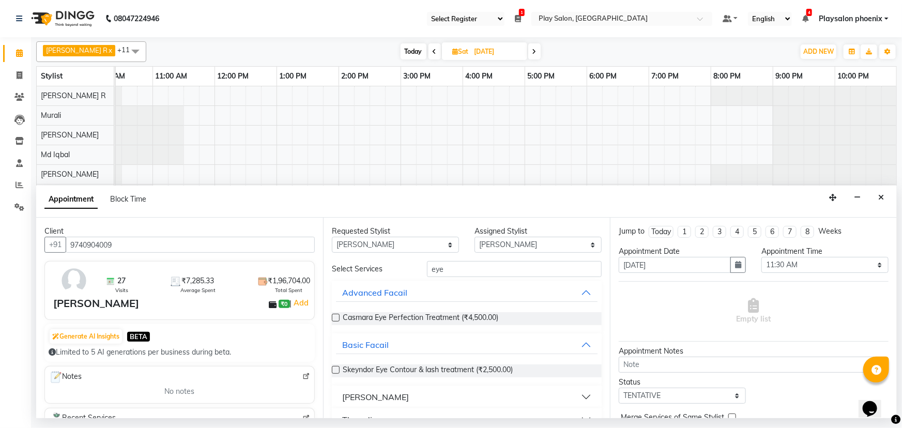
click at [337, 368] on label at bounding box center [336, 370] width 8 height 8
click at [337, 368] on input "checkbox" at bounding box center [335, 371] width 7 height 7
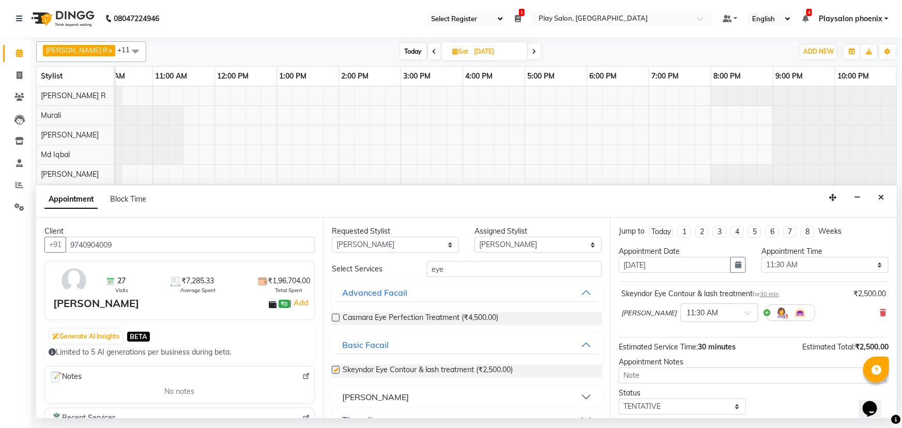
checkbox input "false"
drag, startPoint x: 449, startPoint y: 270, endPoint x: 411, endPoint y: 270, distance: 38.3
click at [411, 270] on div "Select Services eye" at bounding box center [466, 269] width 285 height 16
click at [410, 244] on select "Any Armaan Bhrigu Chytra [PERSON_NAME] General Technician . [PERSON_NAME] [PERS…" at bounding box center [395, 245] width 127 height 16
select select "81415"
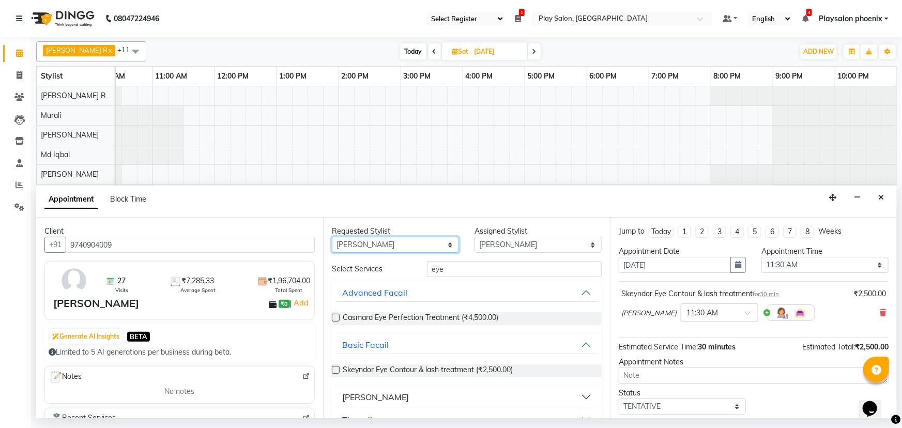
click at [332, 237] on select "Any Armaan Bhrigu Chytra [PERSON_NAME] General Technician . [PERSON_NAME] [PERS…" at bounding box center [395, 245] width 127 height 16
select select "81415"
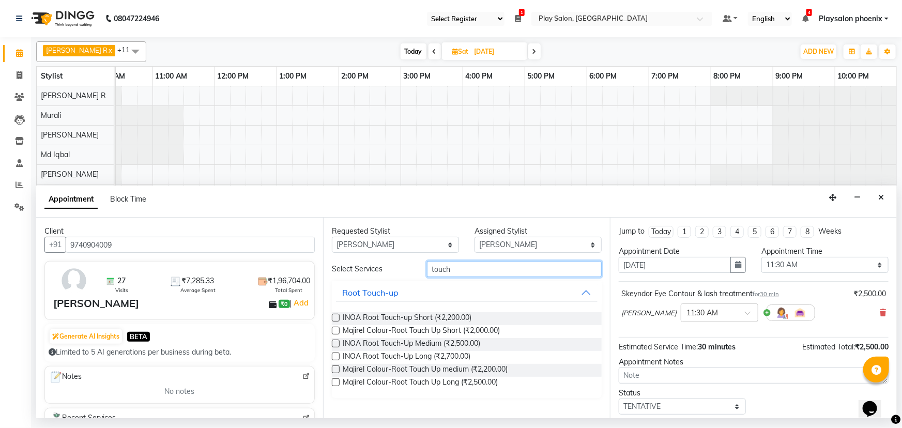
type input "touch"
click at [334, 355] on label at bounding box center [336, 357] width 8 height 8
click at [334, 355] on input "checkbox" at bounding box center [335, 357] width 7 height 7
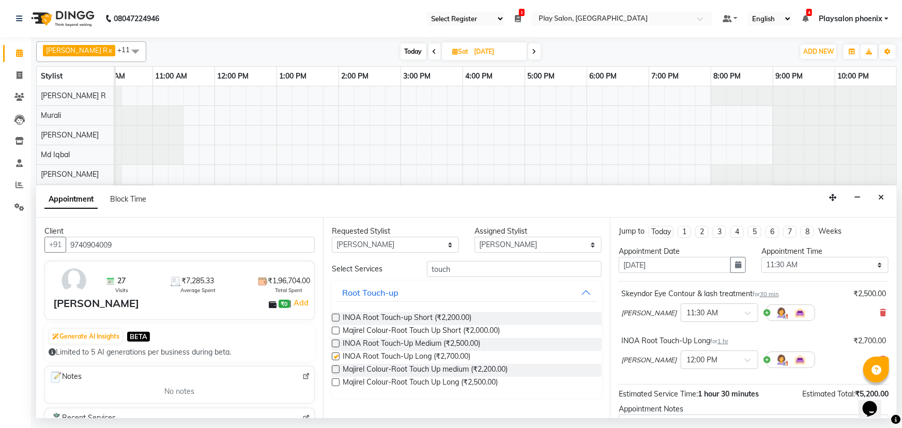
checkbox input "false"
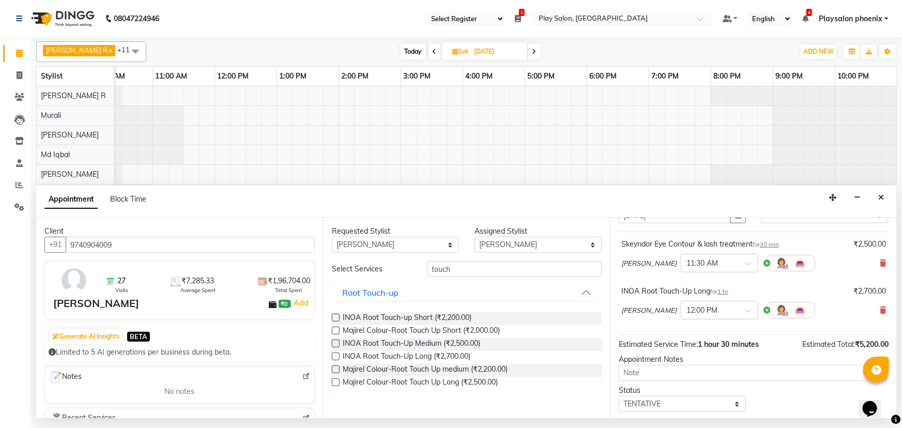
scroll to position [108, 0]
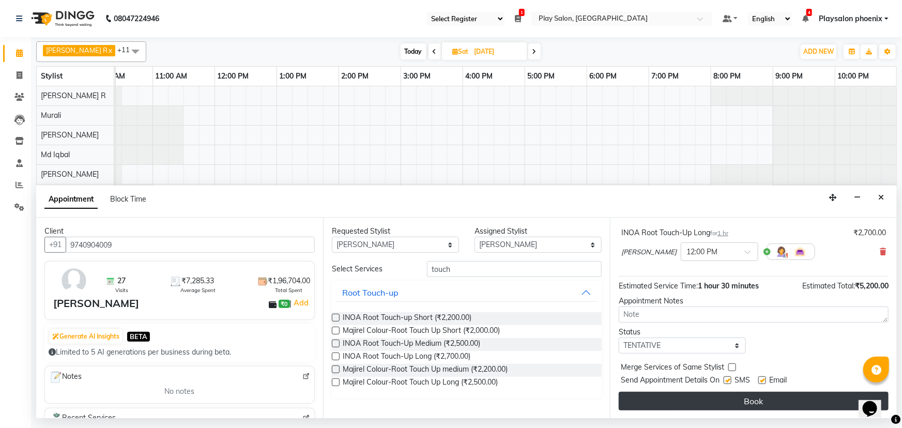
click at [744, 402] on button "Book" at bounding box center [754, 401] width 270 height 19
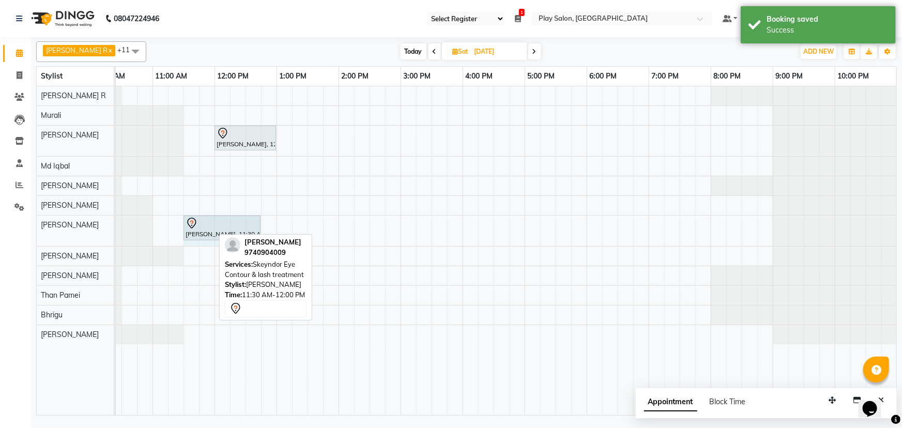
drag, startPoint x: 213, startPoint y: 222, endPoint x: 249, endPoint y: 223, distance: 36.8
click at [28, 223] on div "[PERSON_NAME], 11:30 AM-12:00 PM, Skeyndor Eye Contour & lash treatment [PERSON…" at bounding box center [28, 231] width 0 height 31
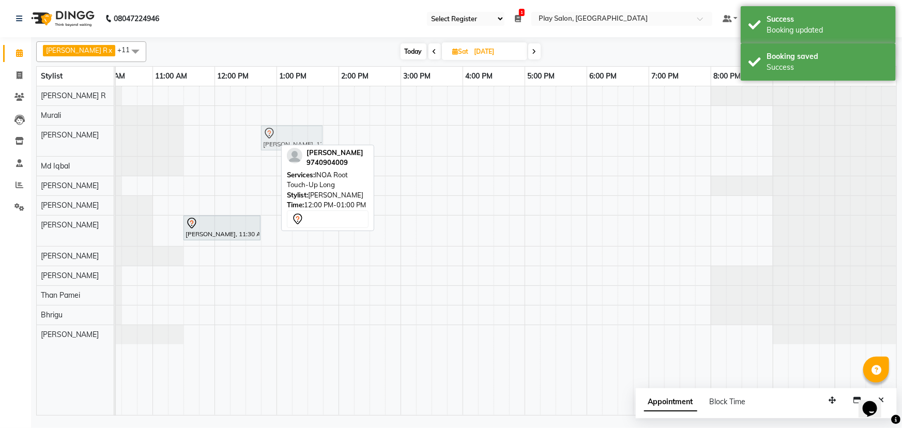
drag, startPoint x: 232, startPoint y: 140, endPoint x: 273, endPoint y: 141, distance: 40.9
click at [28, 141] on div "[PERSON_NAME], 12:00 PM-01:00 PM, INOA Root Touch-Up Long [PERSON_NAME], 12:00 …" at bounding box center [28, 141] width 0 height 31
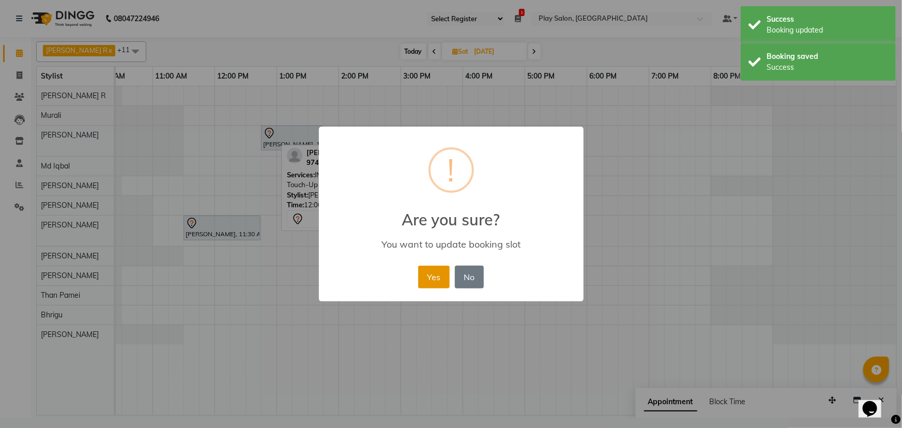
click at [430, 275] on button "Yes" at bounding box center [434, 277] width 32 height 23
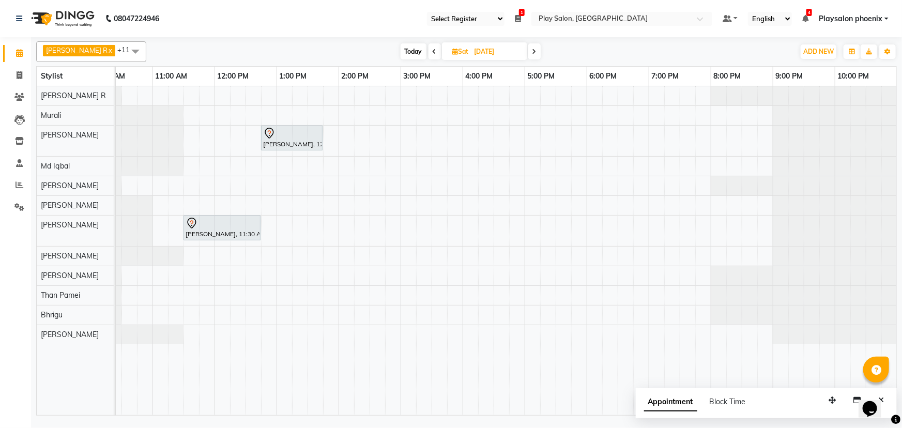
click at [433, 51] on icon at bounding box center [435, 52] width 4 height 6
type input "[DATE]"
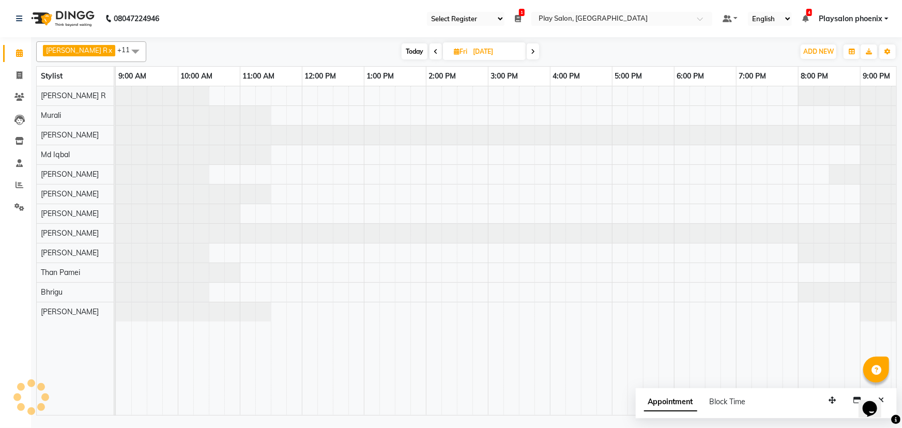
scroll to position [0, 87]
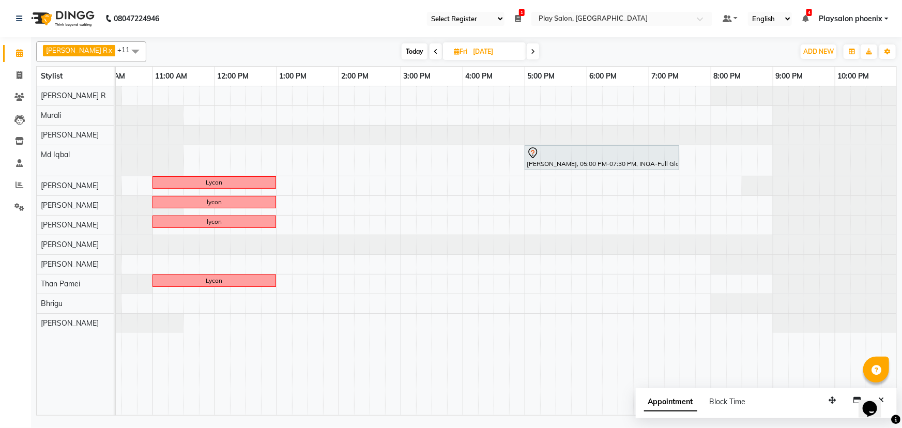
click at [458, 51] on span "Fri" at bounding box center [460, 52] width 19 height 8
select select "9"
select select "2025"
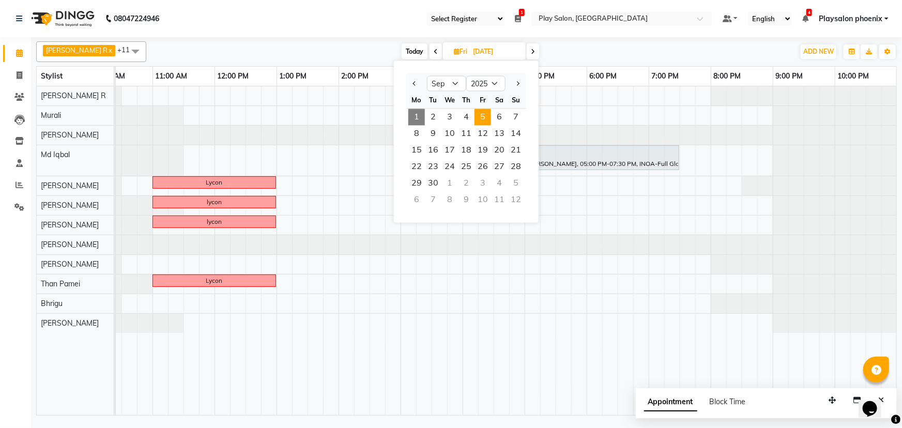
click at [418, 114] on span "1" at bounding box center [417, 117] width 17 height 17
type input "[DATE]"
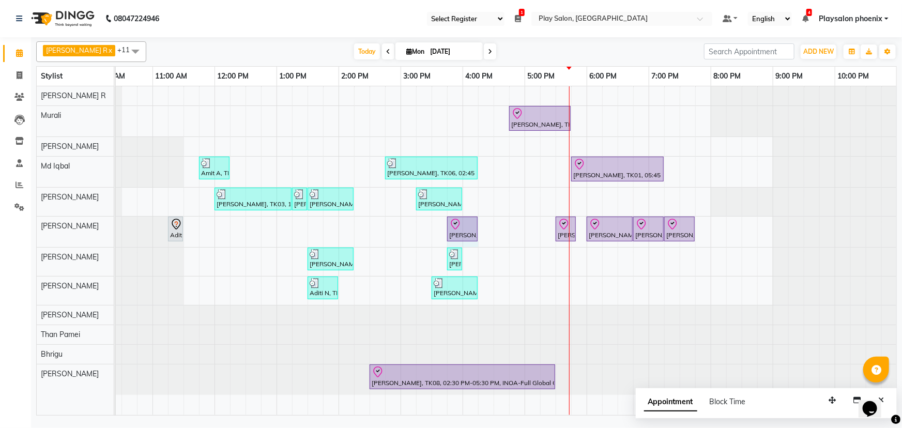
click at [28, 227] on div "Aditi N, TK04, 11:15 AM-11:30 AM, Classic manicure [PERSON_NAME], TK08, 03:45 P…" at bounding box center [28, 232] width 0 height 31
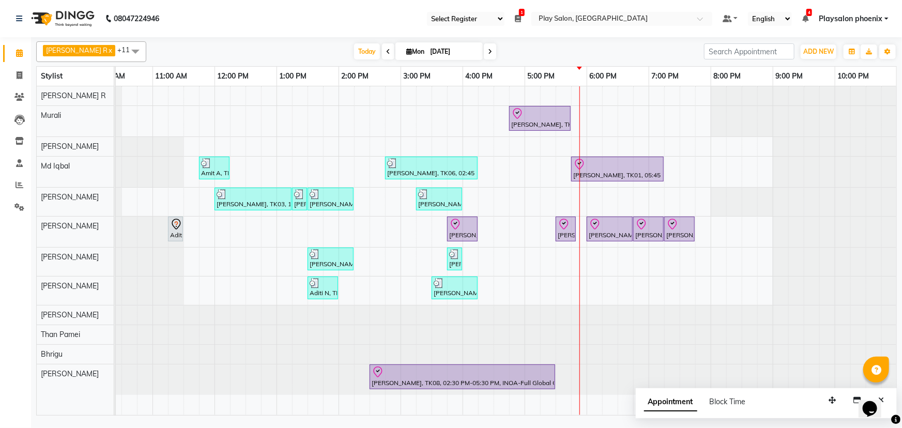
click at [579, 141] on div "[PERSON_NAME], TK08, 04:45 PM-05:45 PM, Hair Cut [DEMOGRAPHIC_DATA] Style Direc…" at bounding box center [462, 250] width 869 height 329
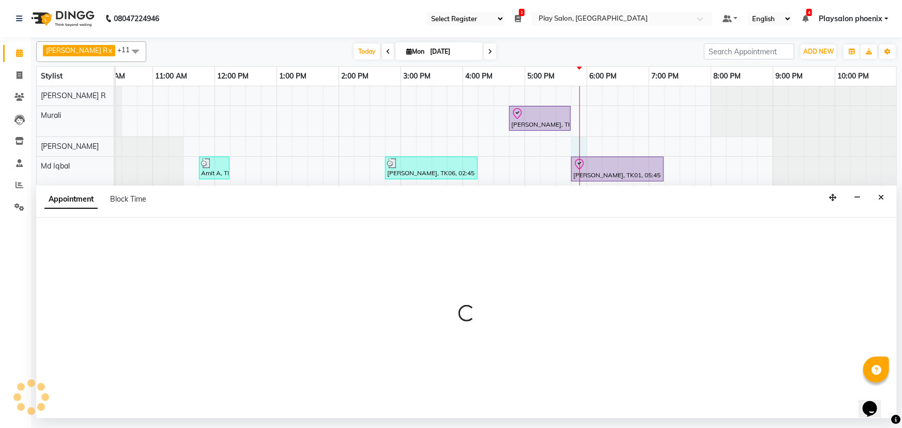
select select "81415"
select select "1065"
select select "tentative"
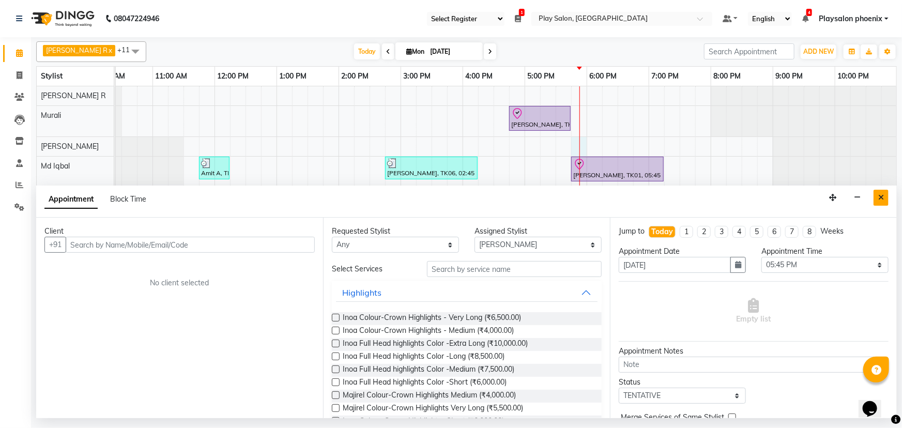
click at [879, 201] on icon "Close" at bounding box center [882, 197] width 6 height 7
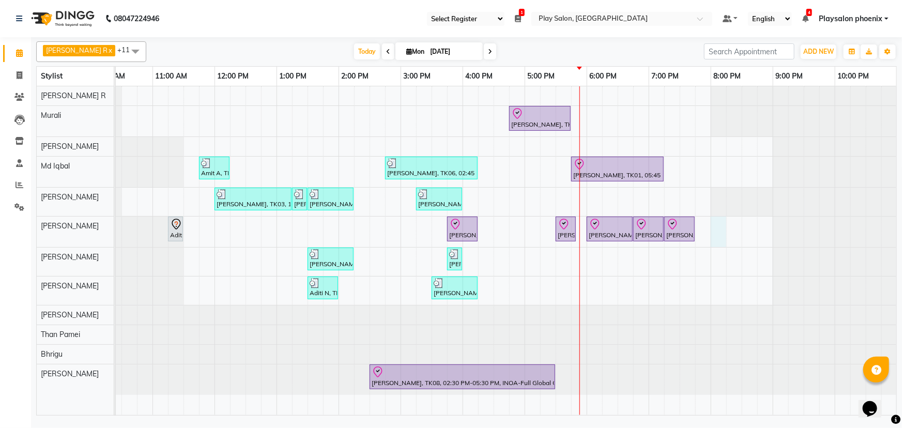
click at [719, 231] on div "[PERSON_NAME], TK08, 04:45 PM-05:45 PM, Hair Cut [DEMOGRAPHIC_DATA] Style Direc…" at bounding box center [462, 250] width 869 height 329
select select "81423"
select select "1200"
select select "tentative"
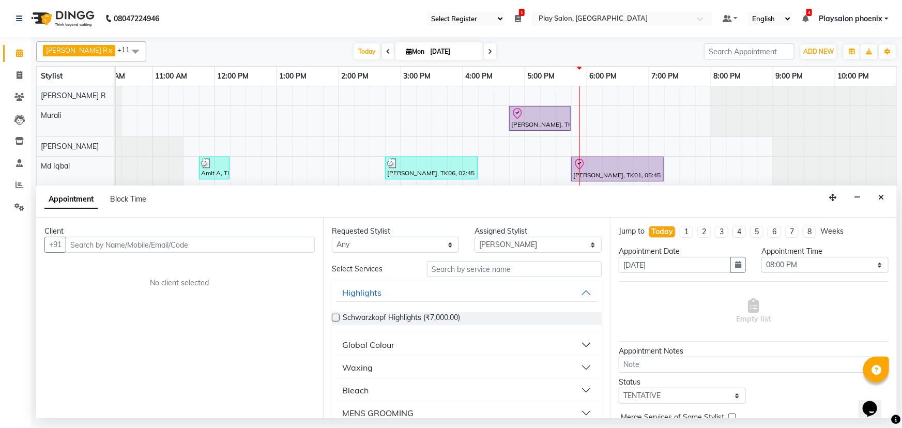
click at [125, 243] on input "text" at bounding box center [190, 245] width 249 height 16
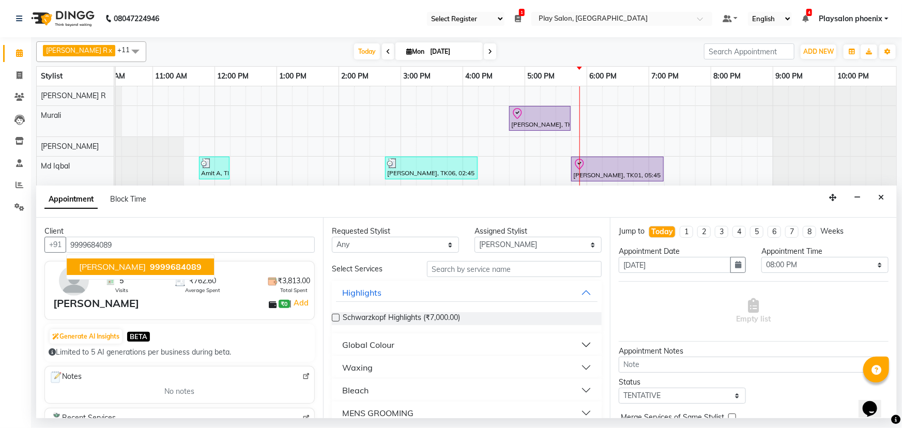
click at [121, 265] on span "[PERSON_NAME]" at bounding box center [112, 267] width 67 height 10
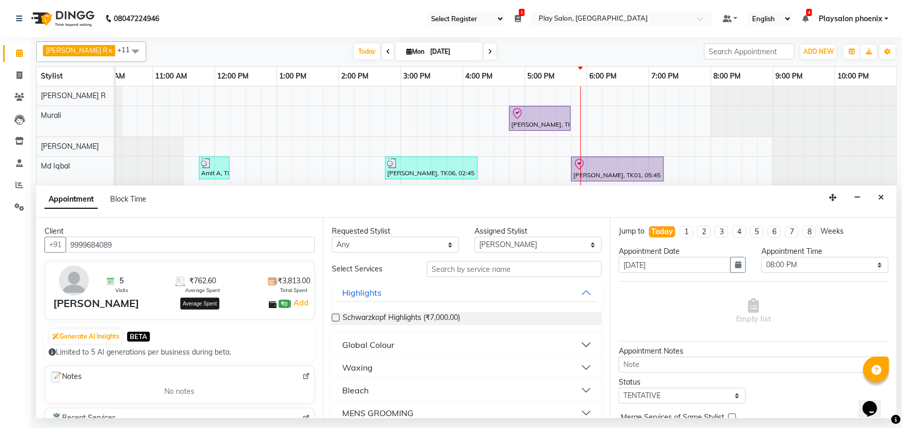
scroll to position [0, 0]
drag, startPoint x: 114, startPoint y: 247, endPoint x: 69, endPoint y: 241, distance: 45.4
click at [69, 241] on input "9999684089" at bounding box center [190, 245] width 249 height 16
type input "9999684089"
click at [881, 197] on icon "Close" at bounding box center [882, 197] width 6 height 7
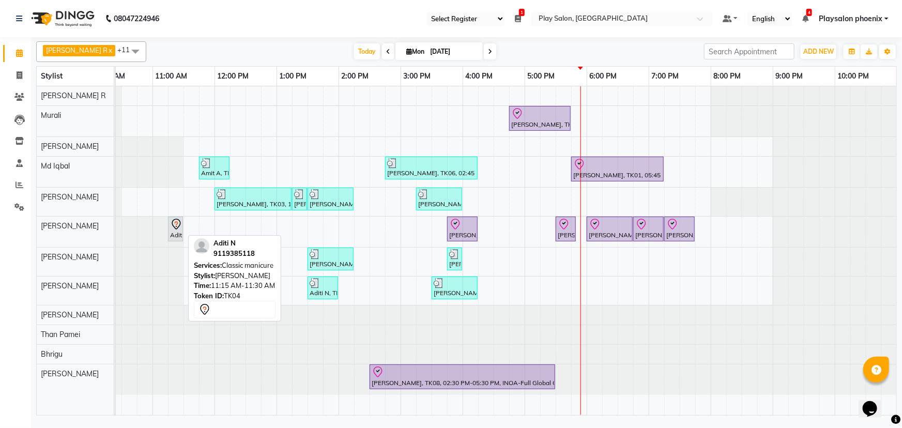
click at [172, 226] on icon at bounding box center [176, 224] width 12 height 12
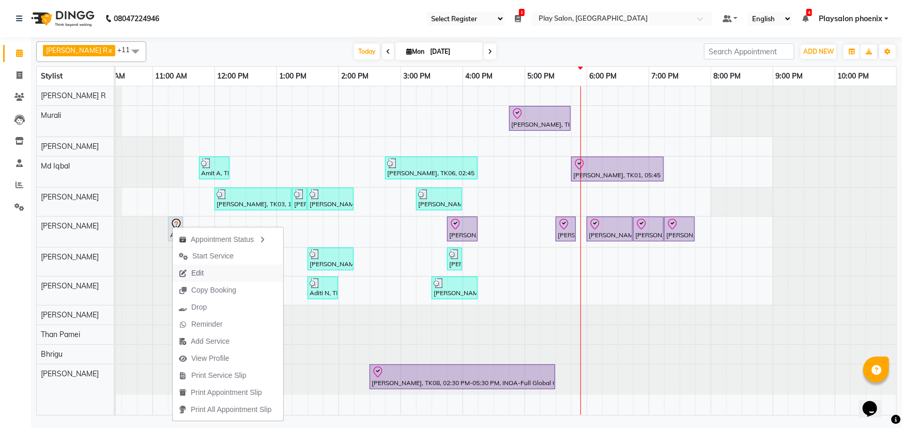
click at [215, 273] on button "Edit" at bounding box center [228, 273] width 111 height 17
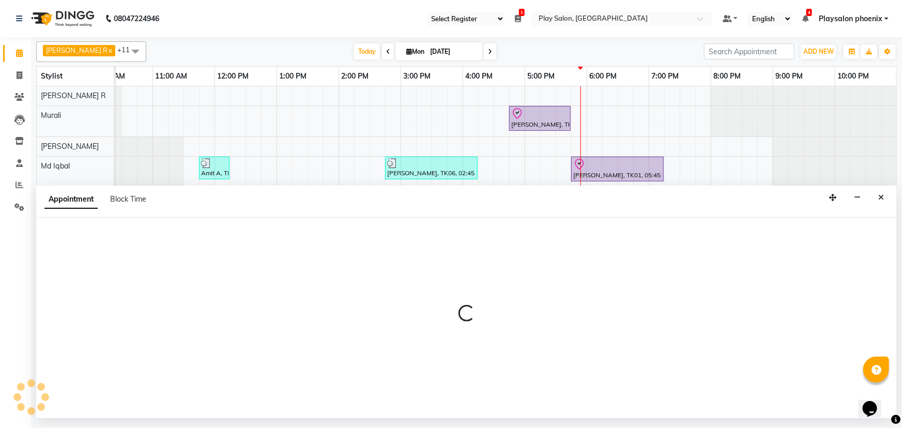
select select "tentative"
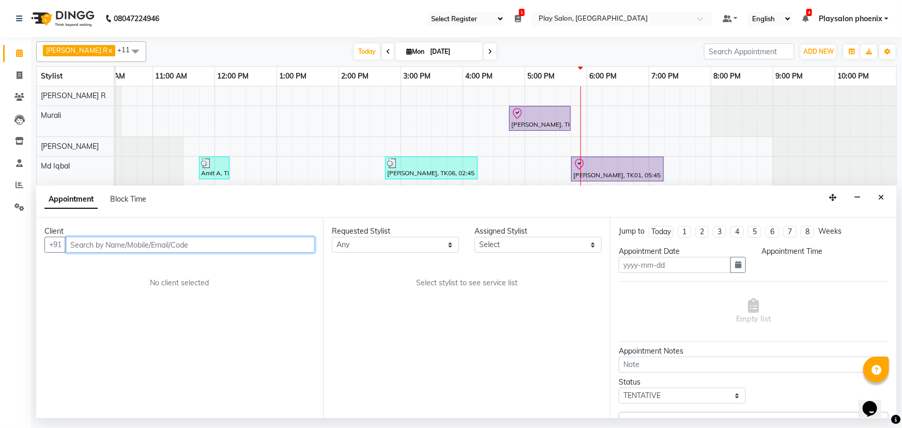
type input "[DATE]"
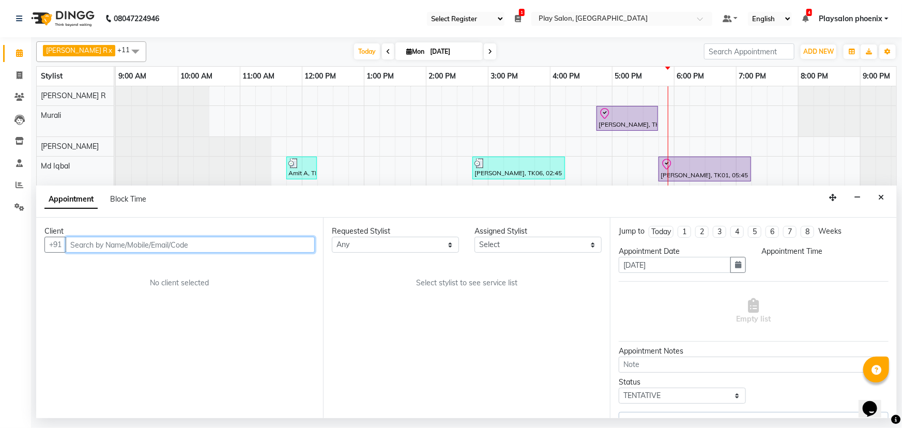
select select "81423"
select select "675"
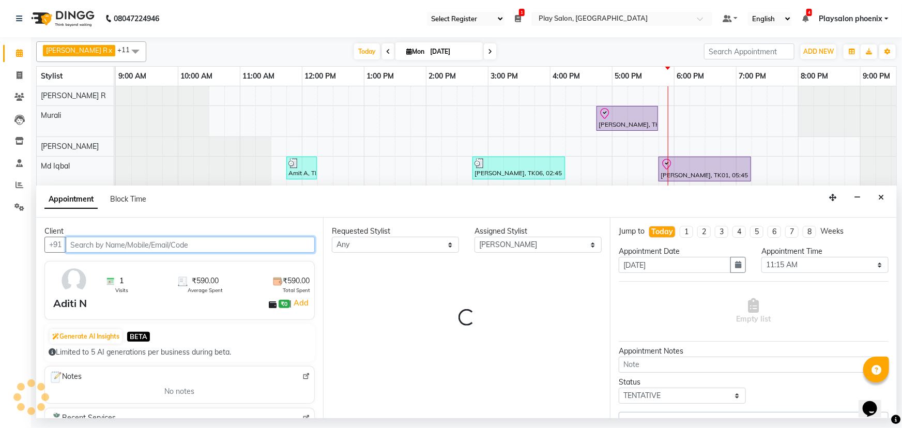
scroll to position [0, 87]
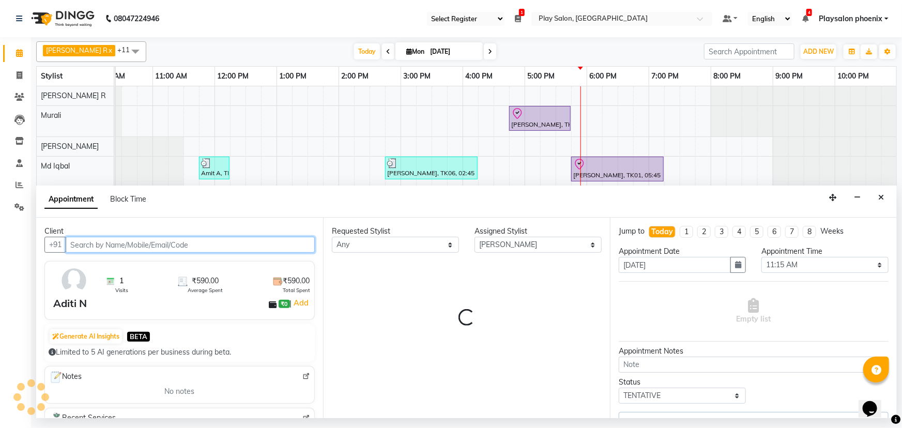
select select "4216"
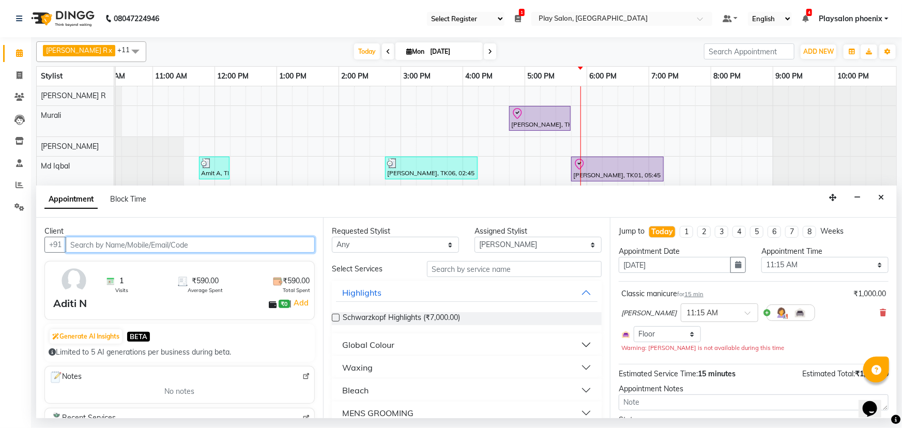
click at [118, 244] on input "text" at bounding box center [190, 245] width 249 height 16
paste input "9999684089"
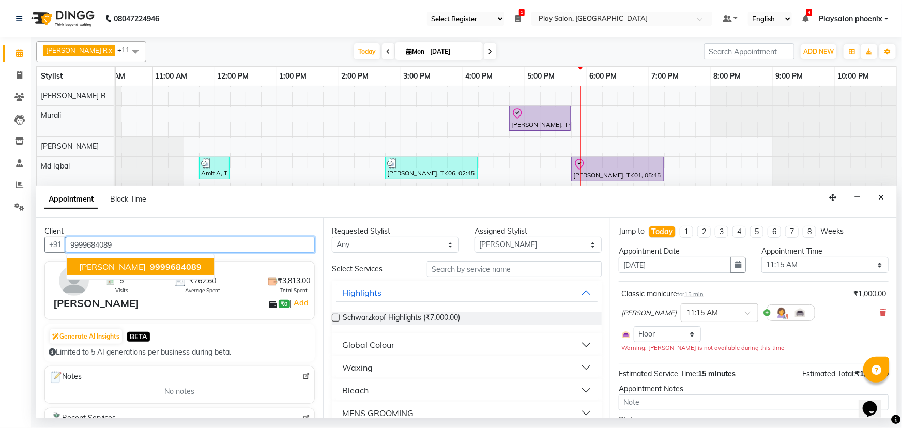
click at [150, 267] on span "9999684089" at bounding box center [176, 267] width 52 height 10
type input "9999684089"
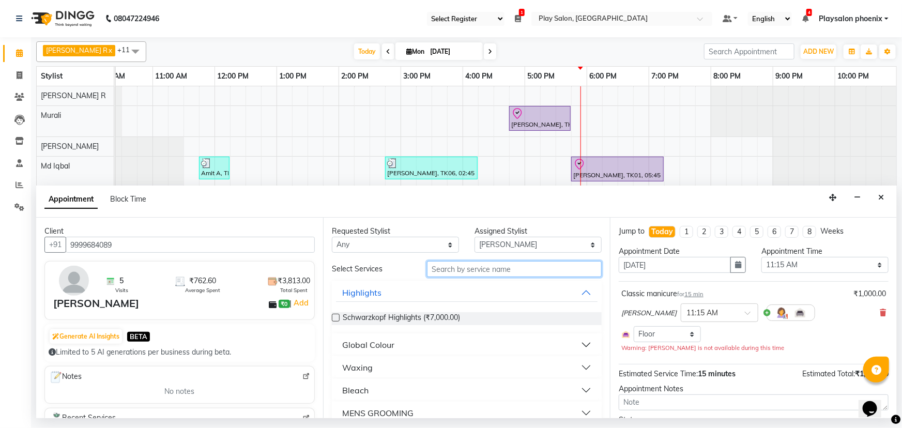
click at [462, 269] on input "text" at bounding box center [514, 269] width 175 height 16
click at [393, 242] on select "Any Armaan Bhrigu Chytra [PERSON_NAME] General Technician . [PERSON_NAME] [PERS…" at bounding box center [395, 245] width 127 height 16
select select "81423"
click at [332, 237] on select "Any Armaan Bhrigu Chytra [PERSON_NAME] General Technician . [PERSON_NAME] [PERS…" at bounding box center [395, 245] width 127 height 16
click at [880, 314] on icon at bounding box center [883, 312] width 6 height 7
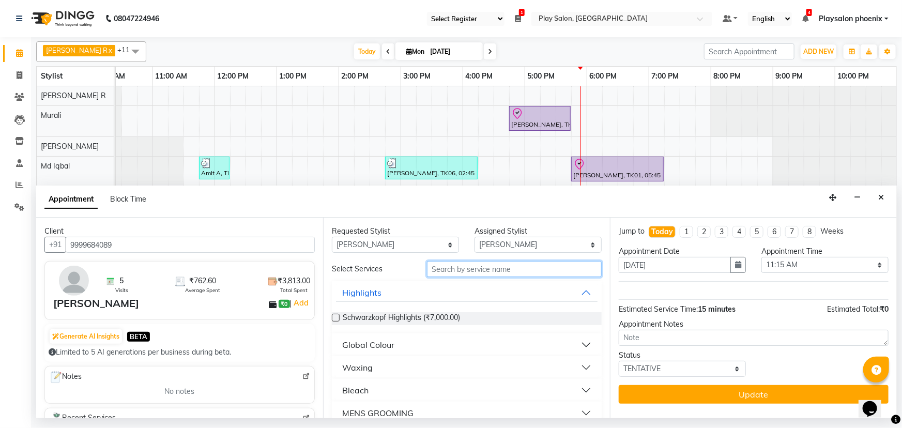
click at [449, 270] on input "text" at bounding box center [514, 269] width 175 height 16
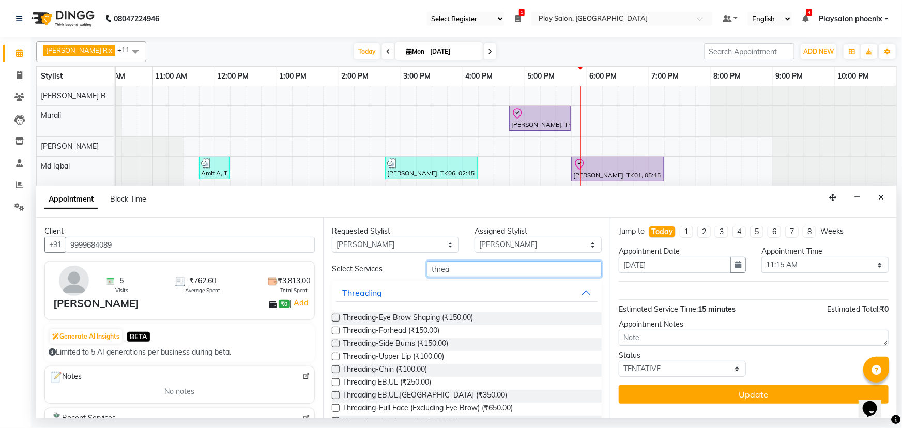
type input "threa"
click at [335, 316] on label at bounding box center [336, 318] width 8 height 8
click at [335, 316] on input "checkbox" at bounding box center [335, 318] width 7 height 7
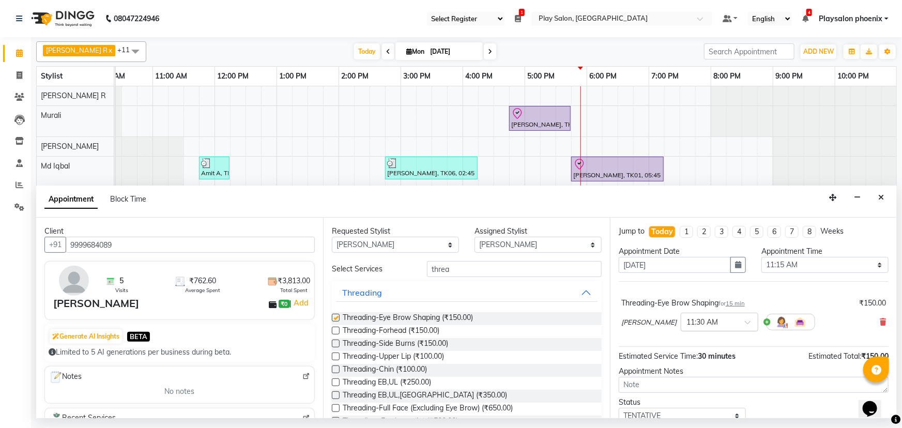
checkbox input "false"
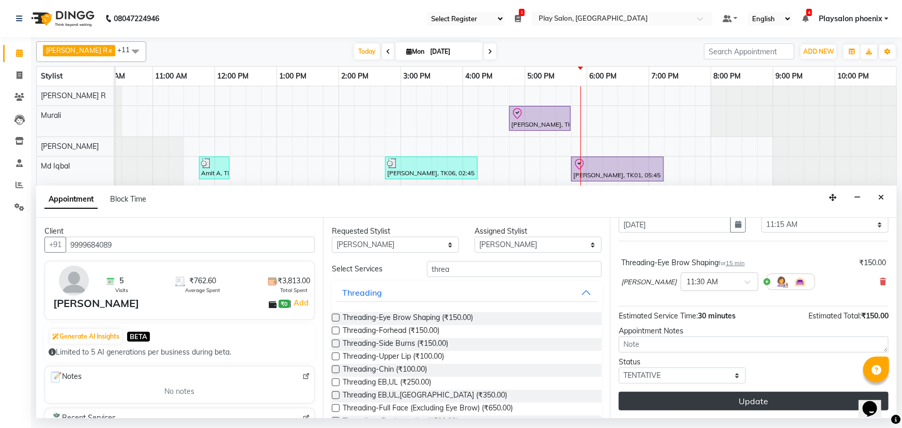
click at [735, 398] on button "Update" at bounding box center [754, 401] width 270 height 19
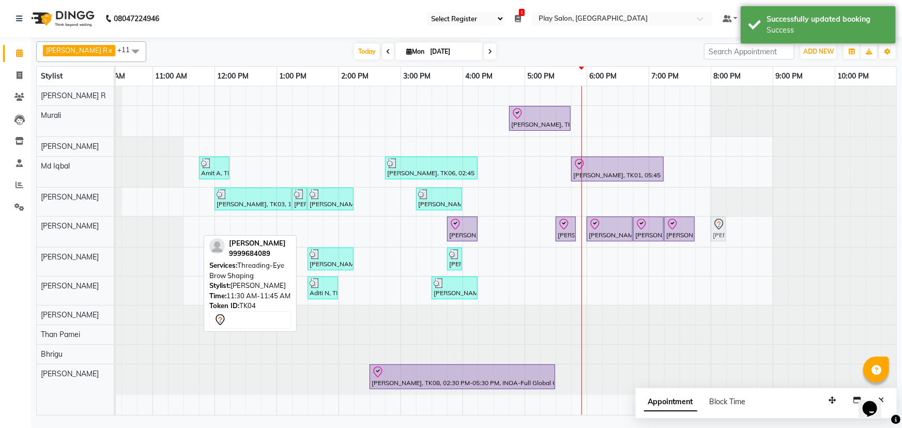
drag, startPoint x: 189, startPoint y: 233, endPoint x: 720, endPoint y: 233, distance: 531.1
click at [28, 233] on div "[PERSON_NAME], TK04, 11:30 AM-11:45 AM, Threading-Eye Brow Shaping [PERSON_NAME…" at bounding box center [28, 232] width 0 height 31
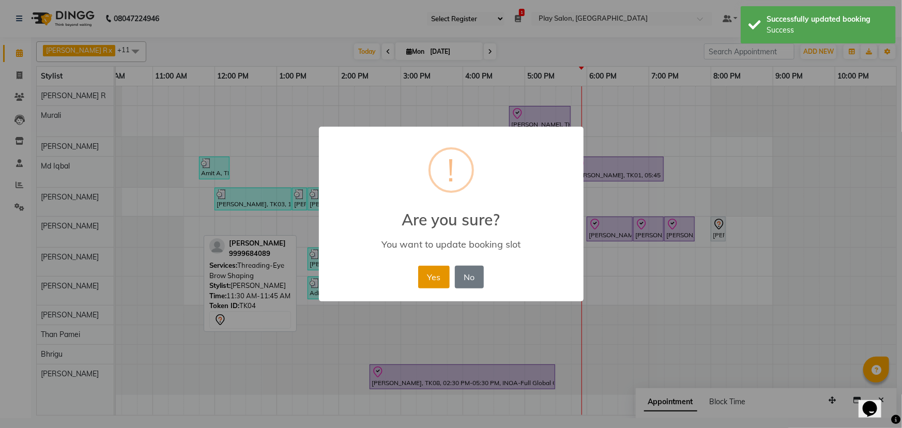
click at [428, 277] on button "Yes" at bounding box center [434, 277] width 32 height 23
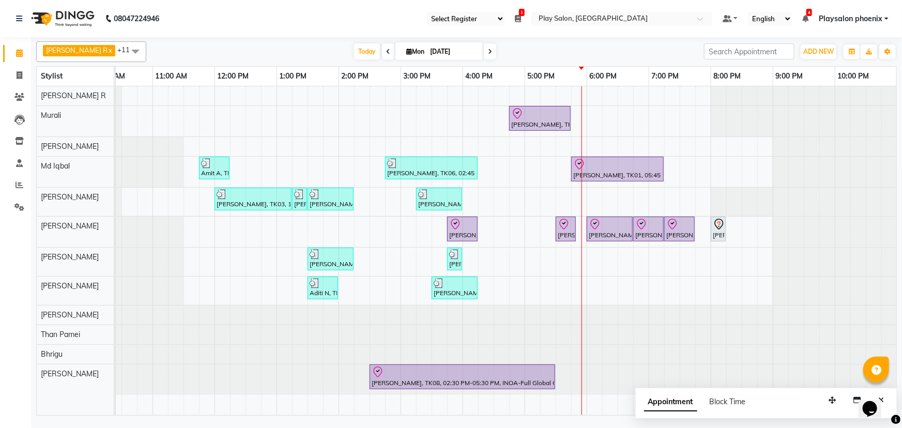
click at [592, 143] on div "[PERSON_NAME], TK08, 04:45 PM-05:45 PM, Hair Cut [DEMOGRAPHIC_DATA] Style Direc…" at bounding box center [462, 250] width 869 height 329
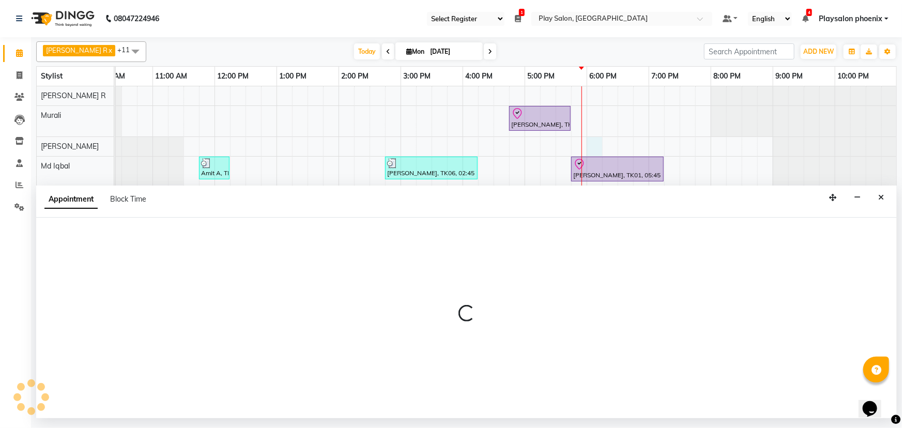
select select "81415"
select select "1080"
select select "tentative"
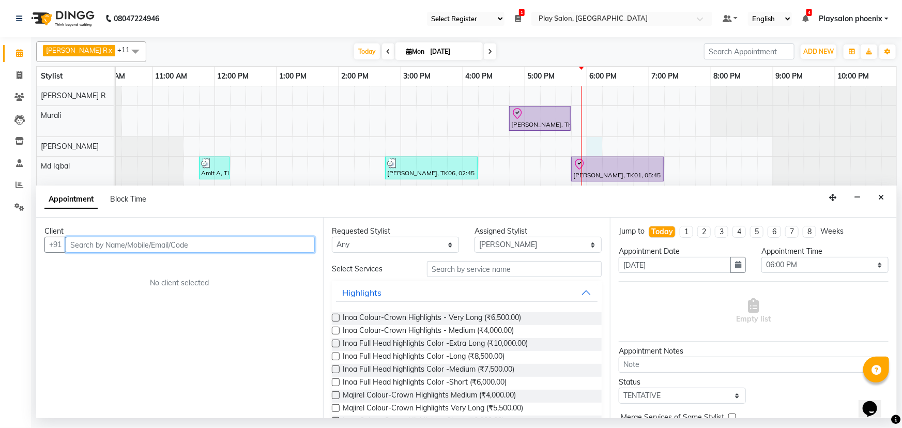
click at [90, 243] on input "text" at bounding box center [190, 245] width 249 height 16
click at [98, 247] on input "text" at bounding box center [190, 245] width 249 height 16
type input "7069778276"
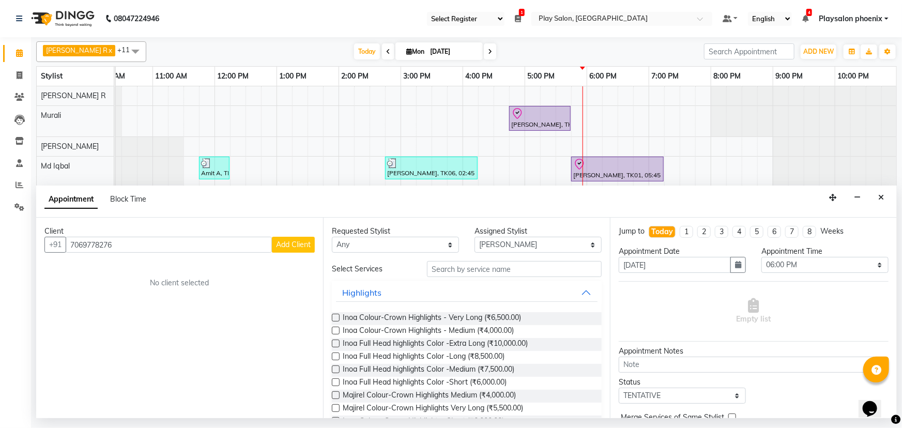
click at [288, 241] on span "Add Client" at bounding box center [293, 244] width 35 height 9
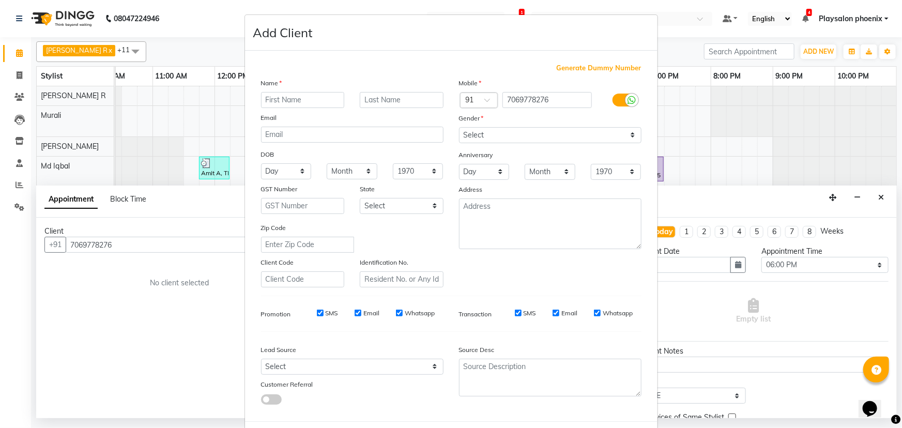
click at [289, 102] on input "text" at bounding box center [303, 100] width 84 height 16
type input "[PERSON_NAME]"
click at [389, 94] on input "text" at bounding box center [402, 100] width 84 height 16
type input "K"
click at [508, 132] on select "Select [DEMOGRAPHIC_DATA] [DEMOGRAPHIC_DATA] Other Prefer Not To Say" at bounding box center [550, 135] width 183 height 16
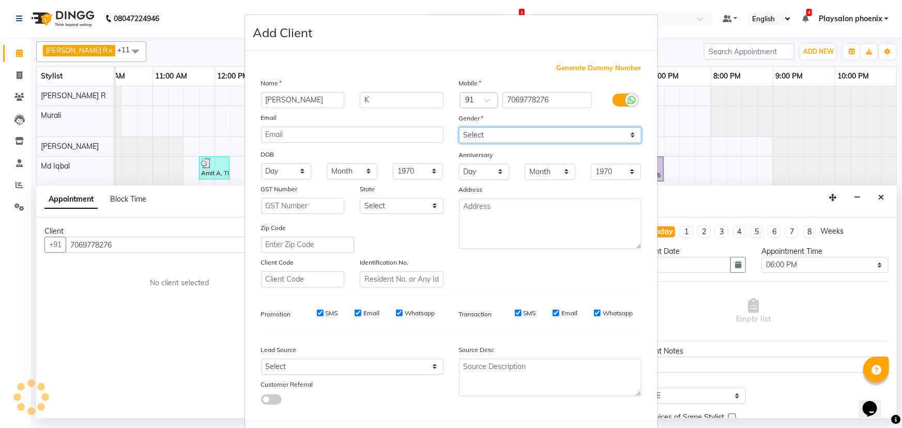
select select "[DEMOGRAPHIC_DATA]"
click at [459, 127] on select "Select [DEMOGRAPHIC_DATA] [DEMOGRAPHIC_DATA] Other Prefer Not To Say" at bounding box center [550, 135] width 183 height 16
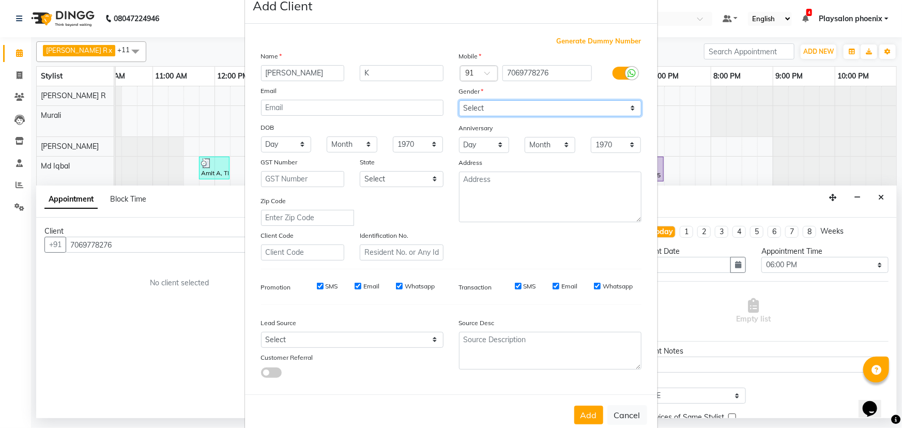
scroll to position [52, 0]
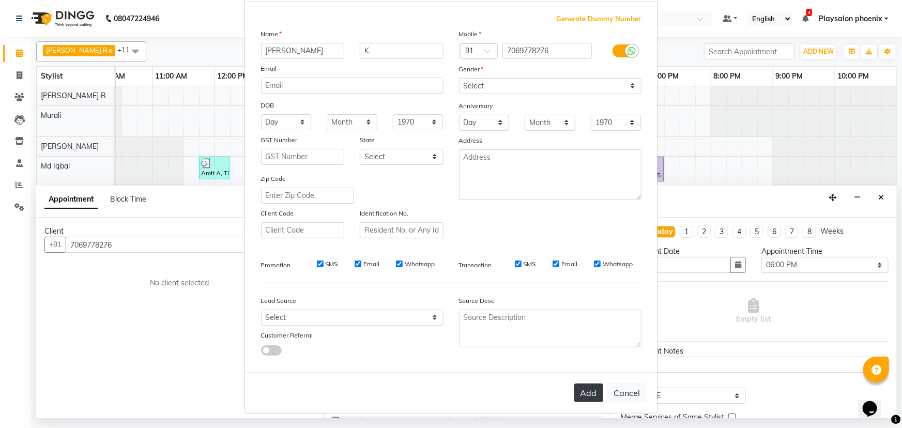
click at [586, 391] on button "Add" at bounding box center [589, 393] width 29 height 19
select select
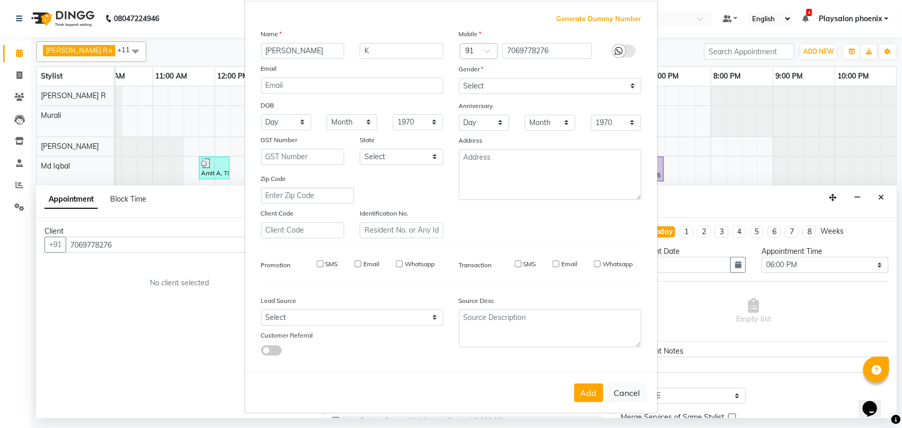
select select
checkbox input "false"
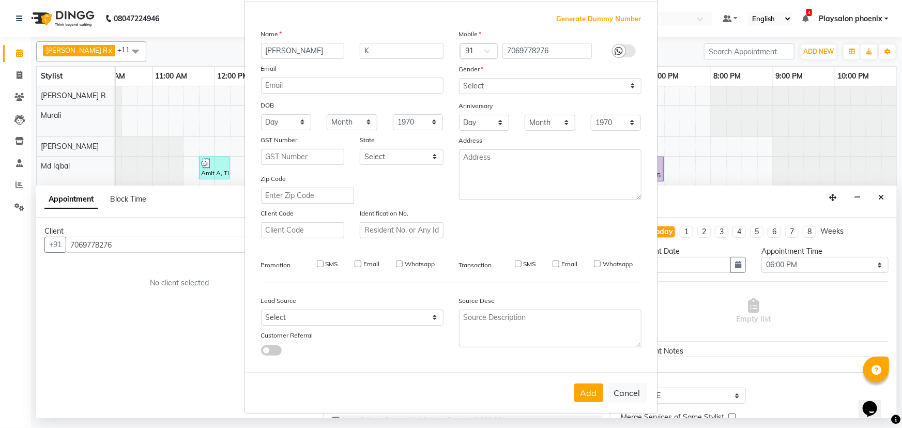
checkbox input "false"
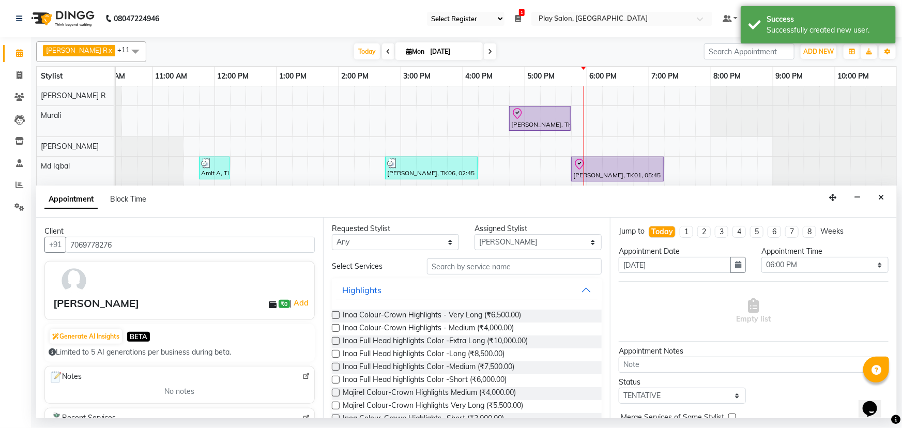
scroll to position [0, 0]
click at [443, 273] on input "text" at bounding box center [514, 269] width 175 height 16
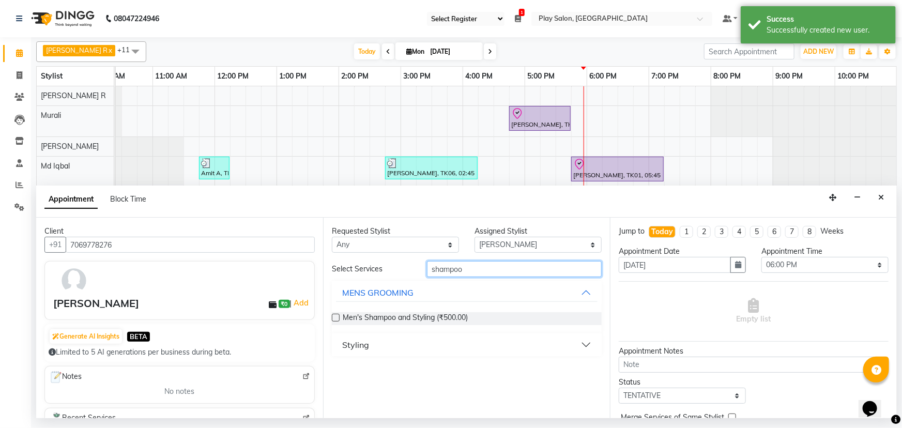
type input "shampoo"
click at [357, 346] on div "Styling" at bounding box center [355, 345] width 27 height 12
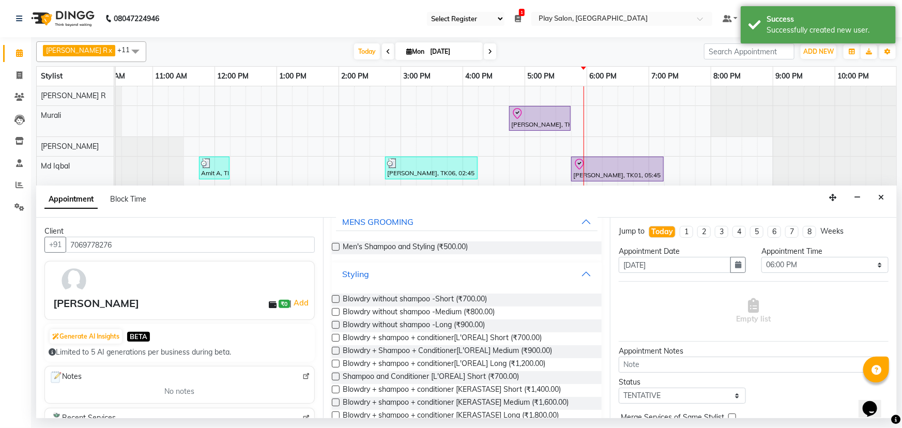
scroll to position [141, 0]
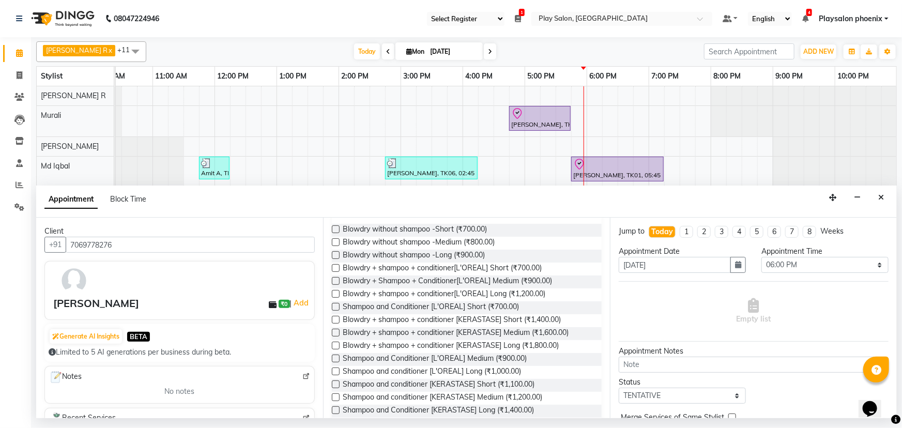
click at [335, 293] on label at bounding box center [336, 294] width 8 height 8
click at [335, 293] on input "checkbox" at bounding box center [335, 295] width 7 height 7
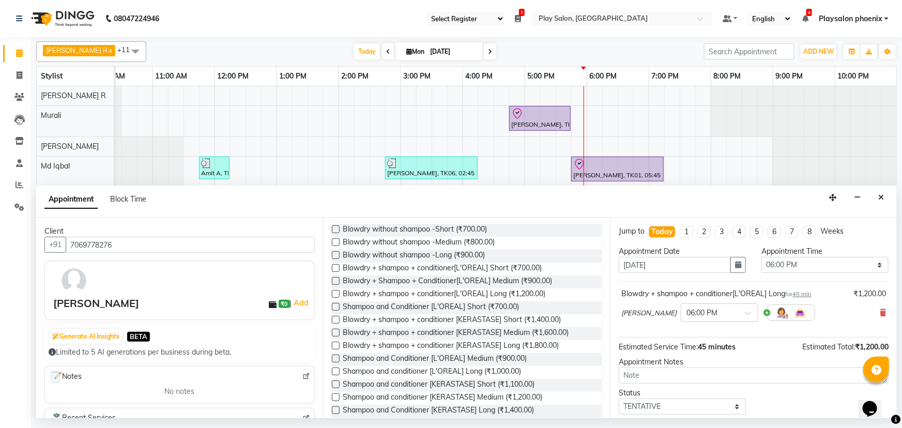
click at [335, 294] on label at bounding box center [336, 294] width 8 height 8
click at [335, 294] on input "checkbox" at bounding box center [335, 295] width 7 height 7
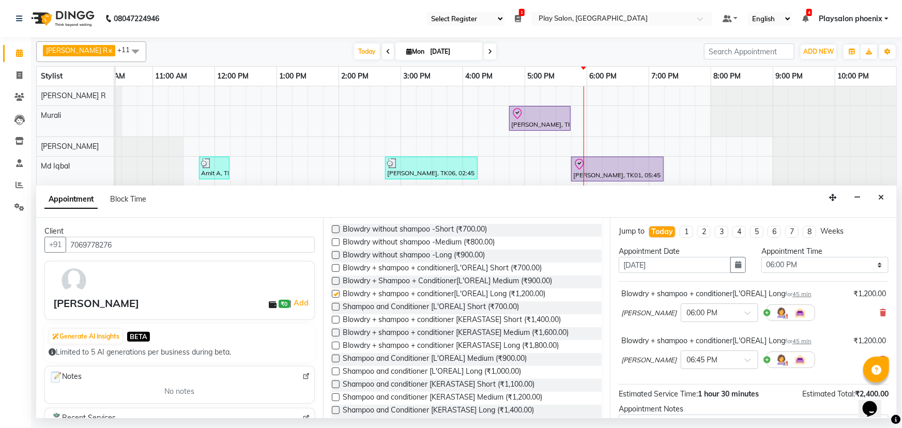
checkbox input "false"
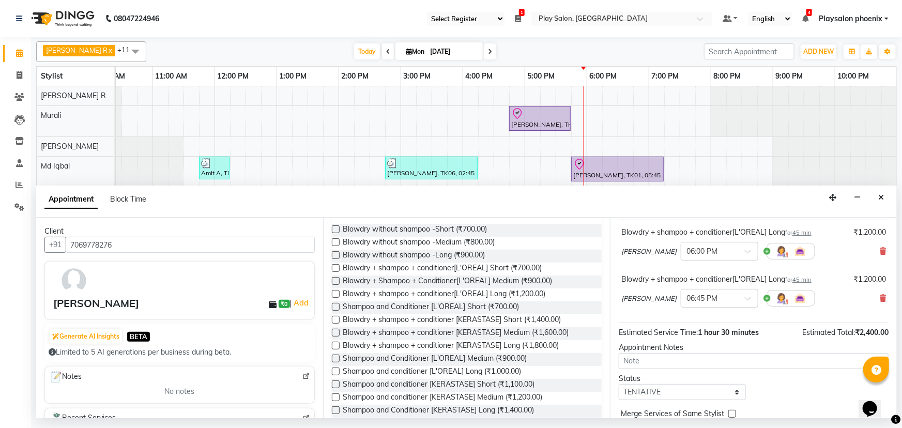
scroll to position [108, 0]
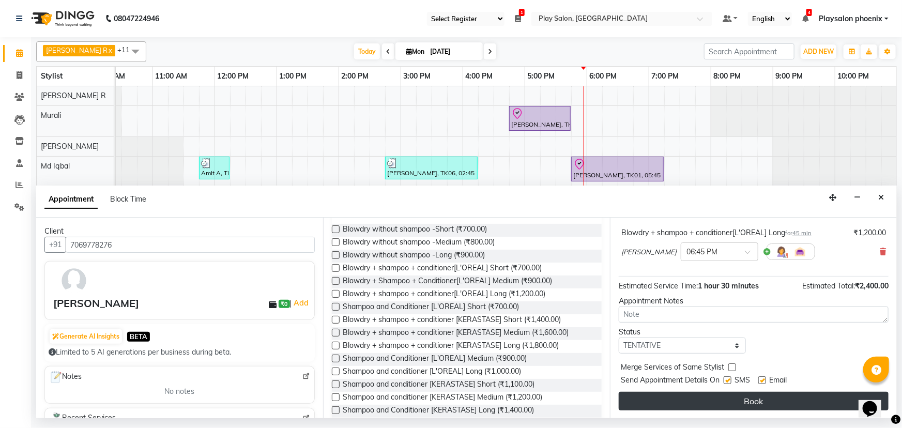
click at [746, 396] on button "Book" at bounding box center [754, 401] width 270 height 19
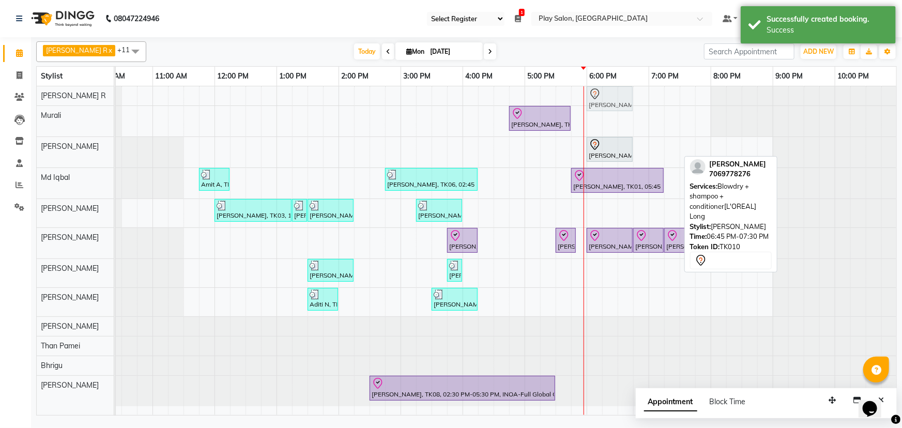
drag, startPoint x: 648, startPoint y: 152, endPoint x: 619, endPoint y: 108, distance: 52.9
click at [606, 99] on tbody "[PERSON_NAME], TK10, 06:45 PM-07:30 PM, Blowdry + shampoo + conditioner[L'OREAL…" at bounding box center [462, 246] width 869 height 320
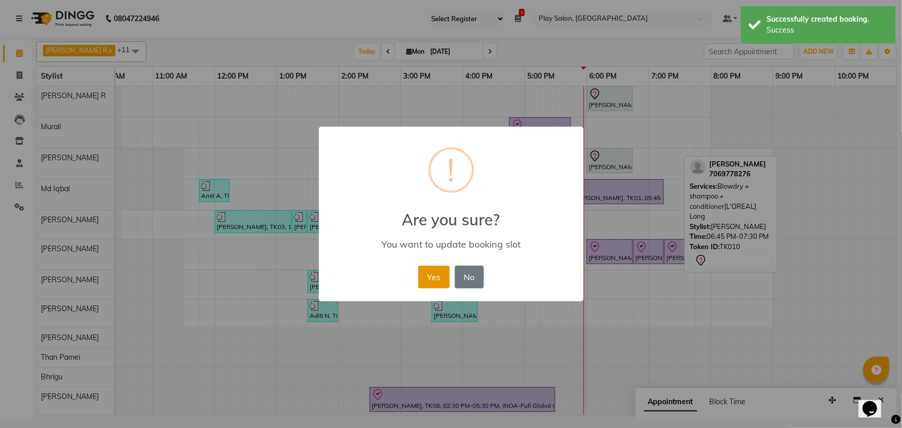
click at [435, 278] on button "Yes" at bounding box center [434, 277] width 32 height 23
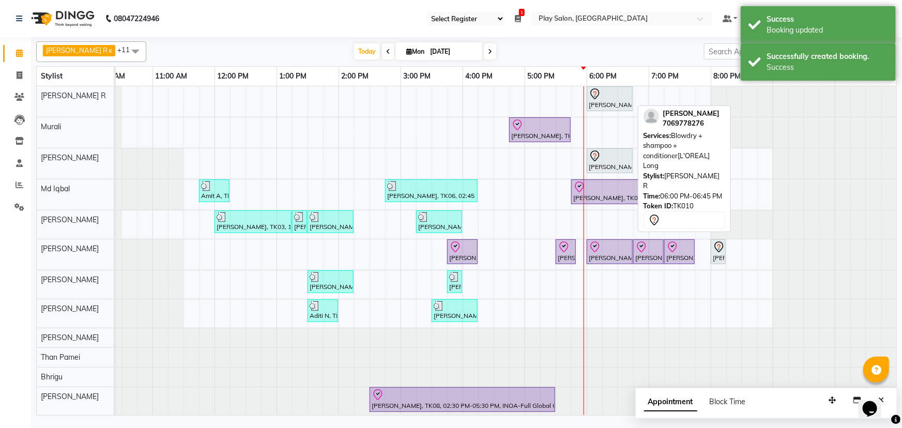
click at [605, 98] on div at bounding box center [610, 94] width 42 height 12
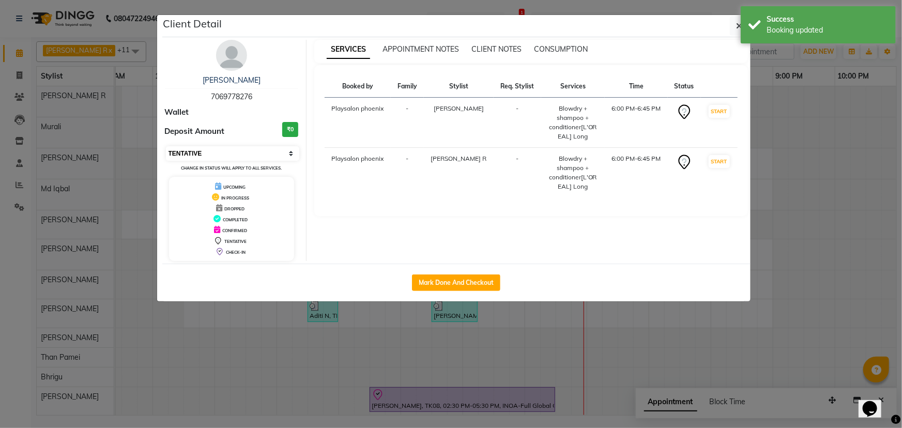
click at [199, 151] on select "Select IN SERVICE CONFIRMED TENTATIVE CHECK IN MARK DONE DROPPED UPCOMING" at bounding box center [233, 153] width 134 height 14
select select "8"
click at [166, 146] on select "Select IN SERVICE CONFIRMED TENTATIVE CHECK IN MARK DONE DROPPED UPCOMING" at bounding box center [233, 153] width 134 height 14
click at [738, 26] on icon "button" at bounding box center [740, 26] width 6 height 8
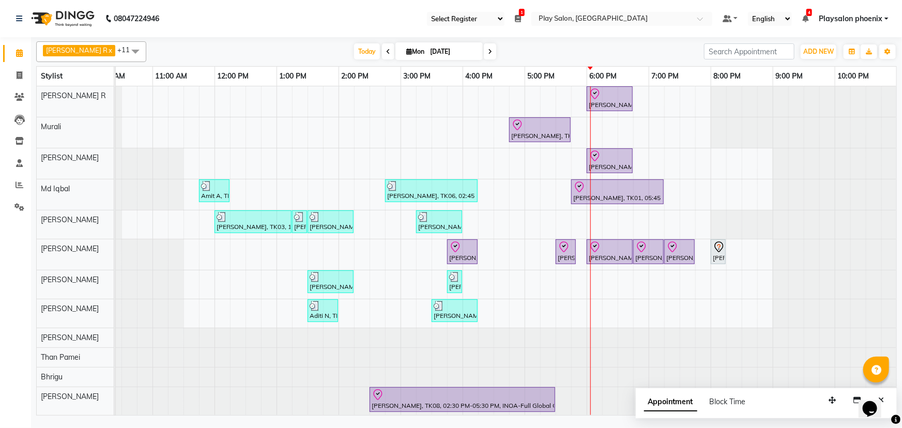
click at [488, 50] on icon at bounding box center [490, 52] width 4 height 6
type input "02-09-2025"
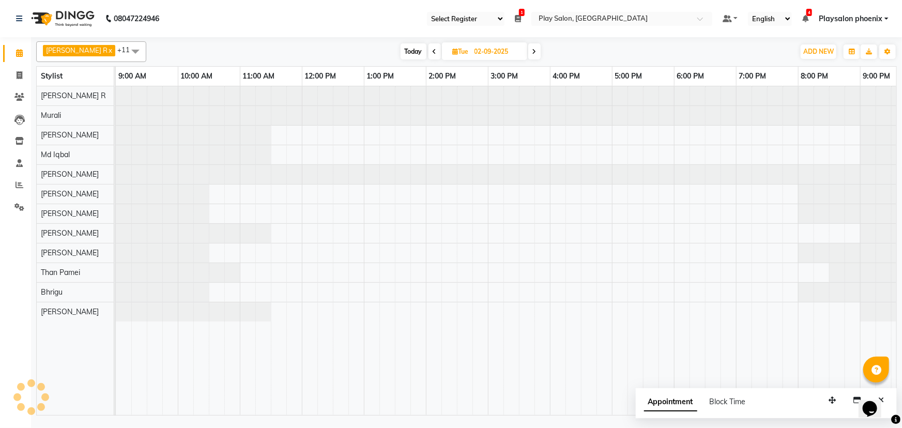
scroll to position [0, 87]
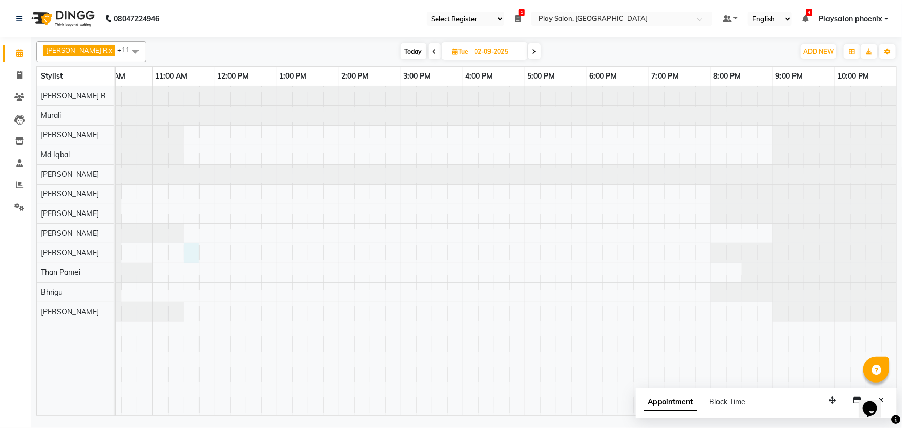
click at [187, 252] on div at bounding box center [462, 250] width 869 height 329
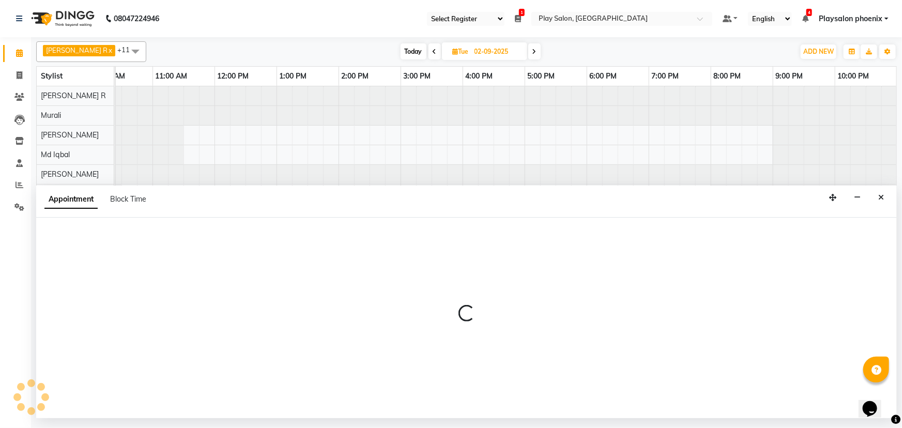
select select "81425"
select select "tentative"
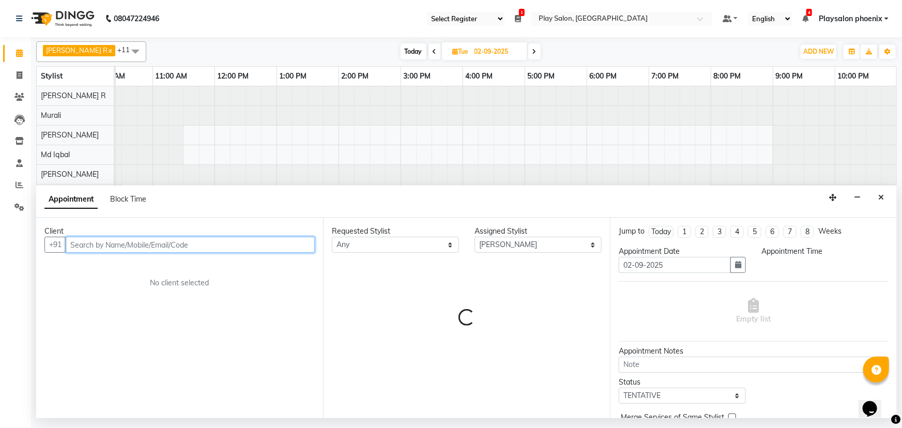
select select "690"
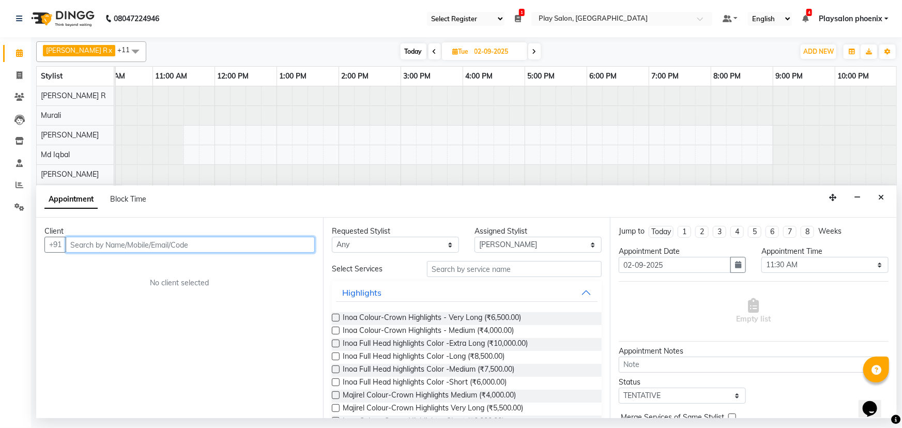
click at [87, 244] on input "text" at bounding box center [190, 245] width 249 height 16
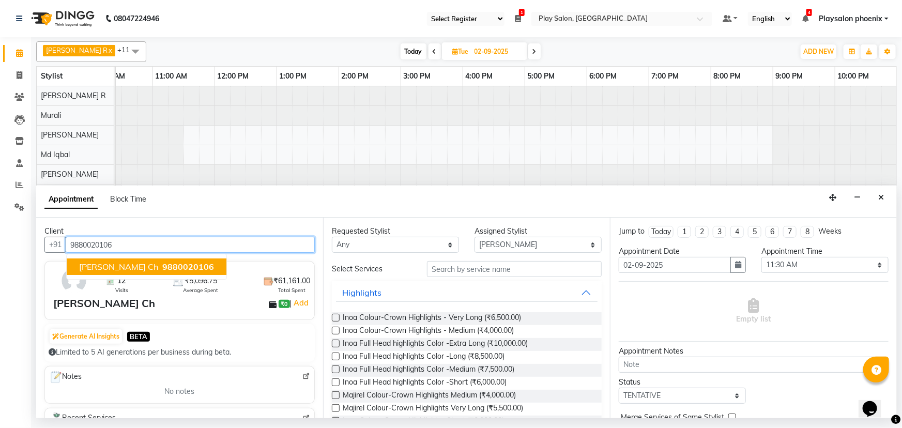
click at [98, 267] on span "[PERSON_NAME] Ch" at bounding box center [118, 267] width 79 height 10
type input "9880020106"
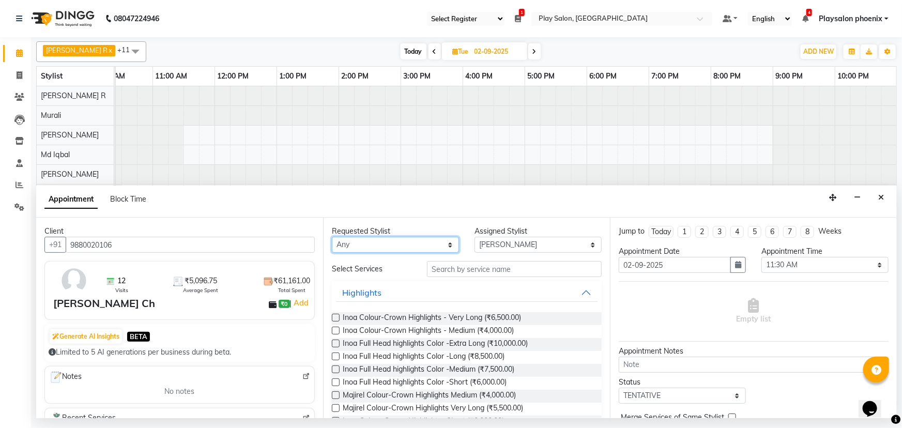
click at [444, 244] on select "Any Armaan Bhrigu Chytra [PERSON_NAME] General Technician . [PERSON_NAME] [PERS…" at bounding box center [395, 245] width 127 height 16
select select "81425"
click at [332, 237] on select "Any Armaan Bhrigu Chytra [PERSON_NAME] General Technician . [PERSON_NAME] [PERS…" at bounding box center [395, 245] width 127 height 16
click at [475, 267] on input "text" at bounding box center [514, 269] width 175 height 16
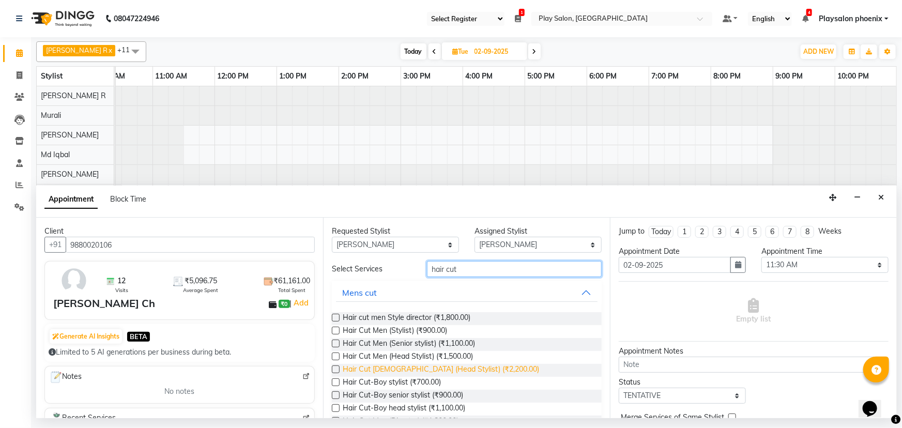
type input "hair cut"
click at [394, 370] on span "Hair Cut [DEMOGRAPHIC_DATA] (Head Stylist) (₹2,200.00)" at bounding box center [441, 370] width 197 height 13
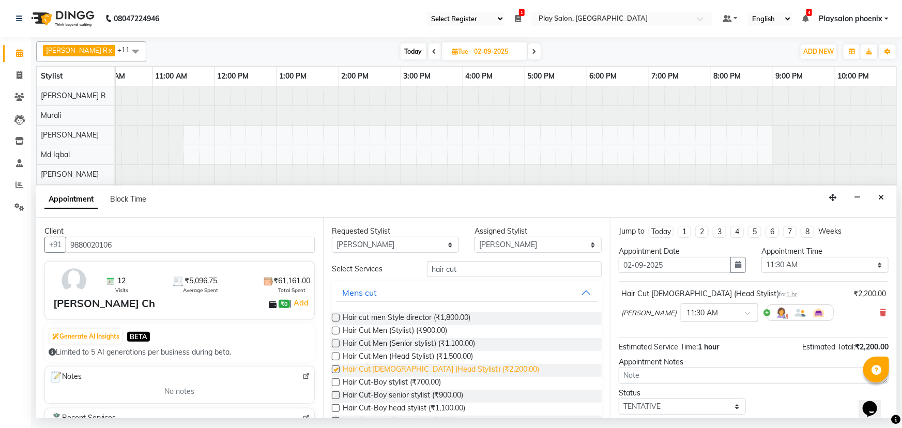
checkbox input "false"
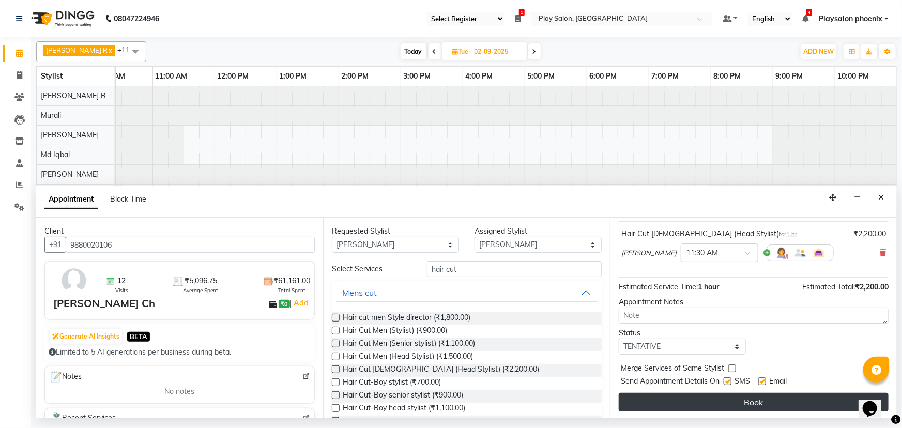
scroll to position [61, 0]
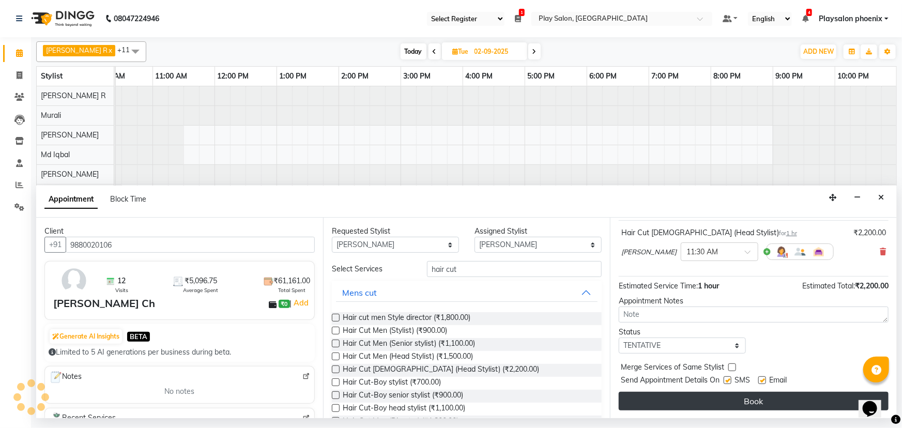
click at [756, 403] on button "Book" at bounding box center [754, 401] width 270 height 19
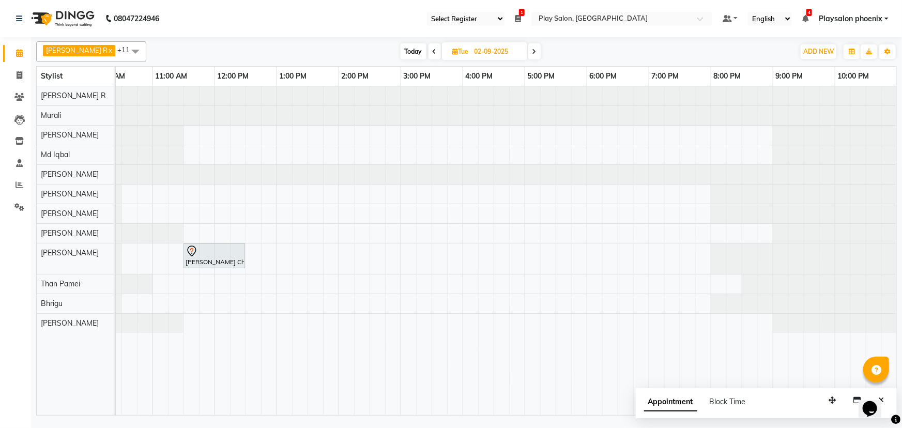
click at [529, 54] on span at bounding box center [535, 51] width 12 height 16
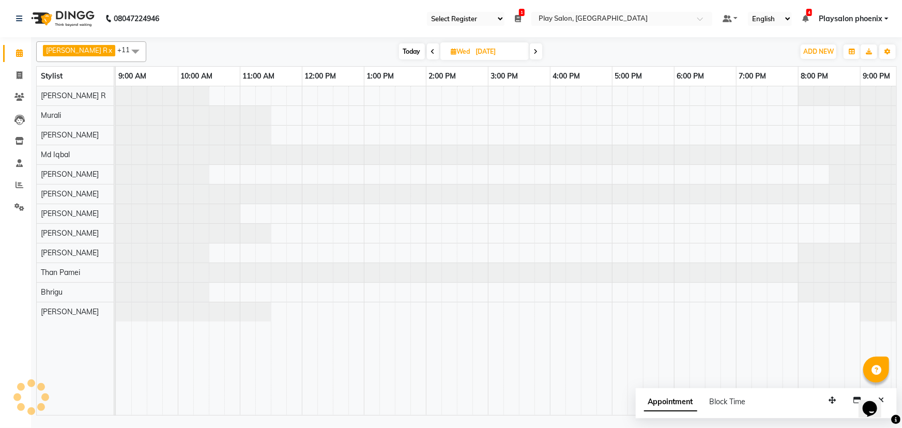
scroll to position [0, 87]
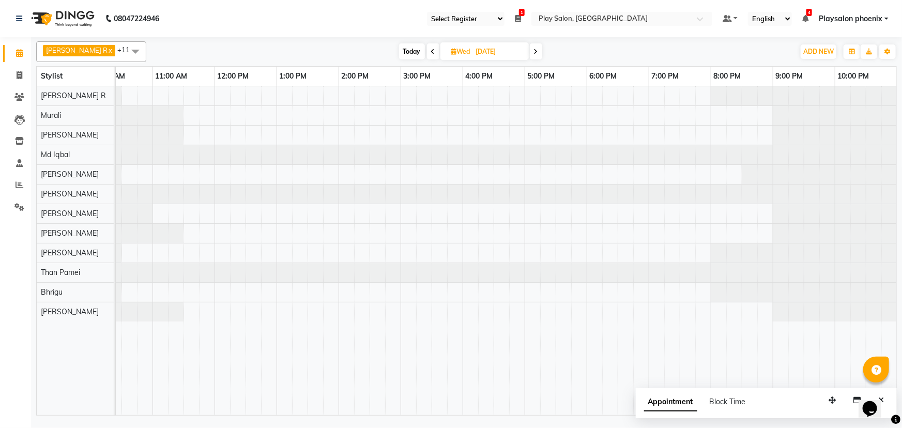
click at [431, 52] on icon at bounding box center [433, 52] width 4 height 6
type input "02-09-2025"
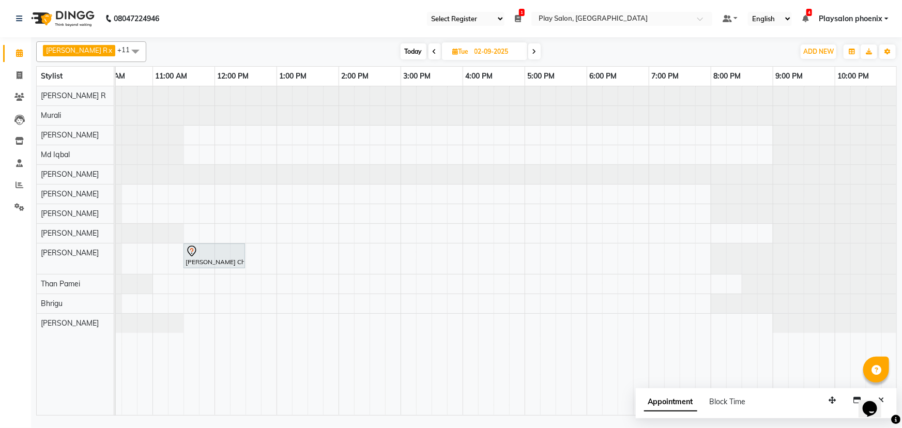
click at [472, 52] on input "02-09-2025" at bounding box center [498, 52] width 52 height 16
select select "9"
select select "2025"
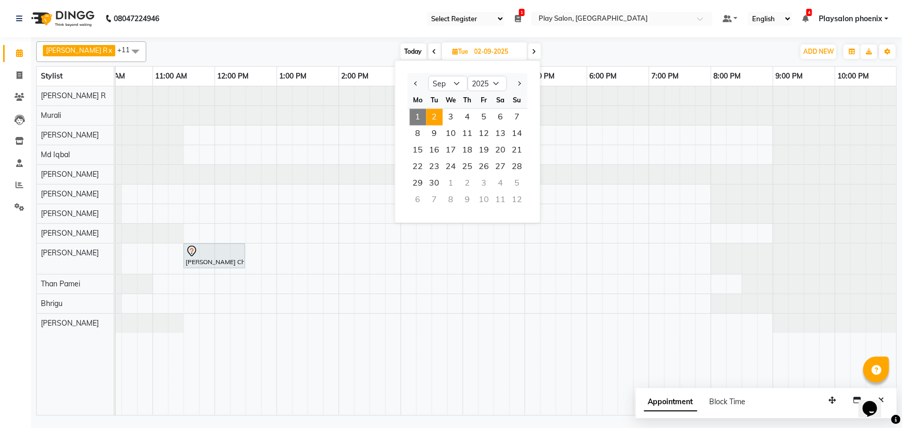
click at [288, 26] on nav "08047224946 Select Register Play Salon Play Salon Phoenix 1 Daily Open Register…" at bounding box center [451, 18] width 902 height 37
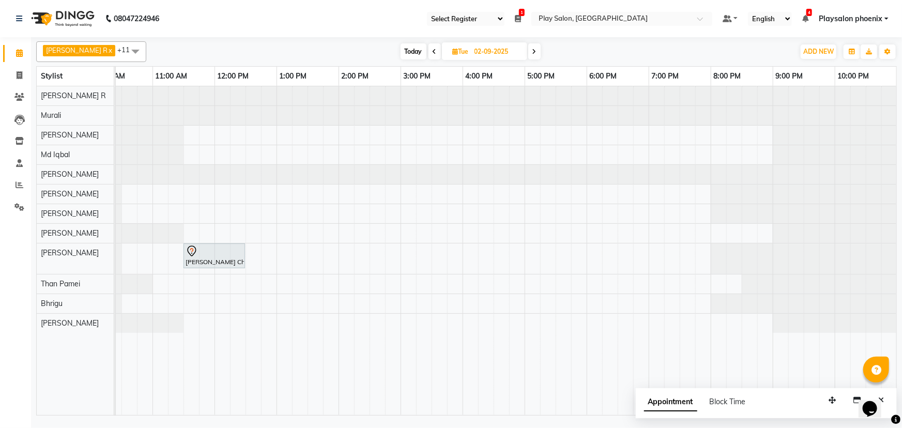
click at [408, 52] on span "Today" at bounding box center [414, 51] width 26 height 16
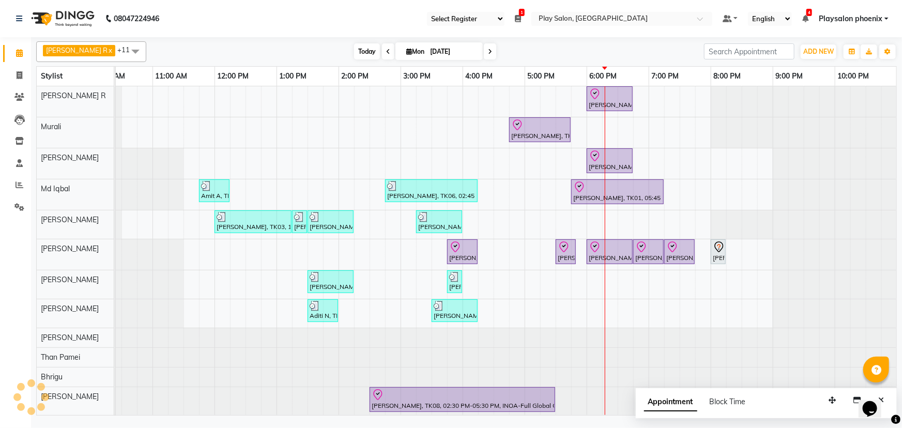
click at [354, 51] on span "Today" at bounding box center [367, 51] width 26 height 16
click at [386, 51] on icon at bounding box center [388, 52] width 4 height 6
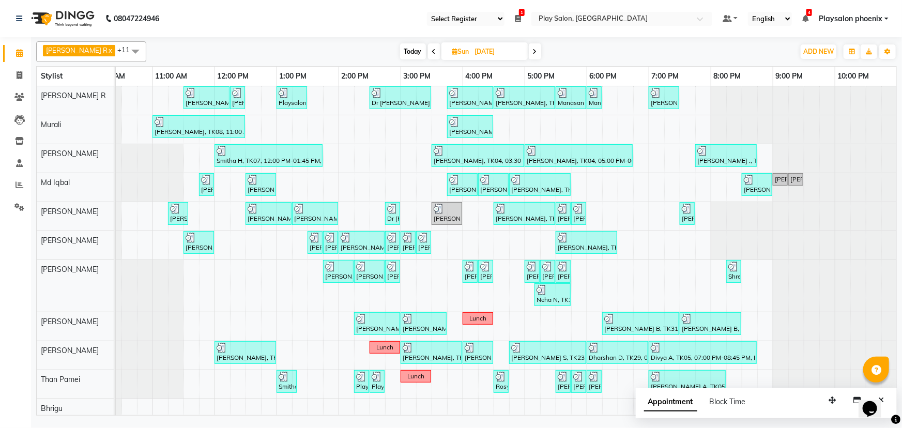
click at [432, 52] on icon at bounding box center [434, 52] width 4 height 6
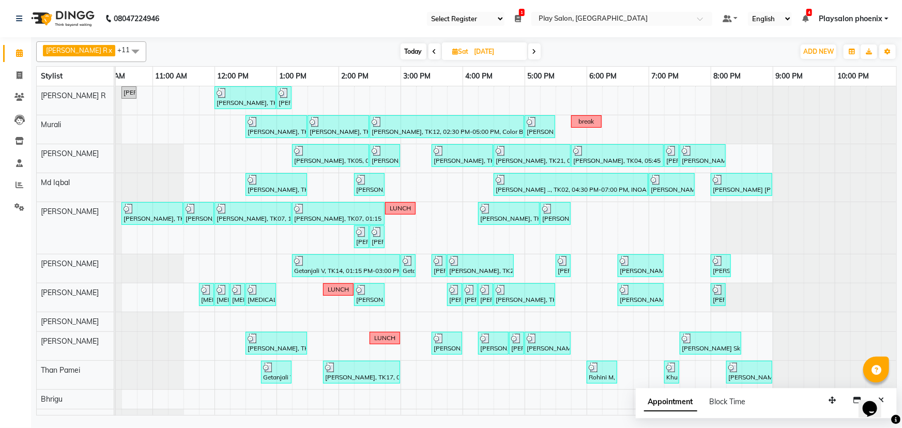
click at [402, 50] on span "Today" at bounding box center [414, 51] width 26 height 16
type input "[DATE]"
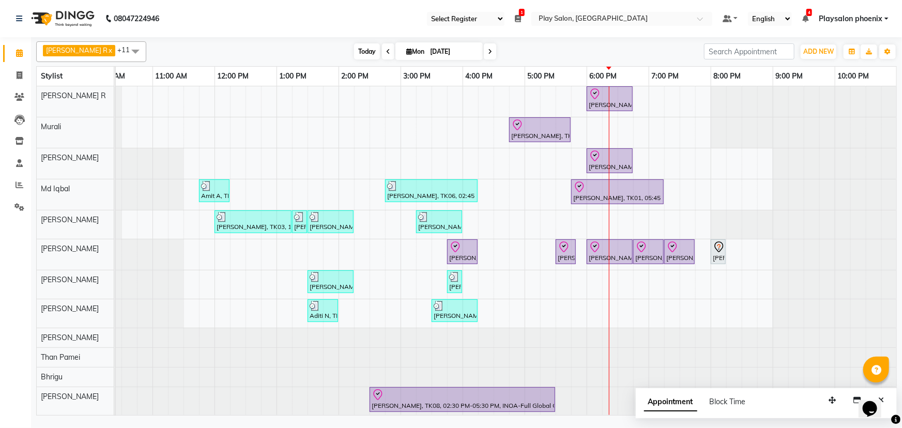
click at [354, 51] on span "Today" at bounding box center [367, 51] width 26 height 16
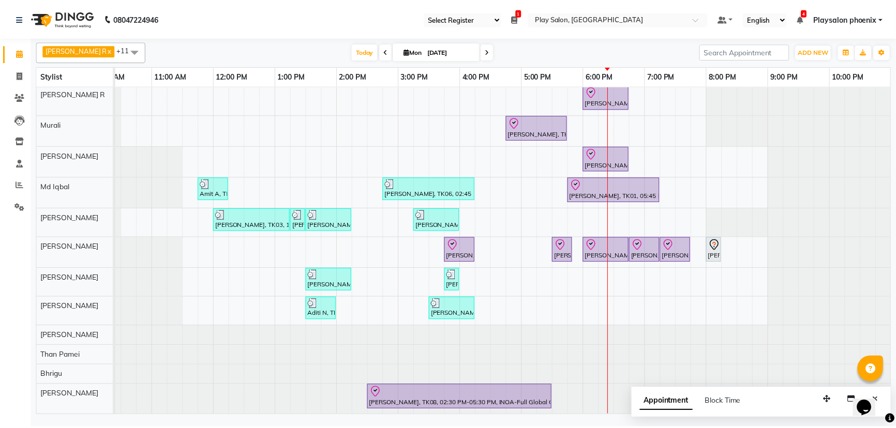
scroll to position [0, 0]
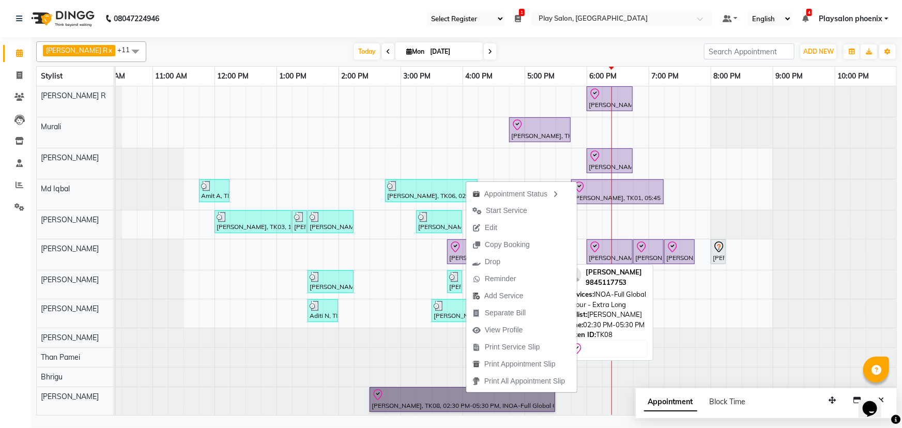
click at [417, 399] on link "[PERSON_NAME], TK08, 02:30 PM-05:30 PM, INOA-Full Global Colour - Extra Long" at bounding box center [463, 399] width 186 height 25
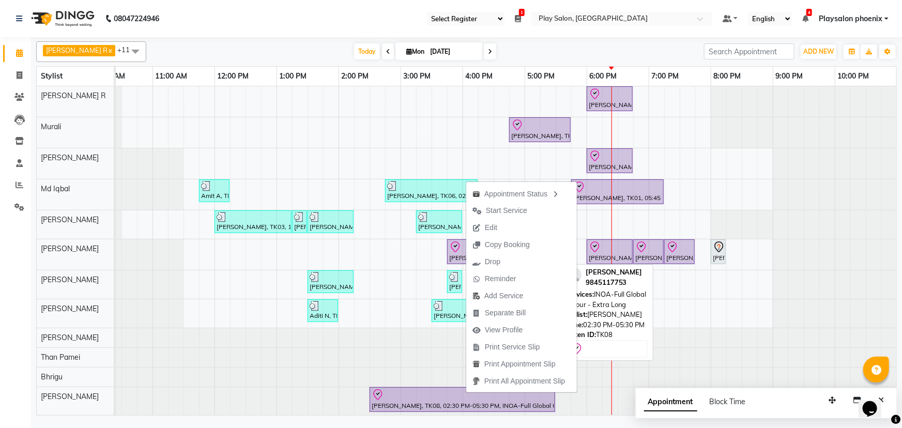
select select "8"
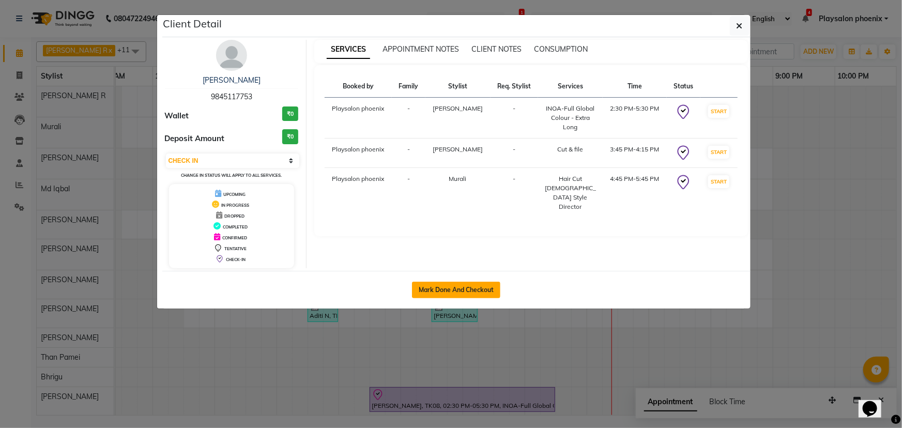
click at [449, 293] on button "Mark Done And Checkout" at bounding box center [456, 290] width 88 height 17
select select "8350"
select select "service"
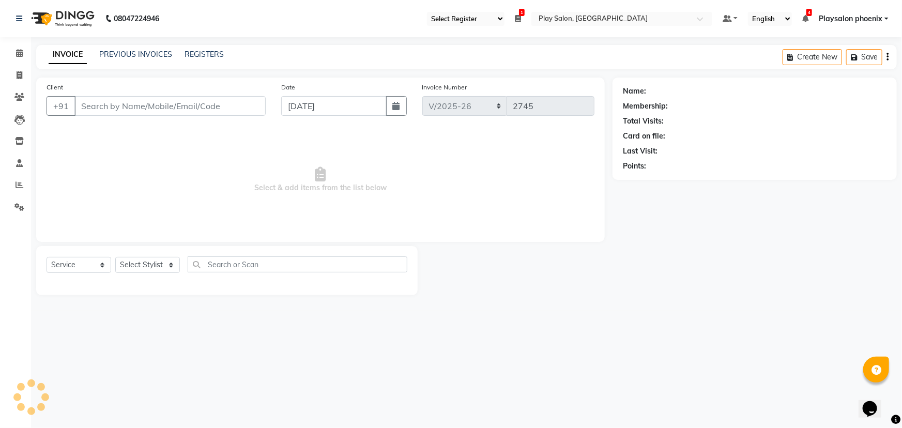
type input "9845117753"
select select "85963"
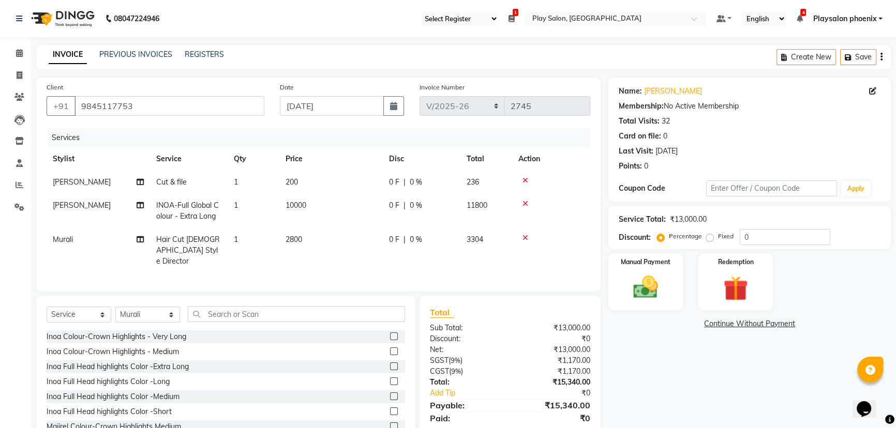
click at [297, 184] on span "200" at bounding box center [291, 181] width 12 height 9
select select "81423"
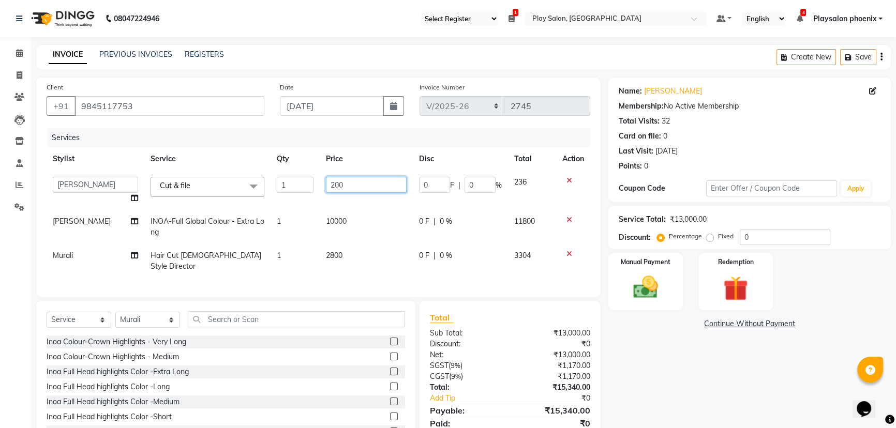
drag, startPoint x: 353, startPoint y: 185, endPoint x: 314, endPoint y: 184, distance: 38.8
click at [314, 184] on tr "Armaan Bhrigu Chytra [PERSON_NAME] General Technician . Imran [PERSON_NAME] A […" at bounding box center [319, 190] width 544 height 39
type input "0"
click at [342, 220] on td "10000" at bounding box center [366, 227] width 93 height 34
select select "86599"
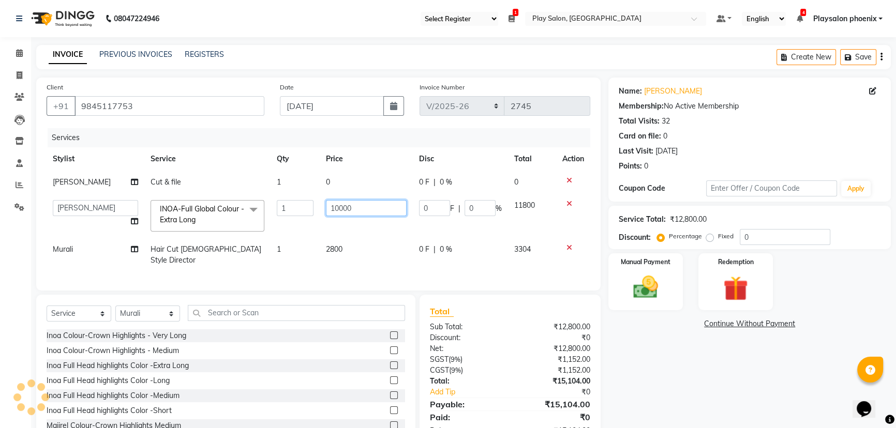
drag, startPoint x: 356, startPoint y: 210, endPoint x: 319, endPoint y: 208, distance: 36.8
click at [320, 208] on td "10000" at bounding box center [366, 216] width 93 height 44
type input "0"
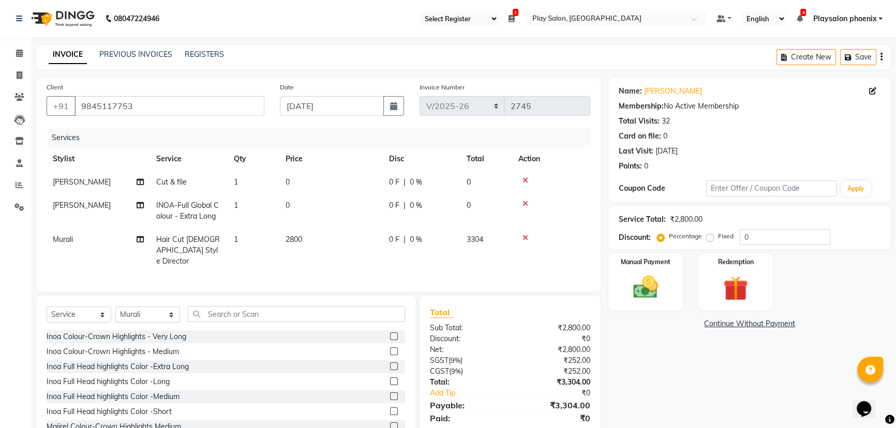
click at [334, 252] on td "2800" at bounding box center [330, 250] width 103 height 45
select select "85963"
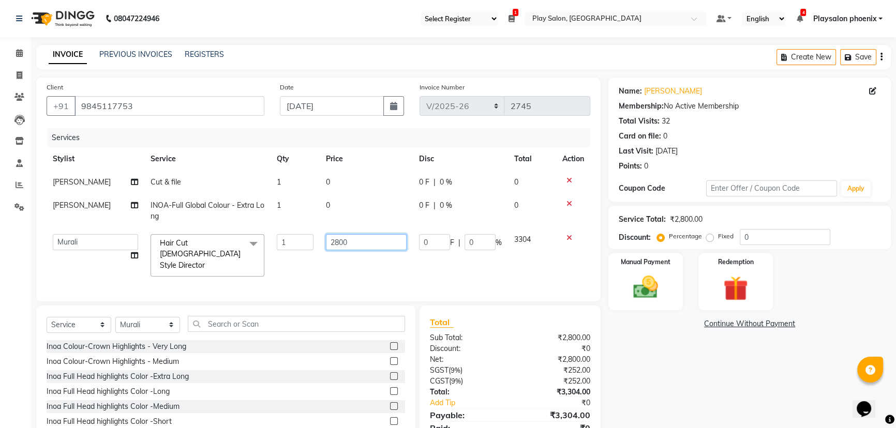
drag, startPoint x: 353, startPoint y: 245, endPoint x: 319, endPoint y: 242, distance: 34.3
click at [320, 242] on td "2800" at bounding box center [366, 255] width 93 height 55
type input "0"
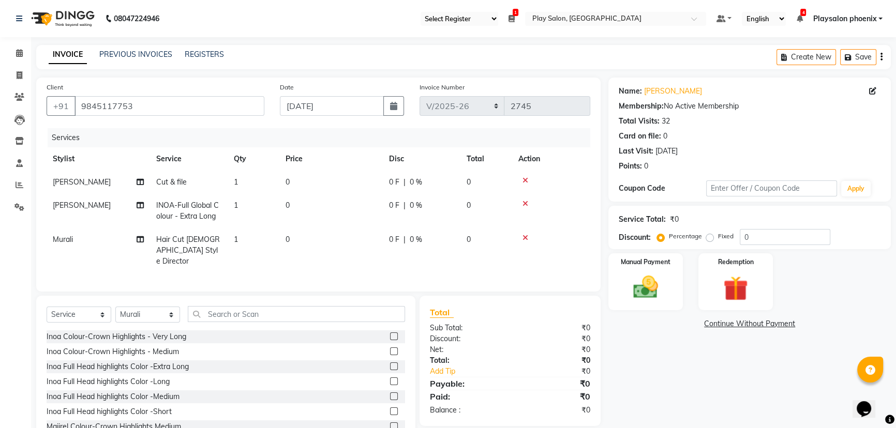
click at [383, 160] on tr "Stylist Service Qty Price Disc Total Action" at bounding box center [319, 158] width 544 height 23
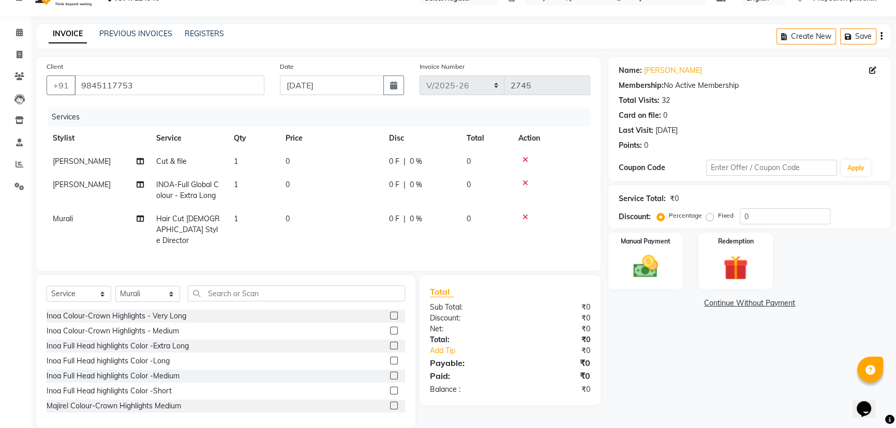
scroll to position [32, 0]
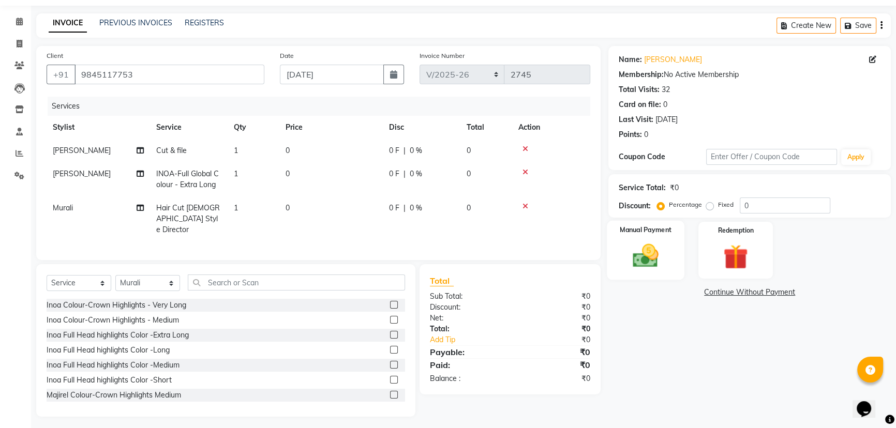
click at [639, 261] on img at bounding box center [646, 255] width 42 height 29
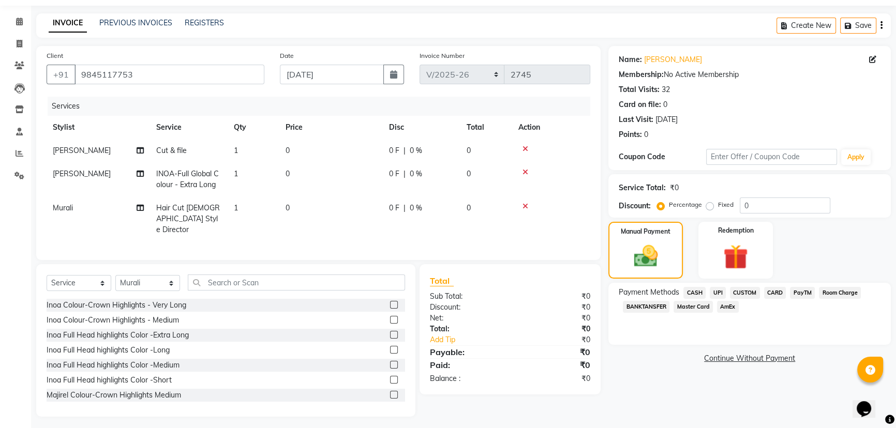
click at [695, 291] on span "CASH" at bounding box center [694, 293] width 22 height 12
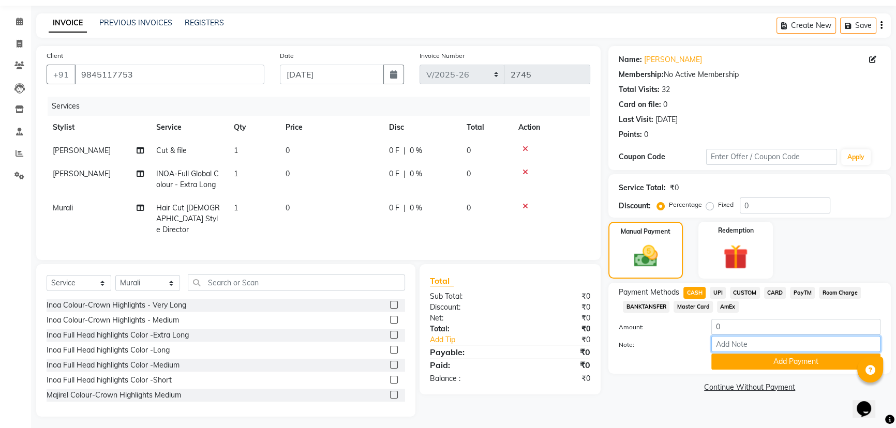
click at [733, 344] on input "Note:" at bounding box center [795, 344] width 169 height 16
click at [762, 364] on button "Add Payment" at bounding box center [795, 362] width 169 height 16
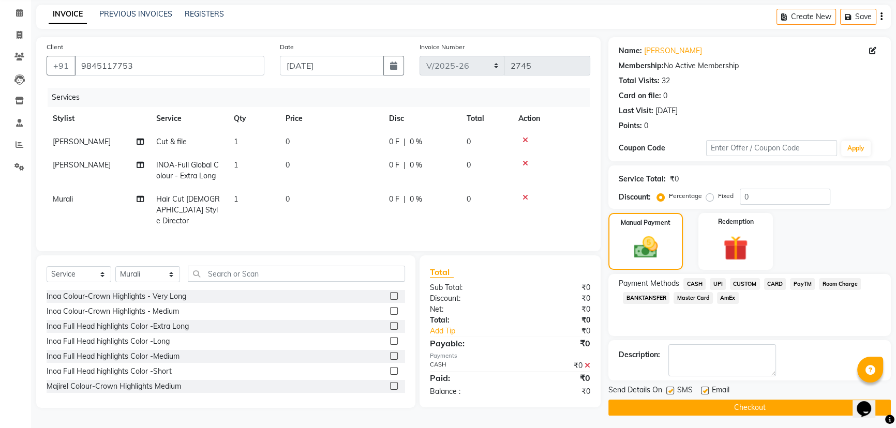
scroll to position [42, 0]
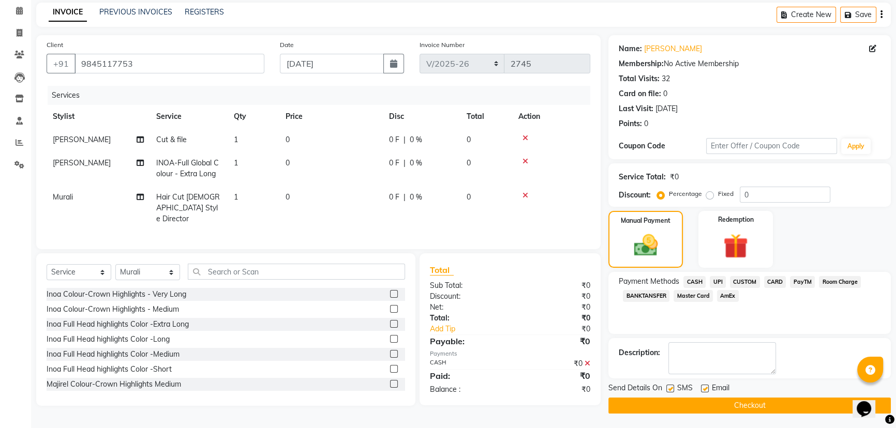
click at [743, 406] on button "Checkout" at bounding box center [749, 406] width 282 height 16
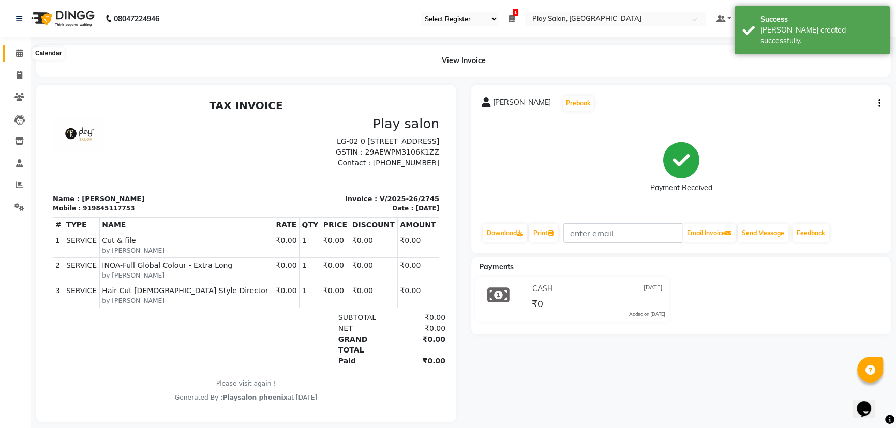
click at [21, 53] on icon at bounding box center [19, 53] width 7 height 8
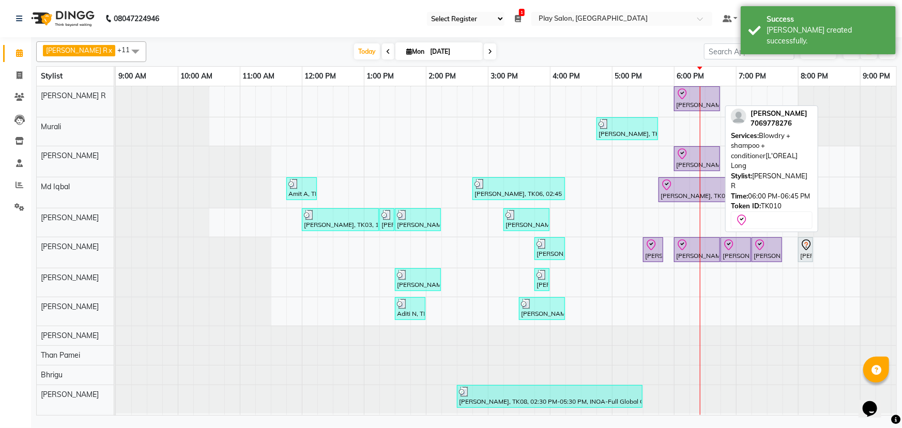
click at [691, 98] on div at bounding box center [697, 94] width 42 height 12
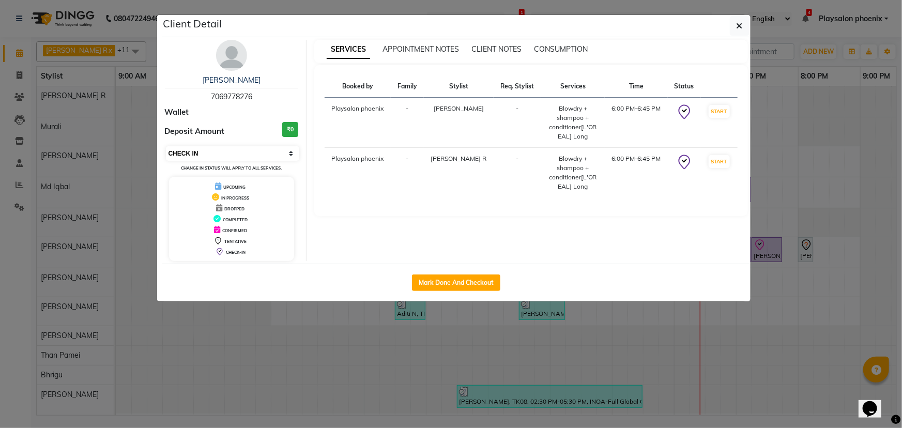
drag, startPoint x: 205, startPoint y: 151, endPoint x: 202, endPoint y: 156, distance: 6.3
click at [204, 151] on select "Select IN SERVICE CONFIRMED TENTATIVE CHECK IN MARK DONE DROPPED UPCOMING" at bounding box center [233, 153] width 134 height 14
select select "1"
click at [166, 146] on select "Select IN SERVICE CONFIRMED TENTATIVE CHECK IN MARK DONE DROPPED UPCOMING" at bounding box center [233, 153] width 134 height 14
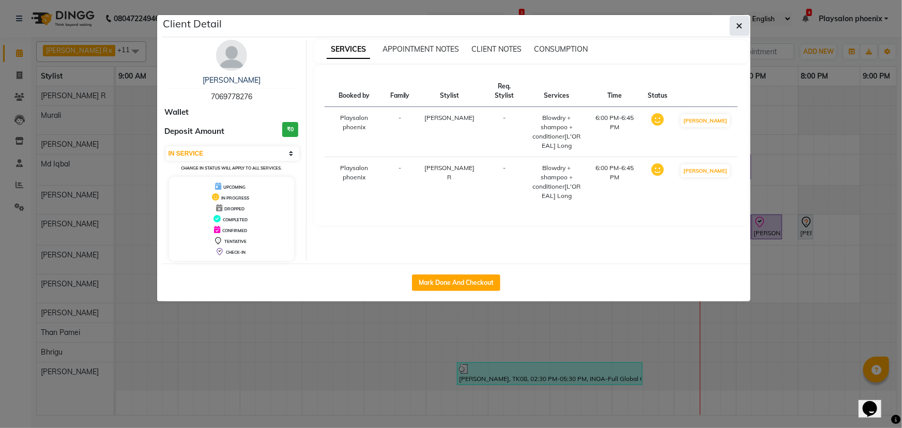
click at [742, 25] on icon "button" at bounding box center [740, 26] width 6 height 8
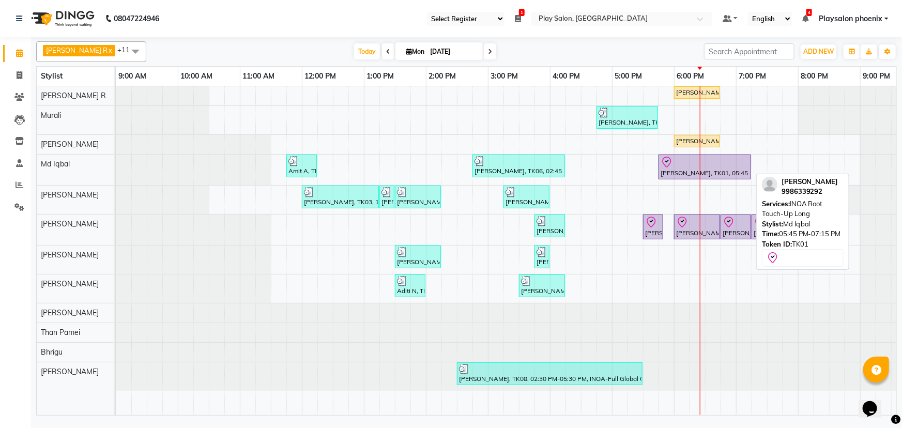
click at [706, 171] on div "[PERSON_NAME], TK01, 05:45 PM-07:15 PM, INOA Root Touch-Up Long" at bounding box center [705, 167] width 91 height 22
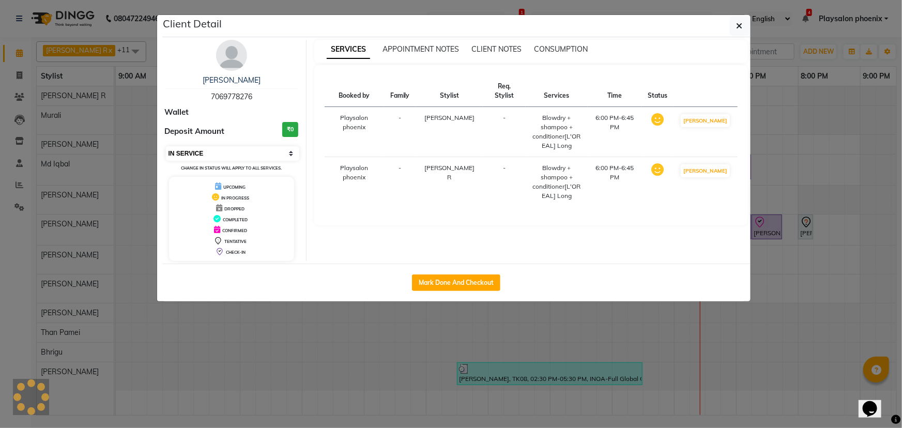
select select "8"
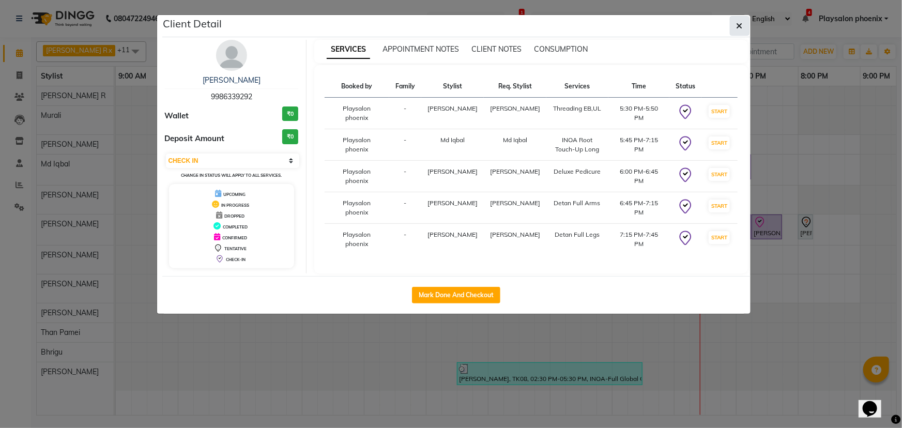
click at [743, 26] on button "button" at bounding box center [740, 26] width 20 height 20
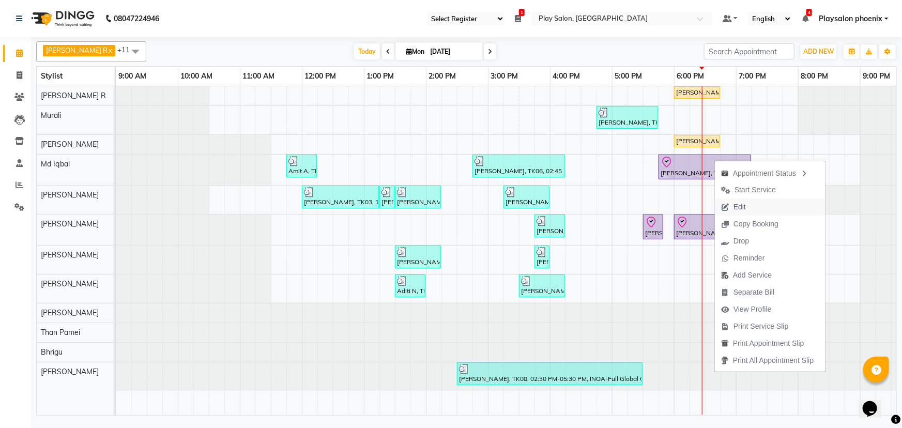
click at [736, 209] on span "Edit" at bounding box center [740, 207] width 12 height 11
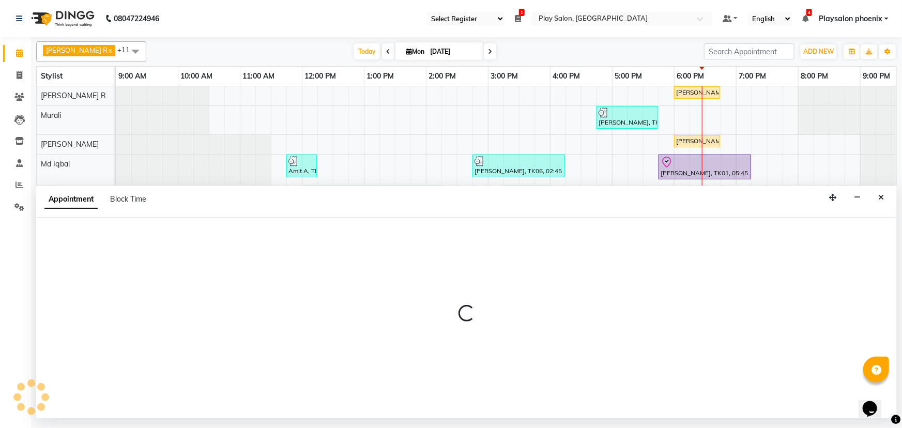
select select "tentative"
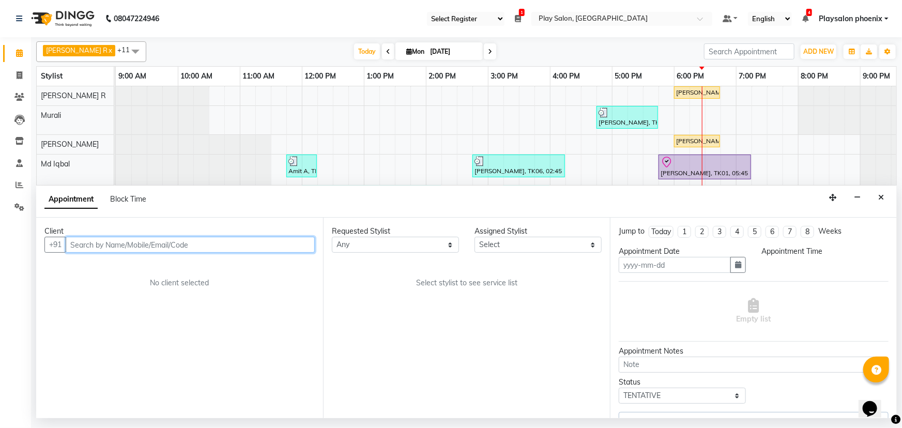
type input "[DATE]"
select select "check-in"
select select "81423"
select select "1050"
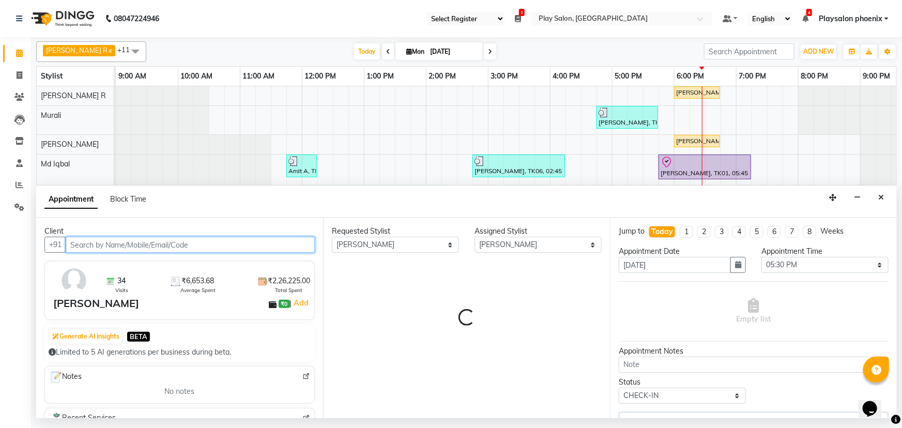
scroll to position [0, 87]
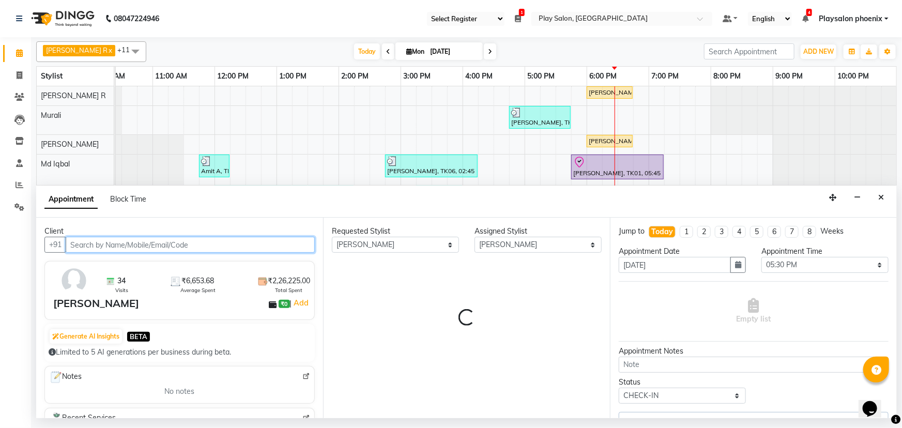
select select "4216"
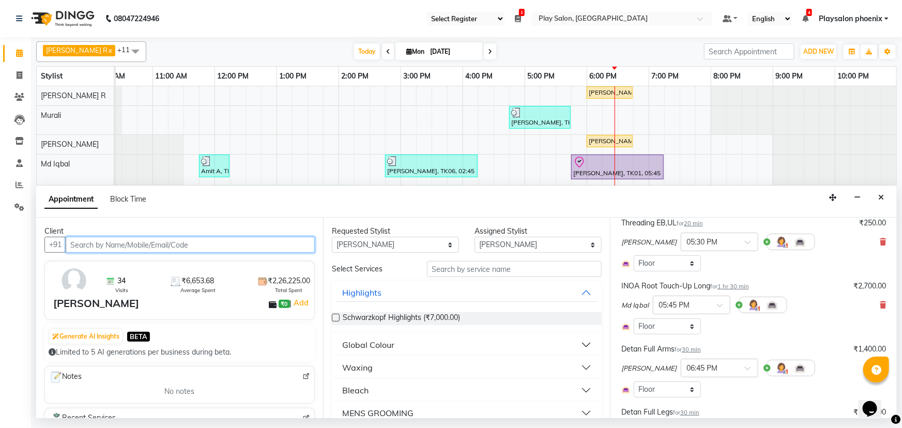
scroll to position [94, 0]
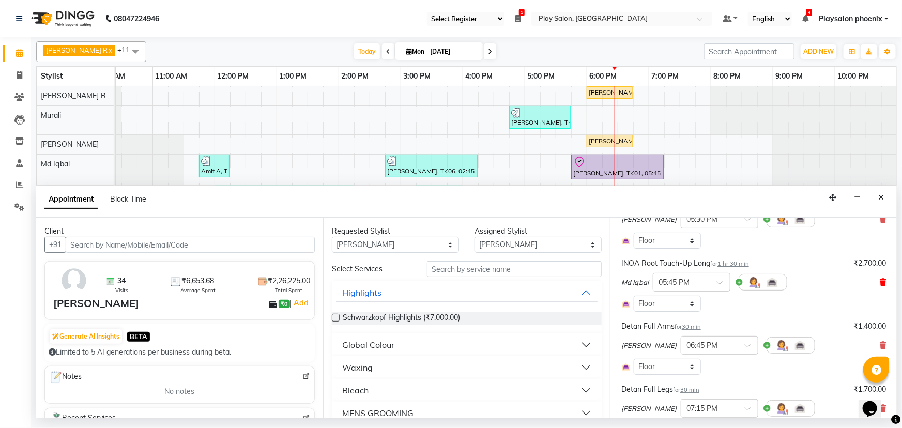
click at [880, 279] on icon at bounding box center [883, 282] width 6 height 7
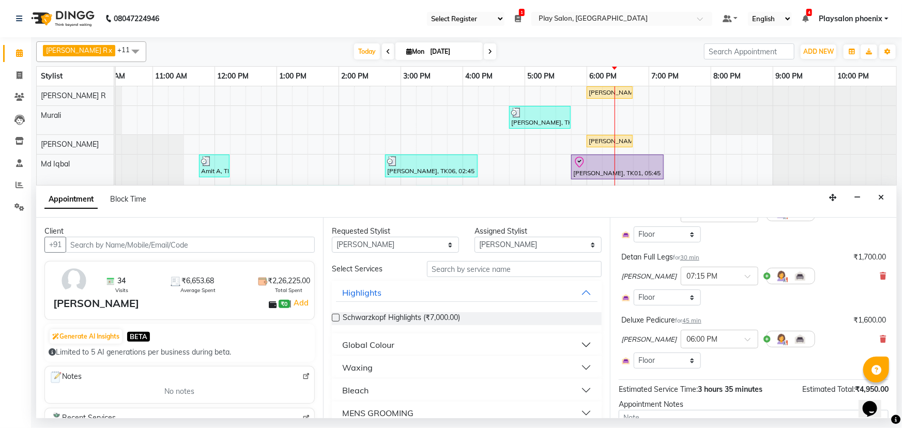
scroll to position [188, 0]
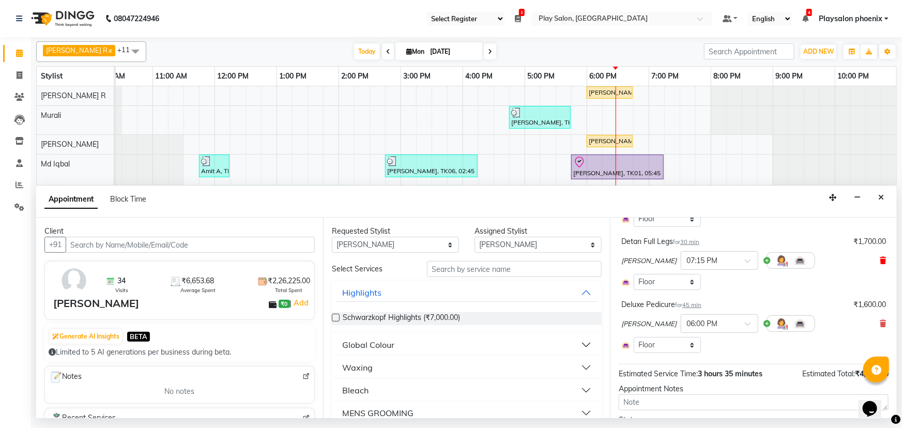
click at [880, 259] on icon at bounding box center [883, 260] width 6 height 7
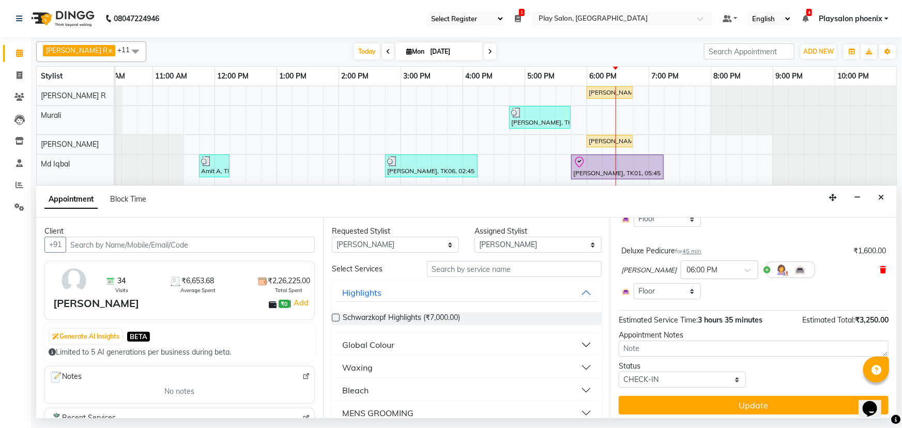
click at [880, 267] on icon at bounding box center [883, 269] width 6 height 7
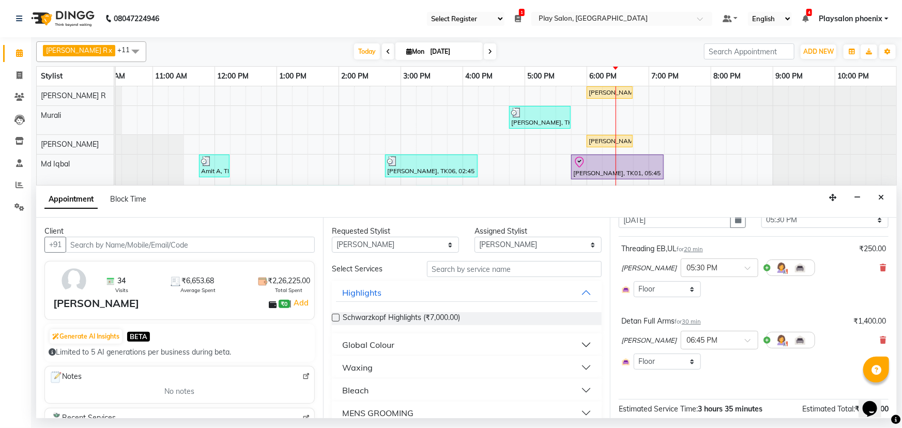
scroll to position [44, 0]
click at [880, 342] on icon at bounding box center [883, 341] width 6 height 7
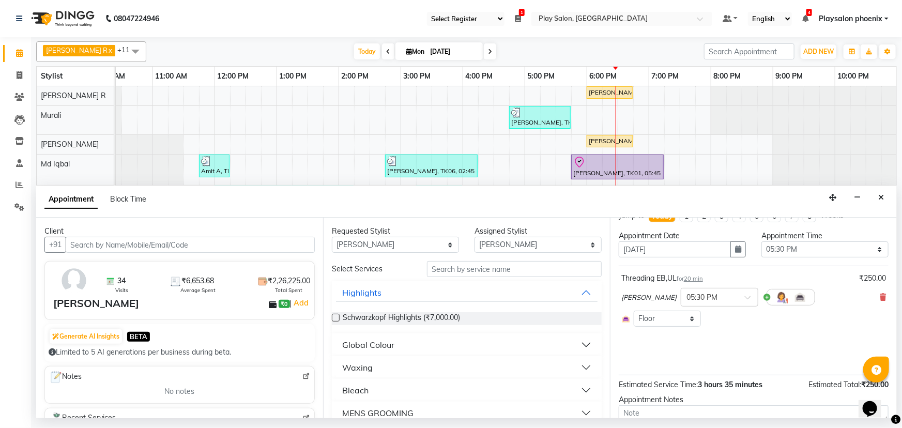
scroll to position [0, 0]
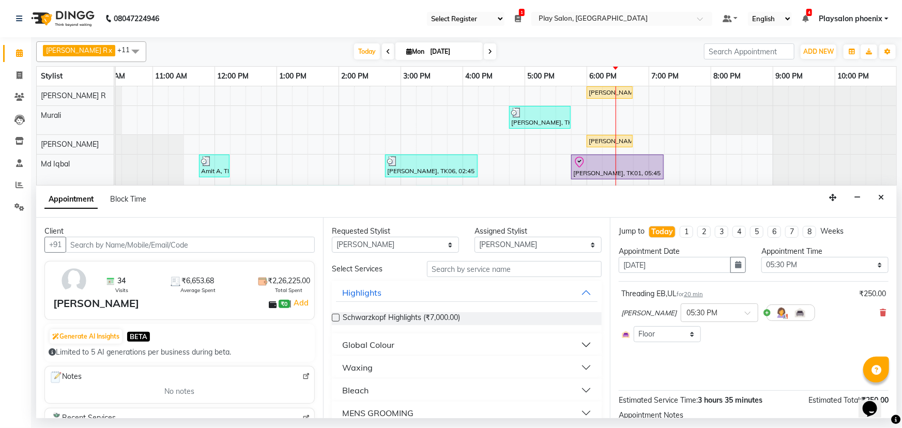
drag, startPoint x: 874, startPoint y: 310, endPoint x: 863, endPoint y: 311, distance: 11.4
click at [871, 311] on div "[PERSON_NAME] × 05:30 PM" at bounding box center [754, 312] width 265 height 27
click at [451, 269] on input "text" at bounding box center [514, 269] width 175 height 16
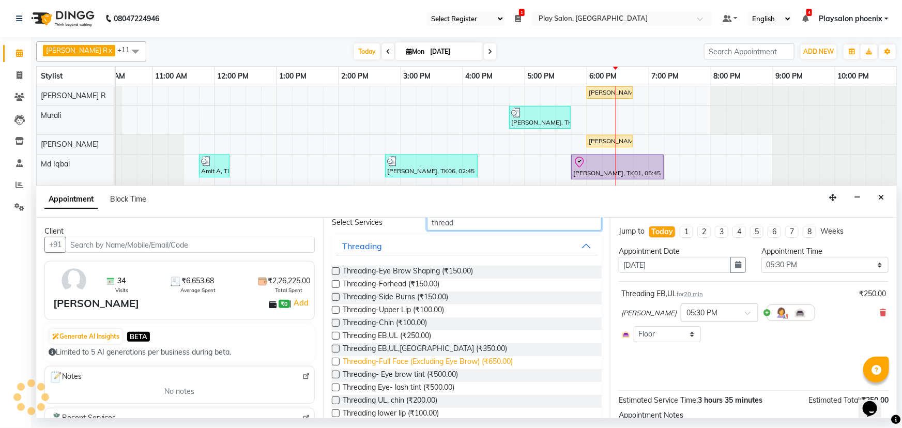
scroll to position [88, 0]
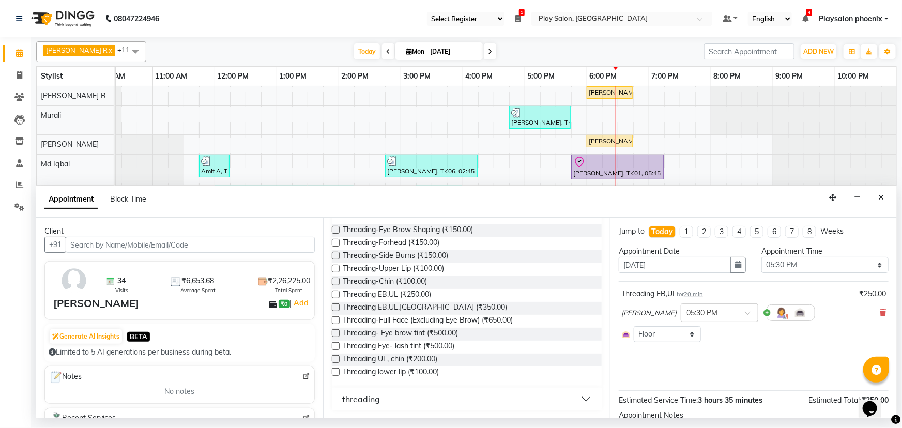
type input "thread"
click at [335, 305] on label at bounding box center [336, 308] width 8 height 8
click at [335, 305] on input "checkbox" at bounding box center [335, 308] width 7 height 7
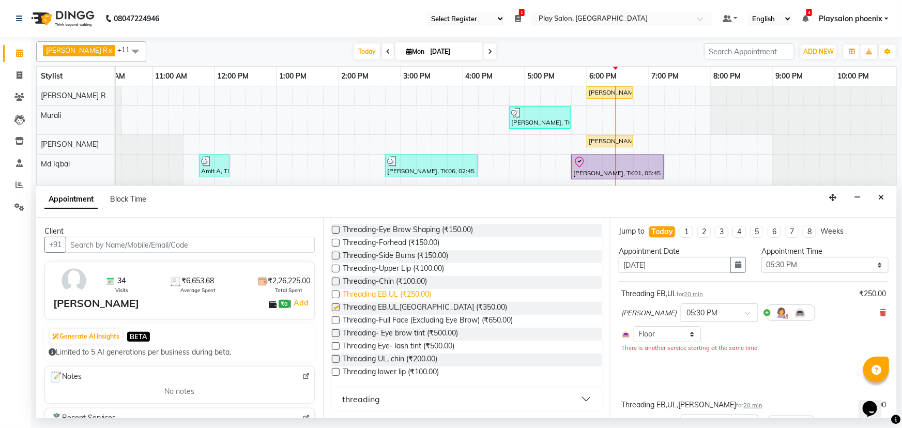
checkbox input "false"
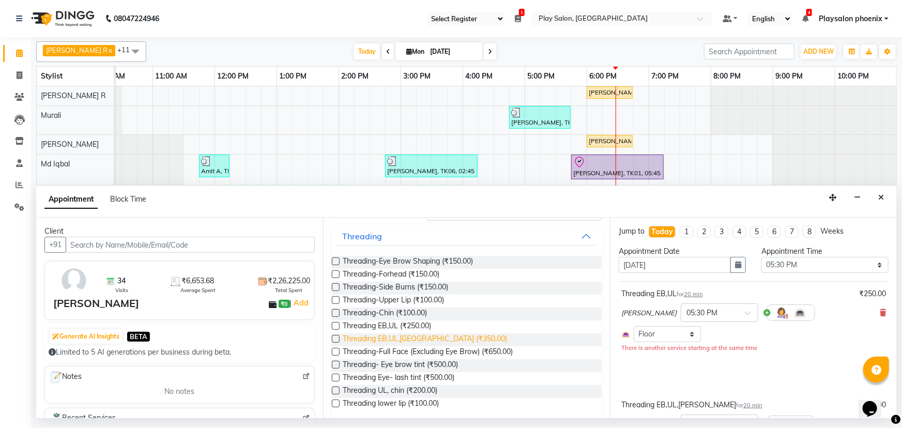
scroll to position [41, 0]
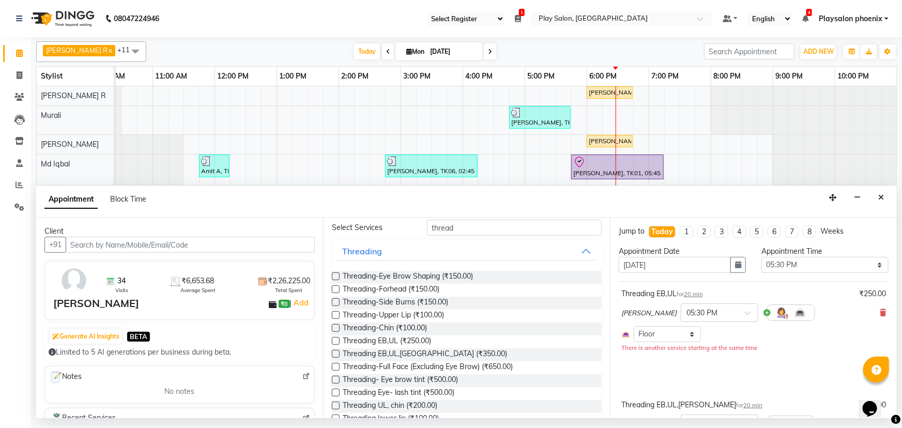
click at [336, 275] on label at bounding box center [336, 277] width 8 height 8
click at [336, 275] on input "checkbox" at bounding box center [335, 277] width 7 height 7
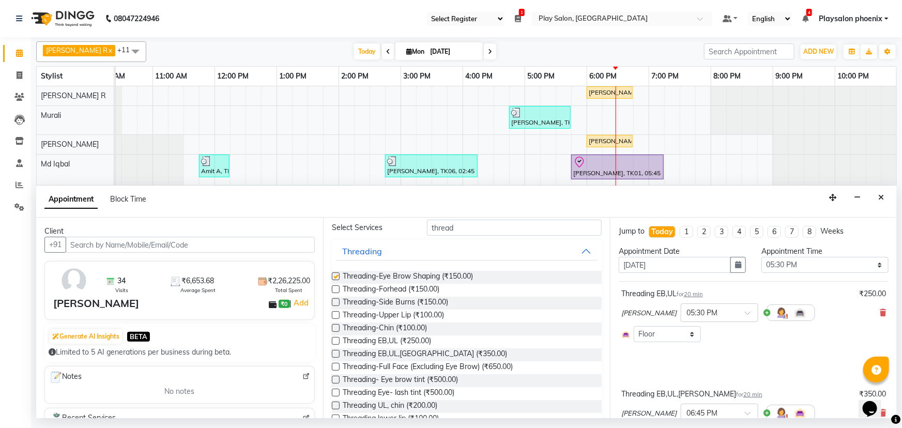
checkbox input "false"
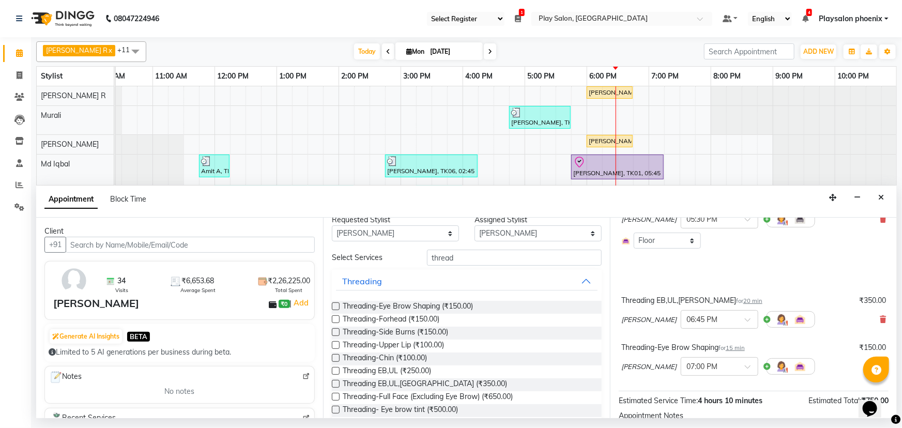
scroll to position [0, 0]
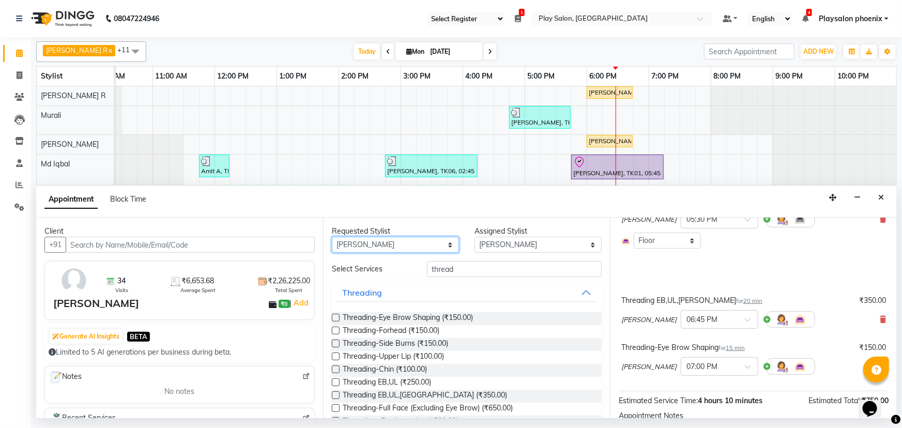
click at [438, 243] on select "Any Armaan Bhrigu Chytra [PERSON_NAME] General Technician . [PERSON_NAME] [PERS…" at bounding box center [395, 245] width 127 height 16
click at [462, 268] on input "thread" at bounding box center [514, 269] width 175 height 16
drag, startPoint x: 457, startPoint y: 268, endPoint x: 415, endPoint y: 270, distance: 42.5
click at [415, 270] on div "Select Services thread" at bounding box center [466, 269] width 285 height 16
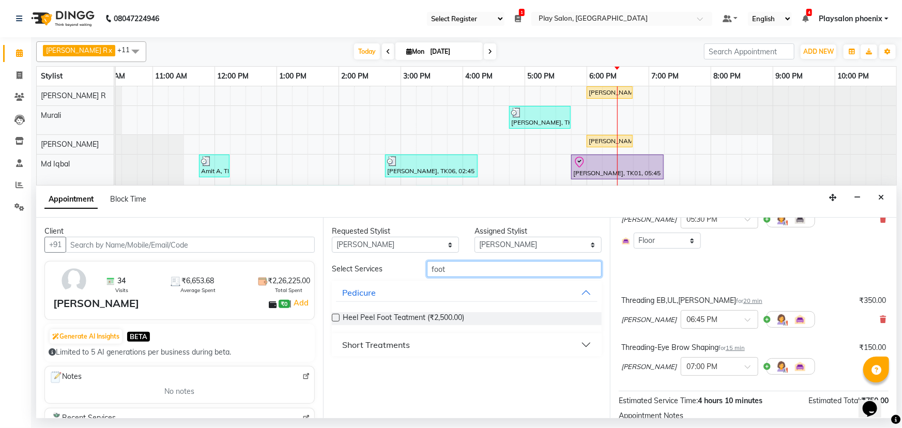
type input "foot"
click at [380, 342] on div "Short Treatments" at bounding box center [376, 345] width 68 height 12
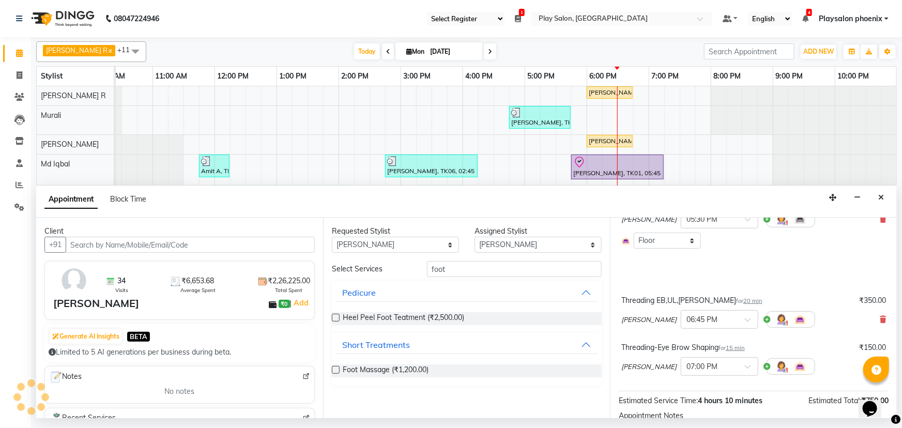
click at [335, 371] on label at bounding box center [336, 370] width 8 height 8
click at [335, 371] on input "checkbox" at bounding box center [335, 371] width 7 height 7
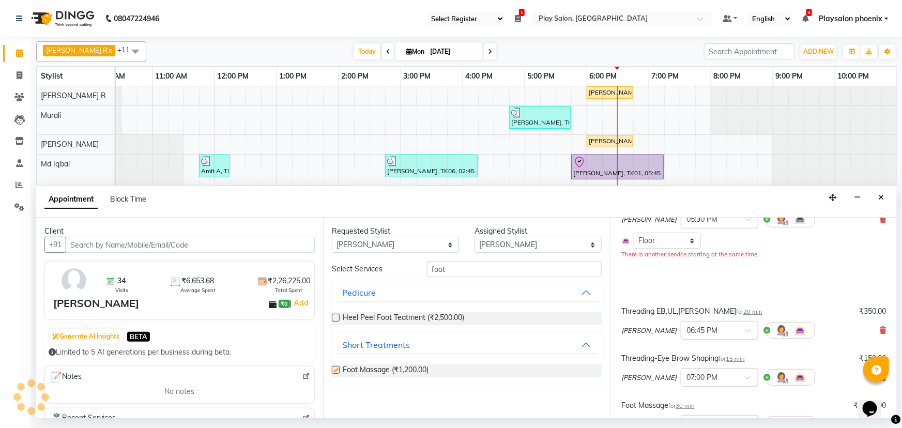
checkbox input "false"
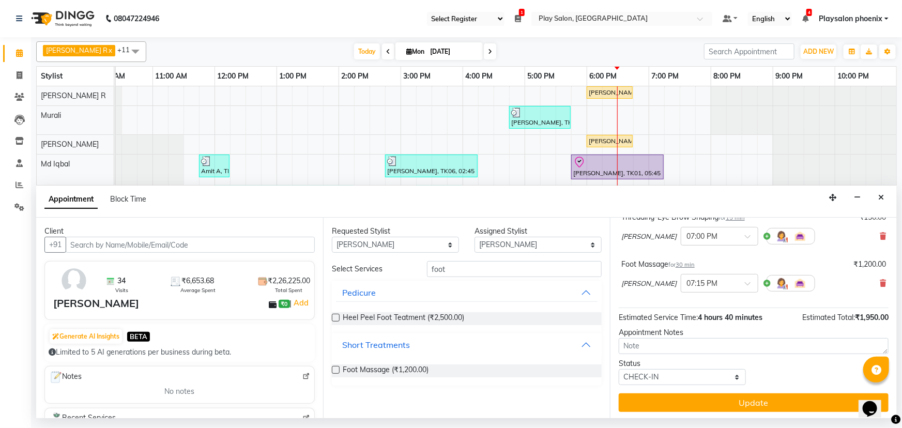
click at [376, 345] on div "Short Treatments" at bounding box center [376, 345] width 68 height 12
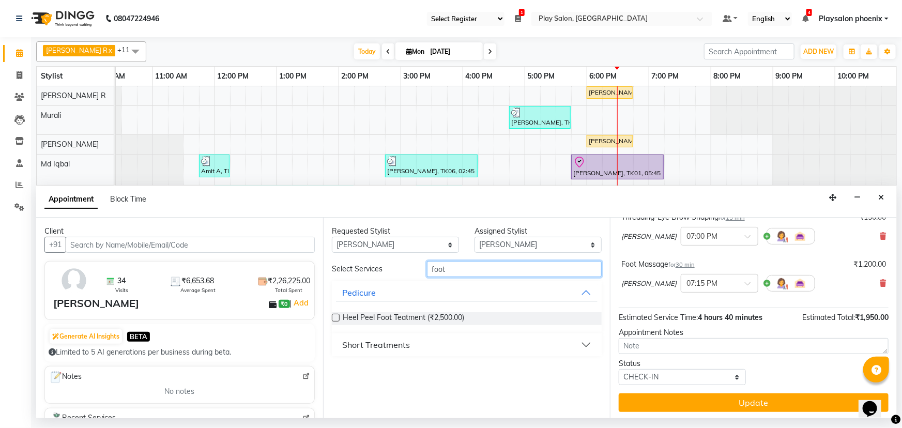
drag, startPoint x: 449, startPoint y: 268, endPoint x: 413, endPoint y: 270, distance: 35.7
click at [413, 270] on div "Select Services foot" at bounding box center [466, 269] width 285 height 16
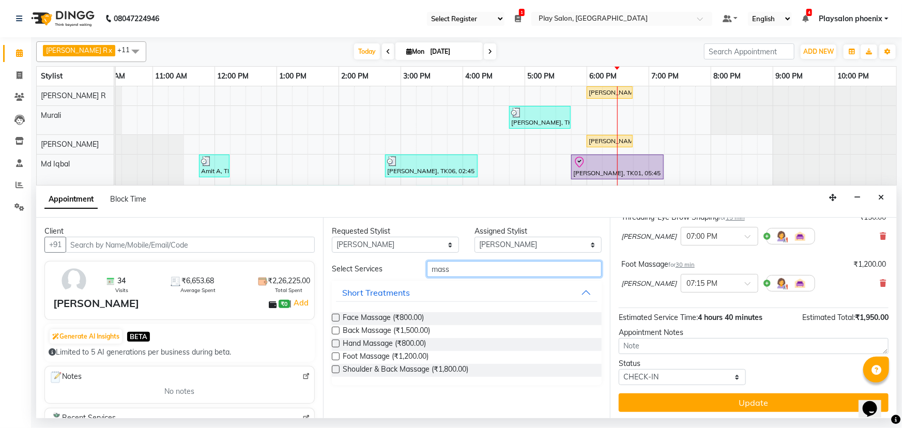
type input "mass"
click at [335, 344] on label at bounding box center [336, 344] width 8 height 8
click at [335, 344] on input "checkbox" at bounding box center [335, 344] width 7 height 7
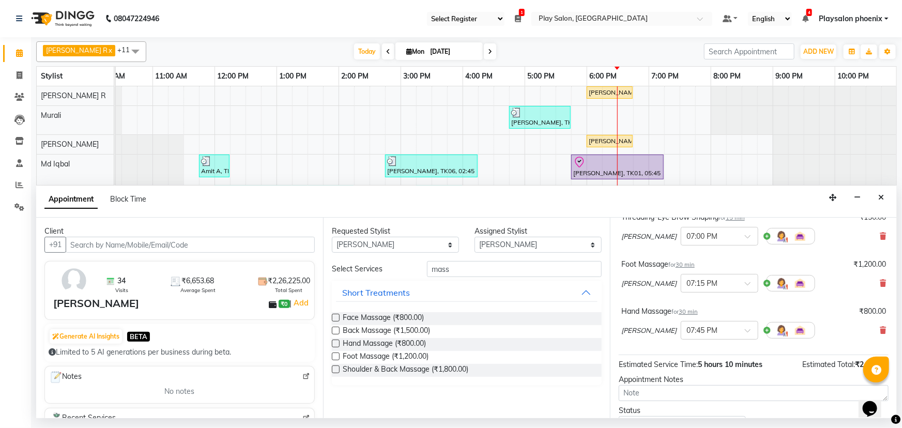
checkbox input "false"
click at [436, 243] on select "Any Armaan Bhrigu Chytra [PERSON_NAME] General Technician . [PERSON_NAME] [PERS…" at bounding box center [395, 245] width 127 height 16
select select "81412"
click at [332, 237] on select "Any Armaan Bhrigu Chytra [PERSON_NAME] General Technician . [PERSON_NAME] [PERS…" at bounding box center [395, 245] width 127 height 16
select select "81412"
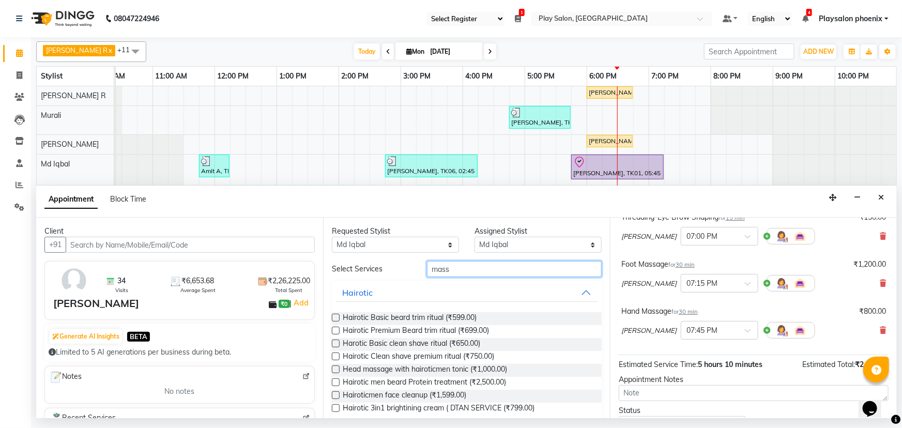
drag, startPoint x: 449, startPoint y: 267, endPoint x: 419, endPoint y: 269, distance: 30.6
click at [419, 269] on div "mass" at bounding box center [514, 269] width 190 height 16
type input "global"
click at [334, 317] on label at bounding box center [336, 318] width 8 height 8
click at [334, 317] on input "checkbox" at bounding box center [335, 318] width 7 height 7
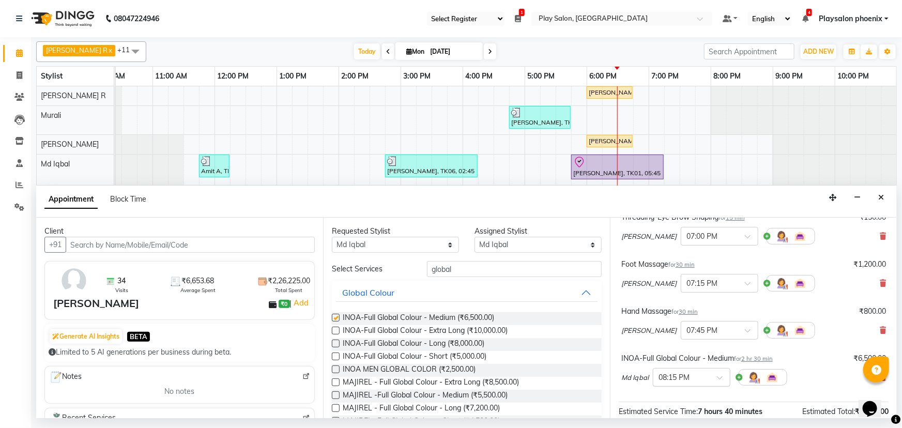
checkbox input "false"
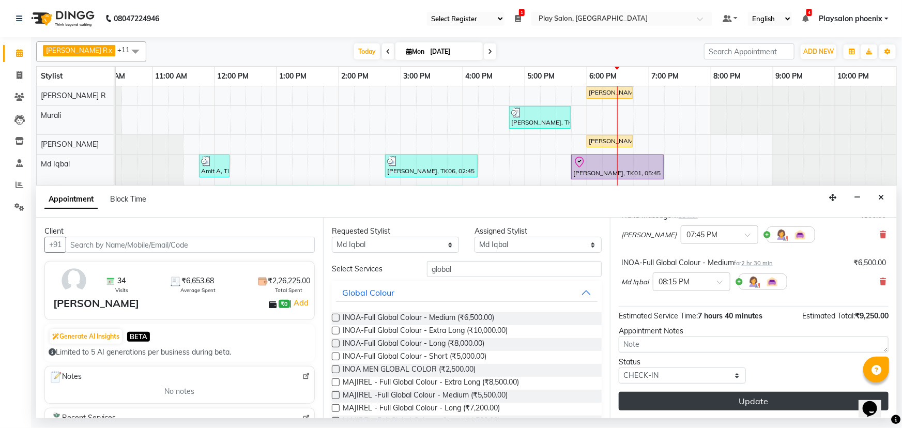
click at [743, 401] on button "Update" at bounding box center [754, 401] width 270 height 19
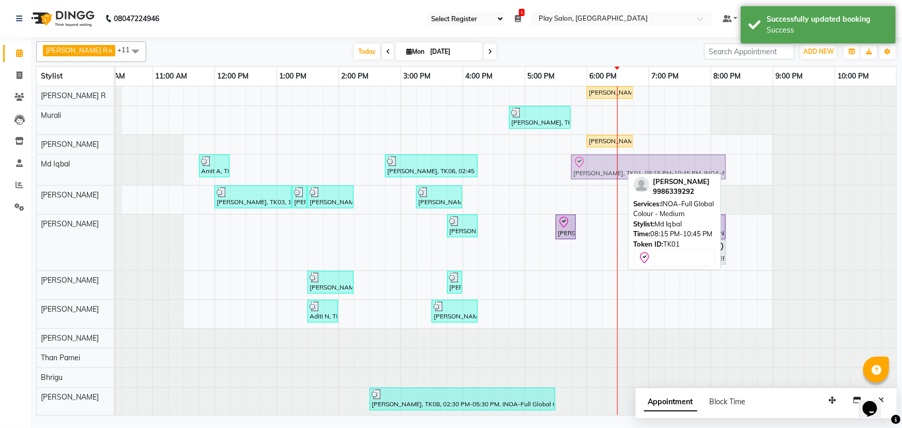
drag, startPoint x: 745, startPoint y: 171, endPoint x: 590, endPoint y: 167, distance: 155.2
click at [28, 167] on div "Amit A, TK02, 11:45 AM-12:15 PM, [PERSON_NAME] Shaping [PERSON_NAME], TK06, 02:…" at bounding box center [28, 170] width 0 height 31
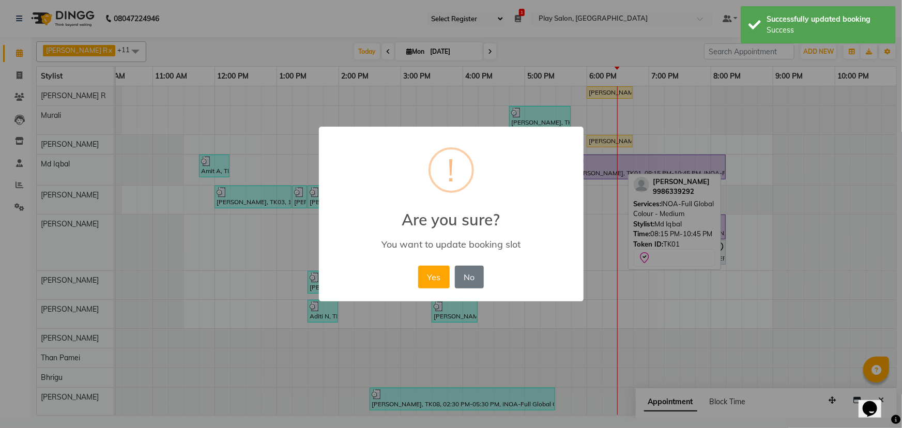
drag, startPoint x: 434, startPoint y: 279, endPoint x: 515, endPoint y: 240, distance: 88.8
click at [436, 277] on button "Yes" at bounding box center [434, 277] width 32 height 23
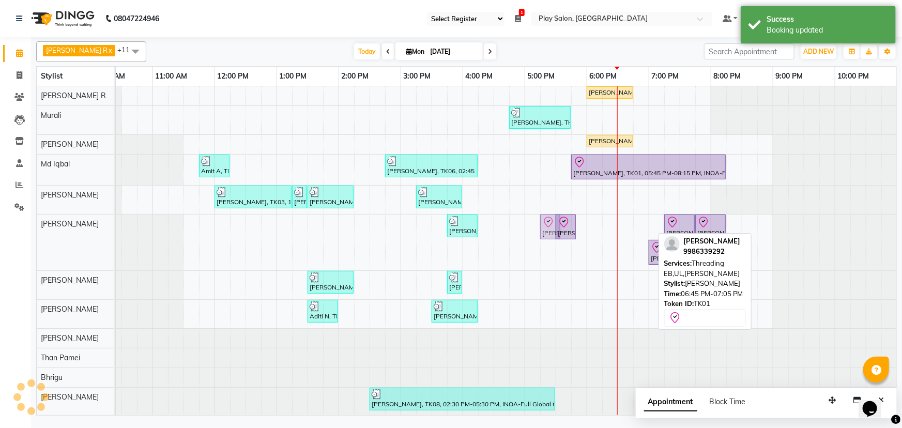
drag, startPoint x: 646, startPoint y: 227, endPoint x: 587, endPoint y: 230, distance: 59.6
click at [28, 231] on div "[PERSON_NAME], TK08, 03:45 PM-04:15 PM, Cut & file [PERSON_NAME], TK01, 05:30 P…" at bounding box center [28, 243] width 0 height 56
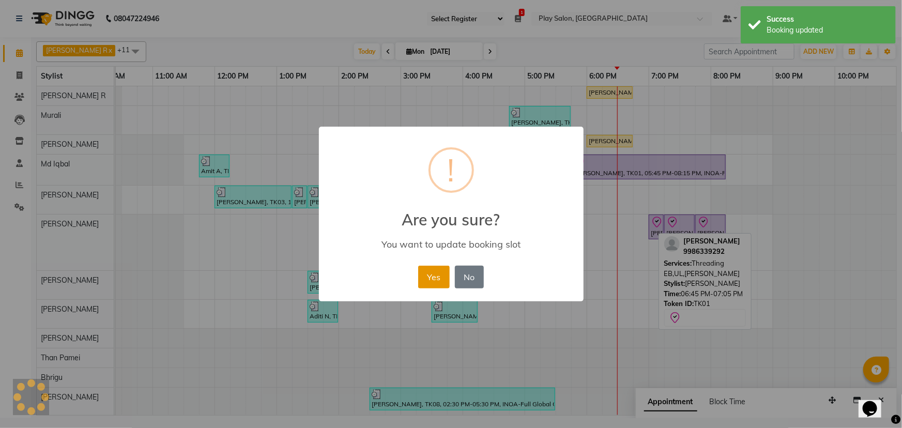
click at [431, 274] on button "Yes" at bounding box center [434, 277] width 32 height 23
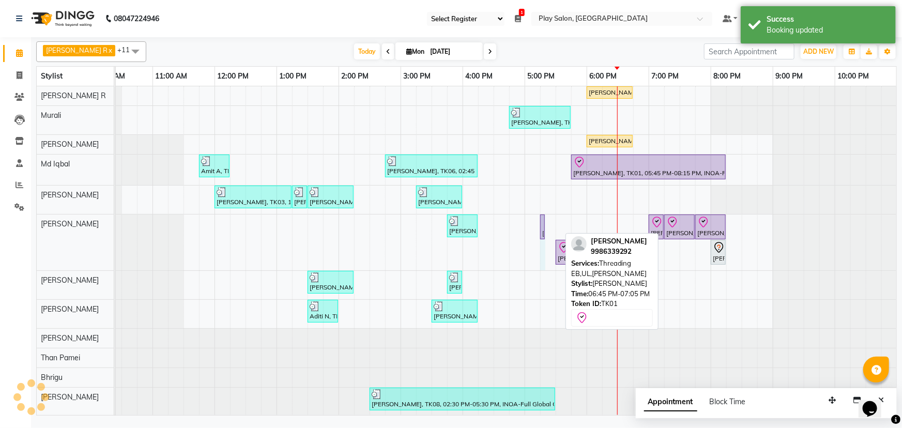
drag, startPoint x: 560, startPoint y: 224, endPoint x: 554, endPoint y: 224, distance: 6.2
click at [554, 224] on div "[PERSON_NAME], TK10, 06:00 PM-06:45 PM, Blowdry + shampoo + conditioner[L'OREAL…" at bounding box center [462, 251] width 869 height 330
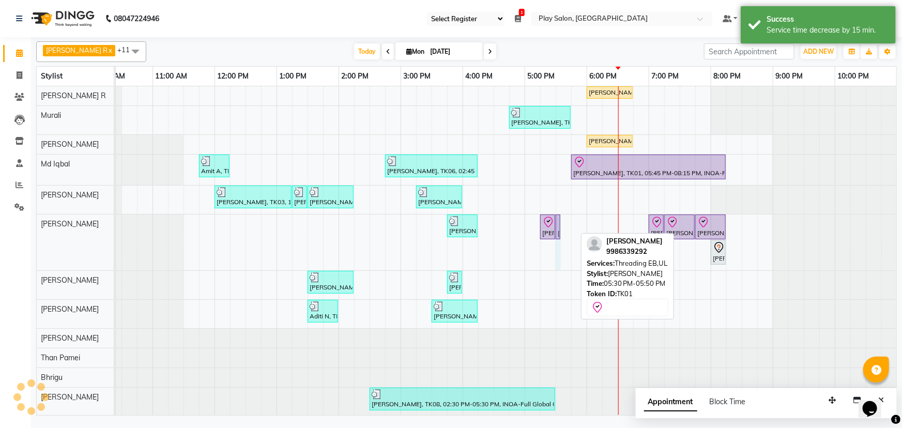
drag, startPoint x: 574, startPoint y: 221, endPoint x: 564, endPoint y: 221, distance: 9.8
click at [564, 221] on div "[PERSON_NAME], TK10, 06:00 PM-06:45 PM, Blowdry + shampoo + conditioner[L'OREAL…" at bounding box center [462, 251] width 869 height 330
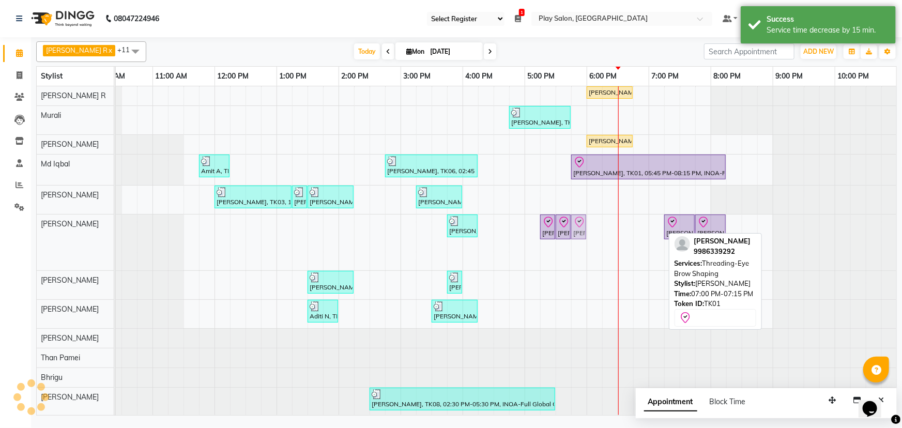
drag, startPoint x: 657, startPoint y: 231, endPoint x: 580, endPoint y: 232, distance: 76.5
click at [28, 232] on div "[PERSON_NAME], TK08, 03:45 PM-04:15 PM, Cut & file [PERSON_NAME], TK01, 06:45 P…" at bounding box center [28, 243] width 0 height 56
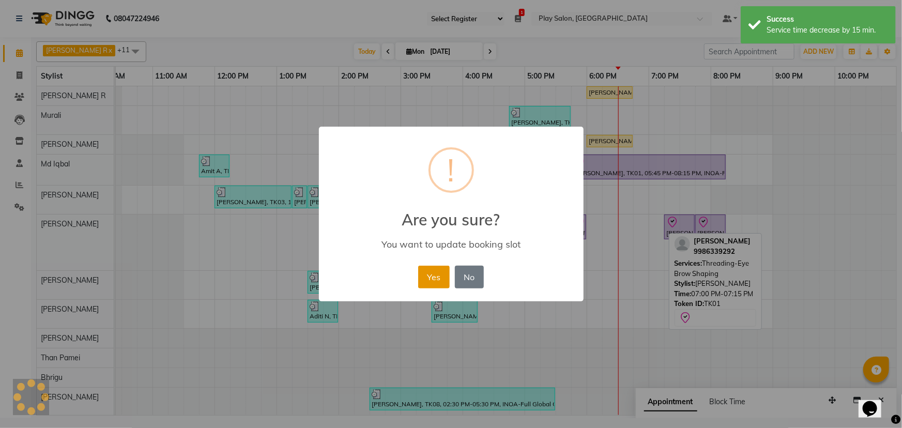
click at [434, 277] on button "Yes" at bounding box center [434, 277] width 32 height 23
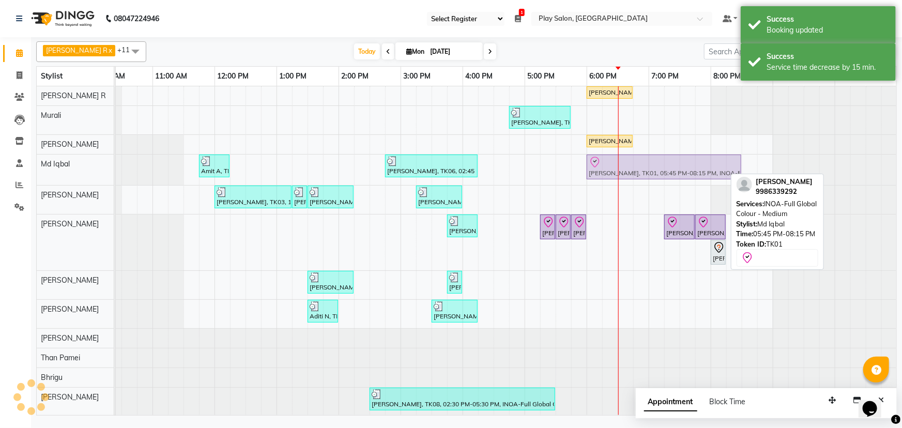
drag, startPoint x: 598, startPoint y: 165, endPoint x: 606, endPoint y: 164, distance: 7.8
click at [28, 164] on div "Amit A, TK02, 11:45 AM-12:15 PM, [PERSON_NAME] Shaping [PERSON_NAME], TK06, 02:…" at bounding box center [28, 170] width 0 height 31
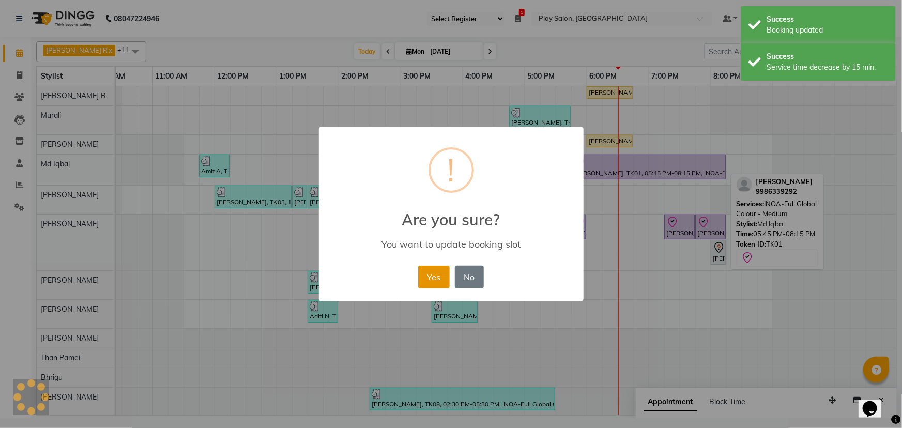
click at [429, 275] on button "Yes" at bounding box center [434, 277] width 32 height 23
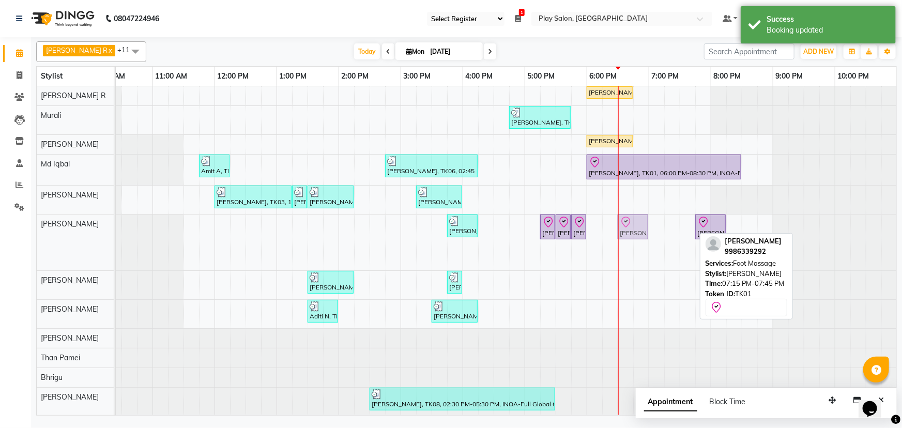
drag, startPoint x: 676, startPoint y: 229, endPoint x: 632, endPoint y: 233, distance: 44.2
click at [28, 233] on div "[PERSON_NAME], TK08, 03:45 PM-04:15 PM, Cut & file [PERSON_NAME], TK01, 05:15 P…" at bounding box center [28, 243] width 0 height 56
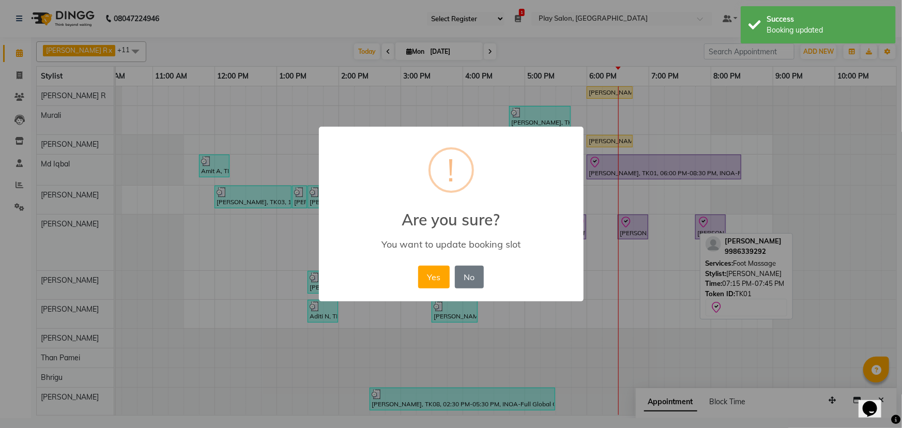
drag, startPoint x: 427, startPoint y: 278, endPoint x: 798, endPoint y: 238, distance: 372.9
click at [434, 276] on button "Yes" at bounding box center [434, 277] width 32 height 23
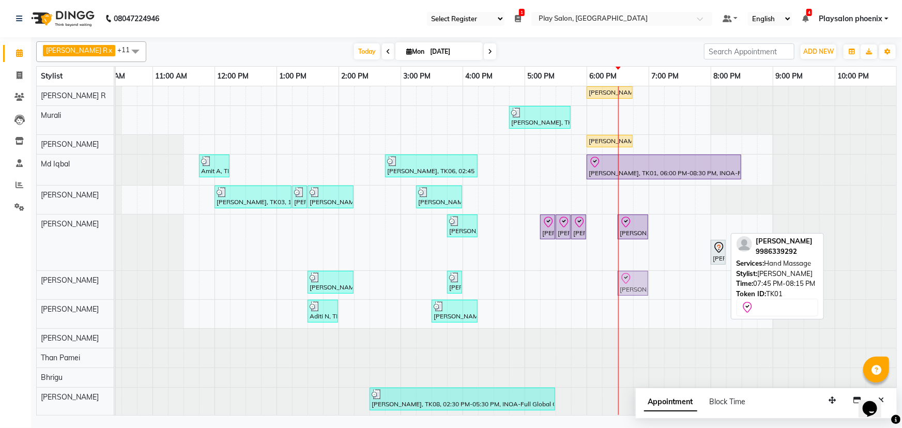
drag, startPoint x: 706, startPoint y: 224, endPoint x: 634, endPoint y: 287, distance: 95.7
click at [634, 287] on tbody "[PERSON_NAME], TK10, 06:00 PM-06:45 PM, Blowdry + shampoo + conditioner[L'OREAL…" at bounding box center [462, 251] width 869 height 330
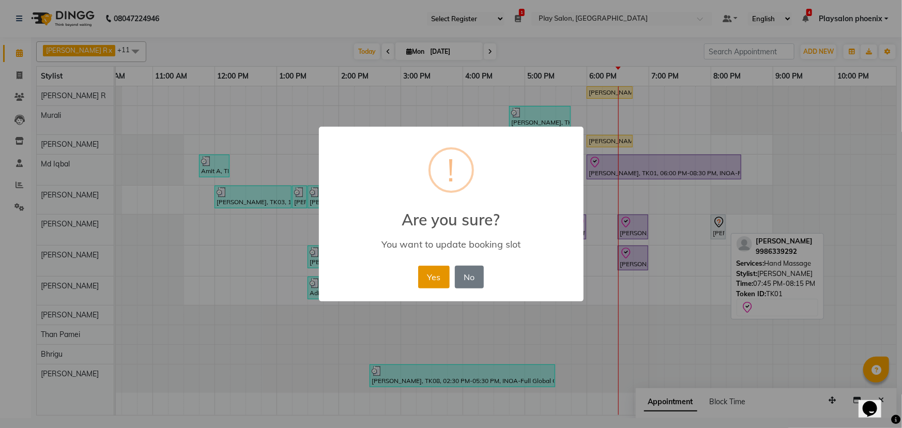
click at [431, 278] on button "Yes" at bounding box center [434, 277] width 32 height 23
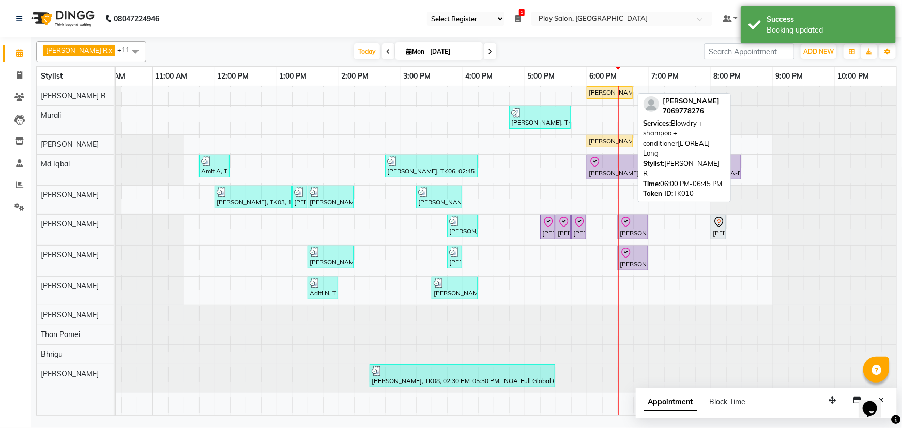
click at [601, 89] on div "[PERSON_NAME], TK10, 06:00 PM-06:45 PM, Blowdry + shampoo + conditioner[L'OREAL…" at bounding box center [610, 92] width 44 height 9
click at [601, 91] on div "[PERSON_NAME], TK10, 06:00 PM-06:45 PM, Blowdry + shampoo + conditioner[L'OREAL…" at bounding box center [610, 92] width 44 height 9
select select "1"
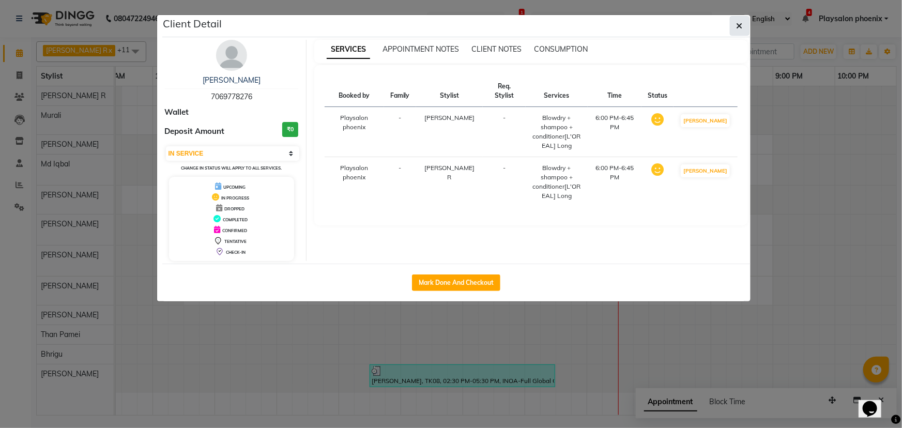
click at [736, 27] on button "button" at bounding box center [740, 26] width 20 height 20
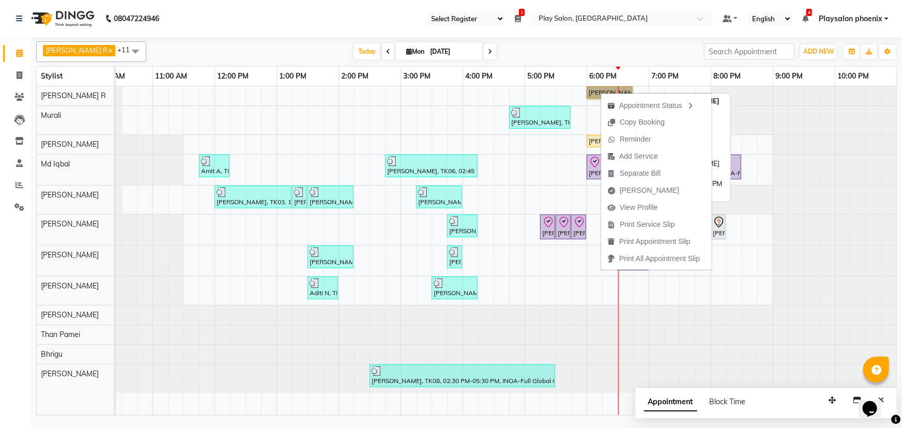
click at [601, 90] on link "[PERSON_NAME], TK10, 06:00 PM-06:45 PM, Blowdry + shampoo + conditioner[L'OREAL…" at bounding box center [610, 92] width 46 height 12
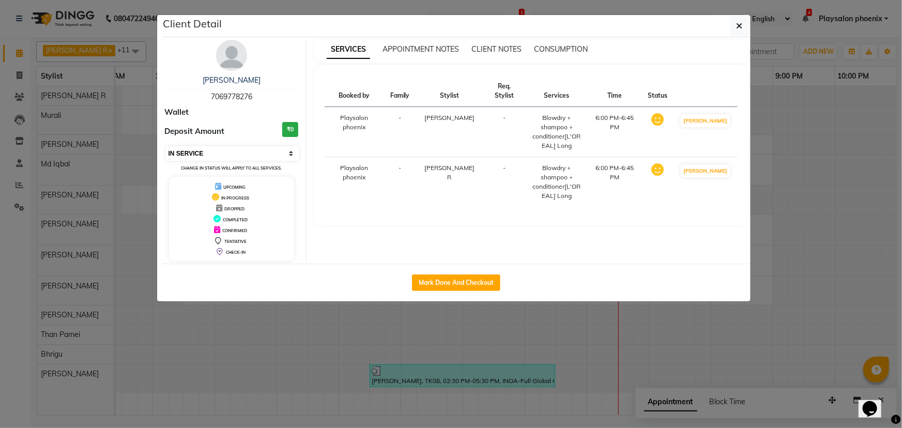
click at [205, 151] on select "Select IN SERVICE CONFIRMED TENTATIVE CHECK IN MARK DONE DROPPED UPCOMING" at bounding box center [233, 153] width 134 height 14
select select "8"
click at [166, 146] on select "Select IN SERVICE CONFIRMED TENTATIVE CHECK IN MARK DONE DROPPED UPCOMING" at bounding box center [233, 153] width 134 height 14
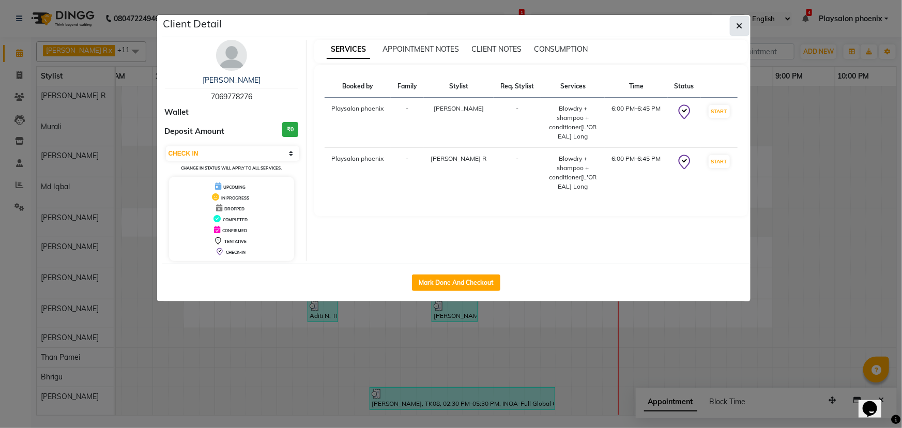
click at [737, 28] on icon "button" at bounding box center [740, 26] width 6 height 8
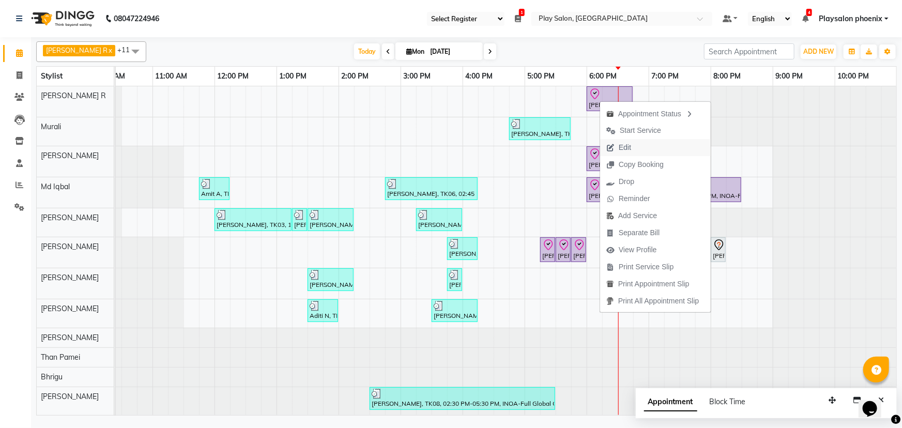
click at [626, 149] on span "Edit" at bounding box center [625, 147] width 12 height 11
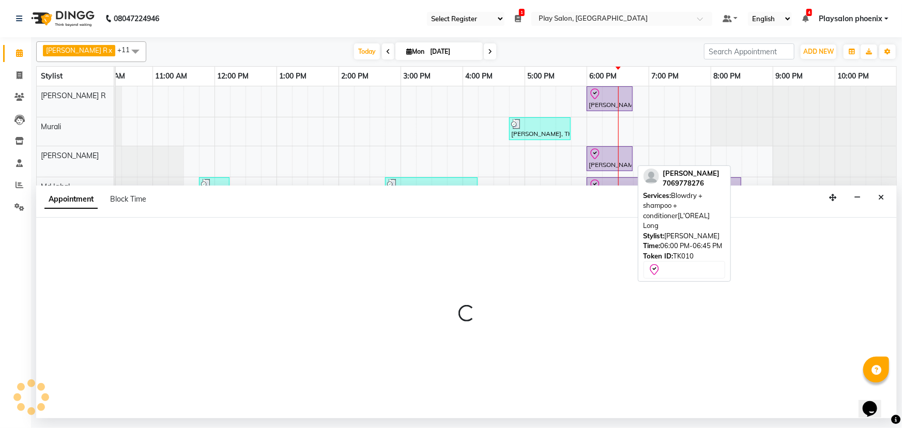
select select "tentative"
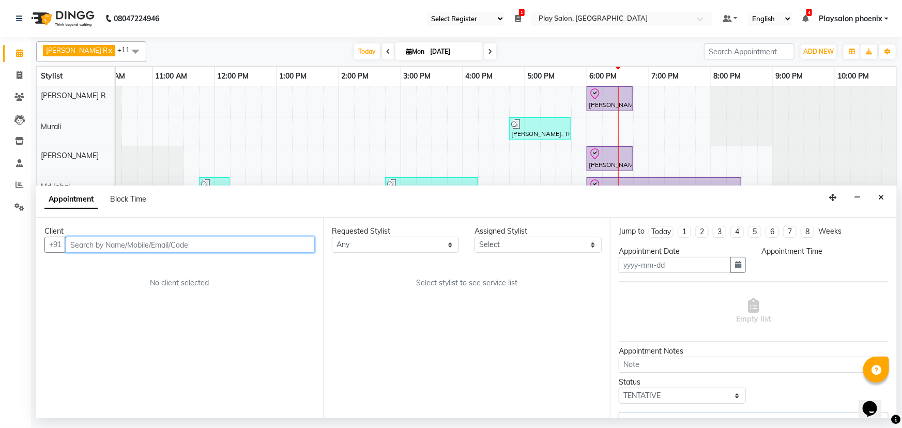
type input "[DATE]"
select select "check-in"
select select "1080"
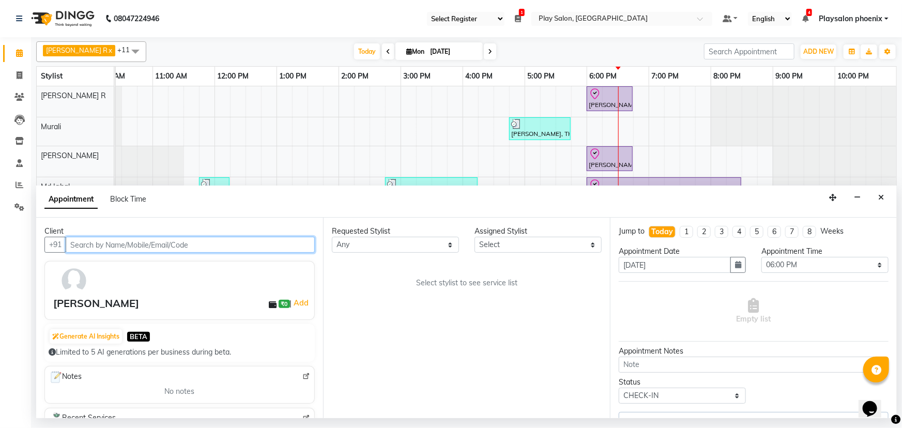
select select "81415"
select select "4216"
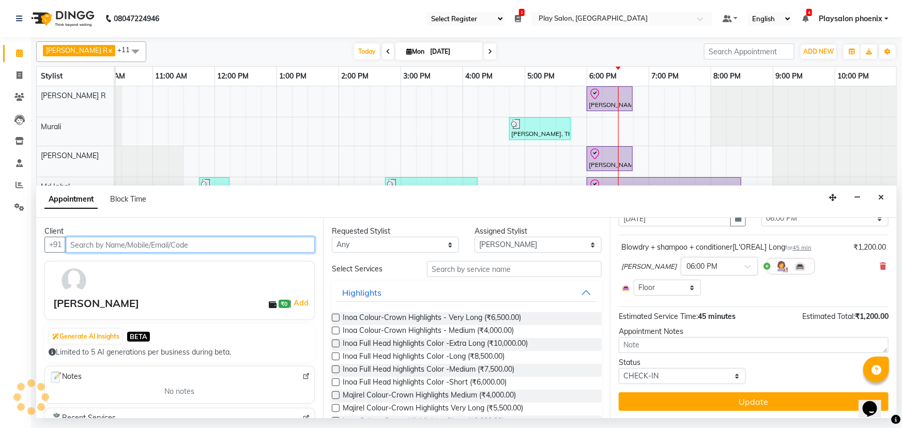
scroll to position [0, 0]
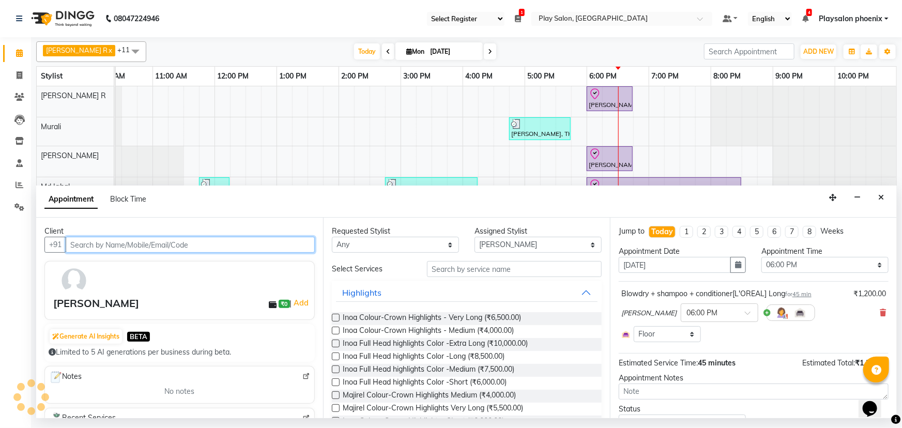
select select "4216"
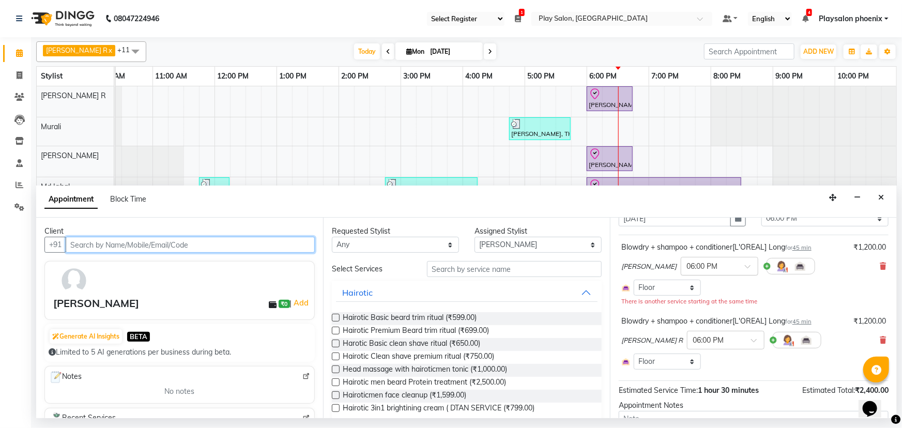
scroll to position [94, 0]
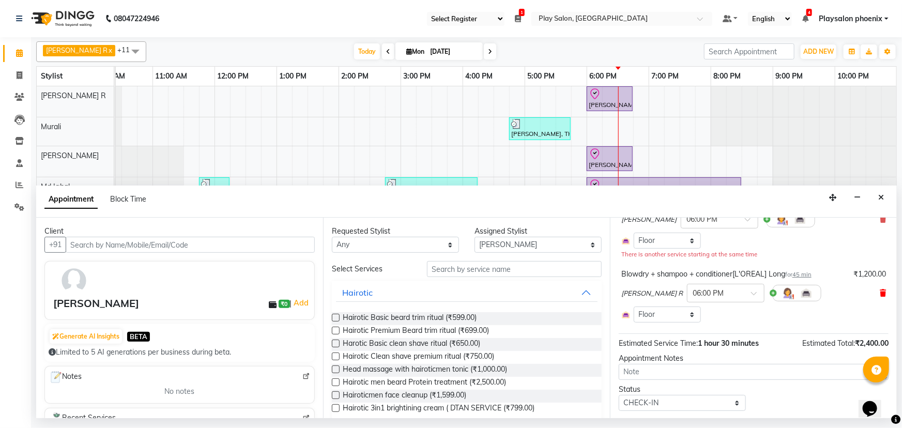
click at [880, 293] on icon at bounding box center [883, 293] width 6 height 7
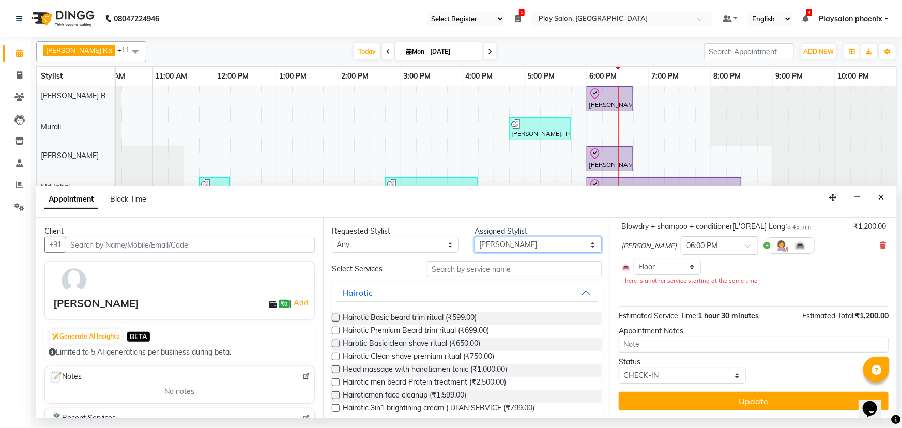
click at [490, 241] on select "Select Armaan Bhrigu Chytra [PERSON_NAME] General Technician . [PERSON_NAME] [P…" at bounding box center [538, 245] width 127 height 16
select select "88650"
click at [475, 237] on select "Select Armaan Bhrigu Chytra [PERSON_NAME] General Technician . [PERSON_NAME] [P…" at bounding box center [538, 245] width 127 height 16
click at [440, 266] on input "text" at bounding box center [514, 269] width 175 height 16
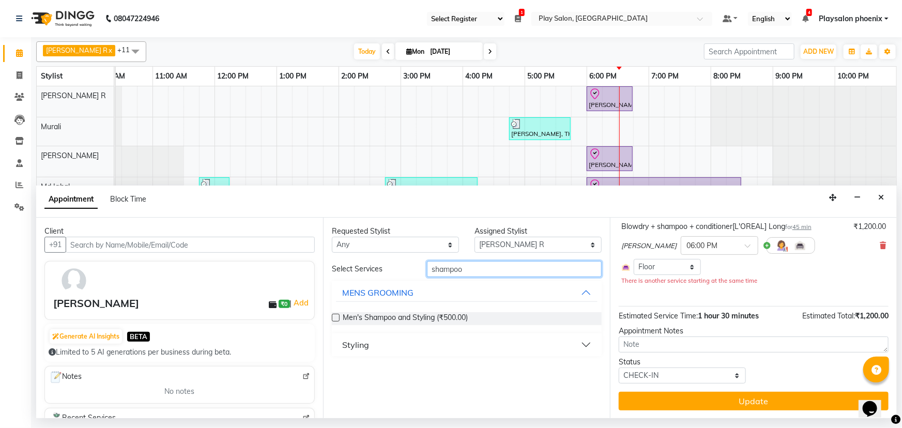
type input "shampoo"
click at [353, 346] on div "Styling" at bounding box center [355, 345] width 27 height 12
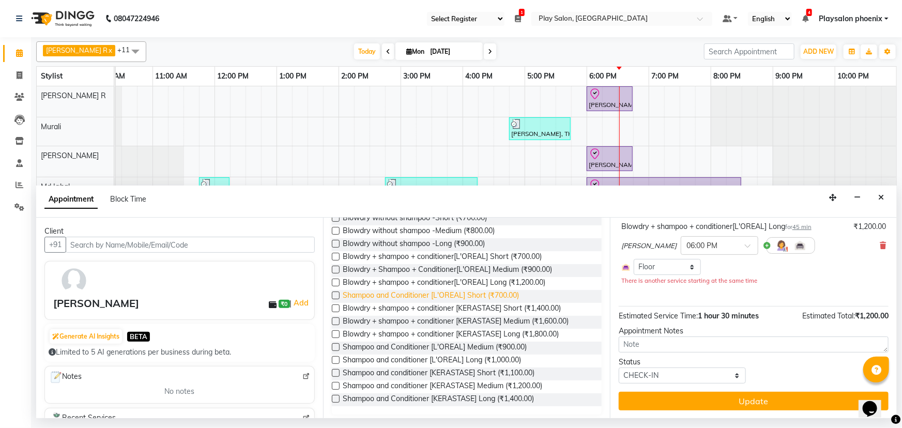
scroll to position [156, 0]
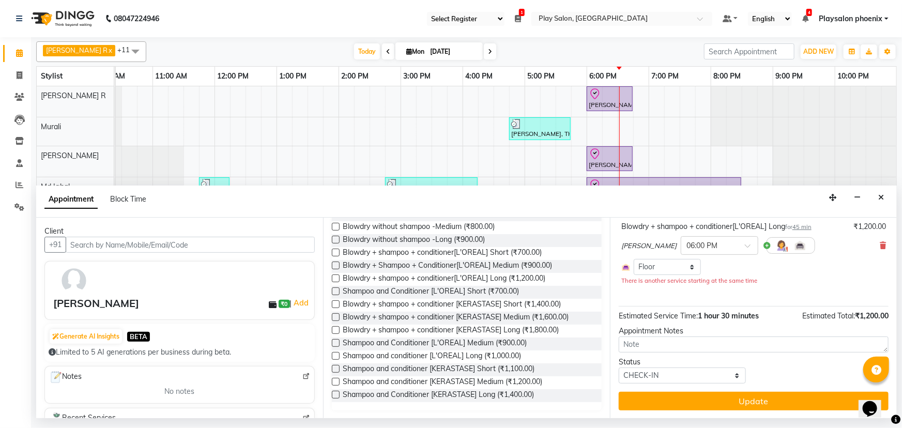
click at [335, 354] on label at bounding box center [336, 356] width 8 height 8
click at [335, 354] on input "checkbox" at bounding box center [335, 357] width 7 height 7
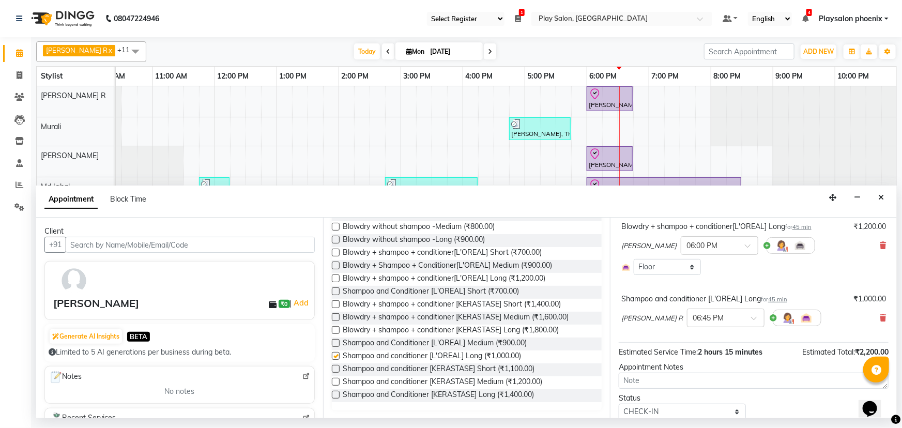
scroll to position [94, 0]
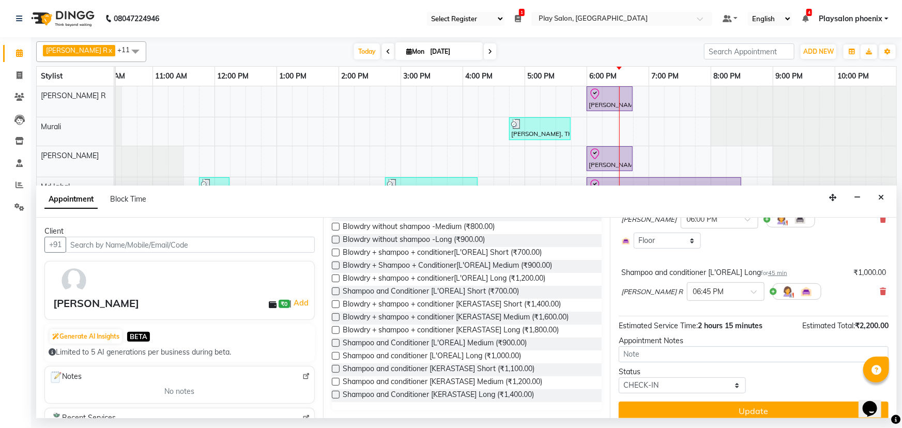
checkbox input "false"
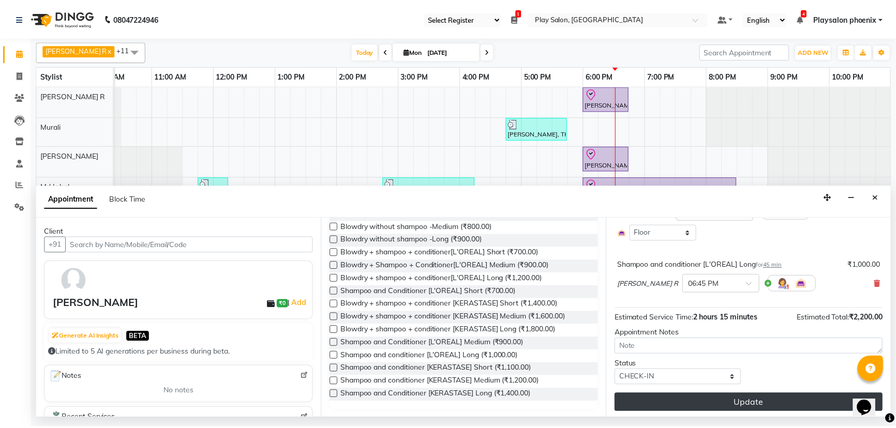
scroll to position [103, 0]
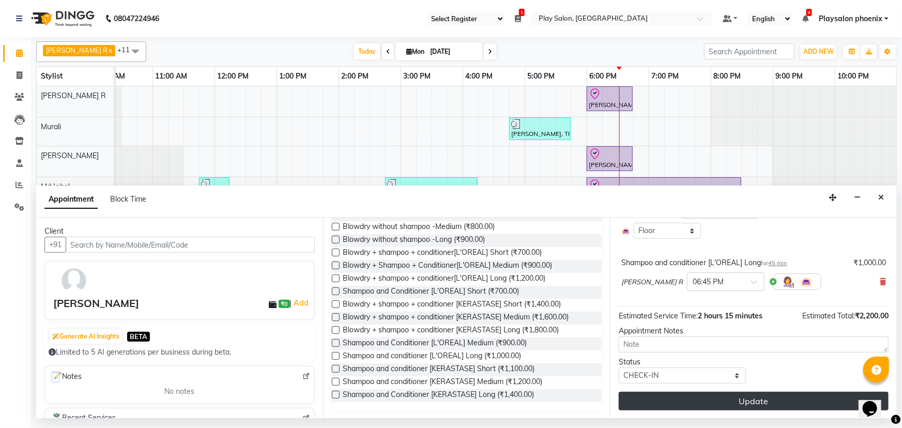
click at [744, 398] on button "Update" at bounding box center [754, 401] width 270 height 19
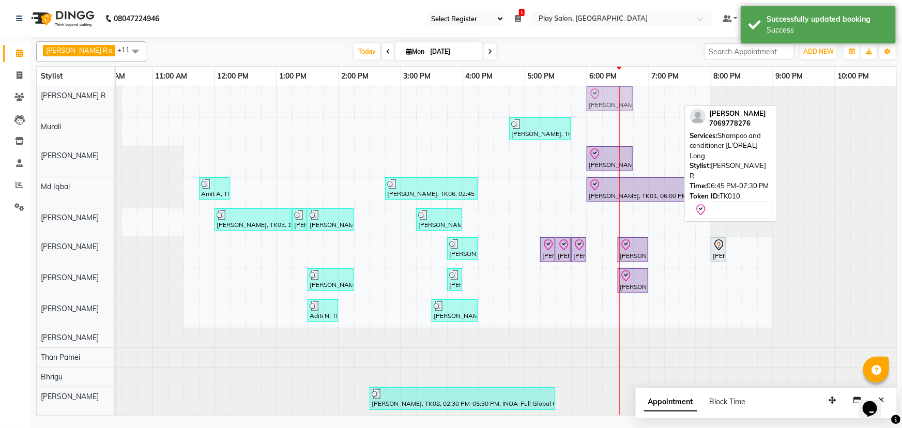
drag, startPoint x: 642, startPoint y: 100, endPoint x: 592, endPoint y: 100, distance: 49.6
click at [28, 100] on div "[PERSON_NAME], TK10, 06:45 PM-07:30 PM, [PERSON_NAME] and conditioner [L'OREAL]…" at bounding box center [28, 101] width 0 height 31
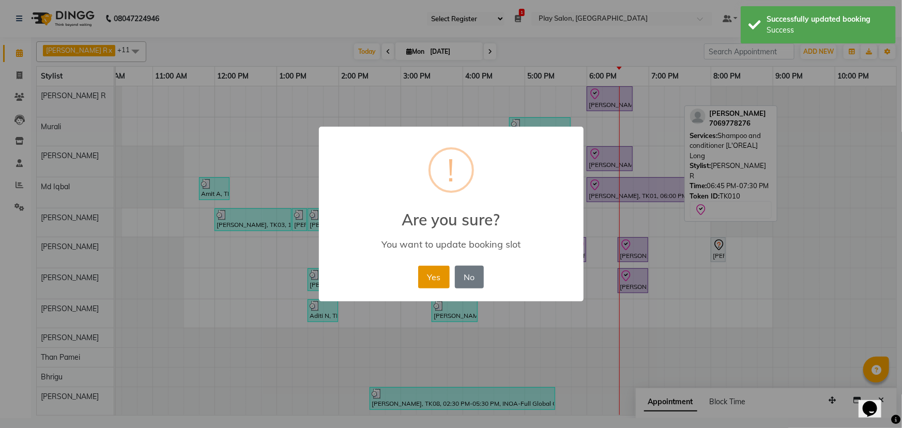
click at [430, 276] on button "Yes" at bounding box center [434, 277] width 32 height 23
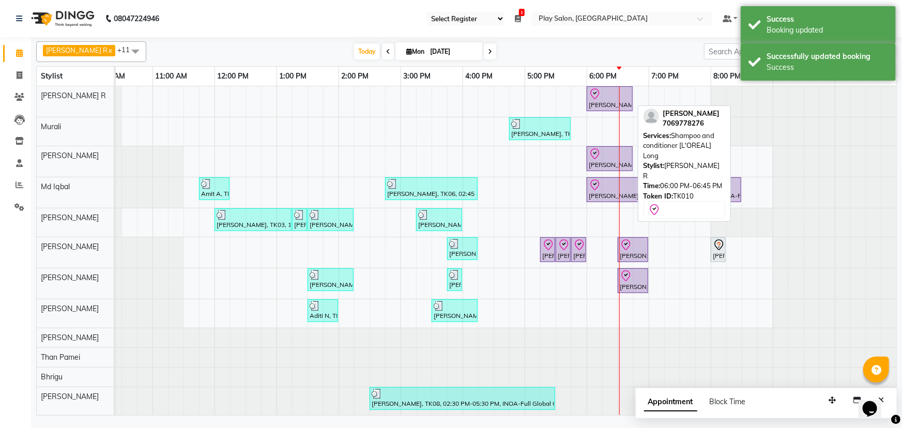
click at [603, 96] on div at bounding box center [610, 94] width 42 height 12
click at [599, 98] on icon at bounding box center [595, 94] width 12 height 12
select select "8"
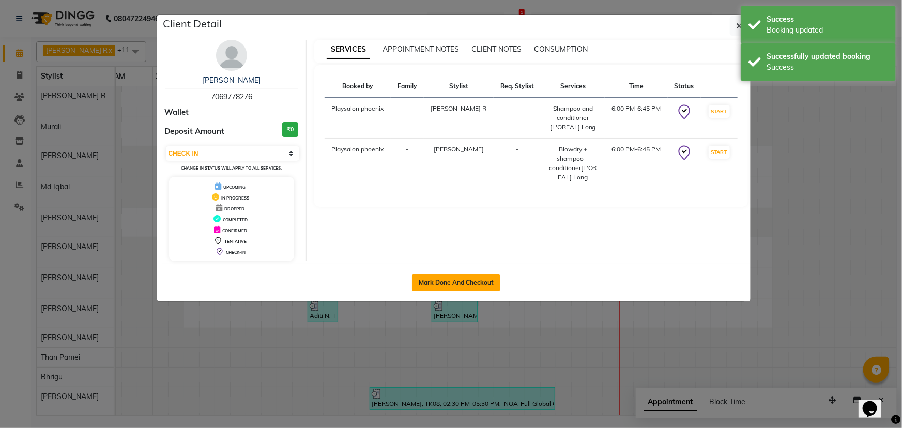
click at [455, 280] on button "Mark Done And Checkout" at bounding box center [456, 283] width 88 height 17
select select "8350"
select select "service"
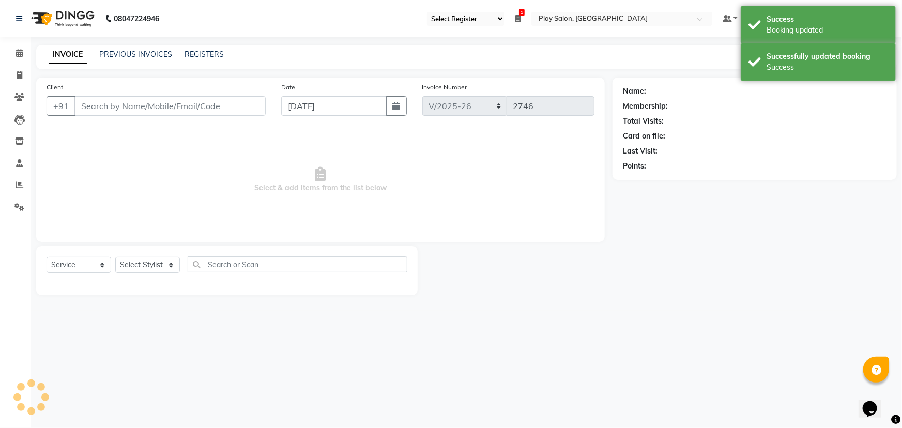
type input "7069778276"
select select "88650"
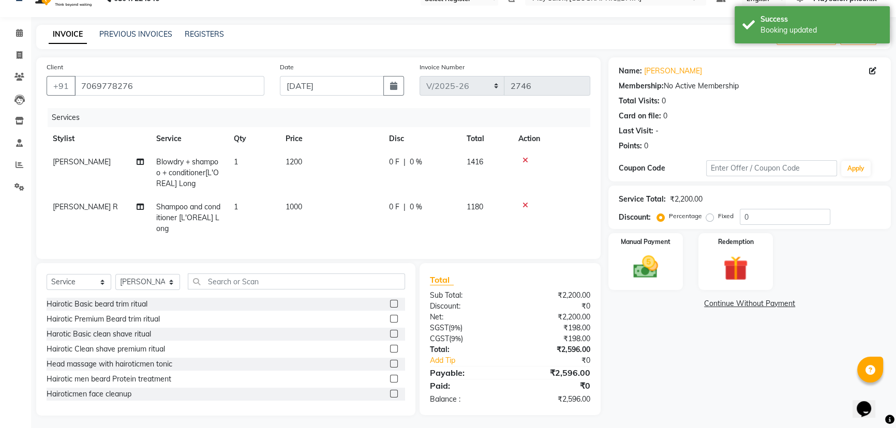
scroll to position [31, 0]
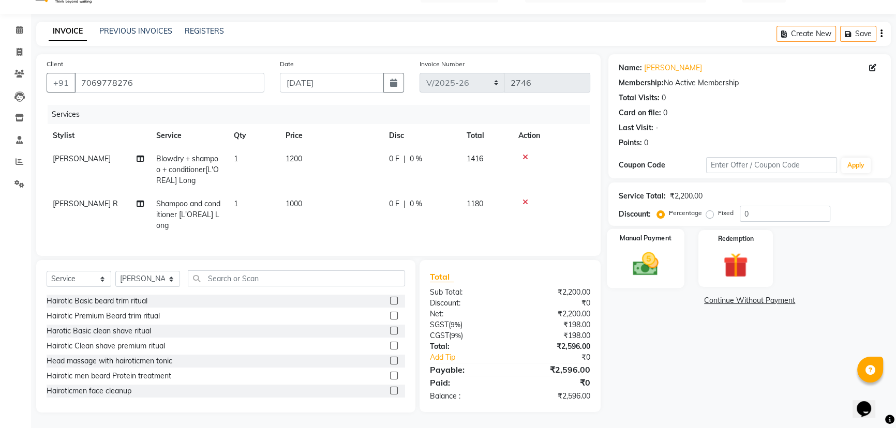
click at [651, 259] on img at bounding box center [646, 263] width 42 height 29
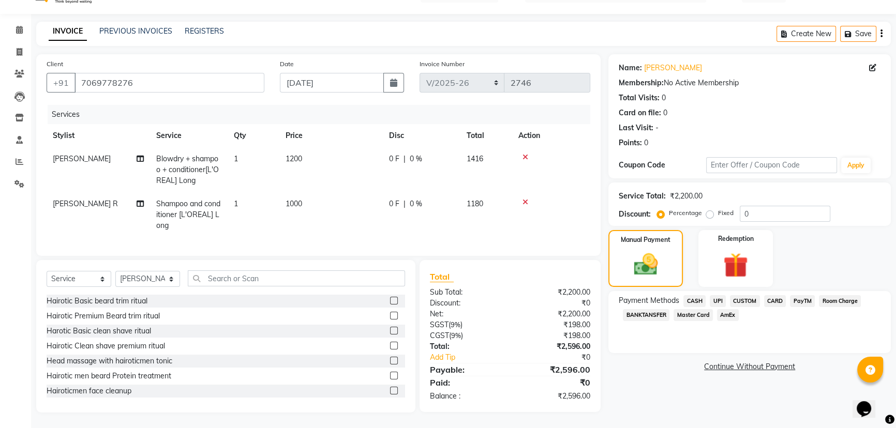
click at [745, 295] on span "CUSTOM" at bounding box center [745, 301] width 30 height 12
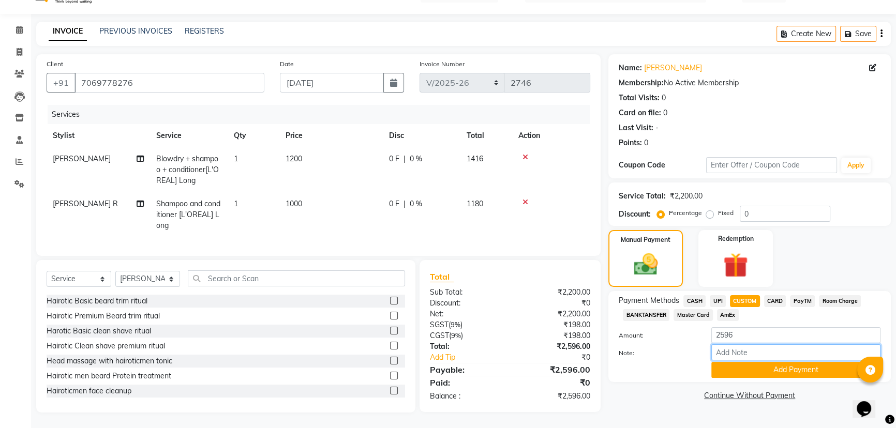
click at [729, 345] on input "Note:" at bounding box center [795, 352] width 169 height 16
type input "Upi"
click at [770, 362] on button "Add Payment" at bounding box center [795, 370] width 169 height 16
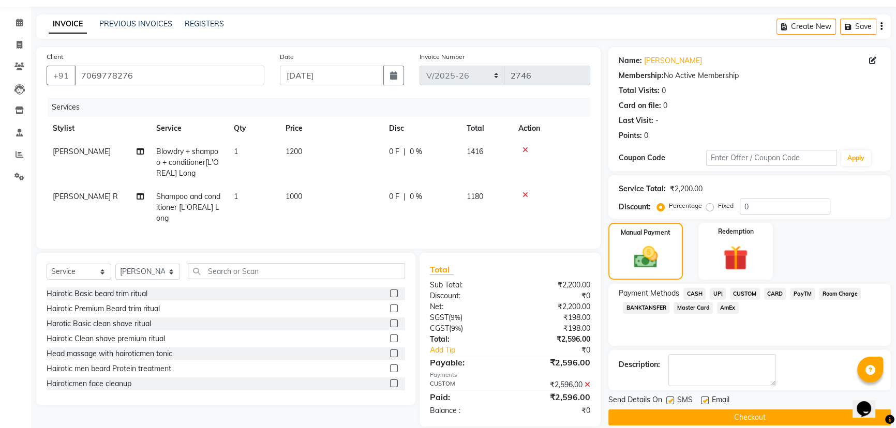
scroll to position [52, 0]
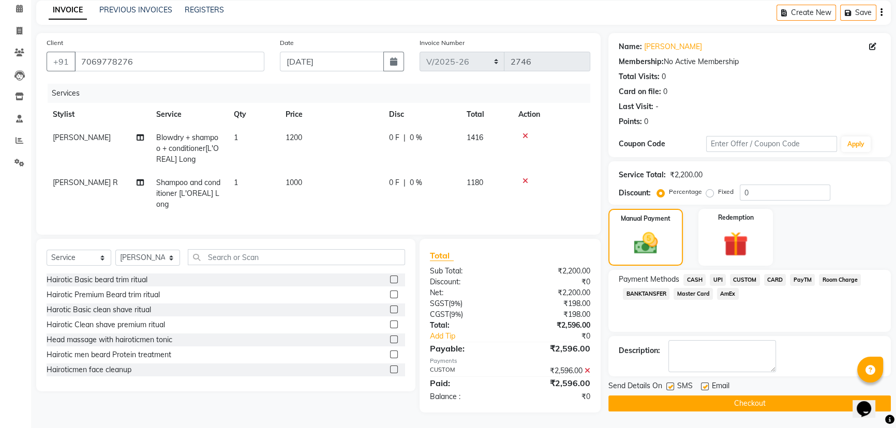
click at [725, 396] on button "Checkout" at bounding box center [749, 404] width 282 height 16
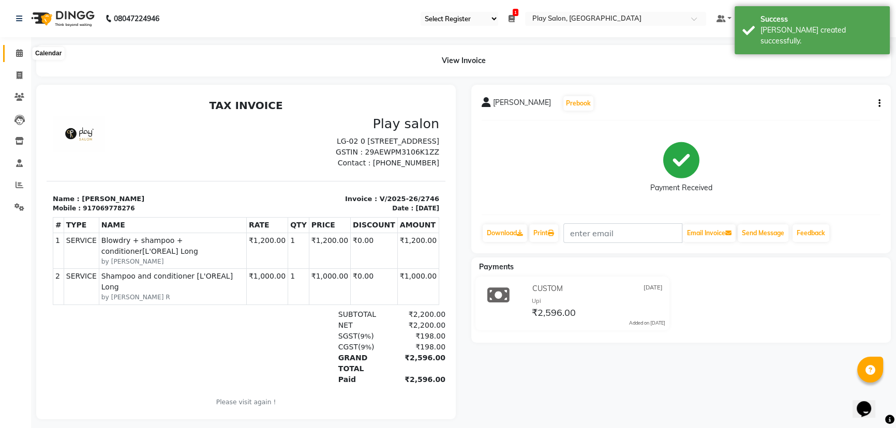
click at [16, 51] on icon at bounding box center [19, 53] width 7 height 8
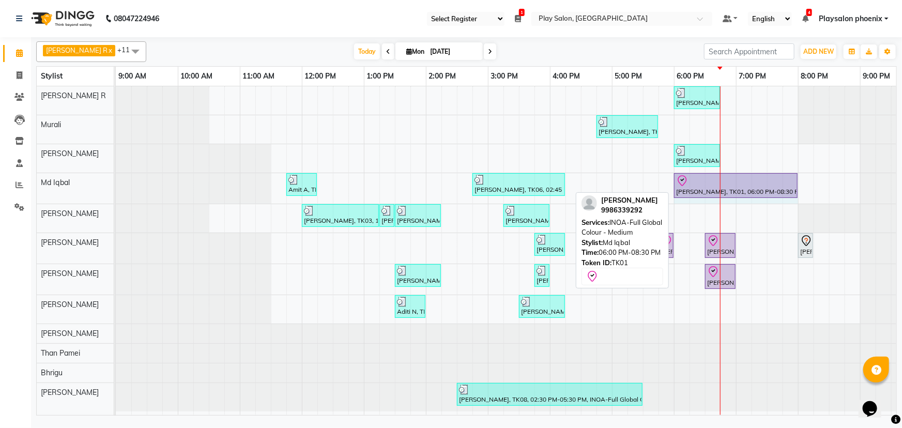
drag, startPoint x: 828, startPoint y: 179, endPoint x: 796, endPoint y: 179, distance: 31.6
click at [116, 179] on div "Amit A, TK02, 11:45 AM-12:15 PM, [PERSON_NAME] Shaping [PERSON_NAME], TK06, 02:…" at bounding box center [116, 188] width 0 height 31
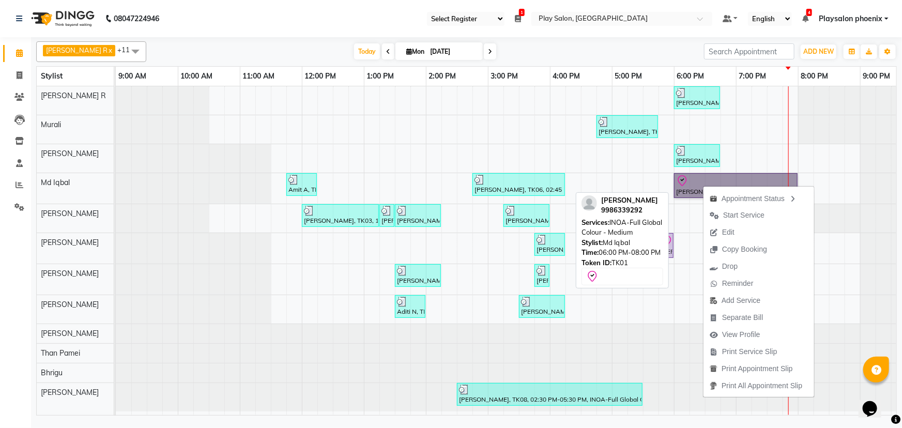
click at [695, 189] on link "[PERSON_NAME], TK01, 06:00 PM-08:00 PM, INOA-Full Global Colour - Medium" at bounding box center [736, 185] width 124 height 25
select select "8"
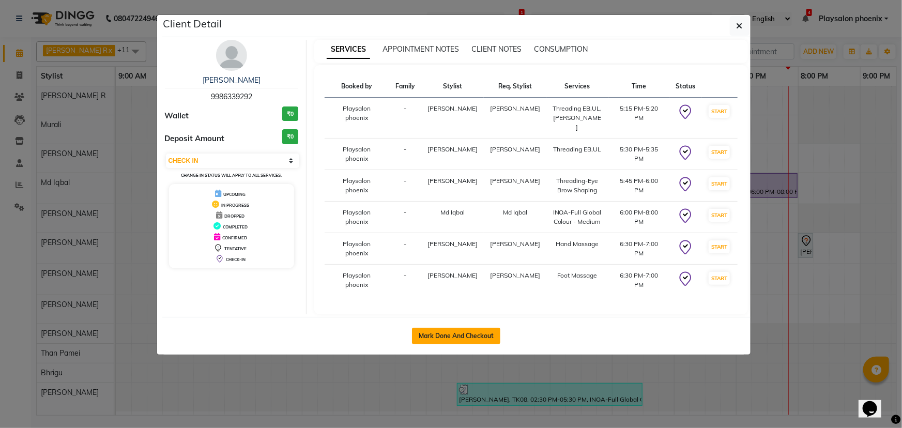
click at [470, 328] on button "Mark Done And Checkout" at bounding box center [456, 336] width 88 height 17
select select "service"
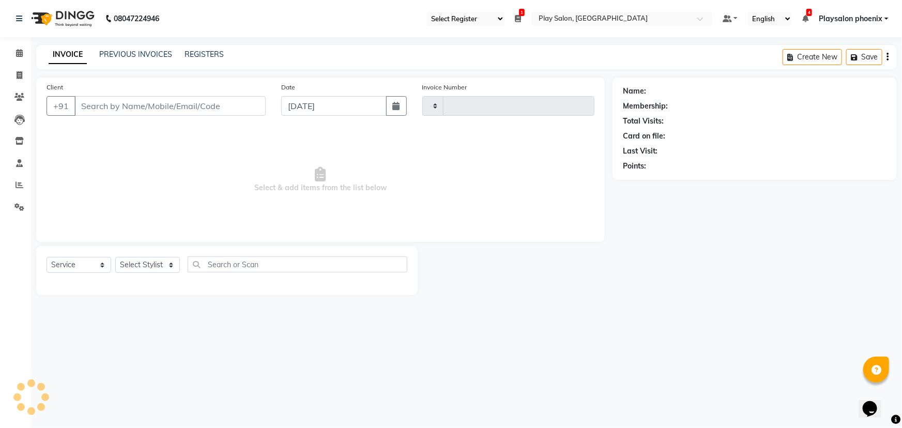
type input "2747"
select select "8350"
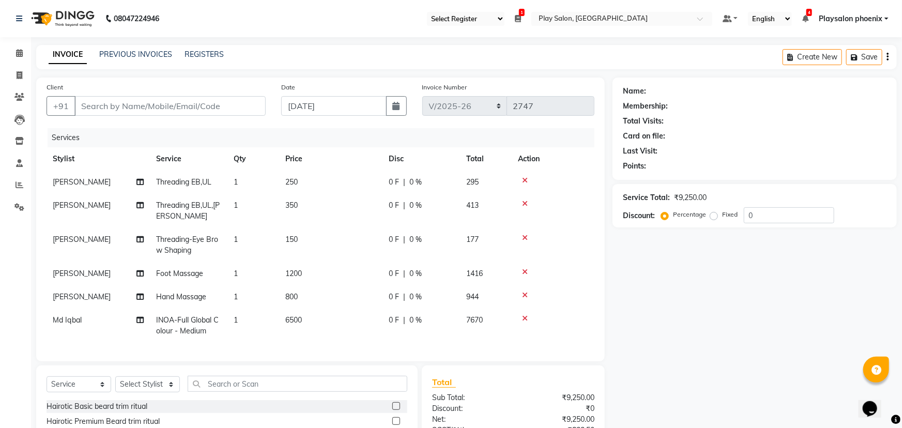
type input "9986339292"
select select "81412"
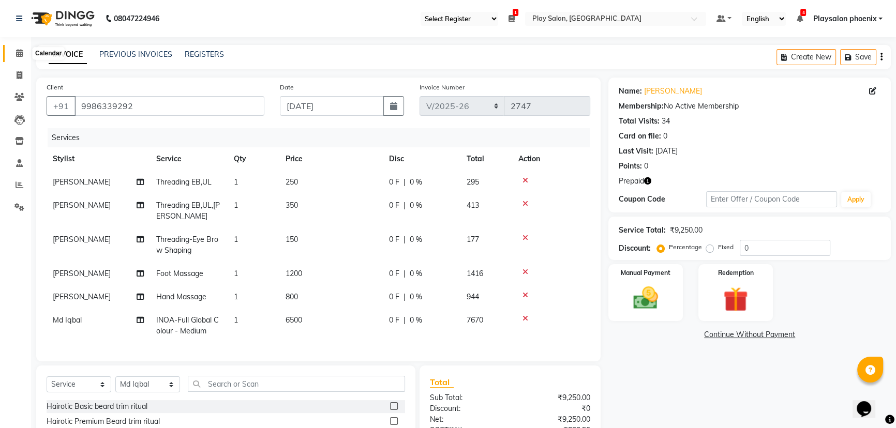
click at [19, 56] on icon at bounding box center [19, 53] width 7 height 8
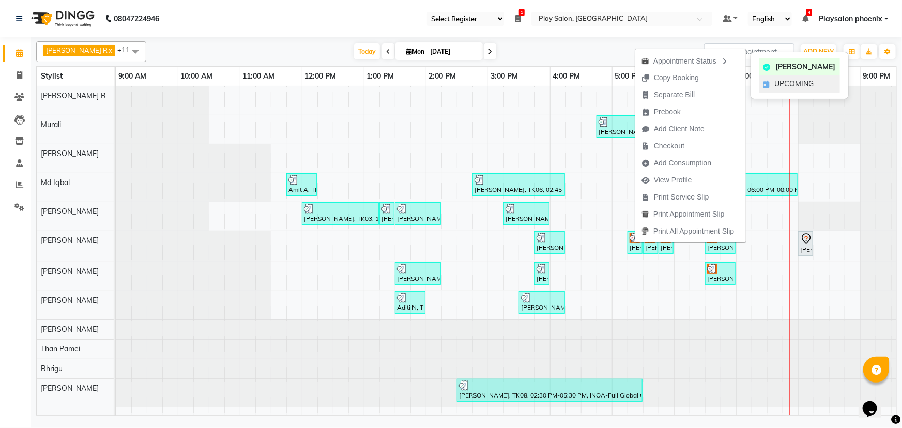
click at [793, 81] on span "UPCOMING" at bounding box center [794, 84] width 39 height 11
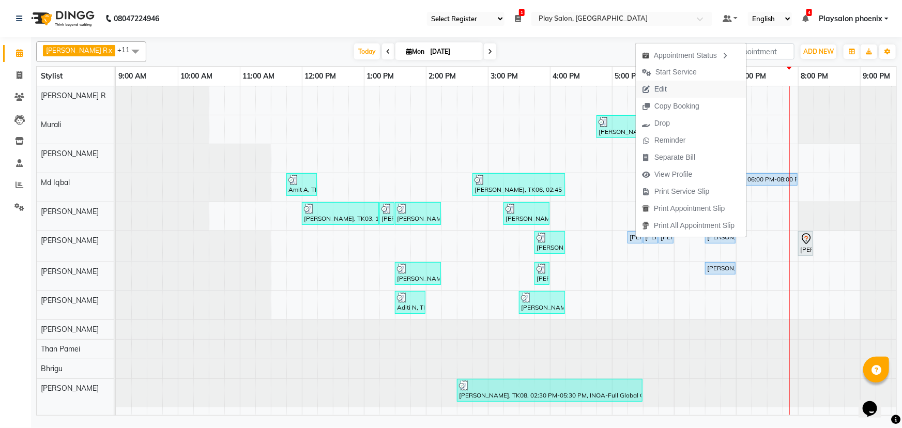
click at [677, 91] on button "Edit" at bounding box center [691, 89] width 111 height 17
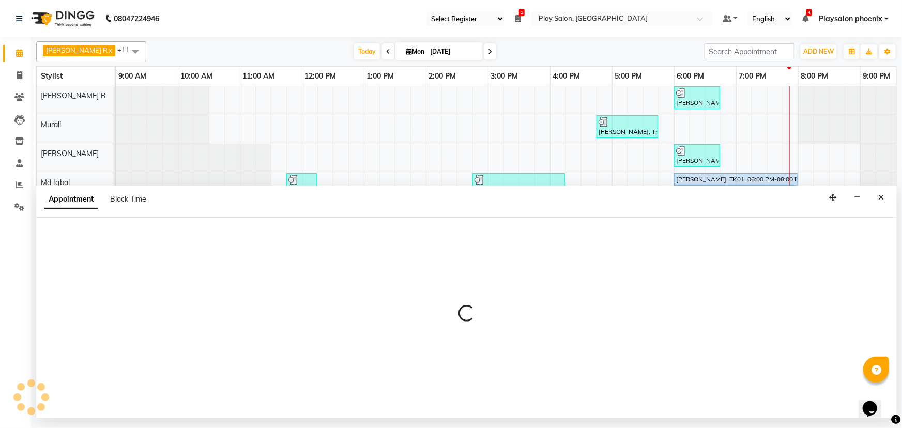
select select "tentative"
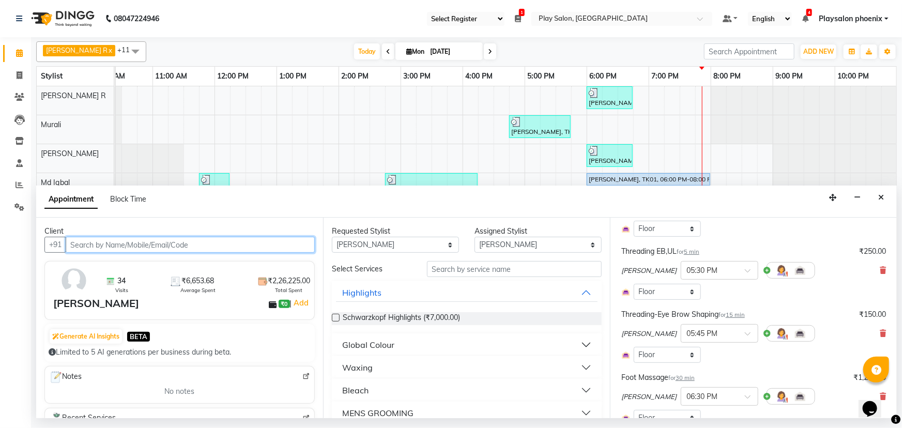
scroll to position [235, 0]
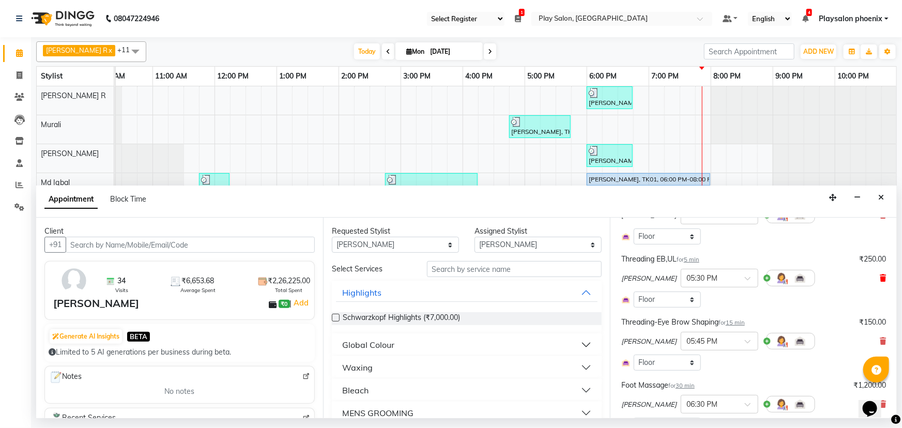
click at [880, 278] on icon at bounding box center [883, 278] width 6 height 7
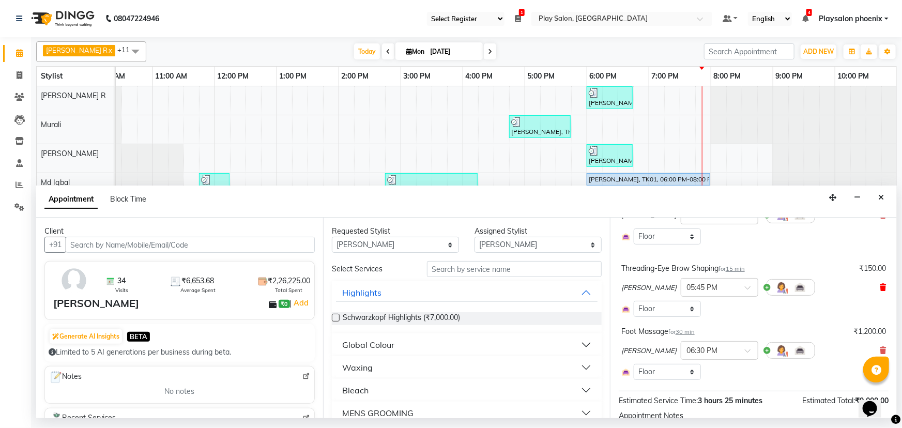
click at [880, 285] on icon at bounding box center [883, 287] width 6 height 7
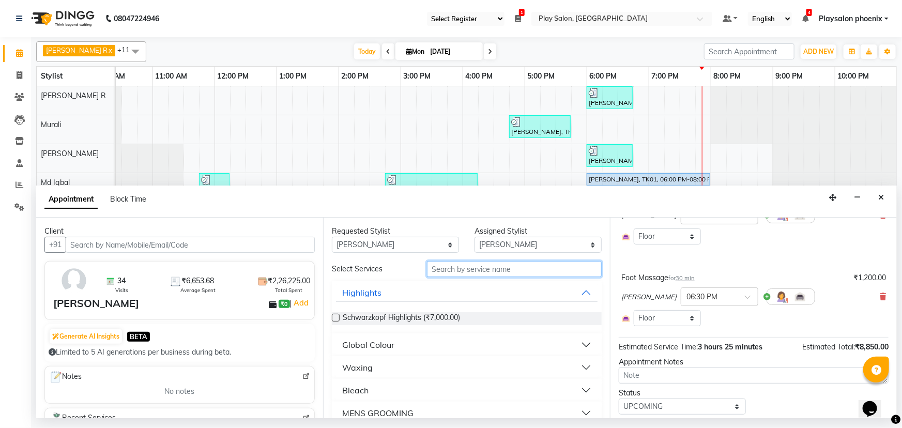
click at [449, 272] on input "text" at bounding box center [514, 269] width 175 height 16
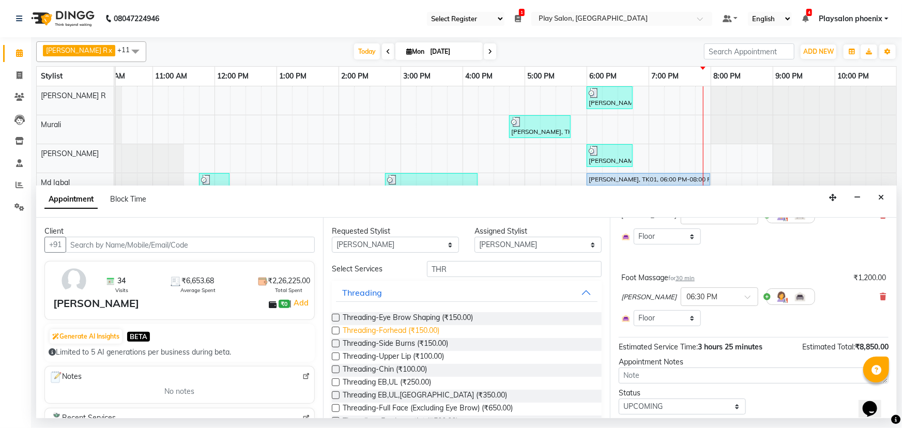
click at [388, 332] on span "Threading-Forhead (₹150.00)" at bounding box center [391, 331] width 97 height 13
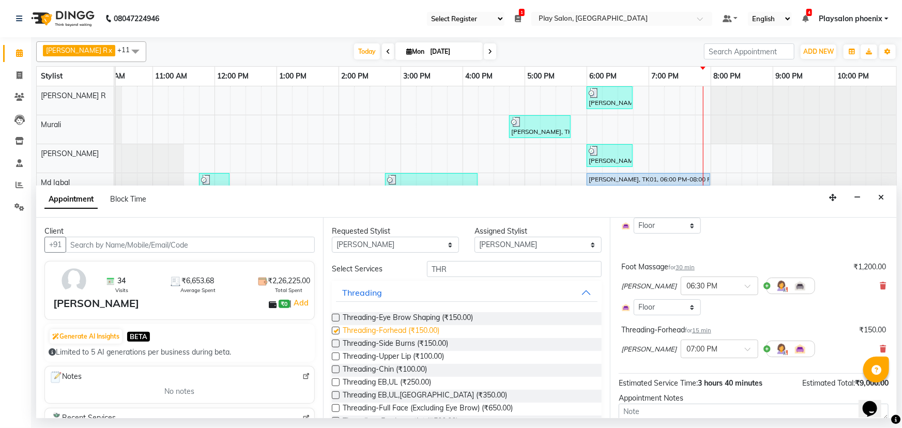
scroll to position [224, 0]
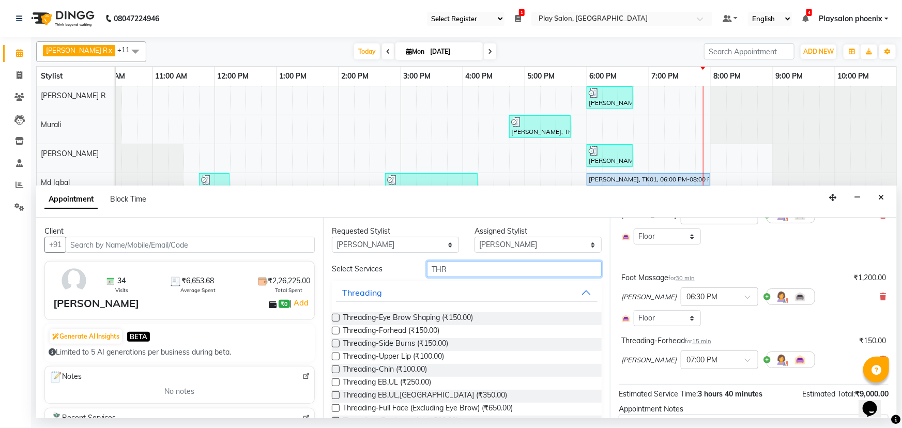
drag, startPoint x: 456, startPoint y: 272, endPoint x: 429, endPoint y: 268, distance: 26.6
click at [429, 268] on input "THR" at bounding box center [514, 269] width 175 height 16
click at [382, 357] on span "Threading-Upper Lip (₹100.00)" at bounding box center [393, 357] width 101 height 13
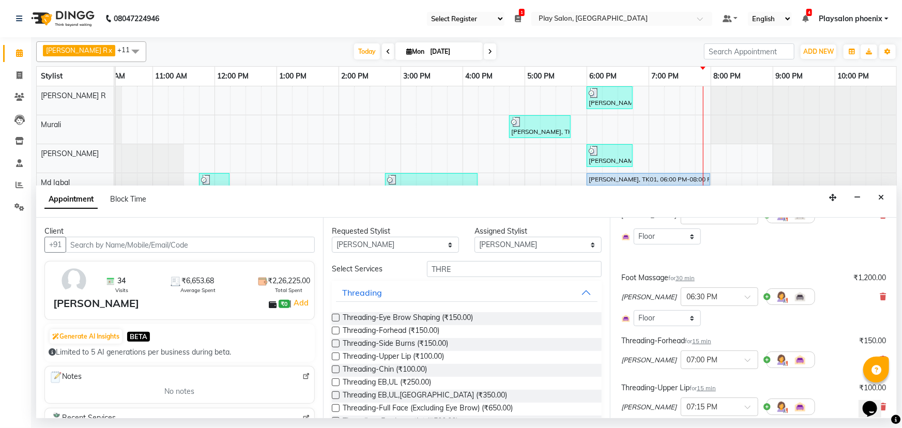
scroll to position [349, 0]
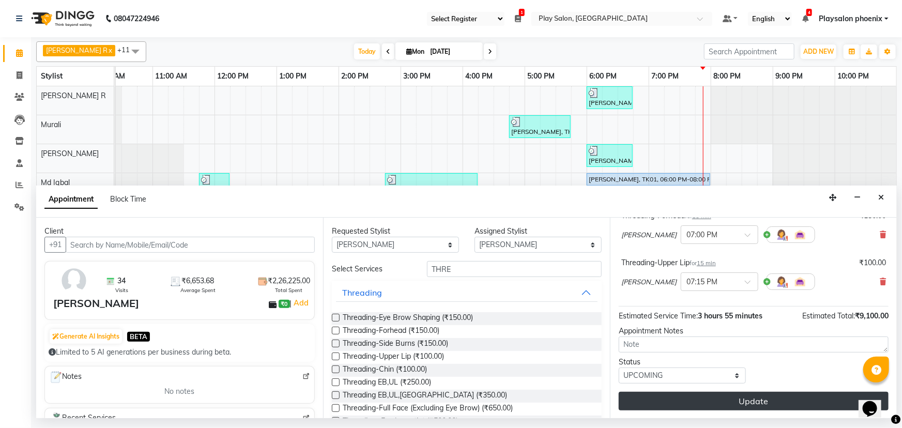
click at [741, 405] on button "Update" at bounding box center [754, 401] width 270 height 19
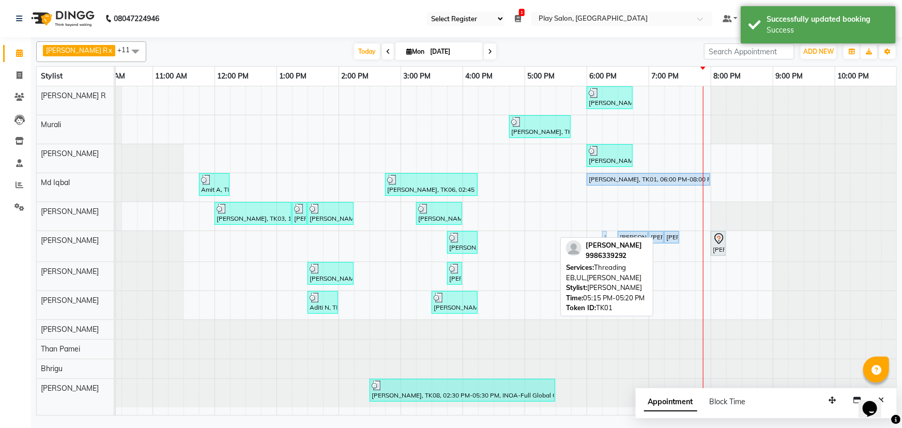
drag, startPoint x: 543, startPoint y: 234, endPoint x: 606, endPoint y: 238, distance: 63.2
click at [606, 238] on div "[PERSON_NAME] R x [PERSON_NAME] x Md Iqbal x Murali x Rosy Rongmei x Sanjay V x…" at bounding box center [466, 226] width 861 height 379
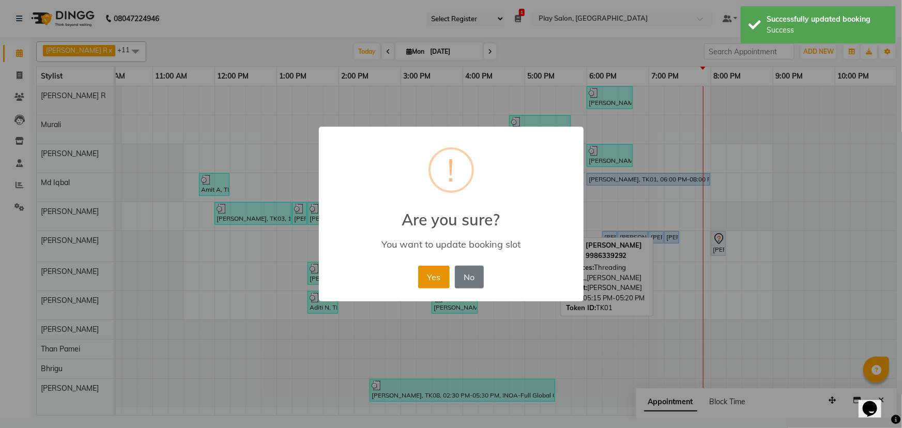
click at [440, 281] on button "Yes" at bounding box center [434, 277] width 32 height 23
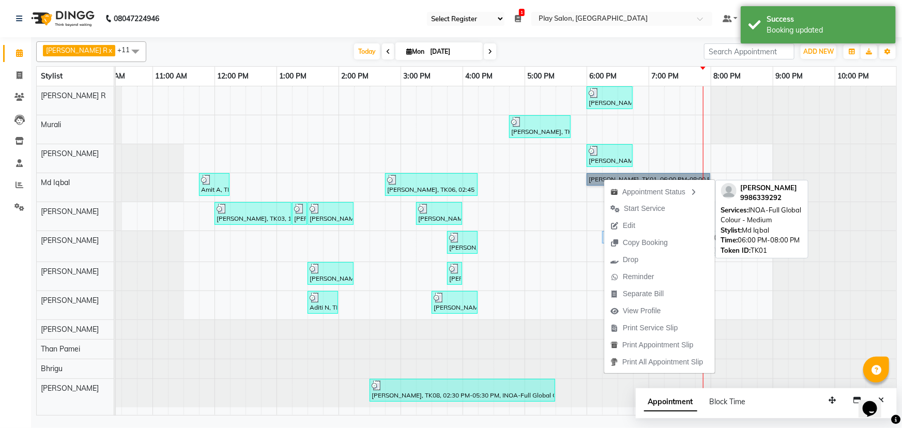
click at [608, 176] on link "[PERSON_NAME], TK01, 06:00 PM-08:00 PM, INOA-Full Global Colour - Medium" at bounding box center [649, 179] width 124 height 12
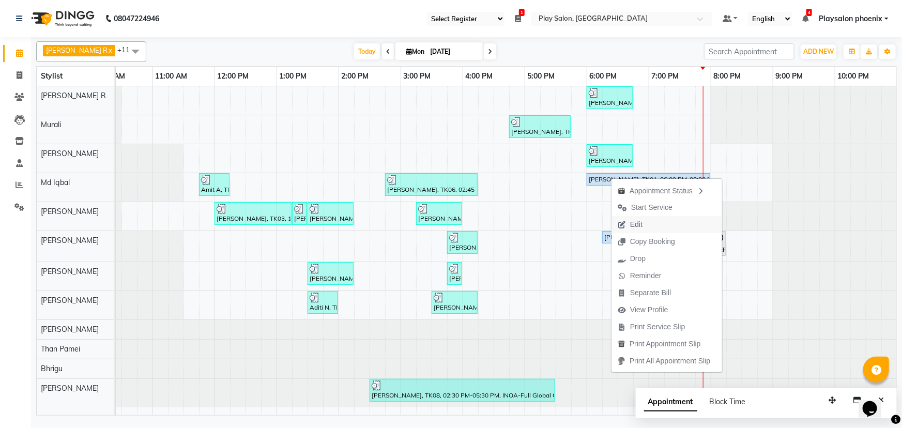
click at [646, 225] on span "Edit" at bounding box center [630, 224] width 37 height 17
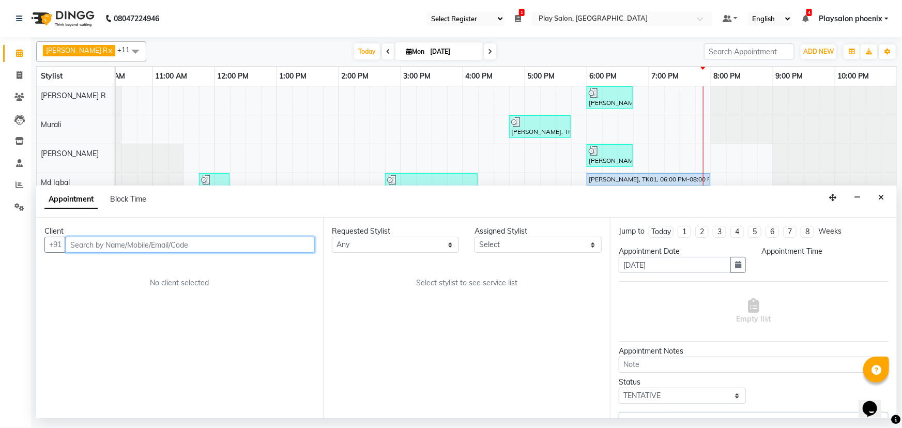
scroll to position [0, 87]
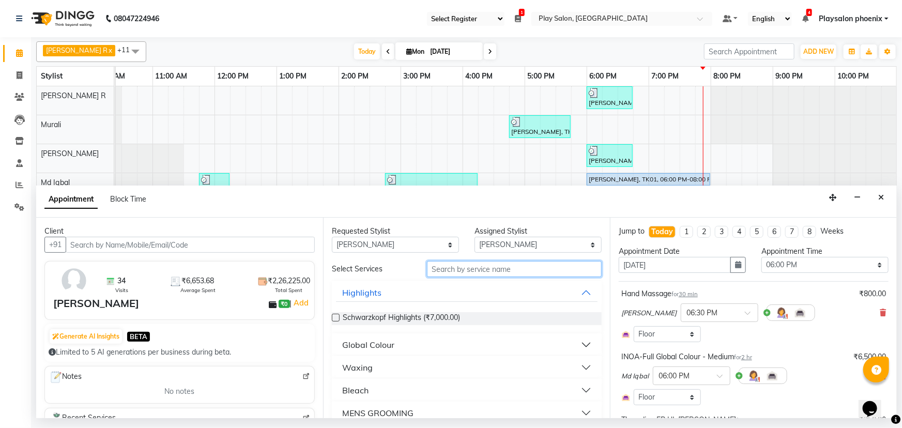
click at [448, 269] on input "text" at bounding box center [514, 269] width 175 height 16
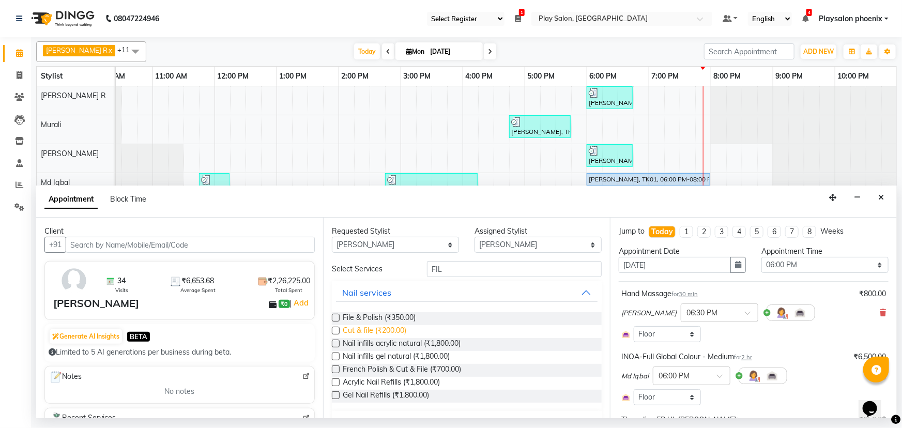
click at [359, 334] on span "Cut & file (₹200.00)" at bounding box center [375, 331] width 64 height 13
click at [369, 331] on span "Cut & file (₹200.00)" at bounding box center [375, 331] width 64 height 13
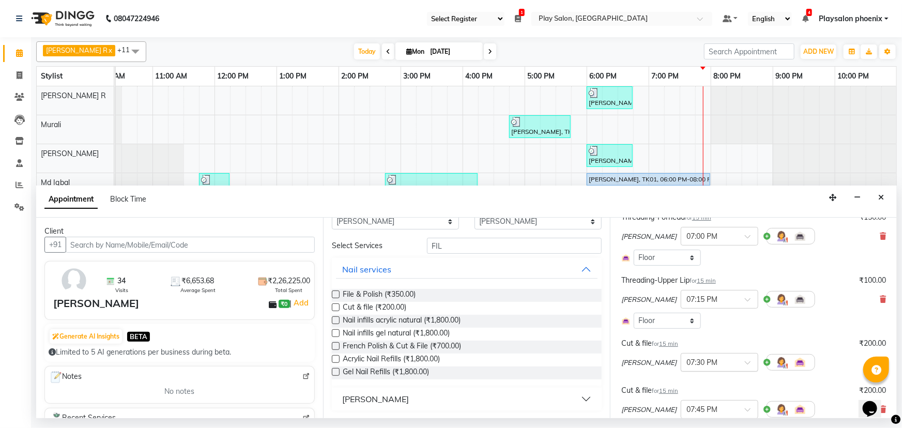
scroll to position [457, 0]
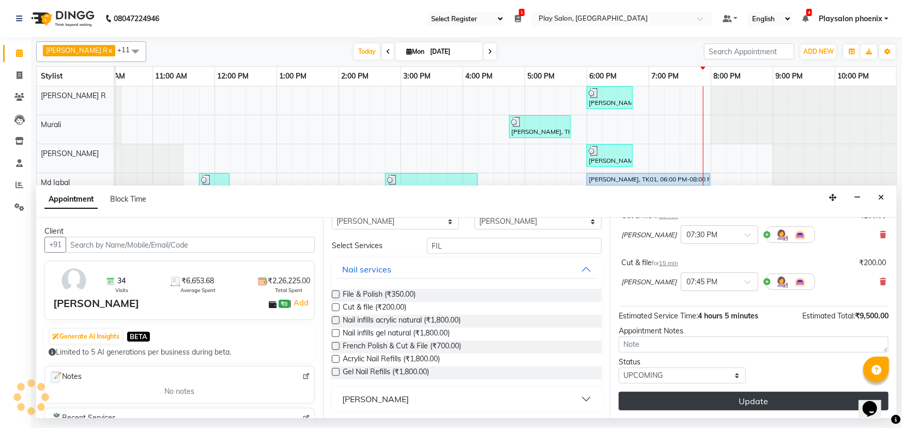
click at [750, 399] on button "Update" at bounding box center [754, 401] width 270 height 19
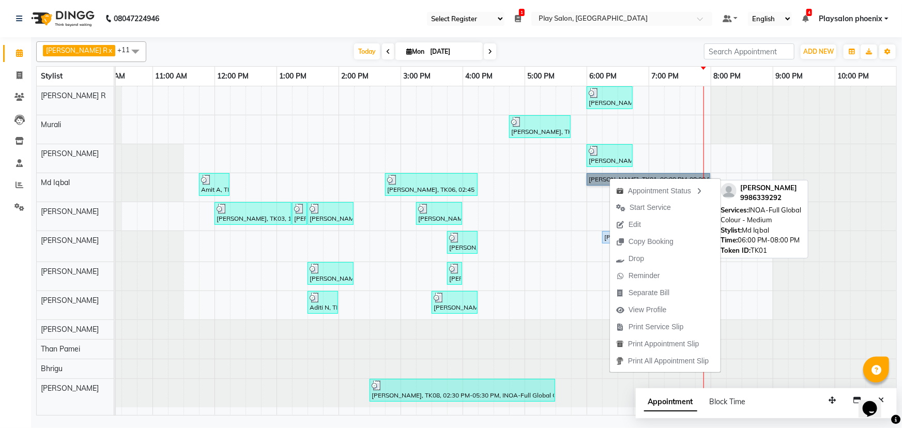
click at [597, 179] on link "[PERSON_NAME], TK01, 06:00 PM-08:00 PM, INOA-Full Global Colour - Medium" at bounding box center [649, 179] width 124 height 12
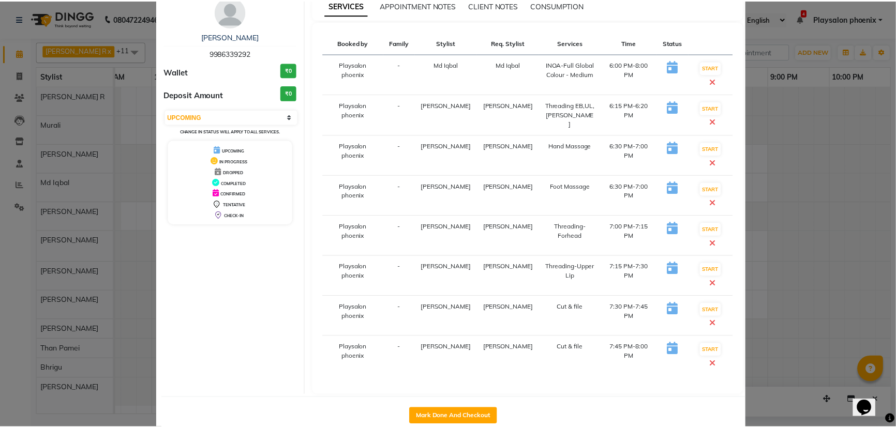
scroll to position [64, 0]
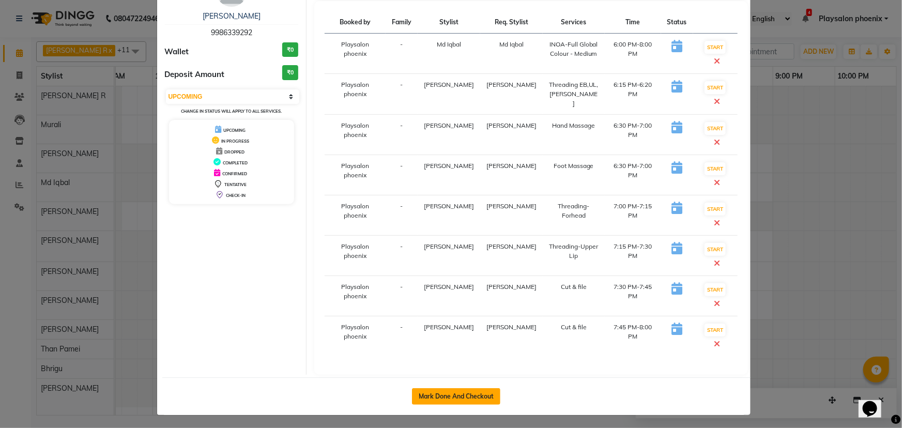
click at [464, 396] on button "Mark Done And Checkout" at bounding box center [456, 396] width 88 height 17
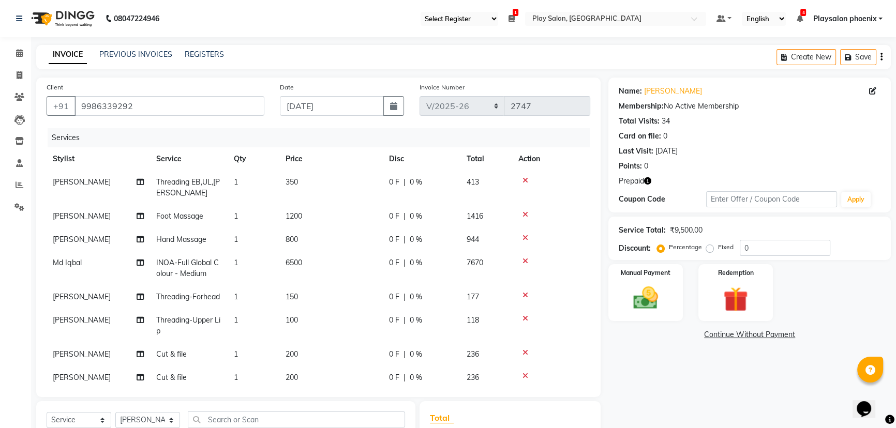
scroll to position [18, 0]
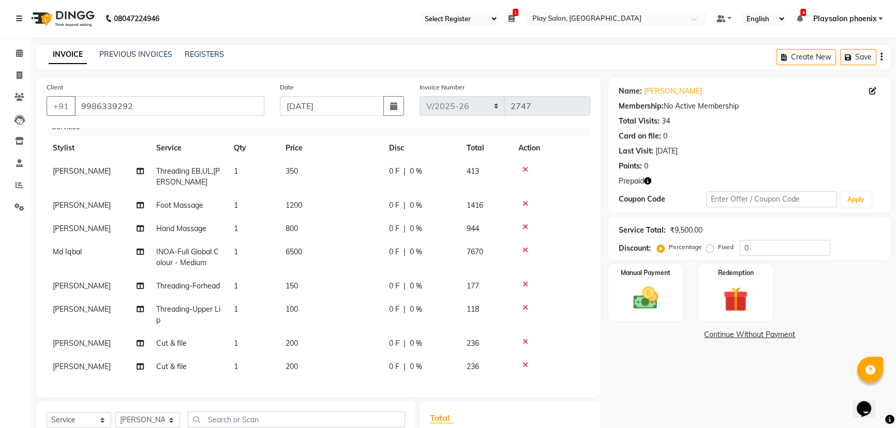
click at [290, 339] on span "200" at bounding box center [291, 343] width 12 height 9
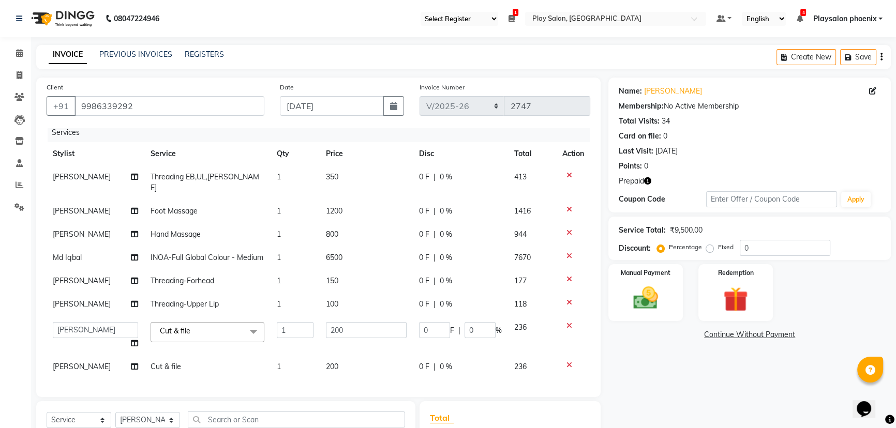
scroll to position [1, 0]
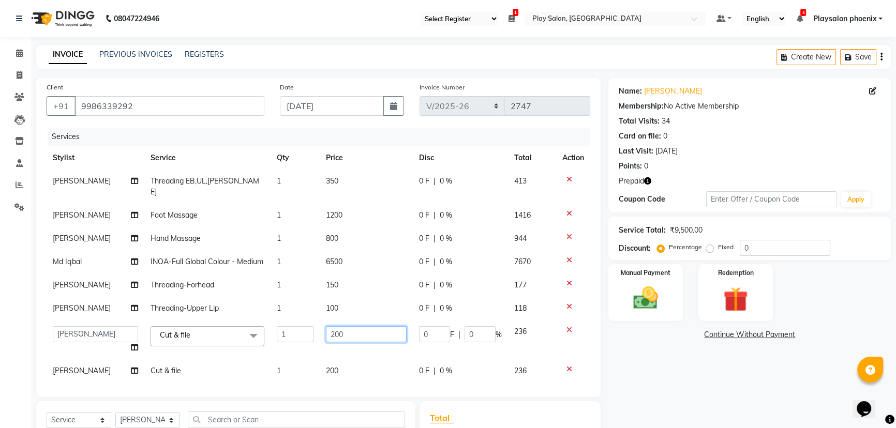
click at [329, 326] on input "200" at bounding box center [366, 334] width 81 height 16
click at [326, 326] on input "200" at bounding box center [366, 334] width 81 height 16
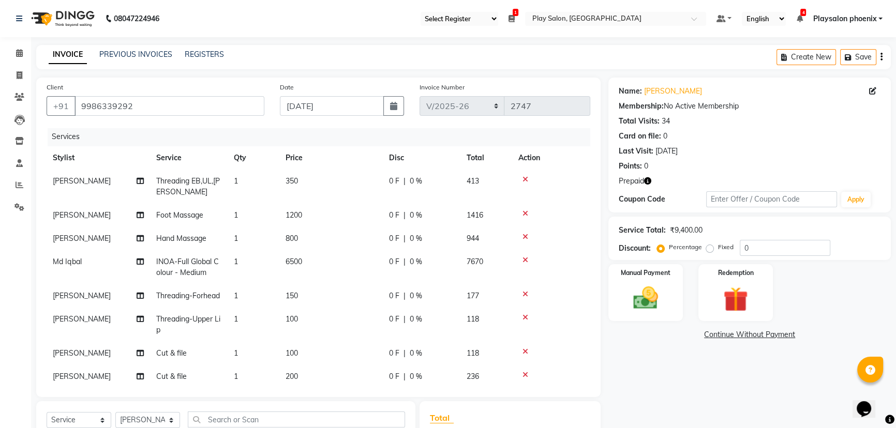
click at [326, 358] on tbody "[PERSON_NAME] Threading EB,UL,Chin 1 350 0 F | 0 % 413 [PERSON_NAME] Foot Massa…" at bounding box center [319, 279] width 544 height 219
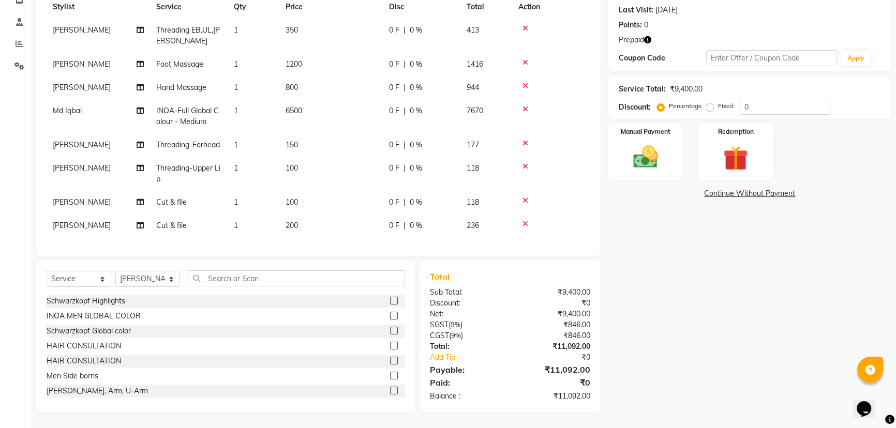
scroll to position [18, 0]
click at [747, 152] on img at bounding box center [736, 158] width 42 height 32
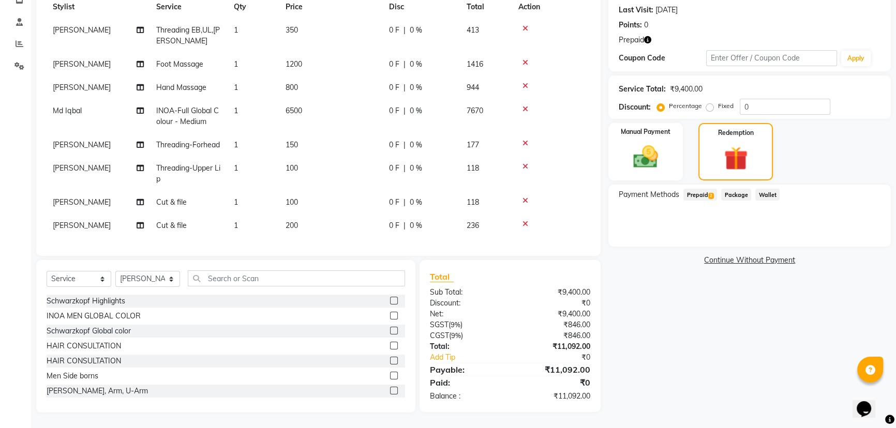
click at [710, 191] on span "Prepaid 2" at bounding box center [700, 195] width 34 height 12
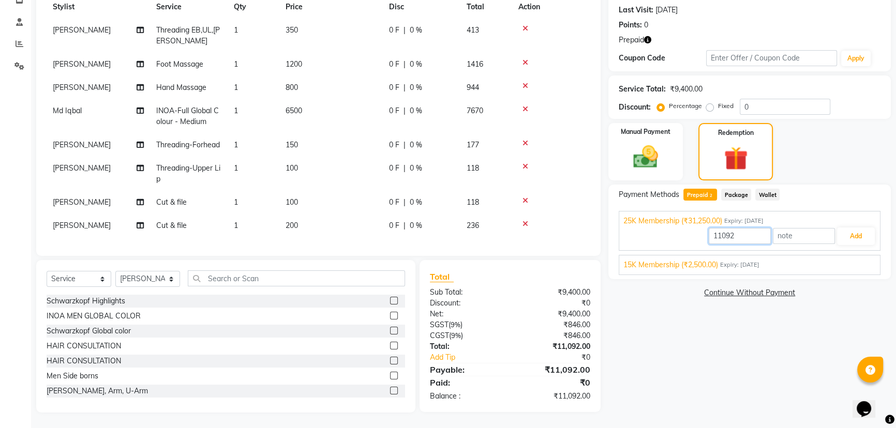
drag, startPoint x: 744, startPoint y: 235, endPoint x: 704, endPoint y: 238, distance: 40.0
click at [704, 238] on div "11092 Add" at bounding box center [749, 237] width 252 height 20
click at [852, 232] on button "Add" at bounding box center [856, 237] width 38 height 18
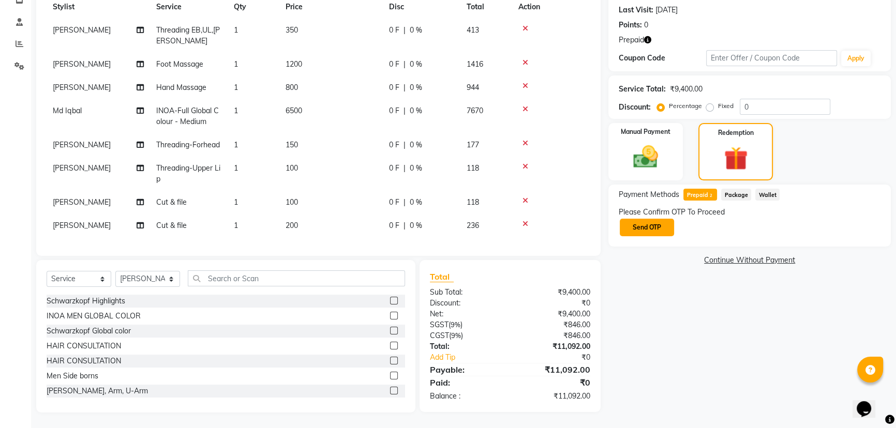
click at [659, 230] on button "Send OTP" at bounding box center [647, 228] width 54 height 18
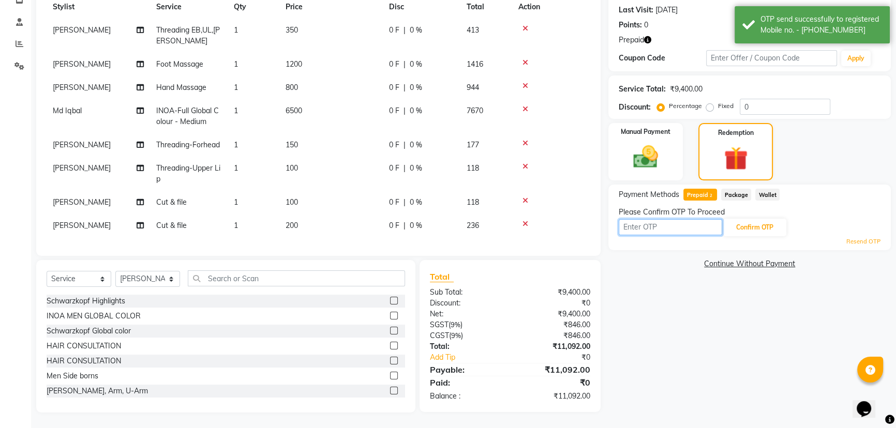
click at [656, 225] on input "text" at bounding box center [670, 227] width 103 height 16
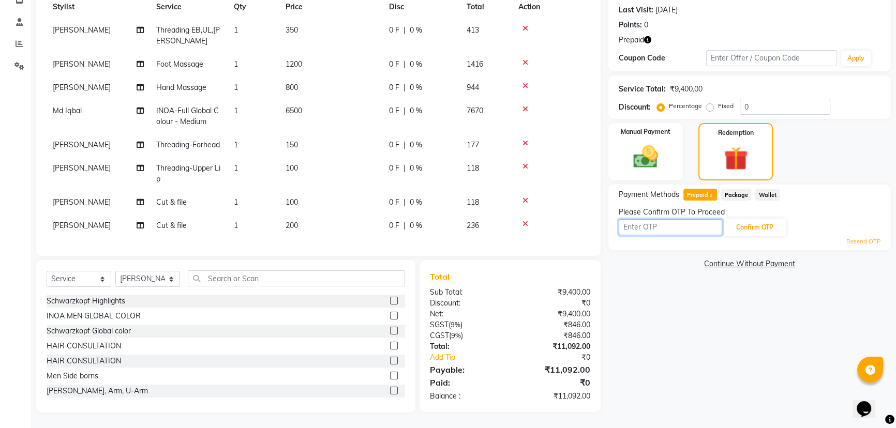
click at [636, 228] on input "text" at bounding box center [670, 227] width 103 height 16
click at [745, 227] on button "Confirm OTP" at bounding box center [754, 228] width 63 height 18
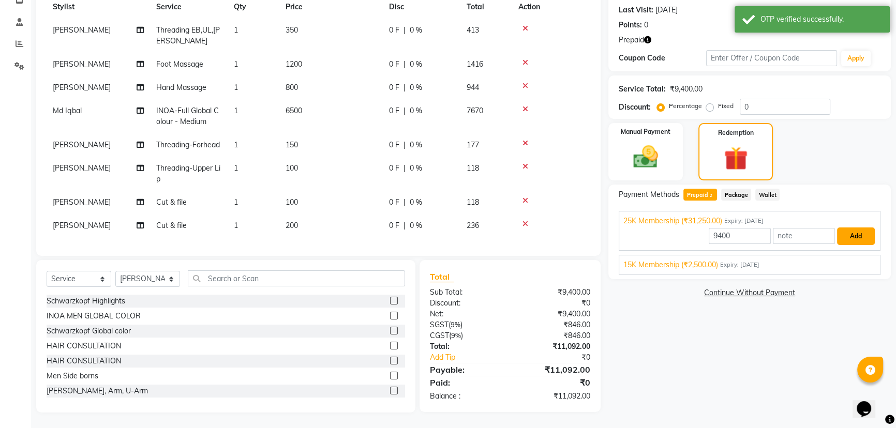
click at [849, 238] on button "Add" at bounding box center [856, 237] width 38 height 18
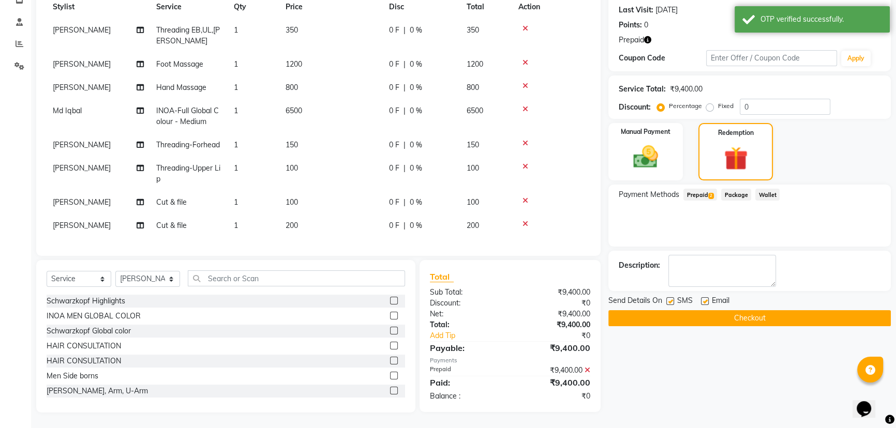
click at [753, 316] on button "Checkout" at bounding box center [749, 318] width 282 height 16
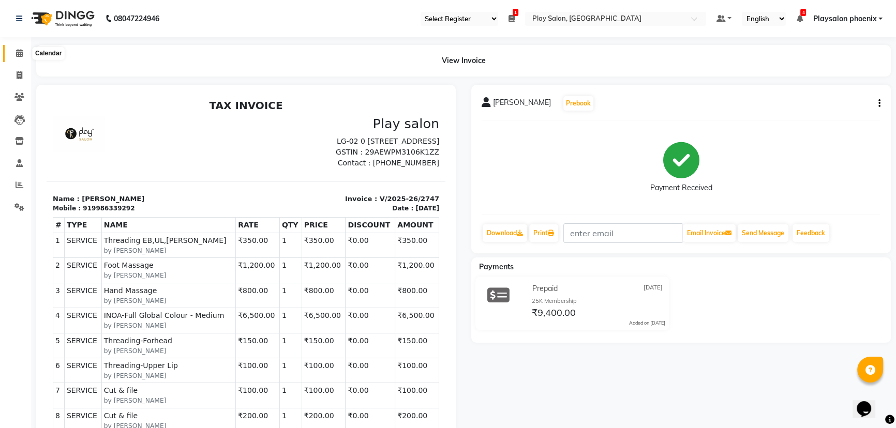
click at [20, 51] on icon at bounding box center [19, 53] width 7 height 8
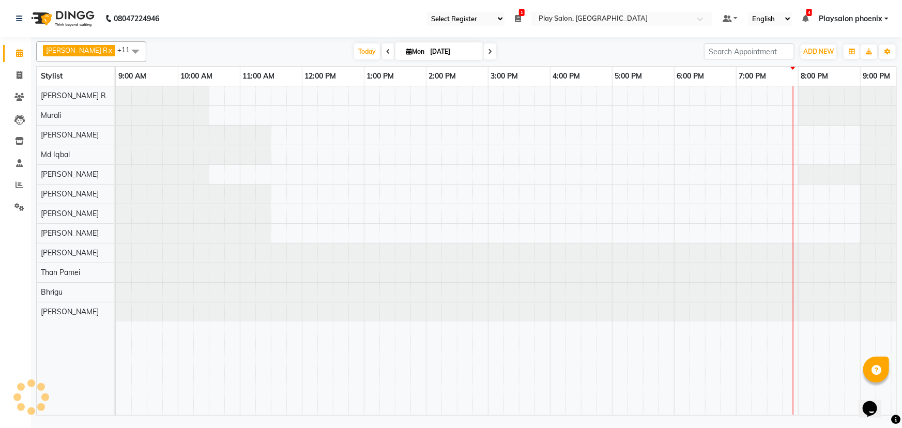
scroll to position [0, 87]
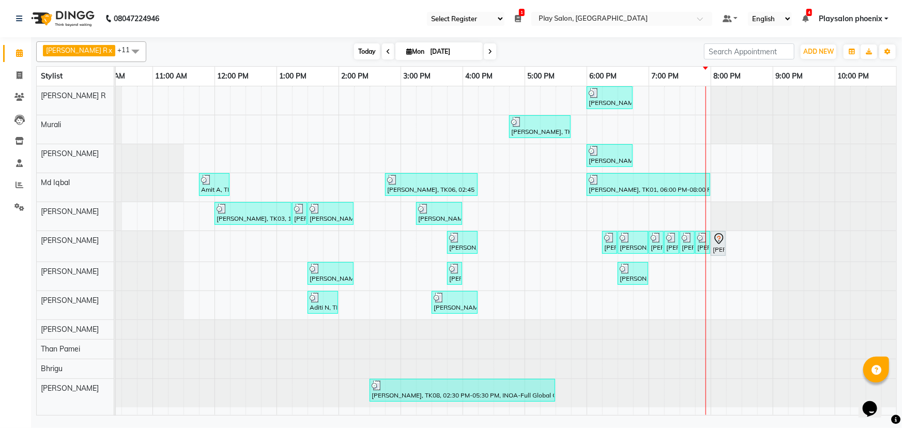
click at [355, 52] on span "Today" at bounding box center [367, 51] width 26 height 16
click at [20, 185] on icon at bounding box center [20, 185] width 8 height 8
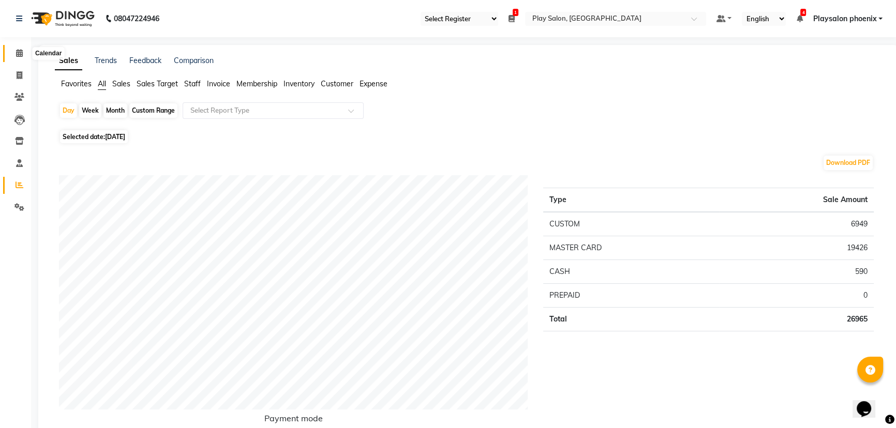
click at [21, 54] on icon at bounding box center [19, 53] width 7 height 8
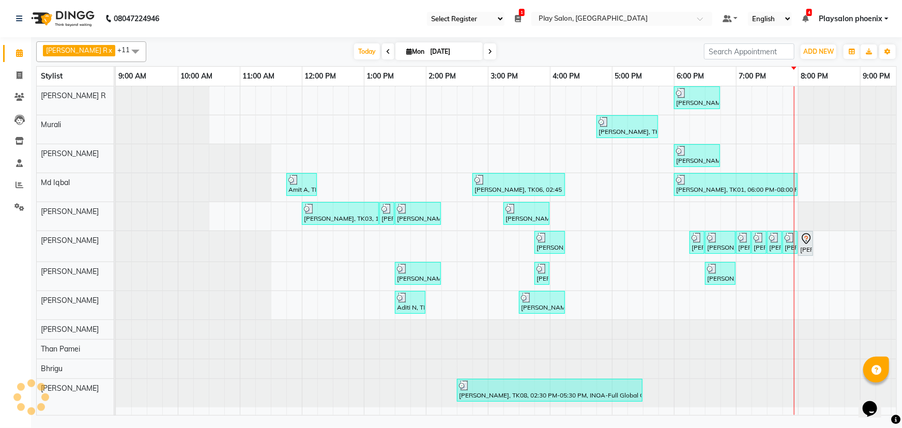
scroll to position [0, 87]
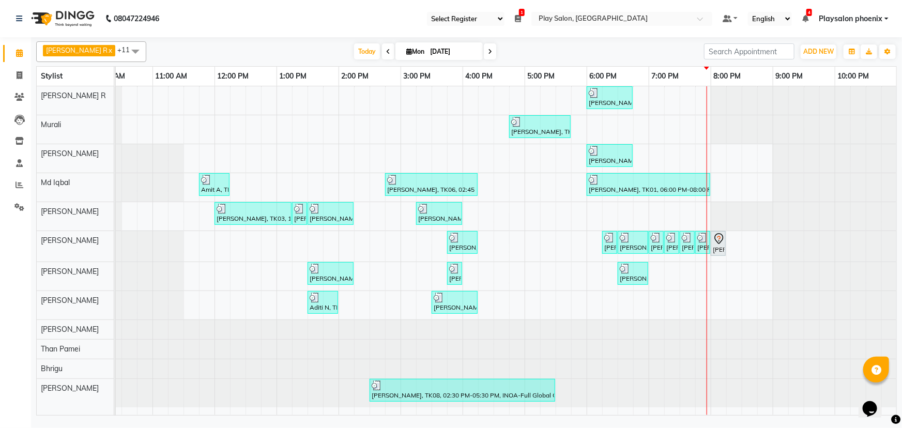
click at [484, 47] on span at bounding box center [490, 51] width 12 height 16
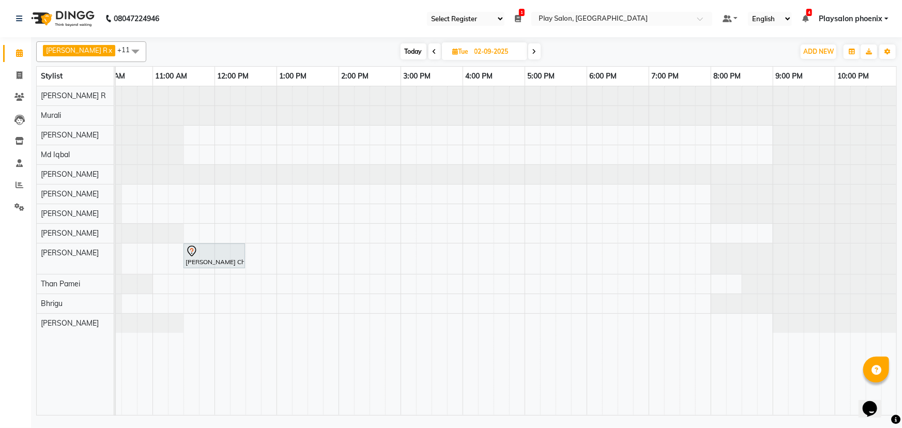
click at [533, 52] on icon at bounding box center [535, 52] width 4 height 6
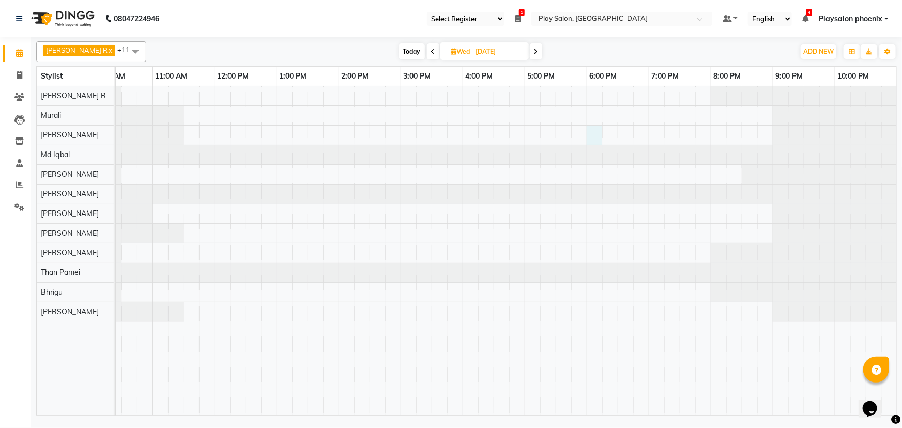
click at [590, 130] on div at bounding box center [462, 250] width 869 height 329
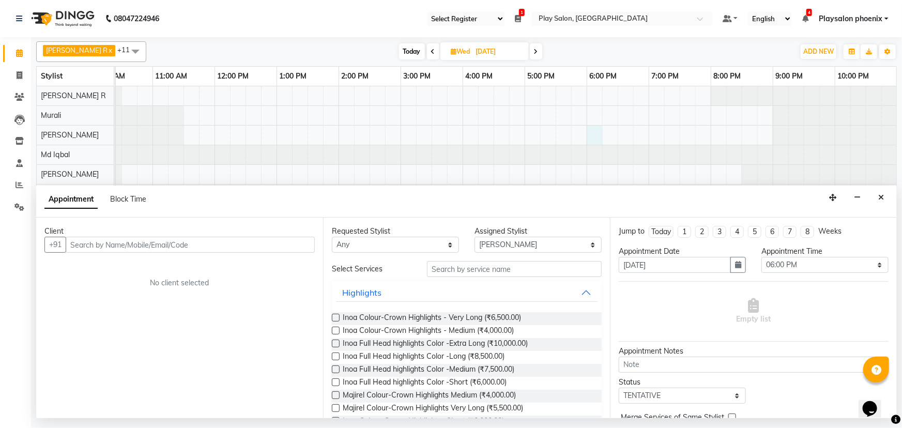
click at [81, 246] on input "text" at bounding box center [190, 245] width 249 height 16
click at [81, 244] on input "text" at bounding box center [190, 245] width 249 height 16
click at [78, 246] on input "text" at bounding box center [190, 245] width 249 height 16
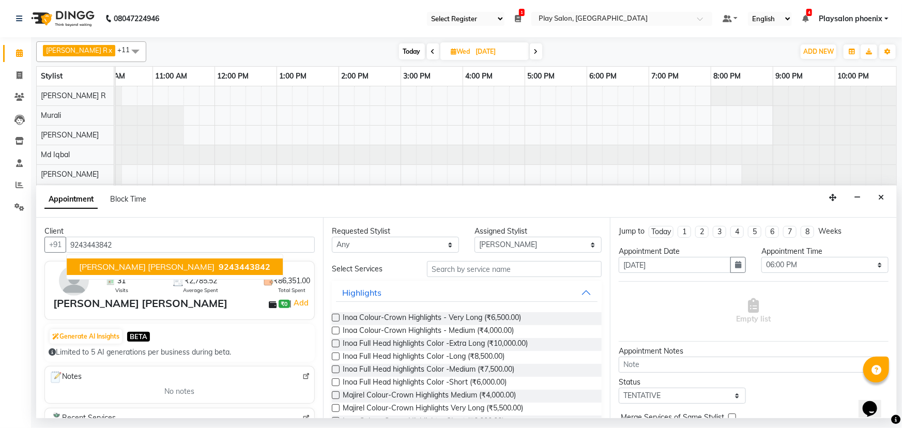
click at [103, 262] on span "[PERSON_NAME] [PERSON_NAME]" at bounding box center [146, 267] width 135 height 10
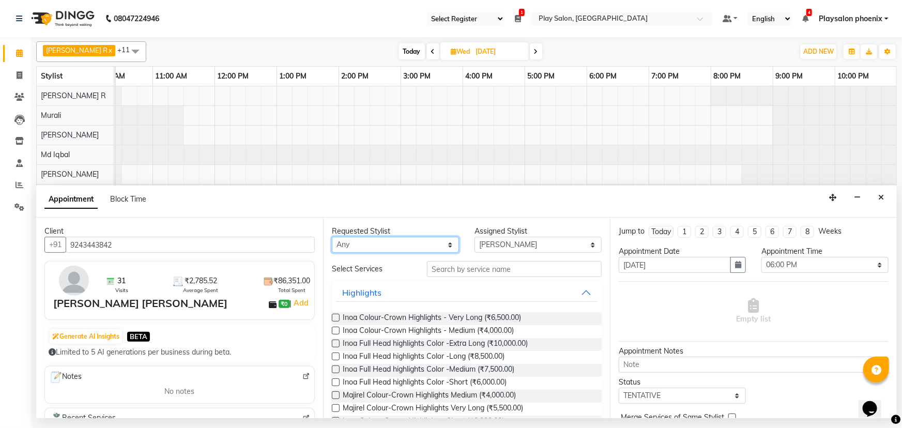
click at [437, 245] on select "Any Armaan Bhrigu Chytra [PERSON_NAME] General Technician . [PERSON_NAME] [PERS…" at bounding box center [395, 245] width 127 height 16
click at [332, 237] on select "Any Armaan Bhrigu Chytra [PERSON_NAME] General Technician . [PERSON_NAME] [PERS…" at bounding box center [395, 245] width 127 height 16
click at [448, 269] on input "text" at bounding box center [514, 269] width 175 height 16
click at [438, 269] on input "text" at bounding box center [514, 269] width 175 height 16
click at [432, 267] on input "text" at bounding box center [514, 269] width 175 height 16
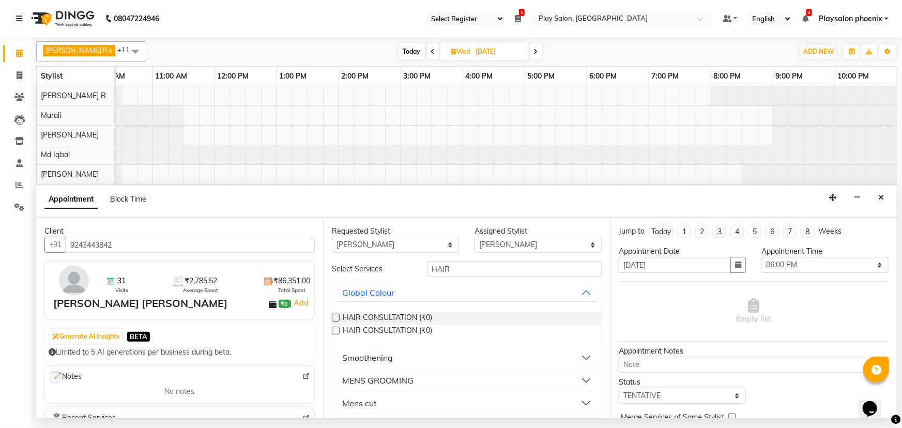
click at [385, 403] on button "Mens cut" at bounding box center [467, 403] width 262 height 19
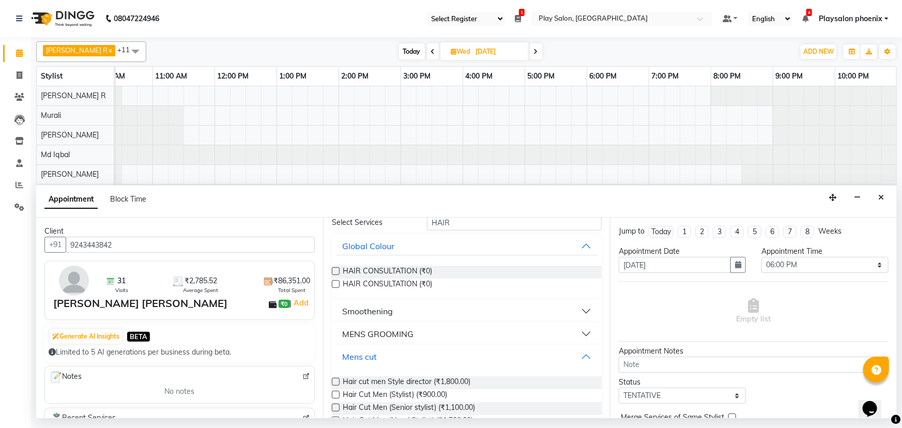
scroll to position [188, 0]
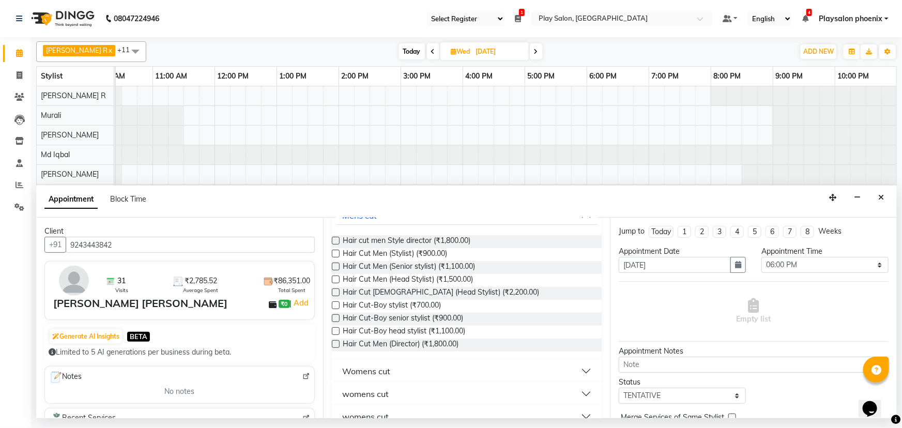
click at [380, 370] on div "Womens cut" at bounding box center [366, 371] width 48 height 12
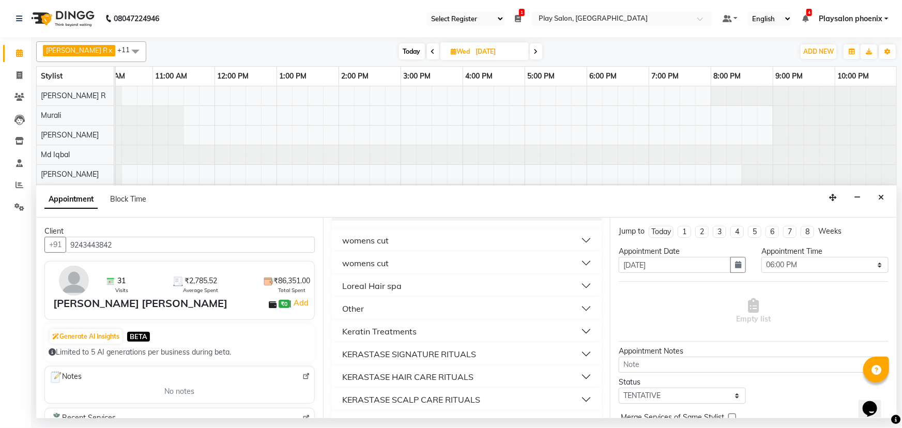
scroll to position [376, 0]
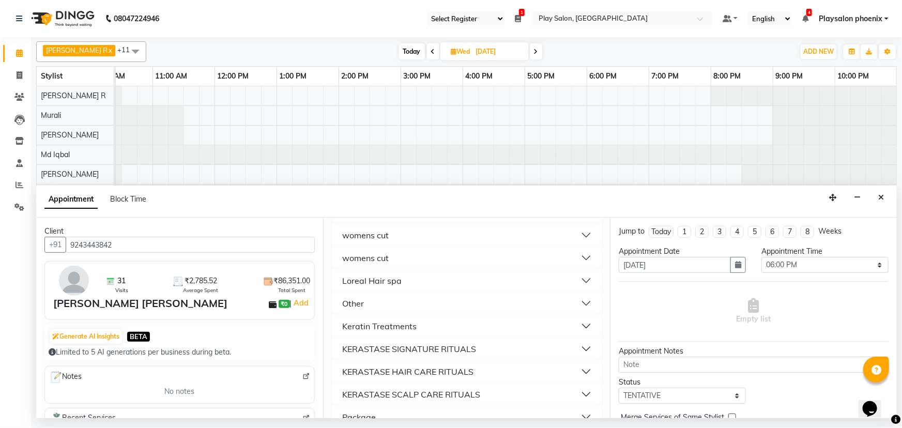
click at [414, 260] on button "womens cut" at bounding box center [467, 258] width 262 height 19
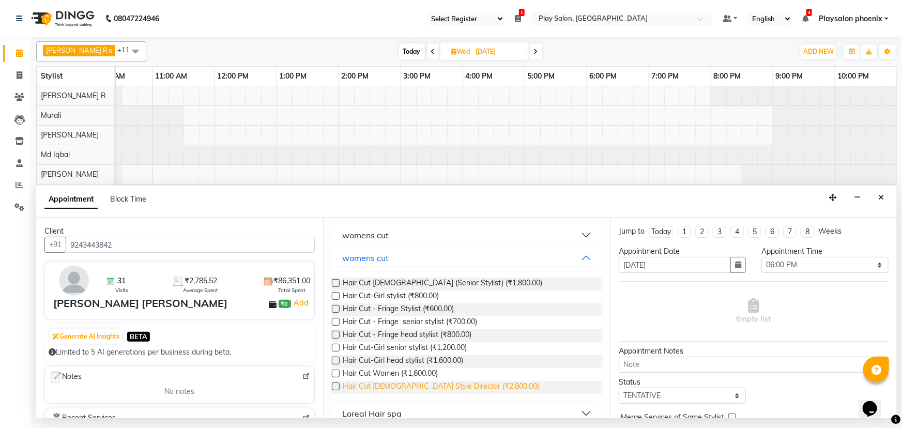
click at [389, 386] on span "Hair Cut [DEMOGRAPHIC_DATA] Style Director (₹2,800.00)" at bounding box center [441, 387] width 197 height 13
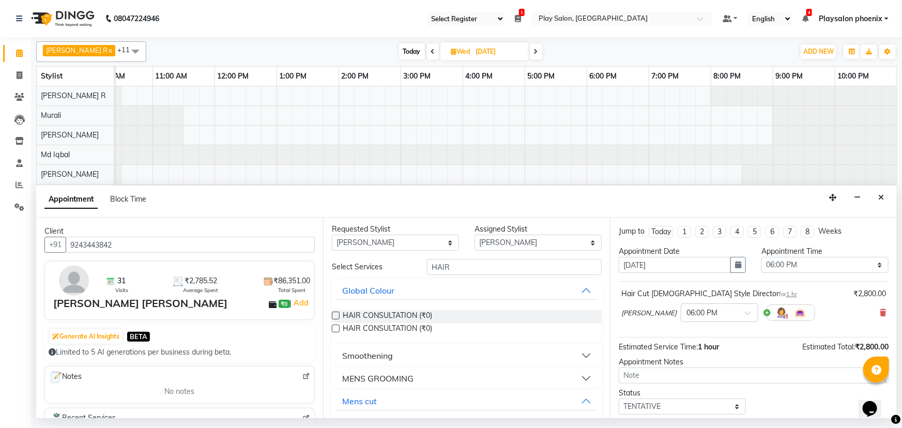
scroll to position [0, 0]
click at [448, 243] on select "Any Armaan Bhrigu Chytra [PERSON_NAME] General Technician . [PERSON_NAME] [PERS…" at bounding box center [395, 245] width 127 height 16
click at [332, 237] on select "Any Armaan Bhrigu Chytra [PERSON_NAME] General Technician . [PERSON_NAME] [PERS…" at bounding box center [395, 245] width 127 height 16
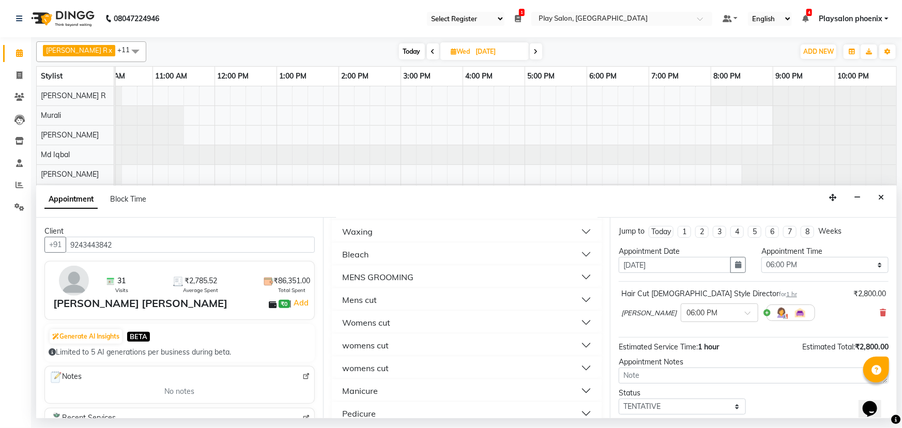
scroll to position [329, 0]
click at [394, 369] on button "womens cut" at bounding box center [467, 366] width 262 height 19
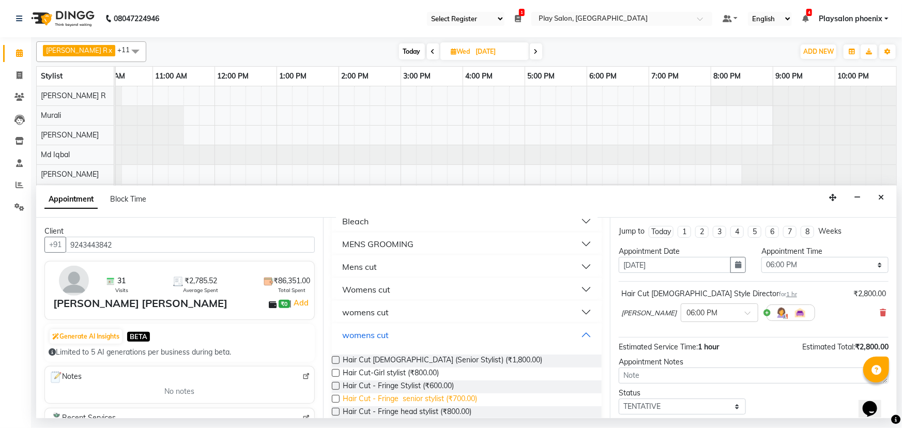
scroll to position [376, 0]
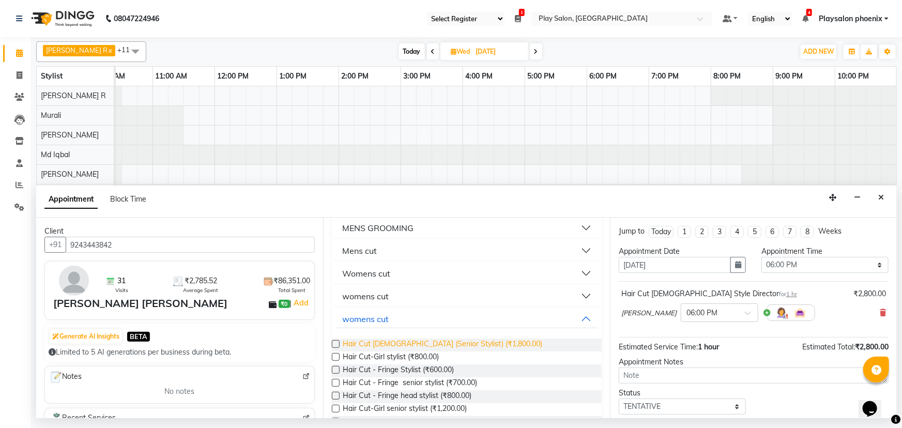
click at [414, 341] on span "Hair Cut [DEMOGRAPHIC_DATA] (Senior Stylist) (₹1,800.00)" at bounding box center [443, 345] width 200 height 13
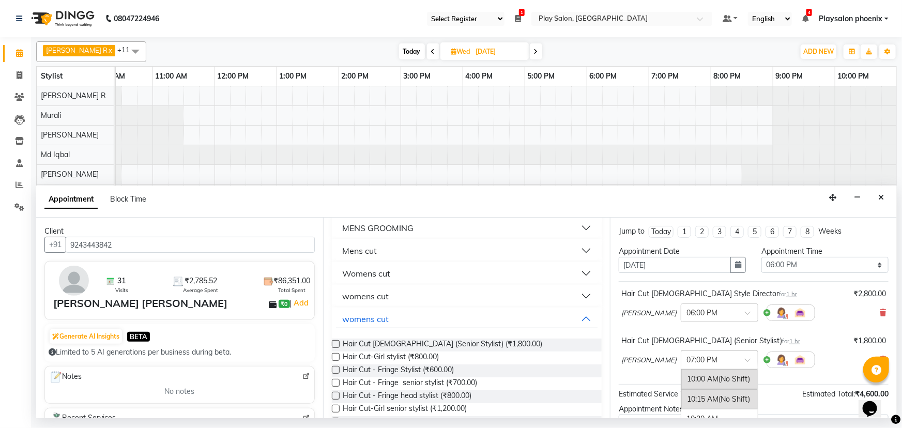
click at [749, 358] on span at bounding box center [751, 363] width 13 height 11
click at [704, 378] on div "06:00 PM" at bounding box center [720, 377] width 77 height 19
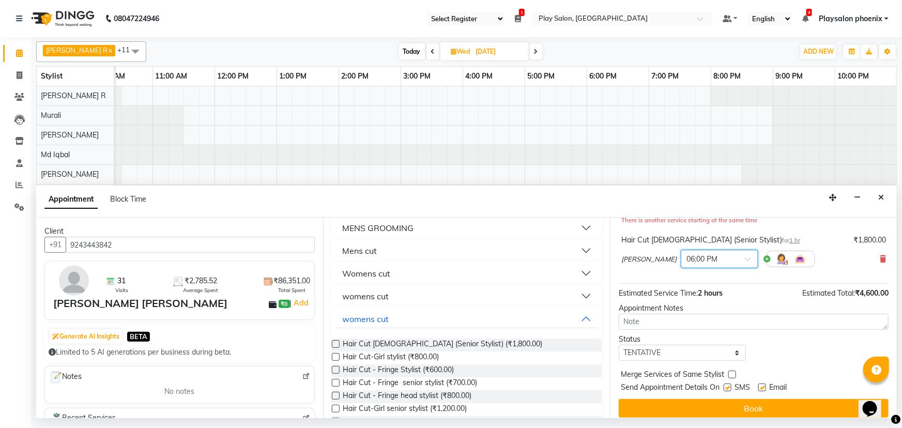
scroll to position [119, 0]
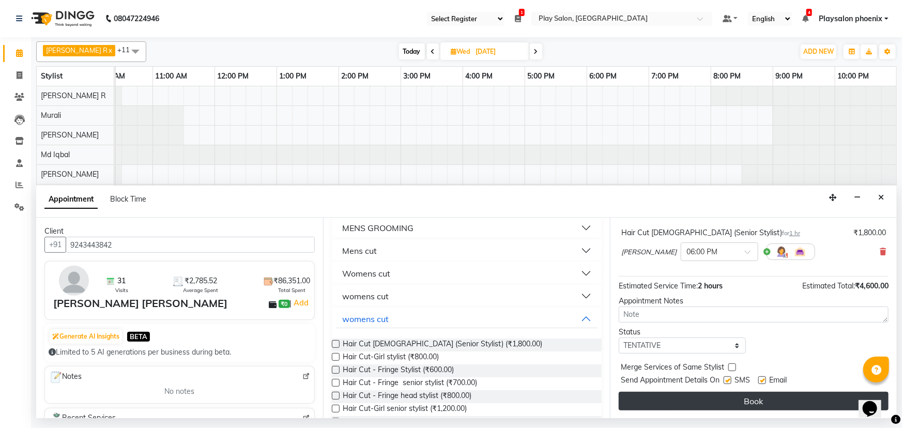
click at [745, 400] on button "Book" at bounding box center [754, 401] width 270 height 19
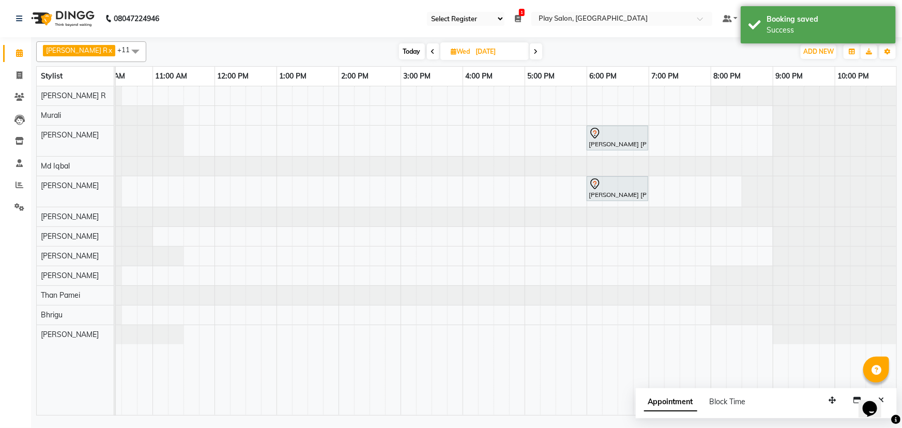
click at [403, 48] on span "Today" at bounding box center [412, 51] width 26 height 16
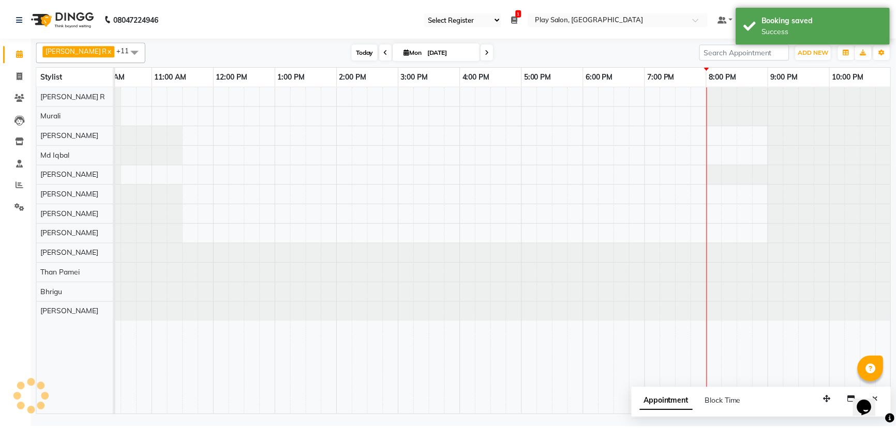
scroll to position [0, 87]
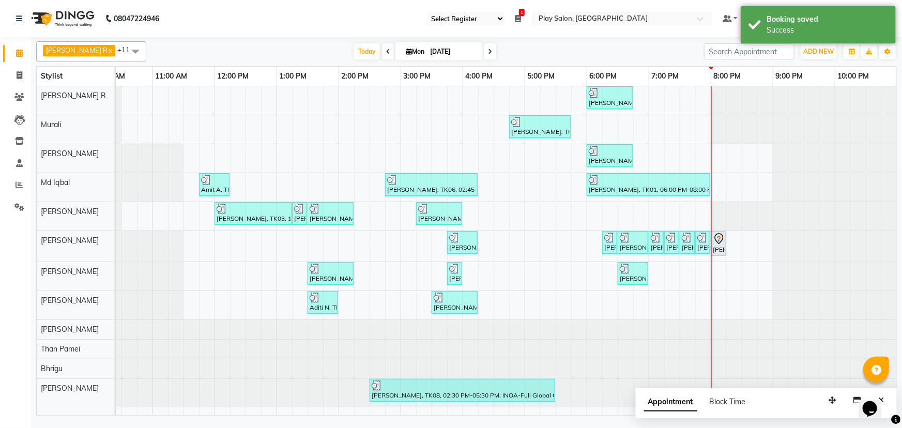
click at [669, 403] on span "Appointment" at bounding box center [670, 402] width 53 height 19
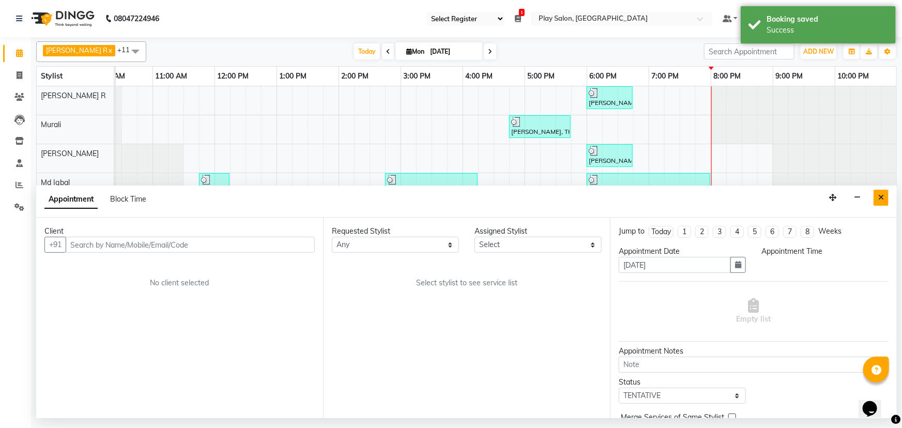
click at [883, 195] on icon "Close" at bounding box center [882, 197] width 6 height 7
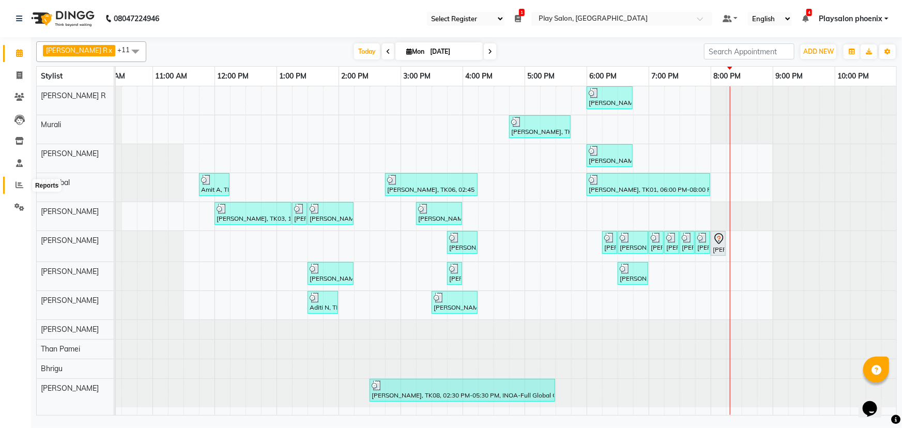
click at [18, 185] on icon at bounding box center [20, 185] width 8 height 8
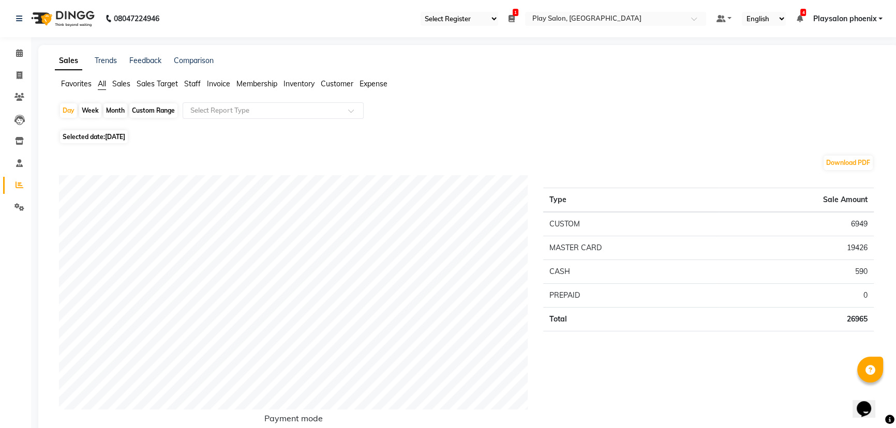
click at [193, 83] on span "Staff" at bounding box center [192, 83] width 17 height 9
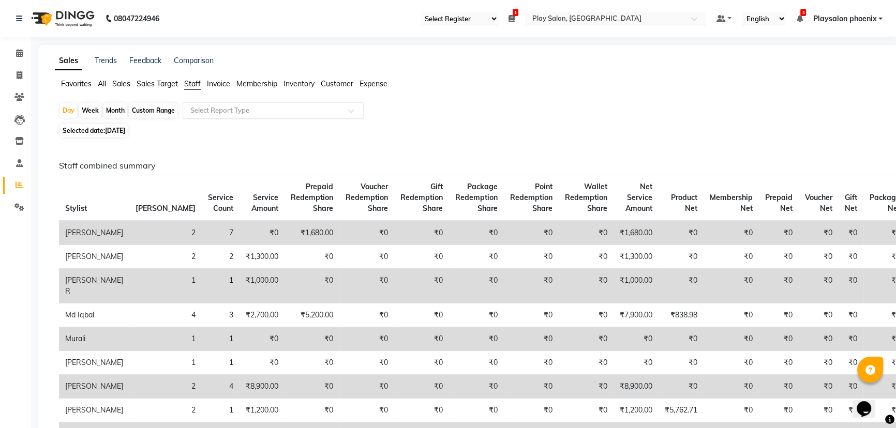
click at [288, 106] on input "text" at bounding box center [262, 110] width 149 height 10
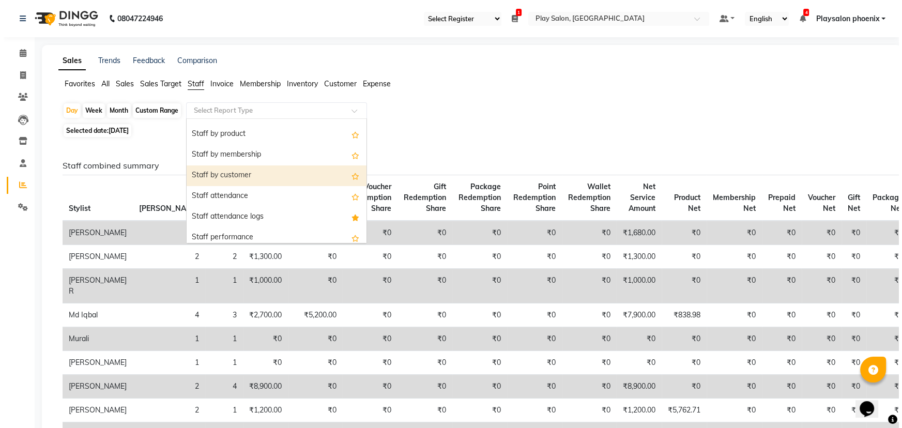
scroll to position [94, 0]
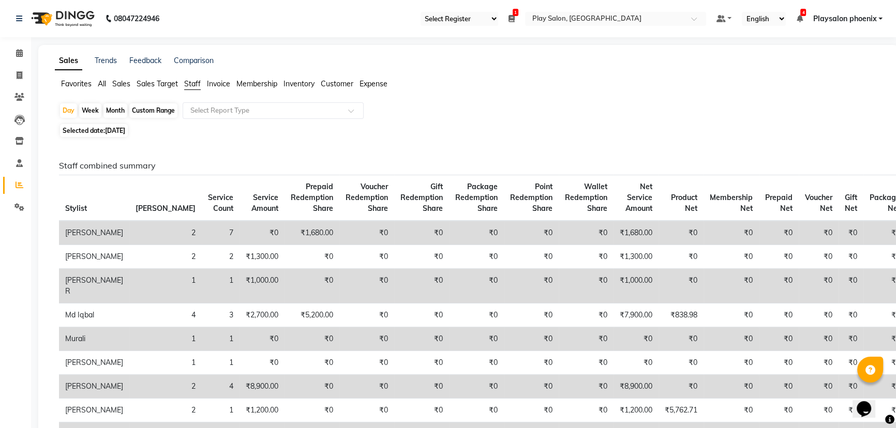
click at [332, 83] on span "Customer" at bounding box center [337, 83] width 33 height 9
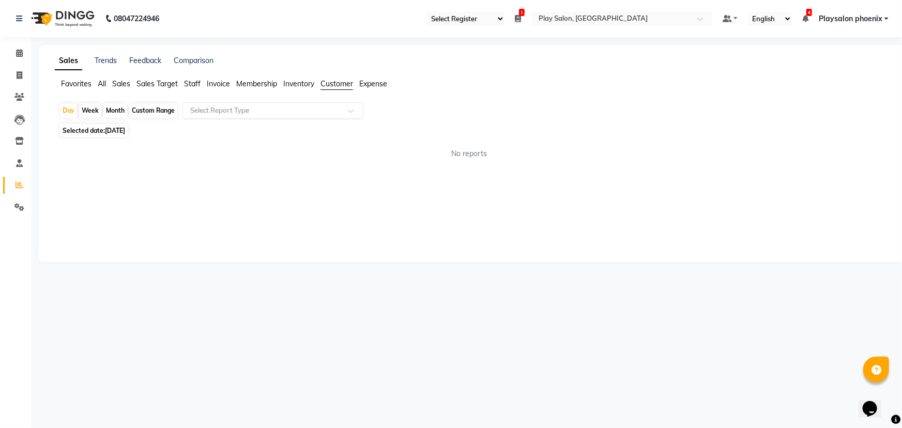
click at [313, 109] on input "text" at bounding box center [262, 110] width 149 height 10
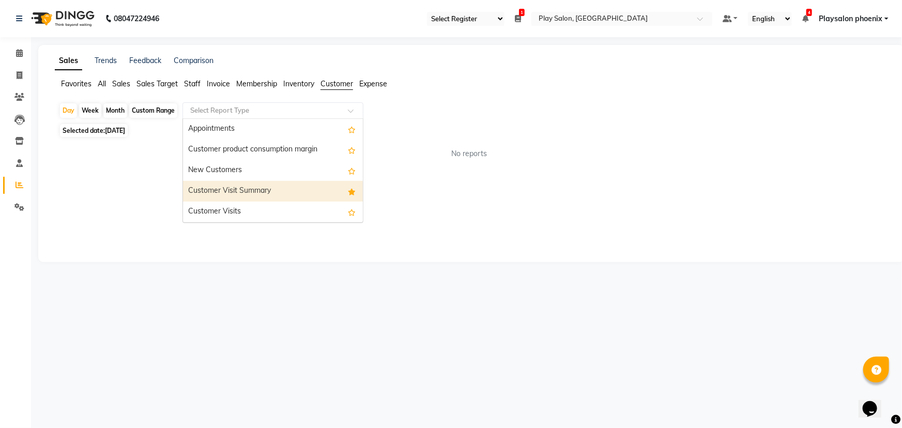
click at [235, 186] on div "Customer Visit Summary" at bounding box center [273, 191] width 180 height 21
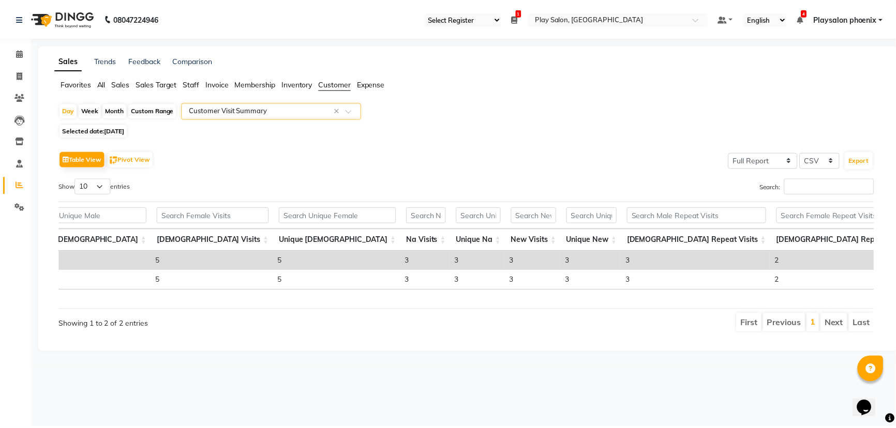
scroll to position [0, 201]
click at [191, 84] on span "Staff" at bounding box center [192, 83] width 17 height 9
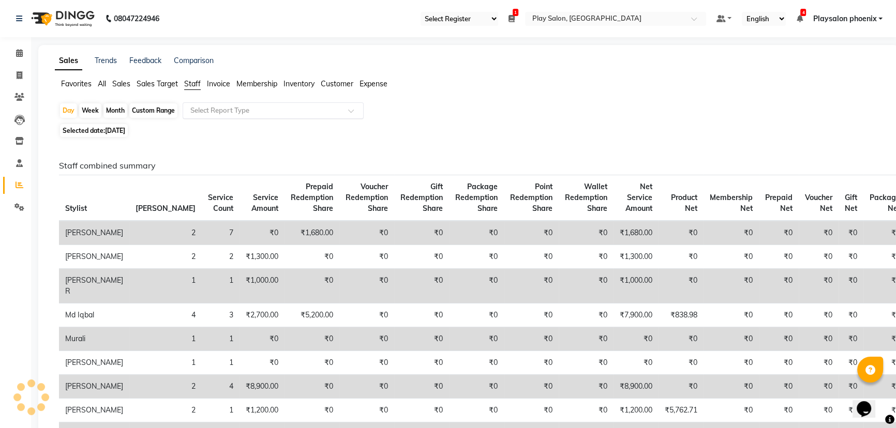
click at [258, 109] on input "text" at bounding box center [262, 110] width 149 height 10
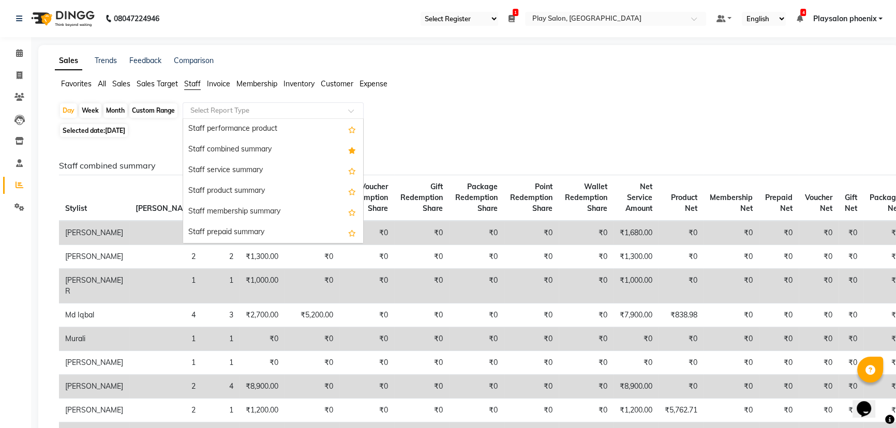
scroll to position [188, 0]
click at [246, 153] on div "Staff combined summary" at bounding box center [273, 148] width 180 height 21
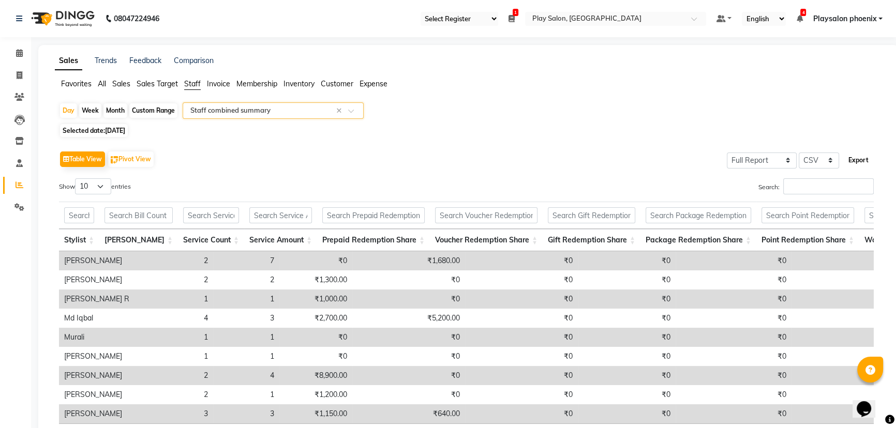
click at [852, 160] on button "Export" at bounding box center [858, 161] width 28 height 18
click at [114, 84] on span "Sales" at bounding box center [121, 83] width 18 height 9
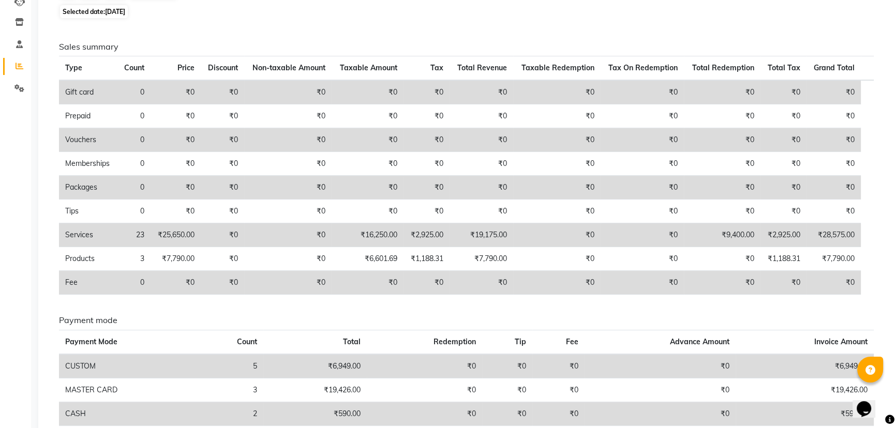
scroll to position [0, 0]
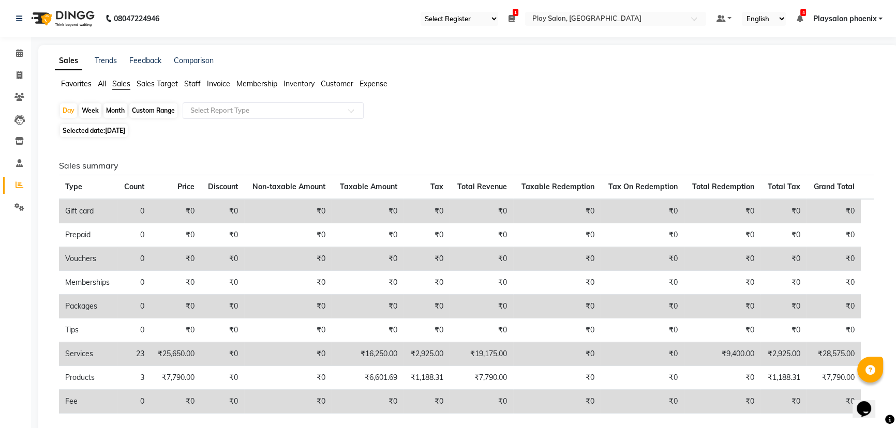
click at [87, 133] on span "Selected date: [DATE]" at bounding box center [94, 130] width 68 height 13
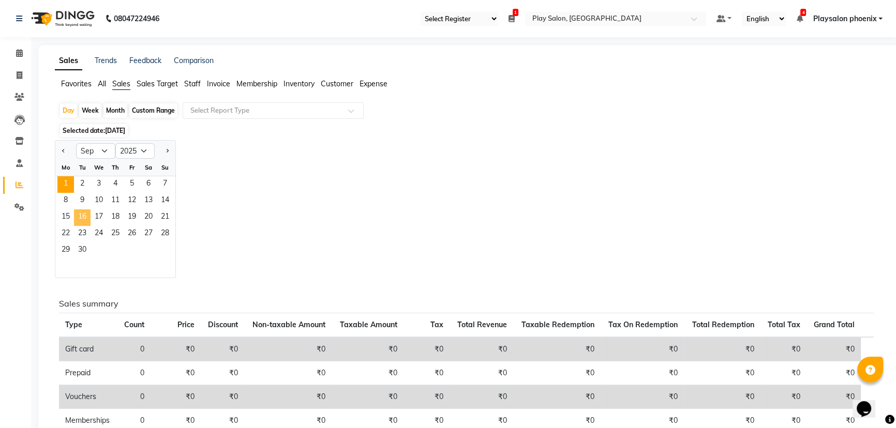
click at [86, 210] on span "16" at bounding box center [82, 217] width 17 height 17
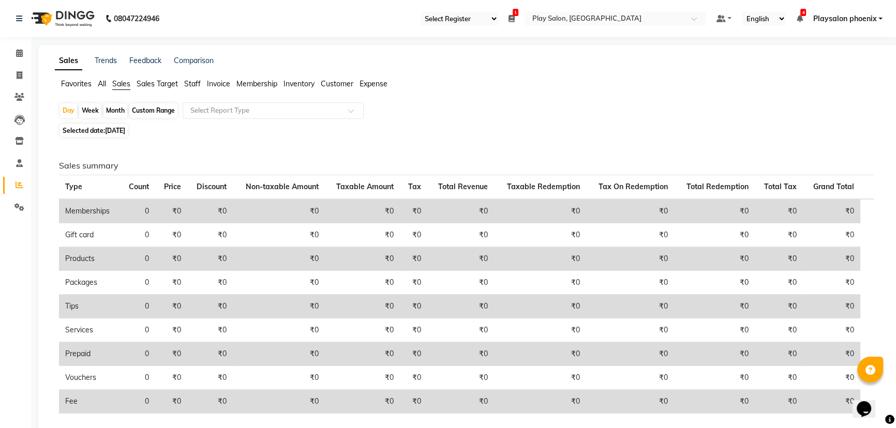
click at [113, 126] on span "Selected date: [DATE]" at bounding box center [94, 130] width 68 height 13
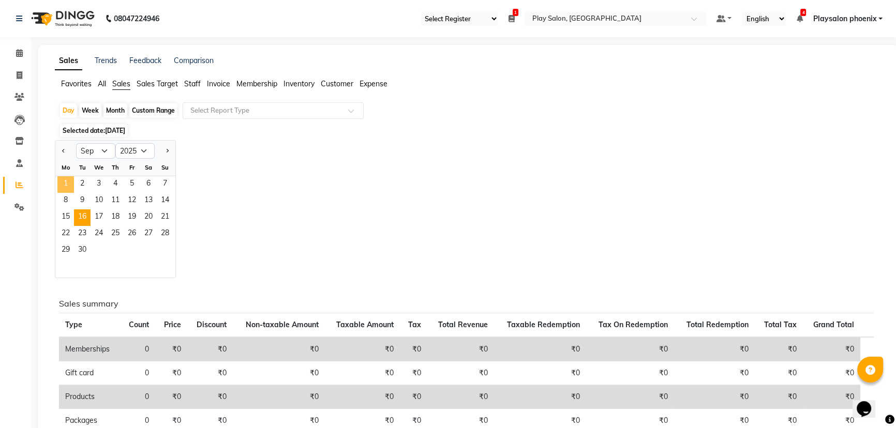
click at [67, 183] on span "1" at bounding box center [65, 184] width 17 height 17
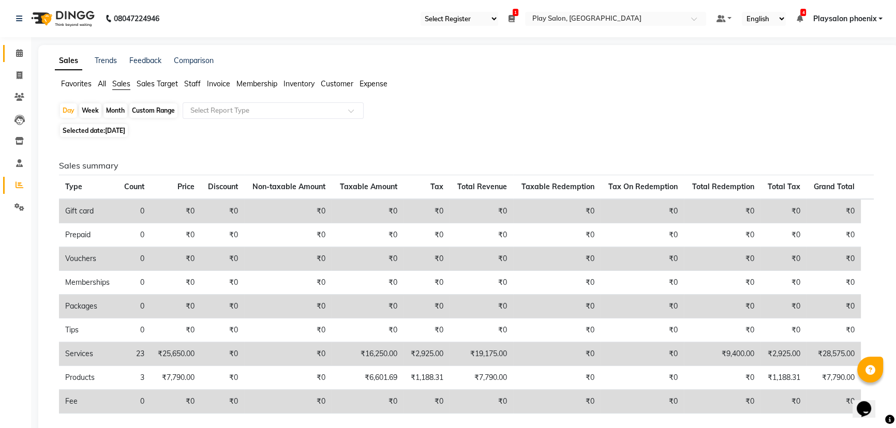
click at [21, 55] on icon at bounding box center [19, 53] width 7 height 8
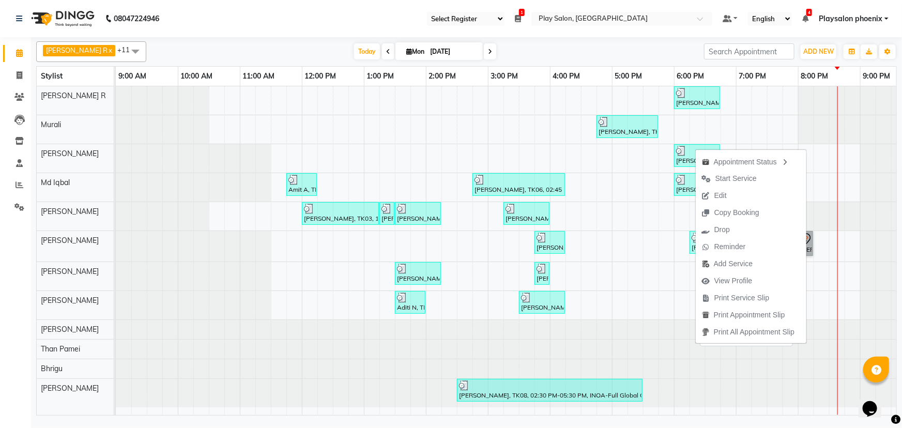
click at [811, 243] on div at bounding box center [813, 244] width 4 height 24
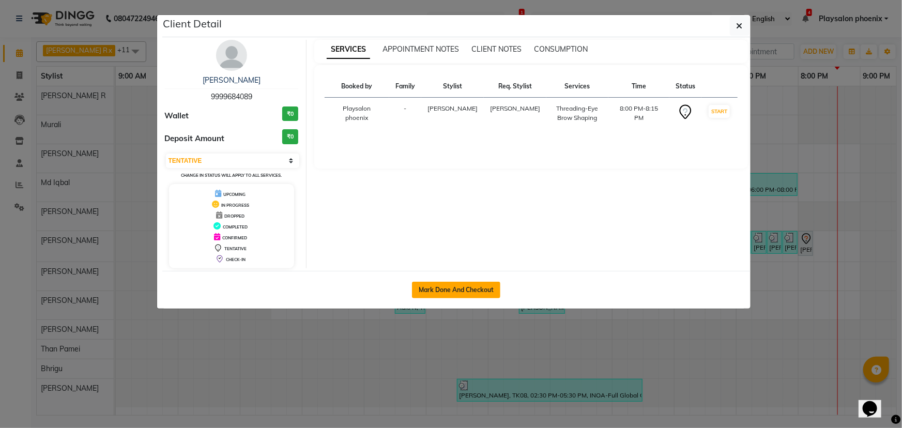
click at [464, 288] on button "Mark Done And Checkout" at bounding box center [456, 290] width 88 height 17
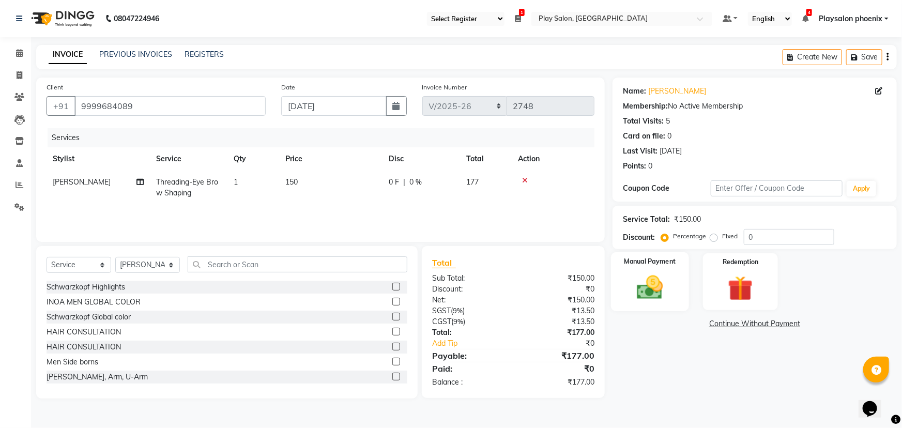
click at [658, 287] on img at bounding box center [650, 288] width 42 height 30
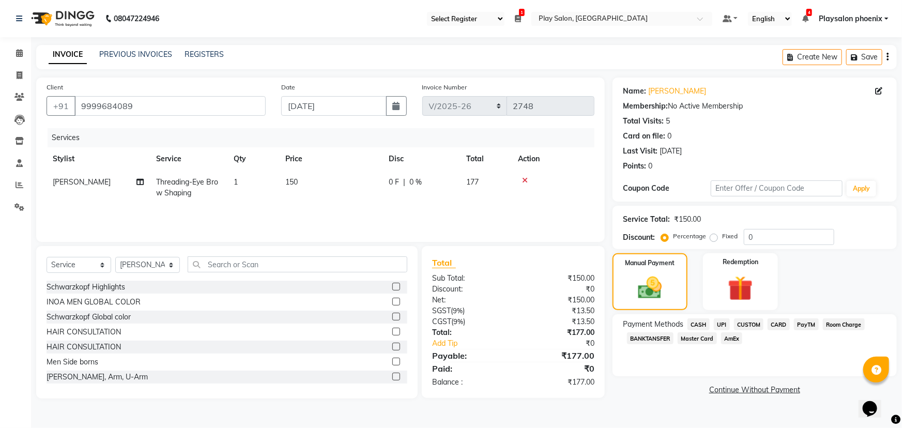
click at [746, 325] on span "CUSTOM" at bounding box center [749, 325] width 30 height 12
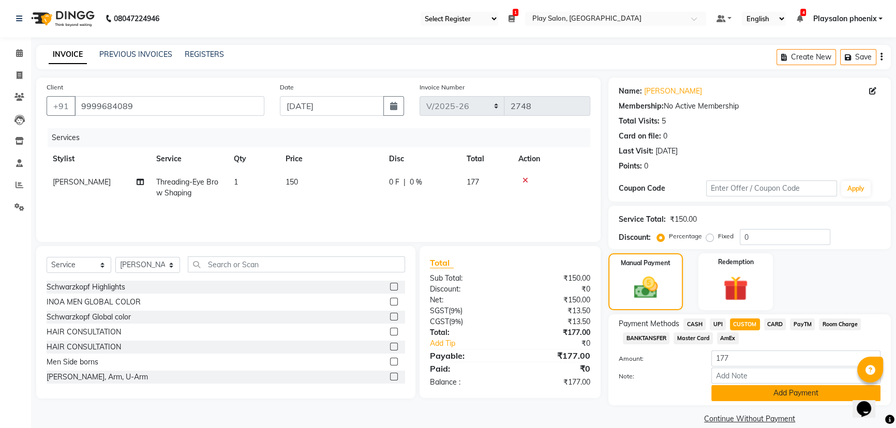
click at [751, 392] on button "Add Payment" at bounding box center [795, 393] width 169 height 16
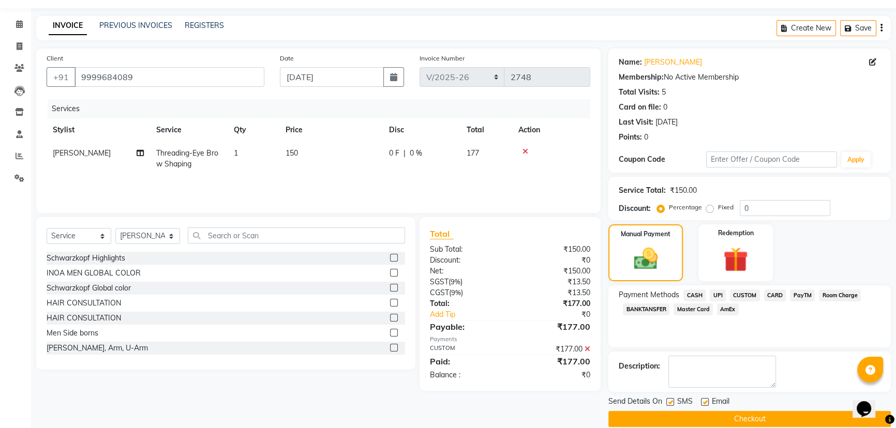
scroll to position [42, 0]
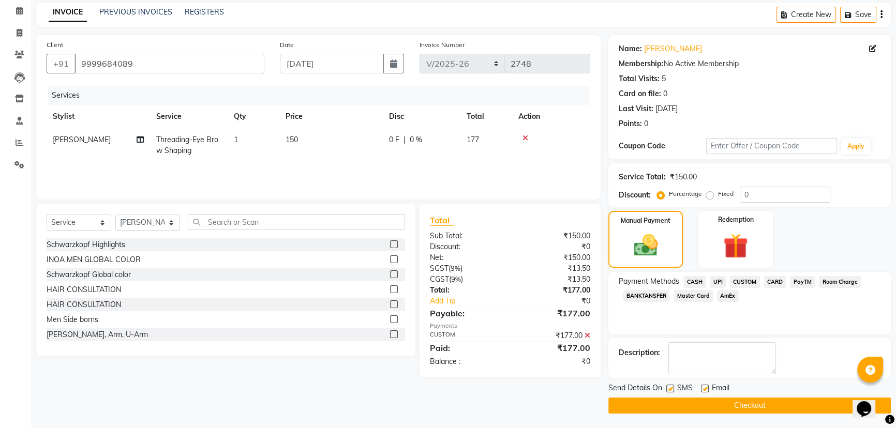
click at [719, 403] on button "Checkout" at bounding box center [749, 406] width 282 height 16
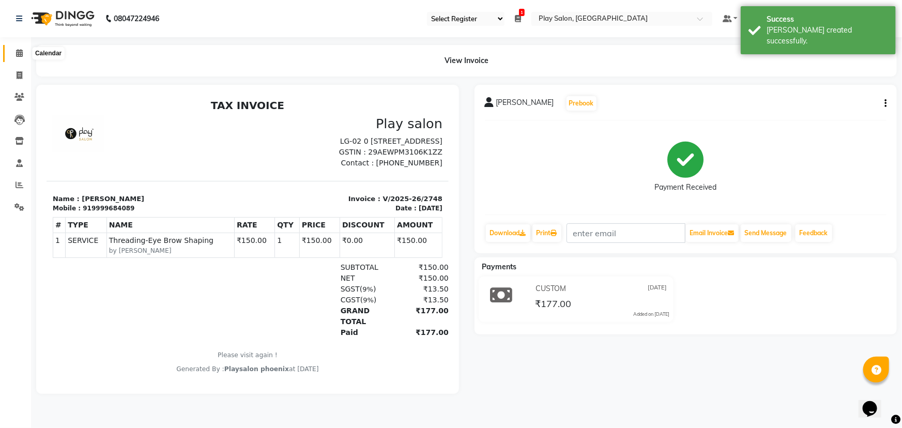
click at [16, 52] on icon at bounding box center [19, 53] width 7 height 8
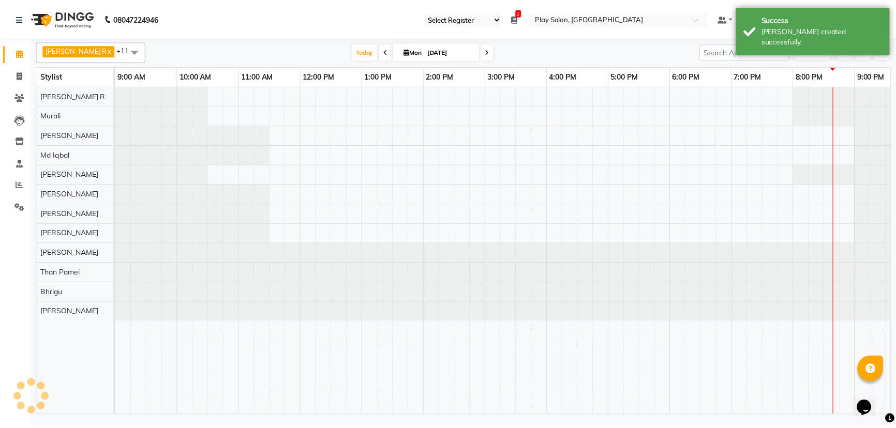
scroll to position [0, 87]
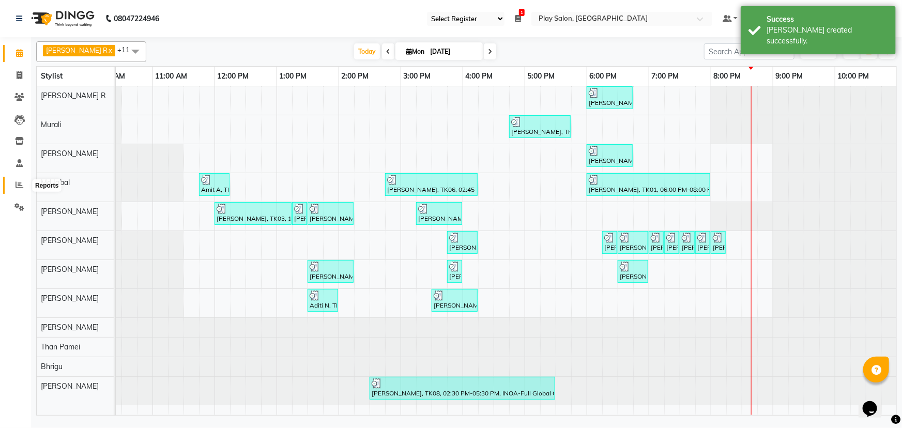
click at [19, 181] on icon at bounding box center [20, 185] width 8 height 8
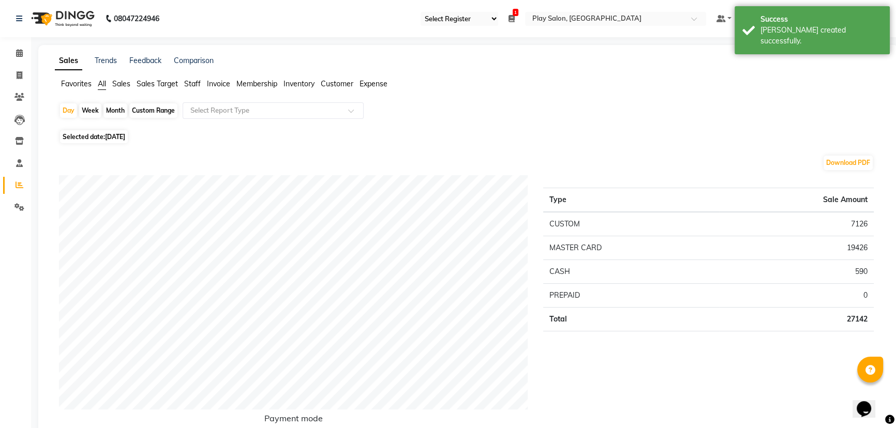
click at [124, 86] on span "Sales" at bounding box center [121, 83] width 18 height 9
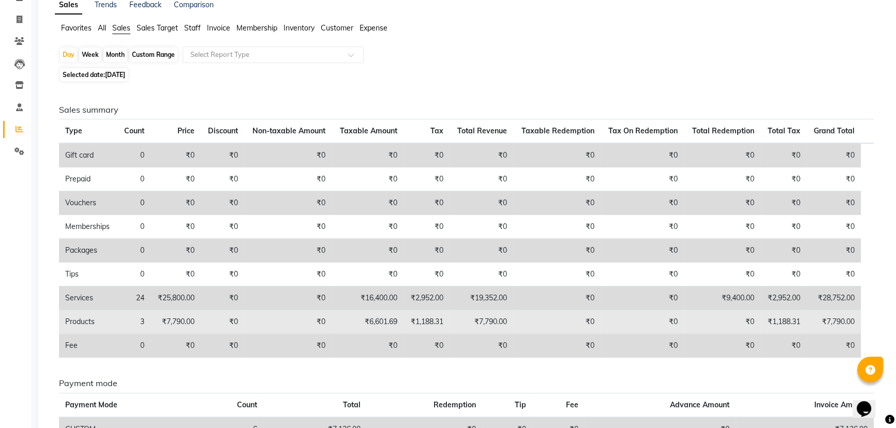
scroll to position [52, 0]
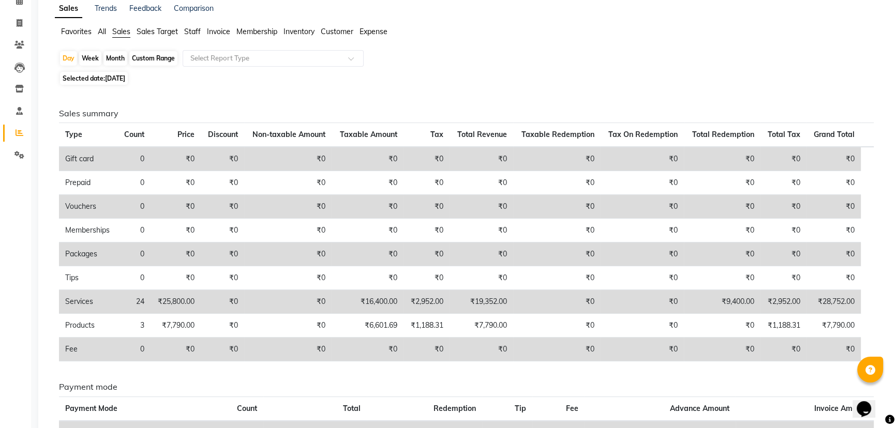
click at [157, 31] on span "Sales Target" at bounding box center [157, 31] width 41 height 9
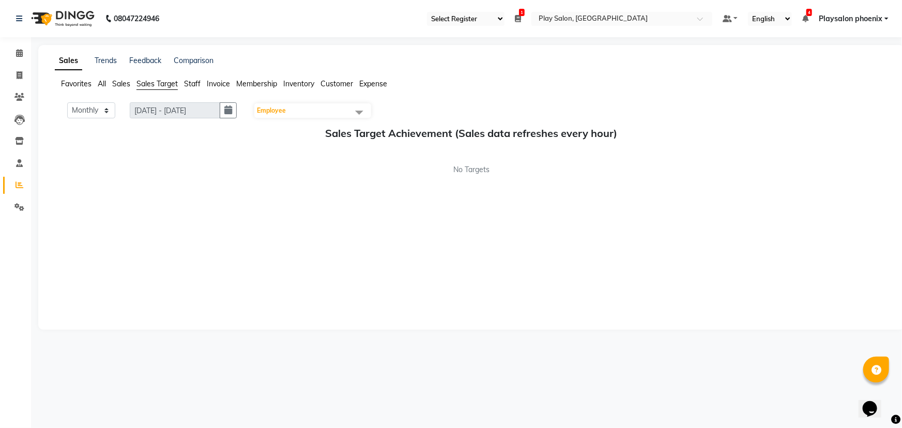
click at [118, 83] on span "Sales" at bounding box center [121, 83] width 18 height 9
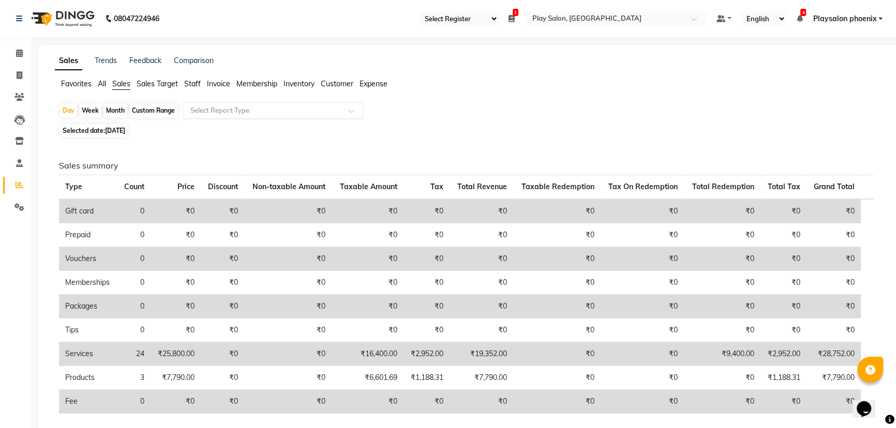
click at [314, 111] on input "text" at bounding box center [262, 110] width 149 height 10
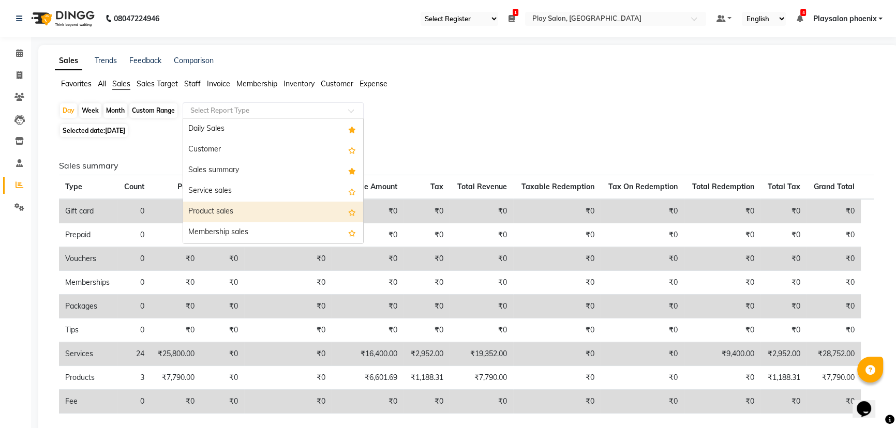
click at [226, 210] on div "Product sales" at bounding box center [273, 212] width 180 height 21
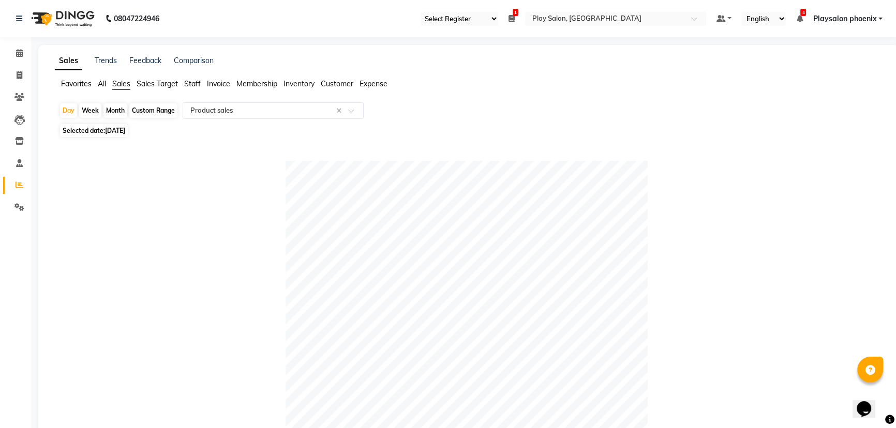
click at [334, 83] on span "Customer" at bounding box center [337, 83] width 33 height 9
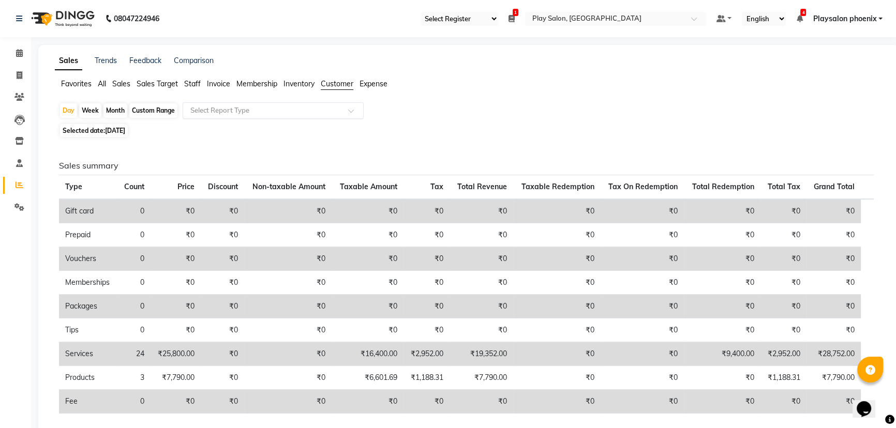
click at [348, 109] on div at bounding box center [273, 110] width 180 height 10
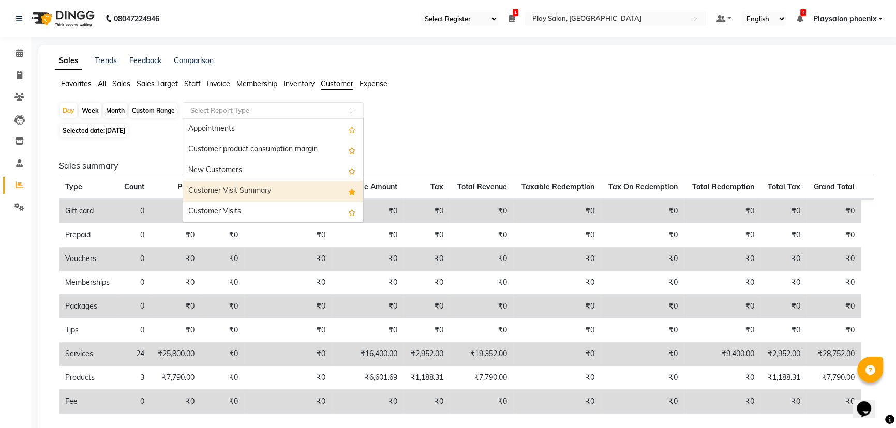
click at [258, 191] on div "Customer Visit Summary" at bounding box center [273, 191] width 180 height 21
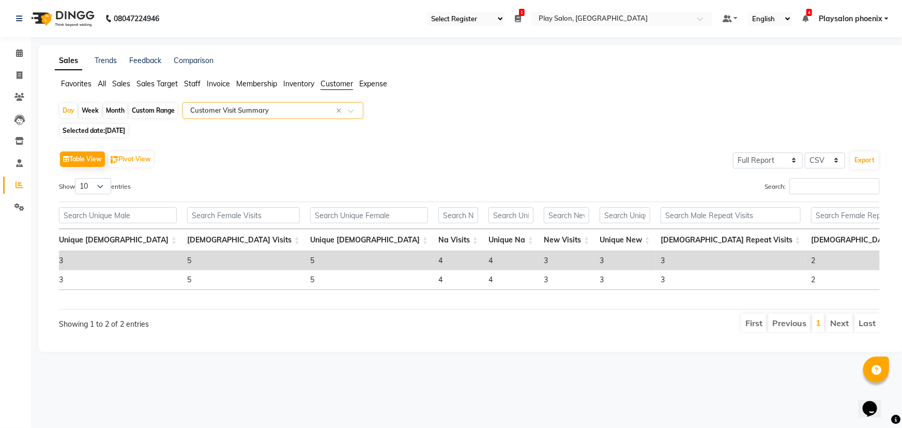
scroll to position [0, 255]
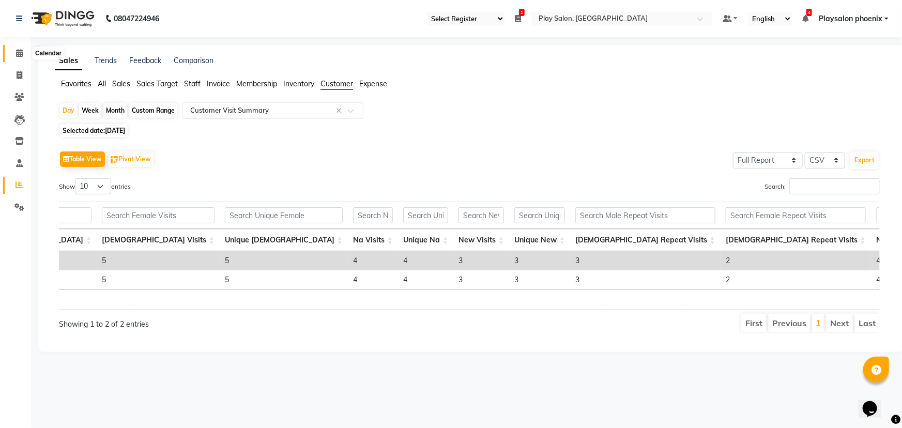
click at [18, 54] on icon at bounding box center [19, 53] width 7 height 8
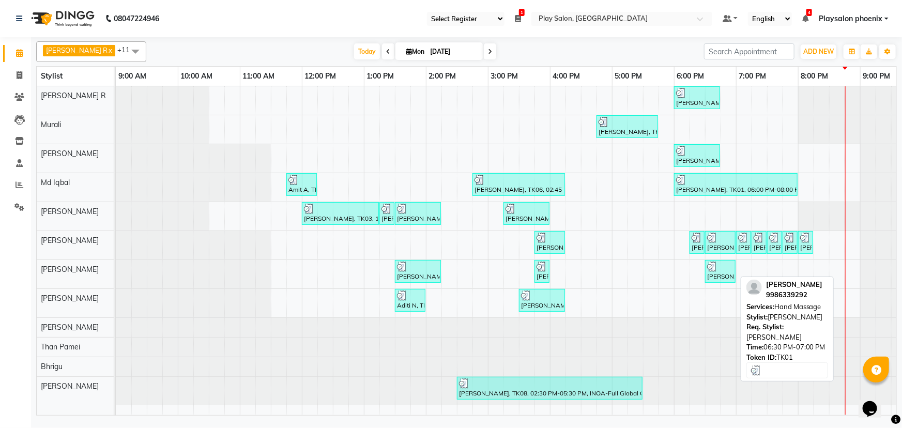
click at [715, 273] on div "[PERSON_NAME], TK01, 06:30 PM-07:00 PM, Hand Massage" at bounding box center [720, 272] width 28 height 20
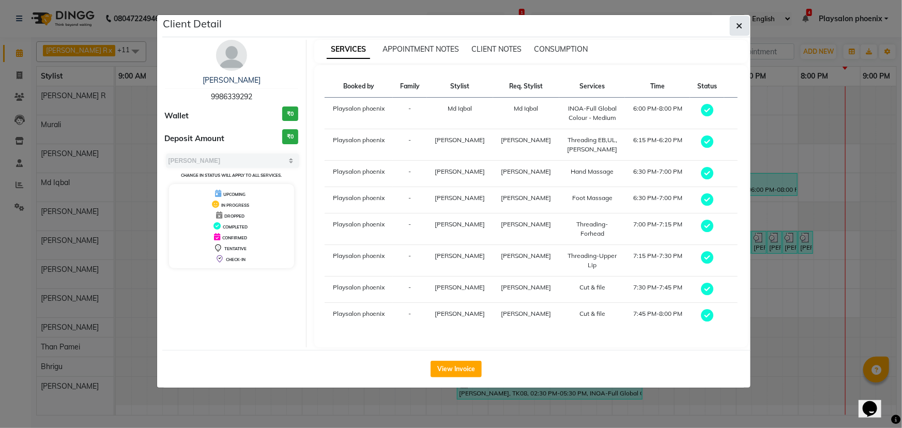
click at [739, 27] on icon "button" at bounding box center [740, 26] width 6 height 8
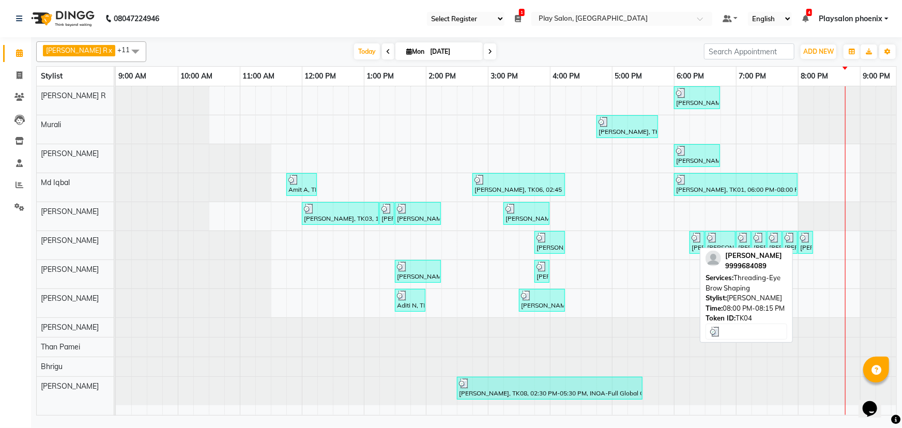
click at [804, 240] on img at bounding box center [806, 238] width 10 height 10
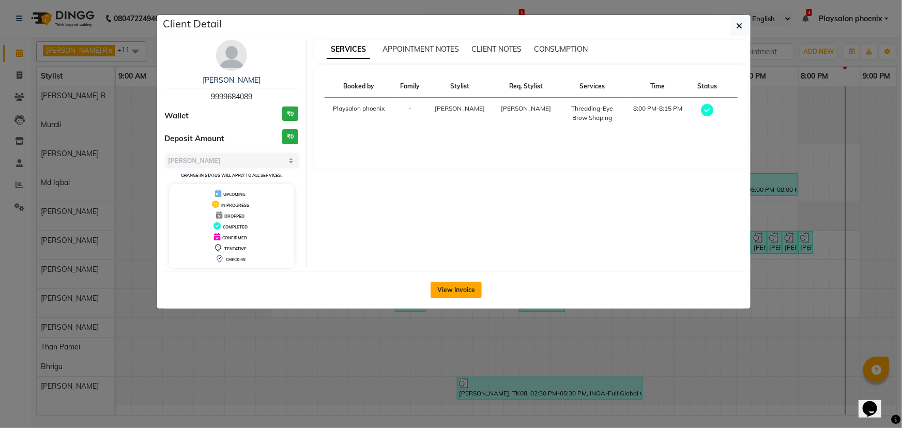
click at [465, 290] on button "View Invoice" at bounding box center [456, 290] width 51 height 17
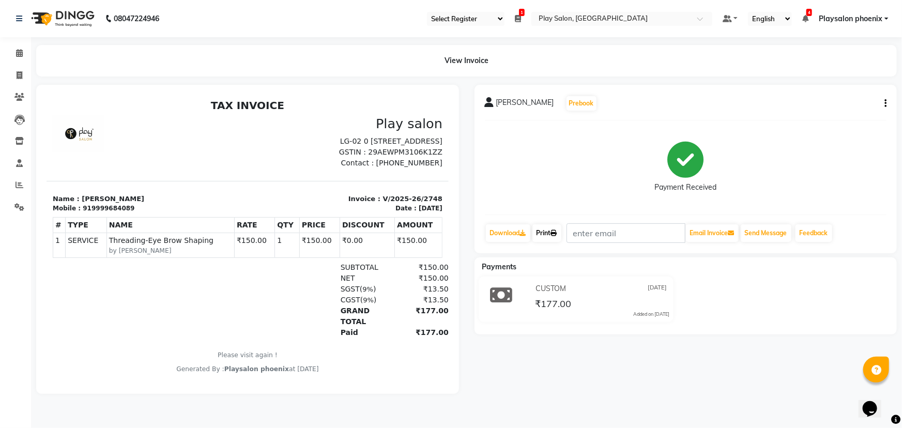
click at [553, 232] on link "Print" at bounding box center [547, 233] width 29 height 18
click at [553, 230] on link "Print" at bounding box center [547, 233] width 29 height 18
click at [21, 53] on icon at bounding box center [19, 53] width 7 height 8
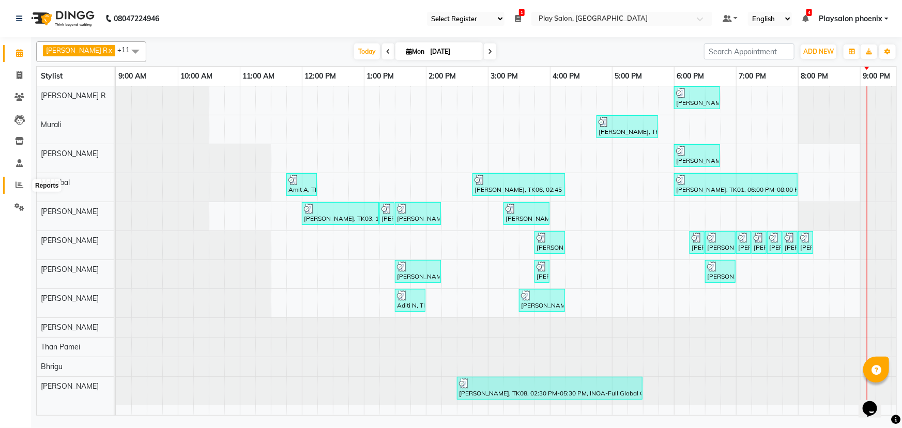
click at [17, 184] on icon at bounding box center [20, 185] width 8 height 8
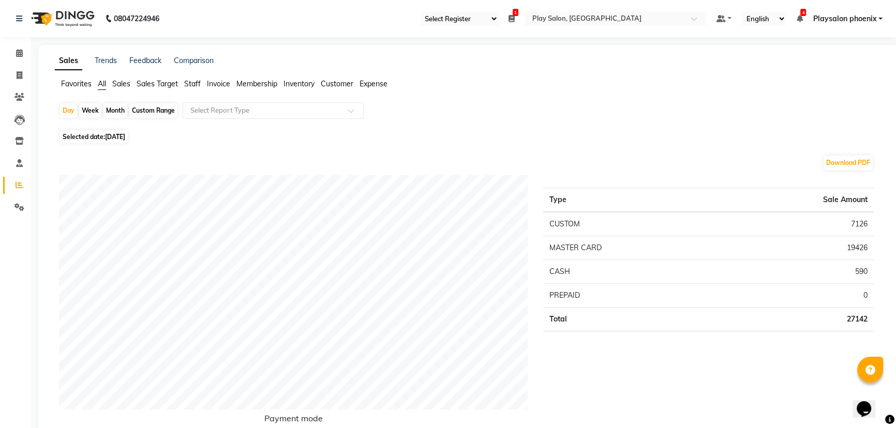
click at [193, 83] on span "Staff" at bounding box center [192, 83] width 17 height 9
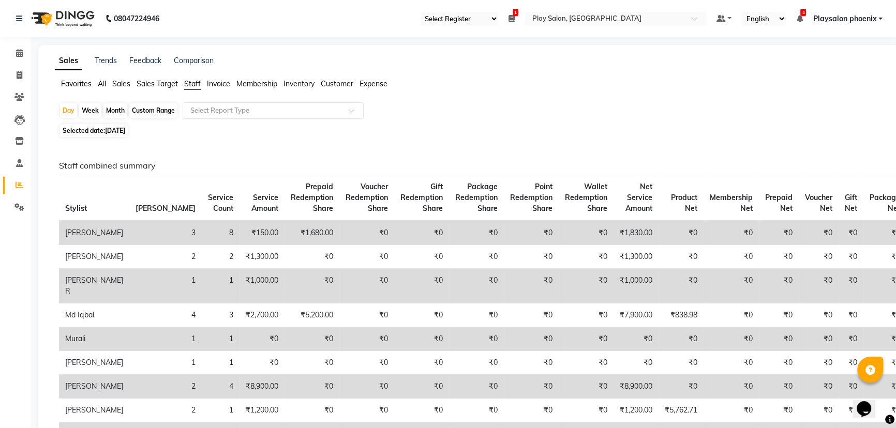
click at [346, 110] on div at bounding box center [273, 110] width 180 height 10
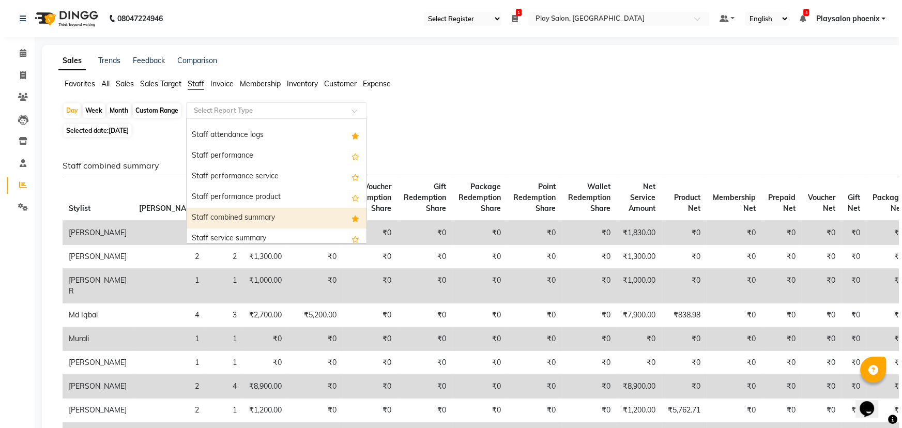
scroll to position [141, 0]
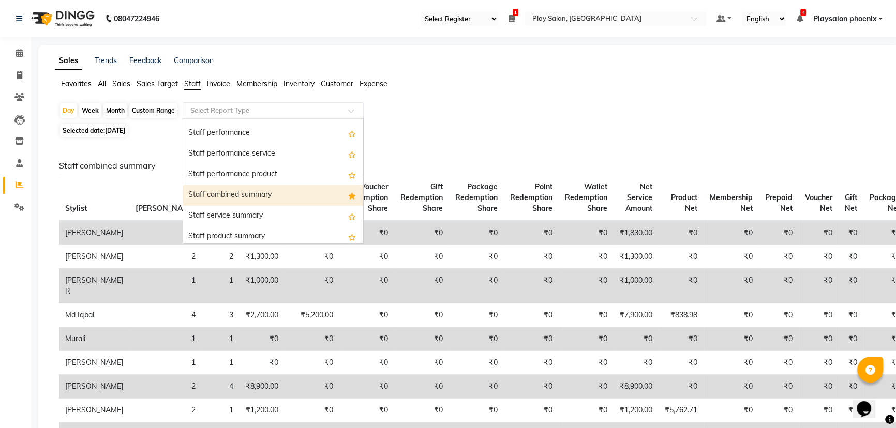
click at [250, 191] on div "Staff combined summary" at bounding box center [273, 195] width 180 height 21
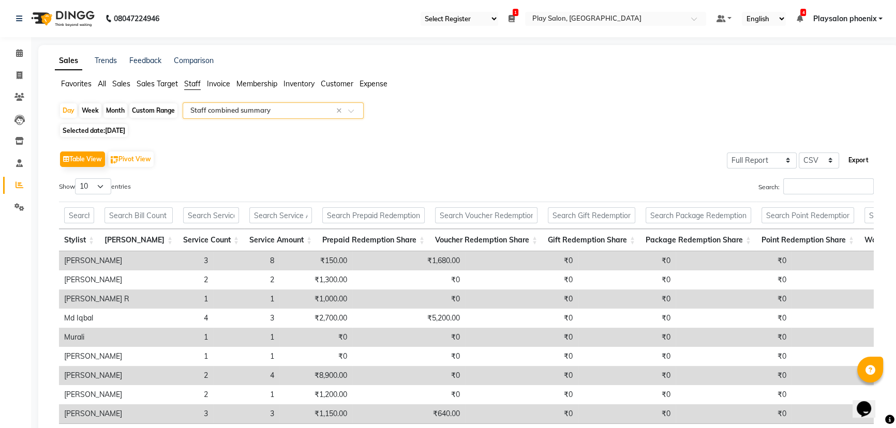
click at [861, 158] on button "Export" at bounding box center [858, 161] width 28 height 18
click at [17, 53] on icon at bounding box center [19, 53] width 7 height 8
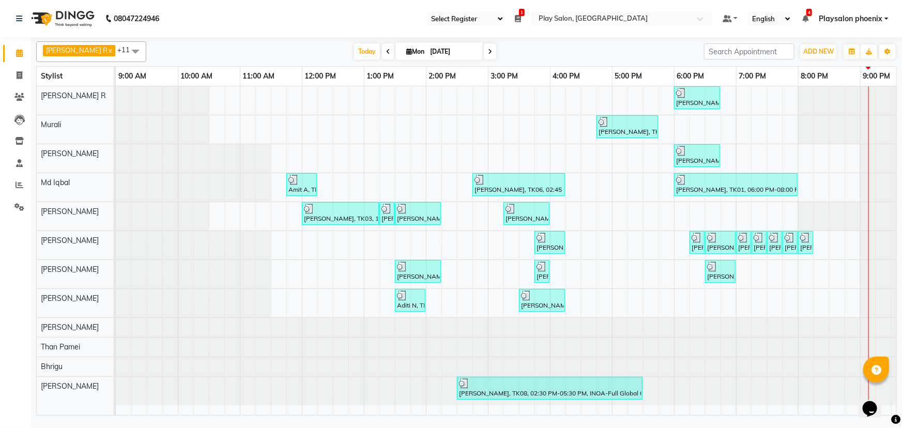
click at [521, 16] on icon at bounding box center [518, 18] width 6 height 7
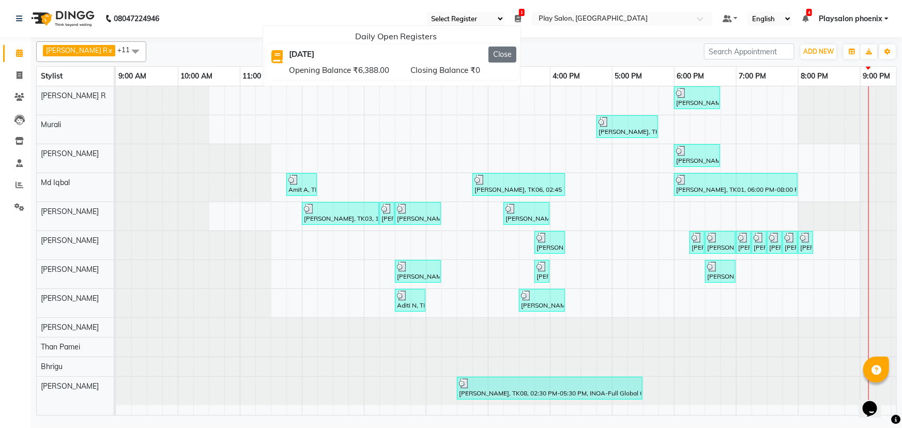
click at [497, 50] on button "Close" at bounding box center [503, 55] width 28 height 16
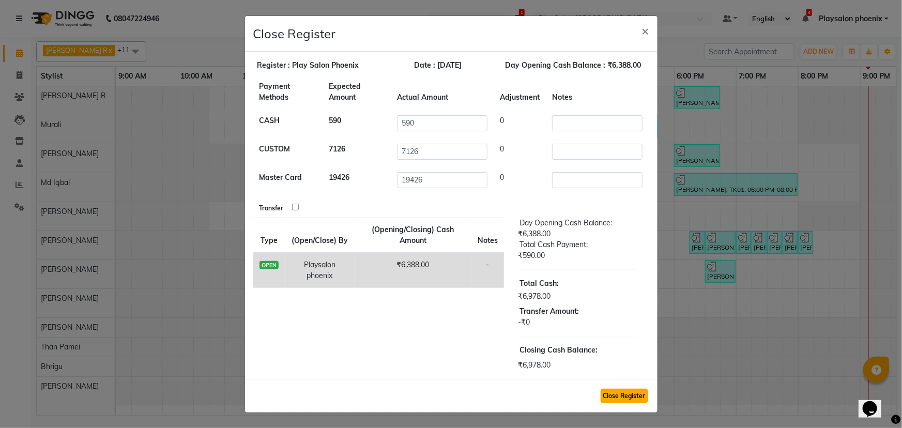
click at [631, 389] on button "Close Register" at bounding box center [625, 396] width 48 height 14
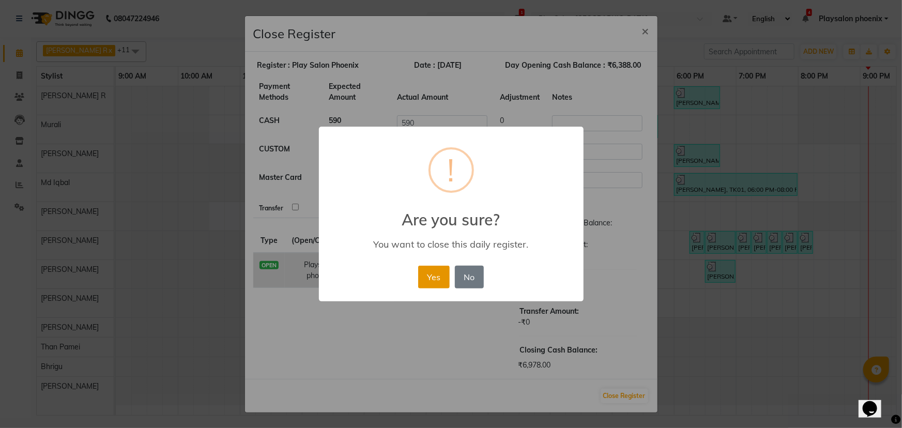
drag, startPoint x: 443, startPoint y: 279, endPoint x: 441, endPoint y: 270, distance: 8.5
click at [443, 277] on button "Yes" at bounding box center [434, 277] width 32 height 23
